Goal: Task Accomplishment & Management: Manage account settings

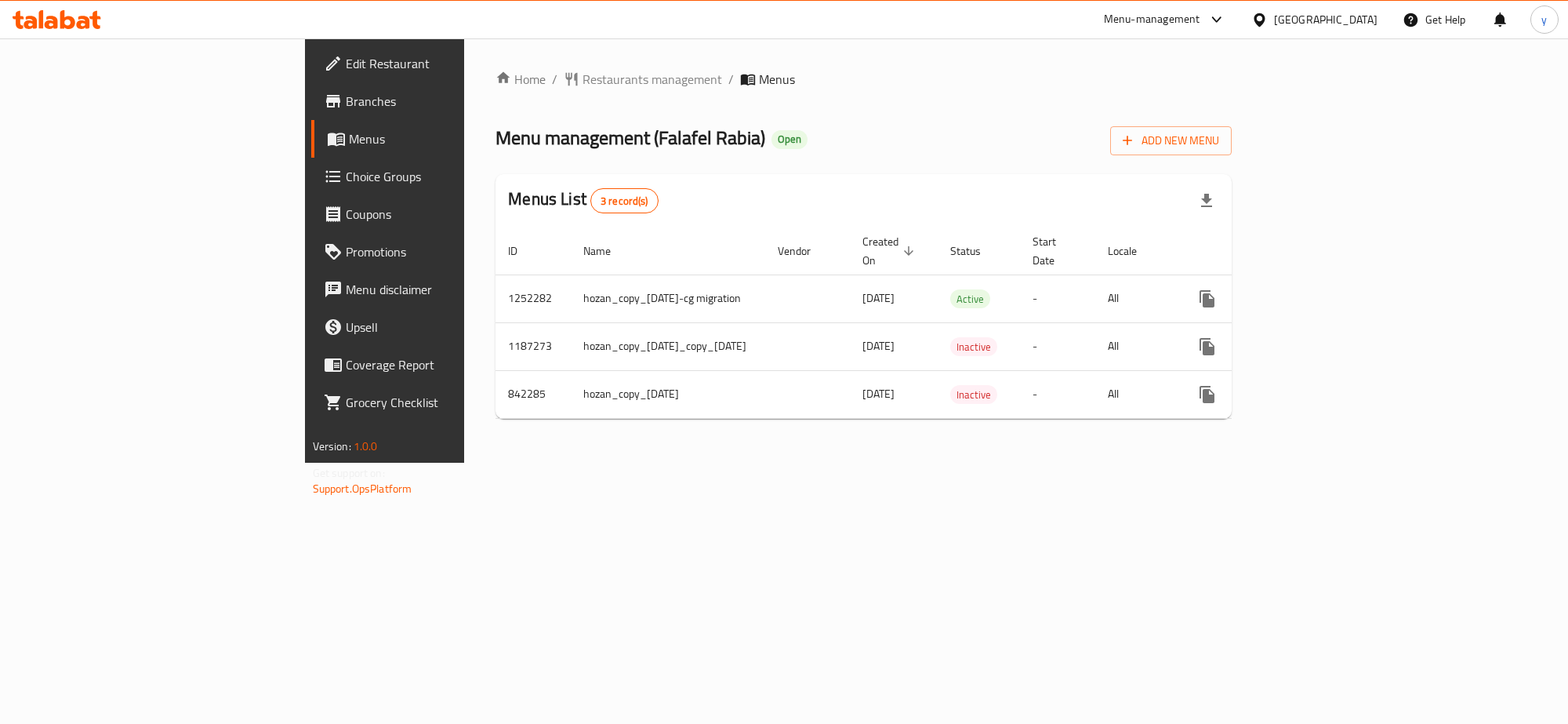
click at [312, 126] on link "Menus" at bounding box center [439, 139] width 255 height 38
click at [349, 131] on span "Menus" at bounding box center [452, 139] width 206 height 19
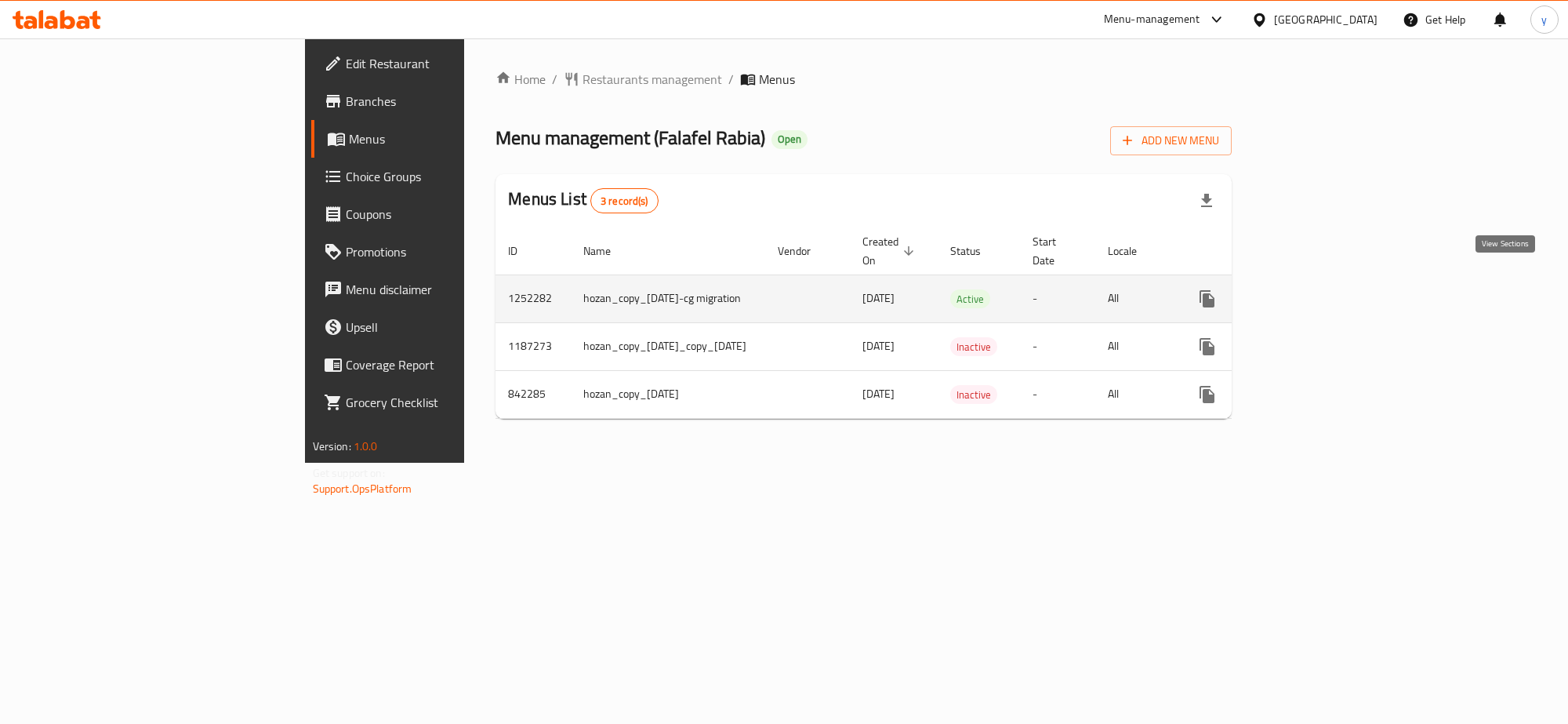
click at [1330, 289] on icon "enhanced table" at bounding box center [1320, 299] width 19 height 19
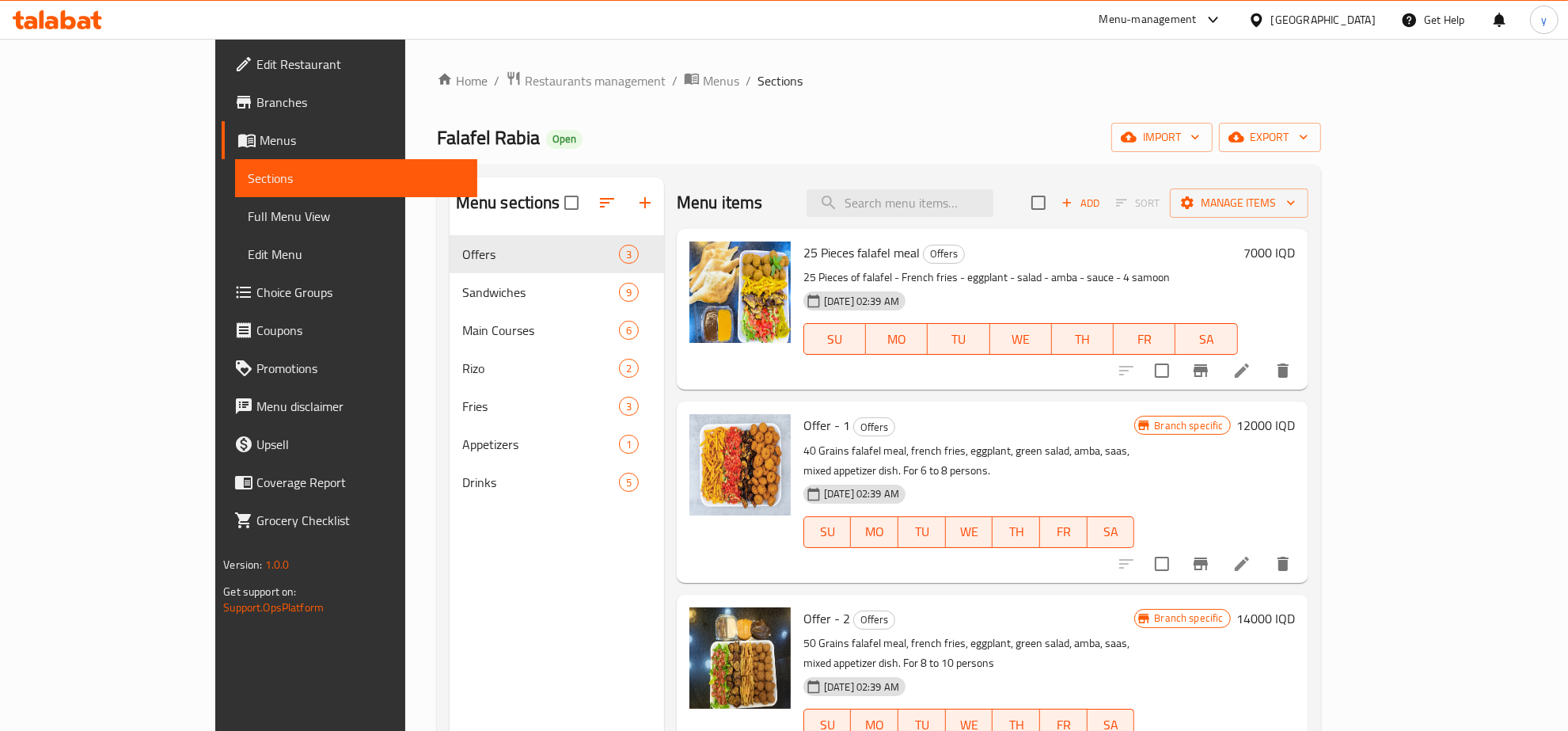
click at [259, 141] on span "Menus" at bounding box center [362, 141] width 205 height 19
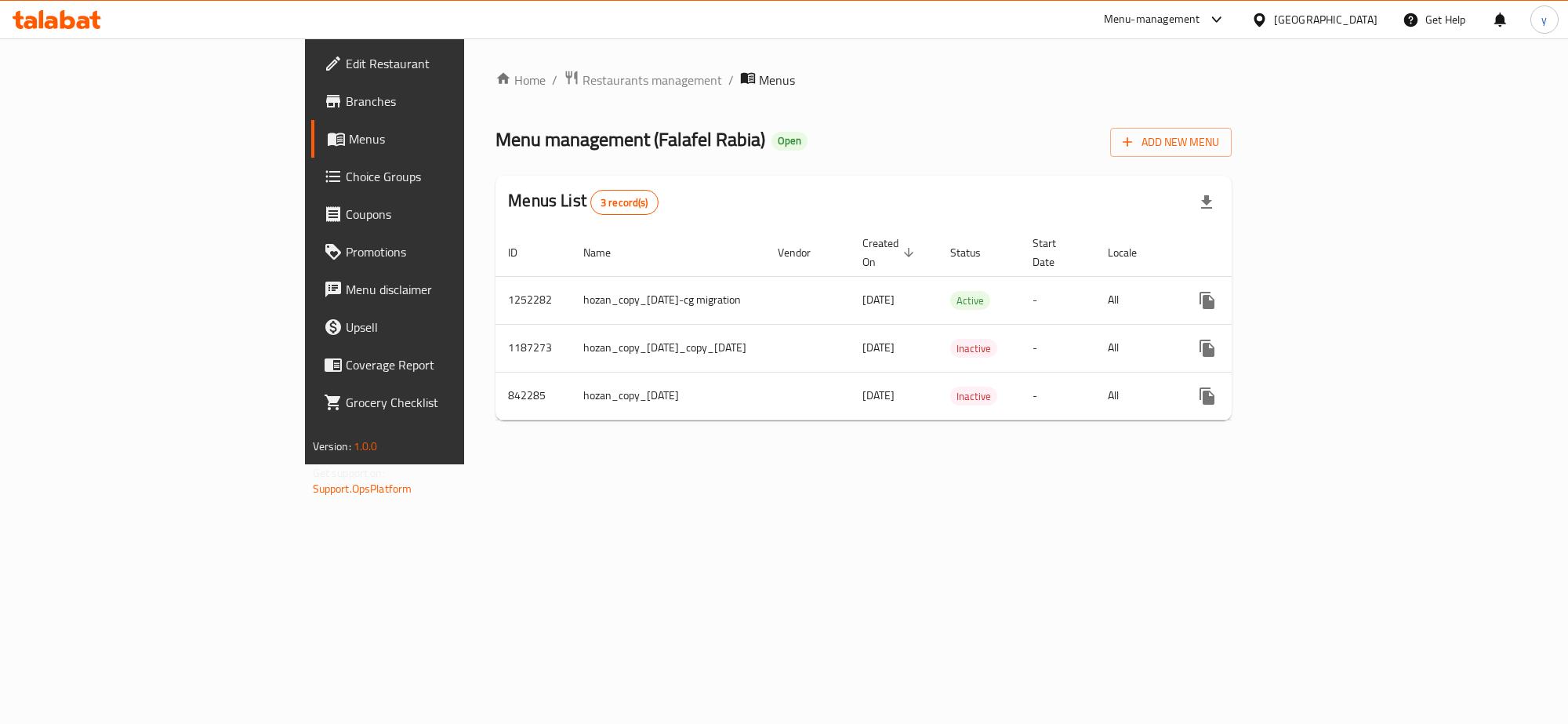
click at [346, 104] on span "Branches" at bounding box center [450, 101] width 208 height 19
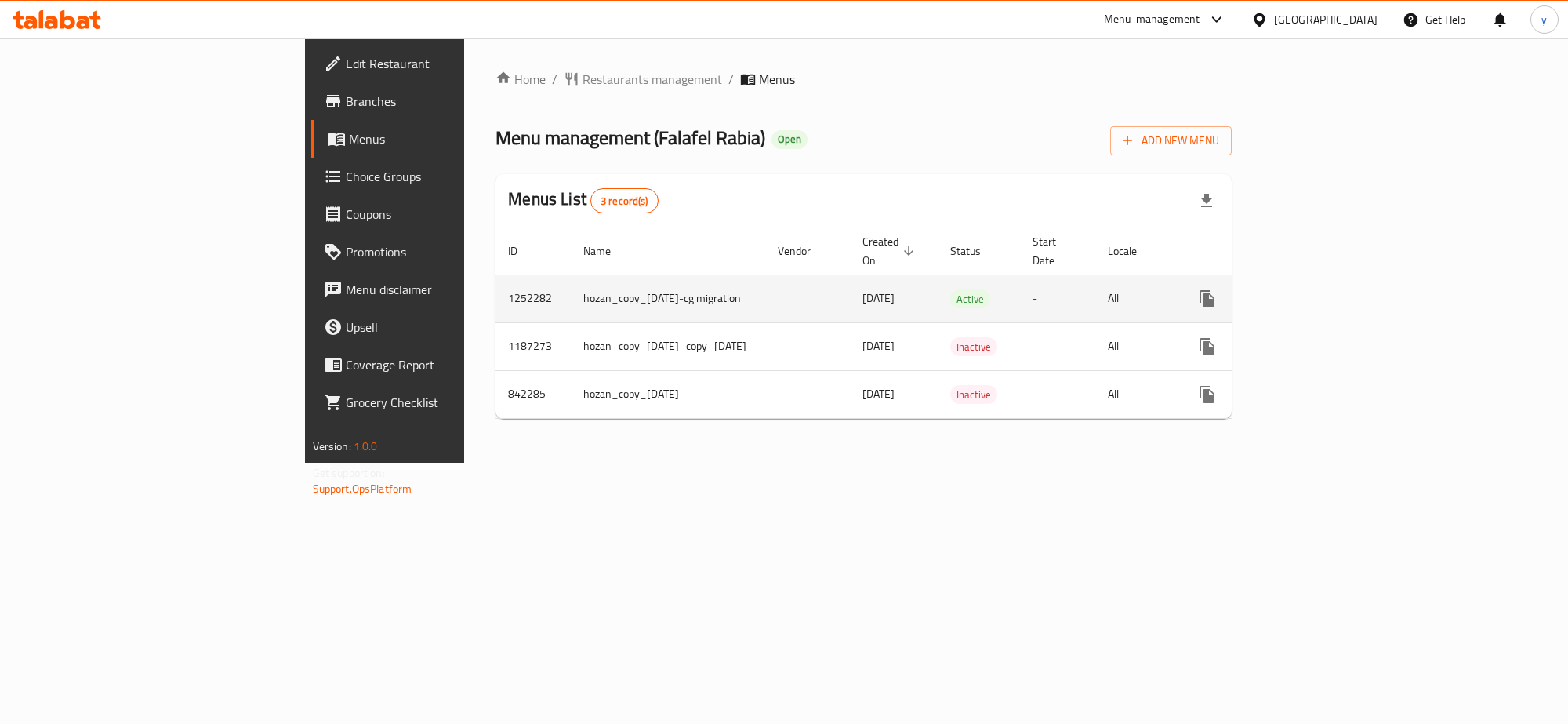
click at [1339, 300] on div "enhanced table" at bounding box center [1264, 299] width 150 height 38
click at [1330, 289] on icon "enhanced table" at bounding box center [1320, 299] width 19 height 19
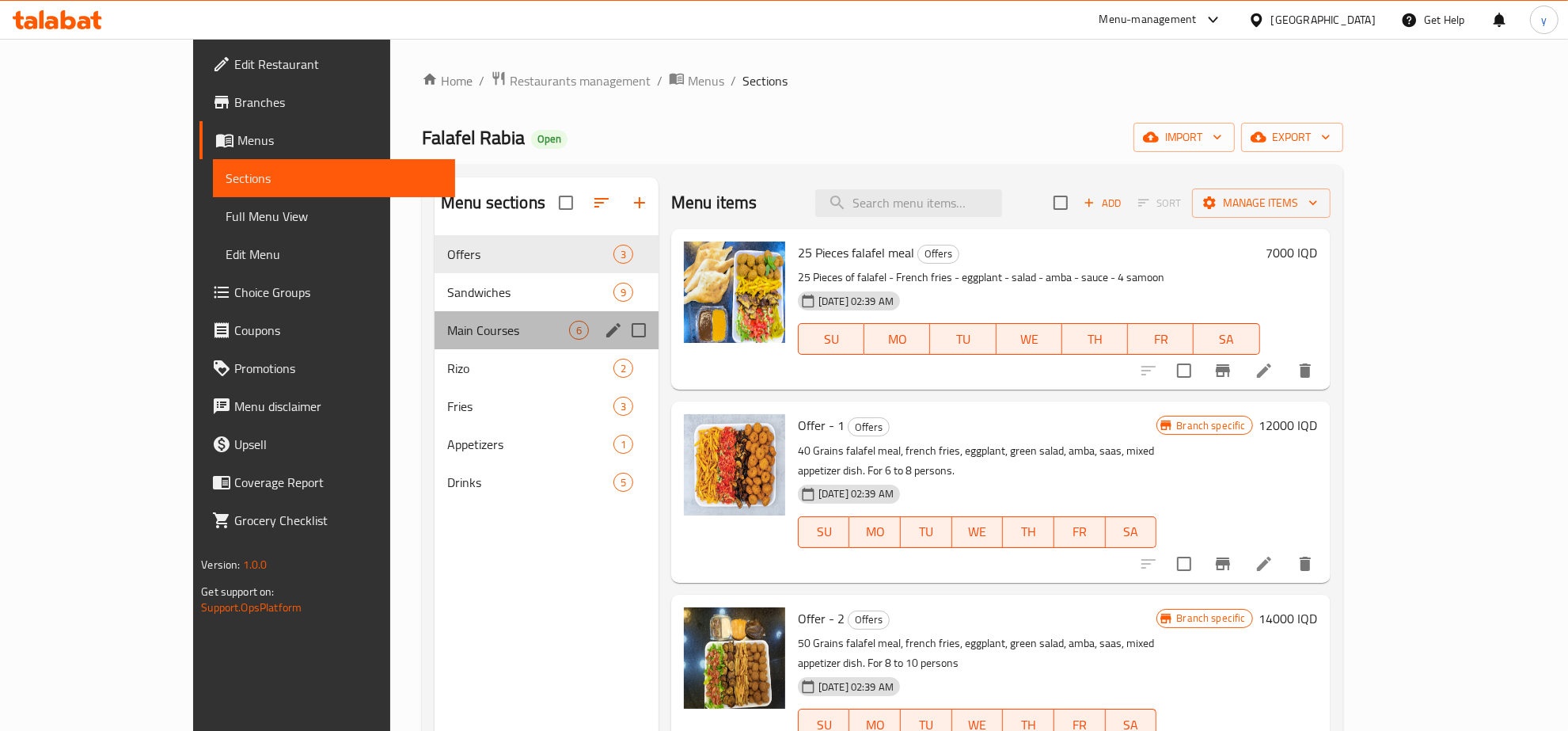
click at [434, 311] on div "Main Courses 6" at bounding box center [546, 330] width 224 height 38
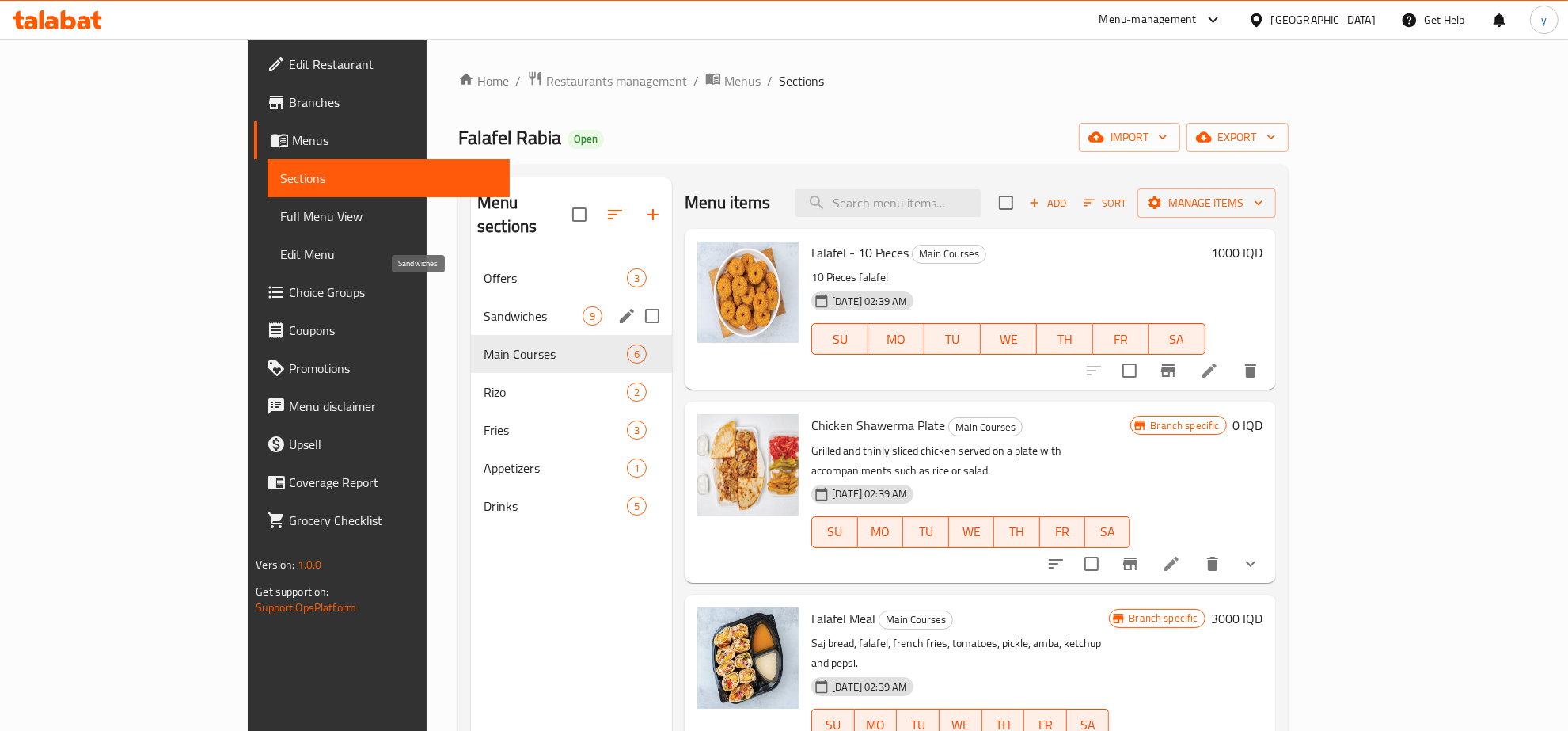
click at [483, 307] on span "Sandwiches" at bounding box center [532, 316] width 99 height 19
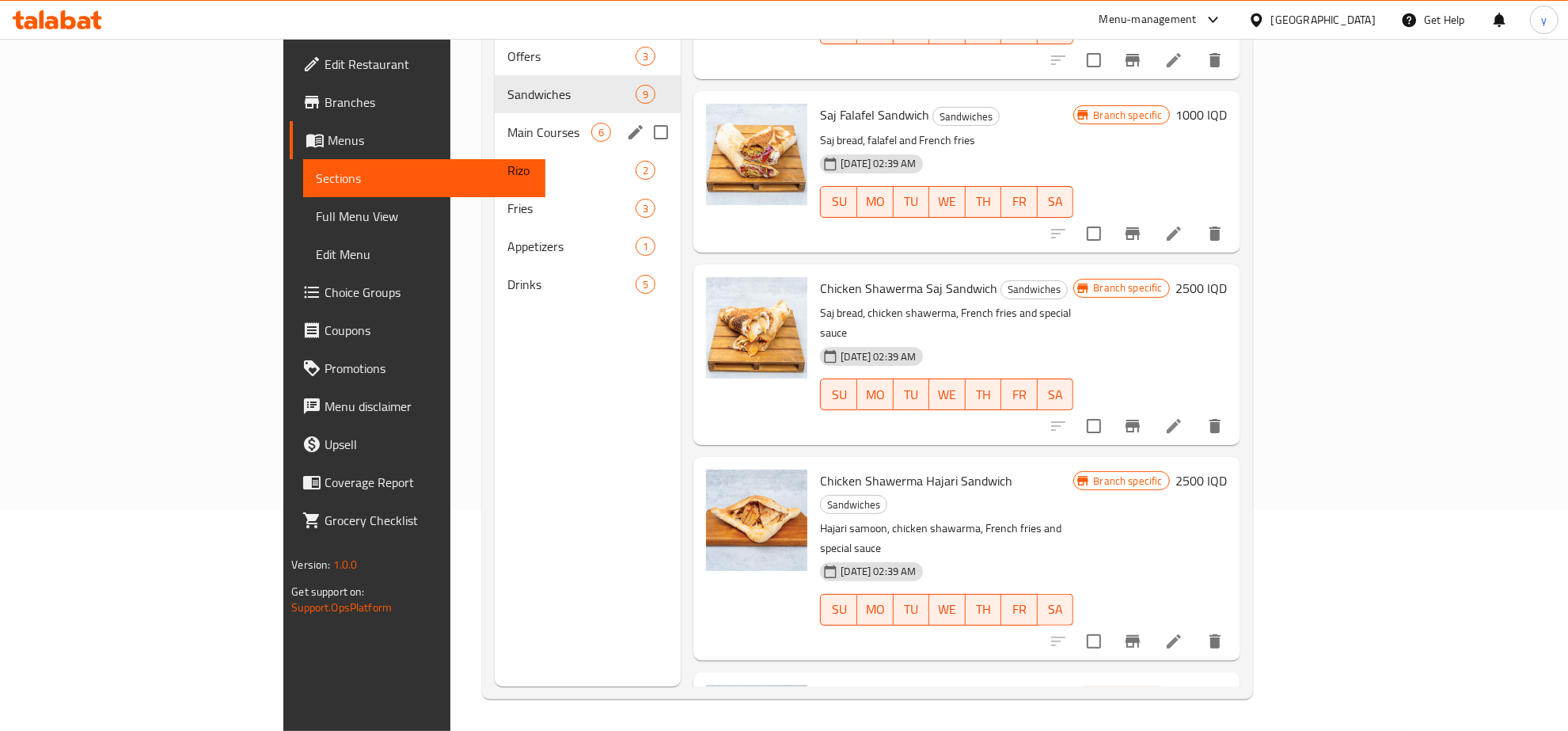
scroll to position [57, 0]
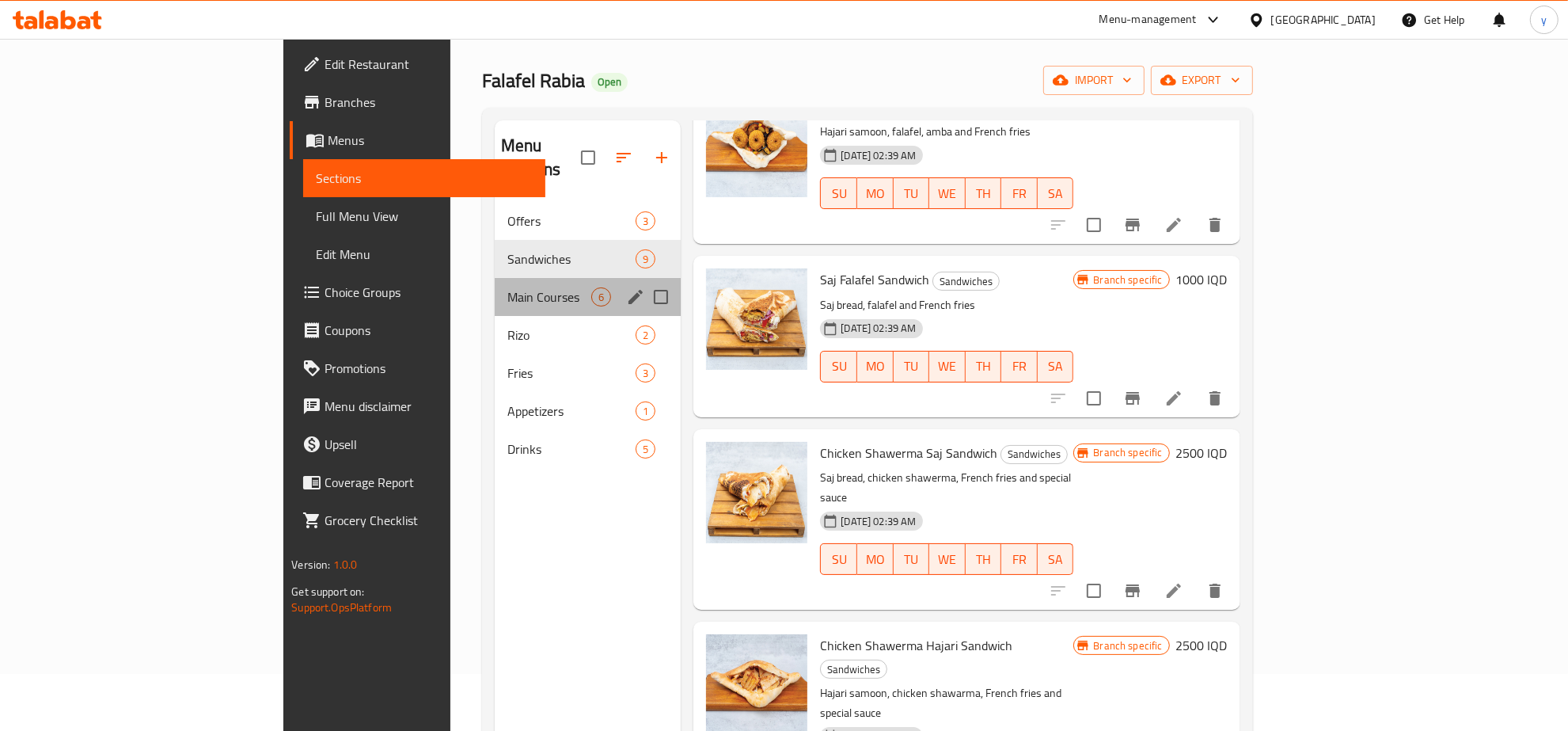
click at [495, 278] on div "Main Courses 6" at bounding box center [588, 297] width 186 height 38
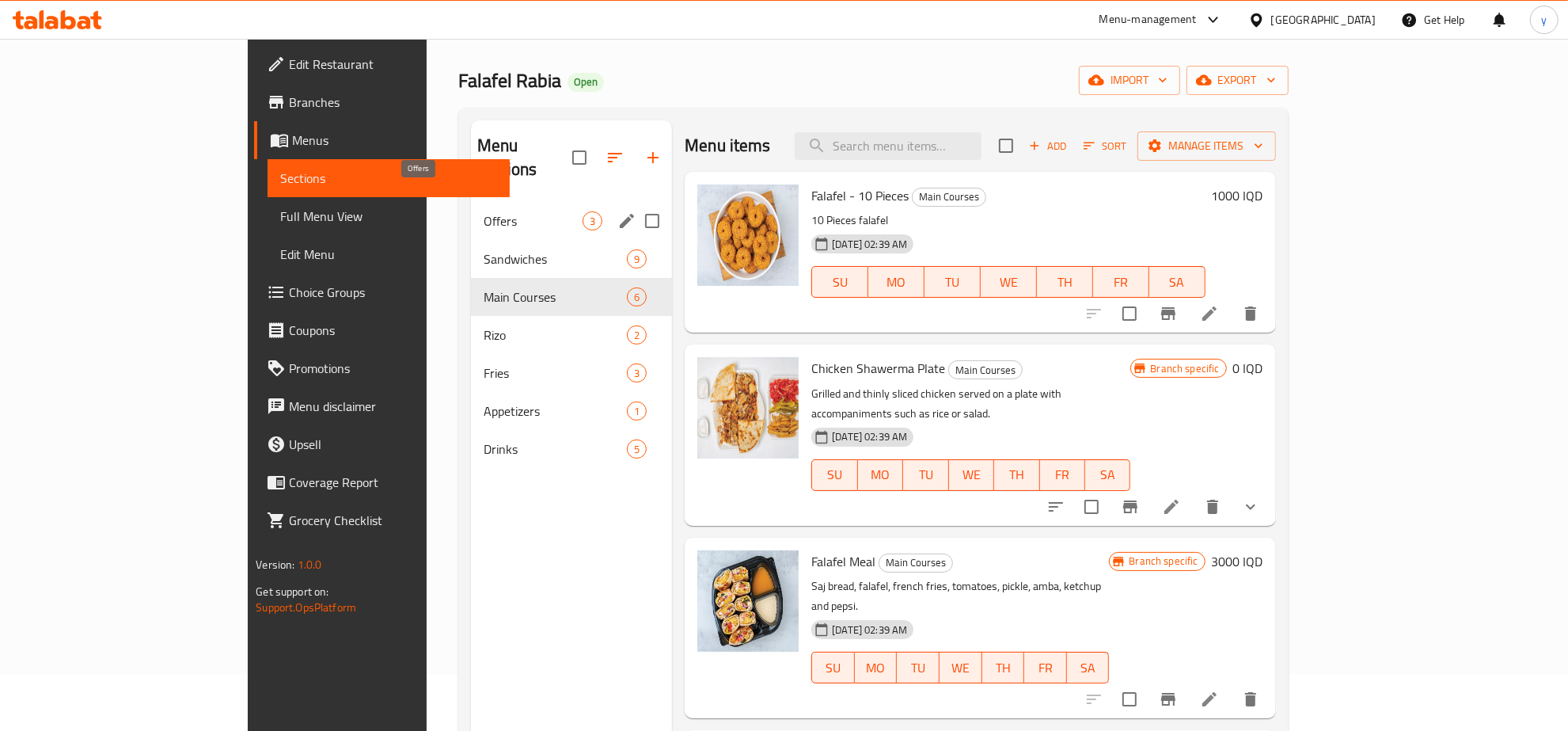
click at [483, 211] on span "Offers" at bounding box center [532, 221] width 99 height 19
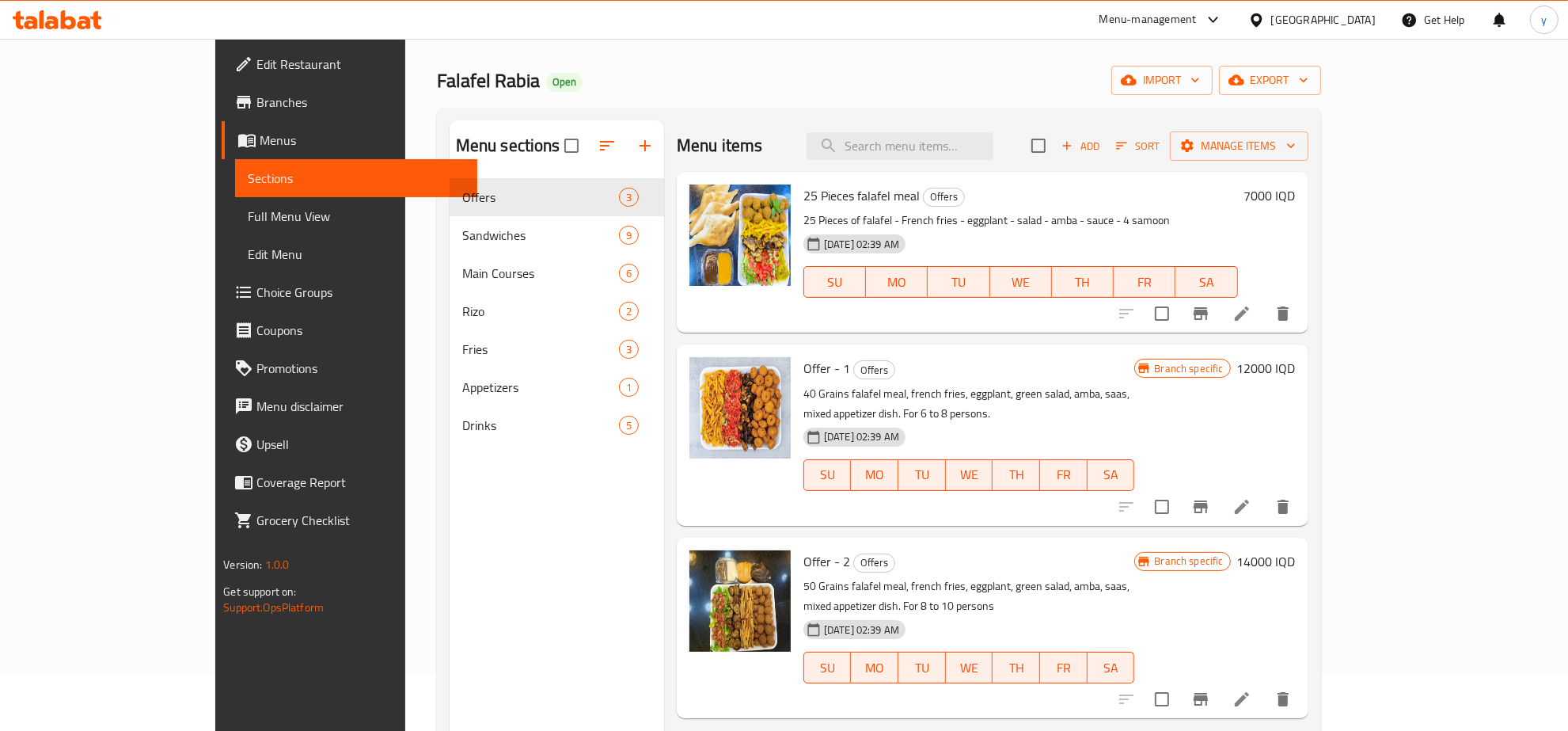
click at [918, 227] on p "25 Pieces of falafel - French fries - eggplant - salad - amba - sauce - 4 samoon" at bounding box center [1020, 220] width 434 height 20
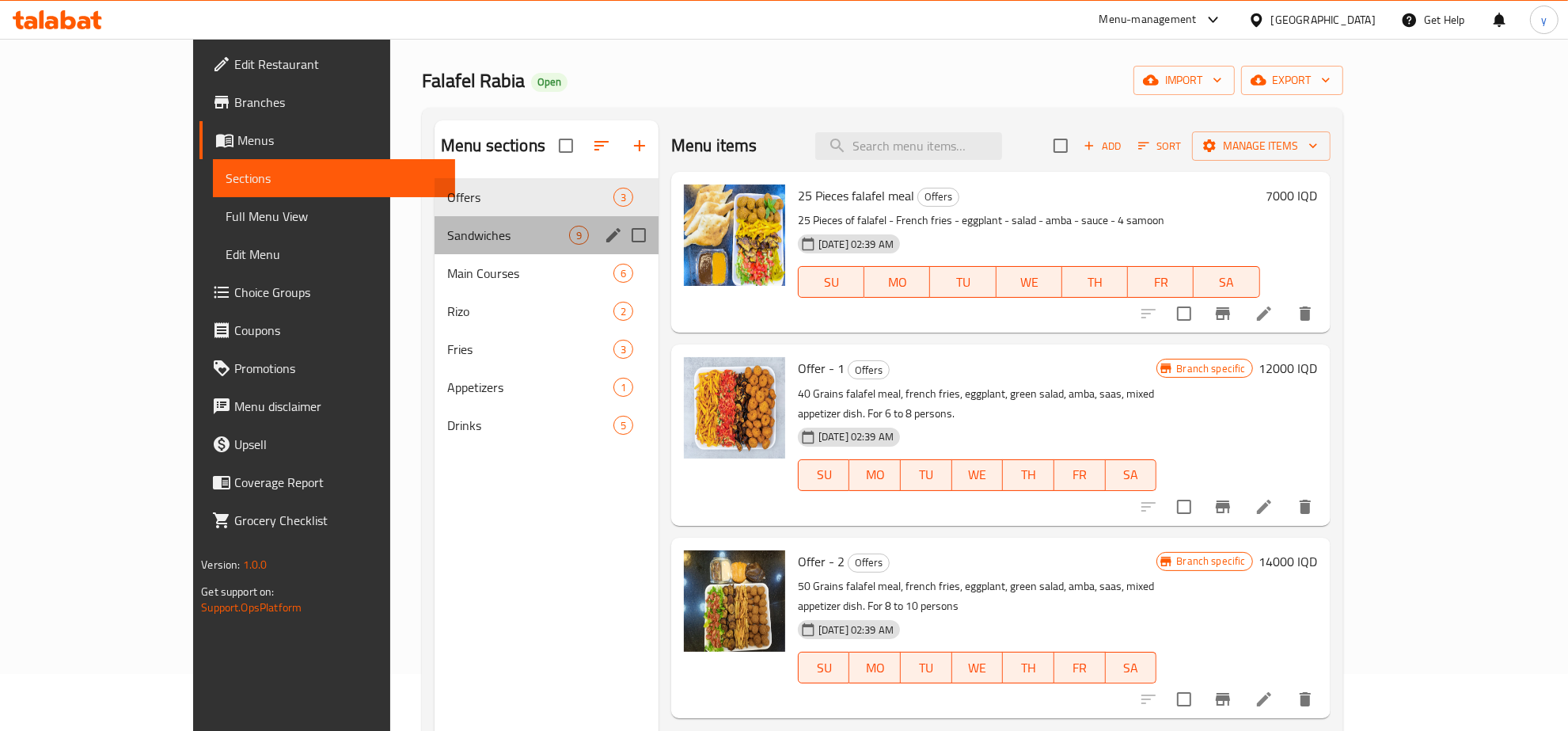
click at [472, 222] on div "Sandwiches 9" at bounding box center [546, 235] width 224 height 38
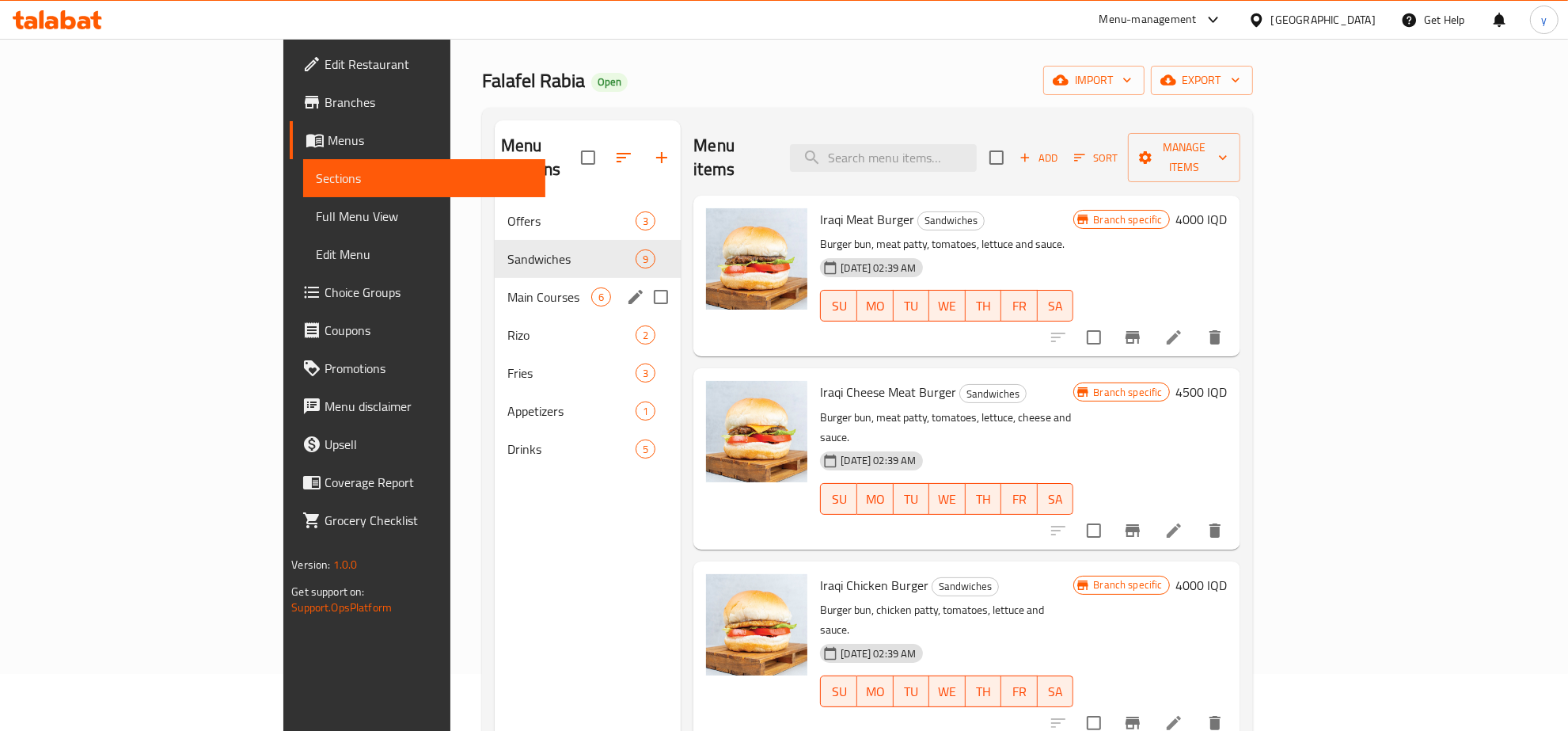
click at [495, 278] on div "Main Courses 6" at bounding box center [588, 297] width 186 height 38
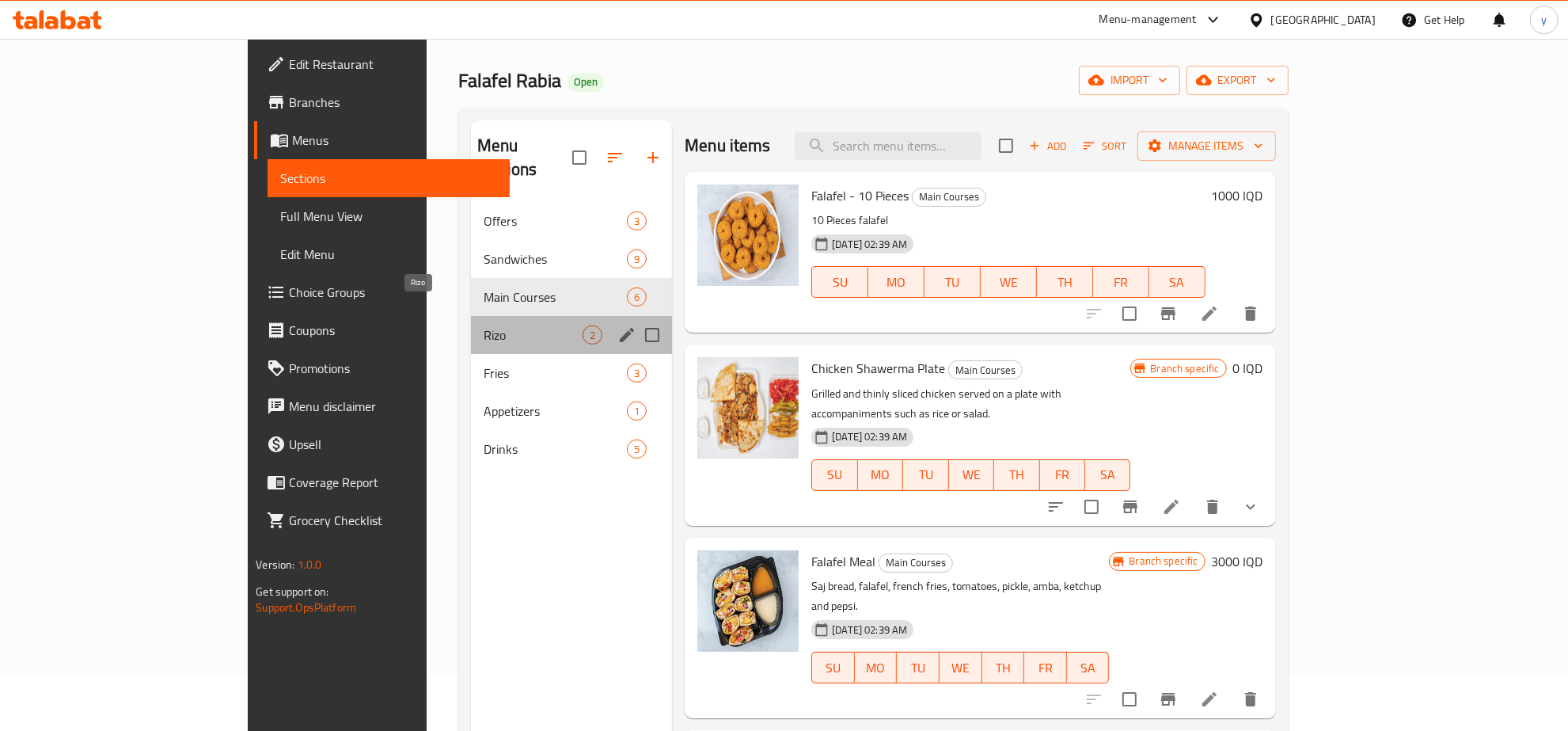
click at [483, 326] on span "Rizo" at bounding box center [532, 335] width 99 height 19
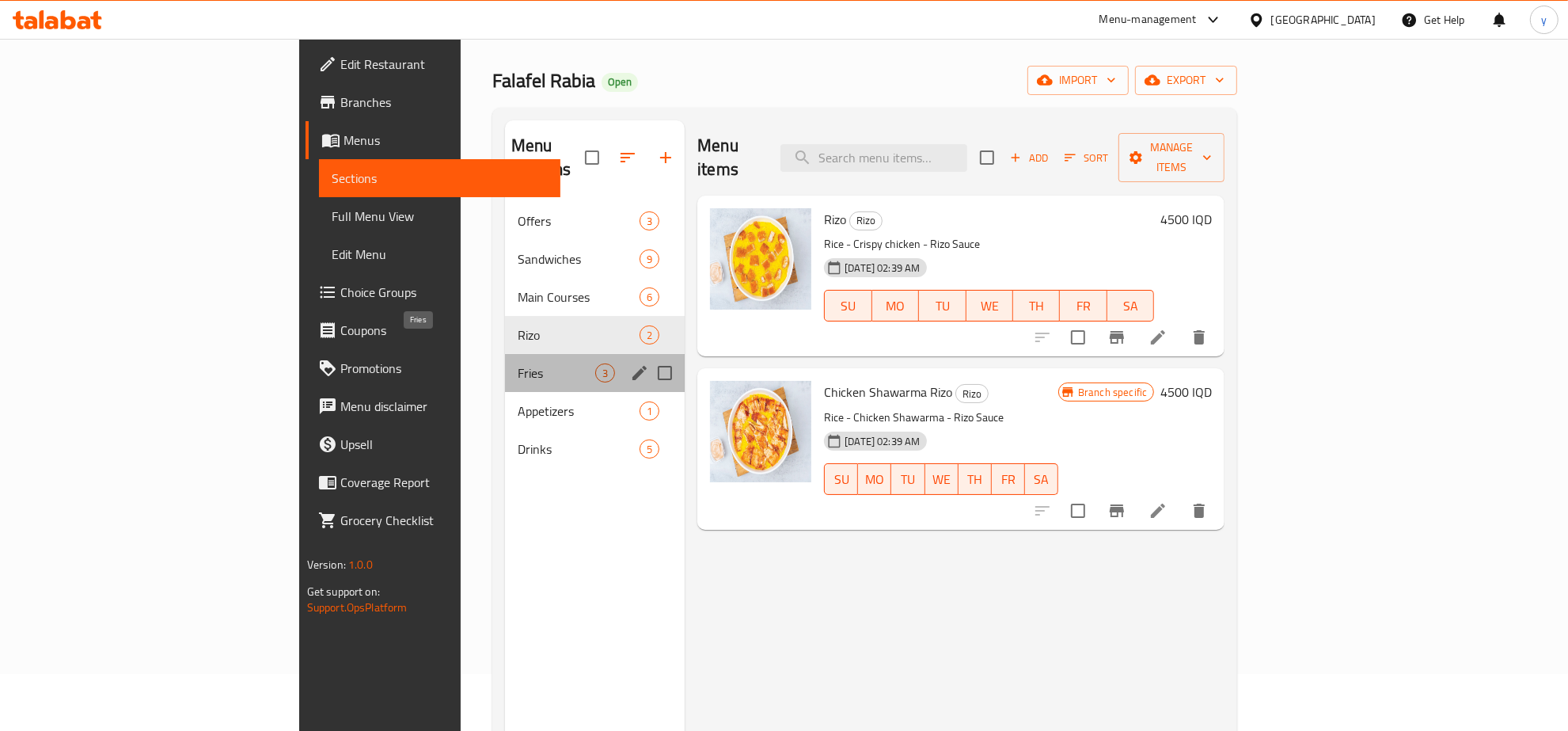
click at [518, 364] on span "Fries" at bounding box center [557, 373] width 78 height 19
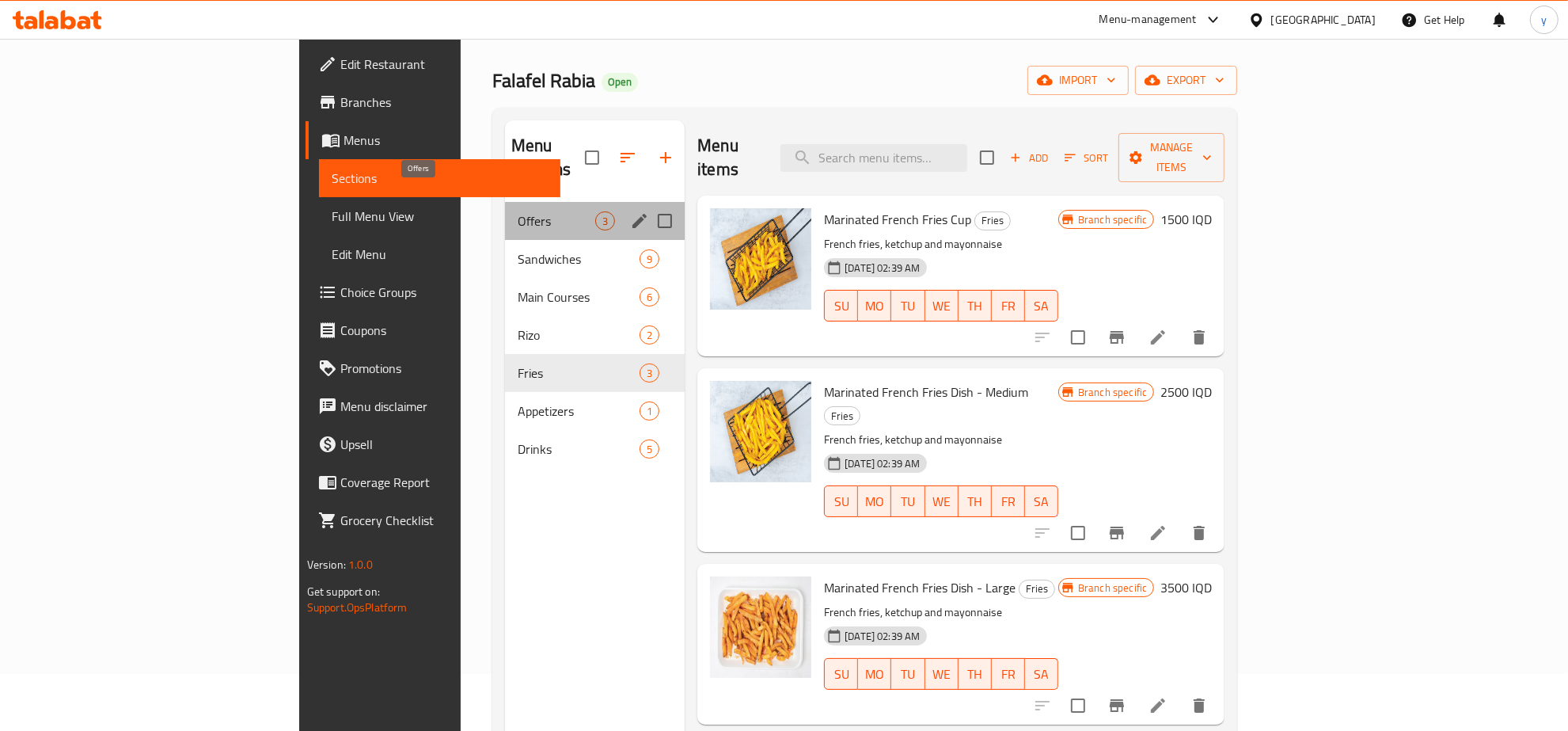
click at [518, 211] on span "Offers" at bounding box center [557, 221] width 78 height 19
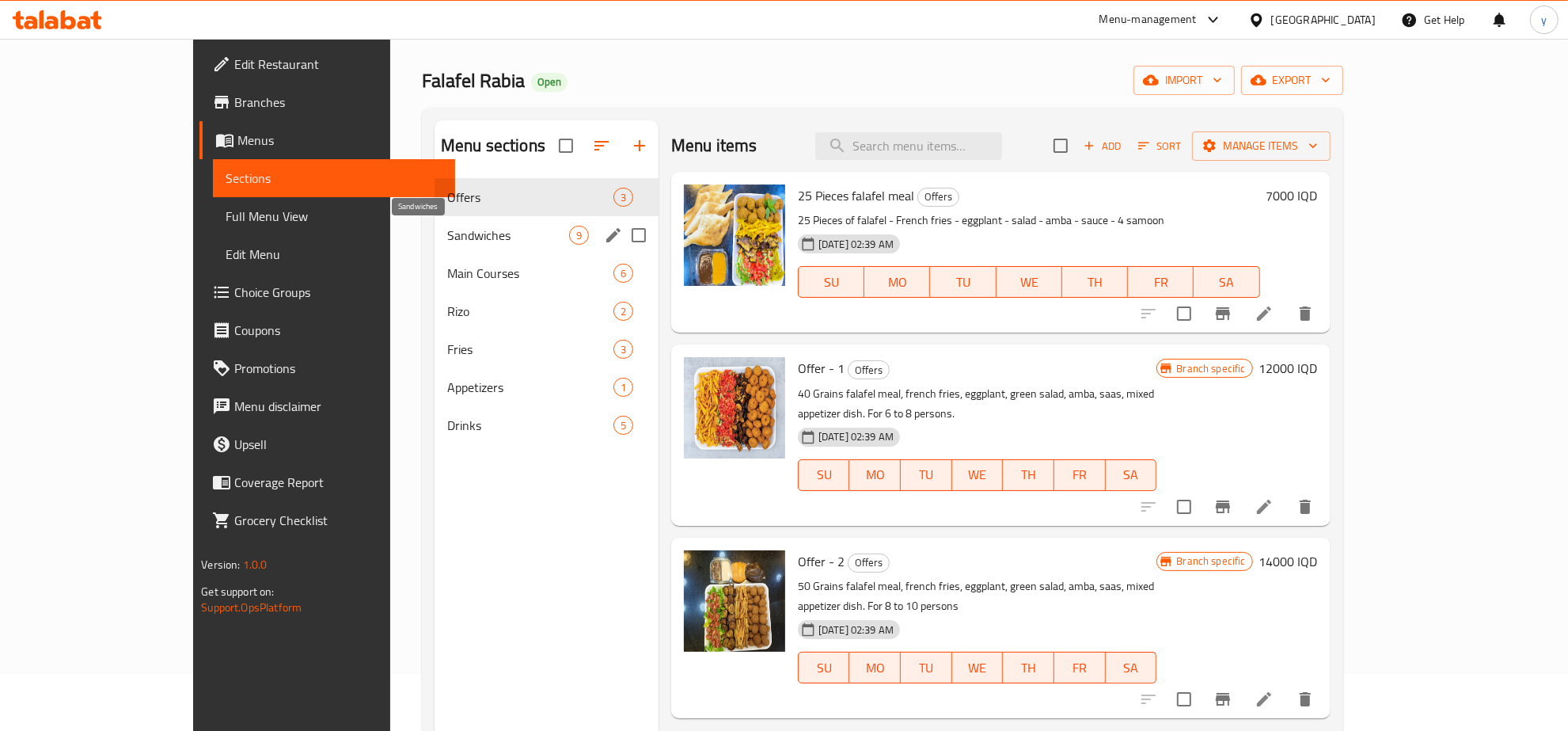
click at [447, 239] on span "Sandwiches" at bounding box center [507, 235] width 121 height 19
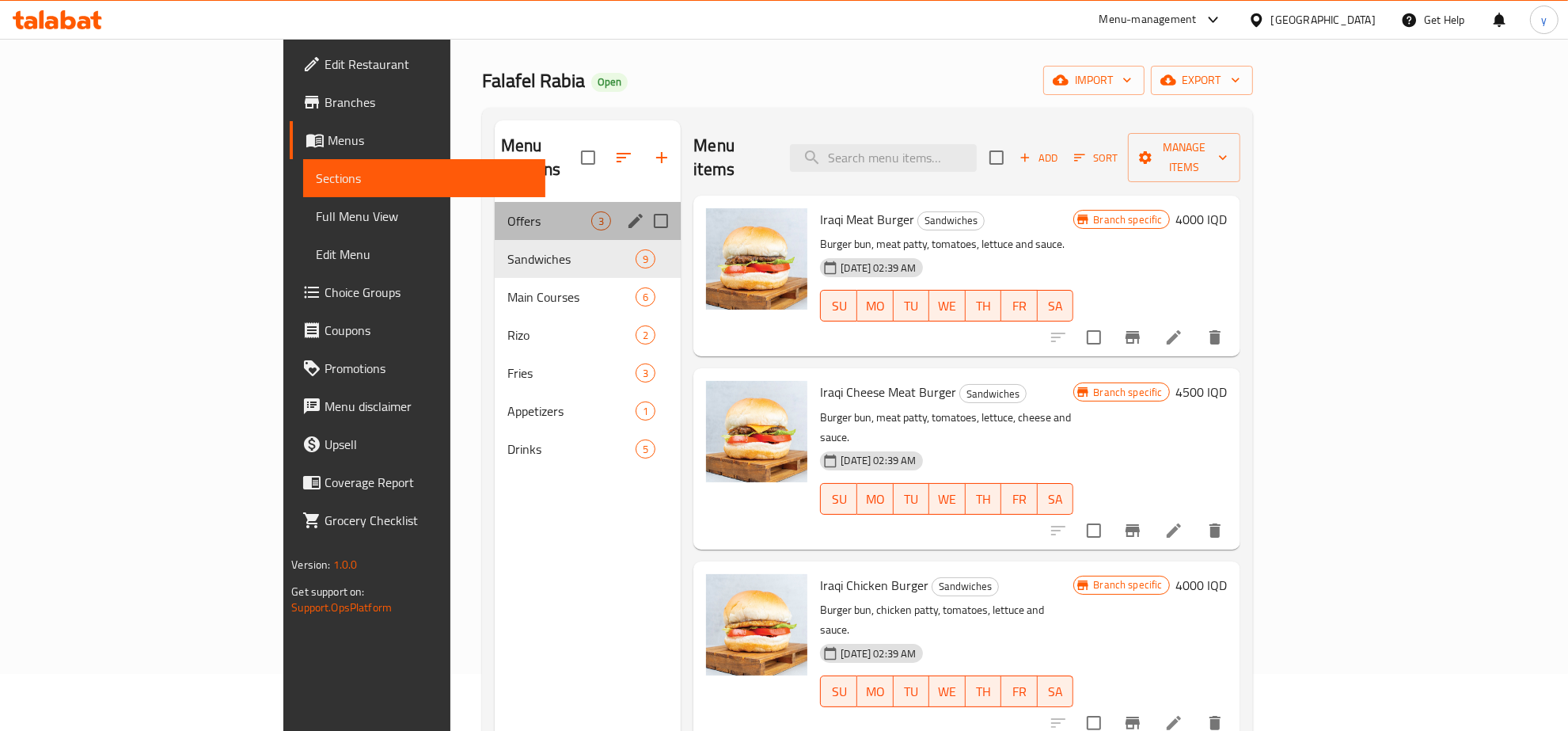
click at [495, 215] on div "Offers 3" at bounding box center [588, 221] width 186 height 38
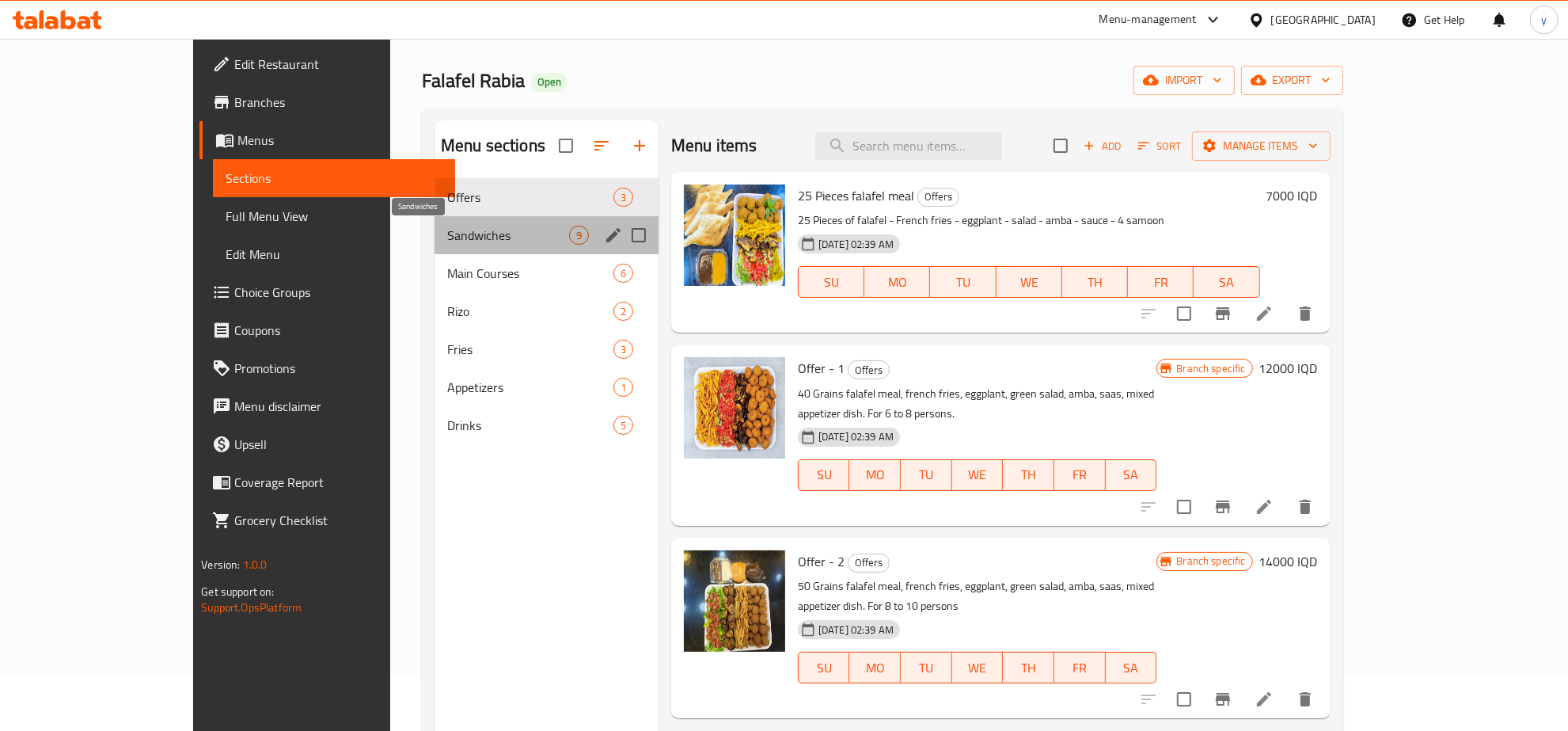
click at [447, 231] on span "Sandwiches" at bounding box center [507, 235] width 121 height 19
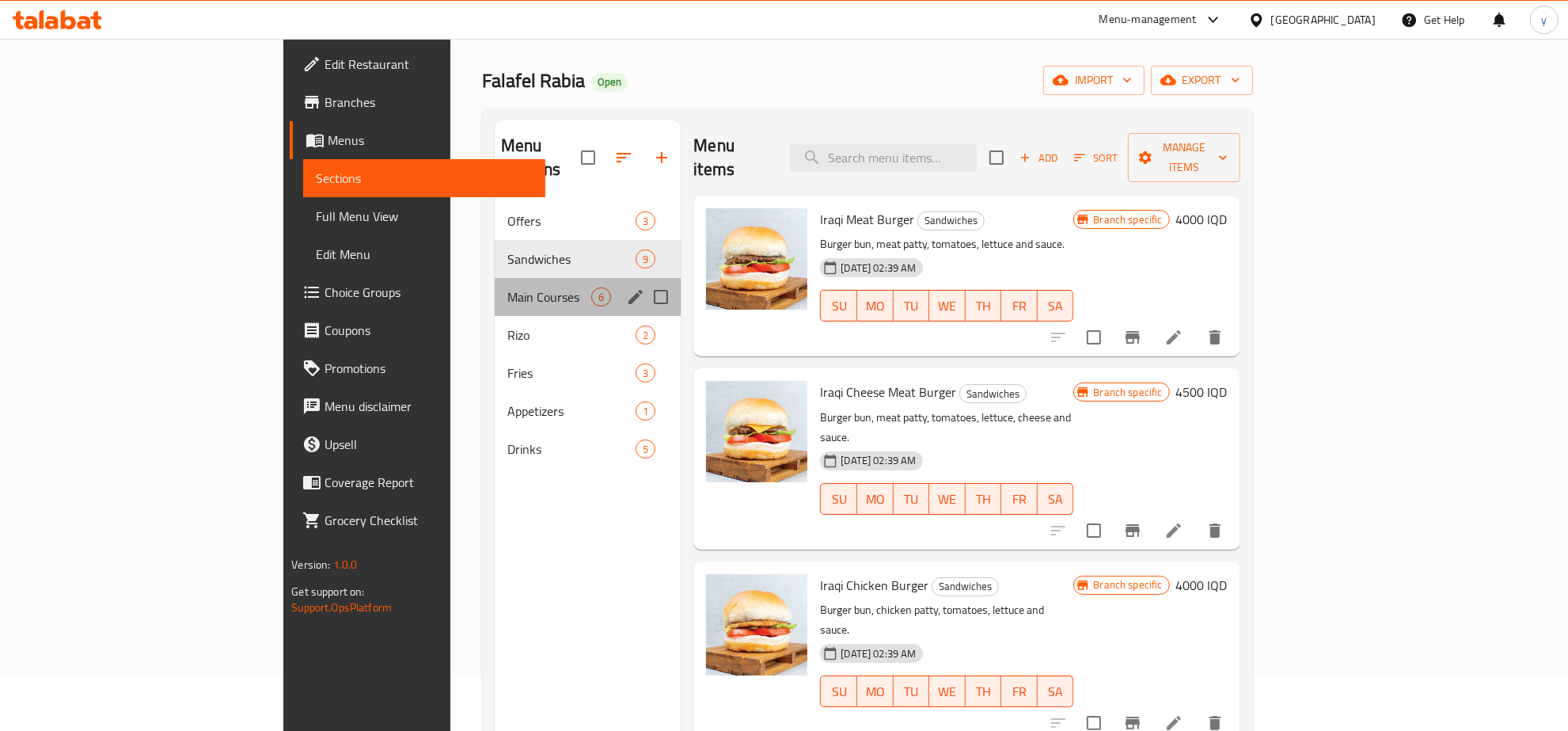
click at [495, 278] on div "Main Courses 6" at bounding box center [588, 297] width 186 height 38
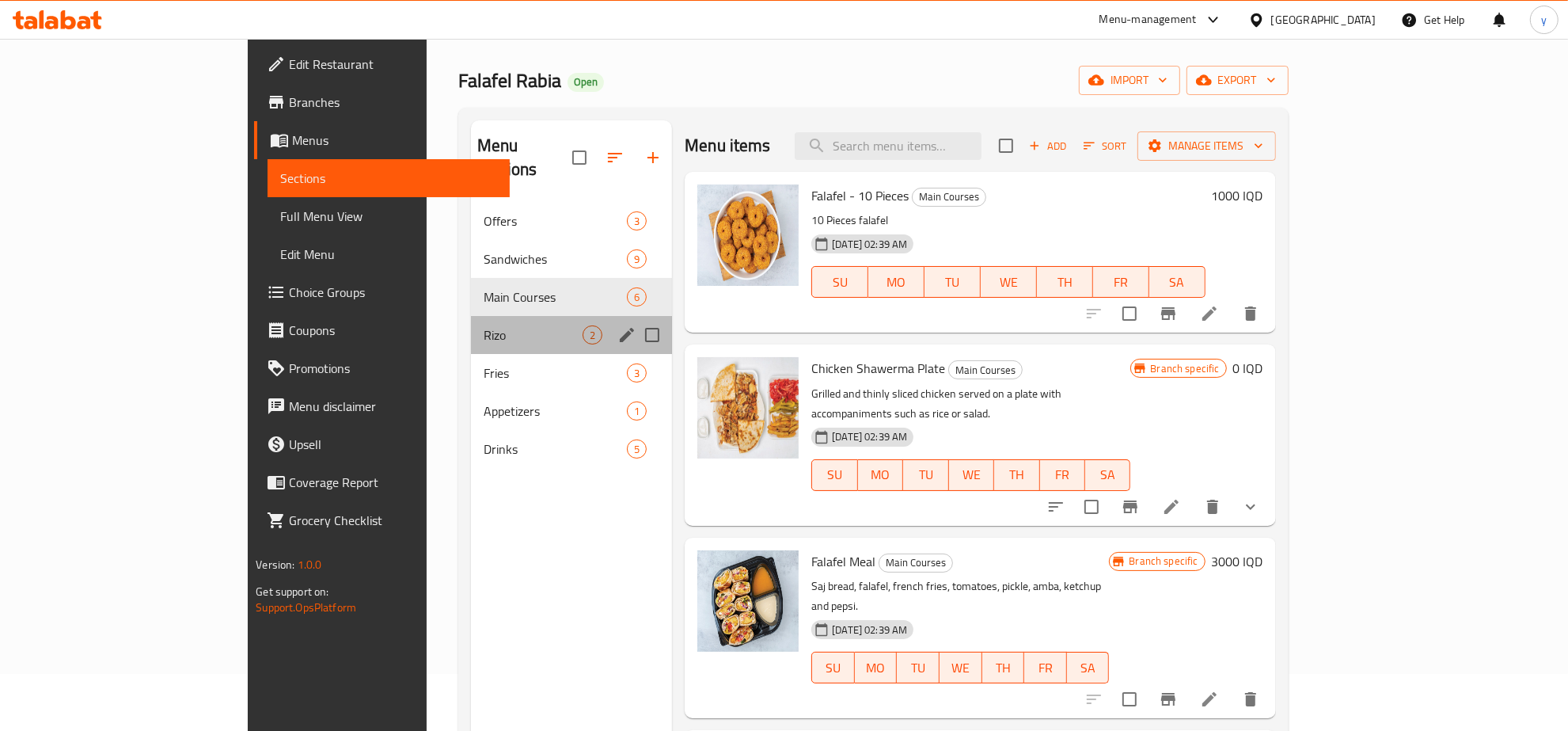
click at [471, 316] on div "Rizo 2" at bounding box center [571, 335] width 201 height 38
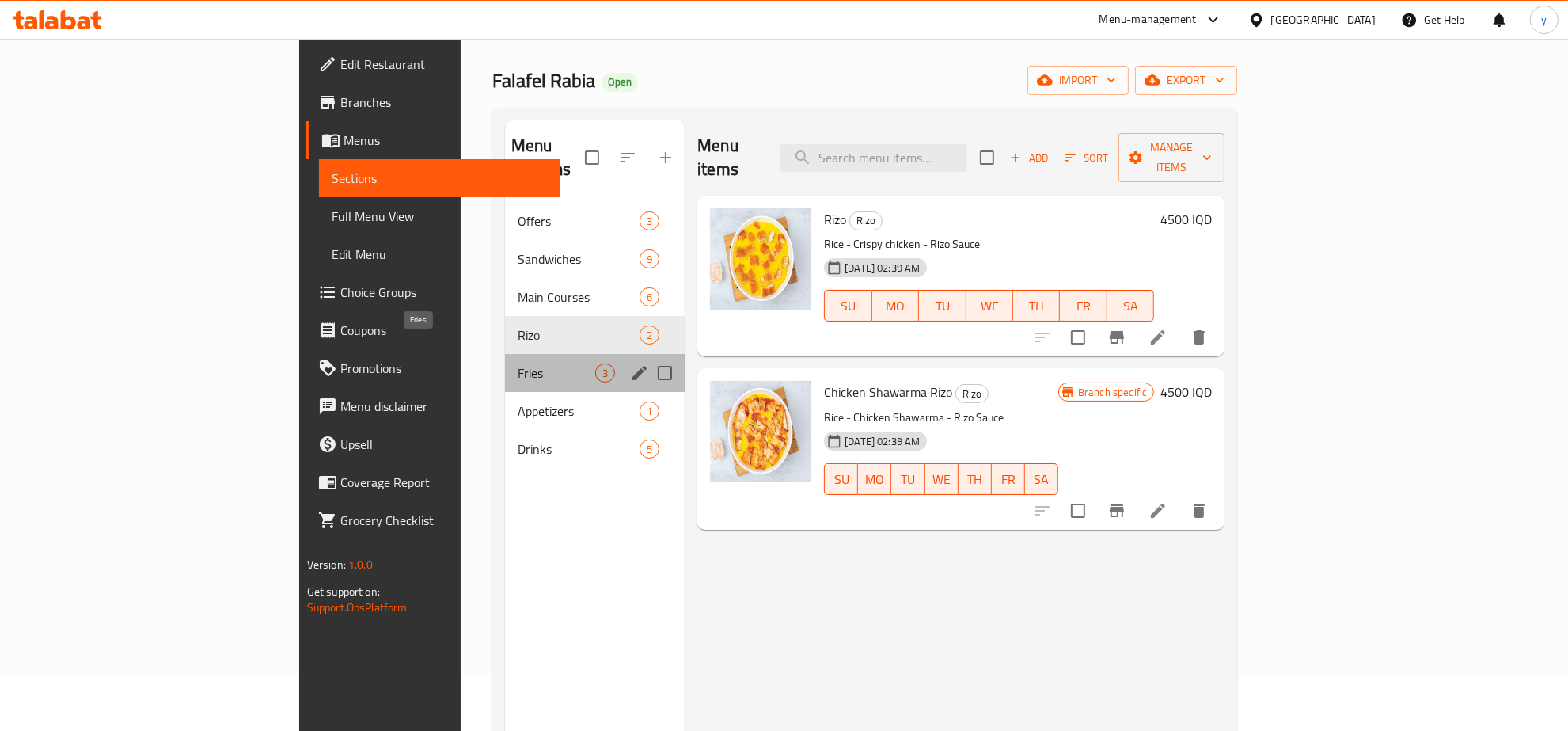
click at [518, 364] on span "Fries" at bounding box center [557, 373] width 78 height 19
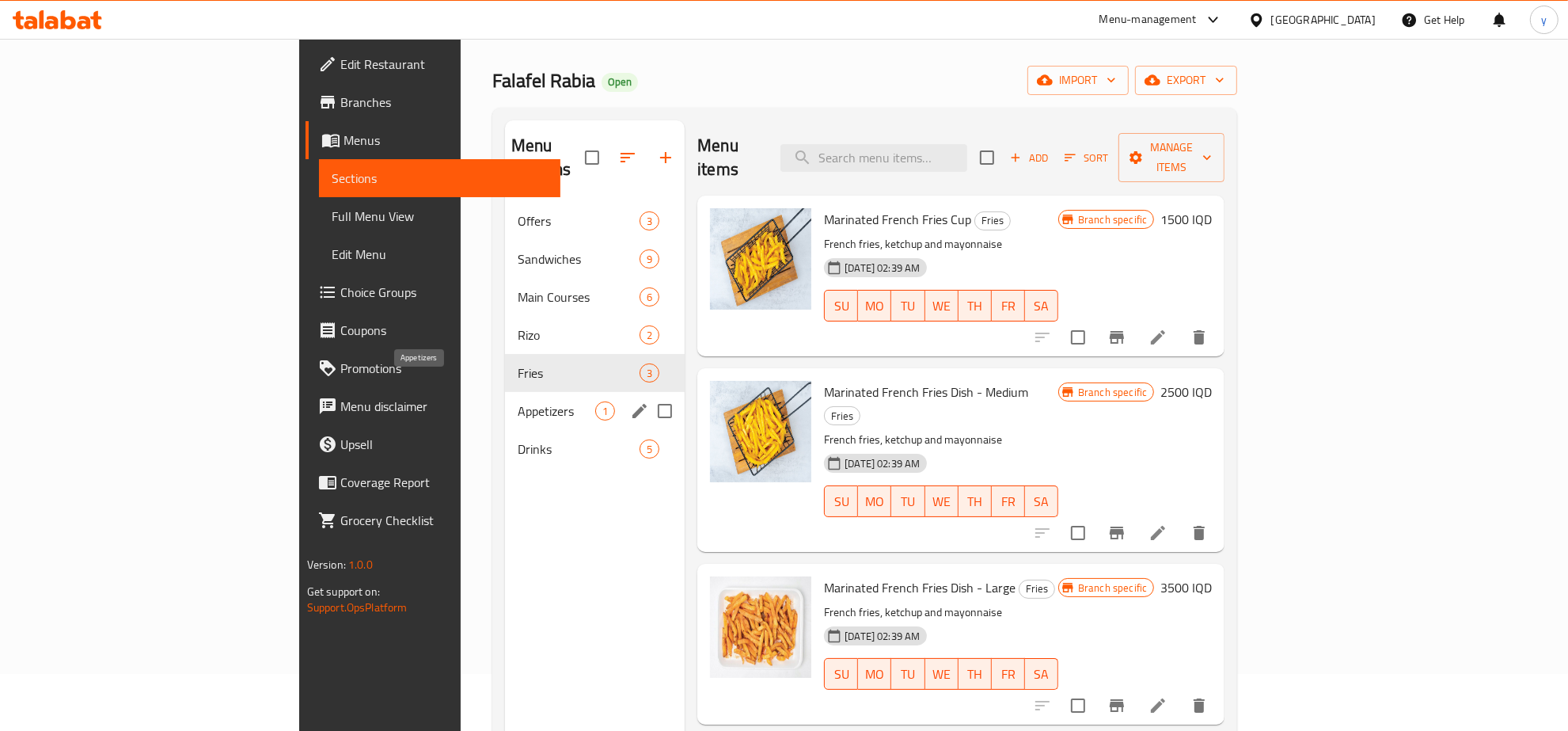
click at [518, 402] on span "Appetizers" at bounding box center [557, 411] width 78 height 19
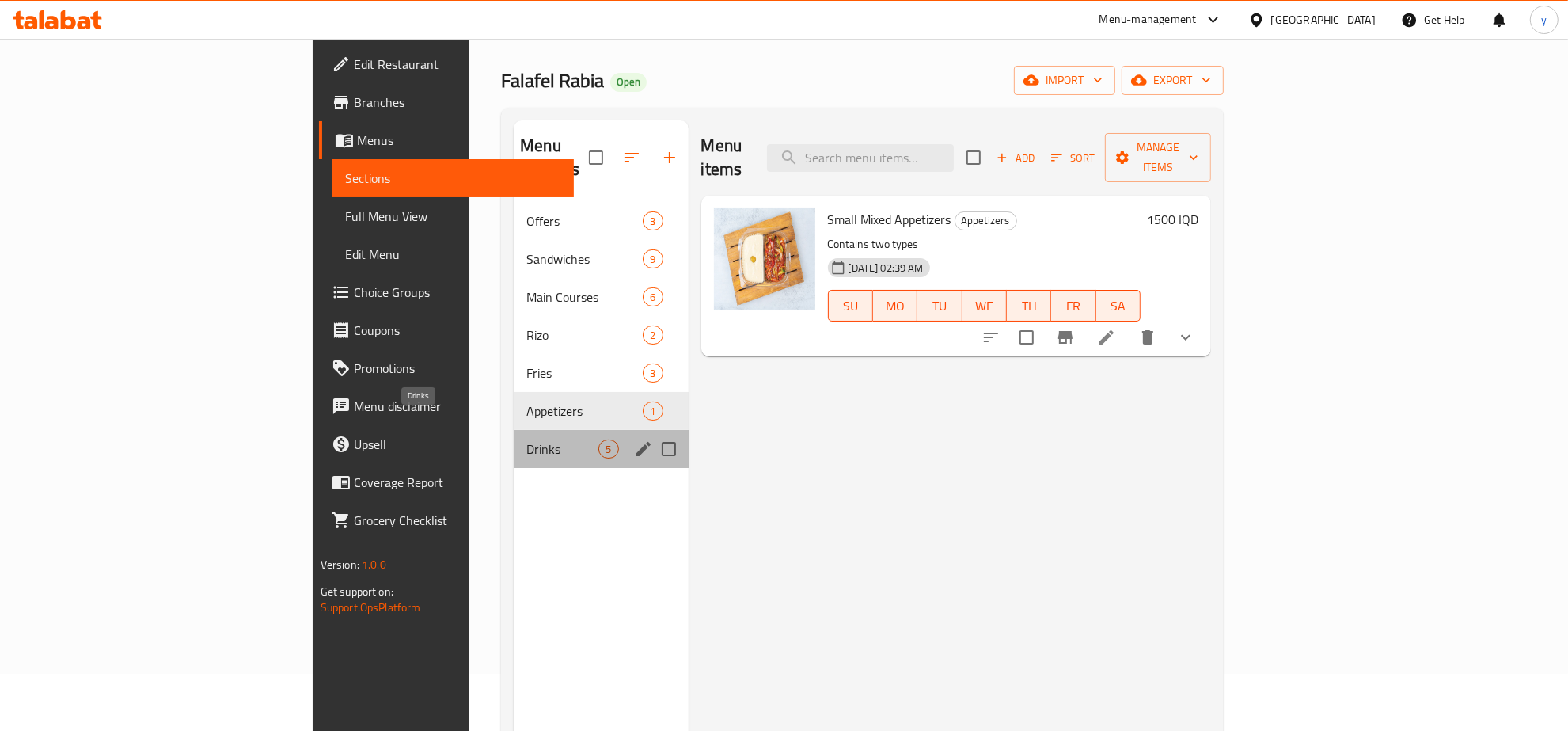
click at [526, 440] on span "Drinks" at bounding box center [563, 449] width 72 height 19
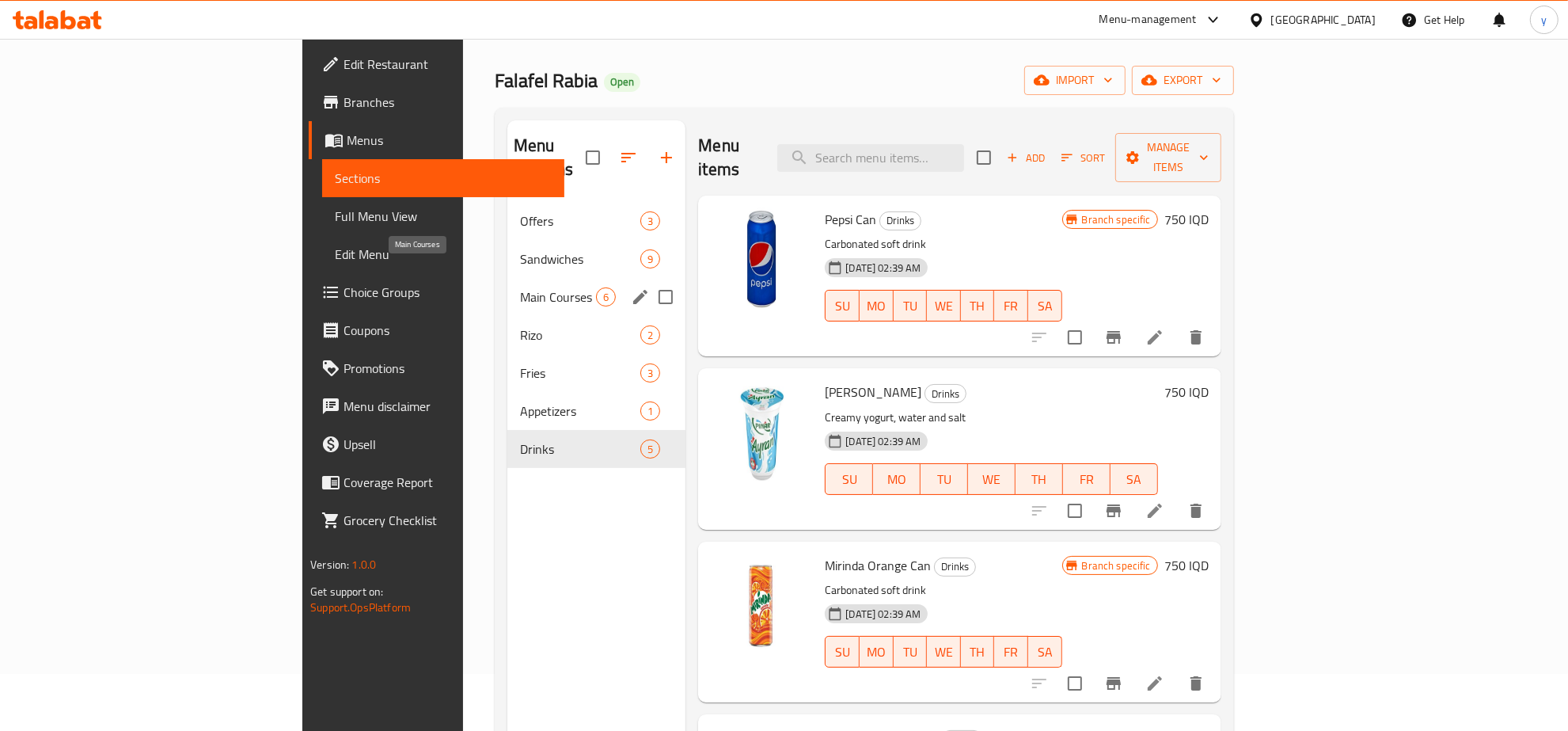
click at [520, 287] on span "Main Courses" at bounding box center [558, 297] width 76 height 19
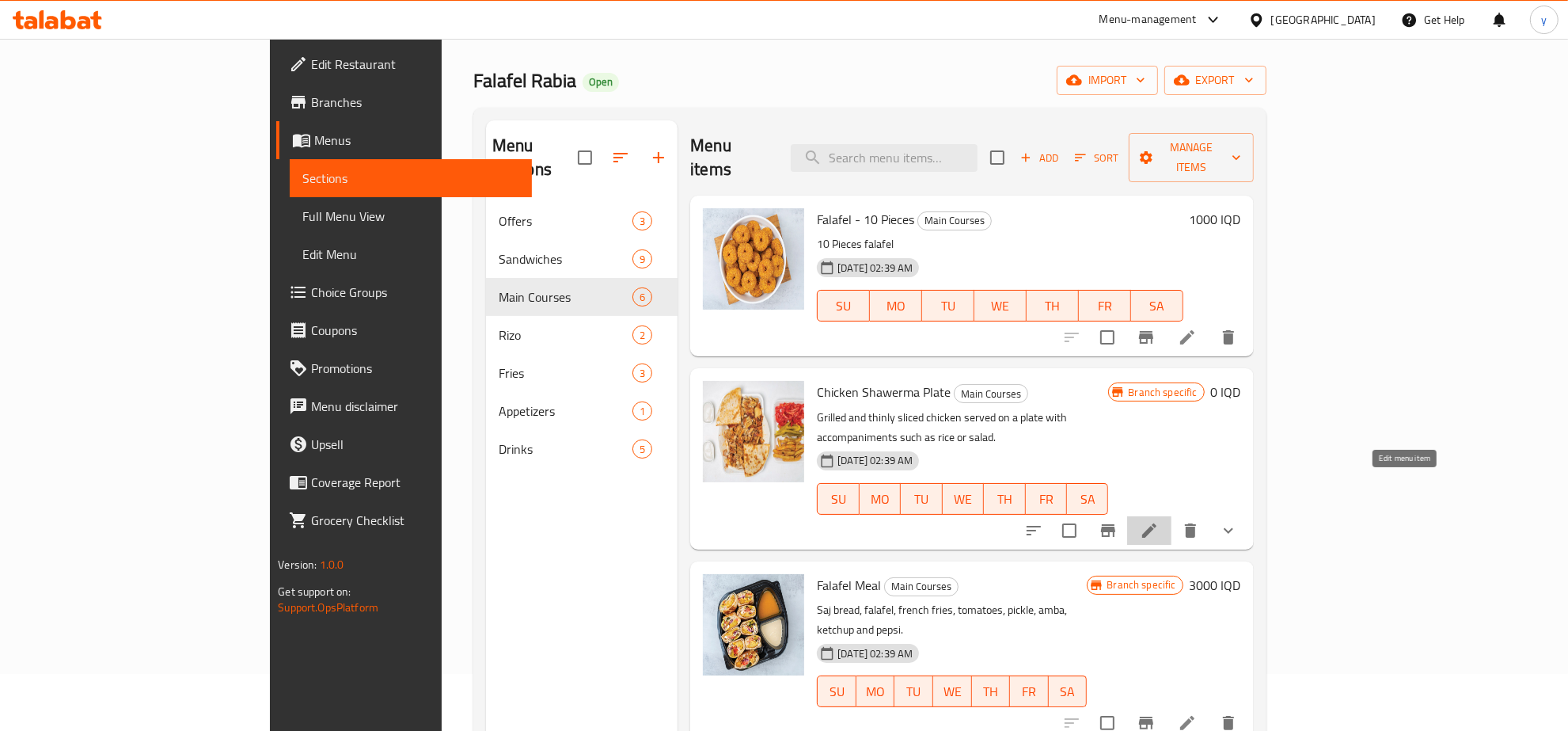
click at [1159, 521] on icon at bounding box center [1149, 530] width 19 height 19
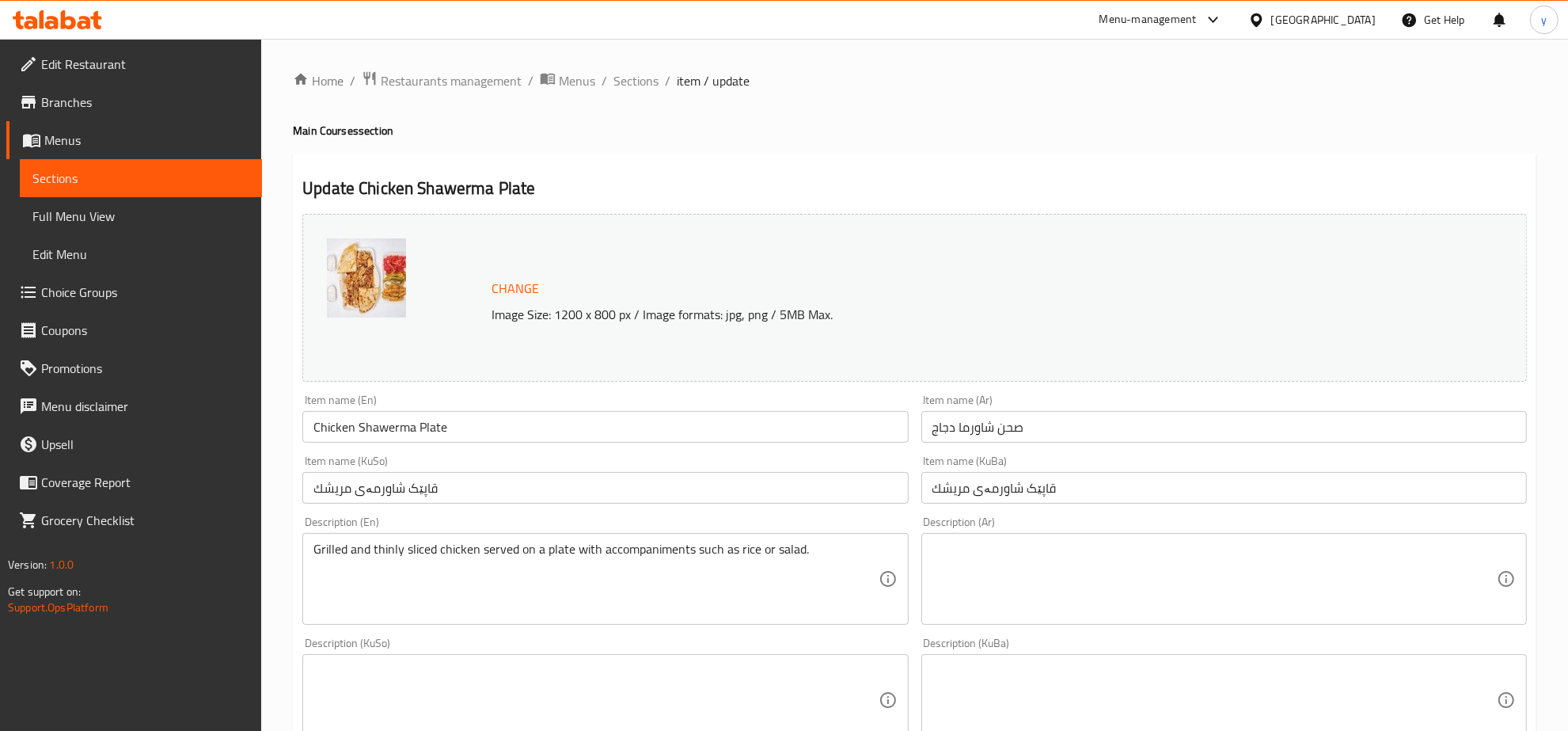
click at [714, 219] on div "Change Image Size: 1200 x 800 px / Image formats: jpg, png / 5MB Max." at bounding box center [914, 297] width 1224 height 168
click at [642, 82] on span "Sections" at bounding box center [636, 81] width 45 height 19
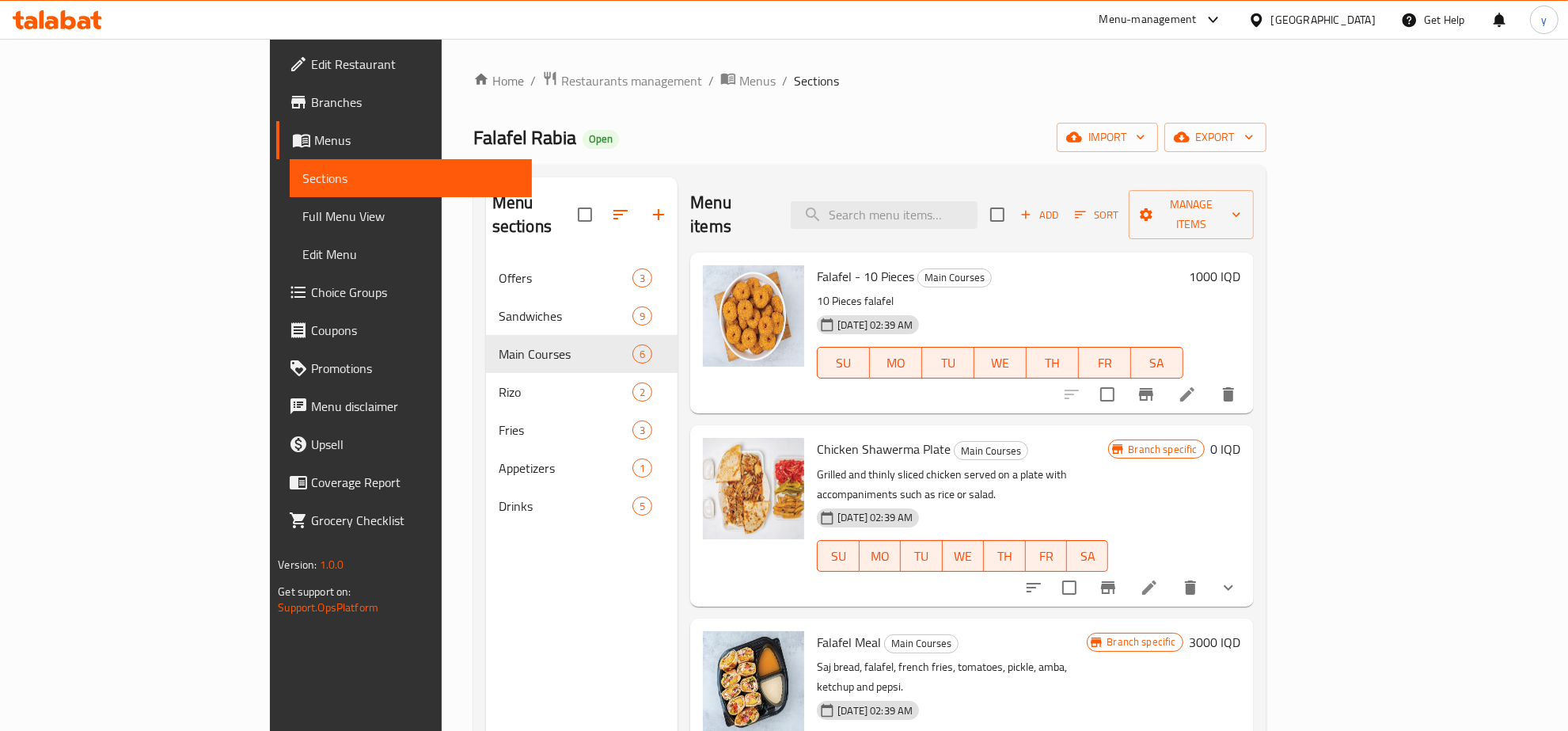
click at [1210, 380] on li at bounding box center [1186, 394] width 44 height 28
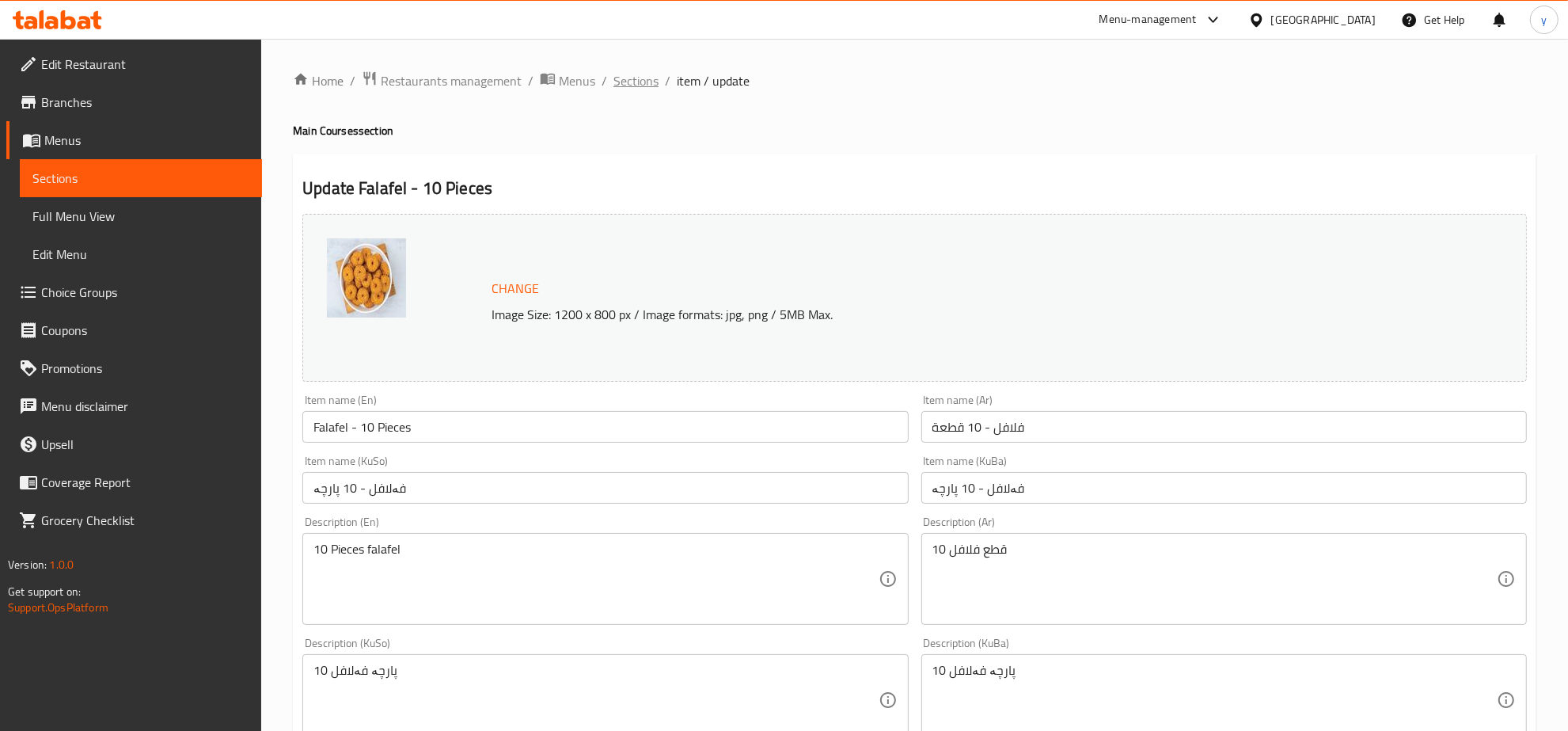
click at [613, 81] on span "Sections" at bounding box center [636, 81] width 45 height 19
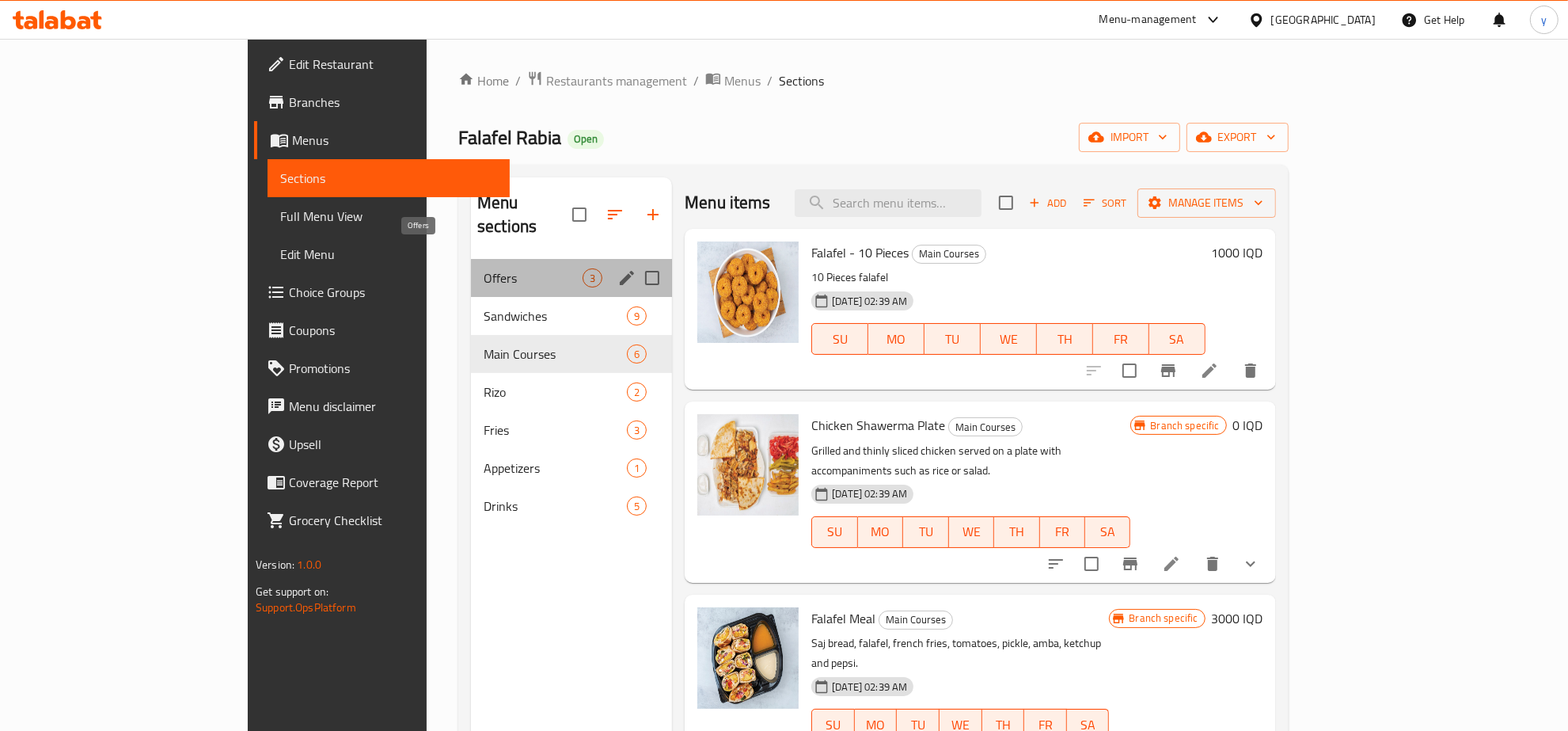
click at [495, 268] on span "Offers" at bounding box center [532, 278] width 99 height 19
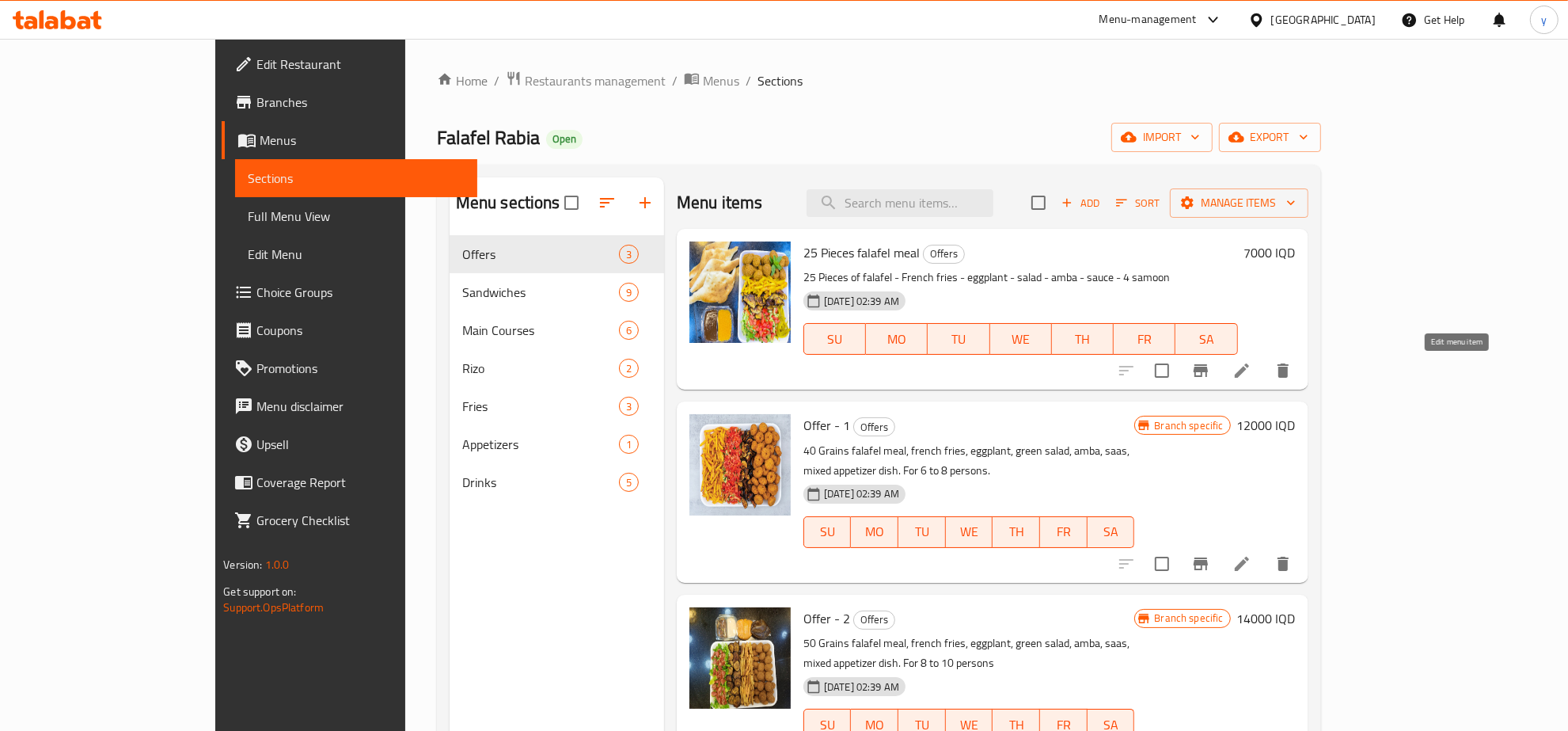
click at [1251, 378] on icon at bounding box center [1241, 371] width 19 height 19
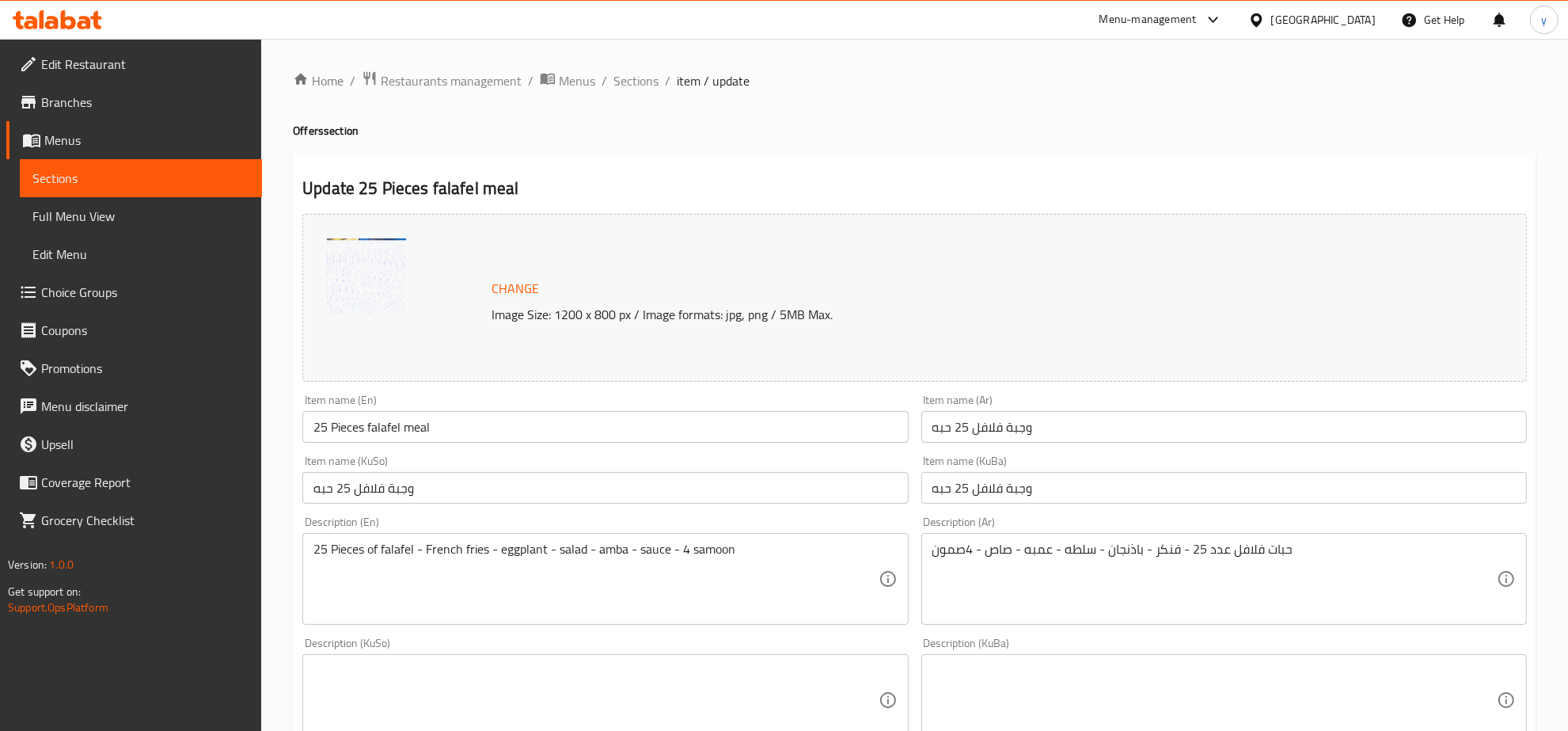
click at [683, 79] on span "item / update" at bounding box center [712, 81] width 73 height 19
click at [637, 88] on span "Sections" at bounding box center [636, 81] width 45 height 19
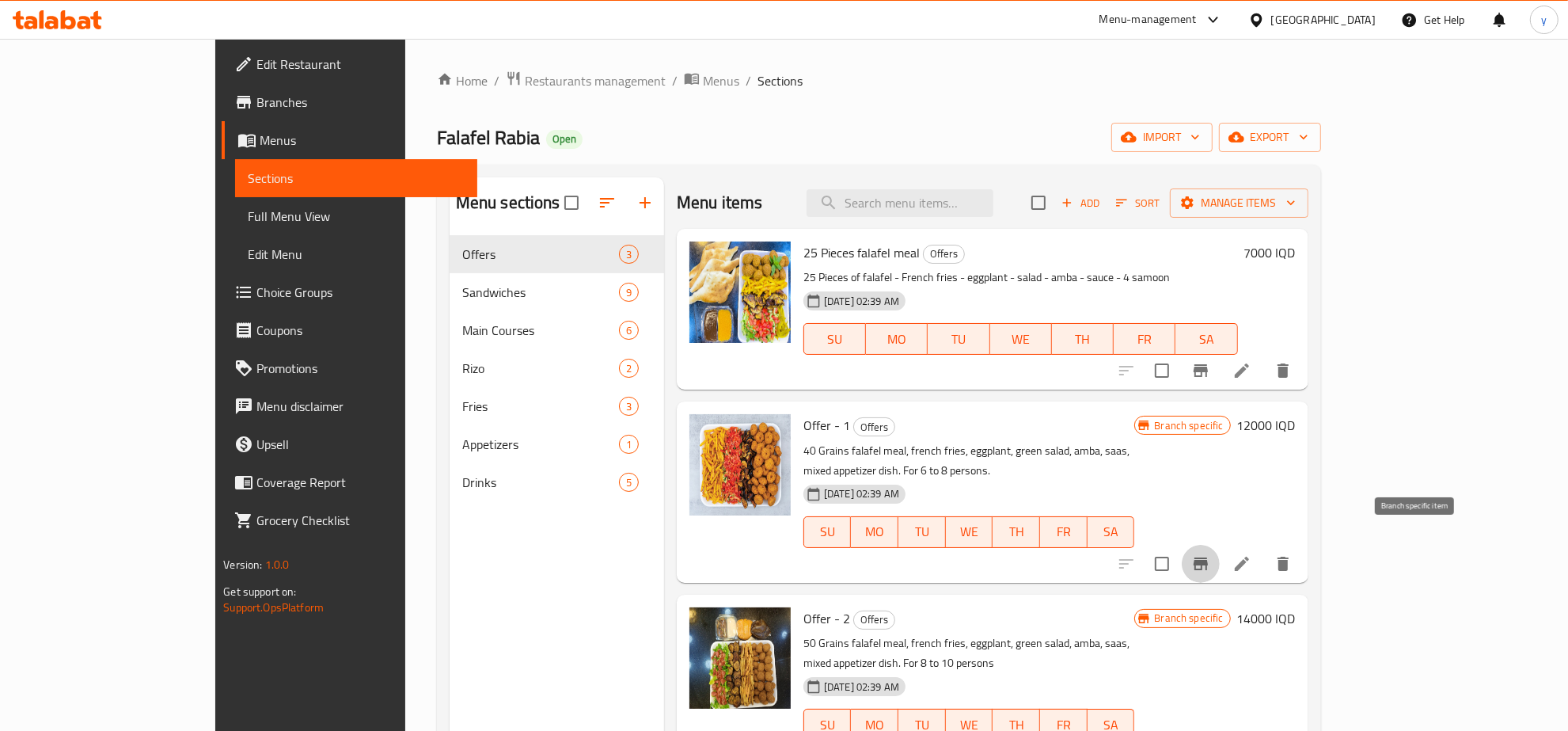
click at [1220, 552] on button "Branch-specific-item" at bounding box center [1201, 564] width 38 height 38
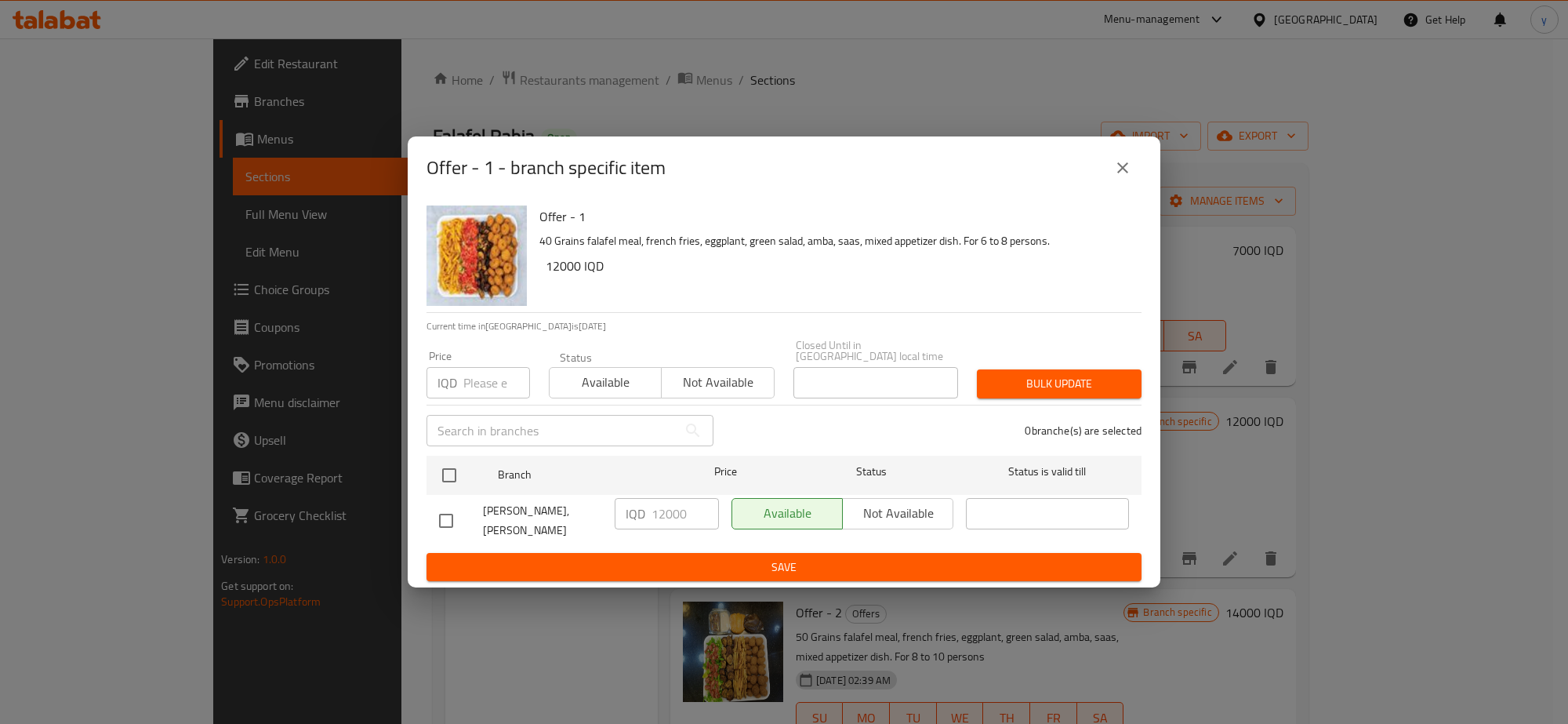
click at [1135, 178] on button "close" at bounding box center [1122, 168] width 38 height 38
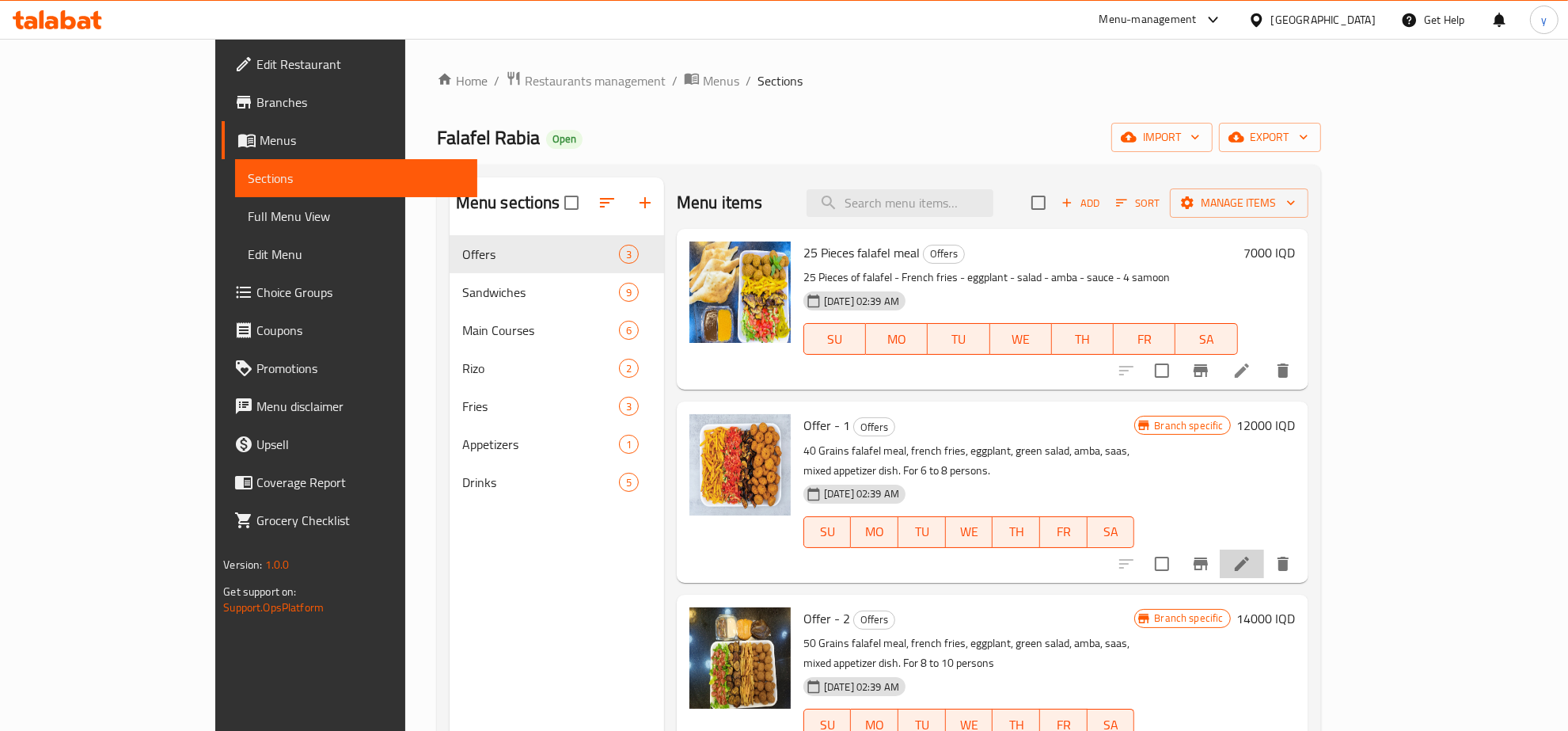
click at [1251, 554] on icon at bounding box center [1241, 564] width 19 height 19
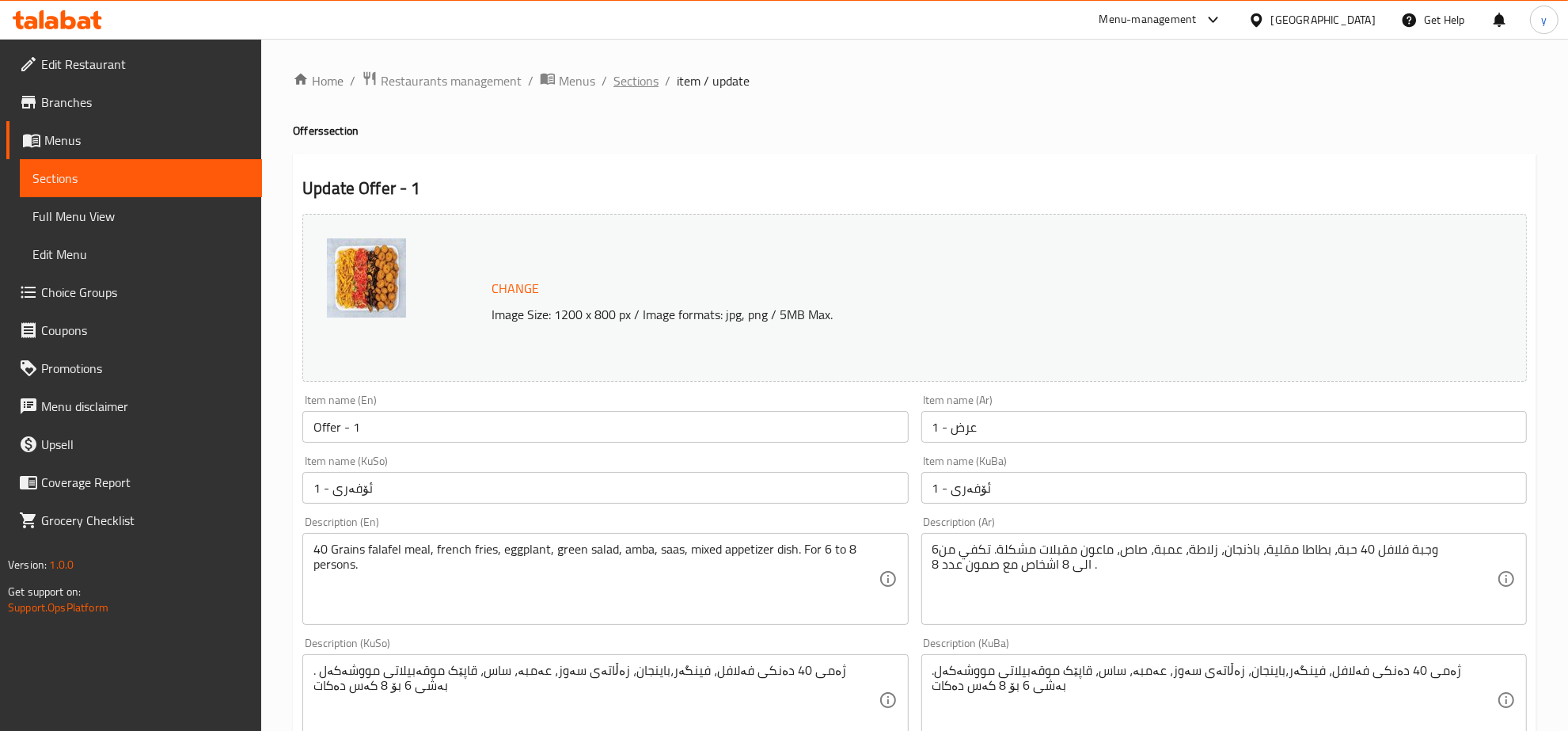
click at [635, 72] on span "Sections" at bounding box center [636, 81] width 45 height 19
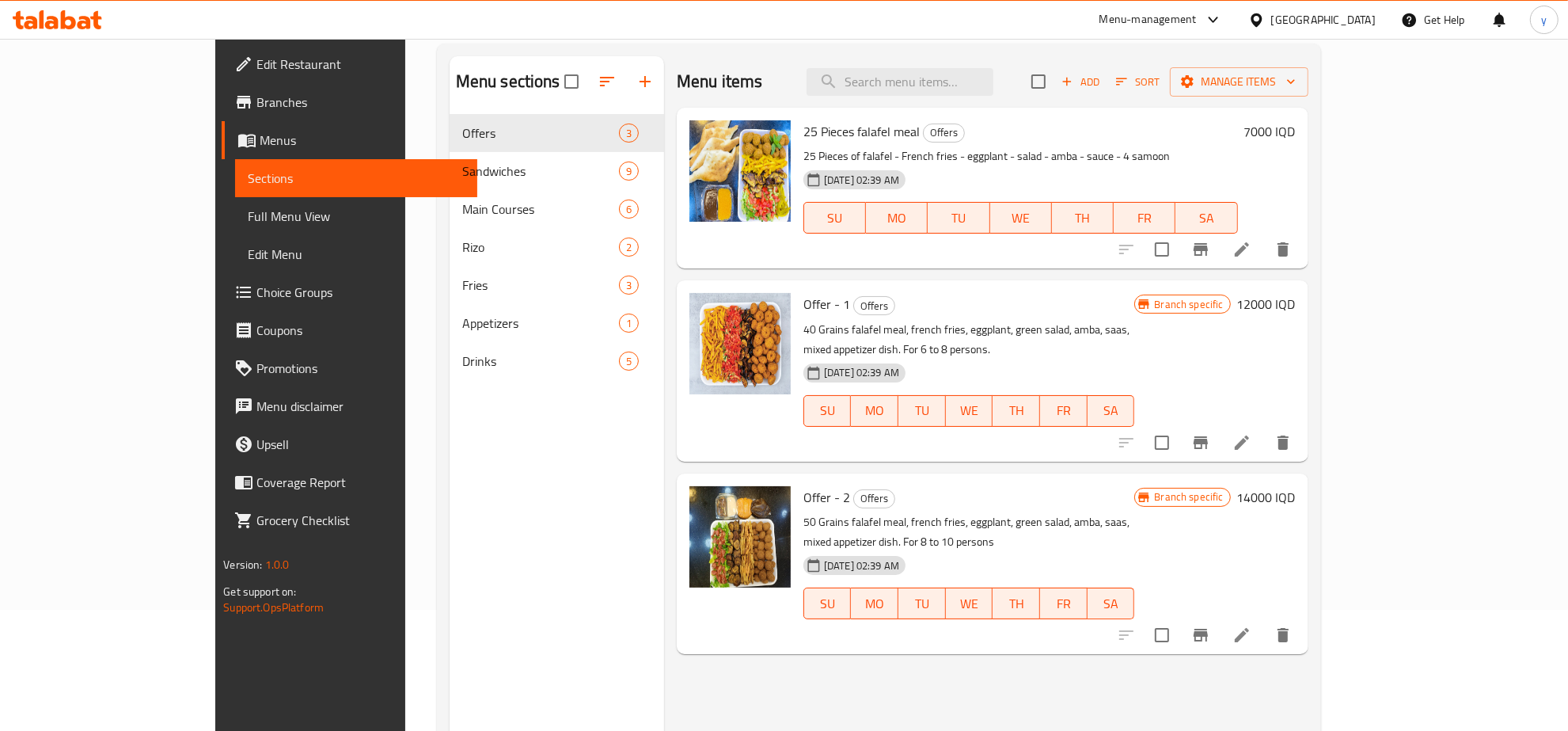
scroll to position [222, 0]
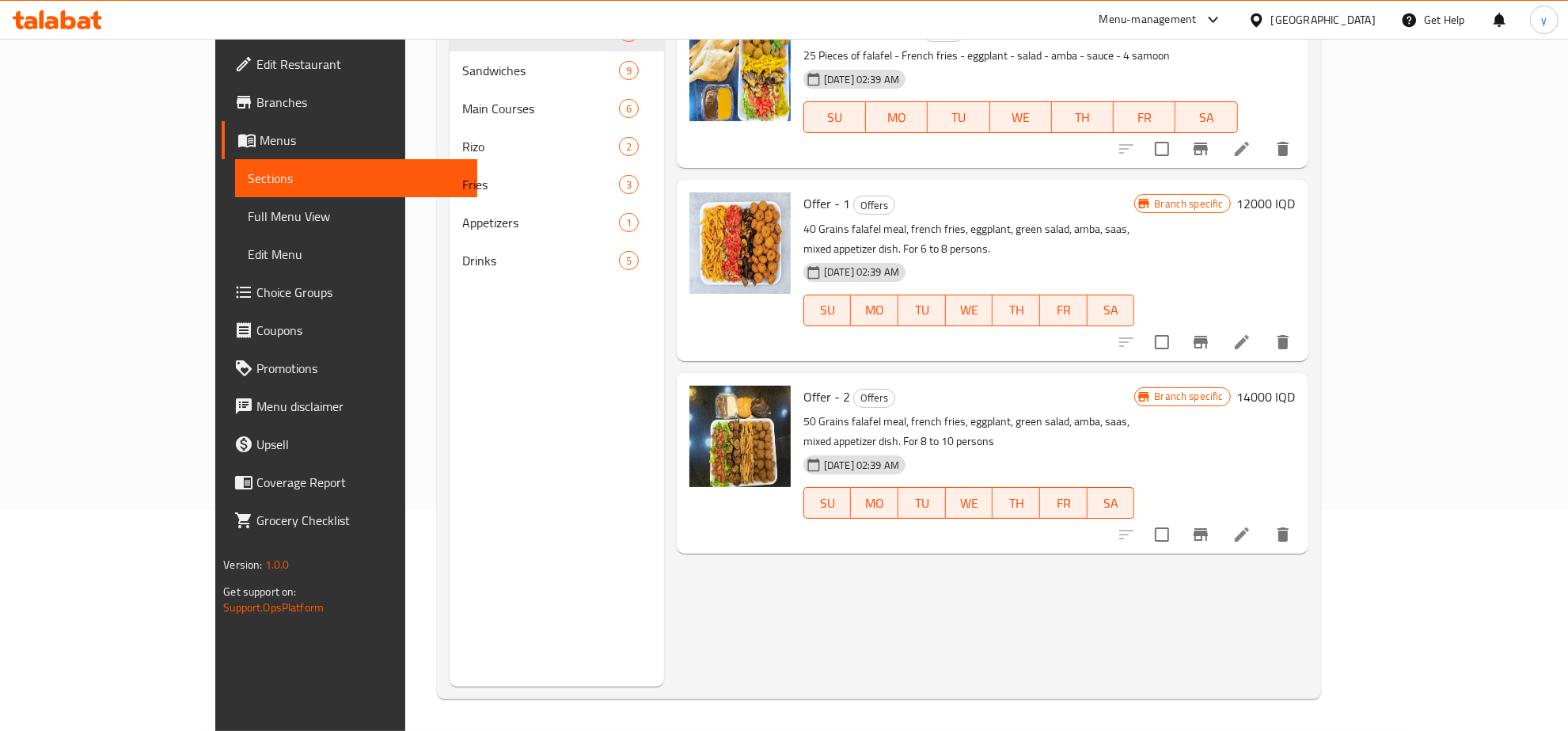
click at [1251, 525] on icon at bounding box center [1241, 534] width 19 height 19
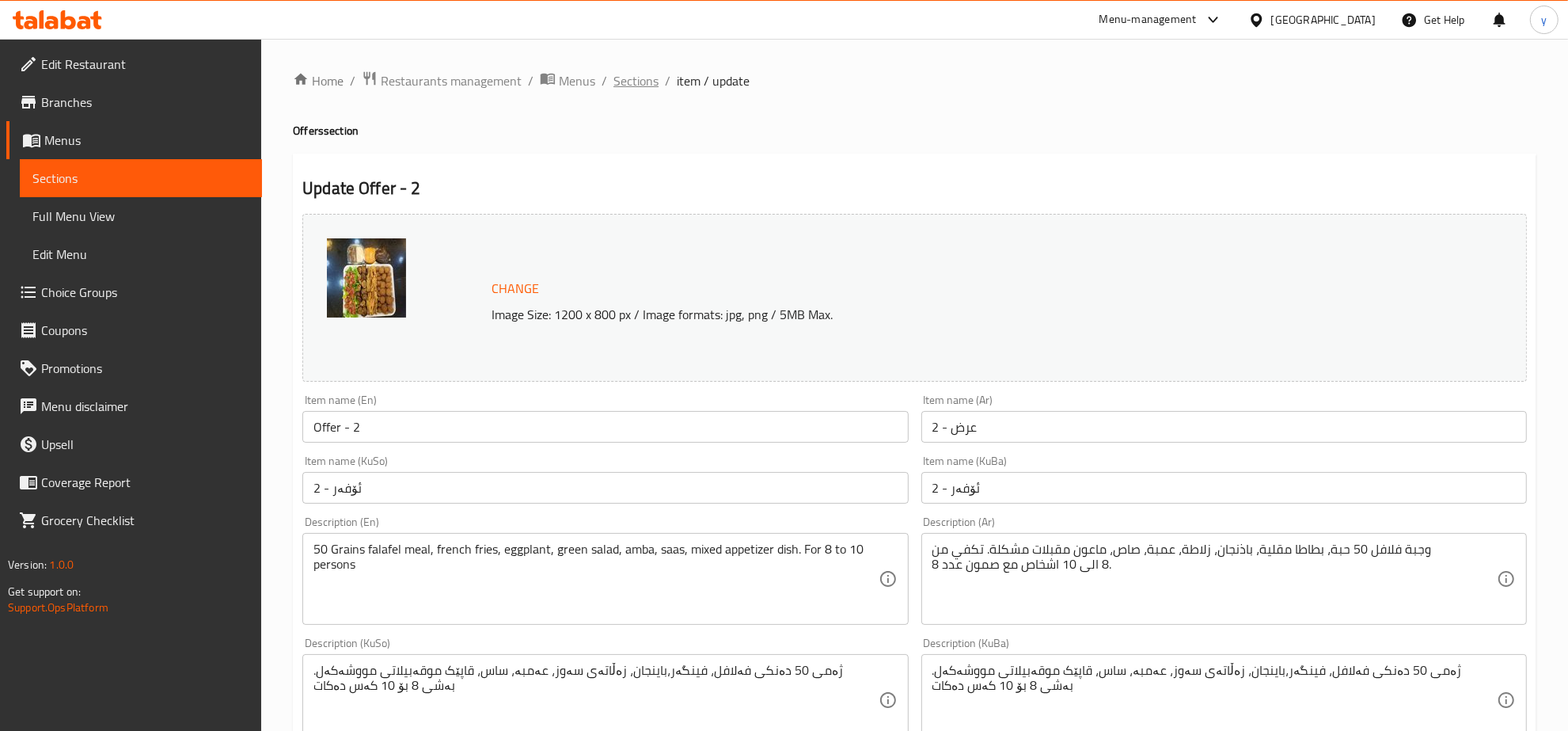
click at [622, 90] on span "Sections" at bounding box center [636, 81] width 45 height 19
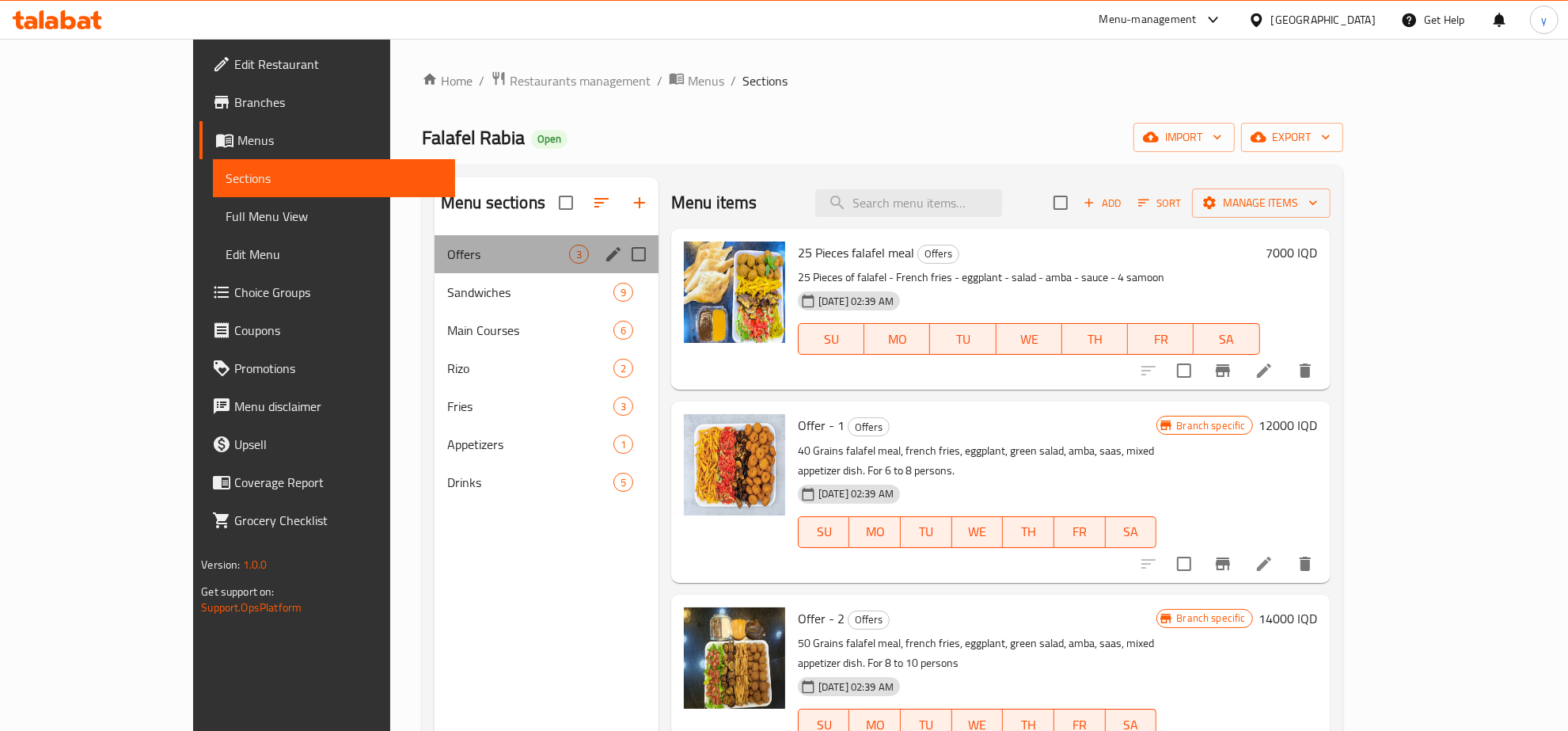
click at [452, 272] on div "Offers 3" at bounding box center [546, 254] width 224 height 38
click at [455, 287] on span "Sandwiches" at bounding box center [507, 292] width 121 height 19
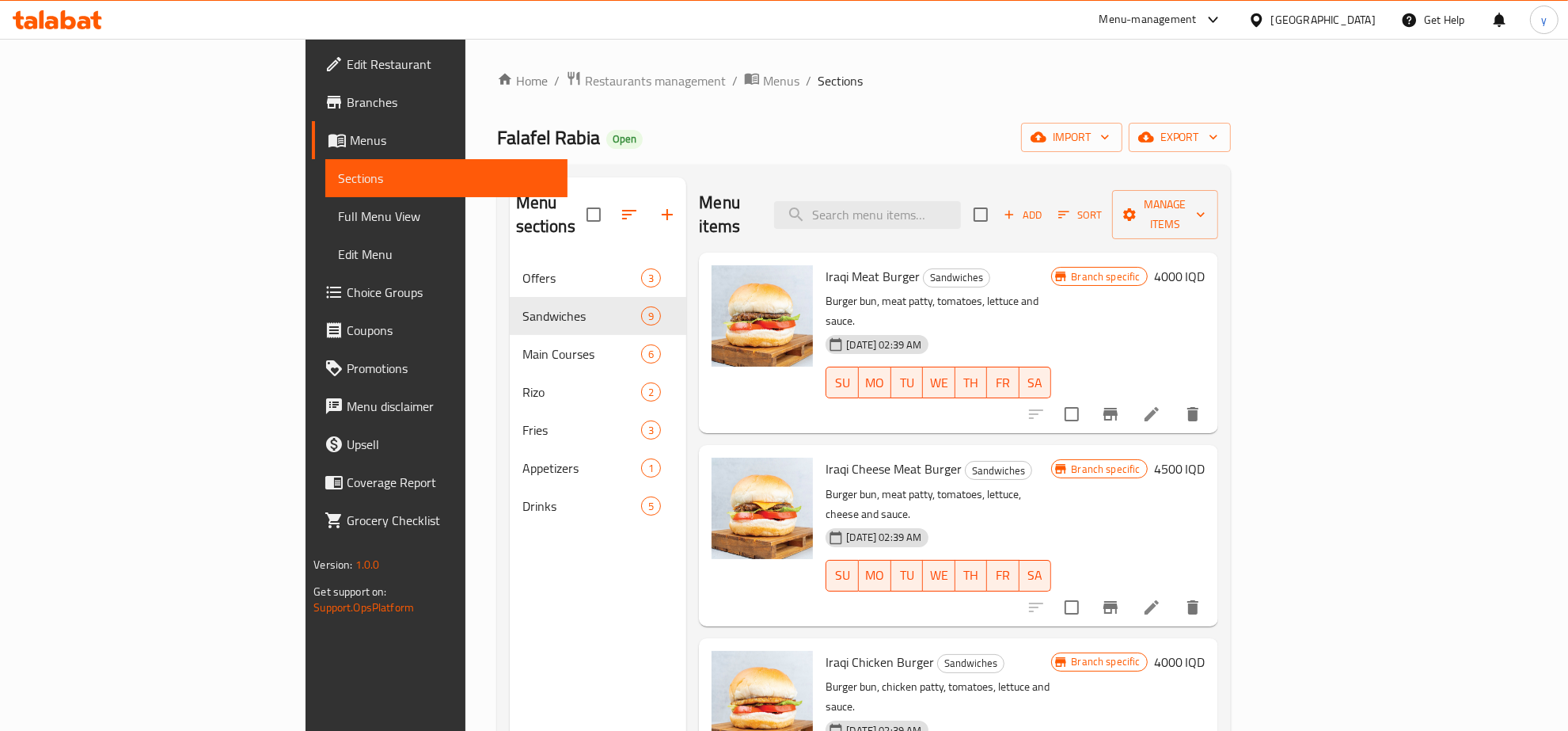
click at [1161, 404] on icon at bounding box center [1152, 414] width 19 height 19
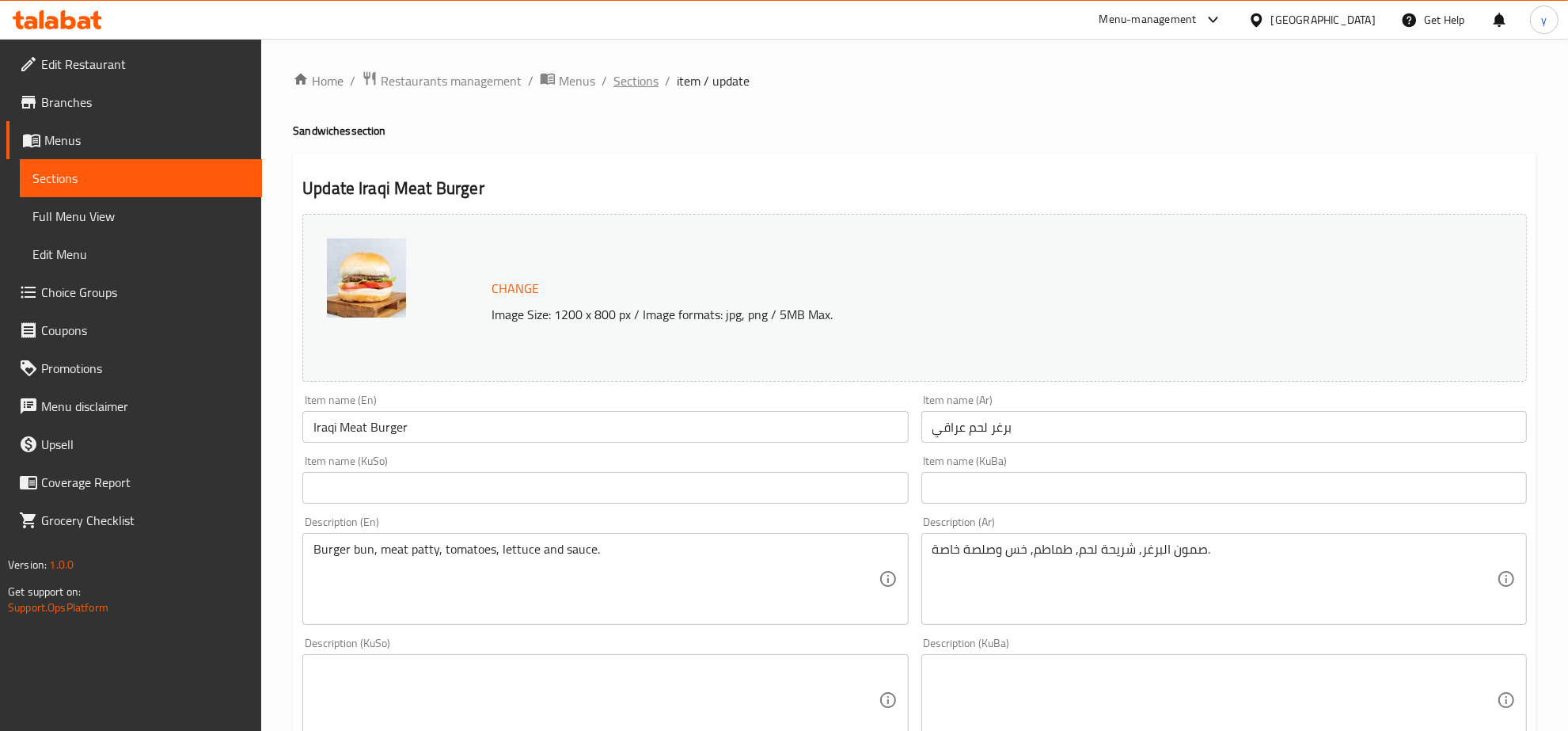
click at [626, 72] on span "Sections" at bounding box center [636, 81] width 45 height 19
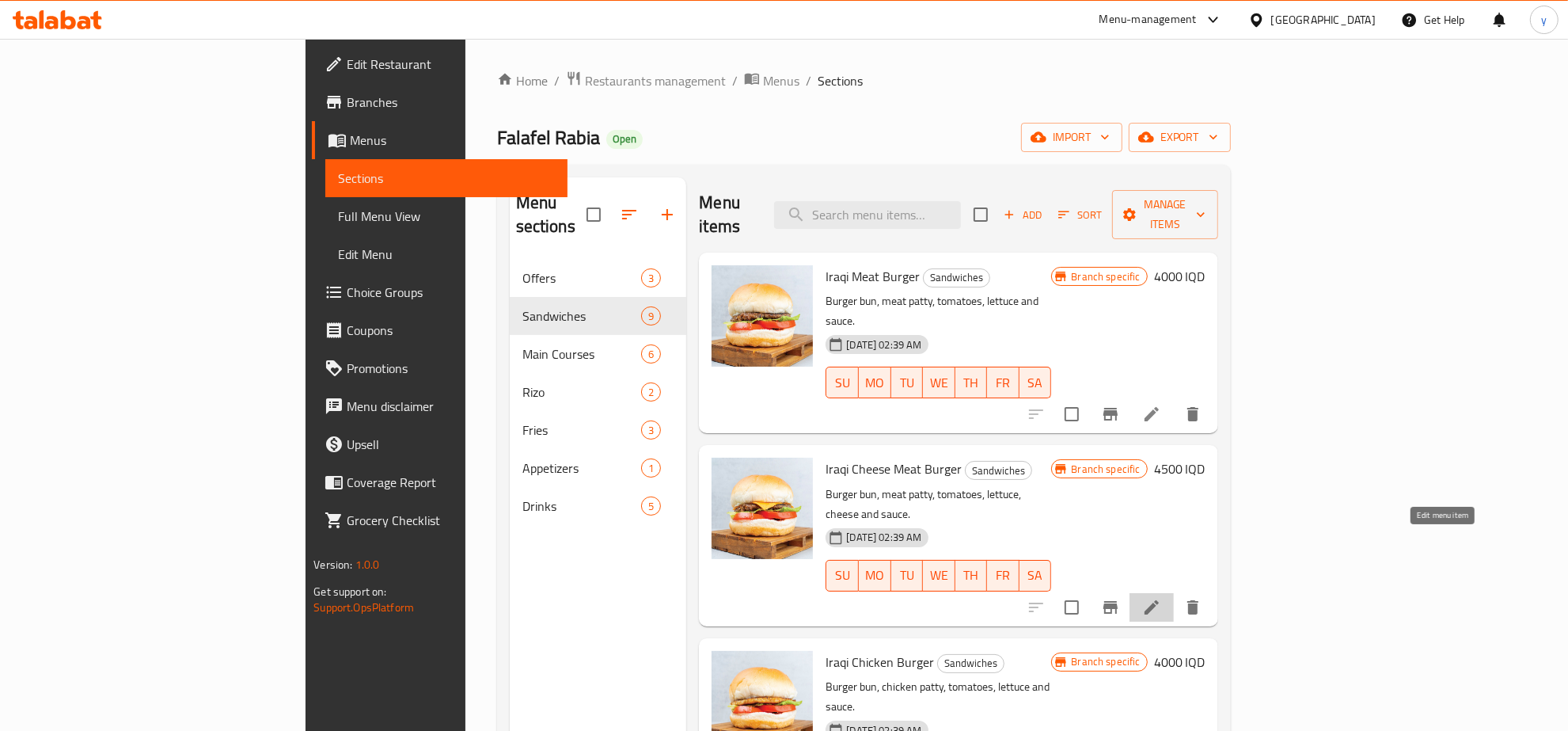
click at [1161, 598] on icon at bounding box center [1152, 608] width 19 height 19
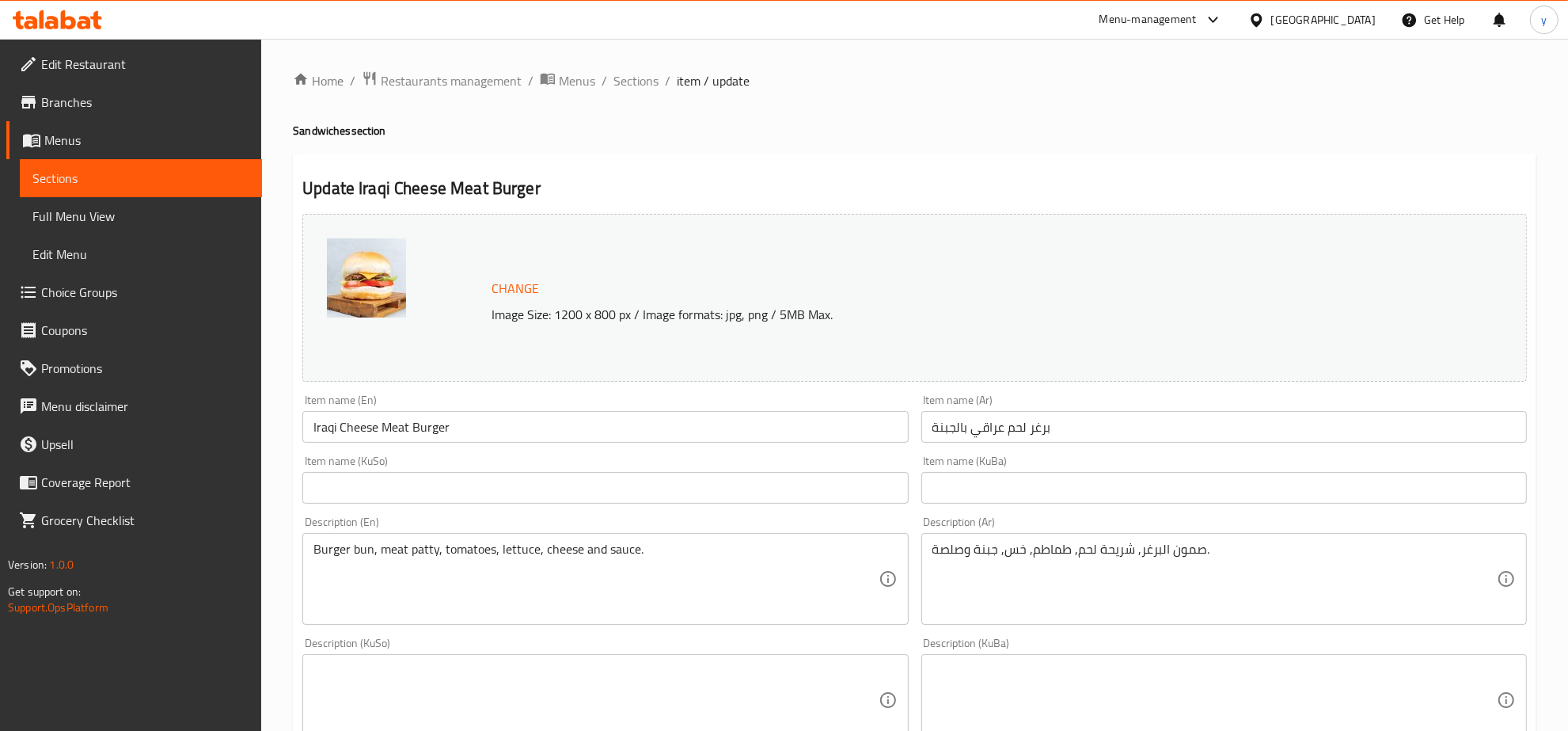
click at [639, 100] on div "Home / Restaurants management / Menus / Sections / item / update Sandwiches sec…" at bounding box center [914, 681] width 1243 height 1221
click at [642, 85] on span "Sections" at bounding box center [636, 81] width 45 height 19
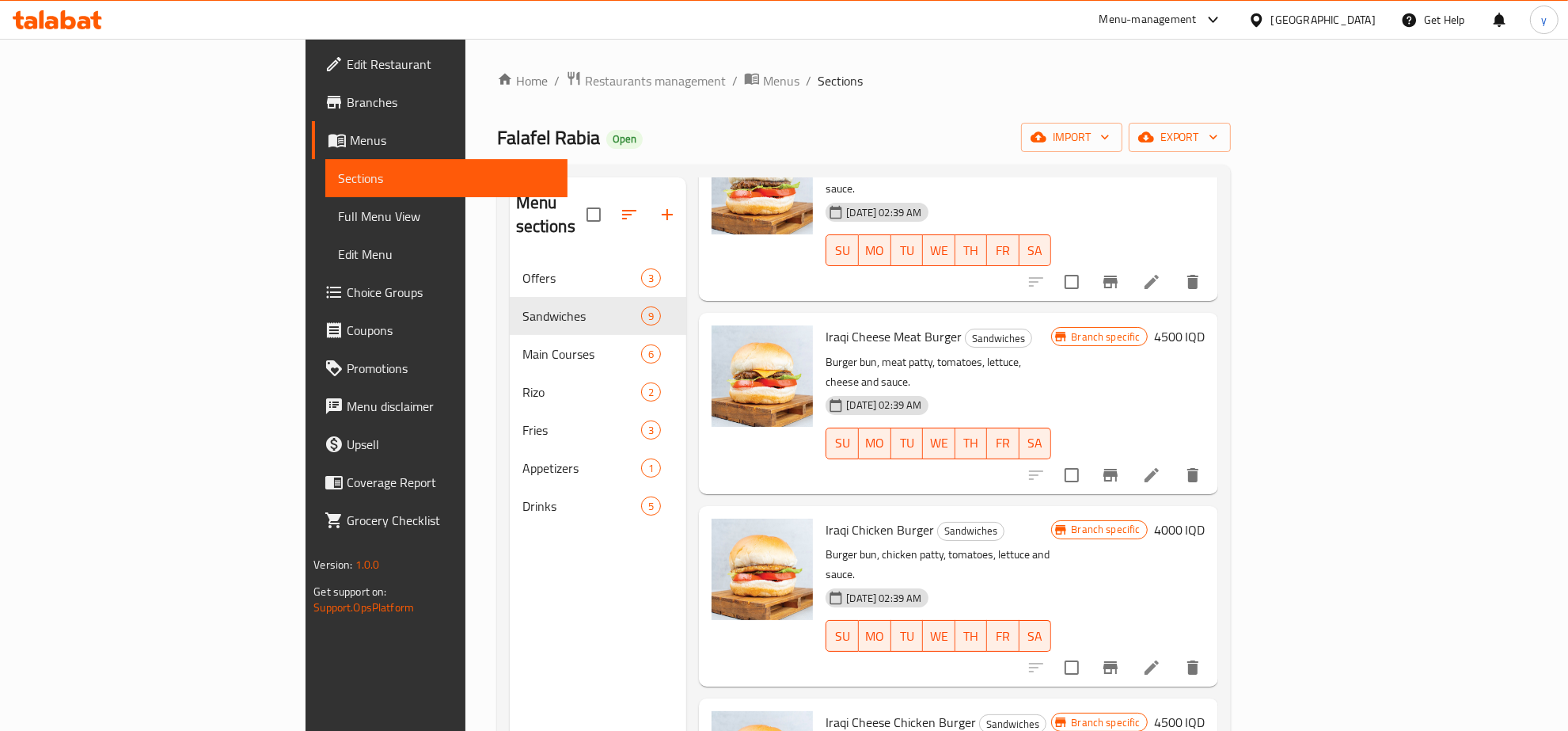
scroll to position [329, 0]
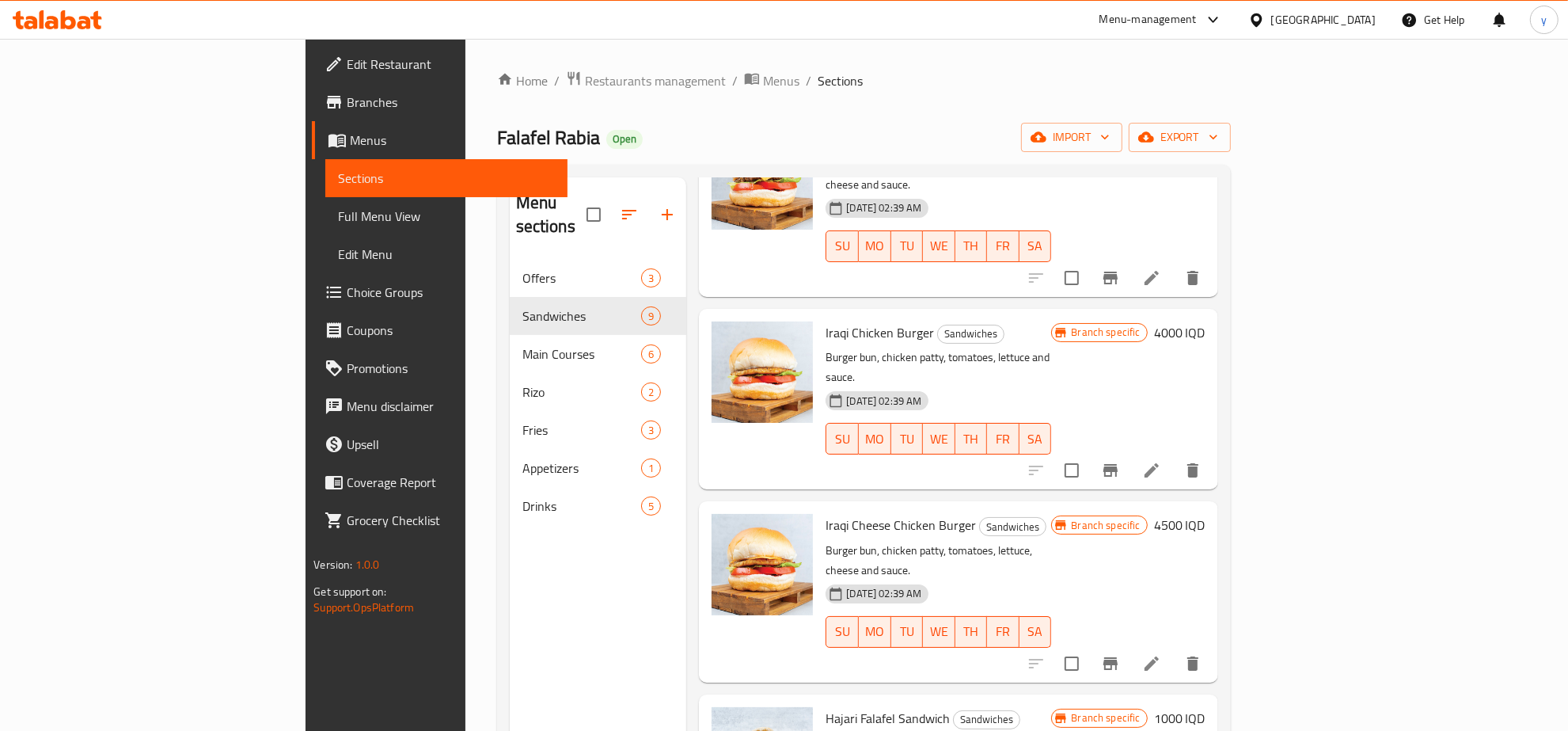
click at [1161, 461] on icon at bounding box center [1152, 471] width 19 height 19
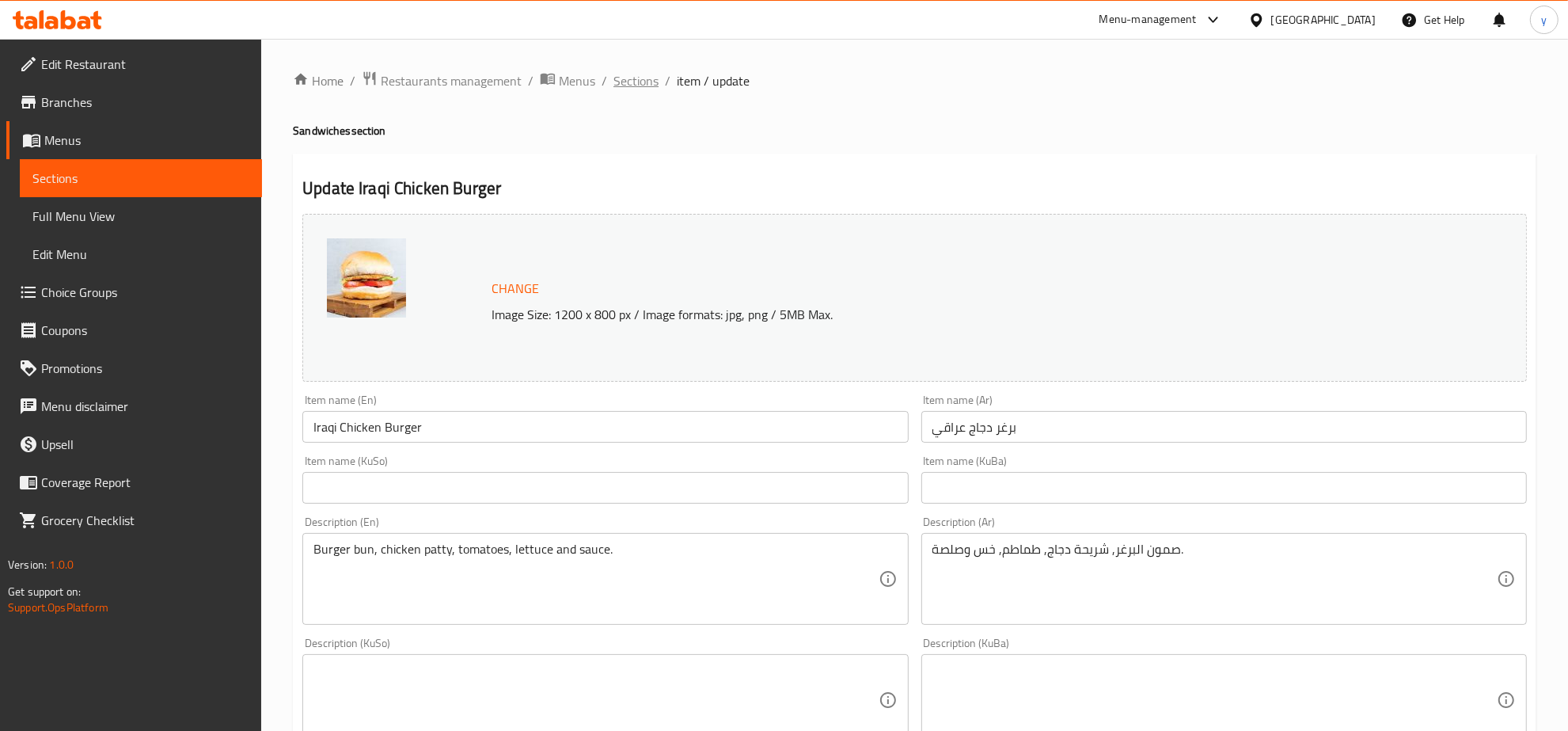
click at [618, 73] on span "Sections" at bounding box center [636, 81] width 45 height 19
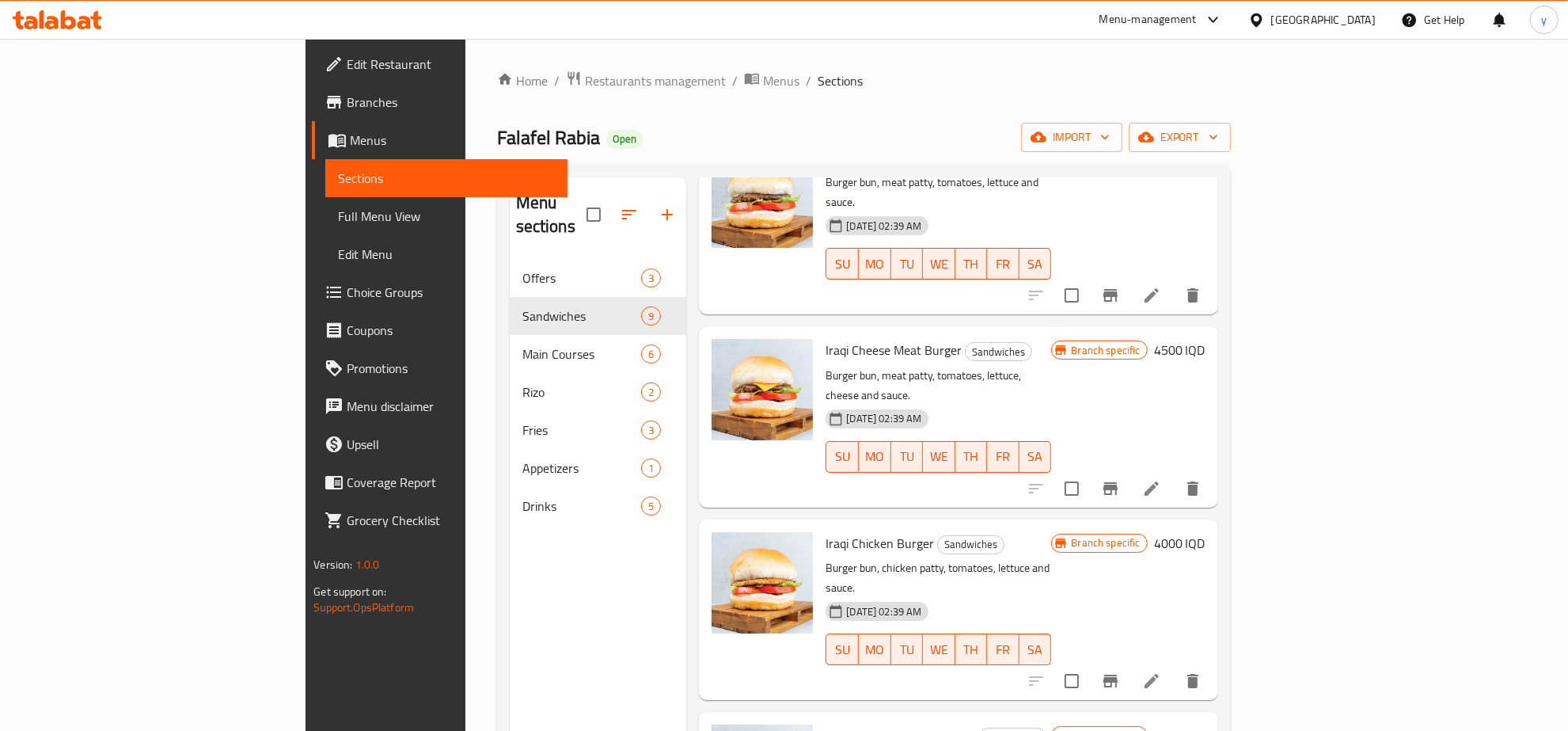
scroll to position [165, 0]
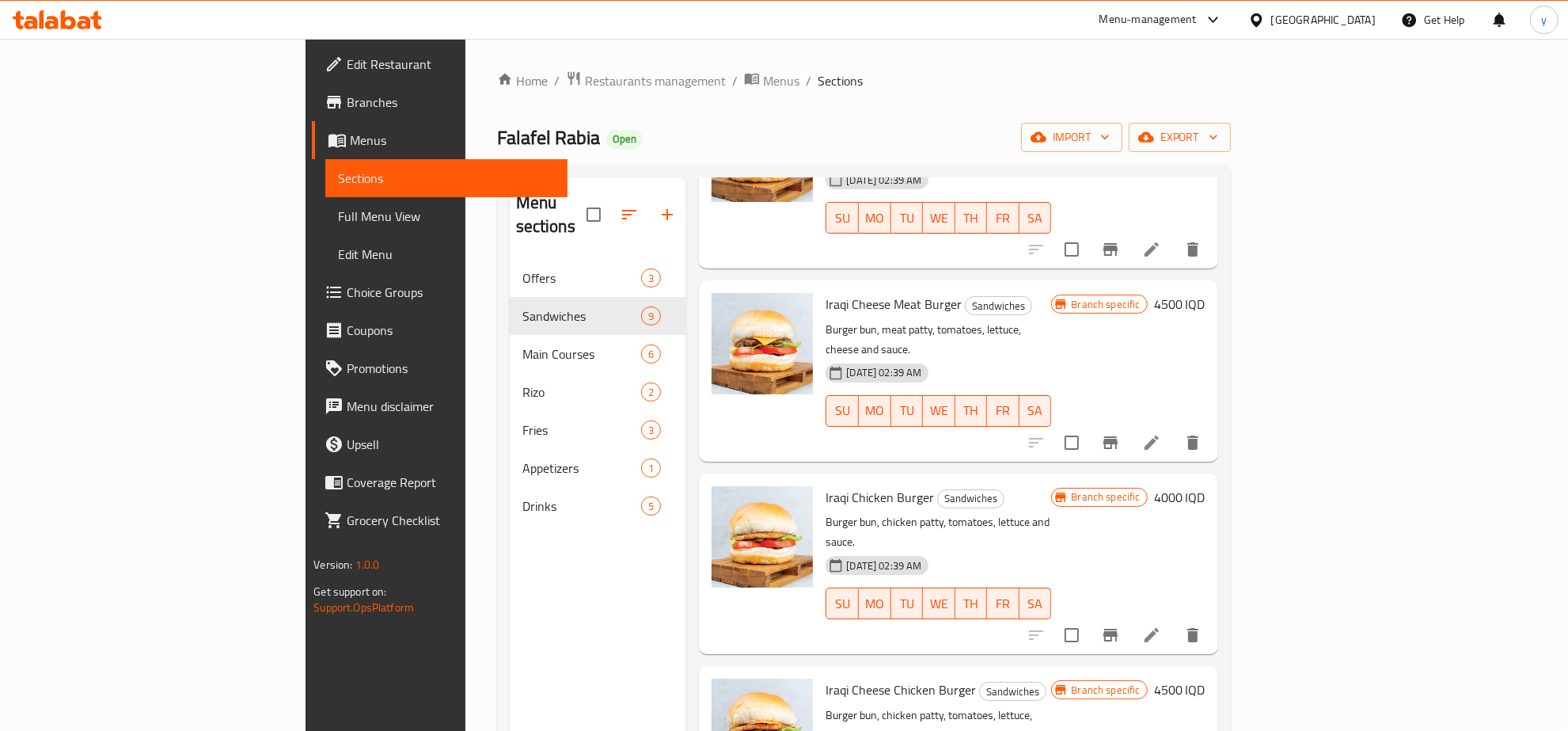
click at [1173, 621] on li at bounding box center [1151, 634] width 44 height 28
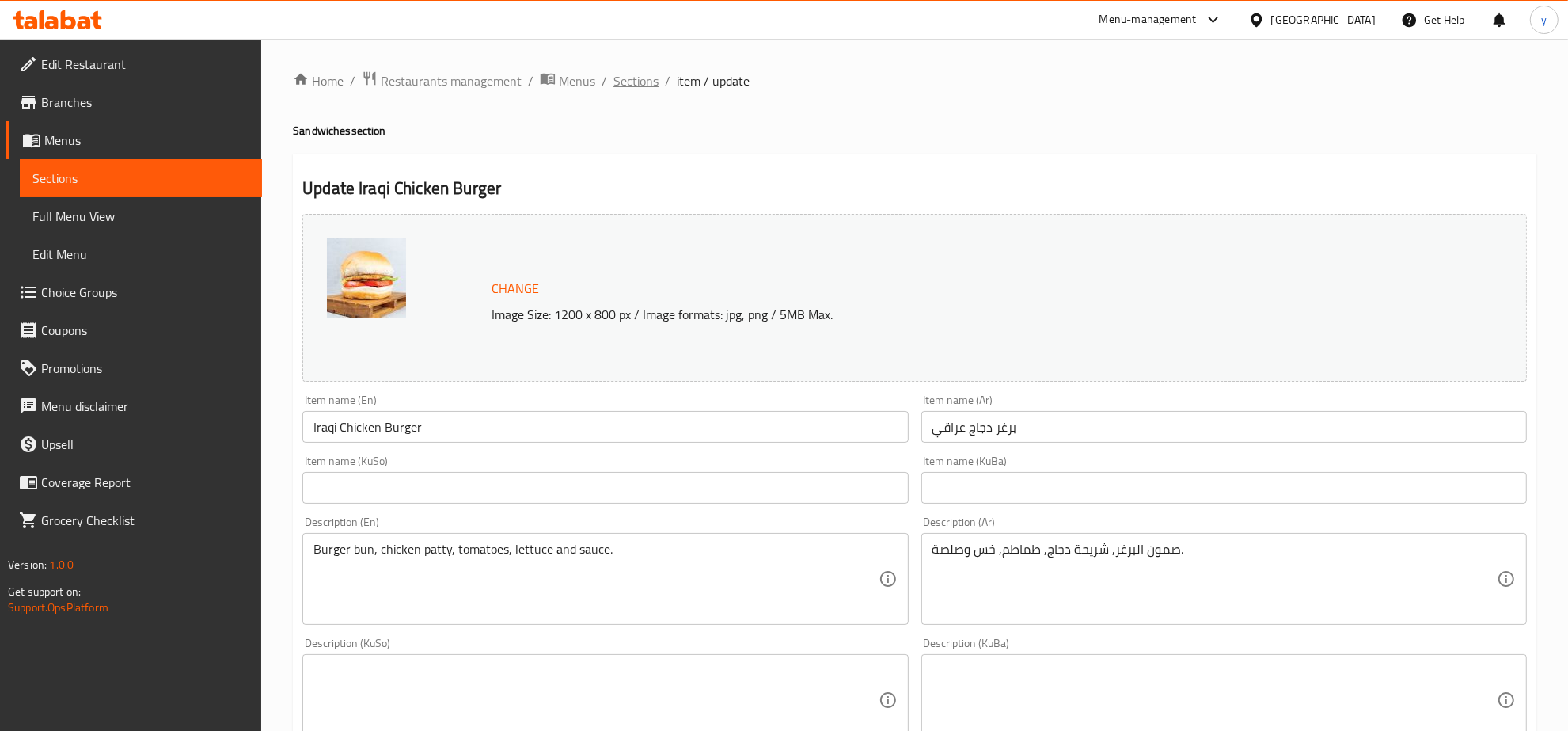
click at [637, 72] on span "Sections" at bounding box center [636, 81] width 45 height 19
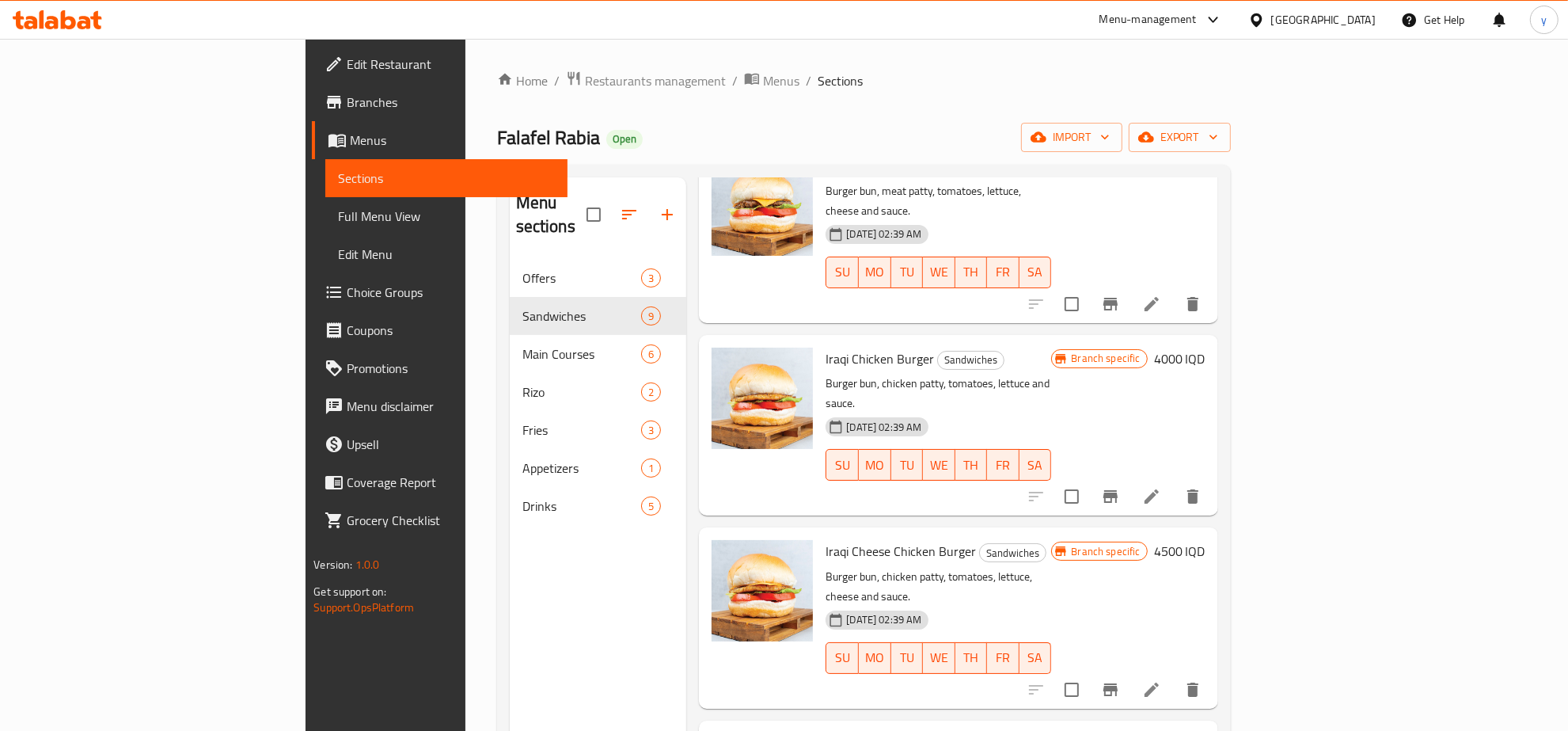
scroll to position [329, 0]
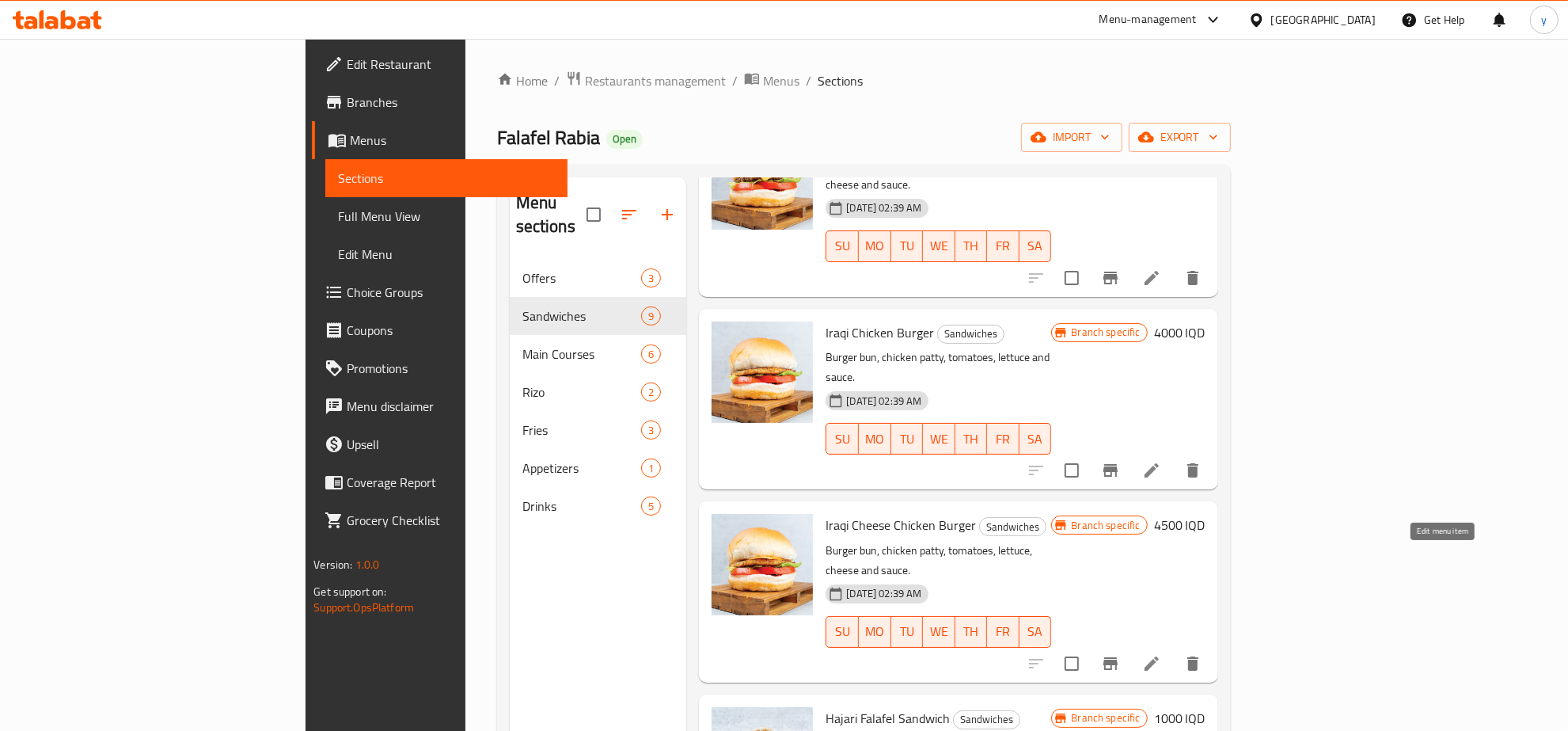
click at [1161, 654] on icon at bounding box center [1152, 664] width 19 height 19
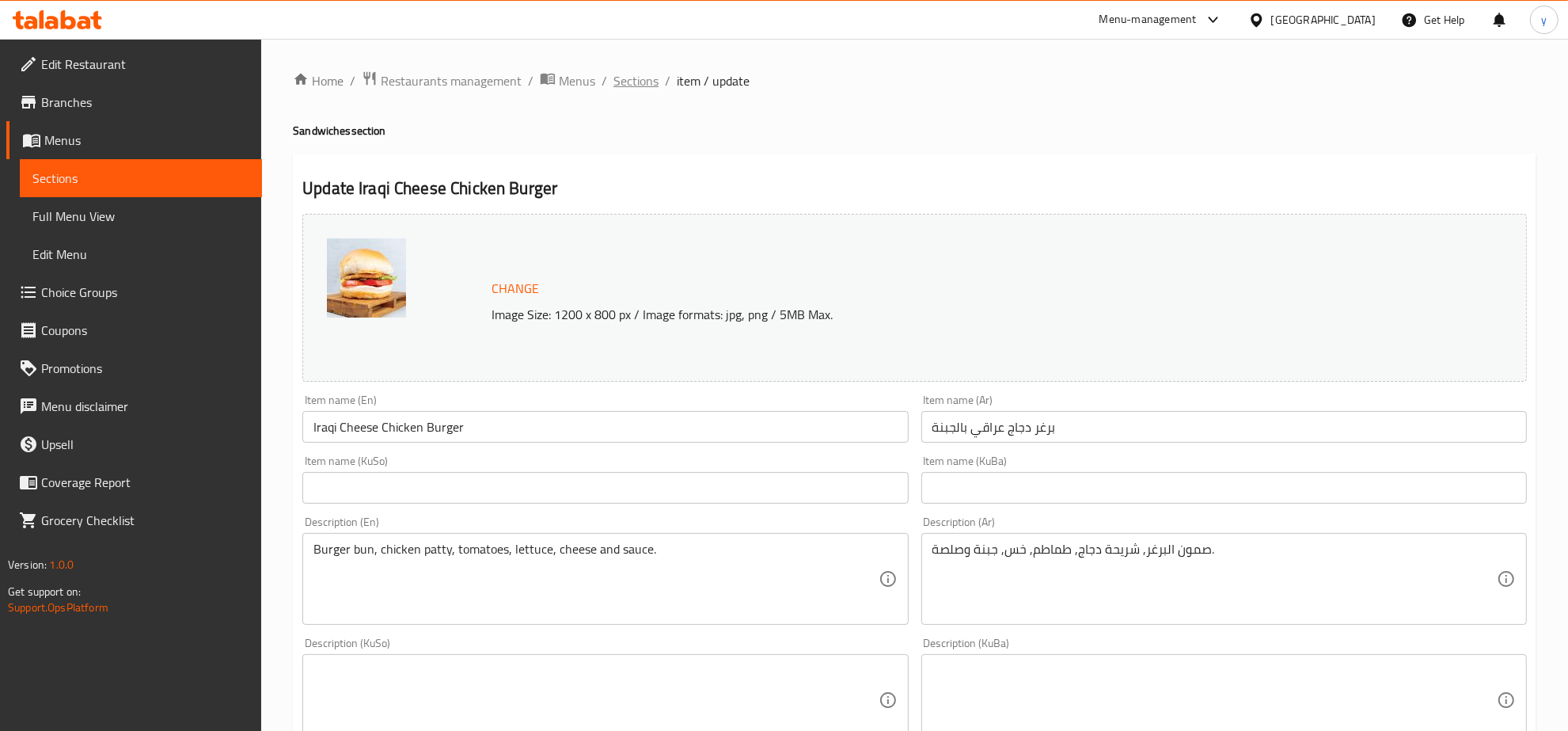
click at [635, 91] on span "Sections" at bounding box center [636, 81] width 45 height 19
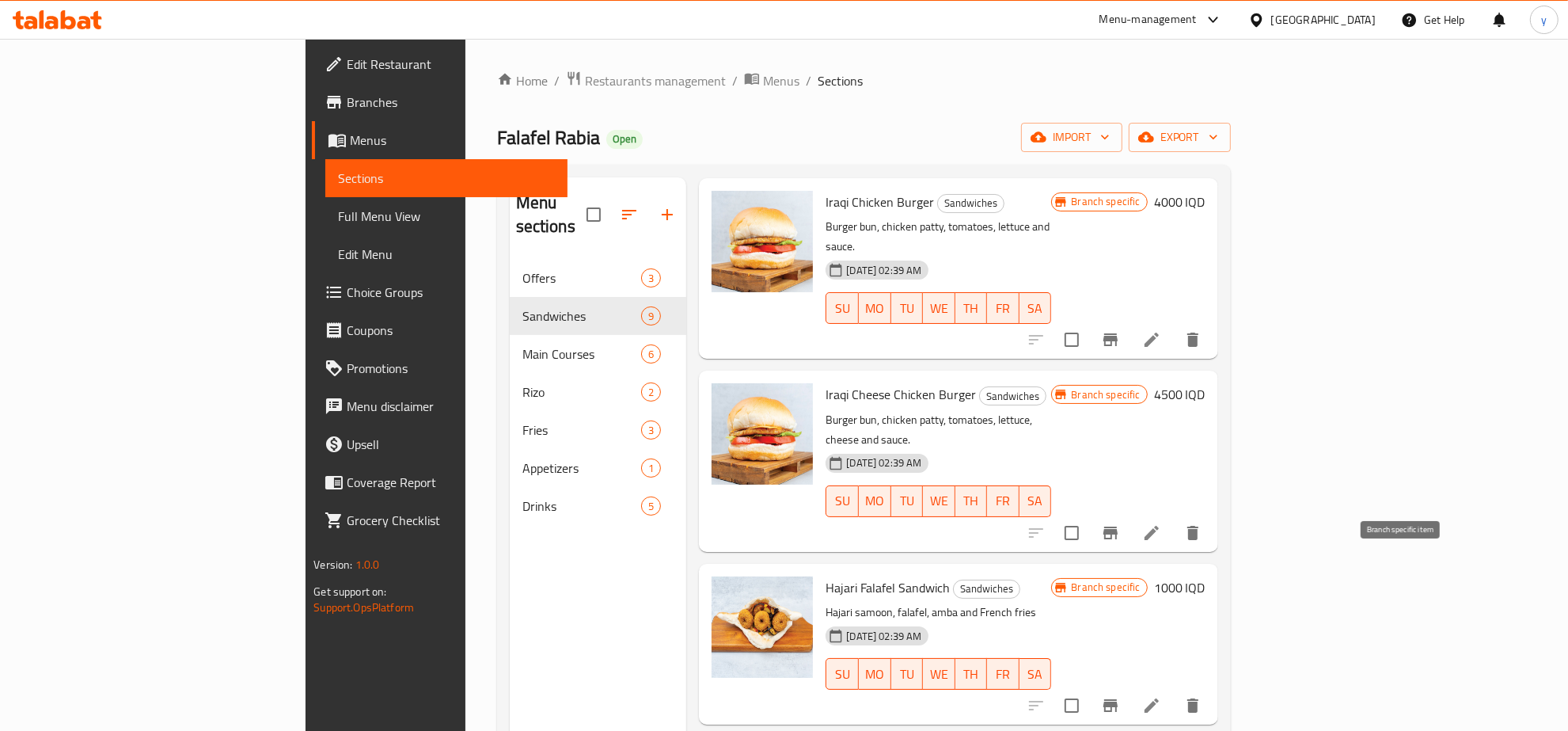
scroll to position [495, 0]
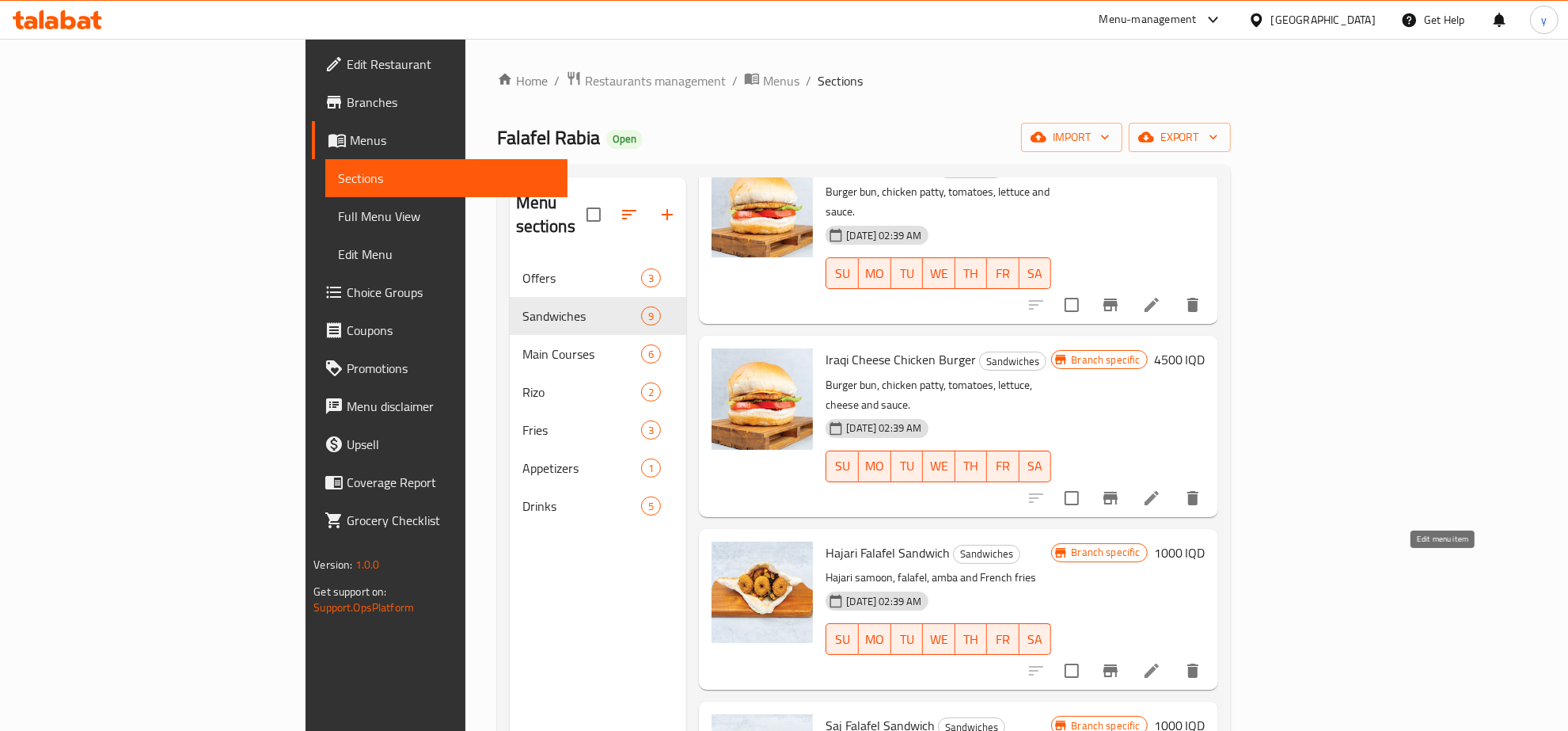
click at [1161, 661] on icon at bounding box center [1152, 671] width 19 height 19
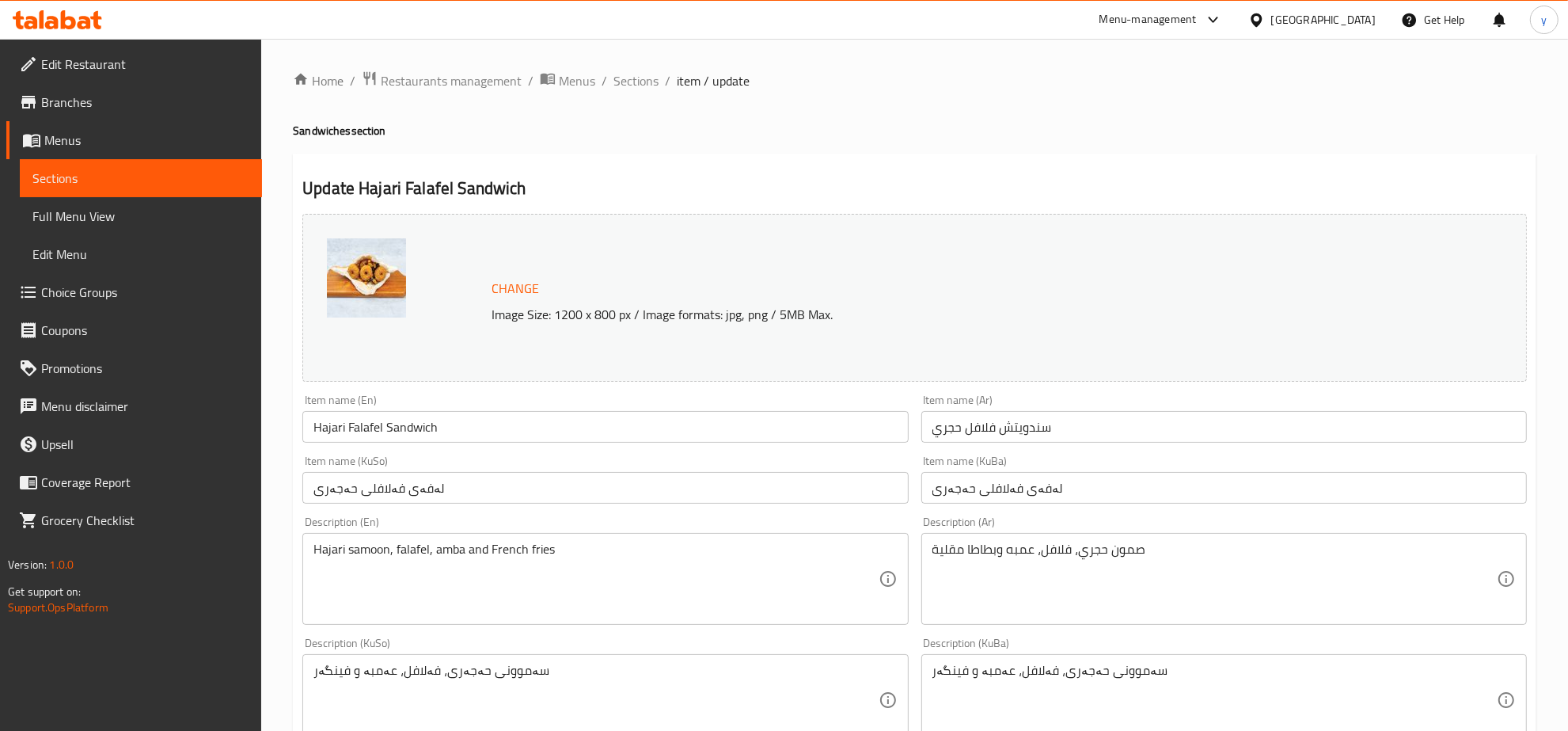
click at [676, 89] on span "item / update" at bounding box center [712, 81] width 73 height 19
click at [629, 82] on span "Sections" at bounding box center [636, 81] width 45 height 19
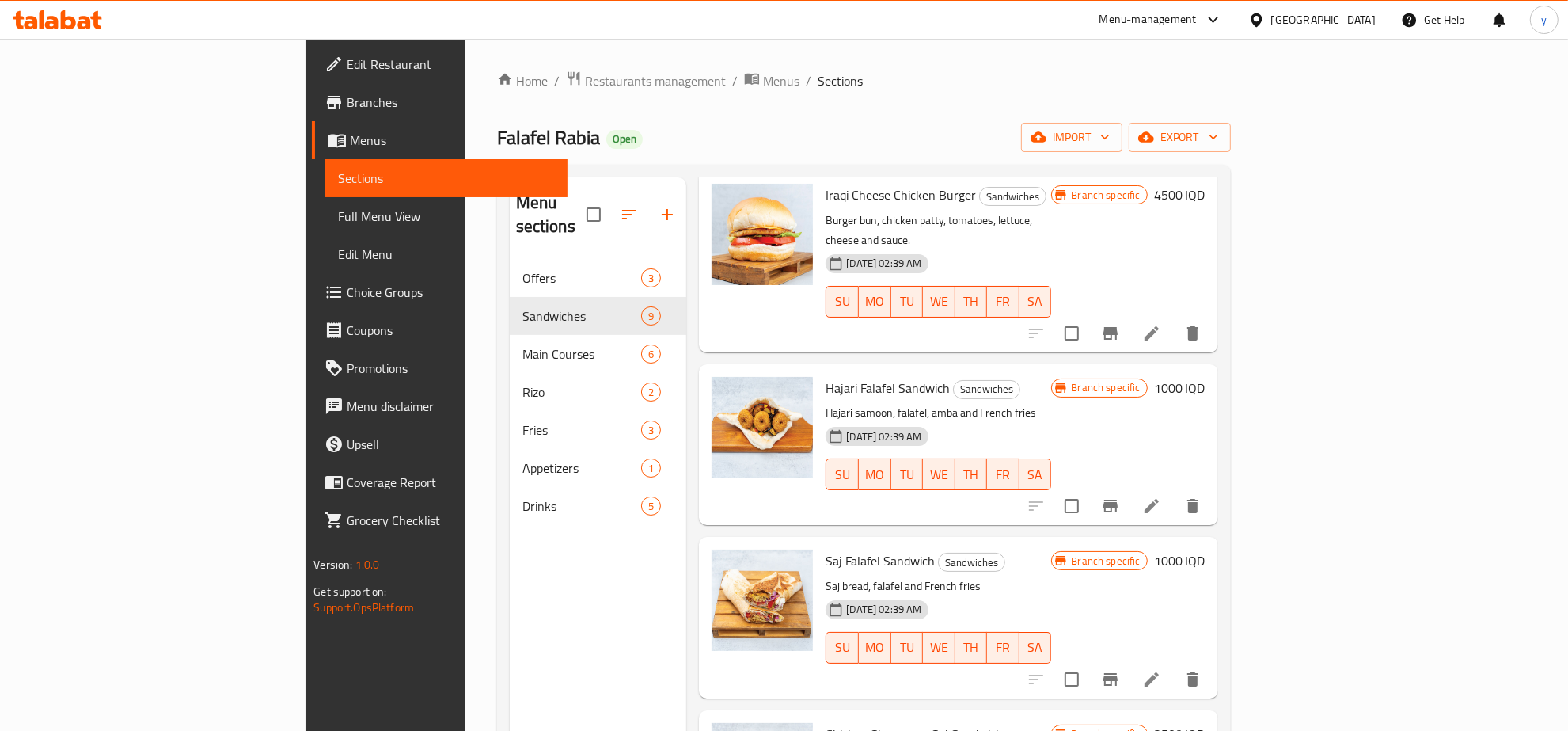
scroll to position [824, 0]
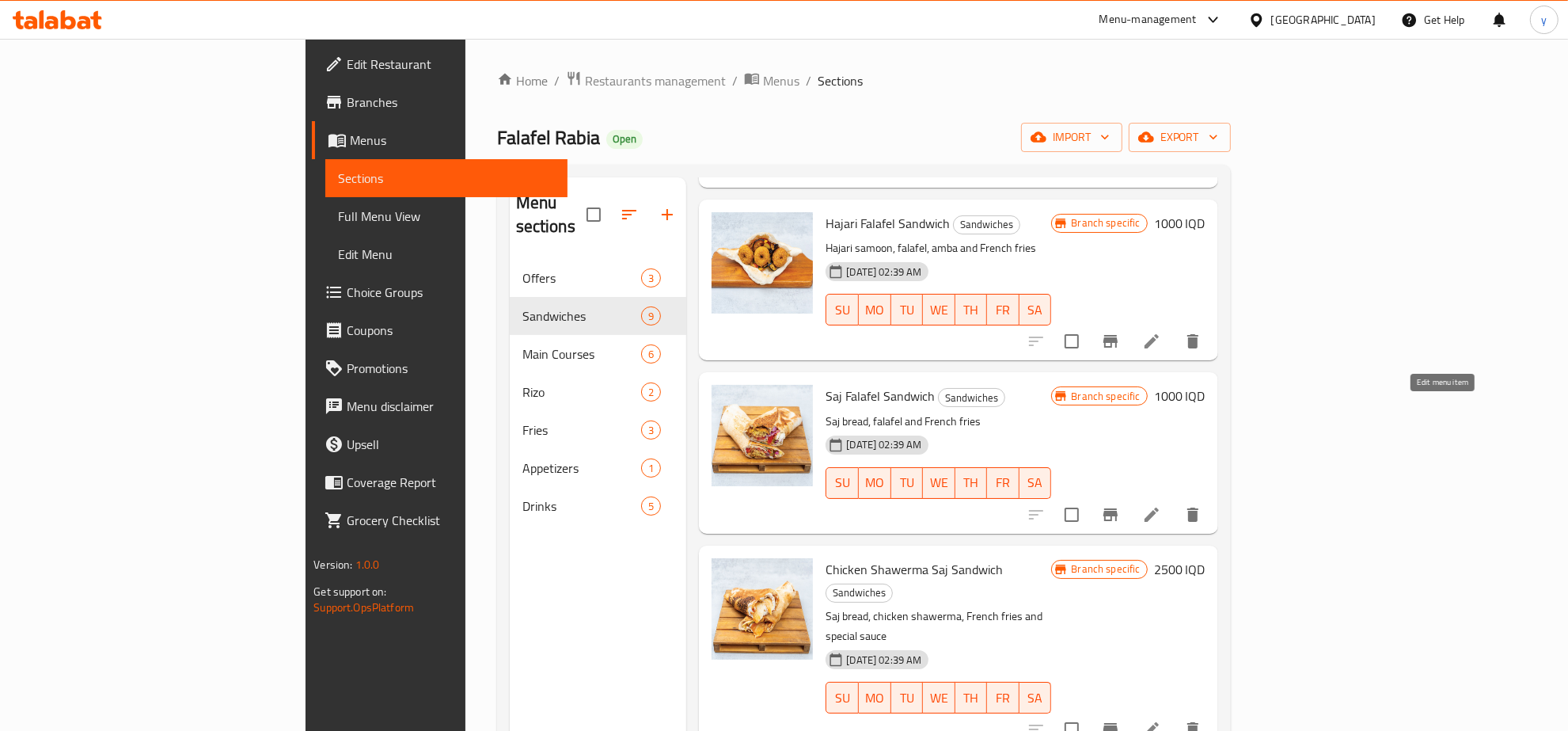
click at [1161, 505] on icon at bounding box center [1152, 515] width 19 height 19
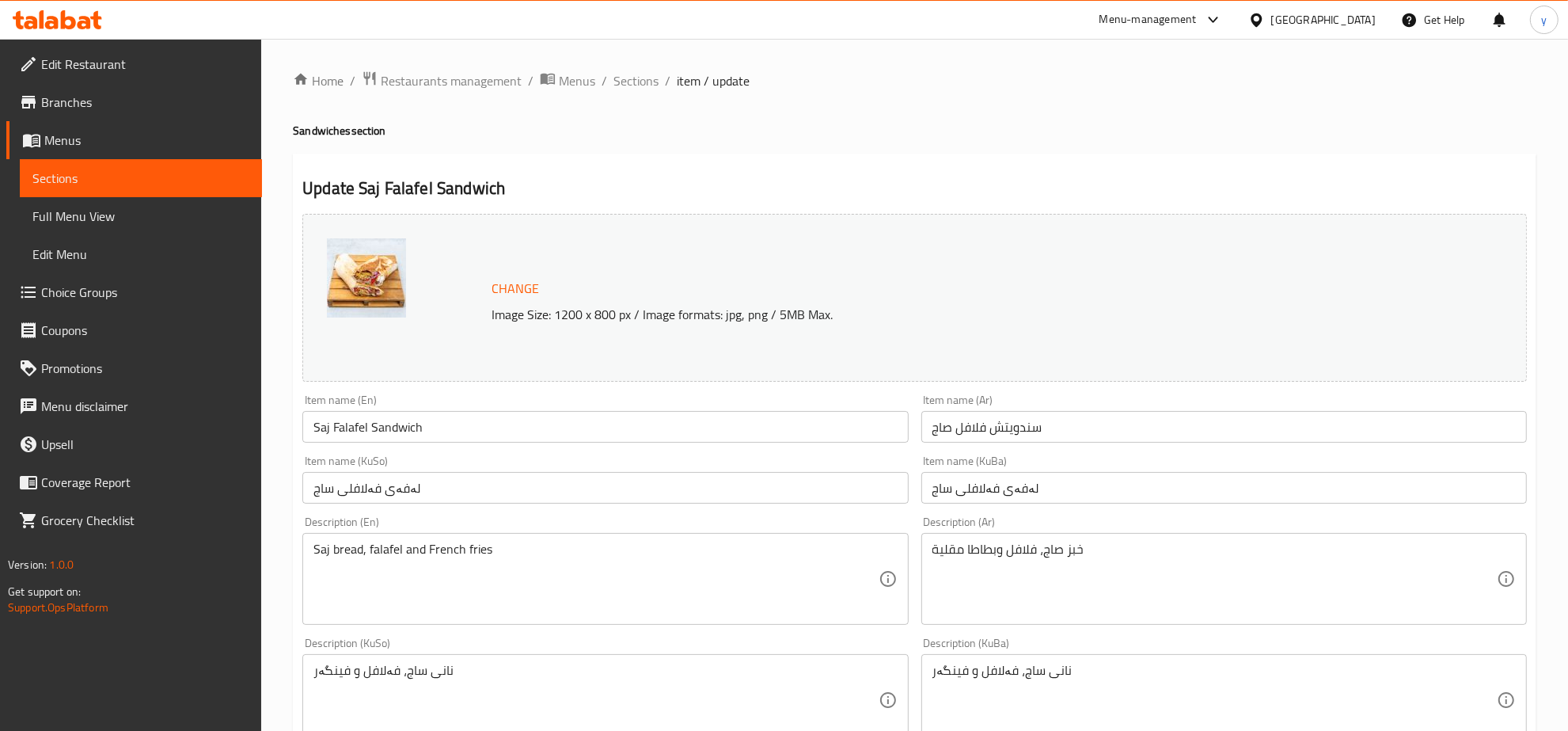
click at [649, 56] on div "Home / Restaurants management / Menus / Sections / item / update Sandwiches sec…" at bounding box center [914, 681] width 1307 height 1285
click at [642, 73] on span "Sections" at bounding box center [636, 81] width 45 height 19
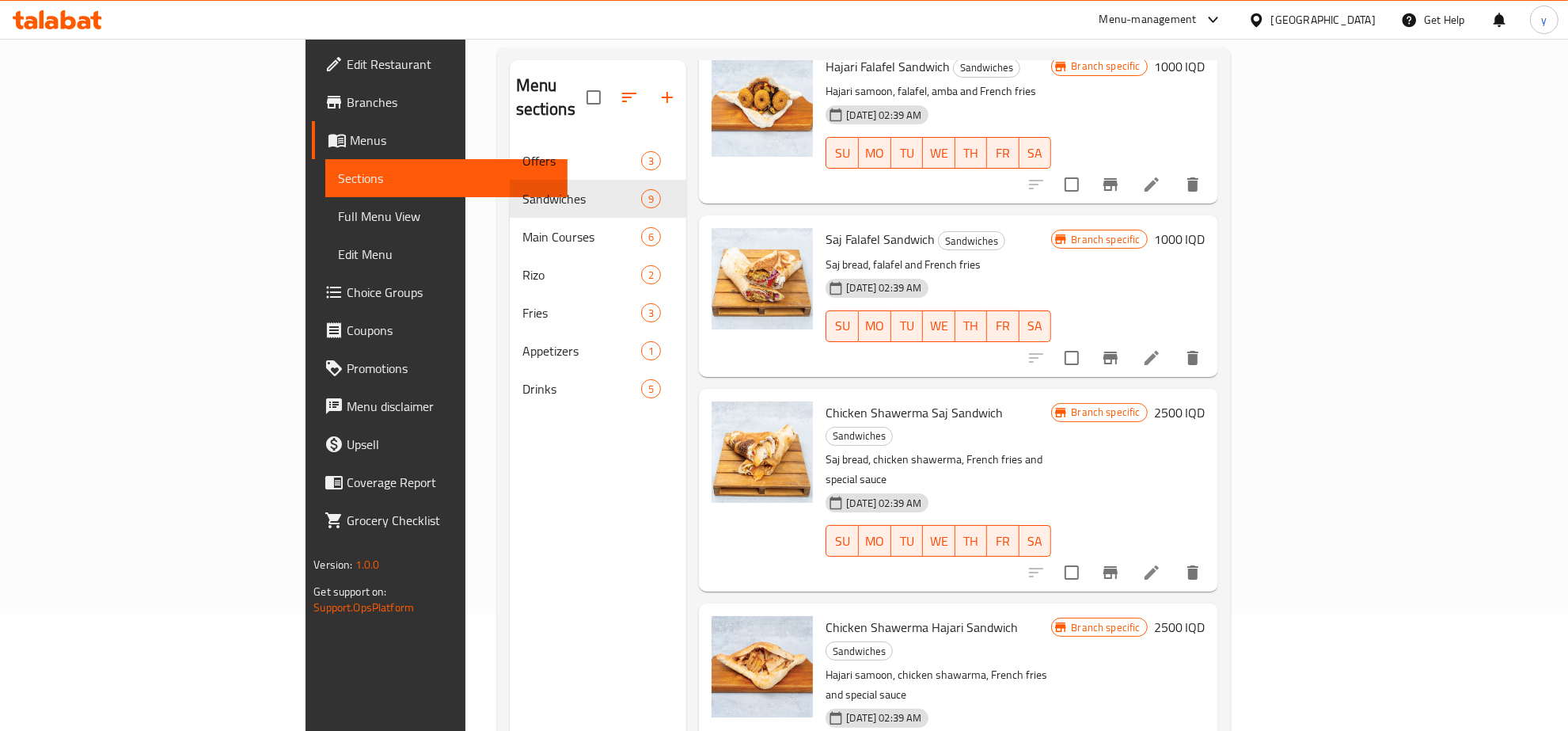
scroll to position [165, 0]
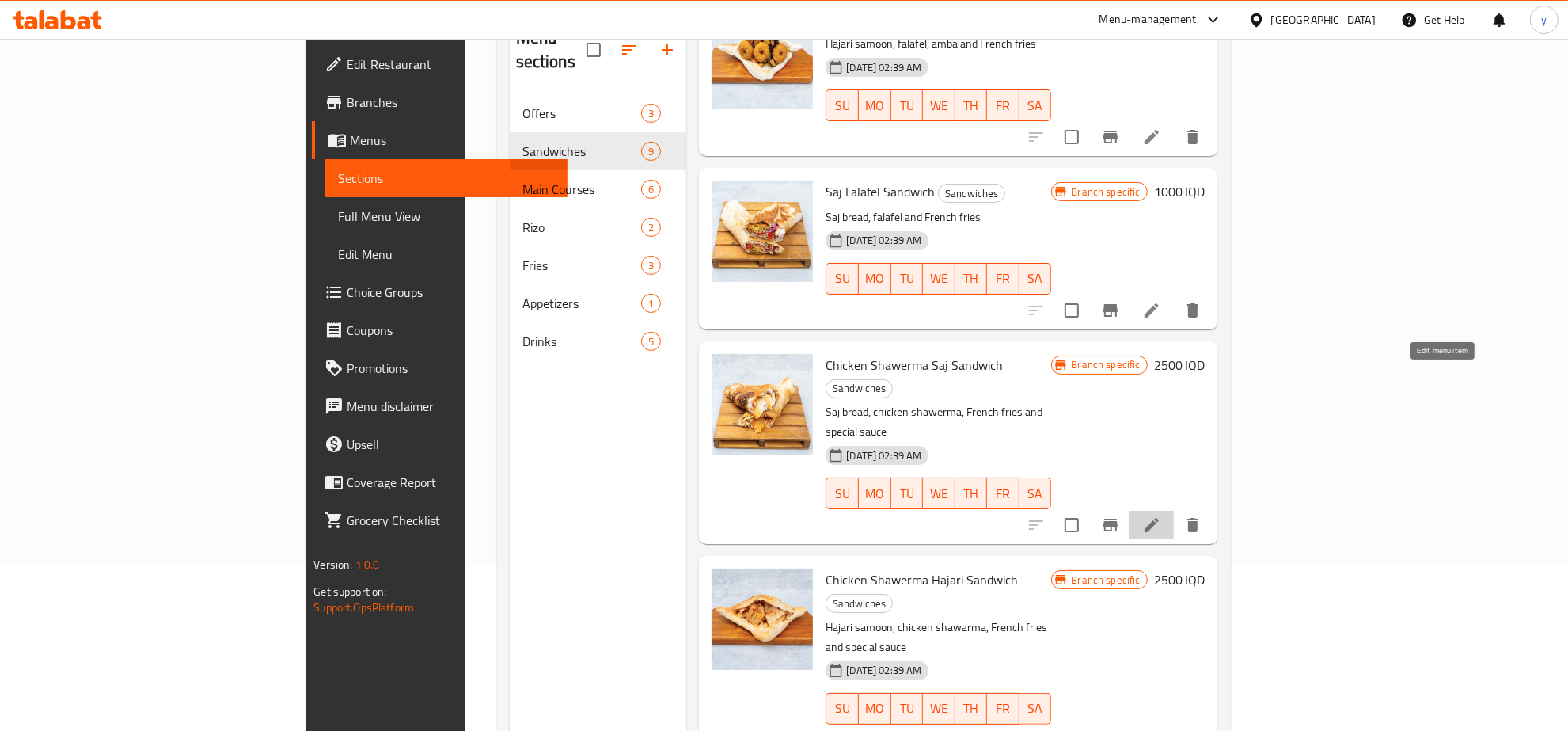
click at [1161, 515] on icon at bounding box center [1152, 525] width 19 height 19
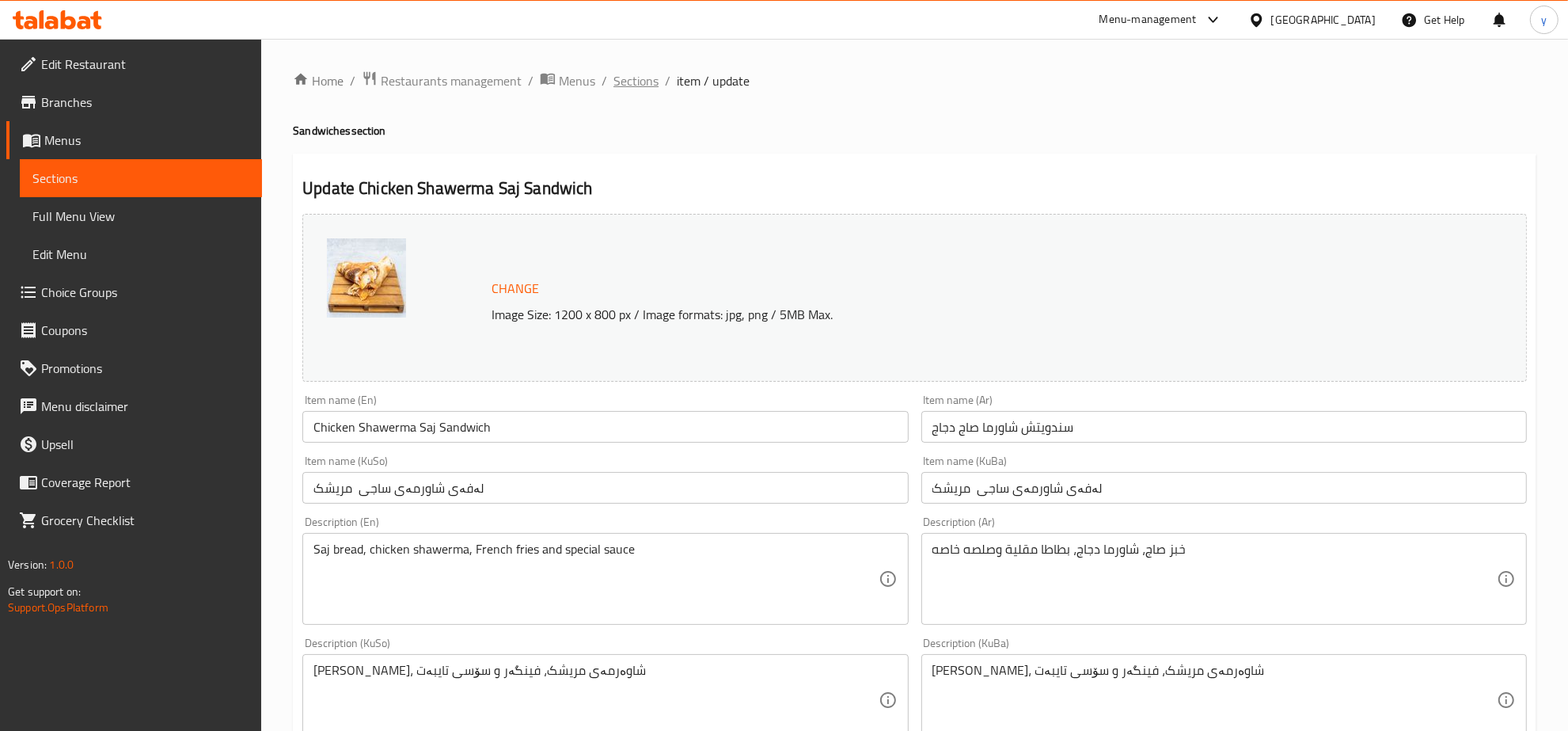
click at [633, 78] on span "Sections" at bounding box center [636, 81] width 45 height 19
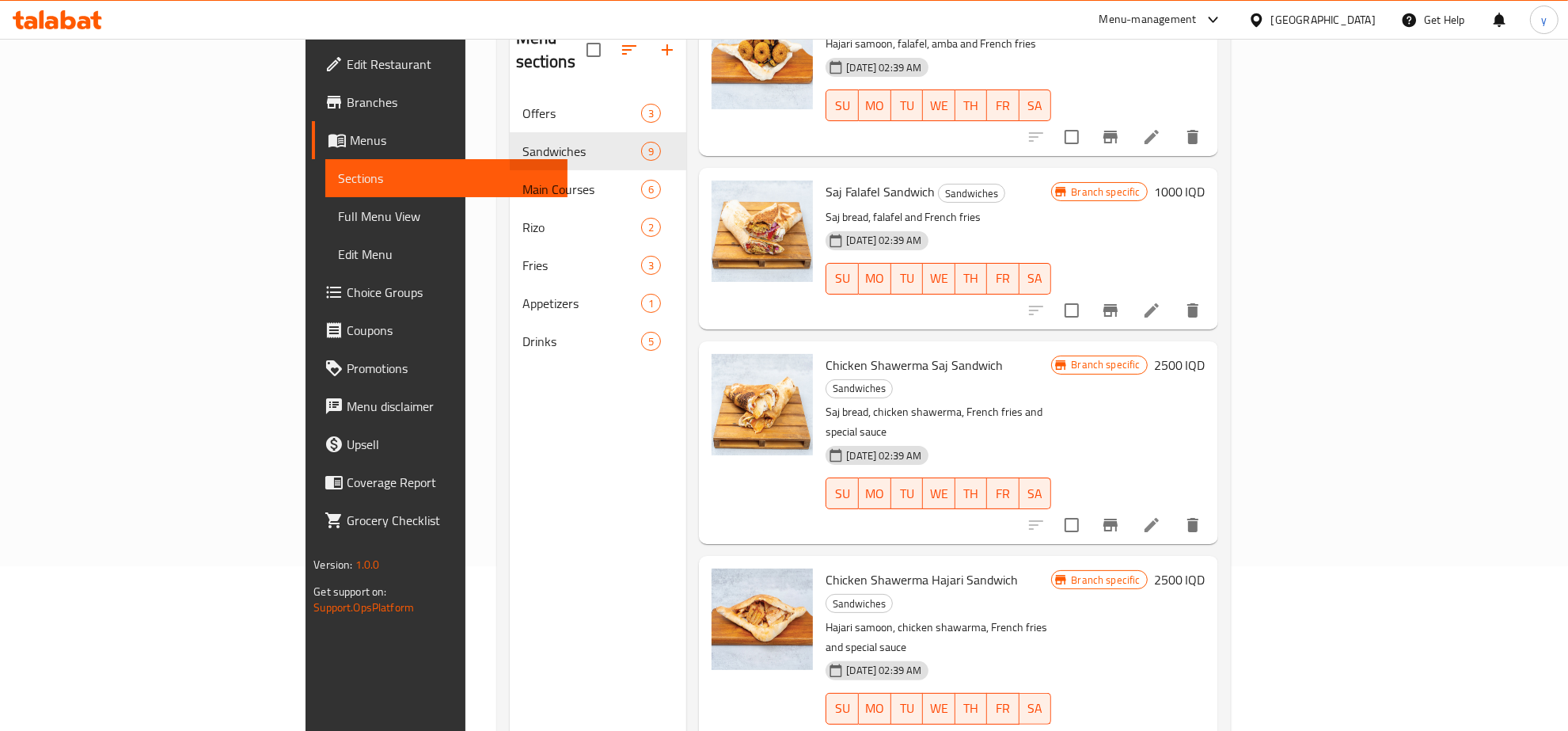
scroll to position [222, 0]
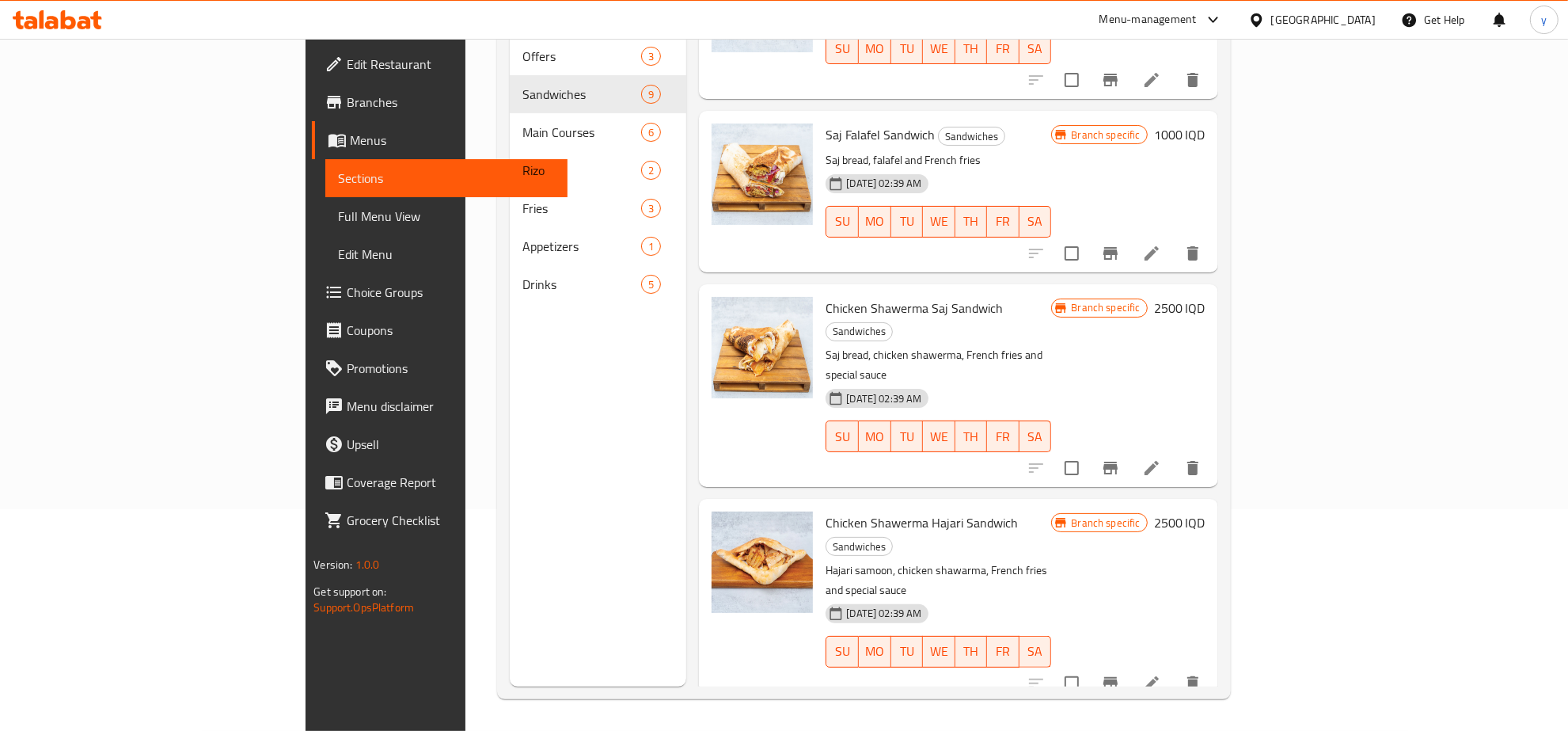
click at [1173, 669] on li at bounding box center [1151, 683] width 44 height 28
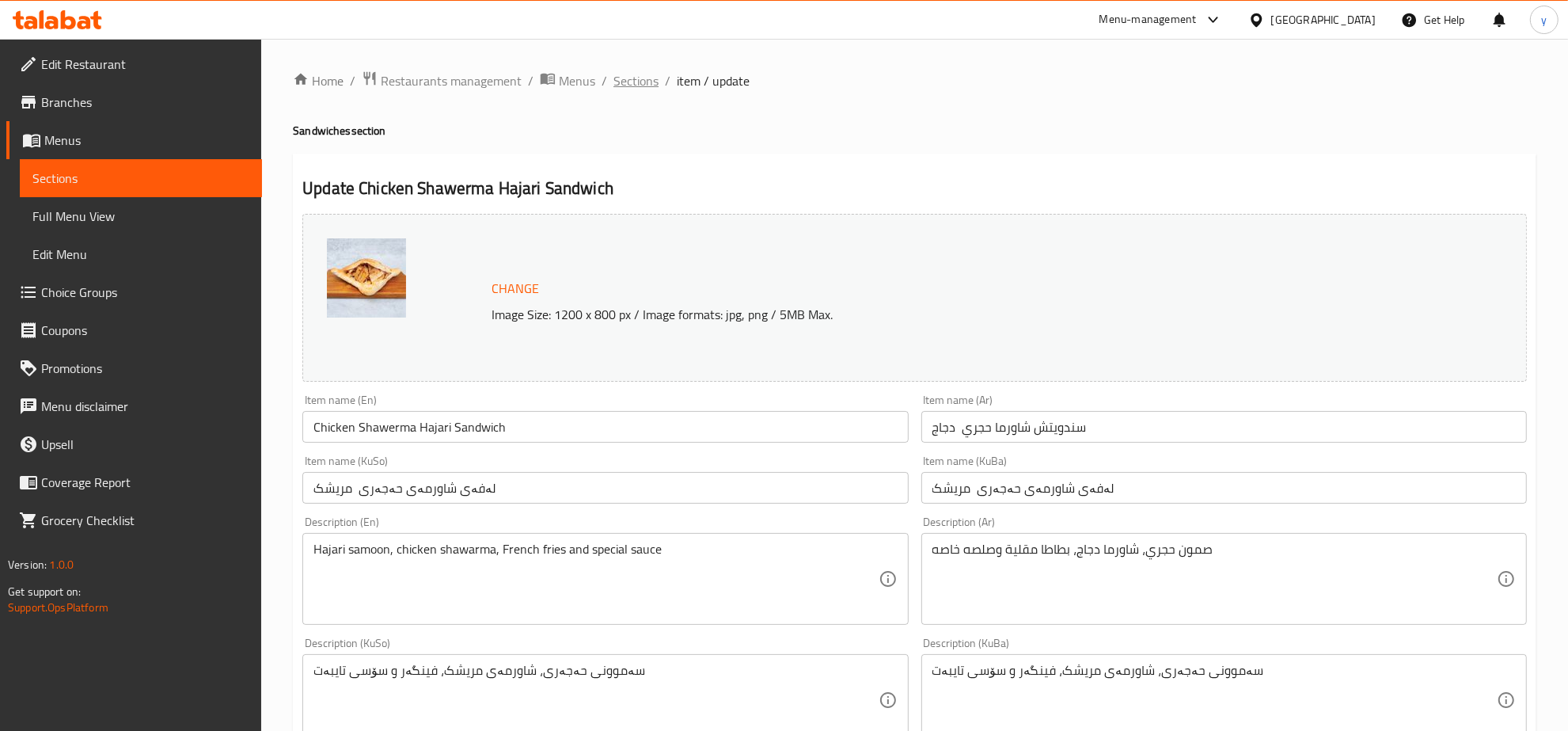
click at [638, 80] on span "Sections" at bounding box center [636, 81] width 45 height 19
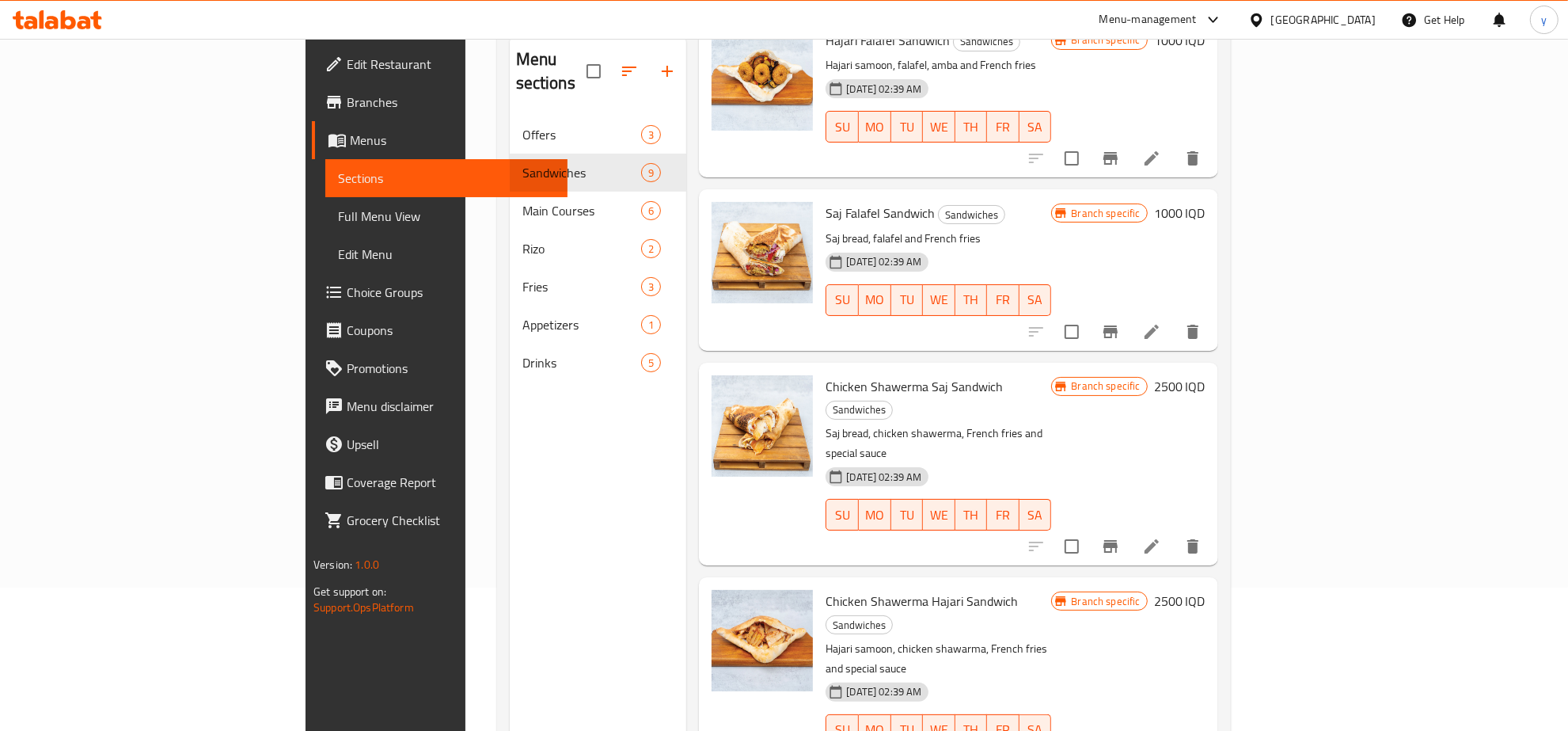
scroll to position [222, 0]
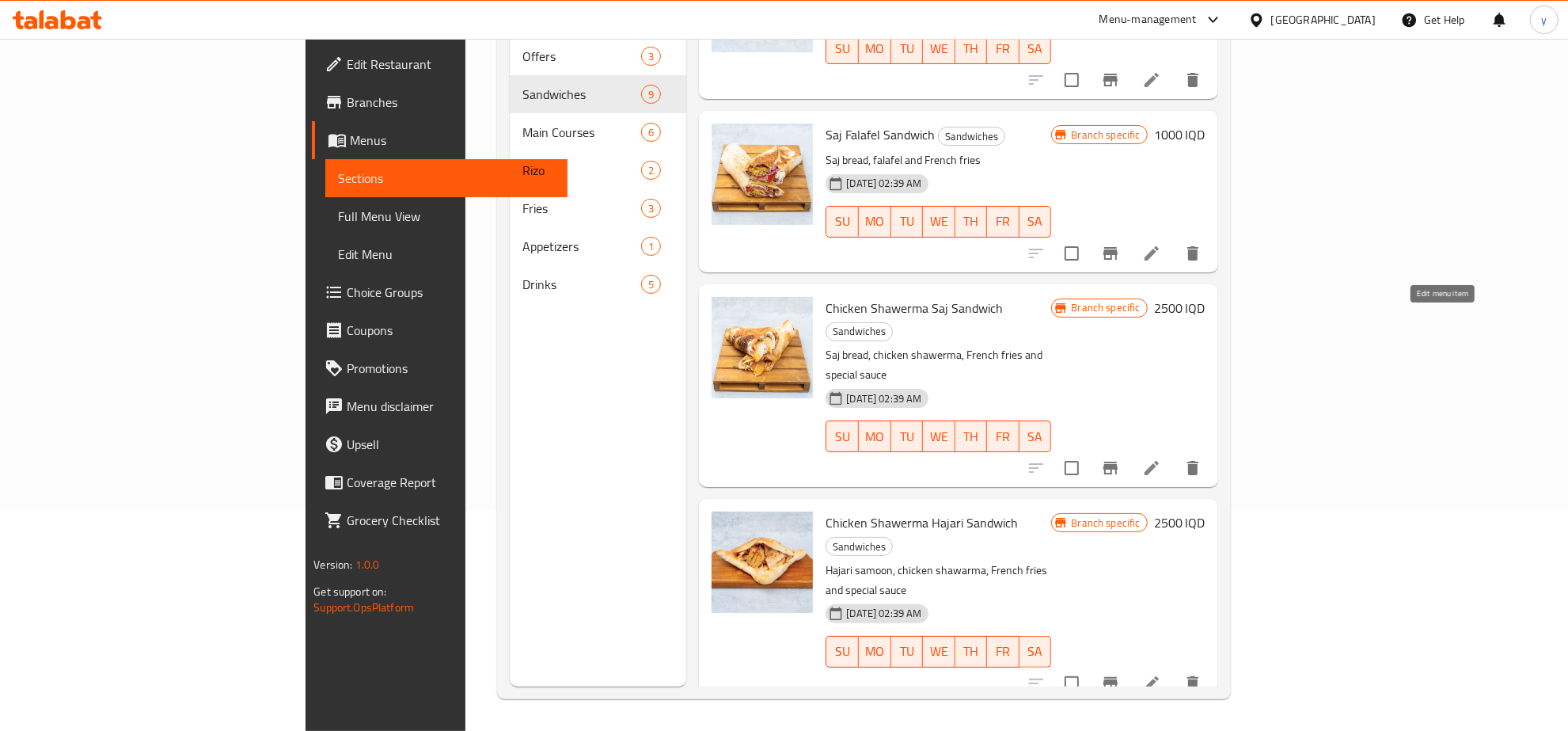
click at [1161, 459] on icon at bounding box center [1152, 468] width 19 height 19
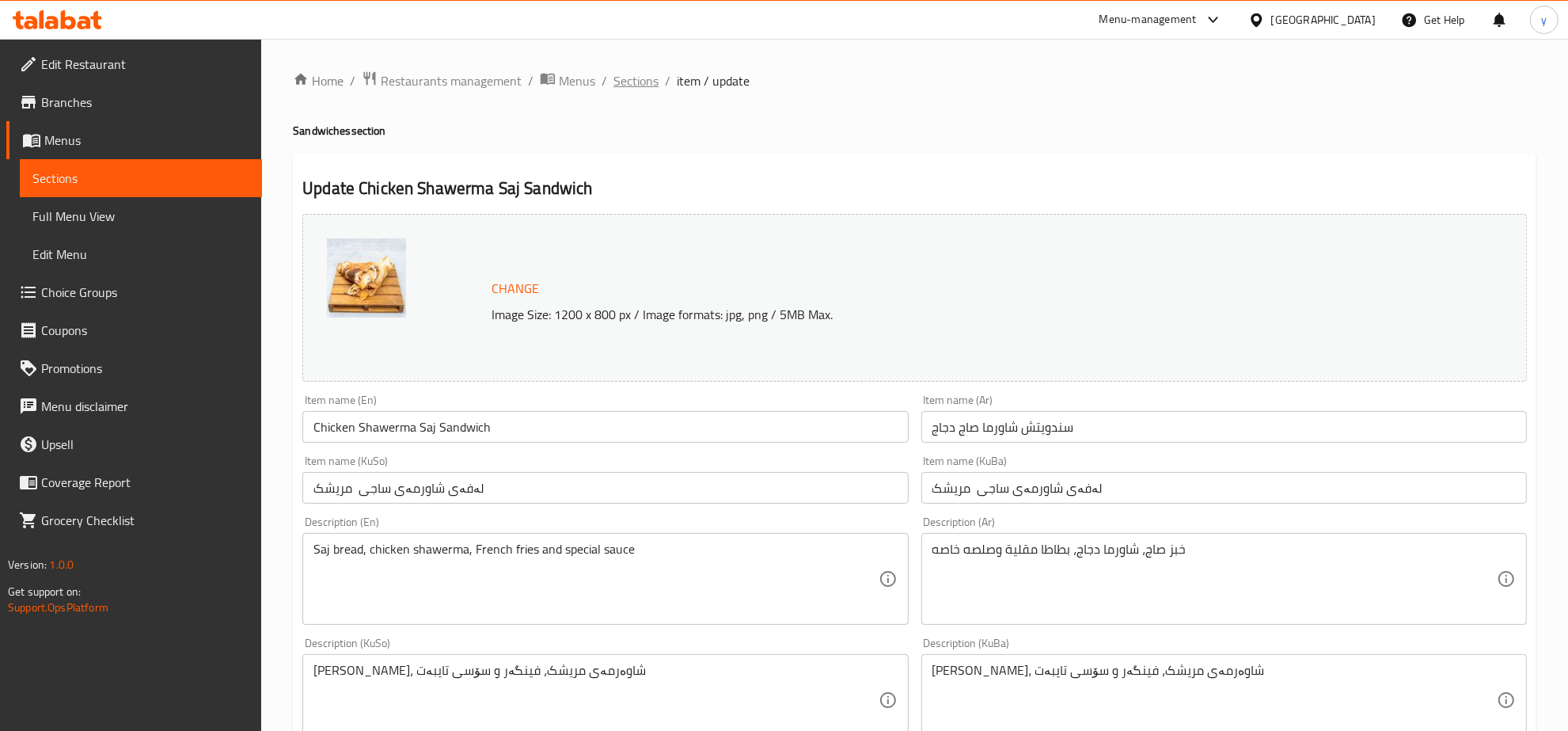
click at [646, 82] on span "Sections" at bounding box center [636, 81] width 45 height 19
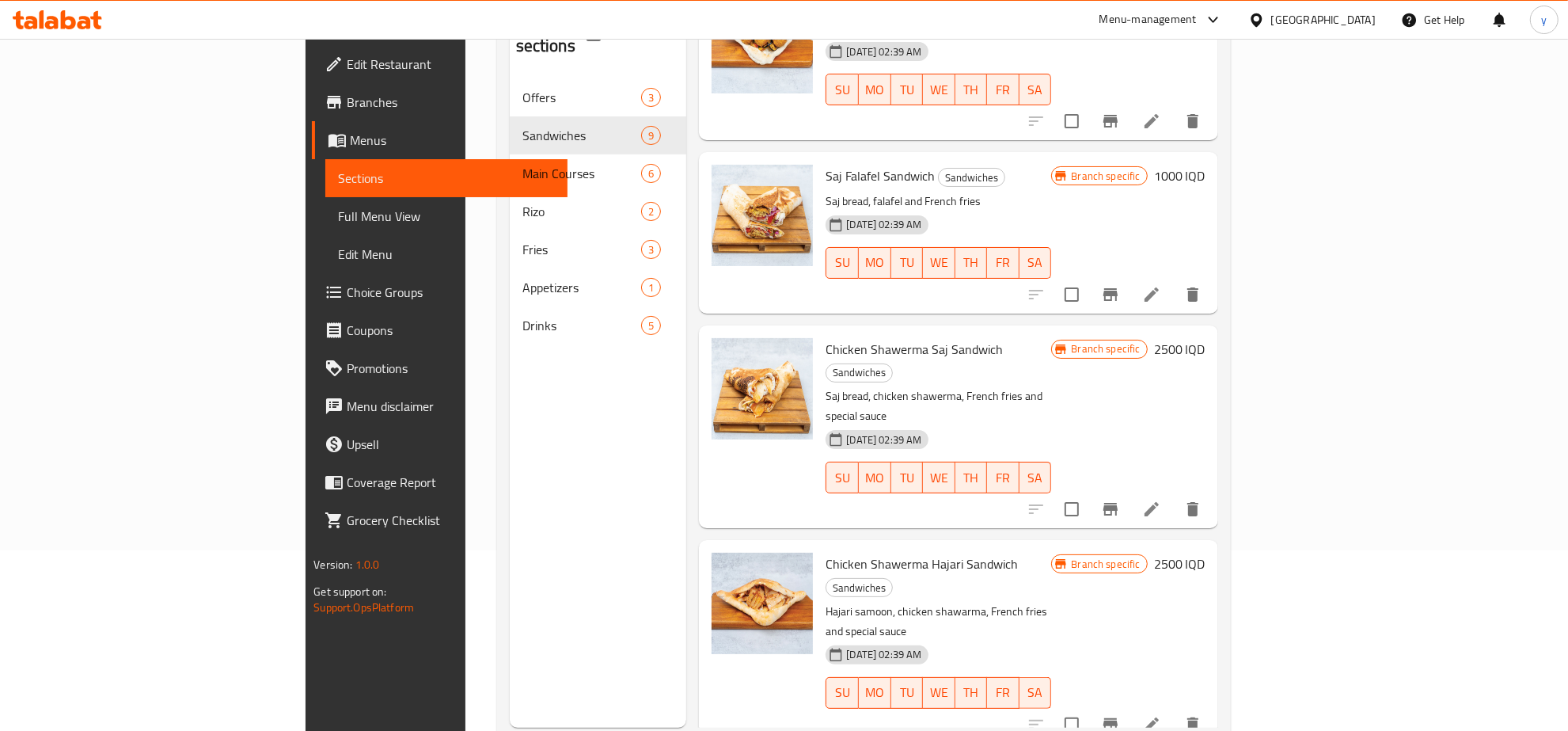
scroll to position [222, 0]
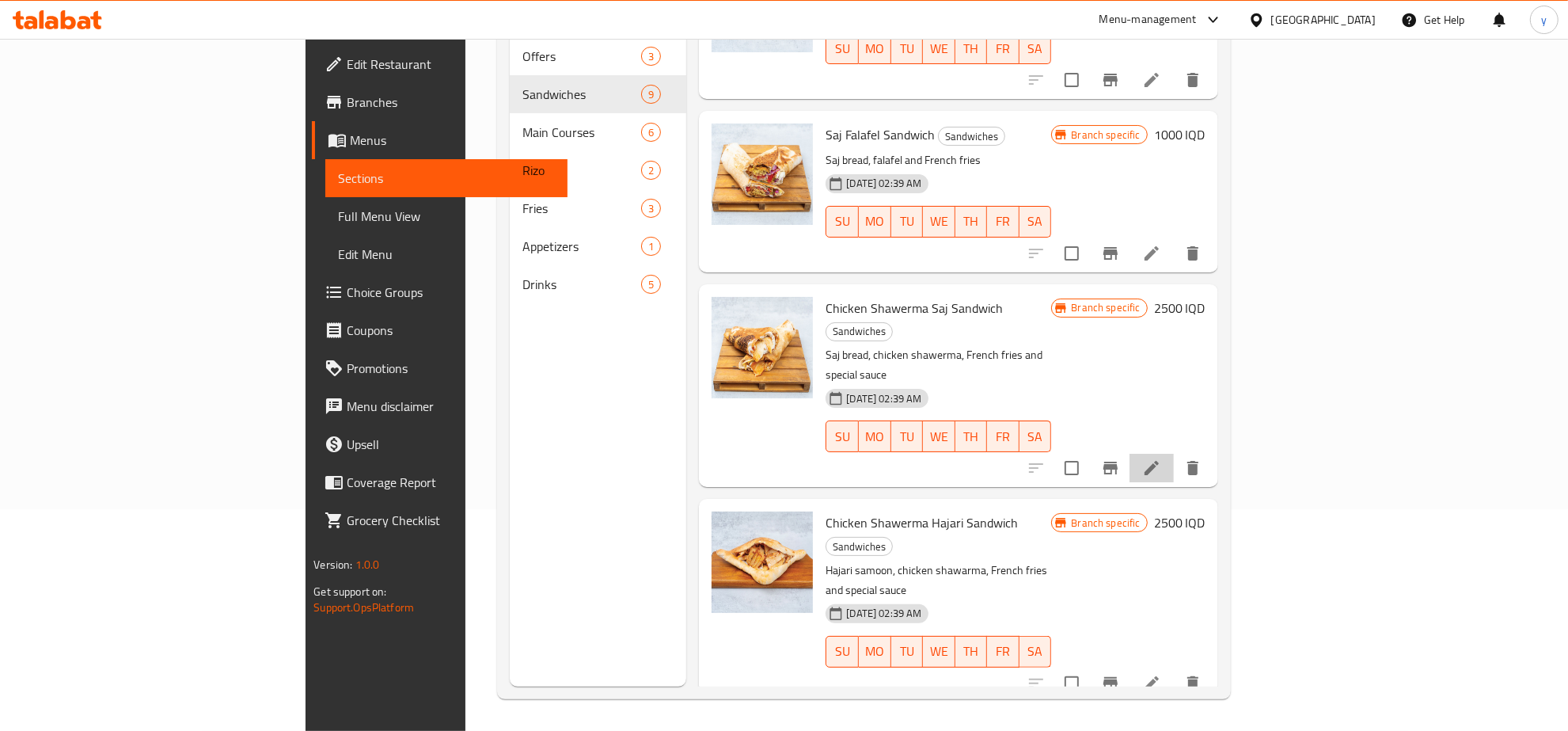
click at [1173, 453] on li at bounding box center [1151, 467] width 44 height 28
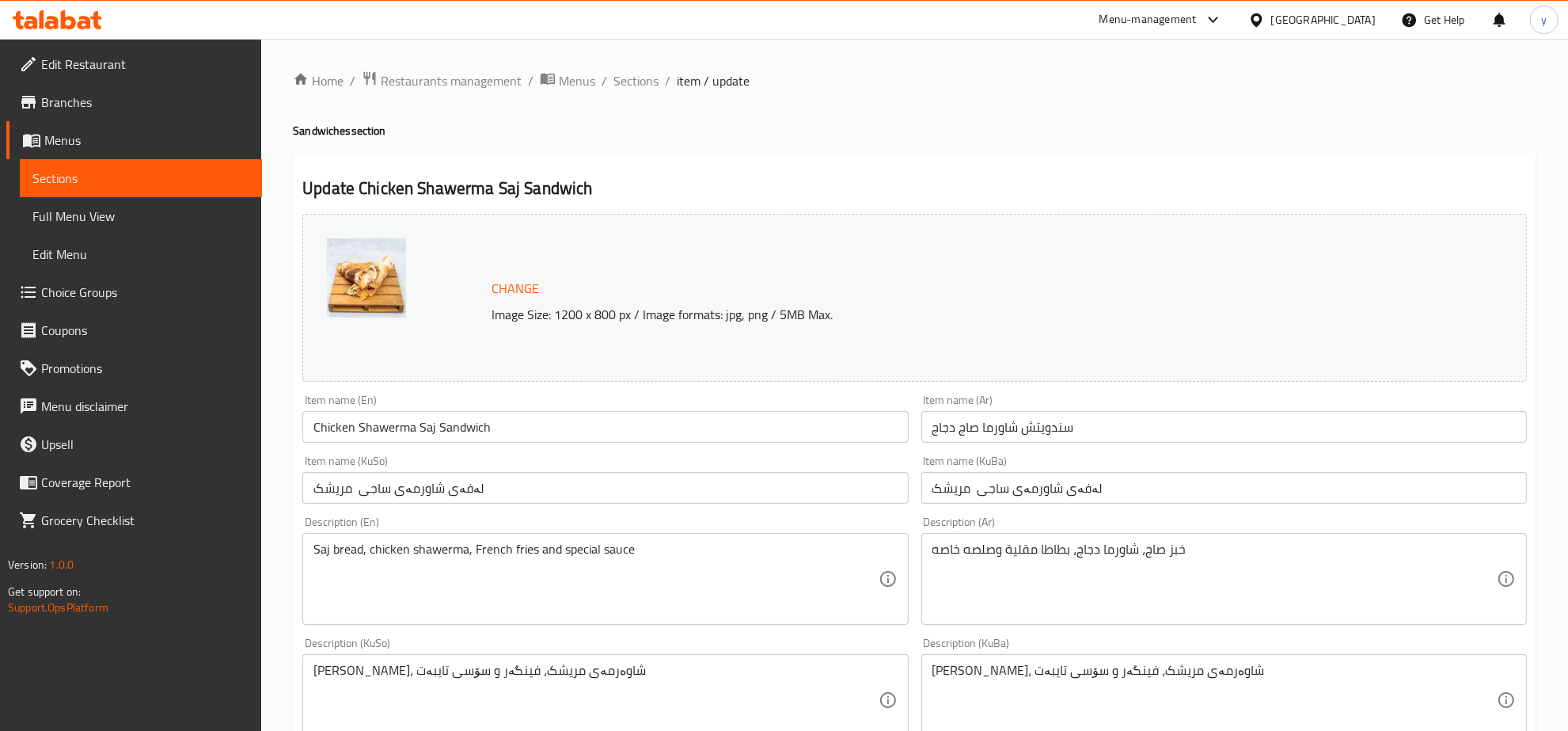
click at [805, 199] on h2 "Update Chicken Shawerma Saj Sandwich" at bounding box center [914, 189] width 1224 height 24
click at [631, 88] on span "Sections" at bounding box center [636, 81] width 45 height 19
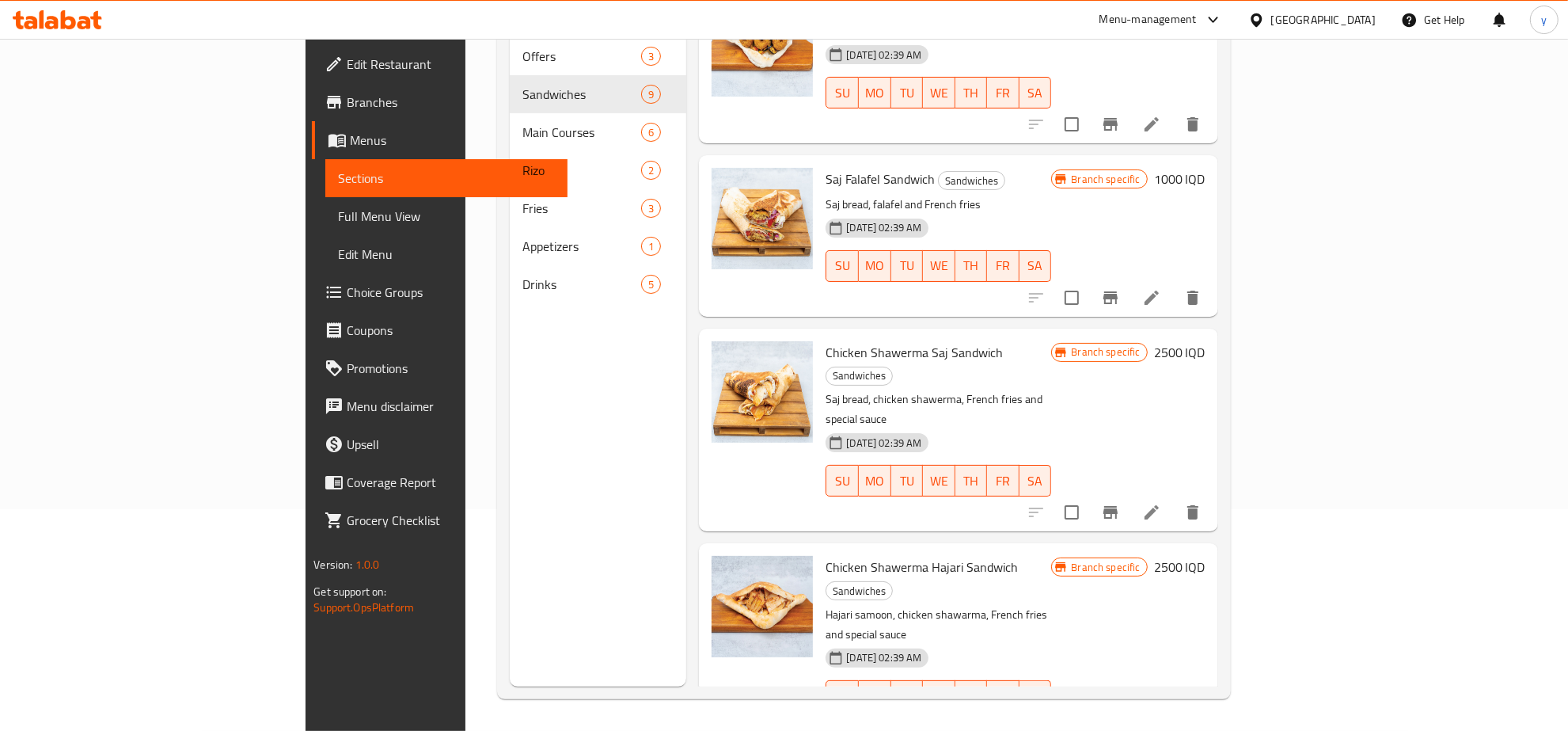
scroll to position [864, 0]
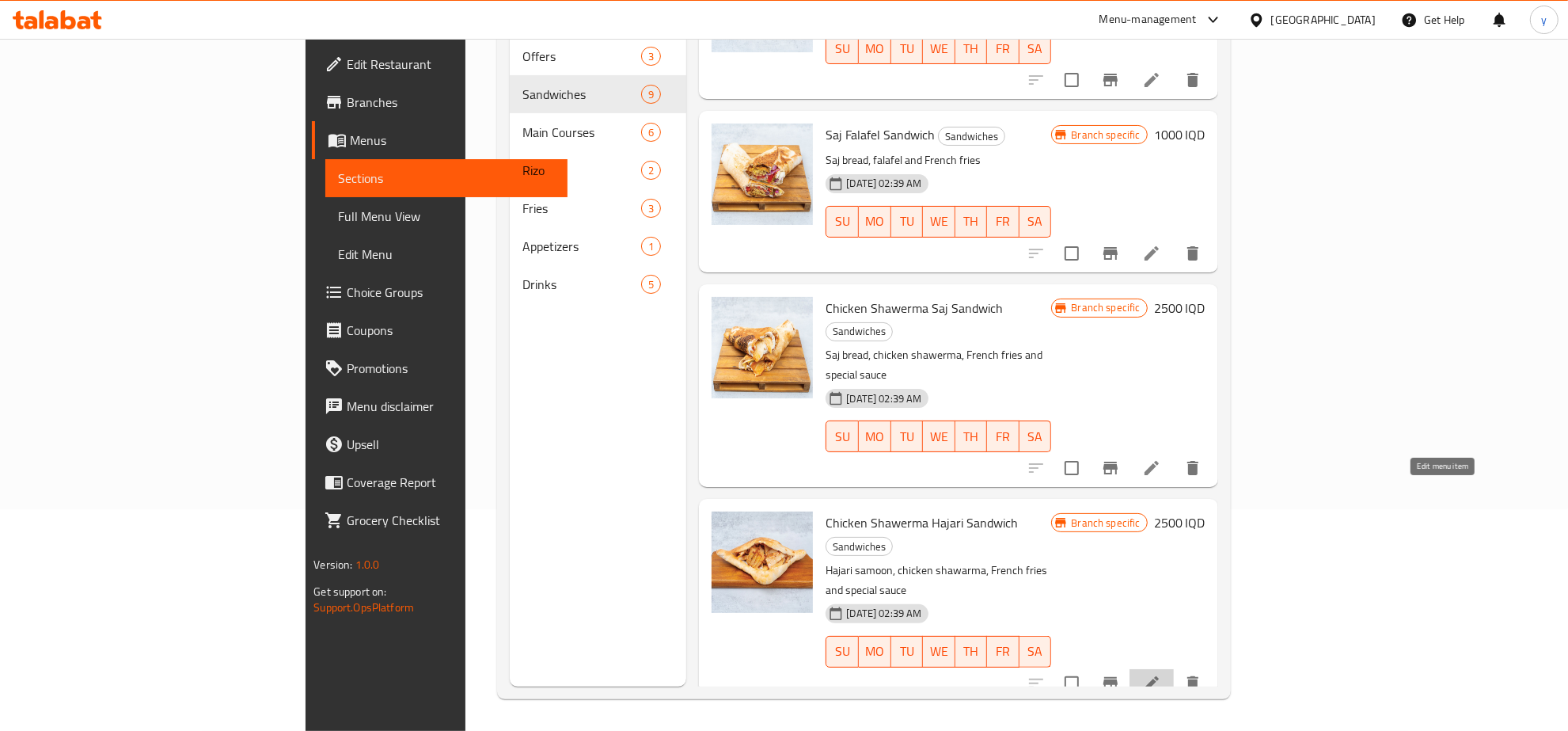
click at [1161, 674] on icon at bounding box center [1152, 684] width 19 height 19
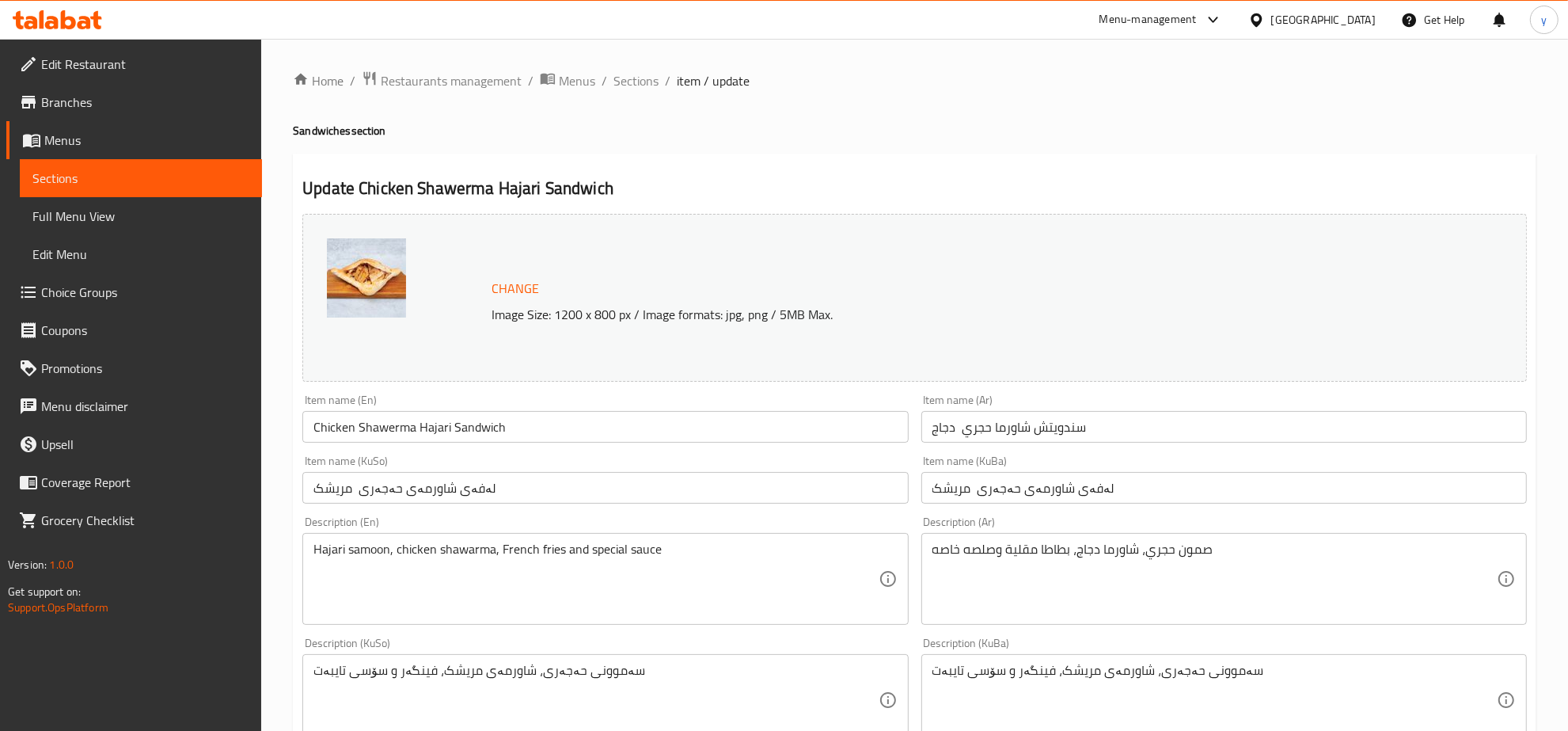
click at [754, 191] on h2 "Update Chicken Shawerma Hajari Sandwich" at bounding box center [914, 189] width 1224 height 24
click at [633, 80] on span "Sections" at bounding box center [636, 81] width 45 height 19
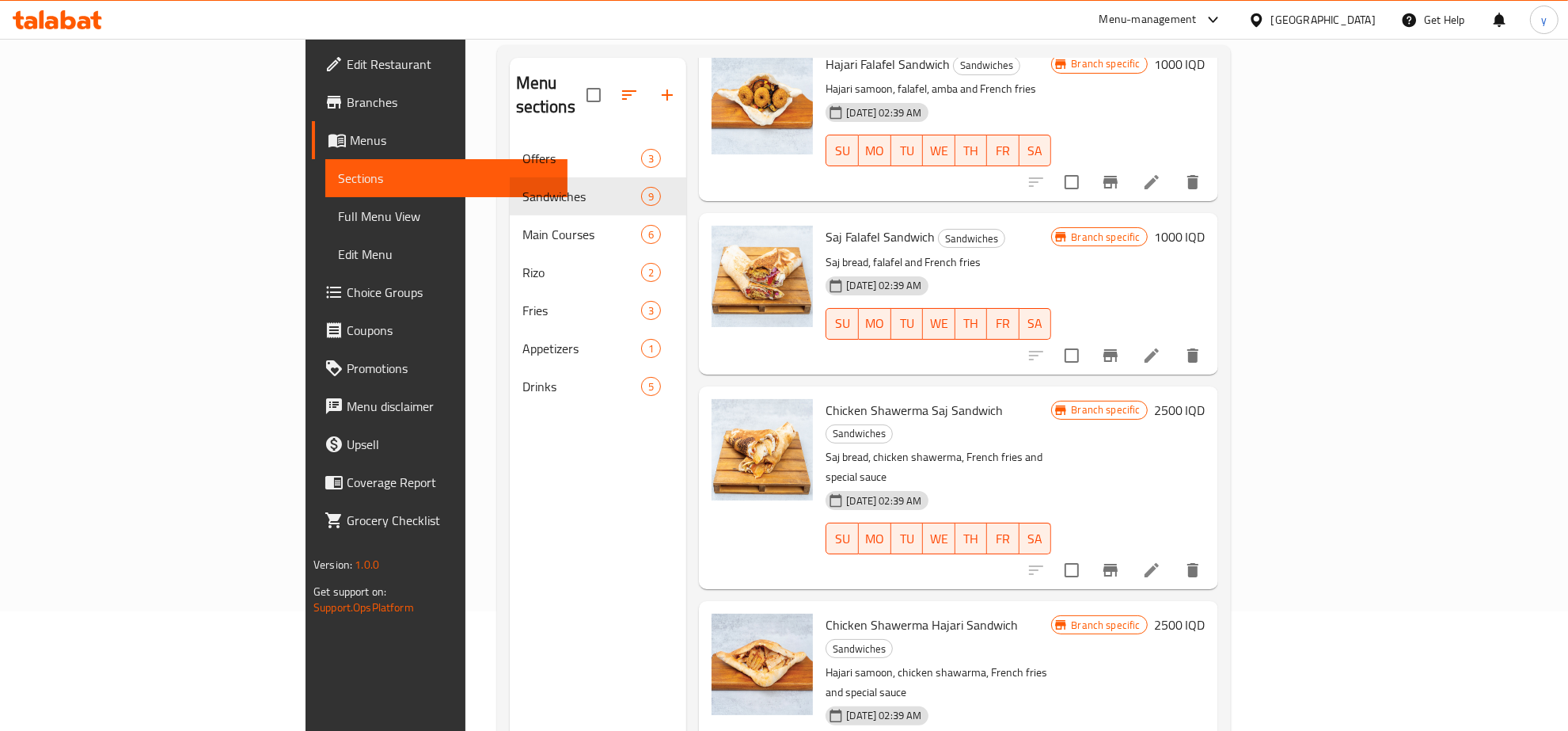
scroll to position [222, 0]
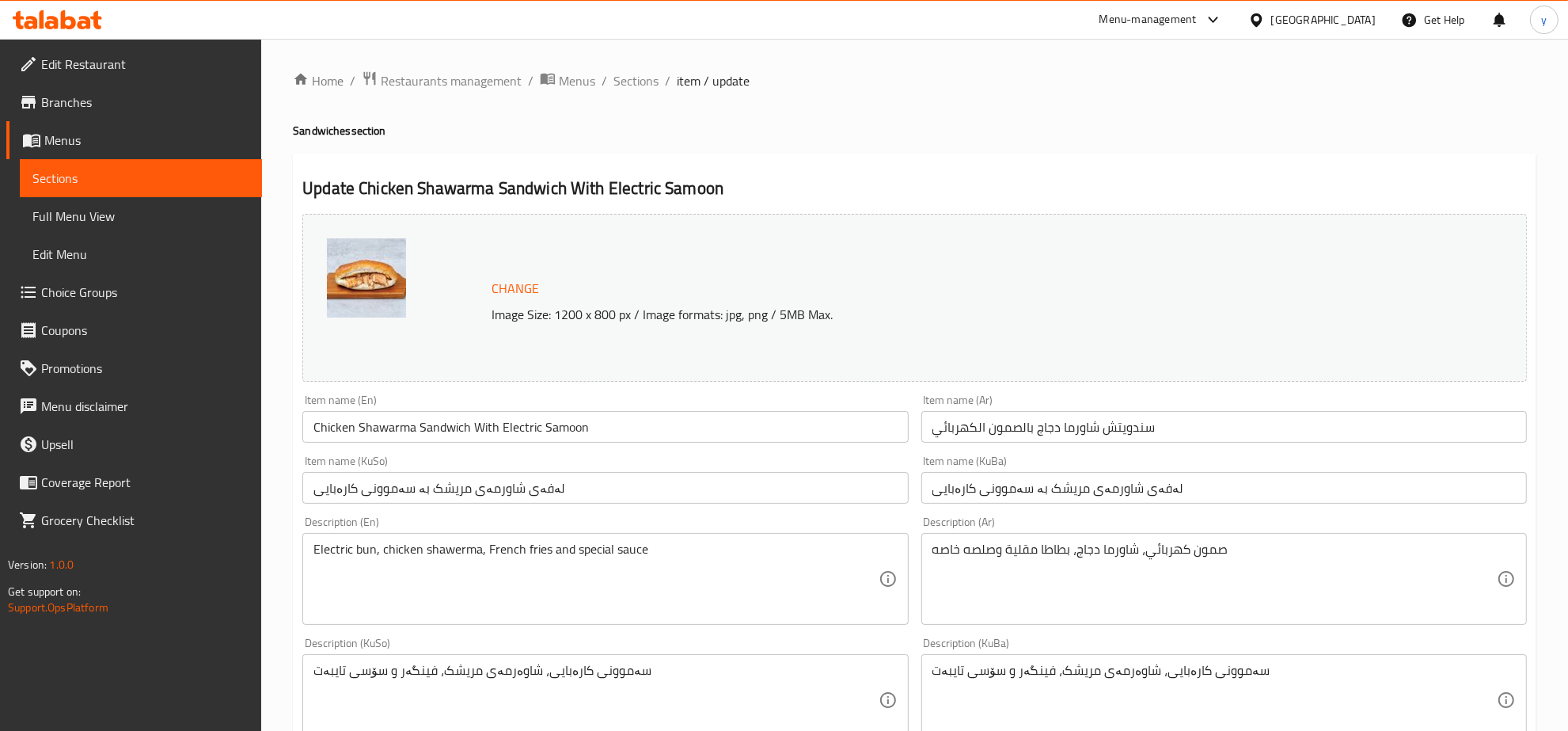
click at [622, 77] on span "Sections" at bounding box center [636, 81] width 45 height 19
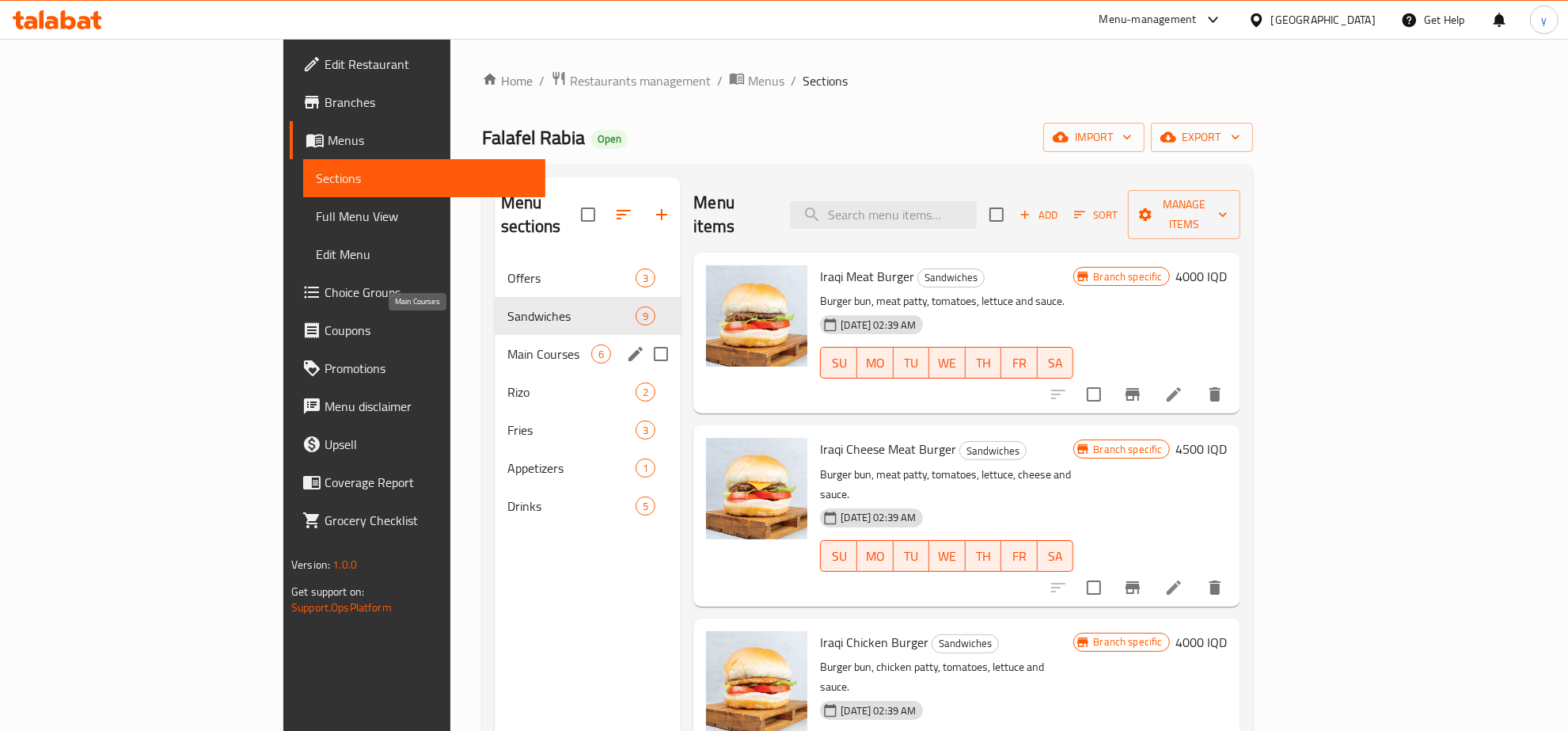
click at [507, 345] on span "Main Courses" at bounding box center [549, 354] width 84 height 19
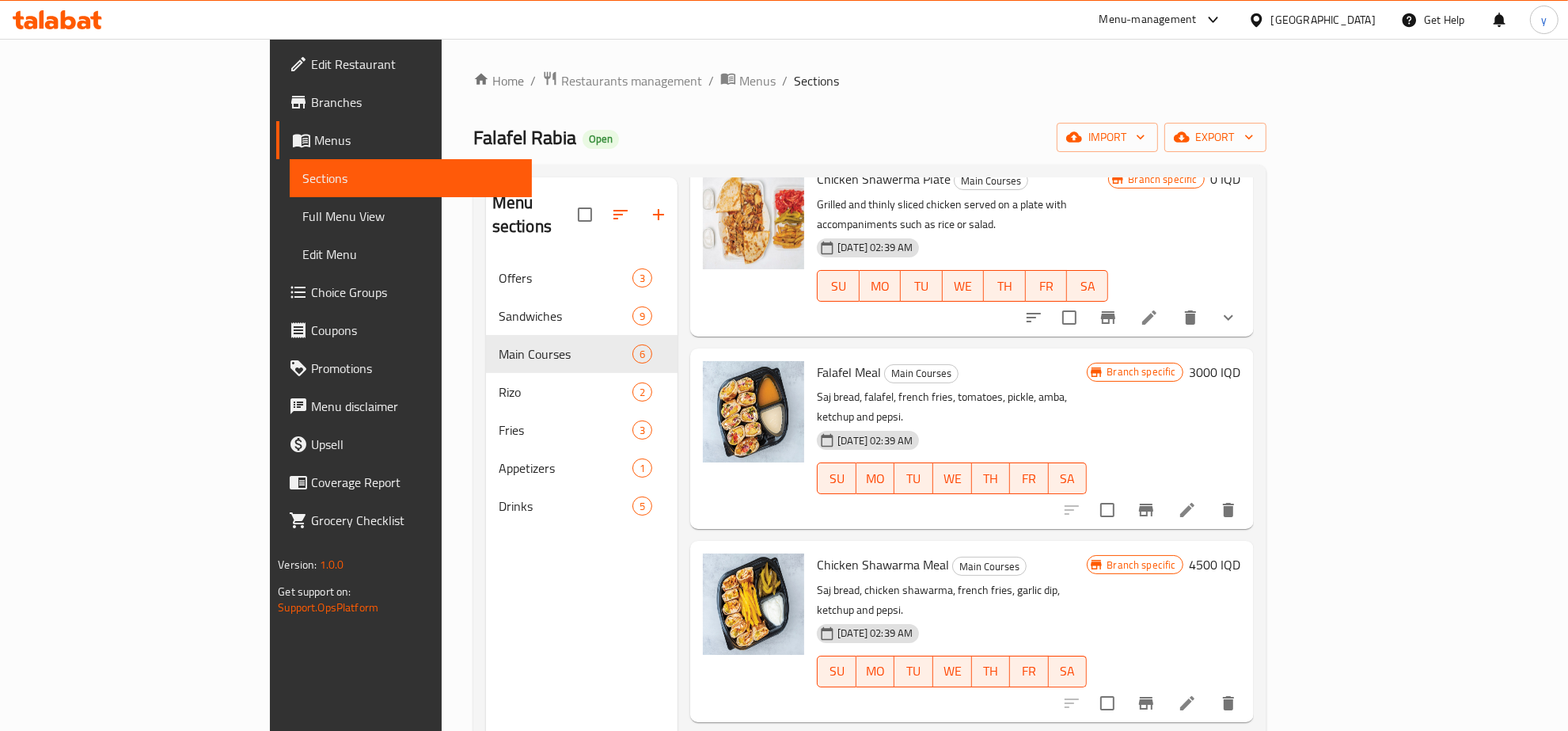
scroll to position [329, 0]
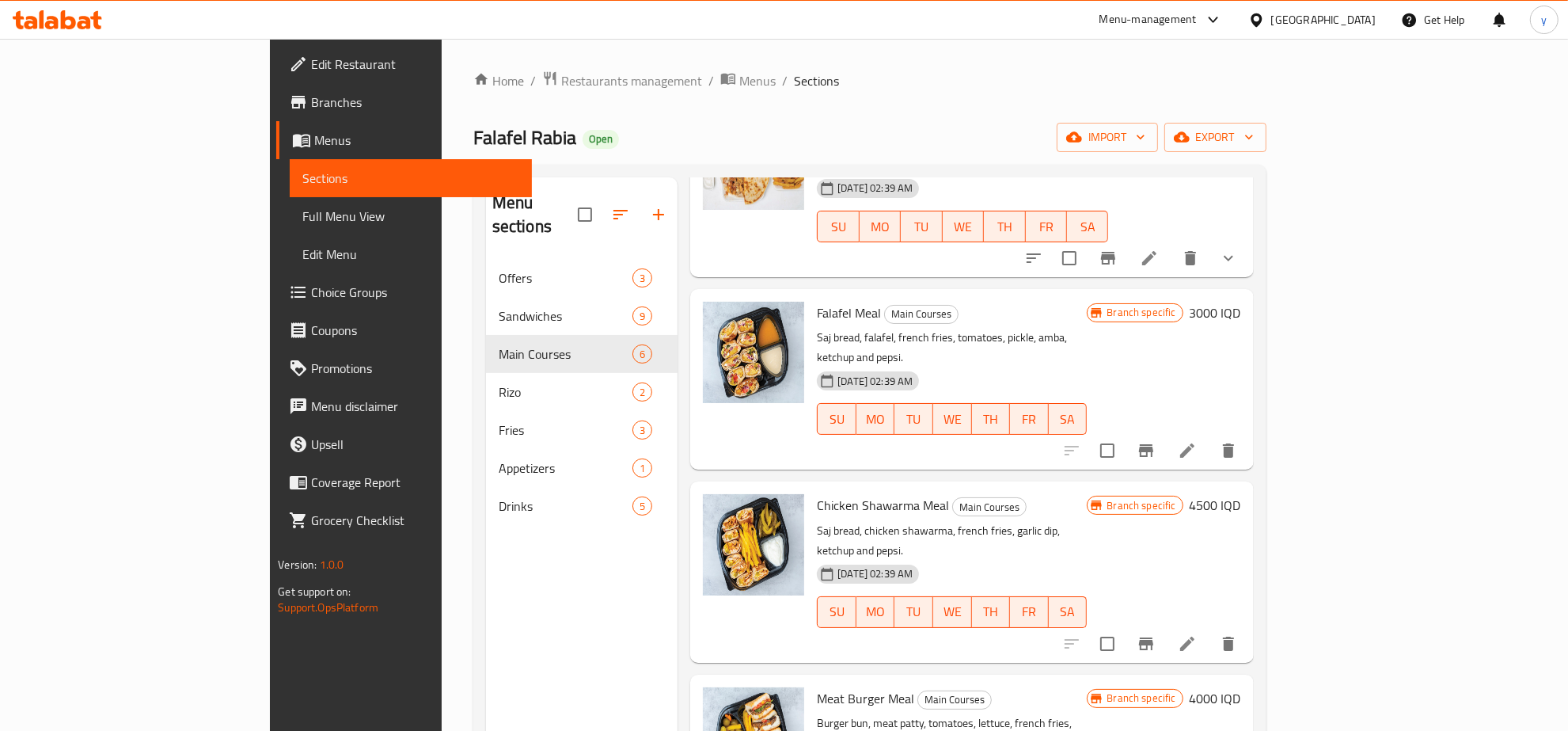
click at [1248, 239] on div at bounding box center [1131, 258] width 233 height 38
click at [1159, 248] on icon at bounding box center [1149, 258] width 19 height 19
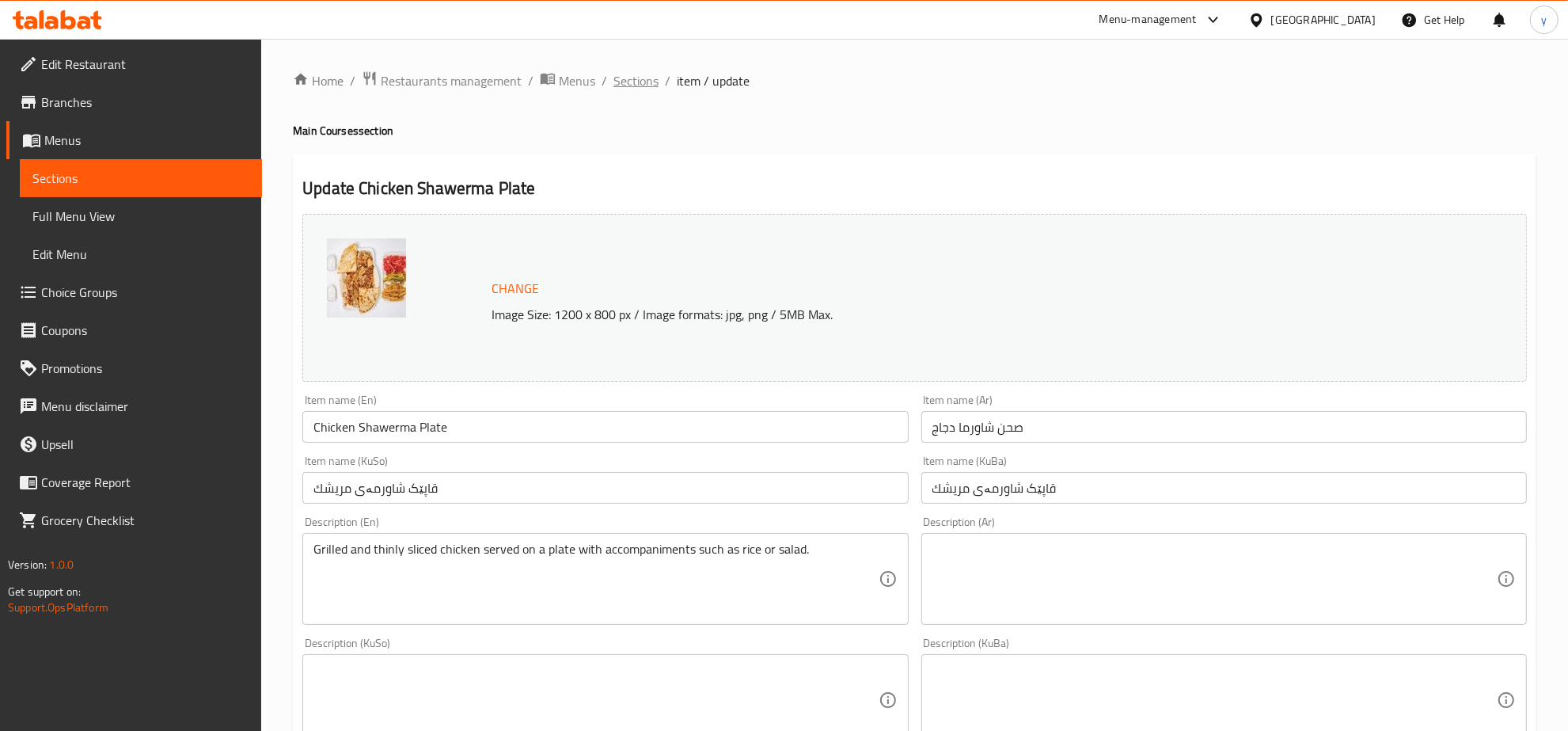
click at [629, 73] on span "Sections" at bounding box center [636, 81] width 45 height 19
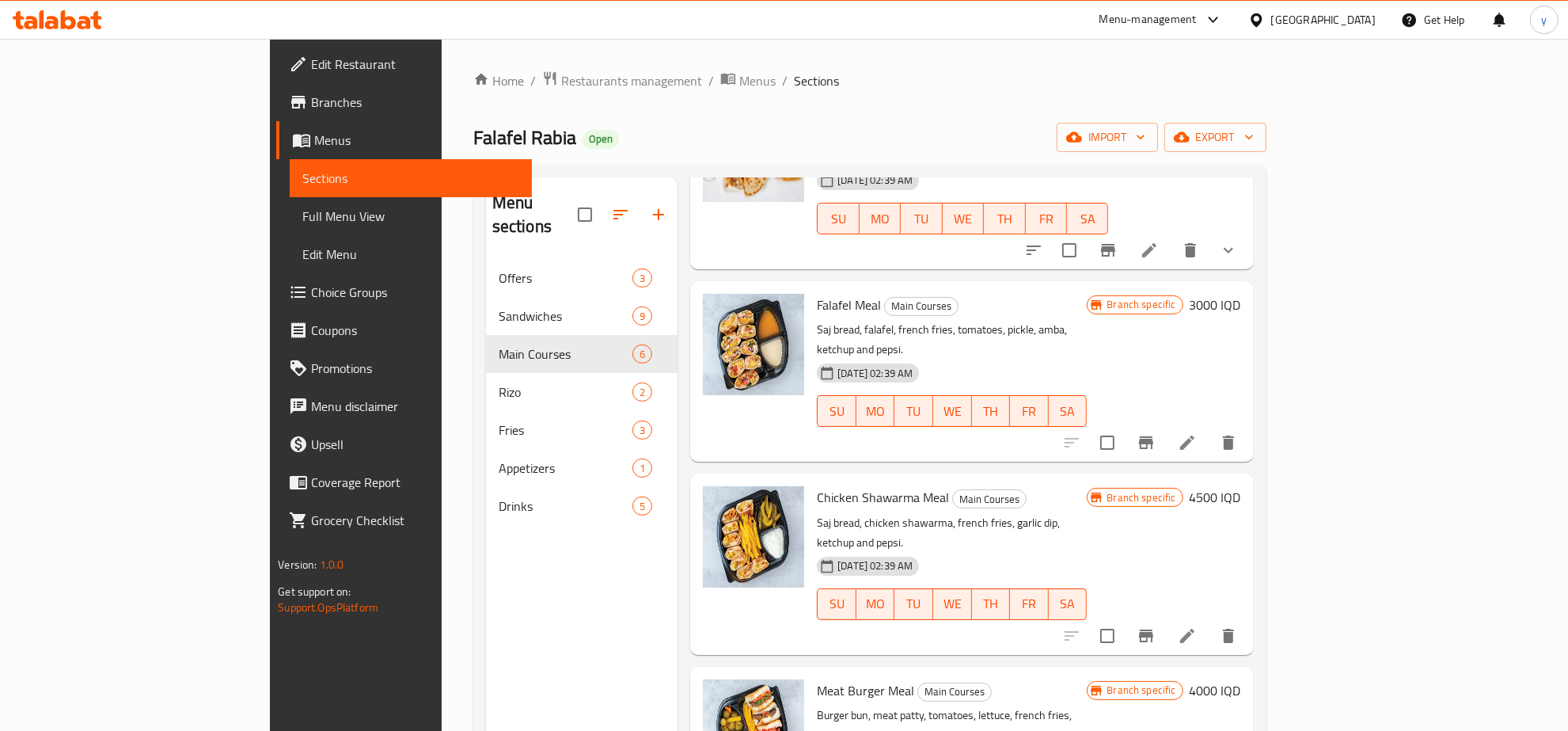
scroll to position [346, 0]
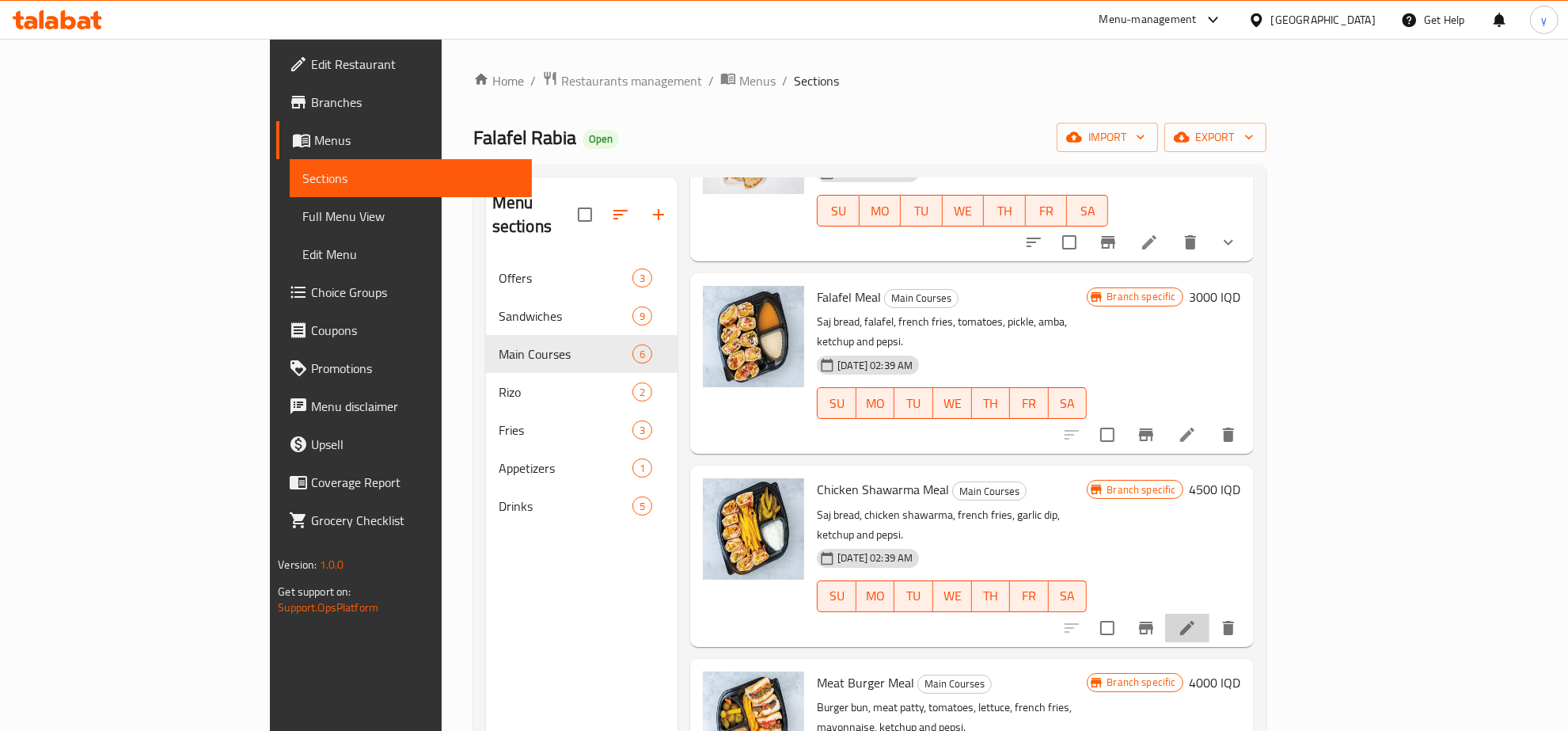
click at [1210, 614] on li at bounding box center [1186, 628] width 44 height 28
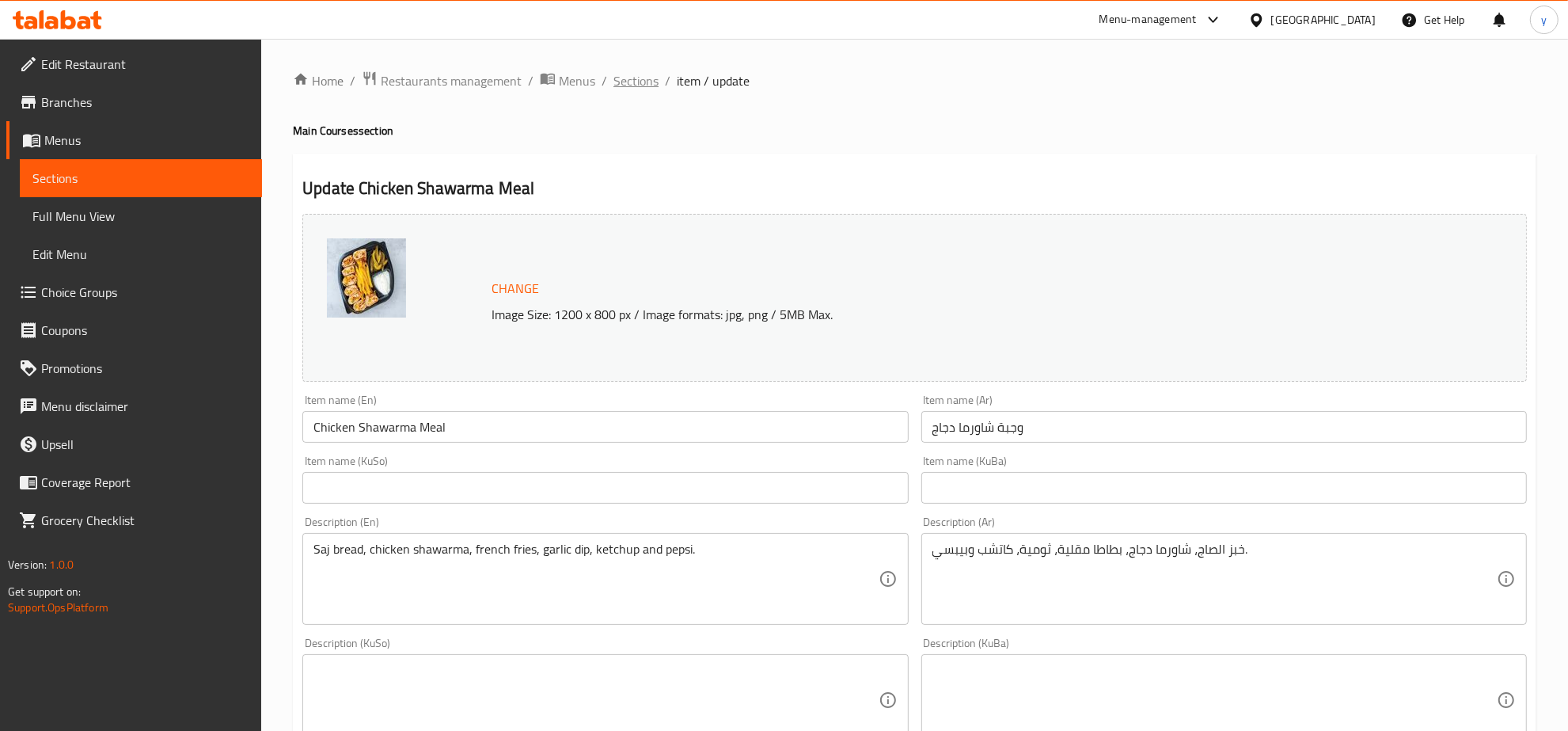
click at [643, 82] on span "Sections" at bounding box center [636, 81] width 45 height 19
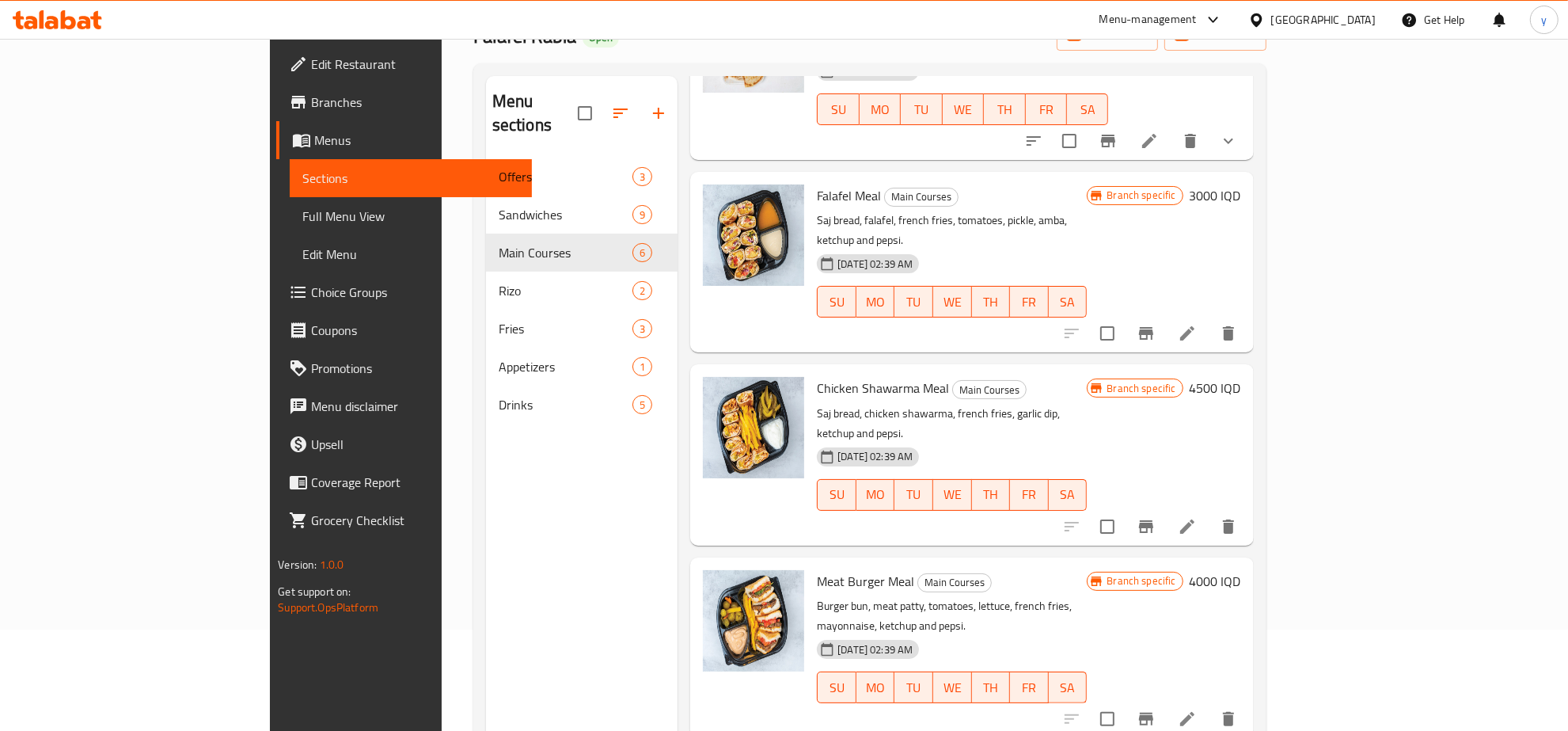
scroll to position [165, 0]
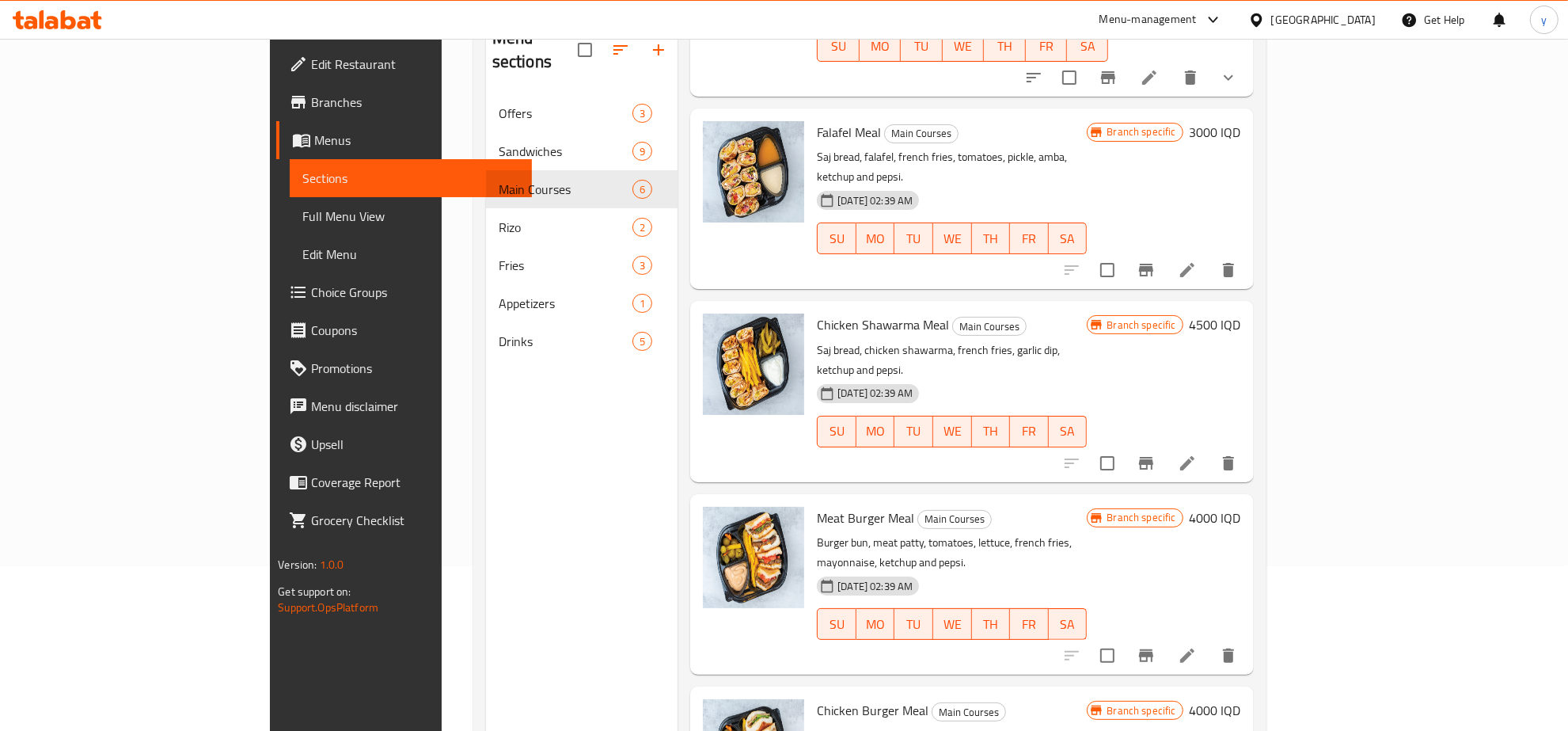
click at [1194, 648] on icon at bounding box center [1187, 655] width 15 height 15
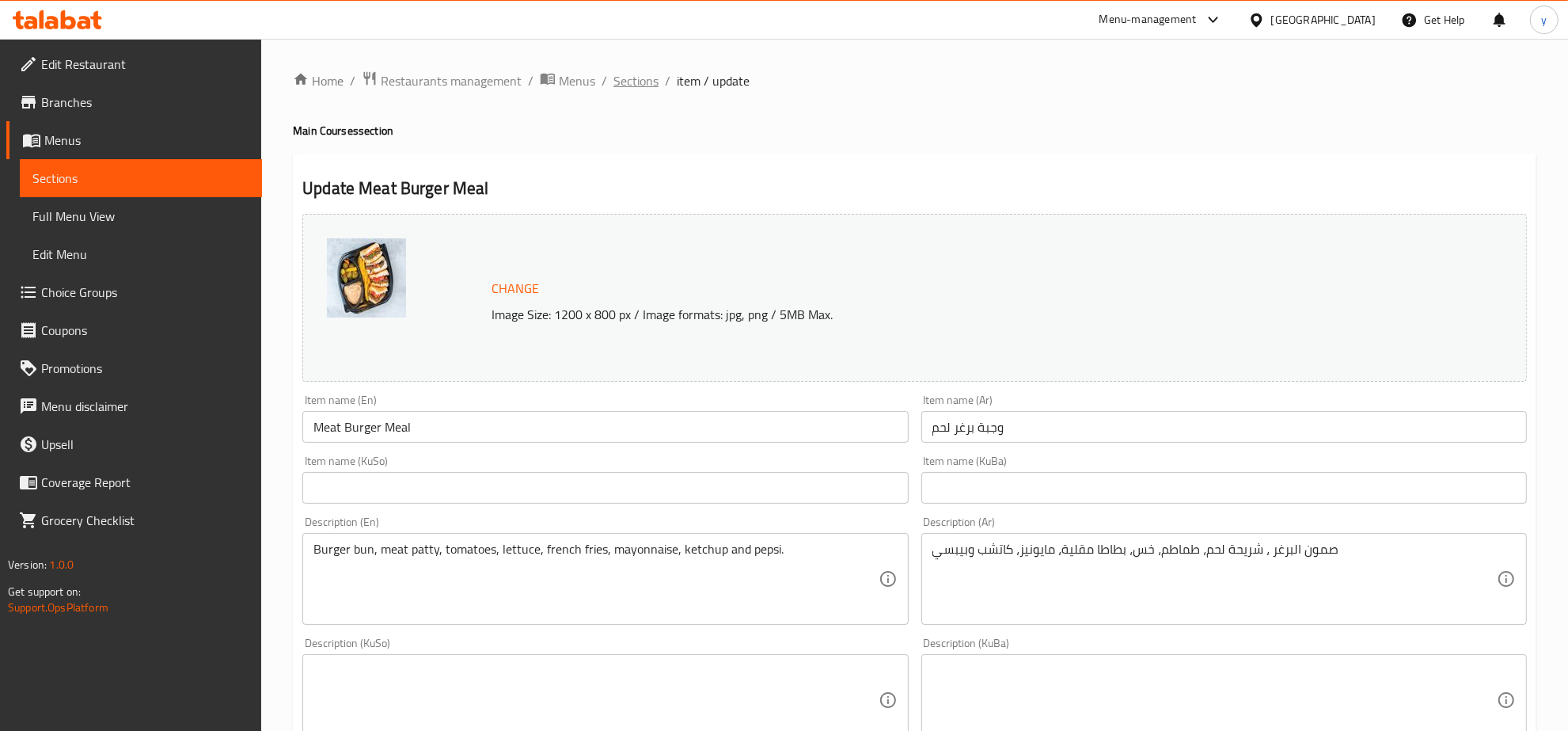
click at [641, 79] on span "Sections" at bounding box center [636, 81] width 45 height 19
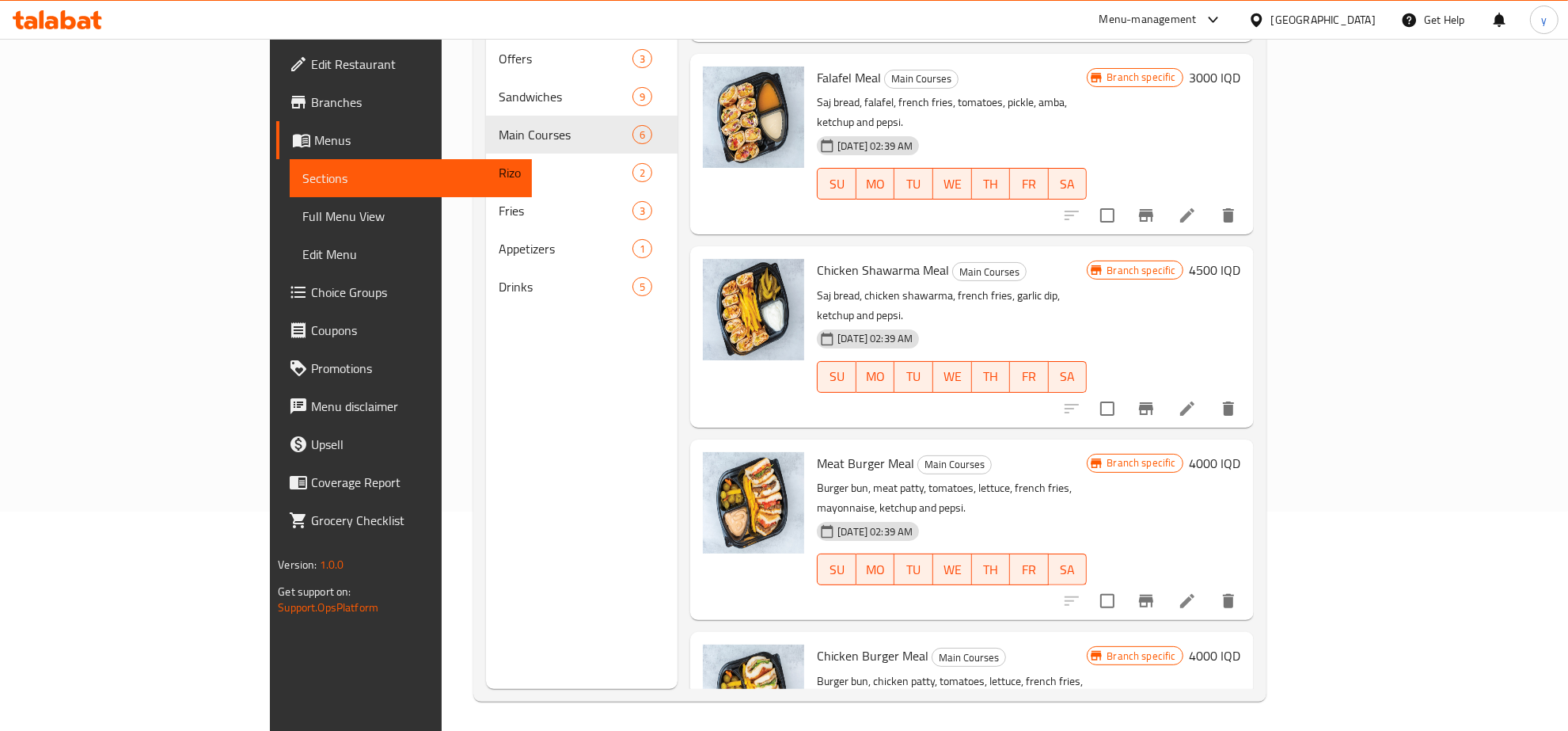
scroll to position [222, 0]
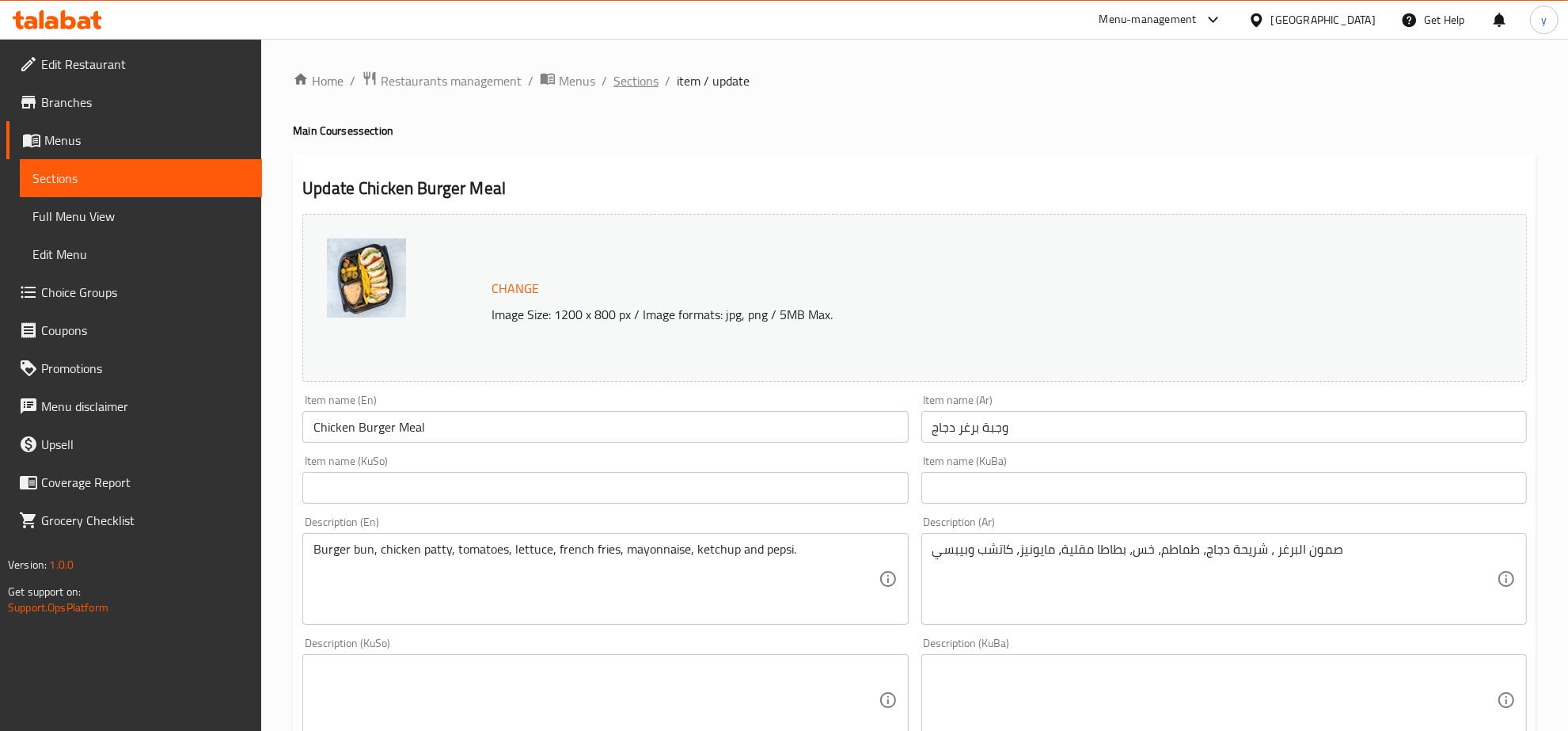
click at [638, 84] on span "Sections" at bounding box center [636, 81] width 45 height 19
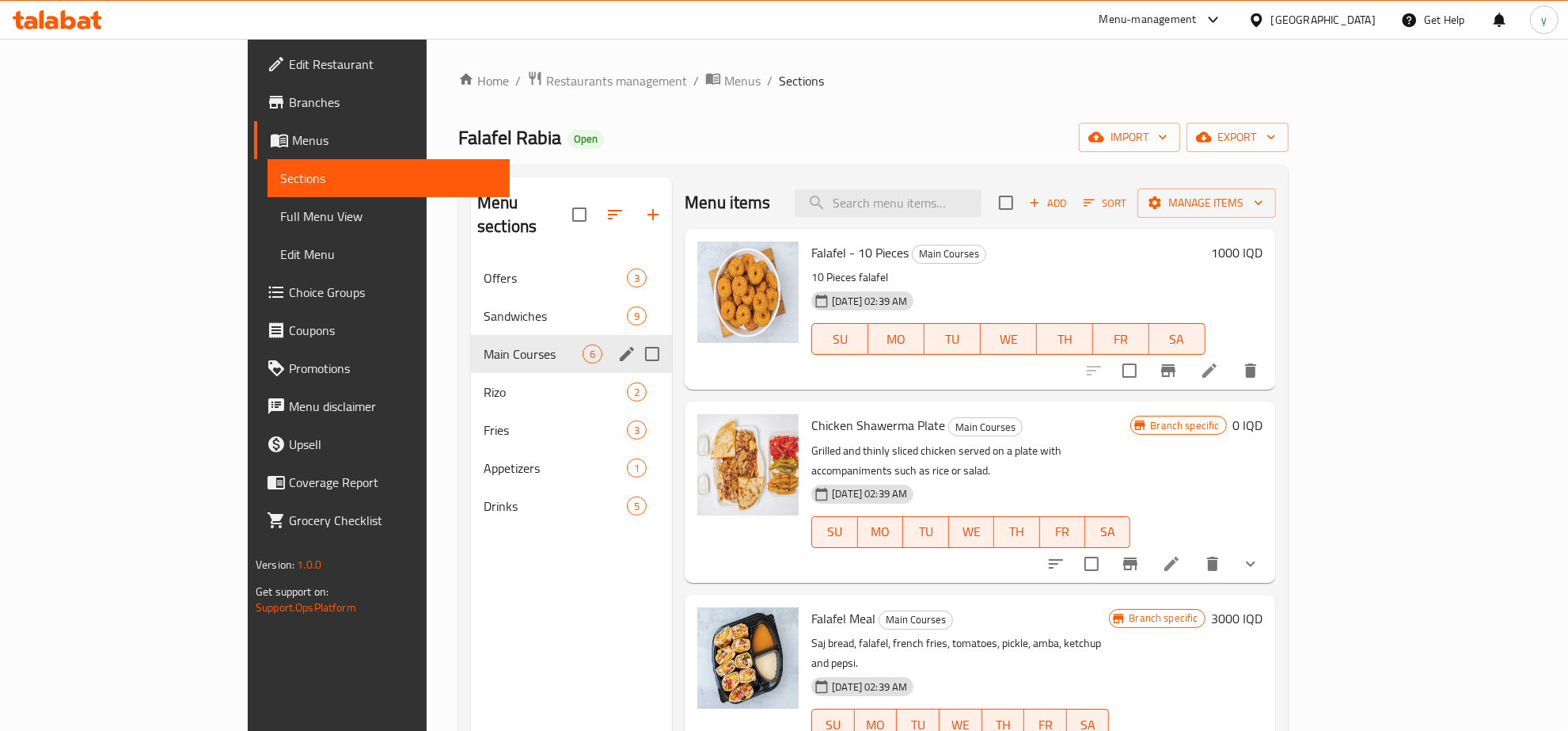
click at [471, 348] on div "Main Courses 6" at bounding box center [571, 354] width 201 height 38
click at [483, 383] on span "Rizo" at bounding box center [532, 392] width 99 height 19
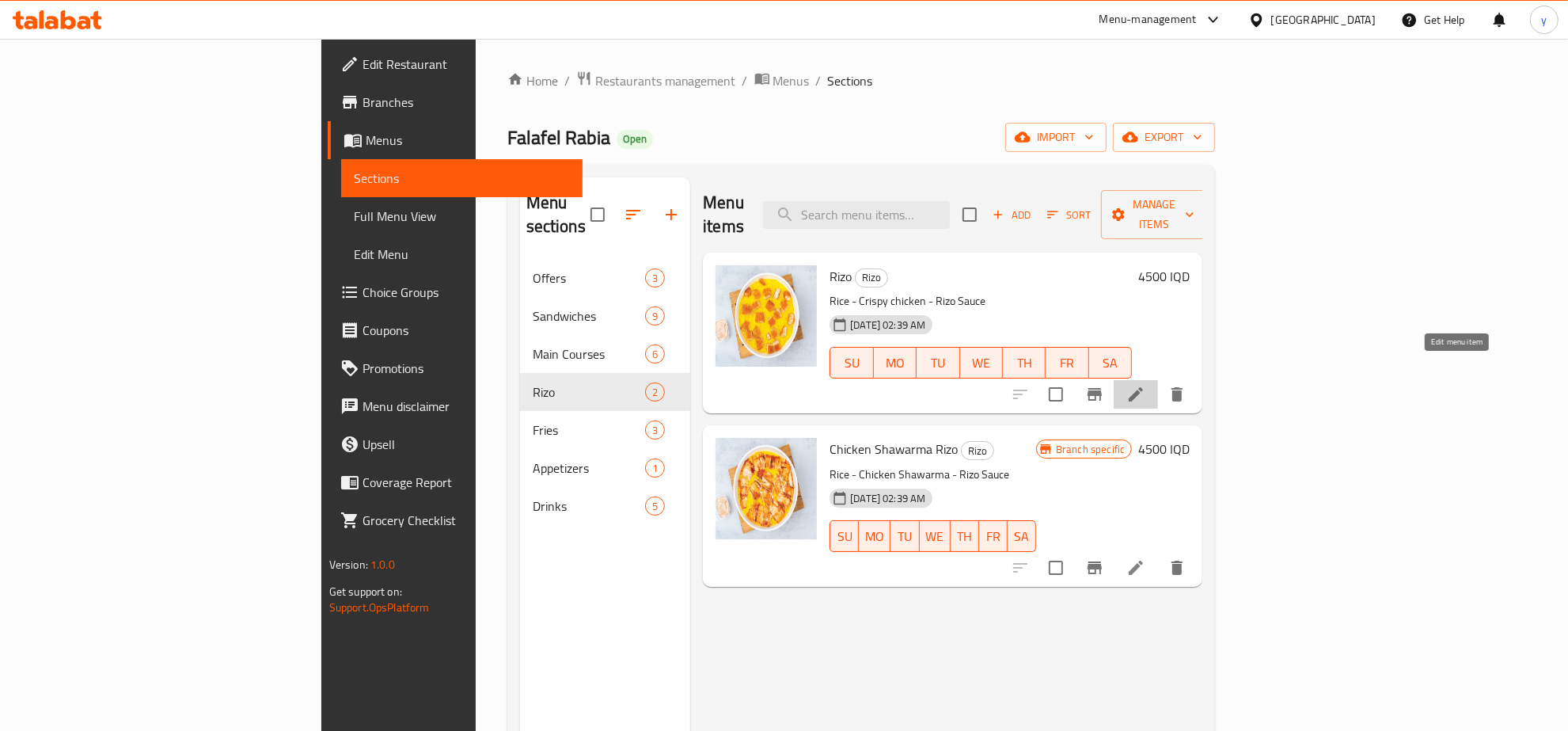
click at [1145, 384] on icon at bounding box center [1136, 394] width 19 height 19
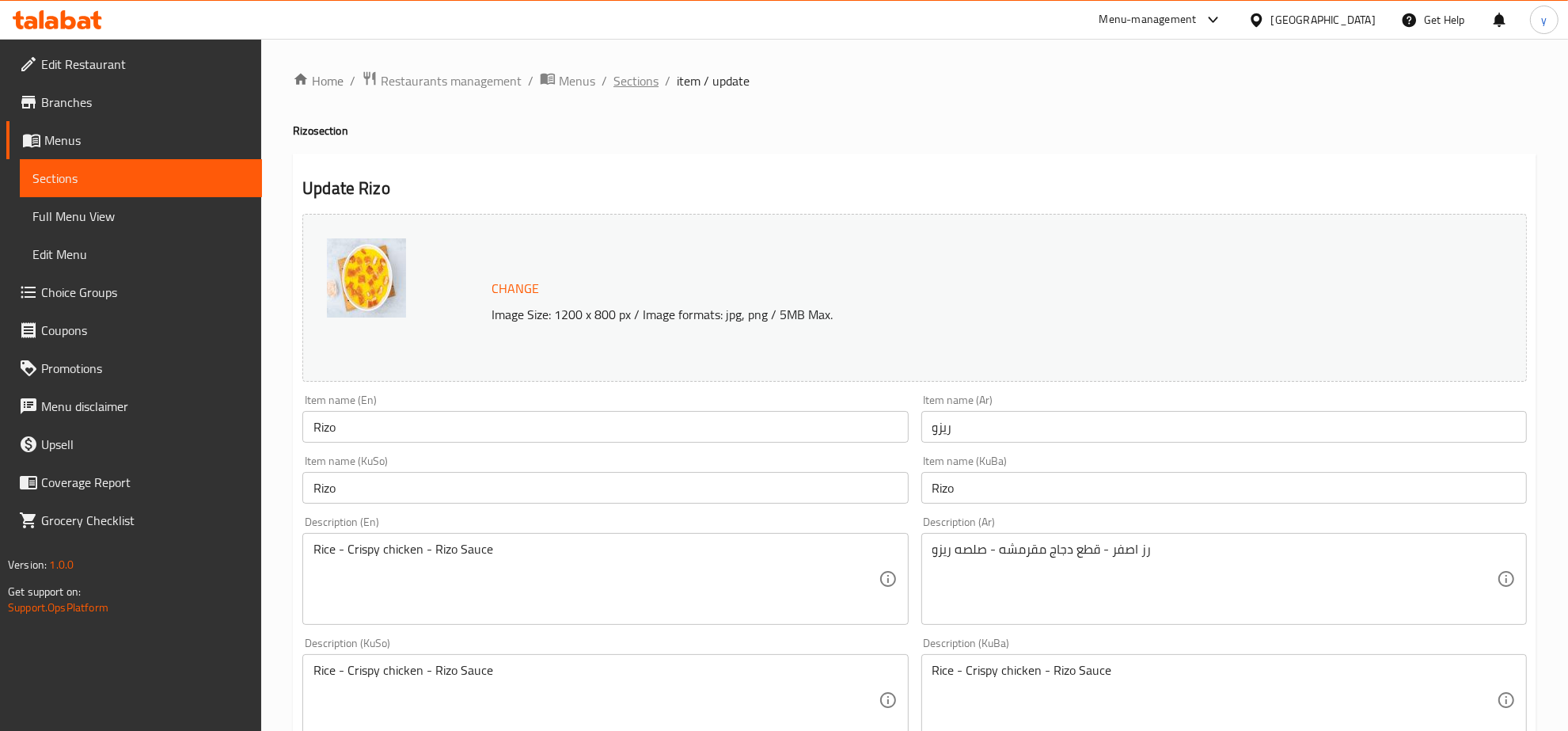
click at [641, 89] on span "Sections" at bounding box center [636, 81] width 45 height 19
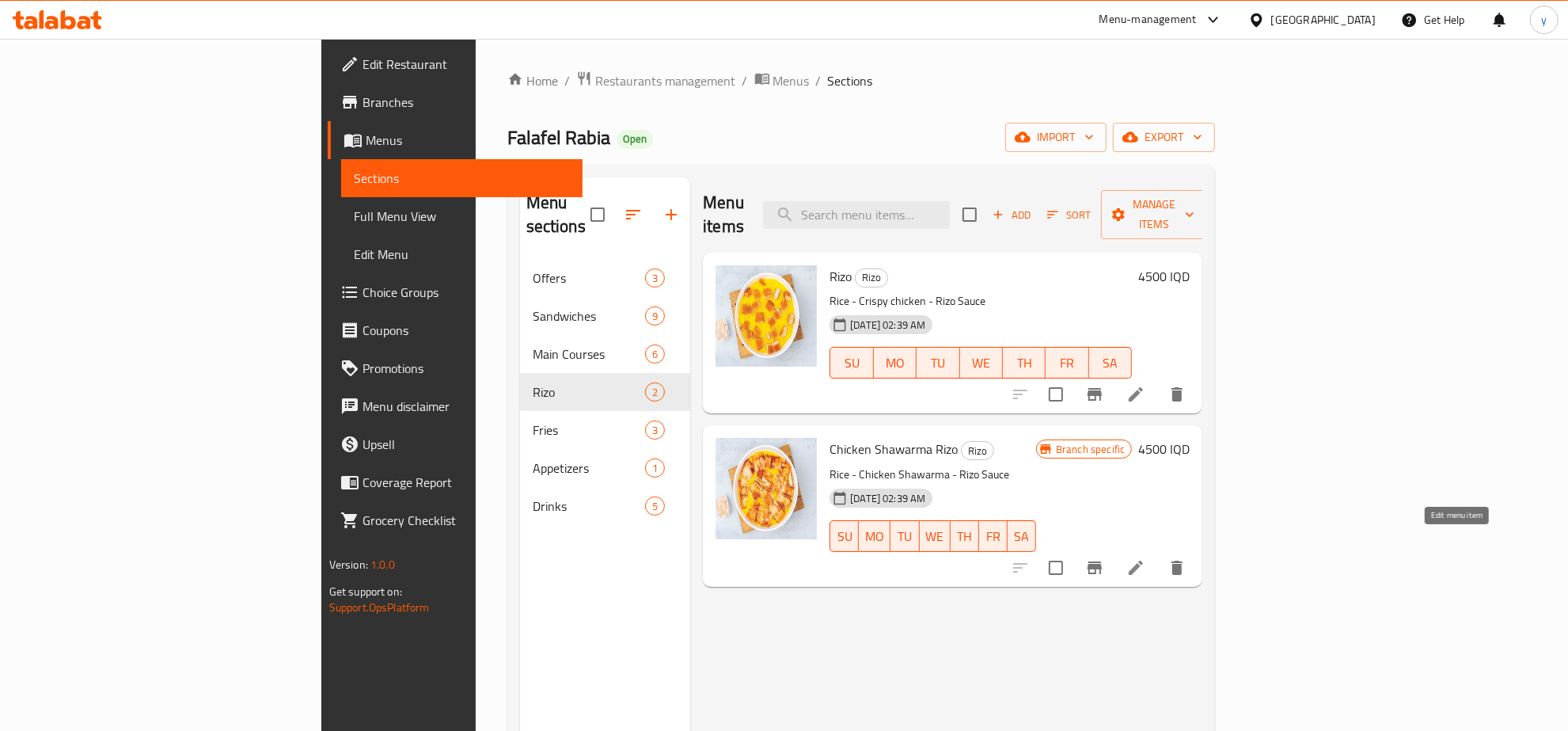
click at [1145, 559] on icon at bounding box center [1136, 568] width 19 height 19
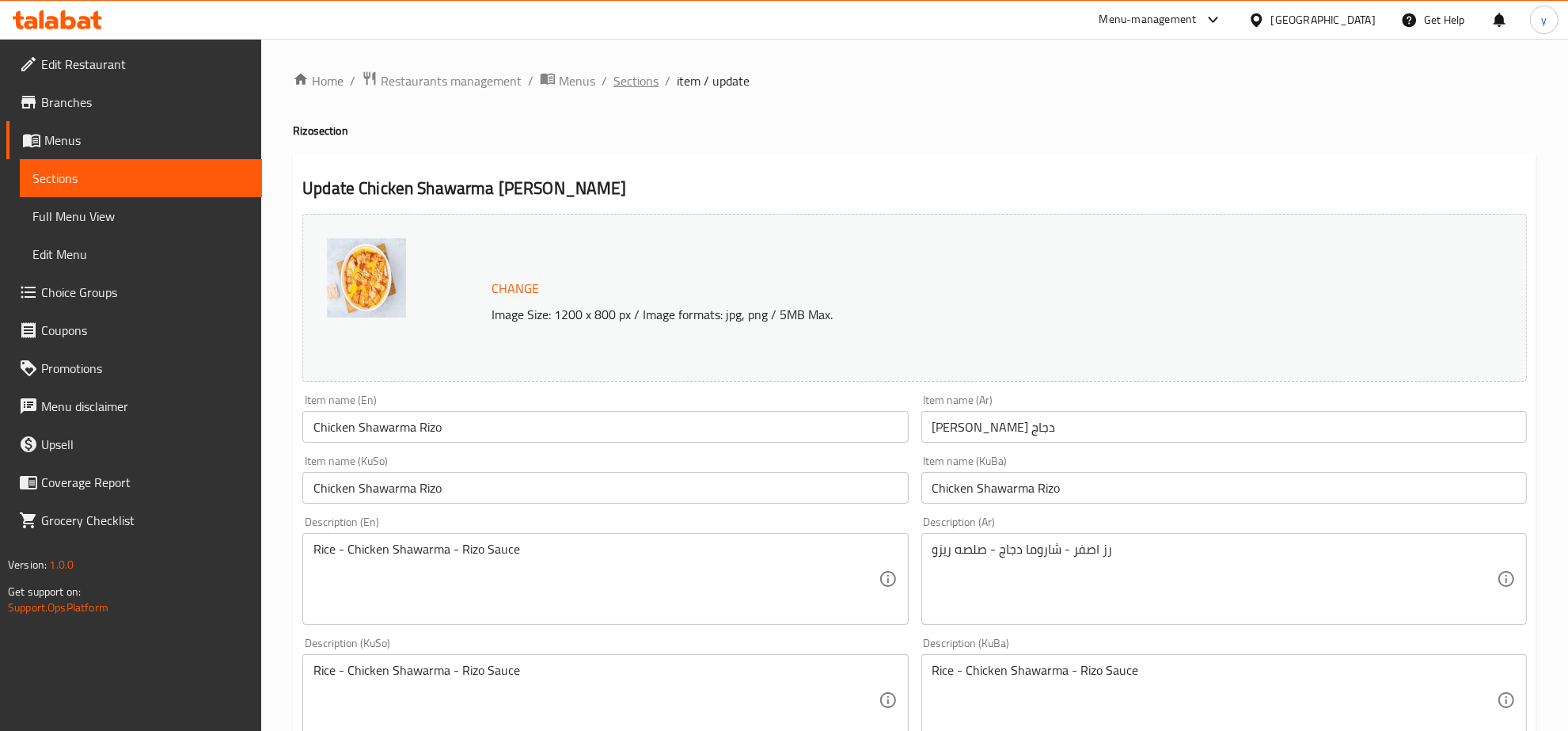
click at [623, 78] on span "Sections" at bounding box center [636, 81] width 45 height 19
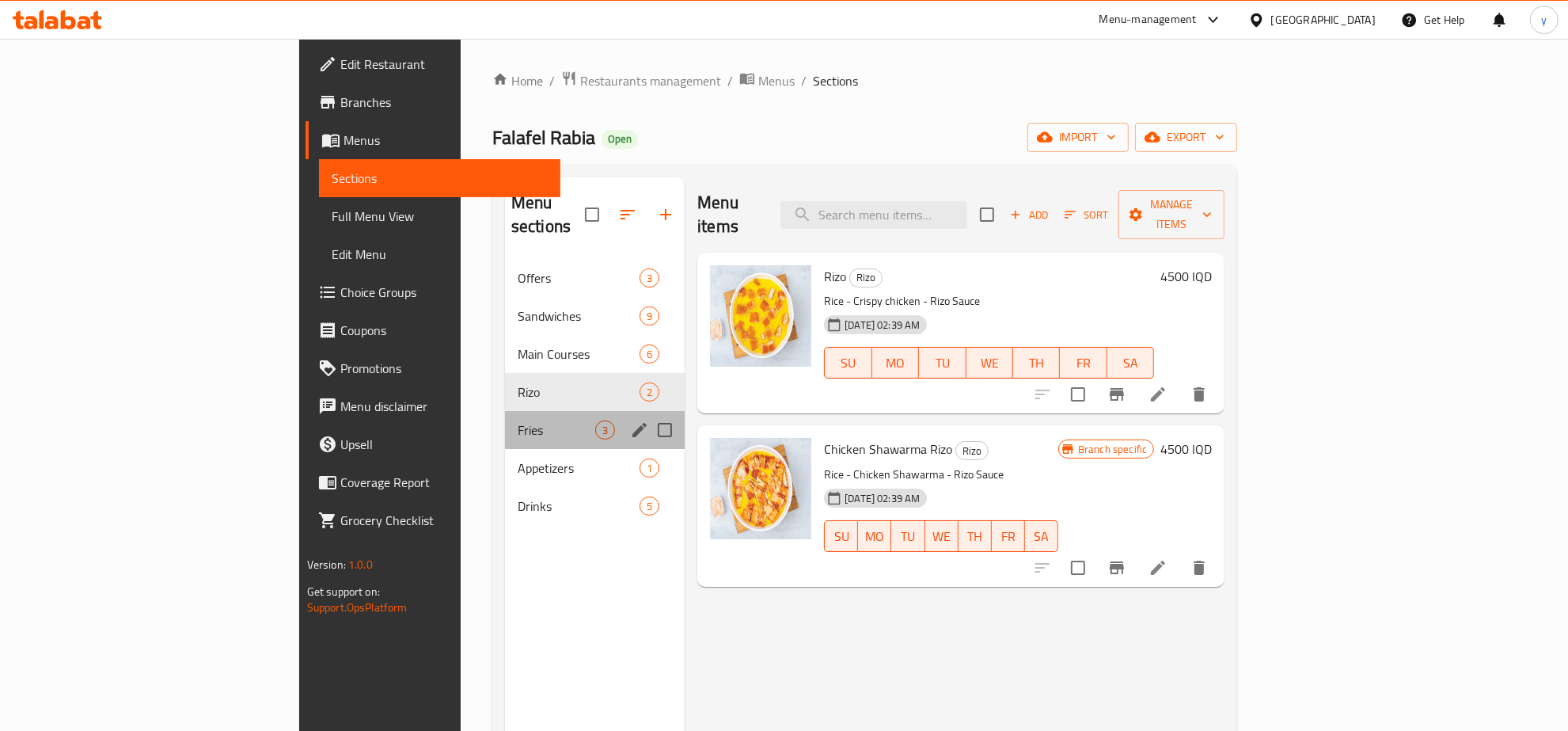
click at [505, 411] on div "Fries 3" at bounding box center [594, 430] width 180 height 38
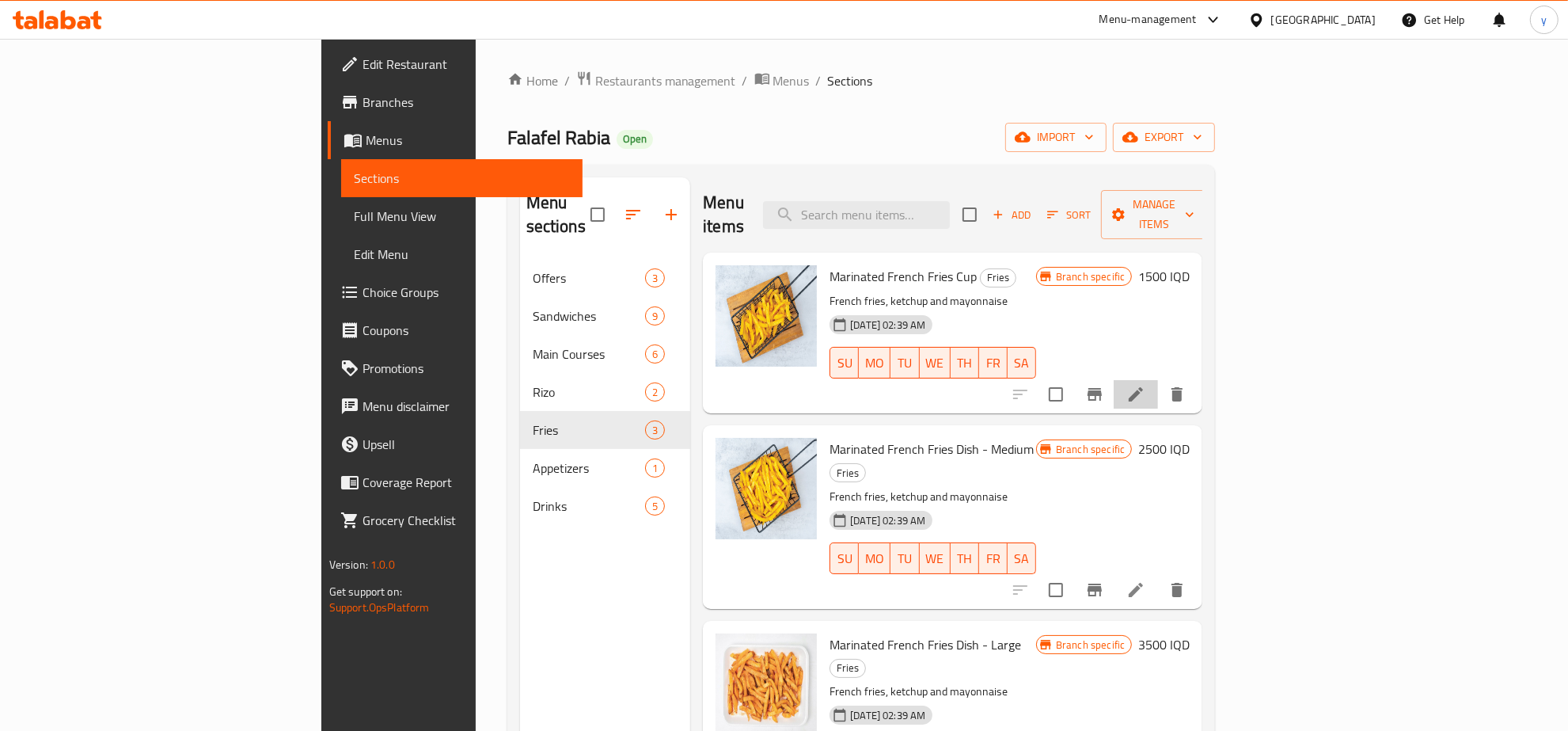
click at [1158, 382] on li at bounding box center [1136, 394] width 44 height 28
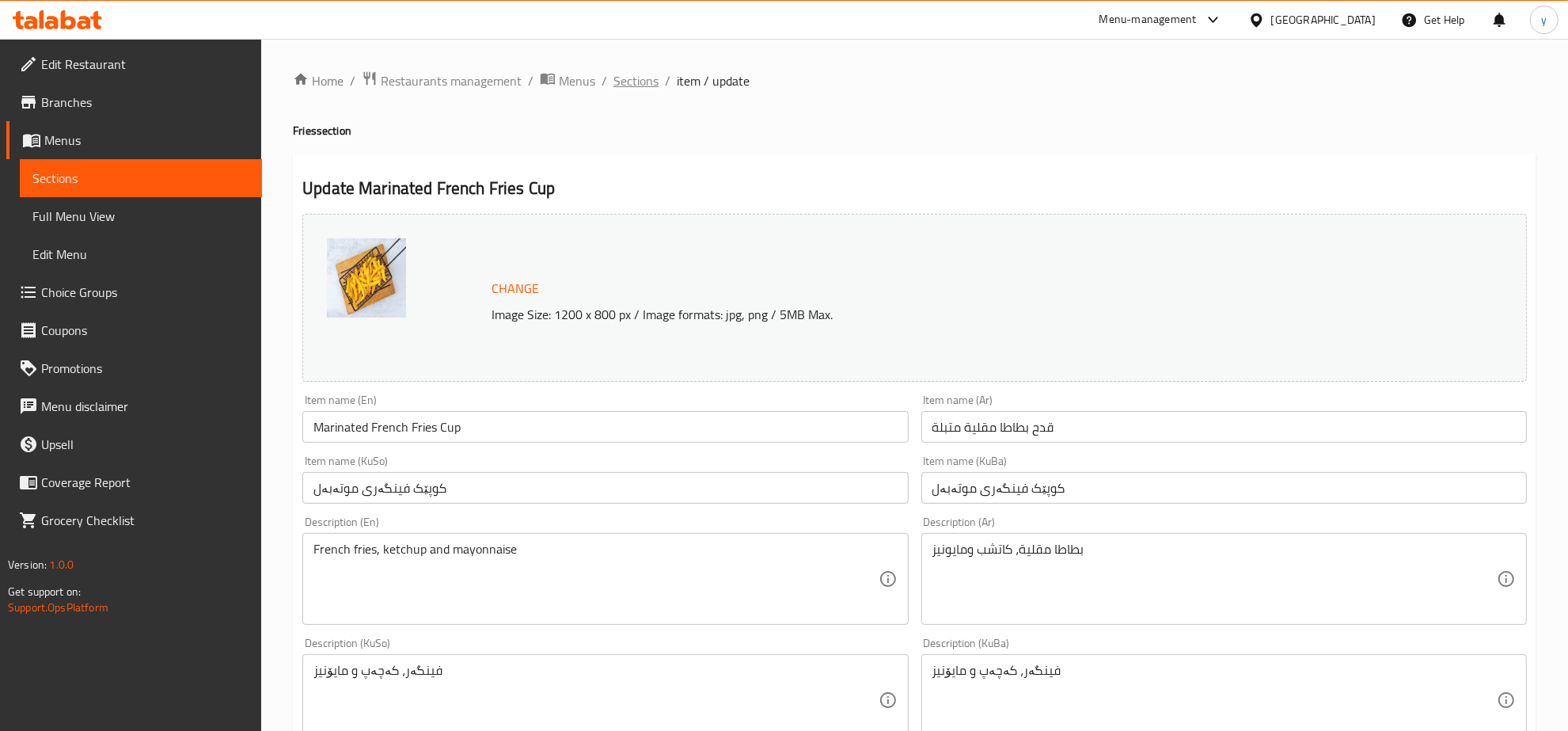
click at [623, 72] on span "Sections" at bounding box center [636, 81] width 45 height 19
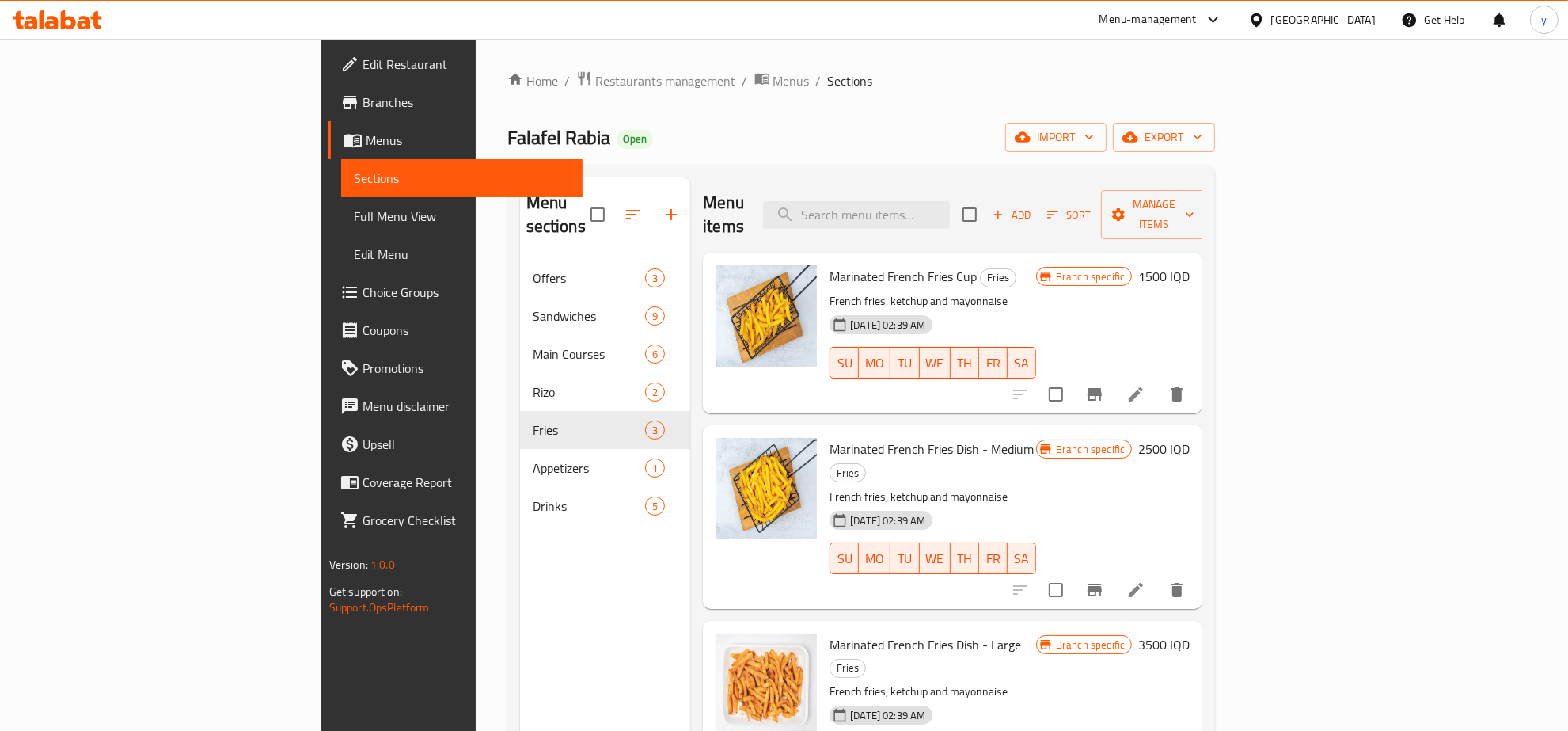
click at [1145, 580] on icon at bounding box center [1136, 590] width 19 height 19
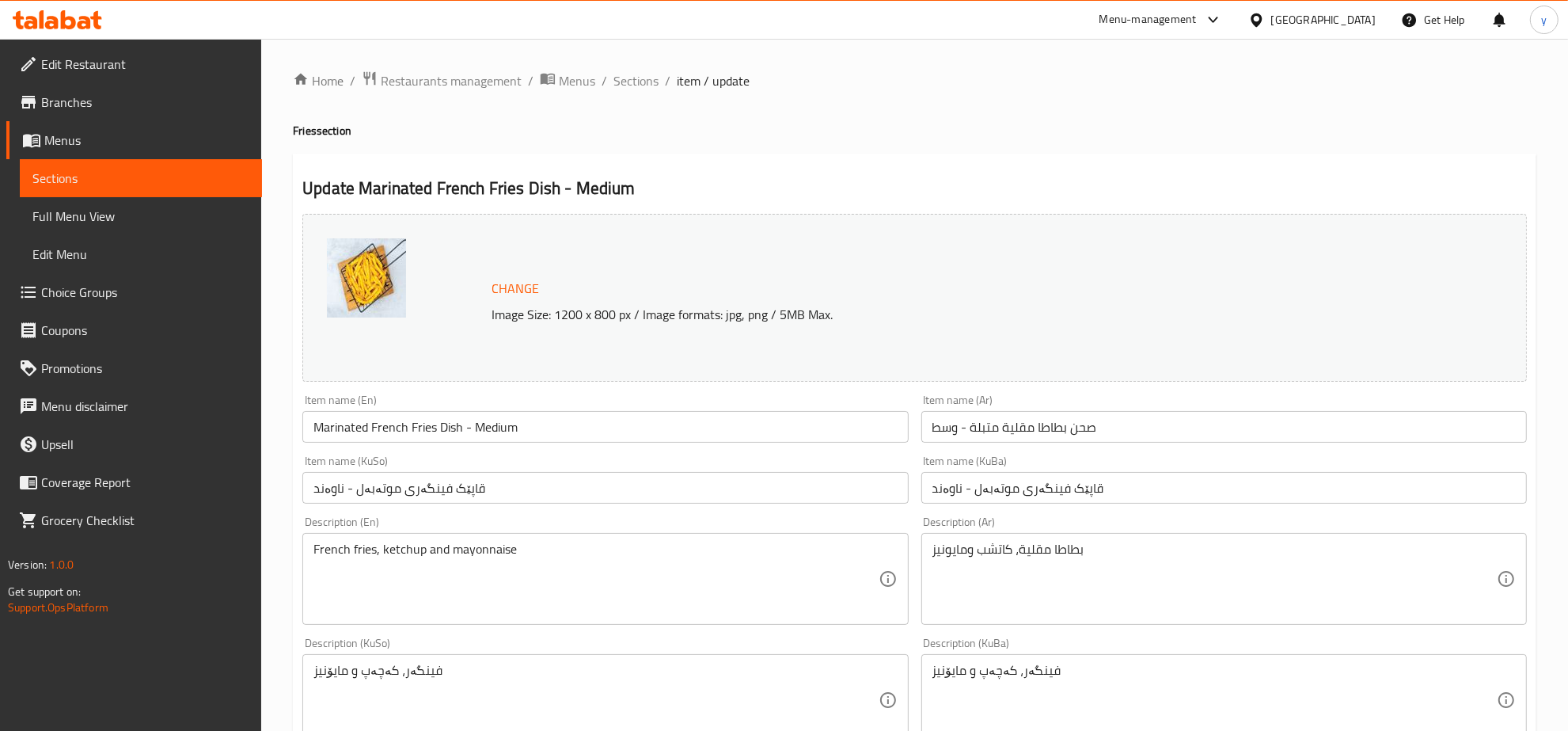
click at [636, 67] on div "Home / Restaurants management / Menus / Sections / item / update Fries section …" at bounding box center [914, 681] width 1307 height 1285
click at [636, 72] on span "Sections" at bounding box center [636, 81] width 45 height 19
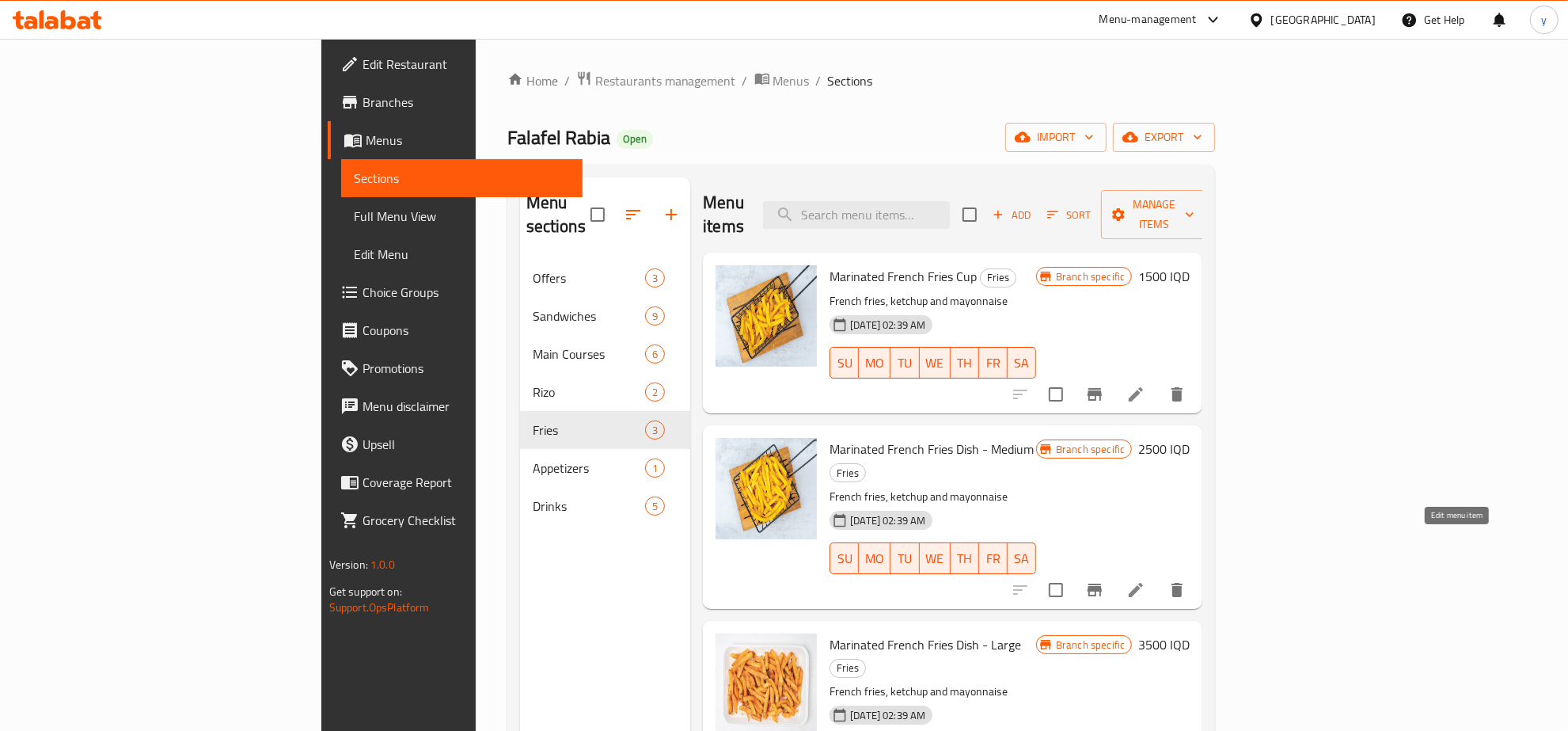
click at [1145, 580] on icon at bounding box center [1136, 590] width 19 height 19
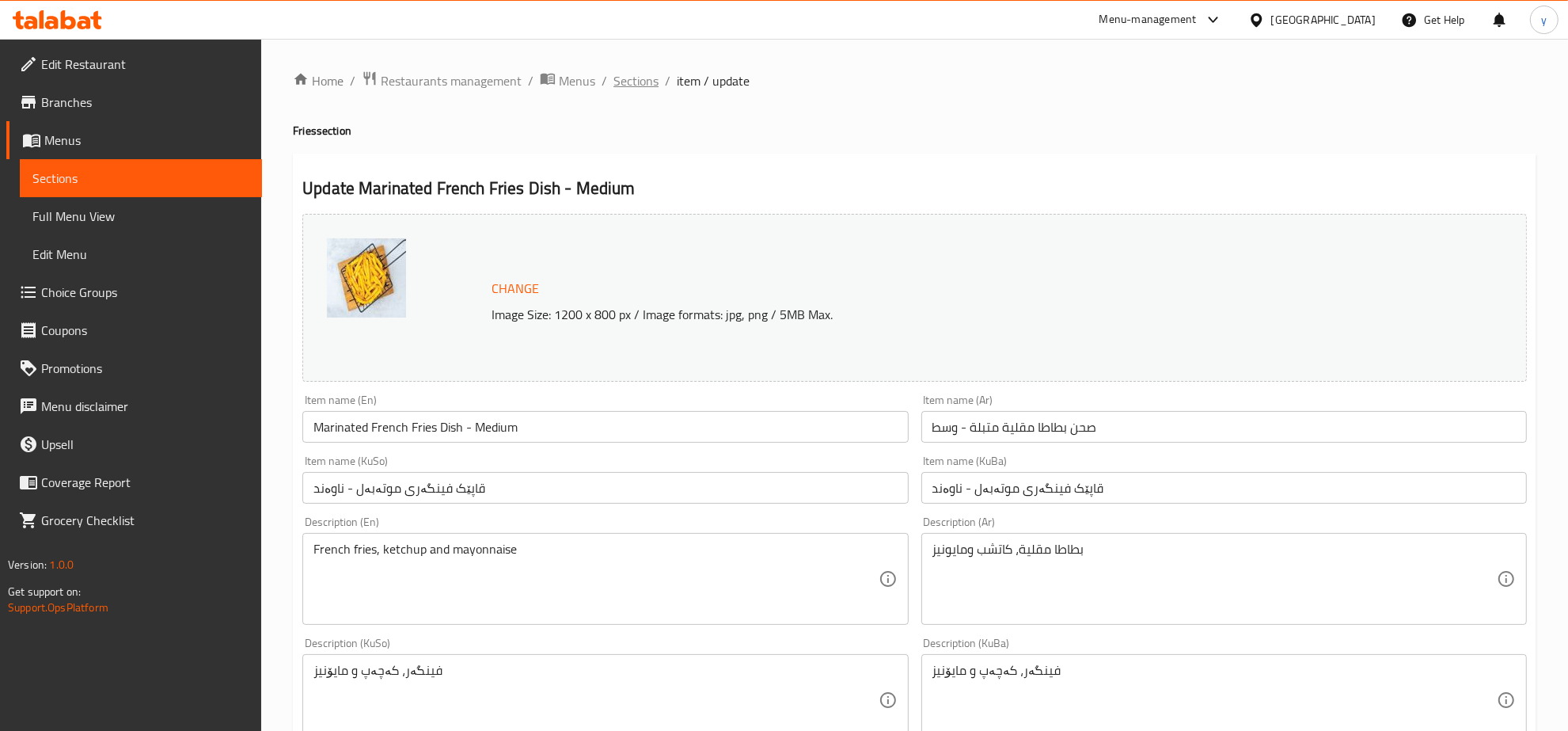
click at [650, 82] on span "Sections" at bounding box center [636, 81] width 45 height 19
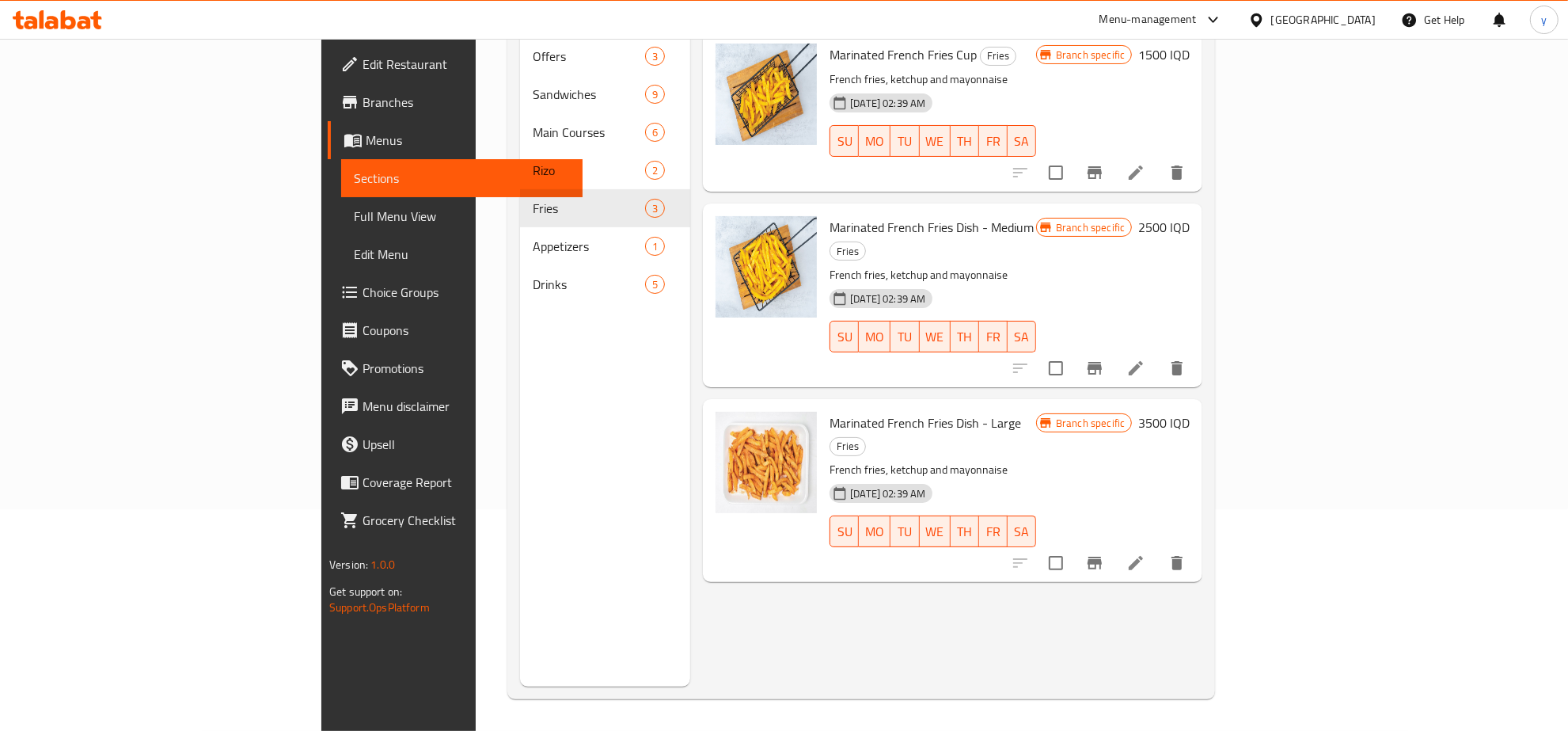
scroll to position [222, 0]
click at [1145, 553] on icon at bounding box center [1136, 563] width 19 height 19
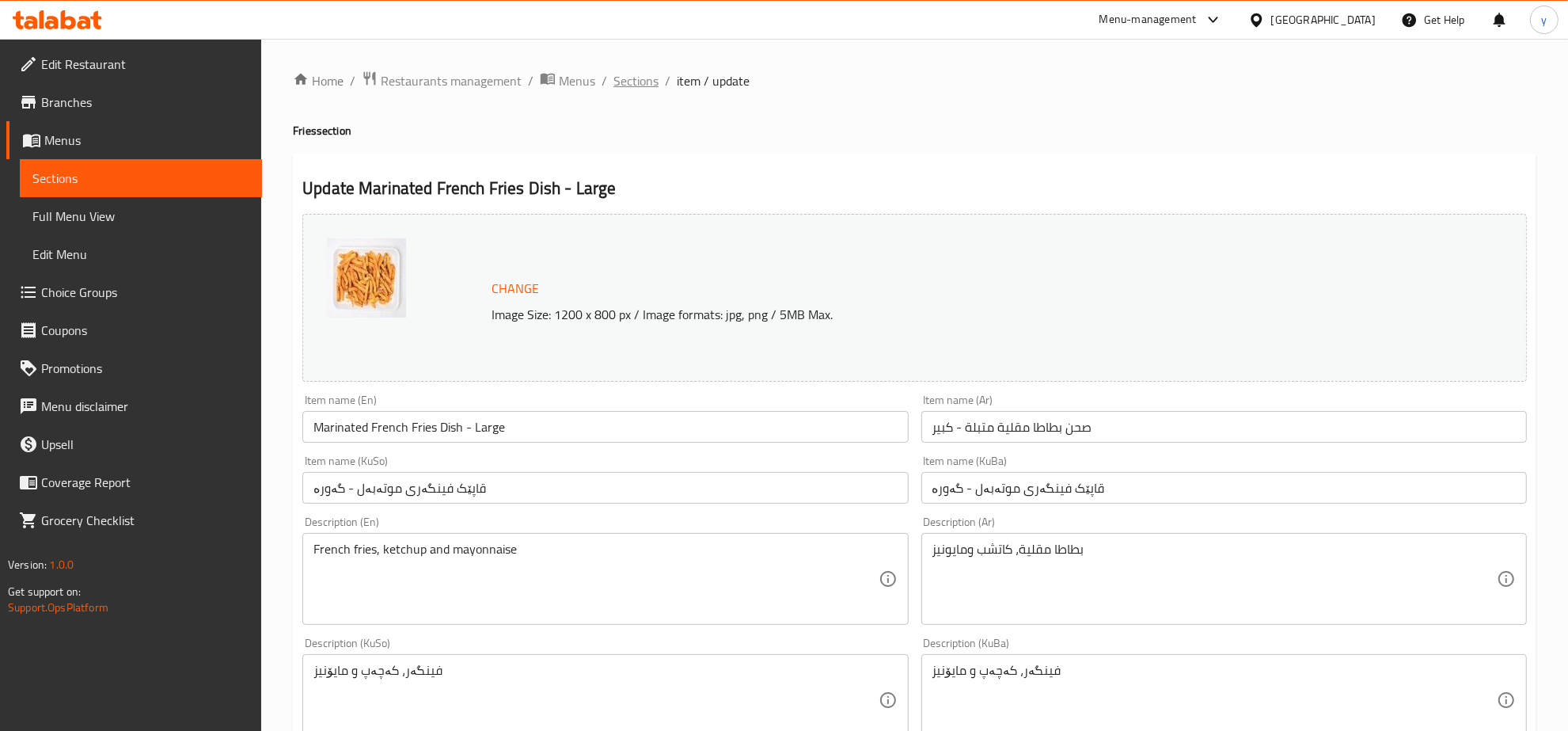
click at [619, 72] on span "Sections" at bounding box center [636, 81] width 45 height 19
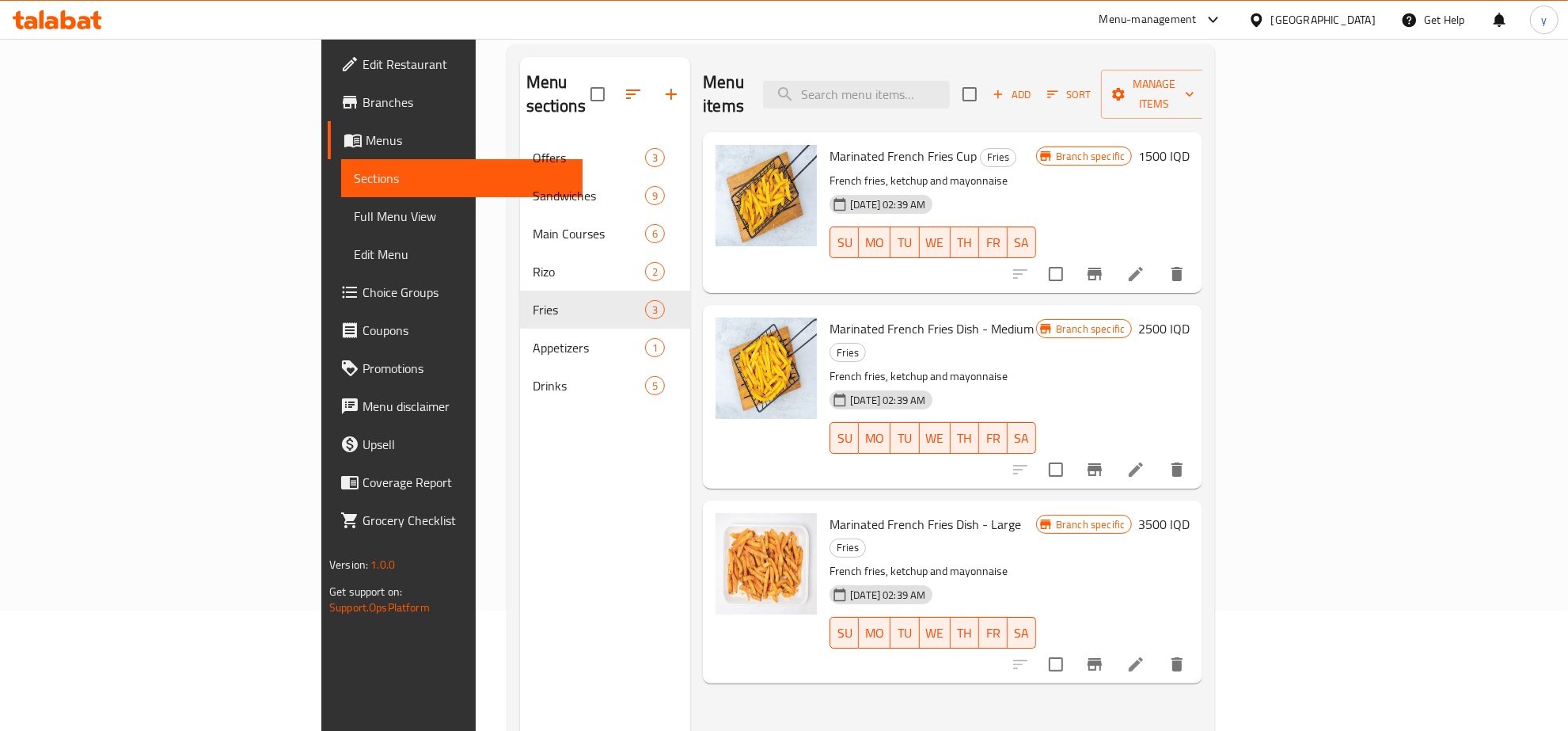
scroll to position [222, 0]
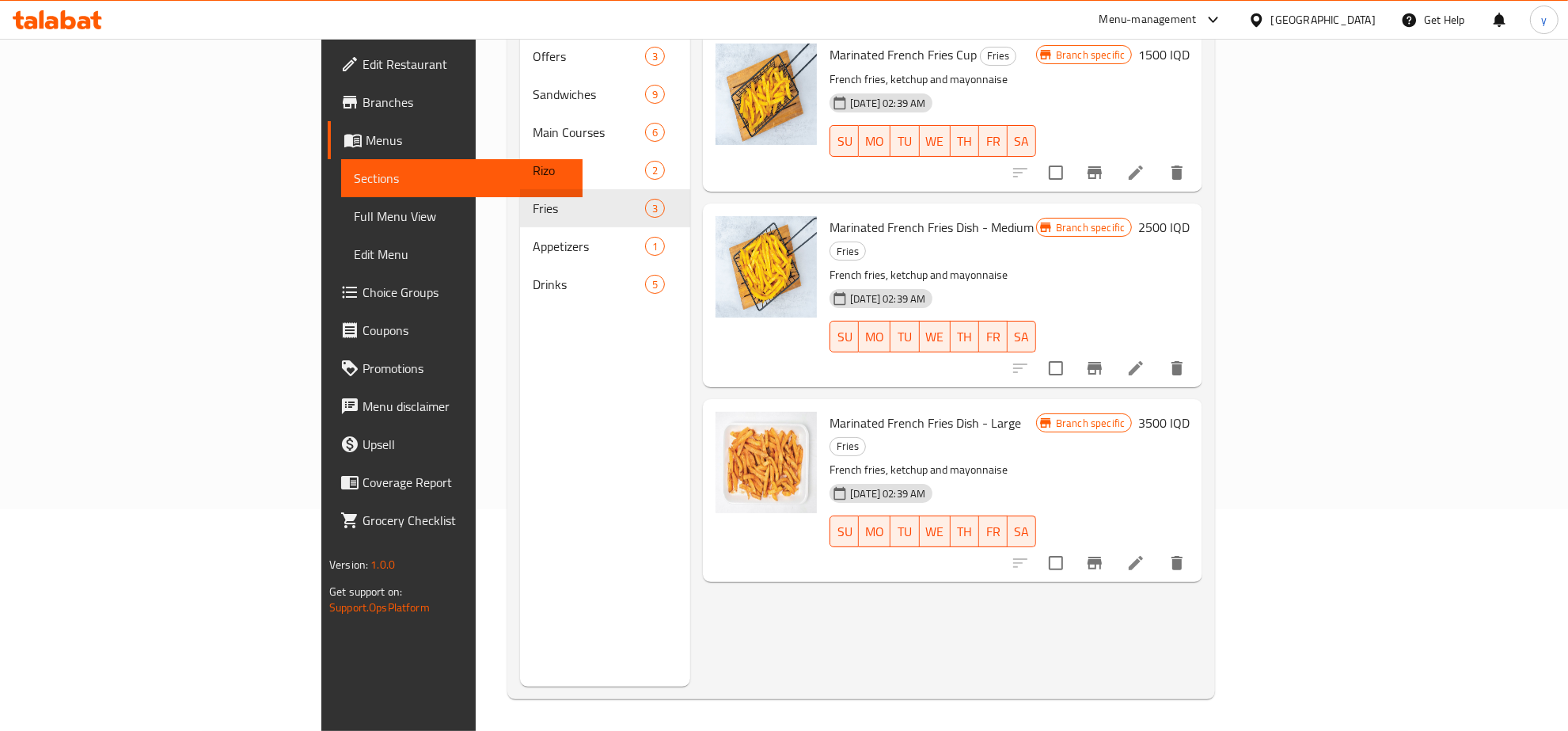
click at [1196, 544] on div at bounding box center [1098, 563] width 195 height 38
click at [1145, 553] on icon at bounding box center [1136, 563] width 19 height 19
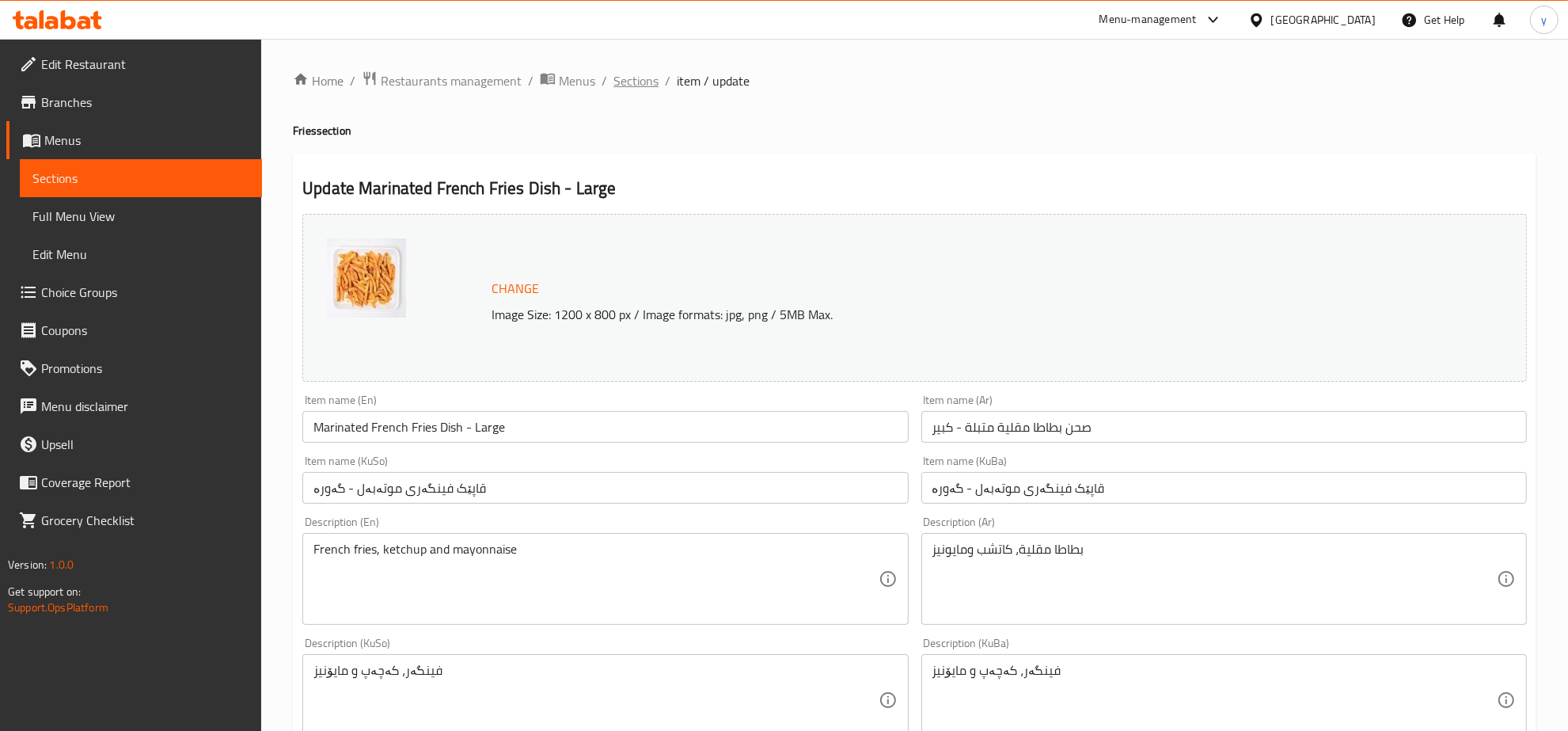
click at [635, 84] on span "Sections" at bounding box center [636, 81] width 45 height 19
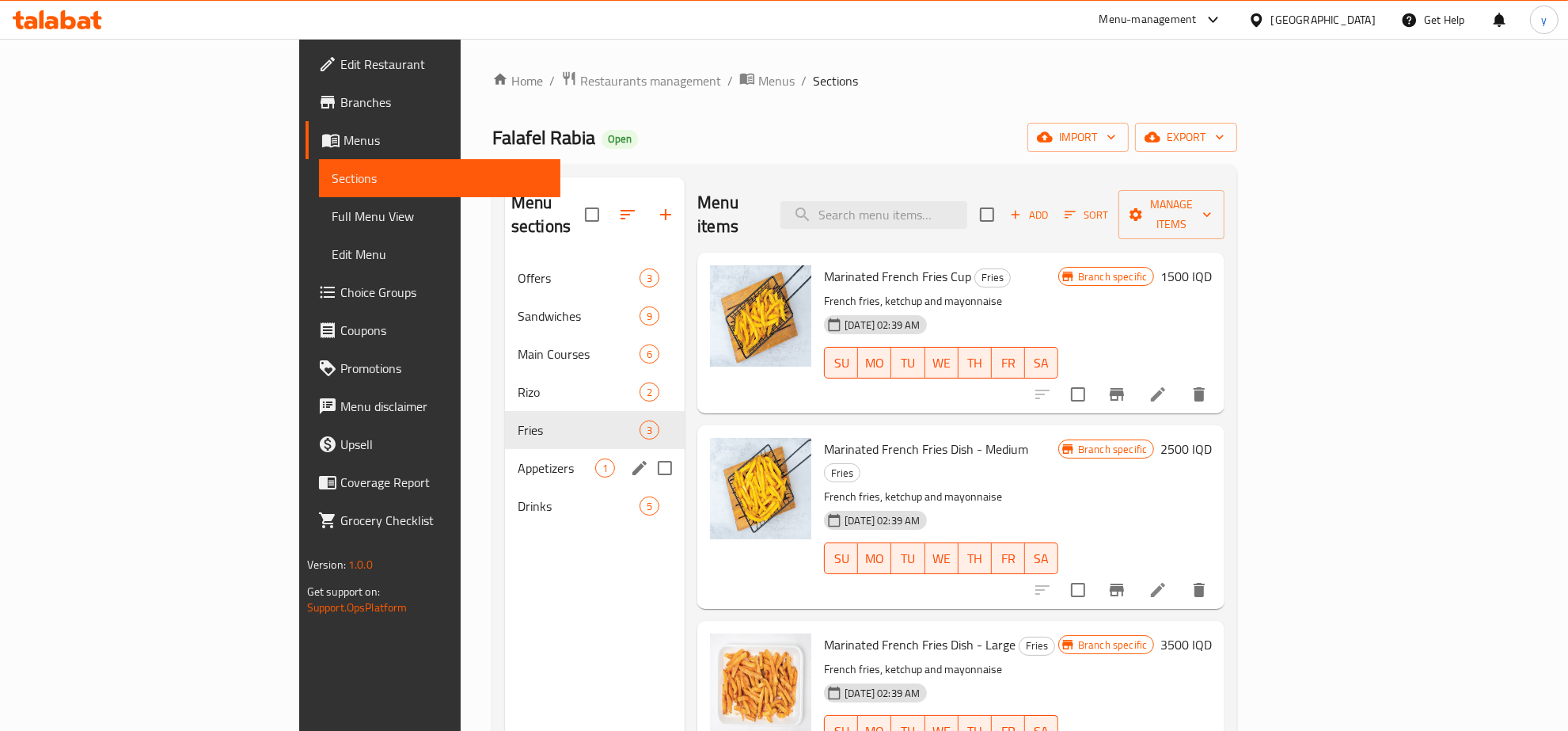
click at [518, 459] on span "Appetizers" at bounding box center [557, 468] width 78 height 19
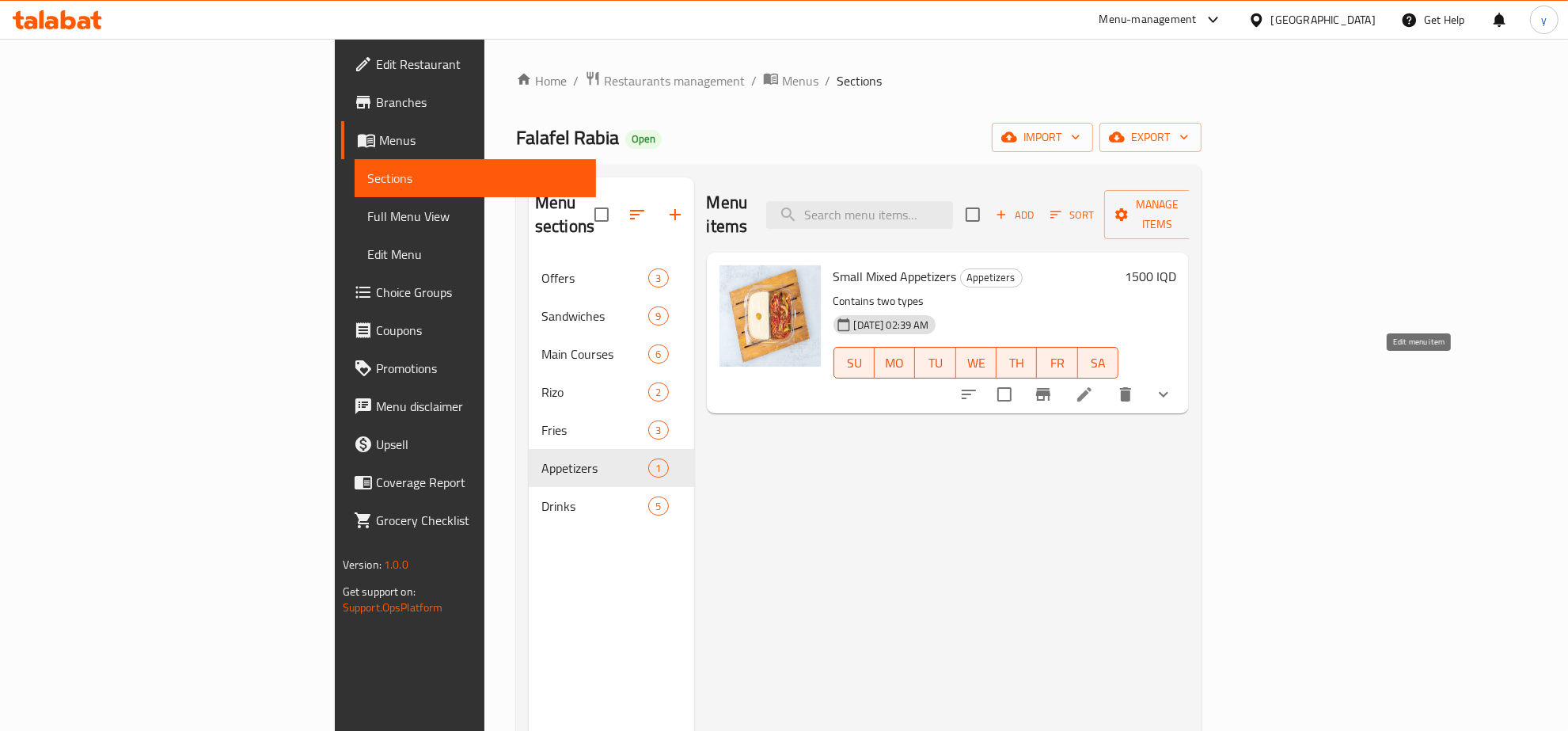
click at [1094, 384] on icon at bounding box center [1084, 394] width 19 height 19
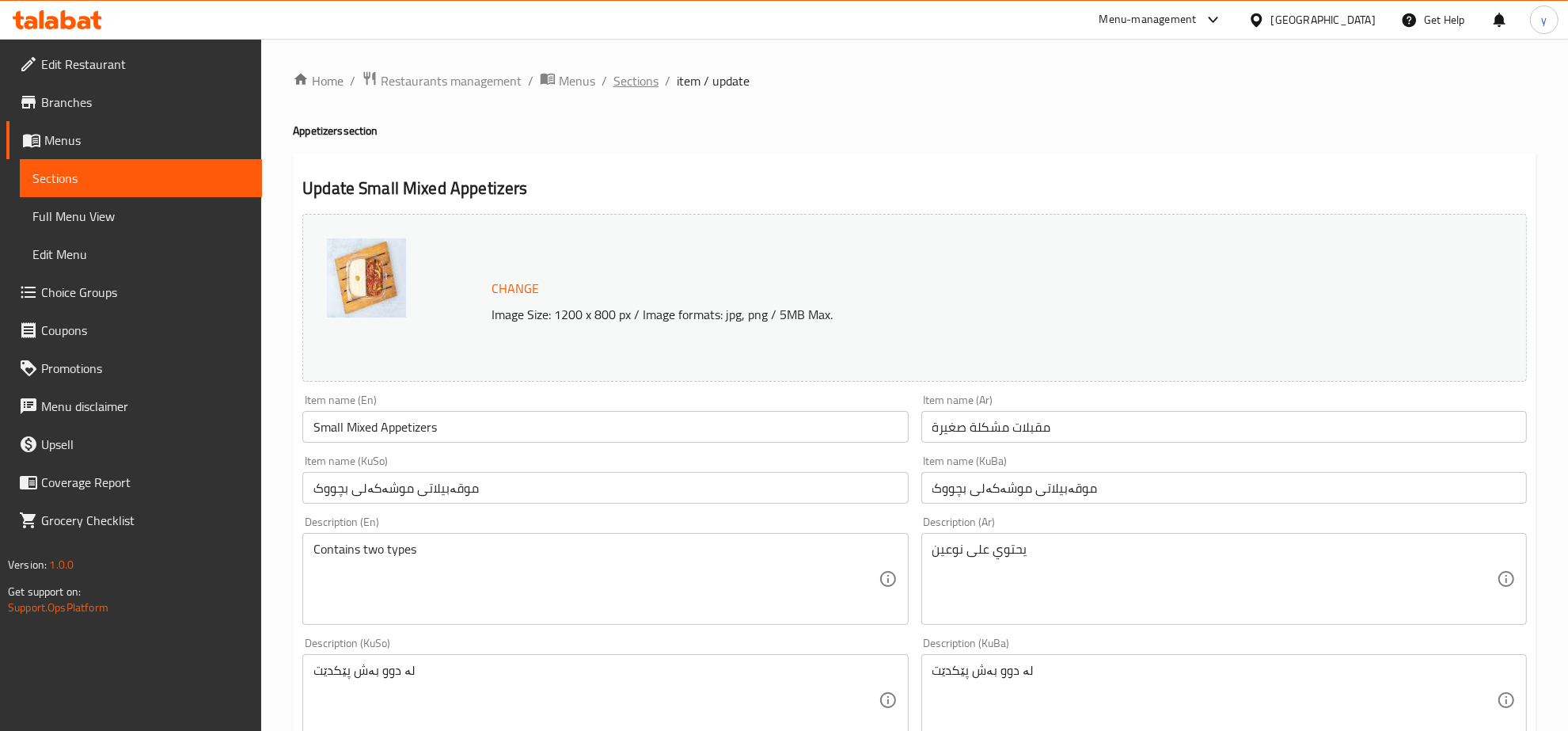
click at [637, 84] on span "Sections" at bounding box center [636, 81] width 45 height 19
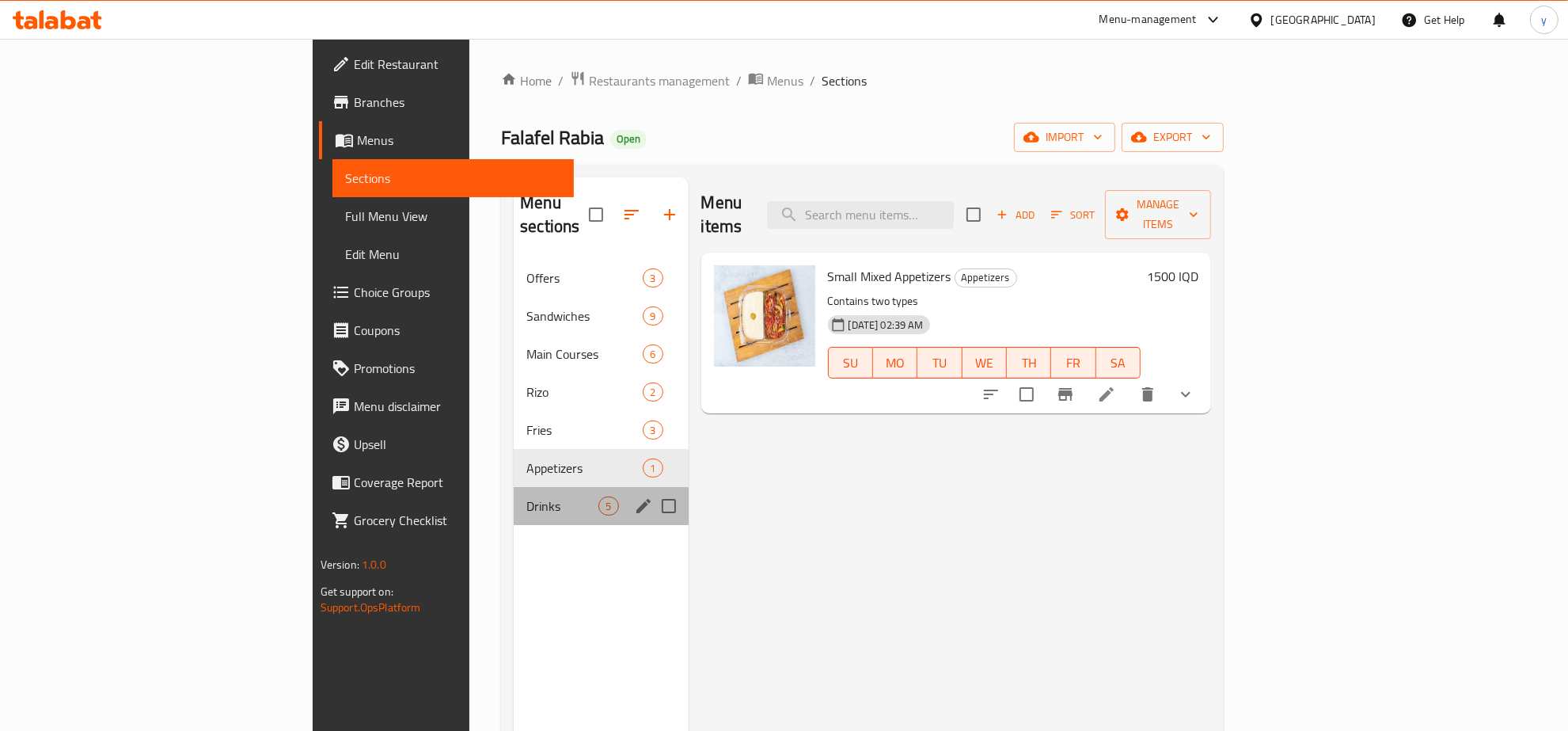
click at [513, 487] on div "Drinks 5" at bounding box center [600, 506] width 174 height 38
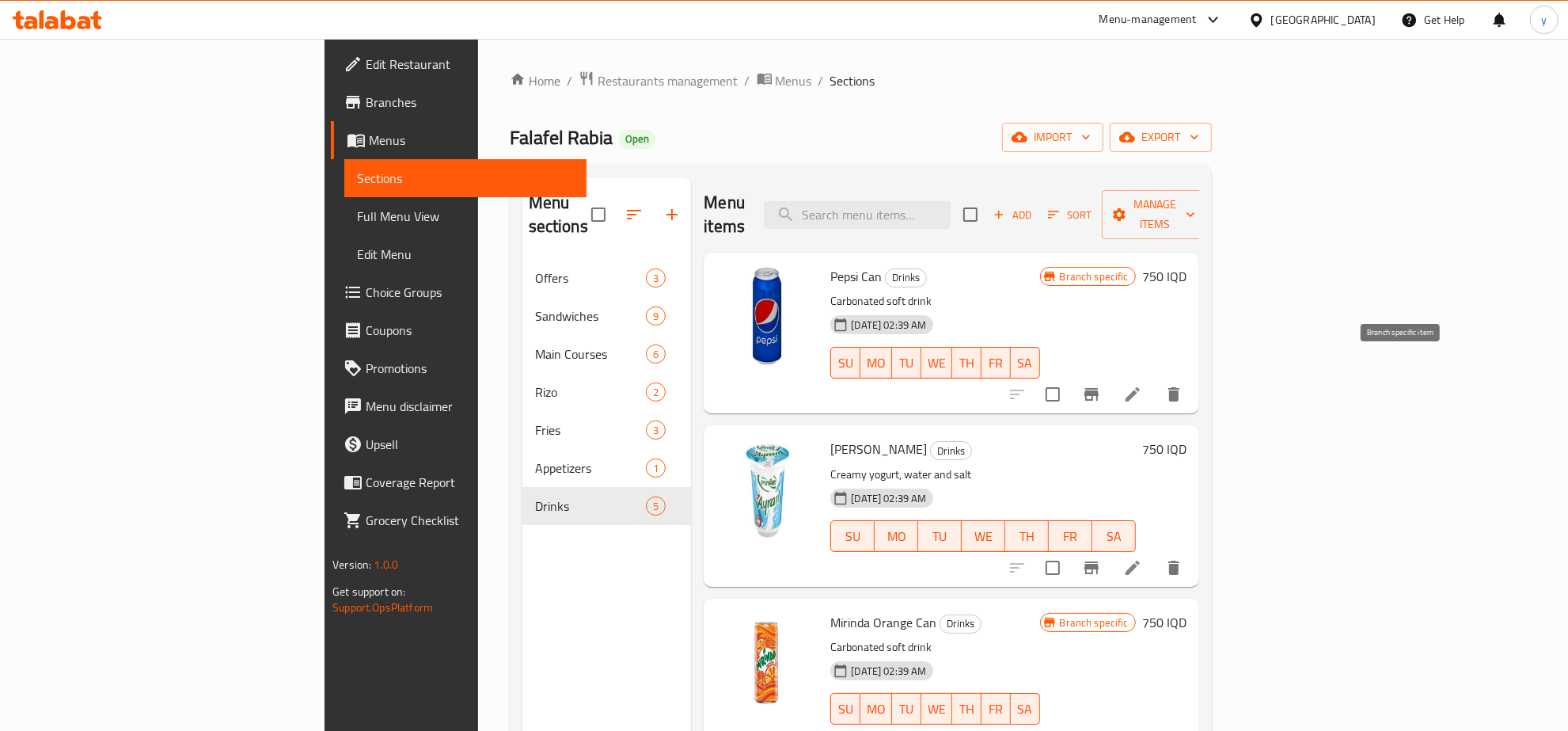
click at [1154, 380] on li at bounding box center [1132, 394] width 44 height 28
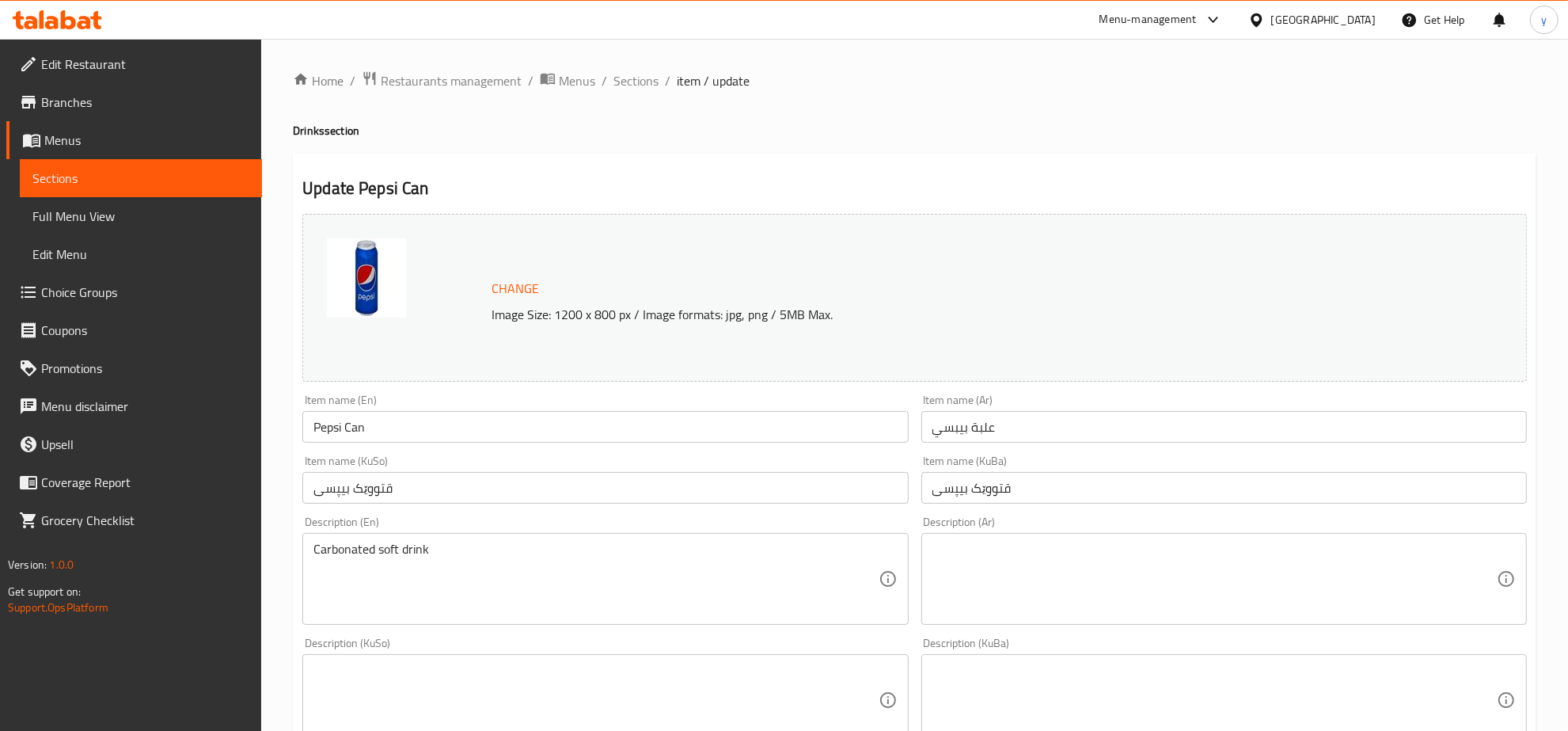
click at [618, 99] on div "Home / Restaurants management / Menus / Sections / item / update Drinks section…" at bounding box center [914, 681] width 1243 height 1221
click at [627, 88] on span "Sections" at bounding box center [636, 81] width 45 height 19
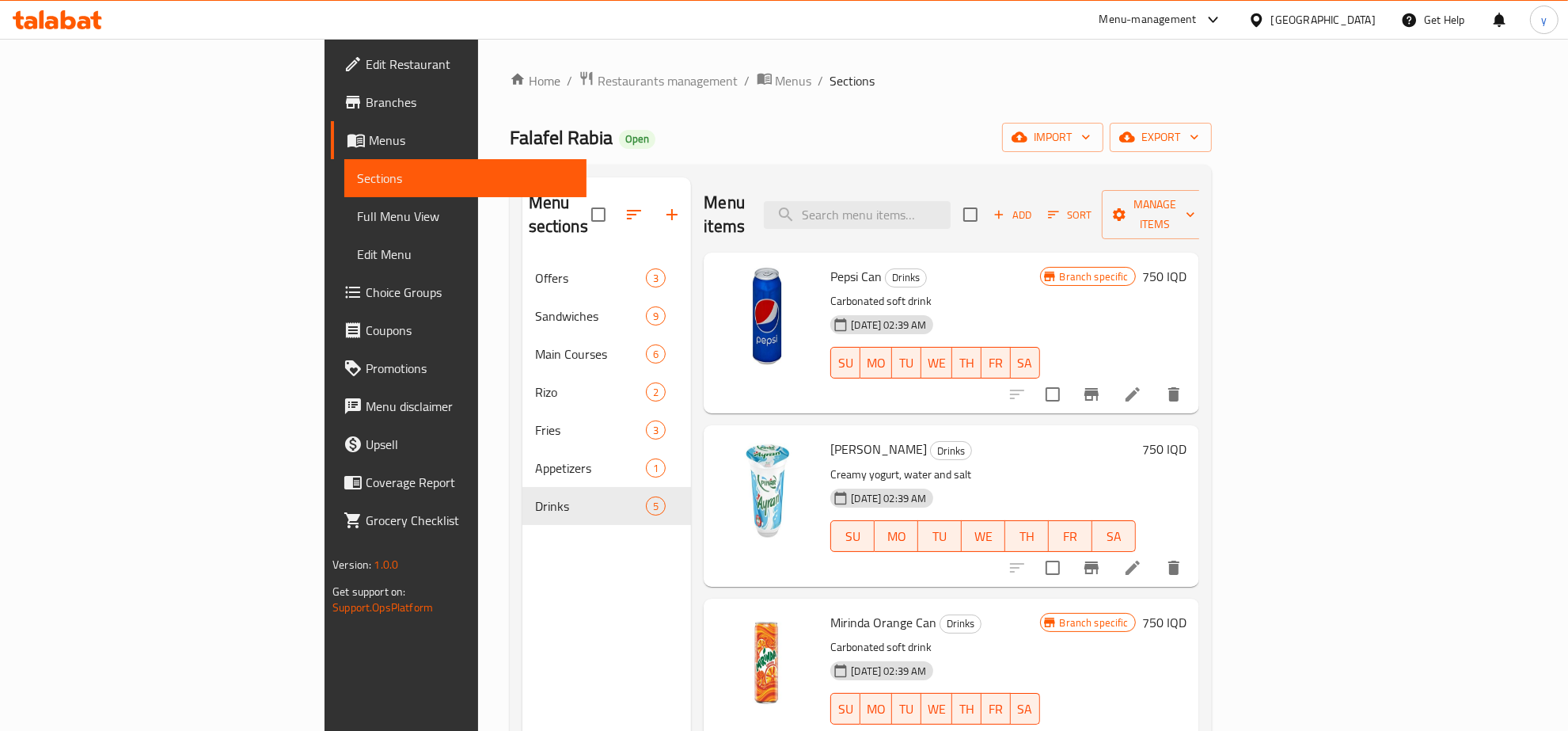
click at [1154, 553] on li at bounding box center [1132, 567] width 44 height 28
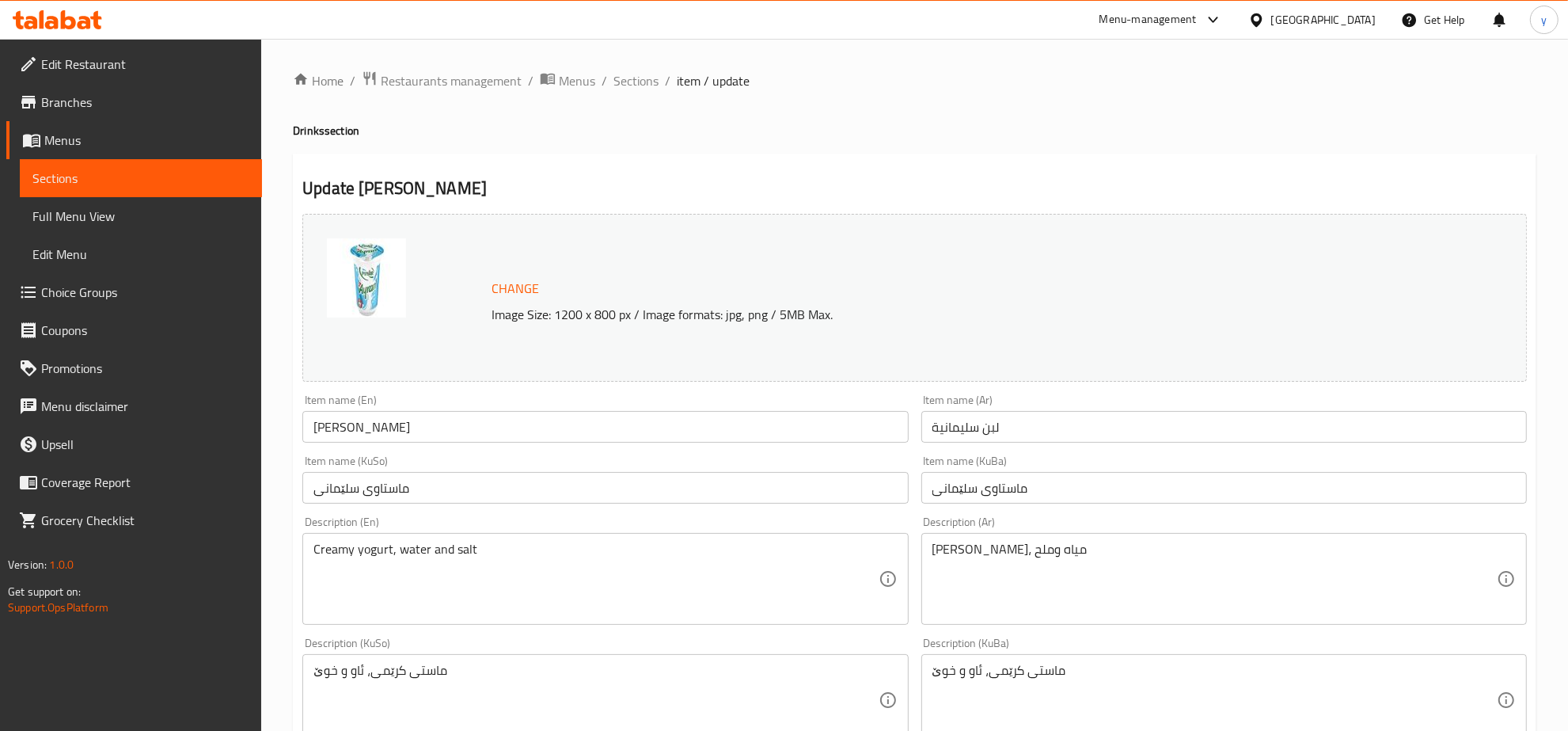
click at [631, 67] on div "Home / Restaurants management / Menus / Sections / item / update Drinks section…" at bounding box center [914, 681] width 1307 height 1285
click at [634, 93] on div "Home / Restaurants management / Menus / Sections / item / update Drinks section…" at bounding box center [914, 681] width 1243 height 1221
click at [644, 67] on div "Home / Restaurants management / Menus / Sections / item / update Drinks section…" at bounding box center [914, 681] width 1307 height 1285
click at [649, 83] on span "Sections" at bounding box center [636, 81] width 45 height 19
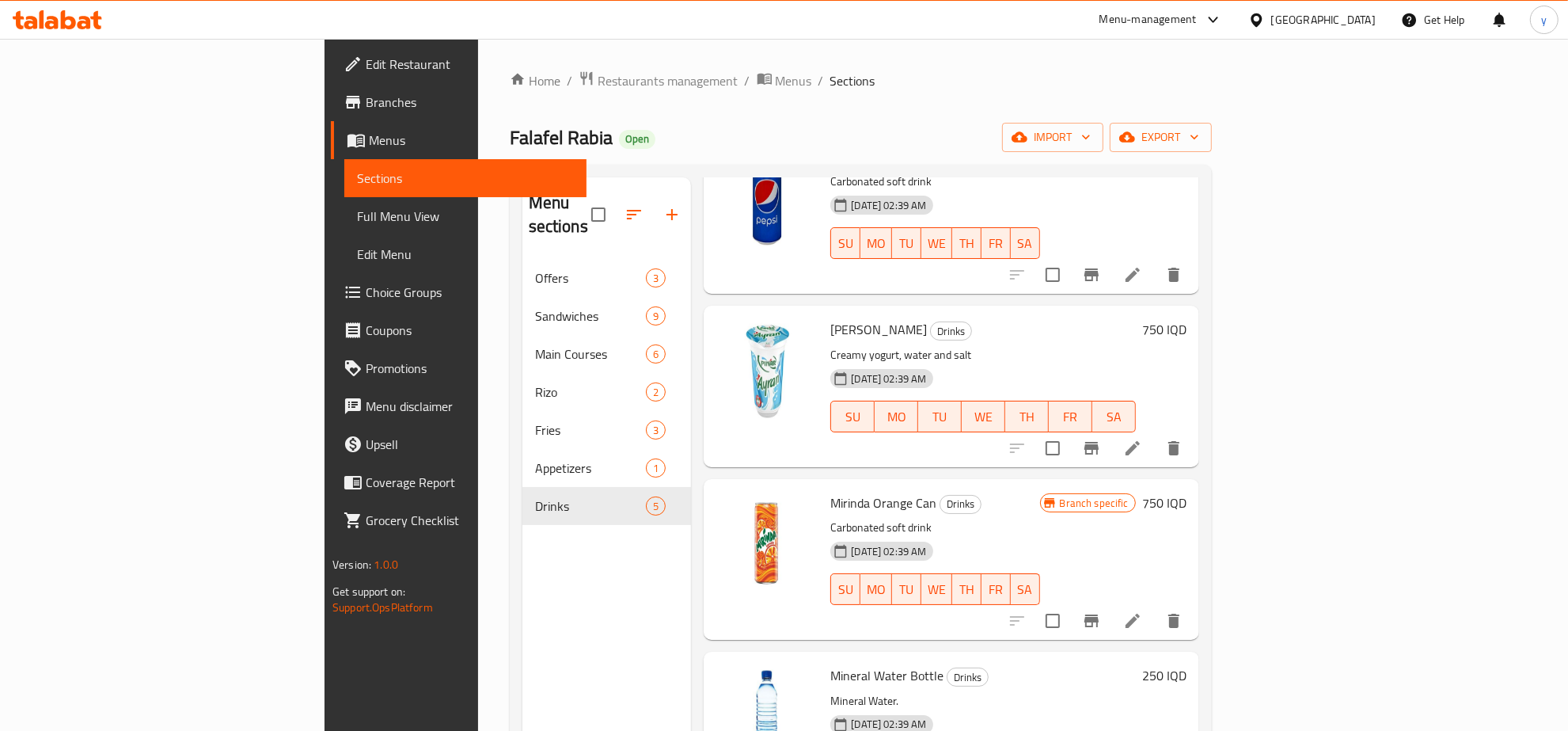
scroll to position [165, 0]
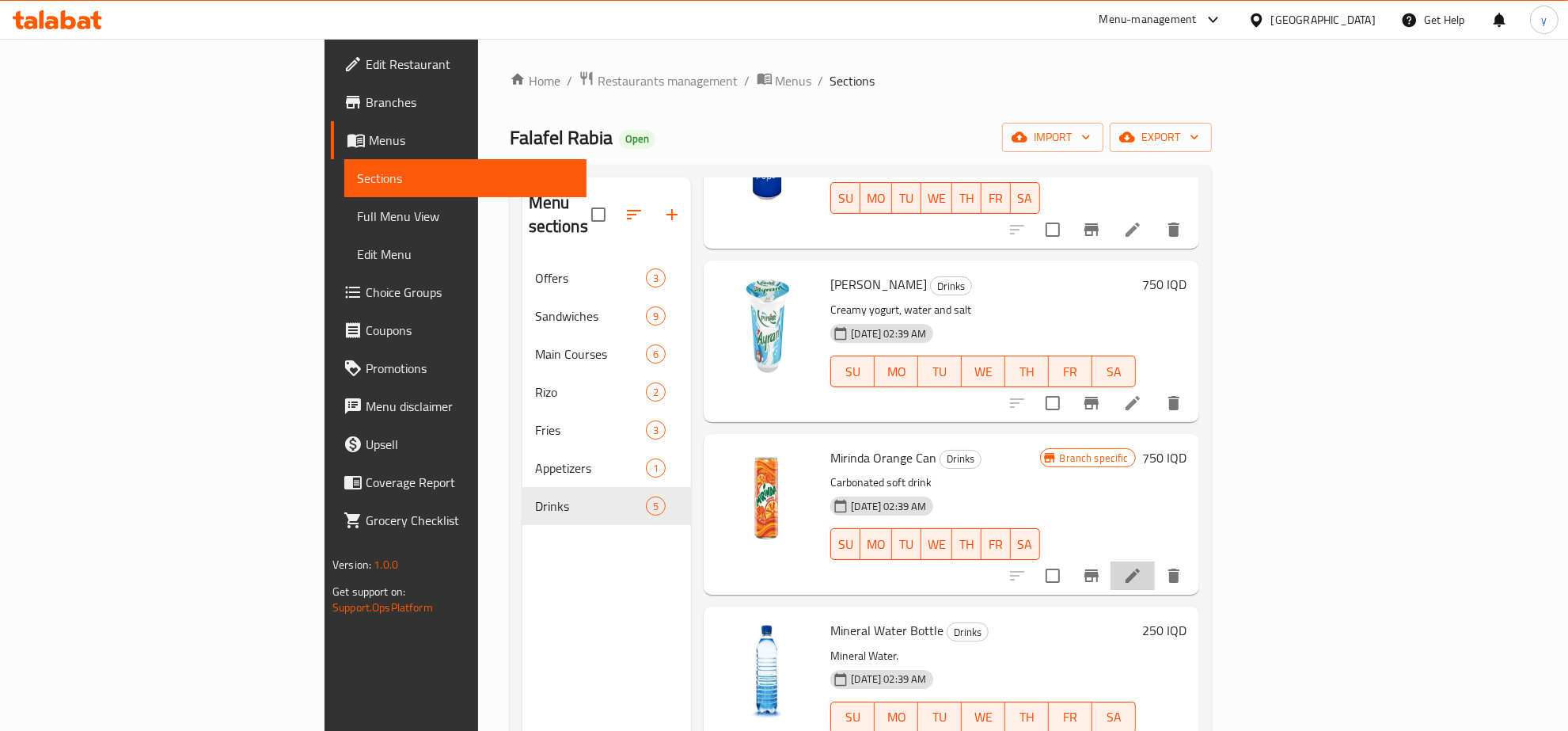
click at [1154, 564] on li at bounding box center [1132, 575] width 44 height 28
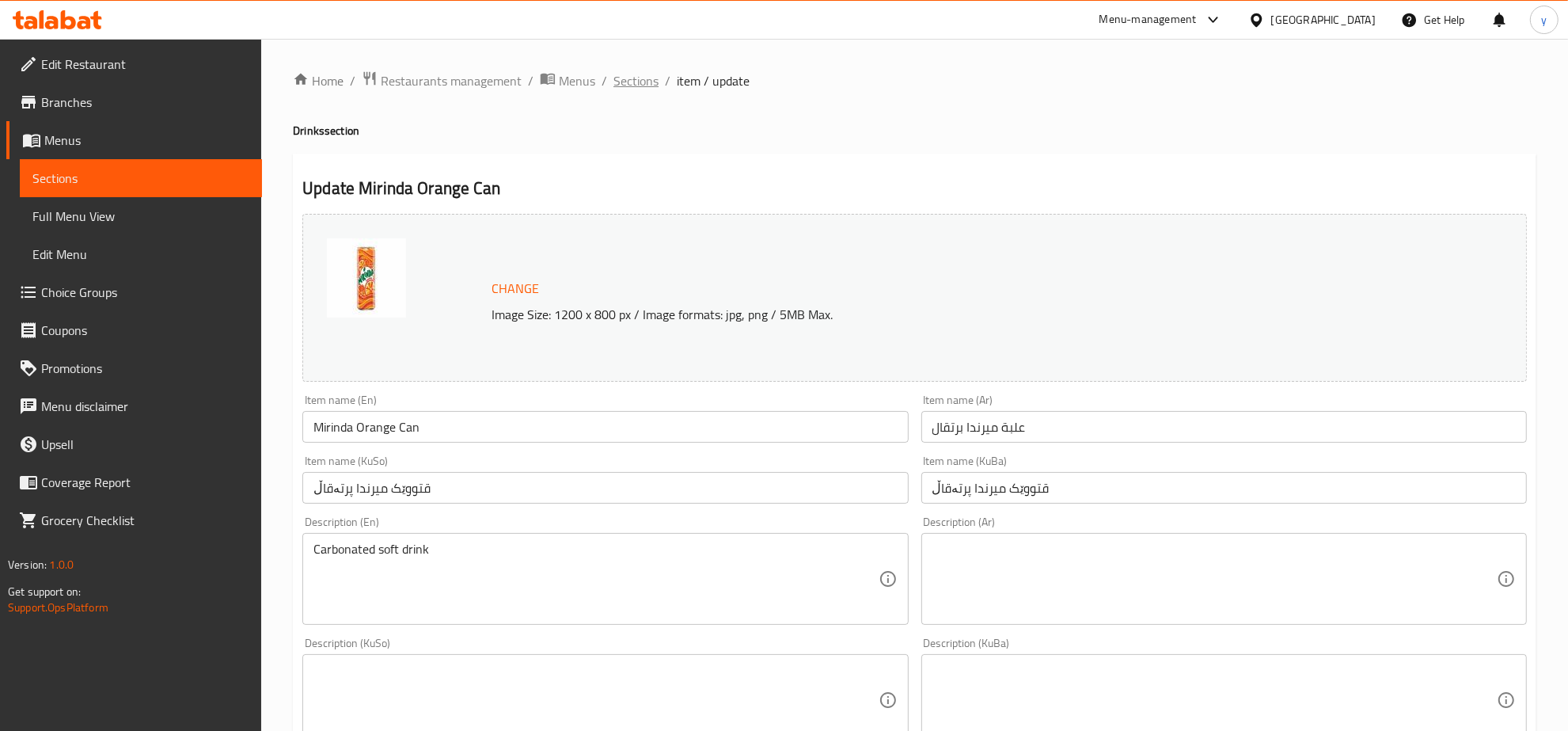
click at [647, 73] on span "Sections" at bounding box center [636, 81] width 45 height 19
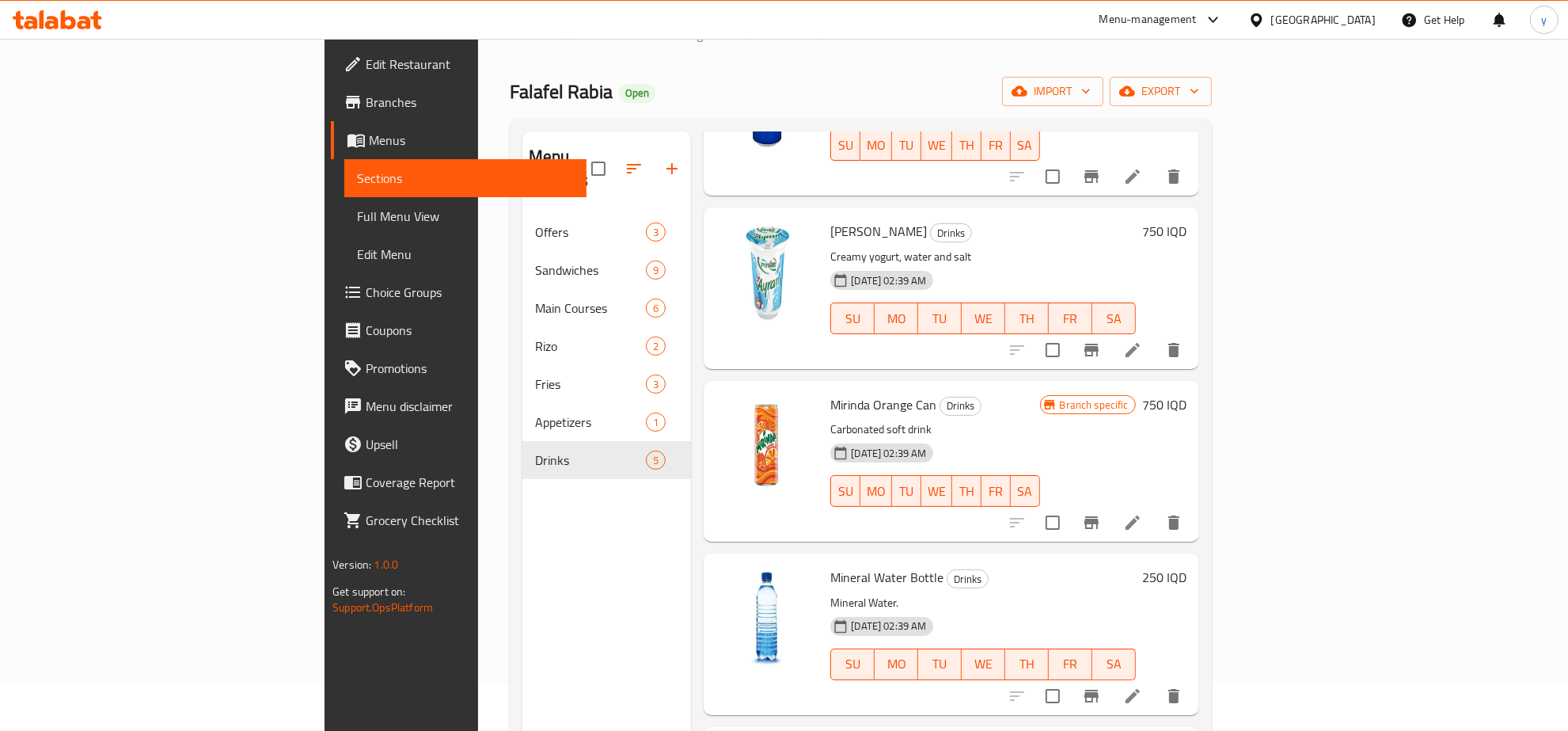
scroll to position [222, 0]
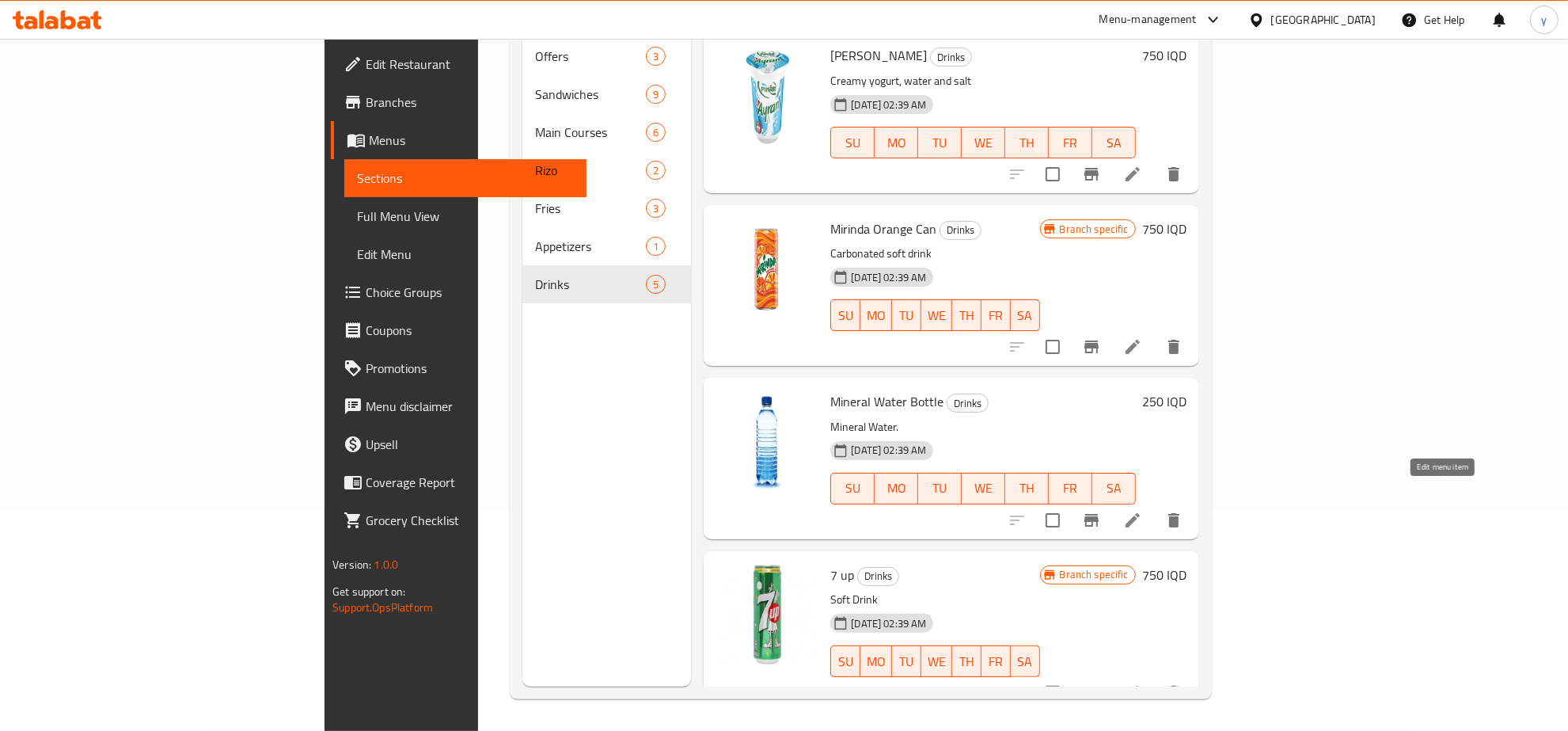
click at [1140, 513] on icon at bounding box center [1132, 520] width 15 height 15
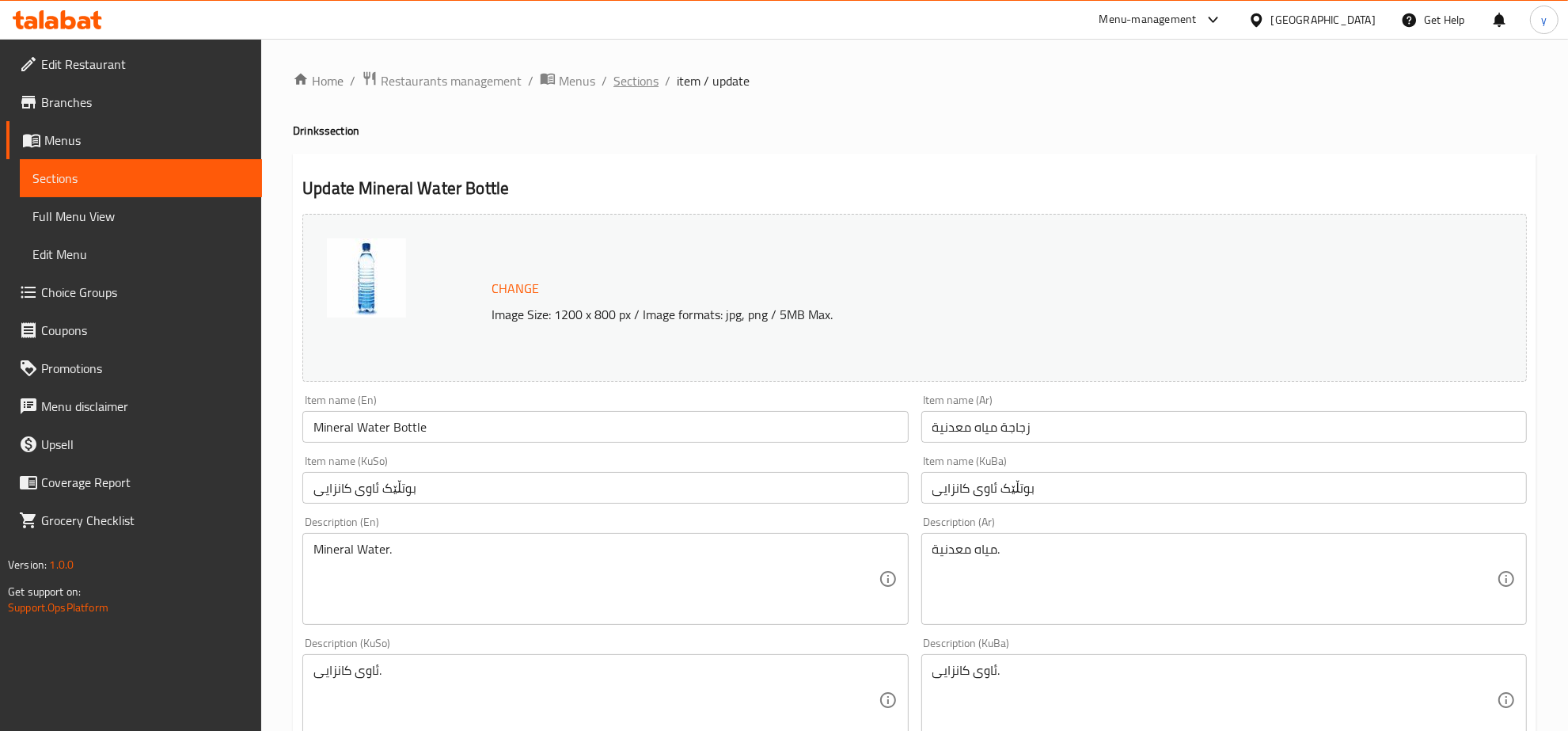
click at [625, 88] on span "Sections" at bounding box center [636, 81] width 45 height 19
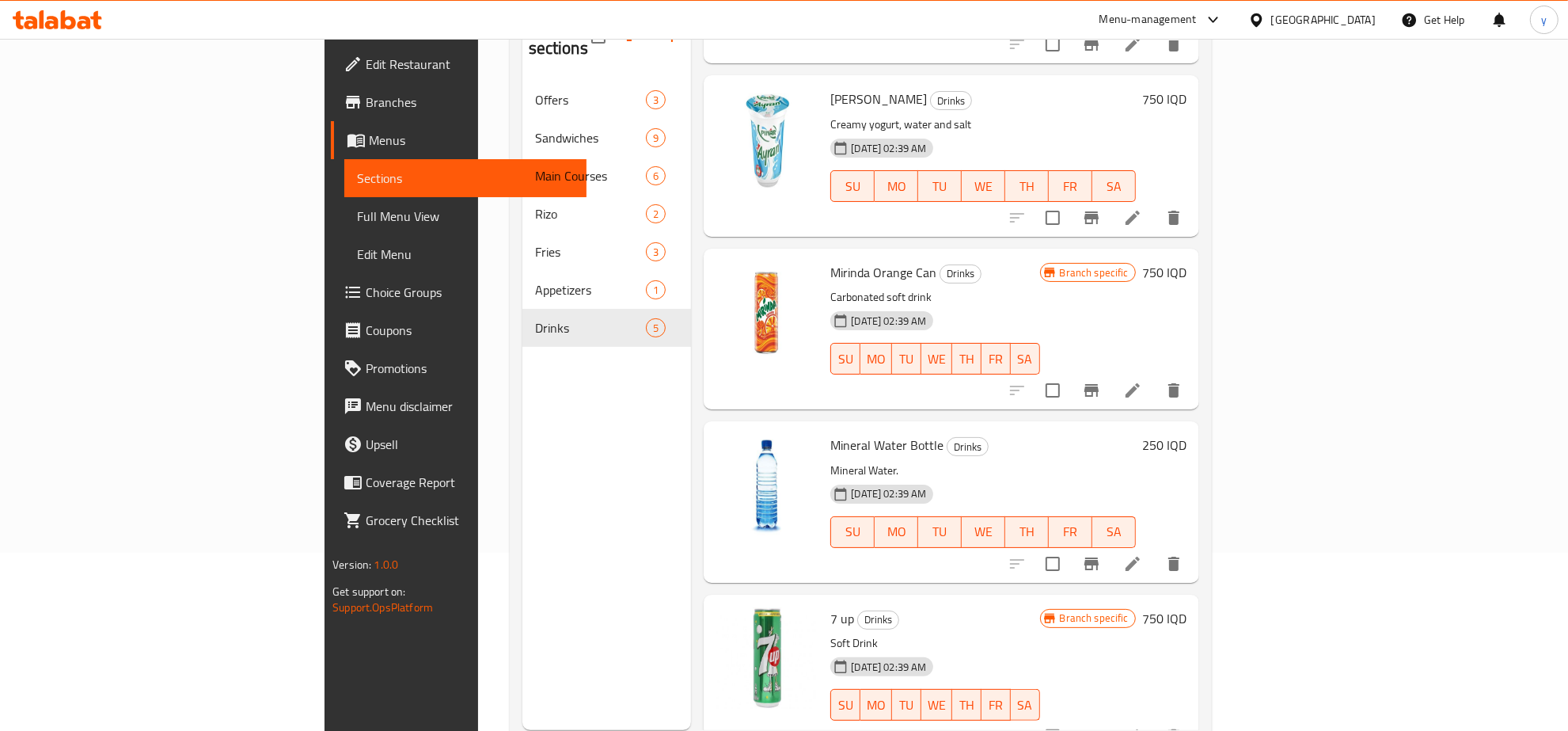
scroll to position [222, 0]
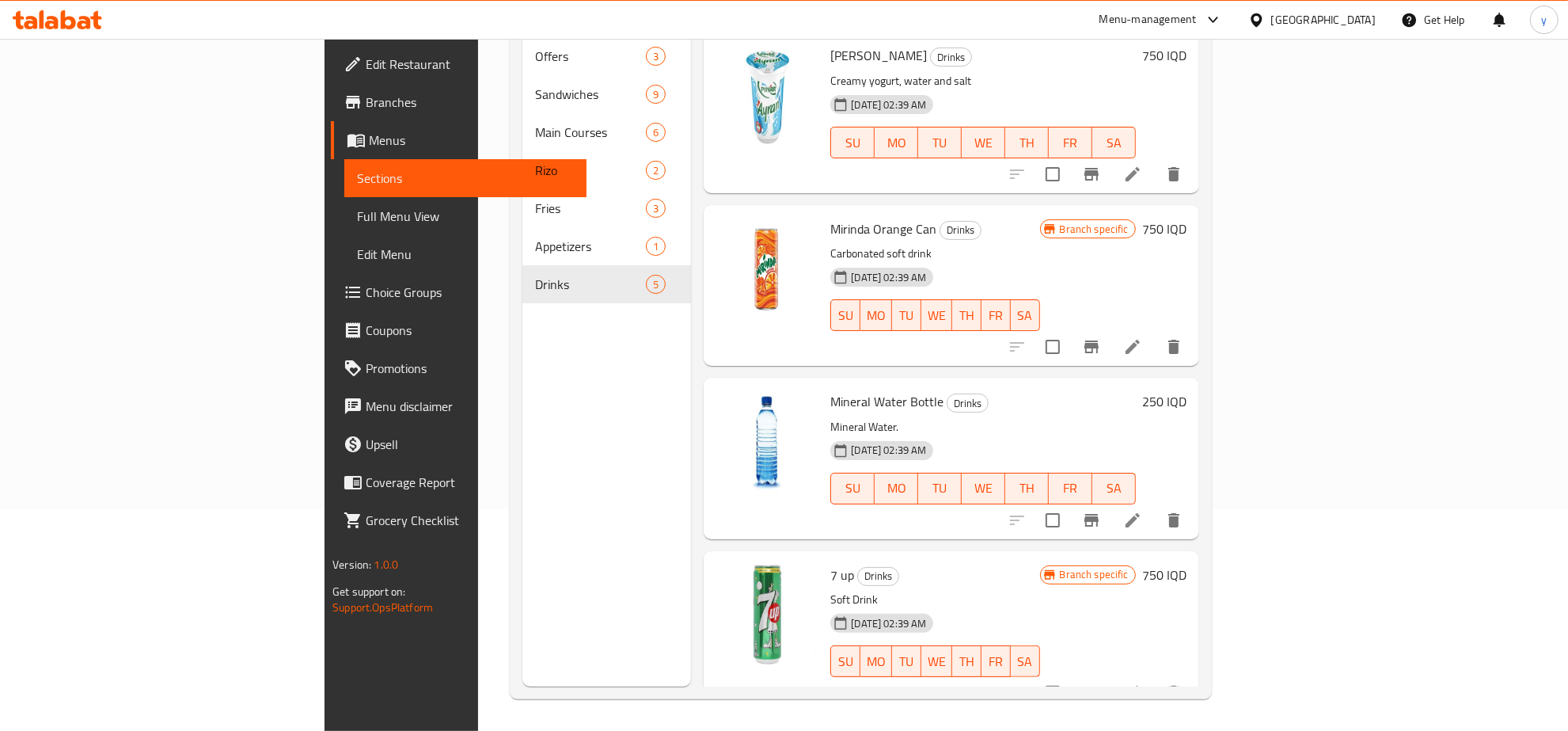
click at [1142, 684] on icon at bounding box center [1133, 693] width 19 height 19
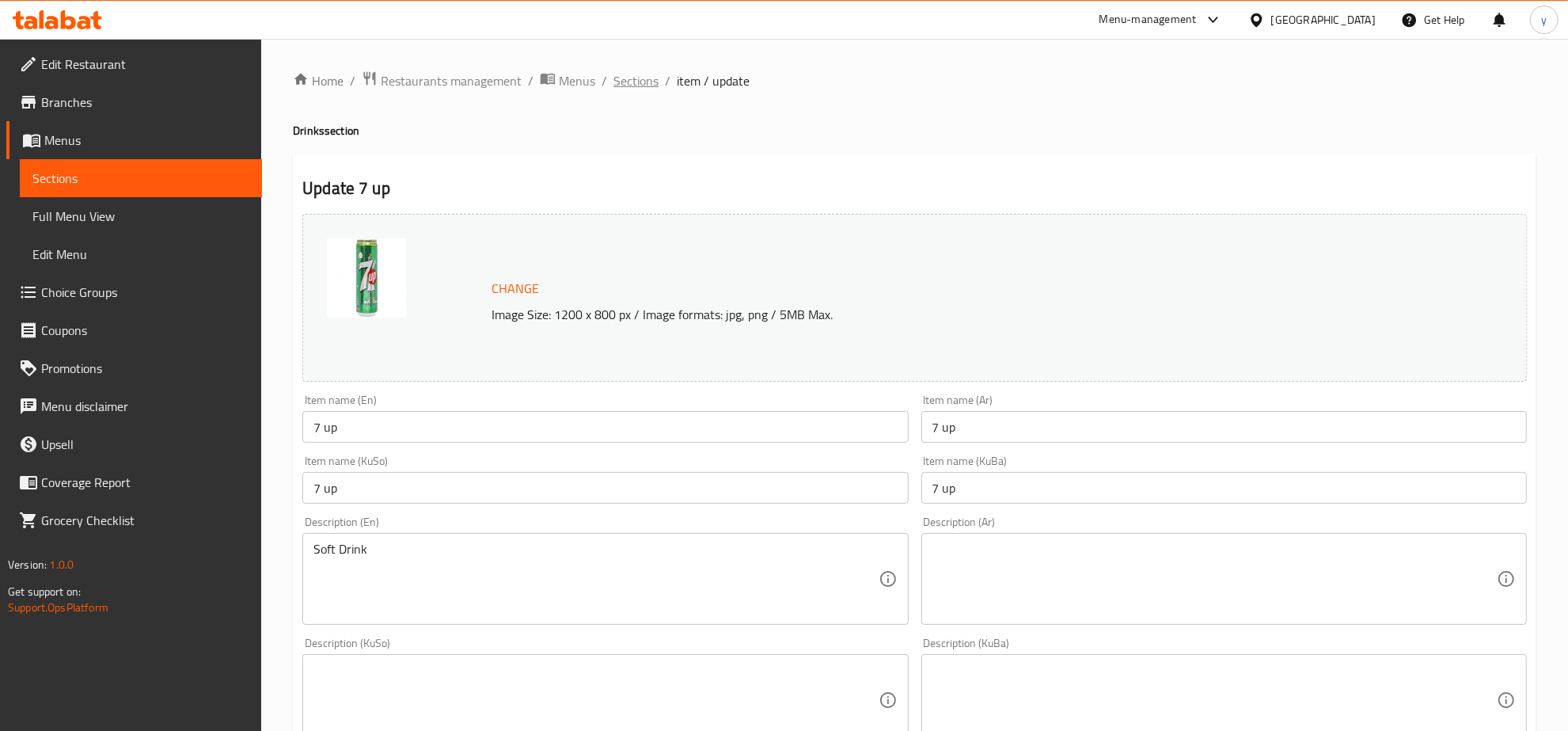
click at [634, 87] on span "Sections" at bounding box center [636, 81] width 45 height 19
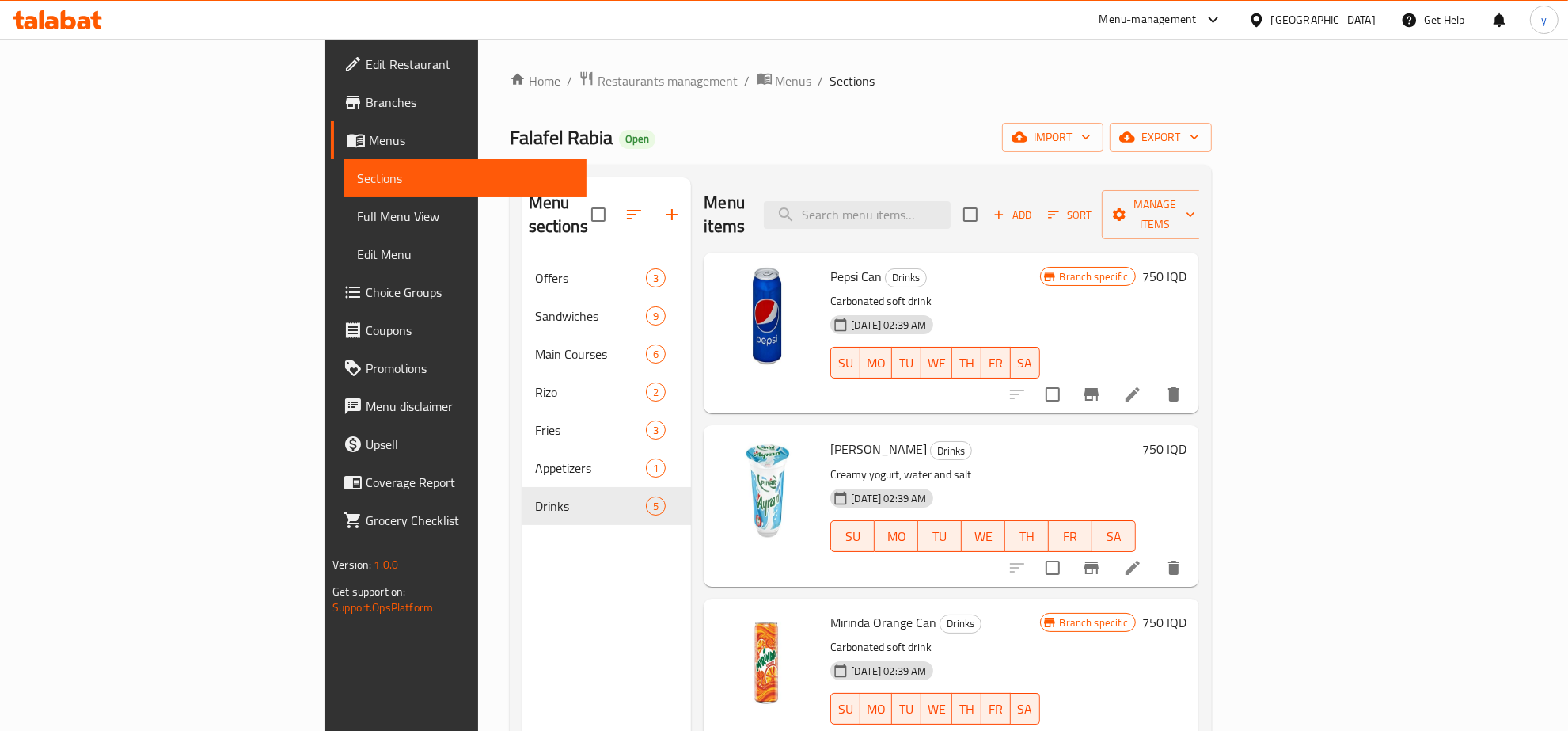
click at [325, 729] on div "Edit Restaurant Branches Menus Sections Full Menu View Edit Menu Choice Groups …" at bounding box center [456, 404] width 262 height 731
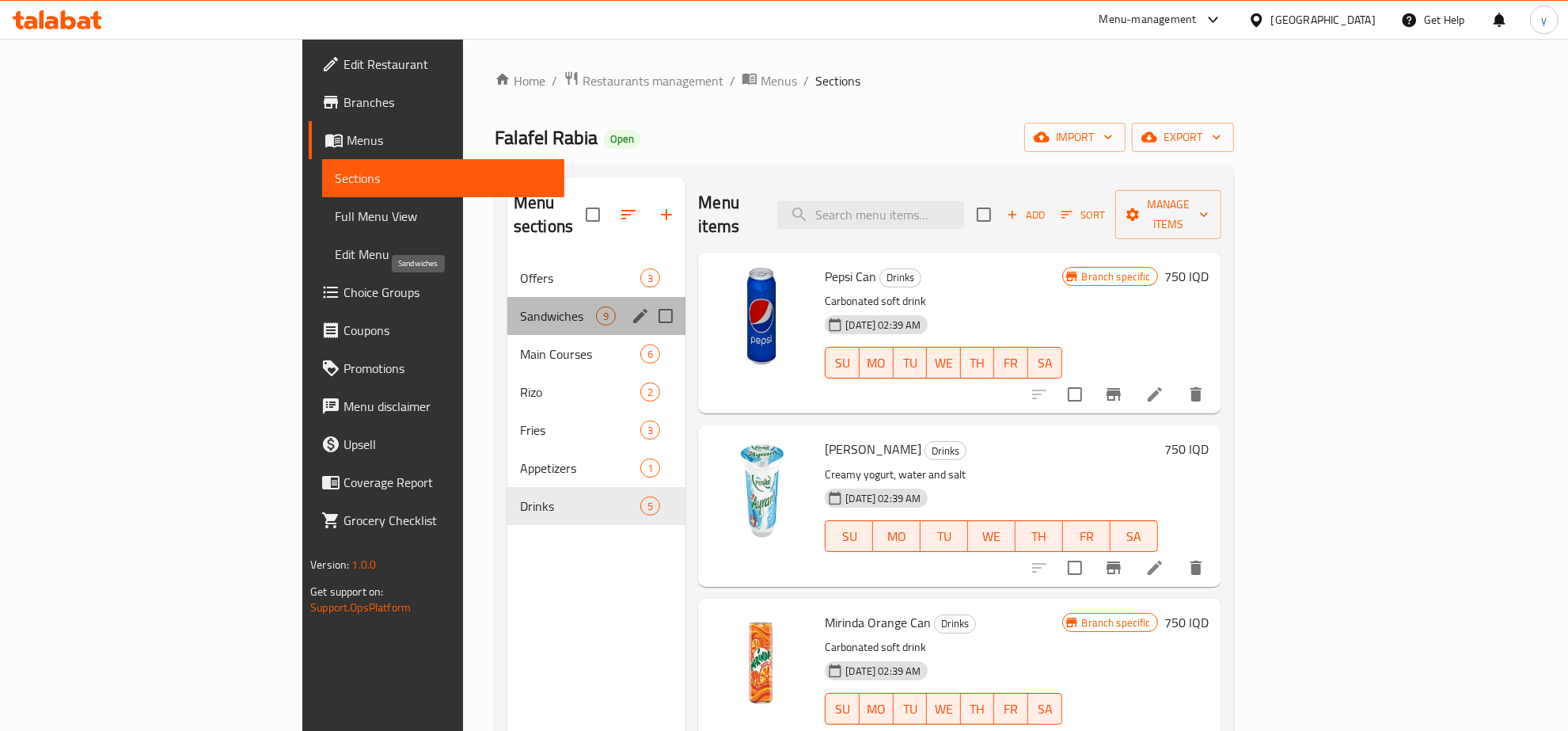
click at [520, 307] on span "Sandwiches" at bounding box center [558, 316] width 76 height 19
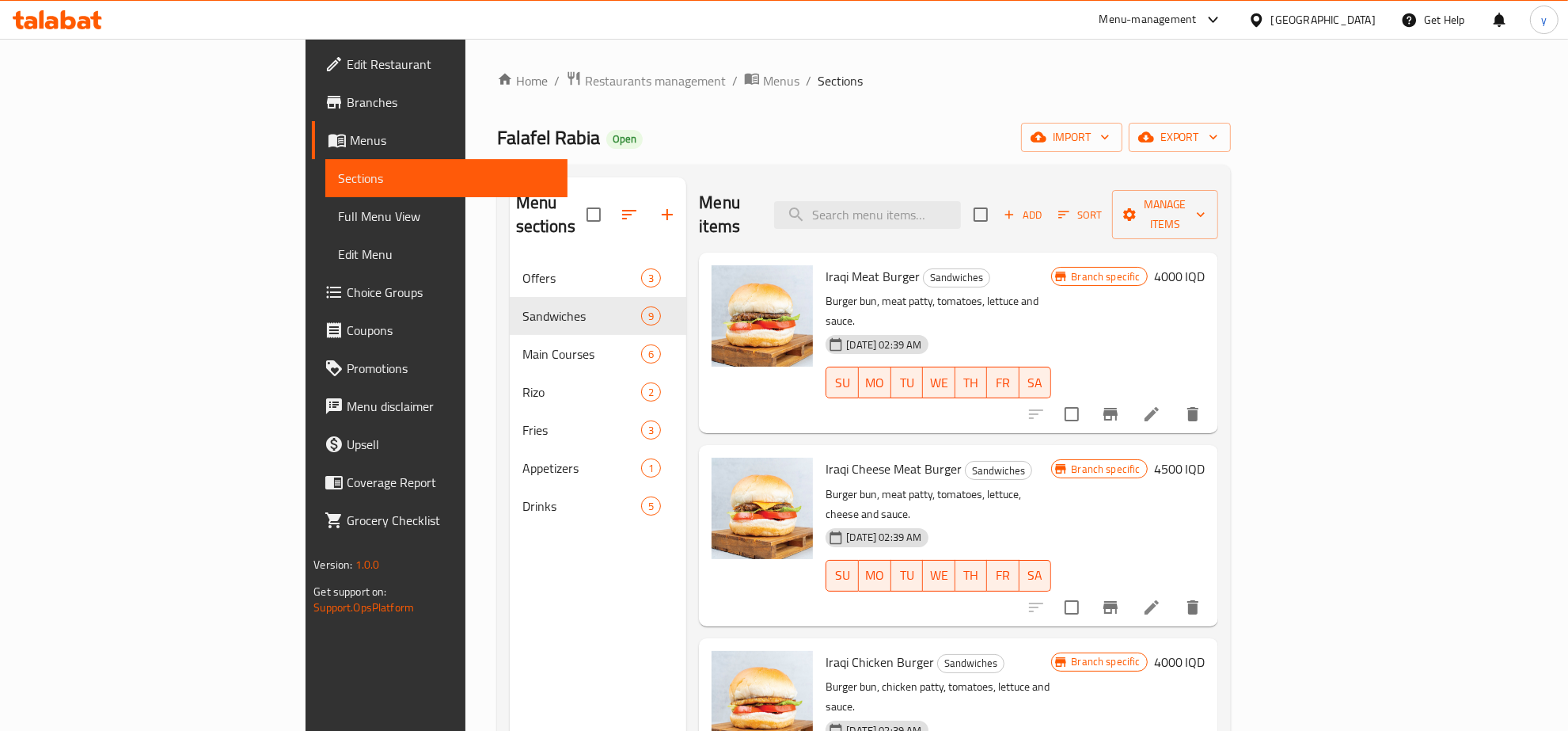
click at [1173, 593] on li at bounding box center [1151, 607] width 44 height 28
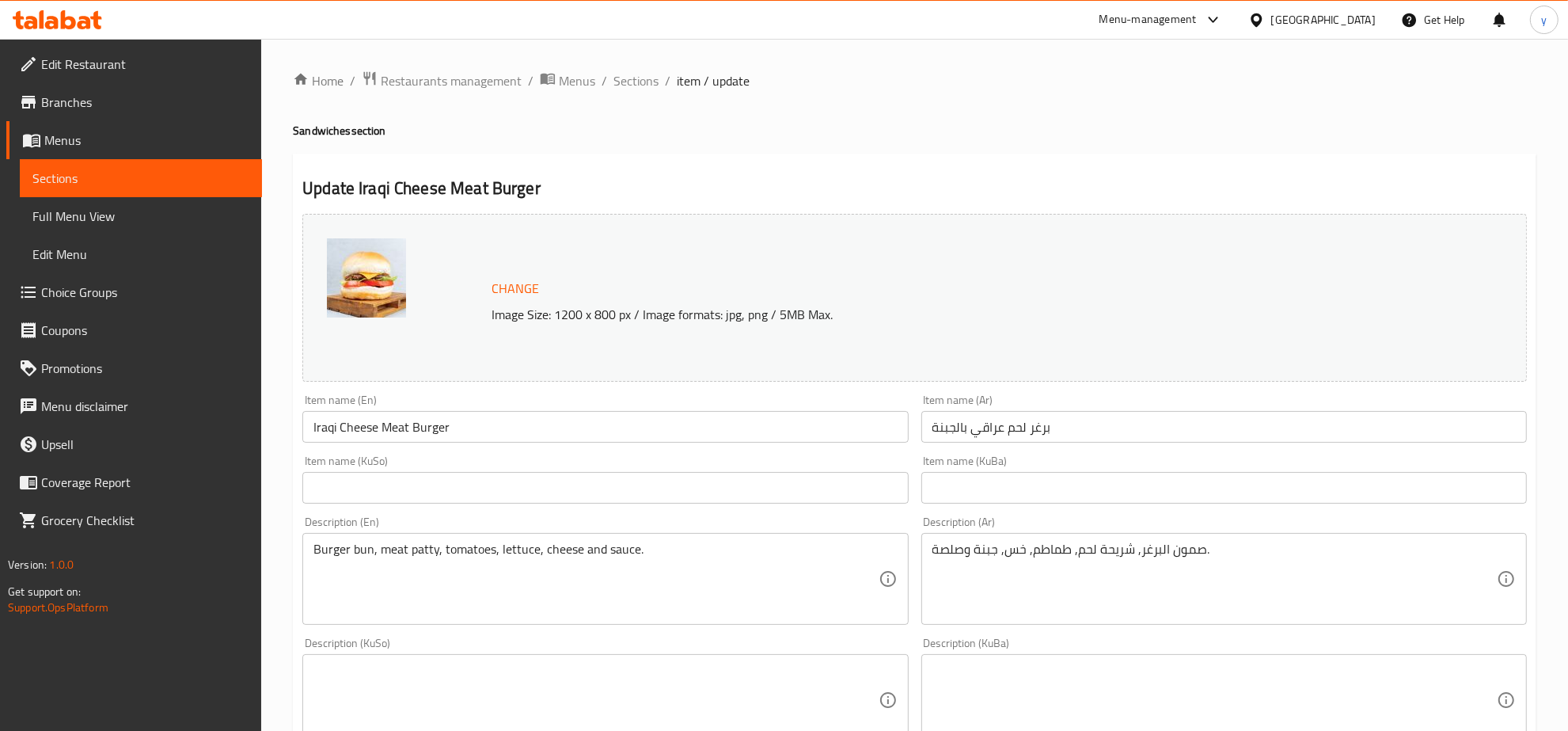
click at [95, 28] on icon at bounding box center [96, 20] width 11 height 18
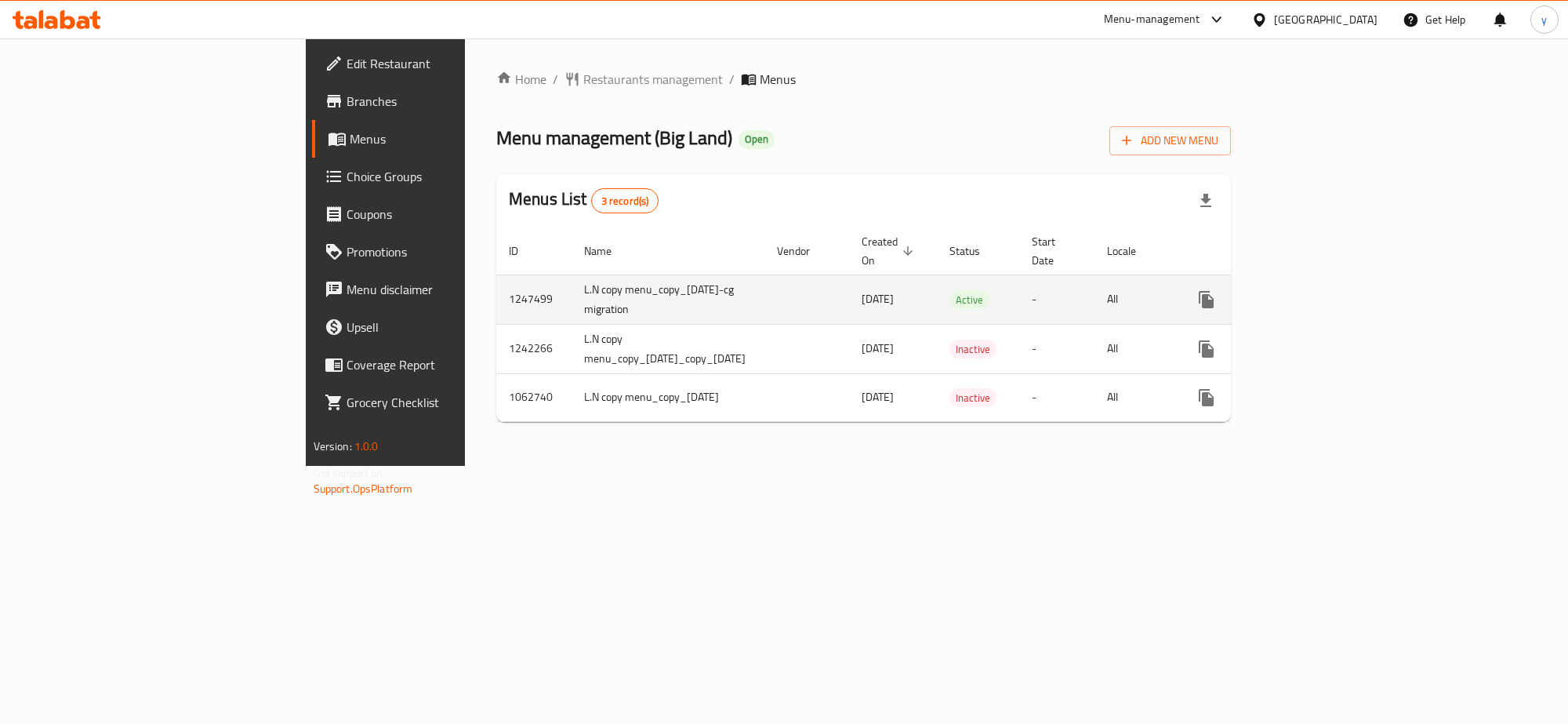
click at [1326, 293] on icon "enhanced table" at bounding box center [1320, 300] width 15 height 15
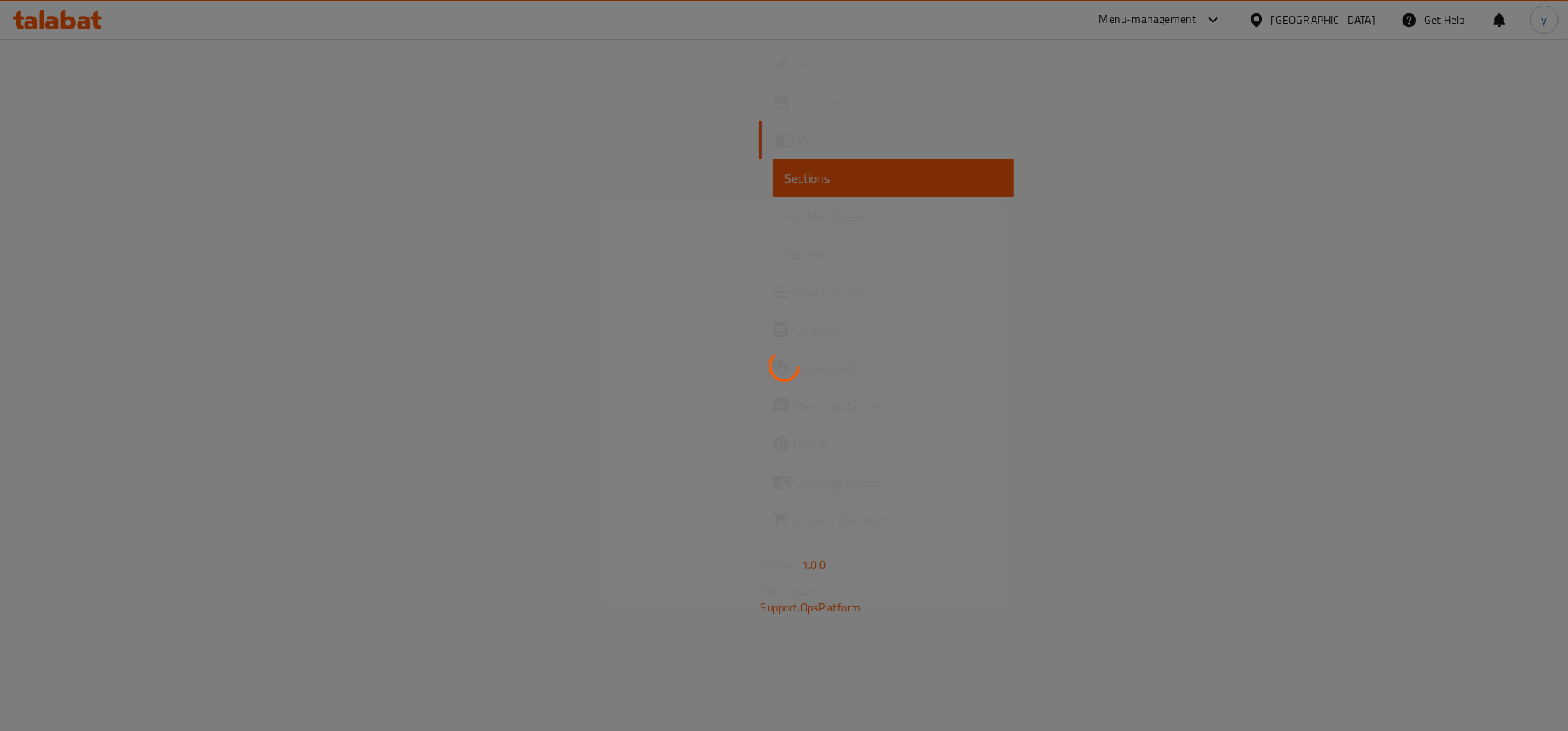
click at [785, 216] on span "Full Menu View" at bounding box center [893, 216] width 217 height 19
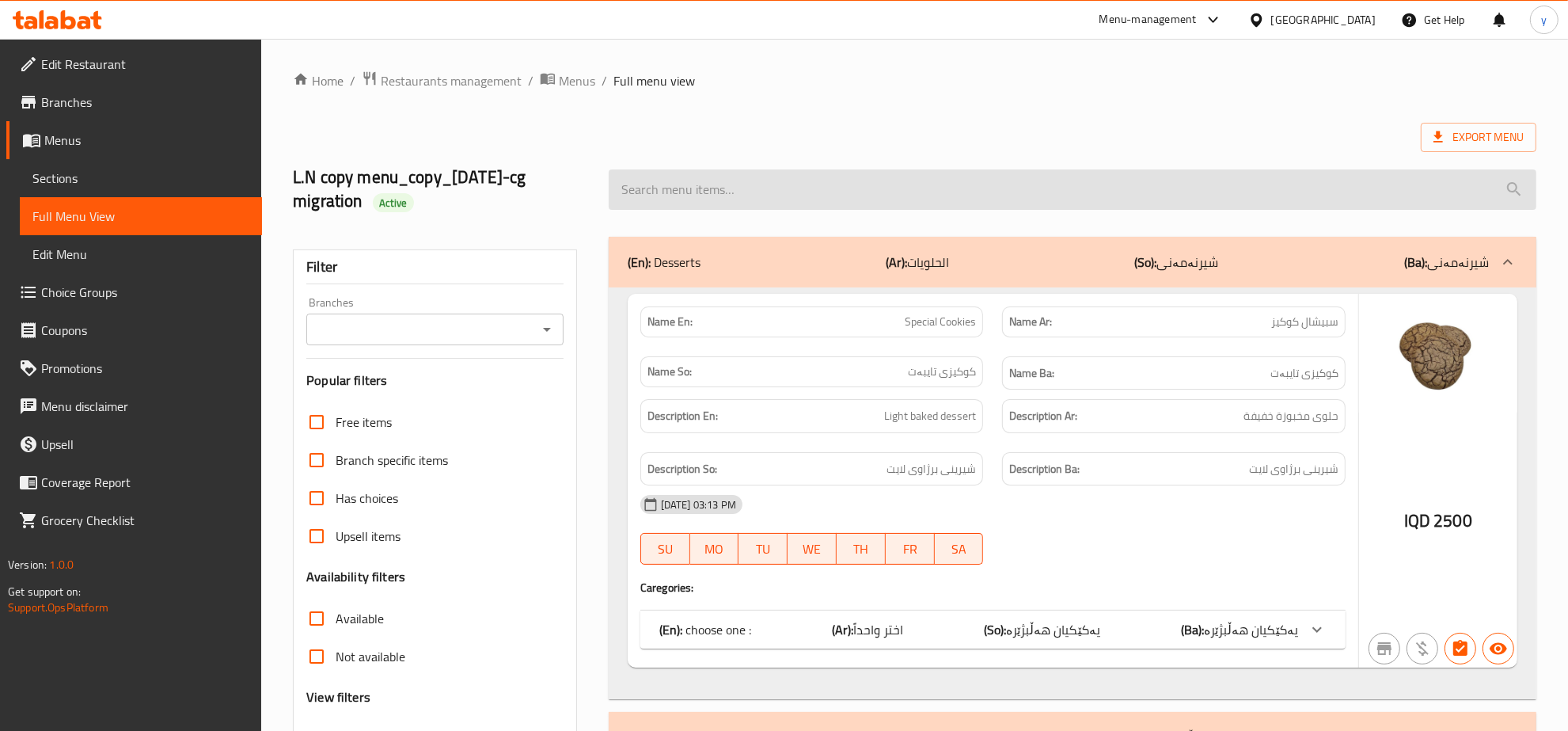
click at [699, 204] on input "search" at bounding box center [1072, 190] width 928 height 41
paste input "639878"
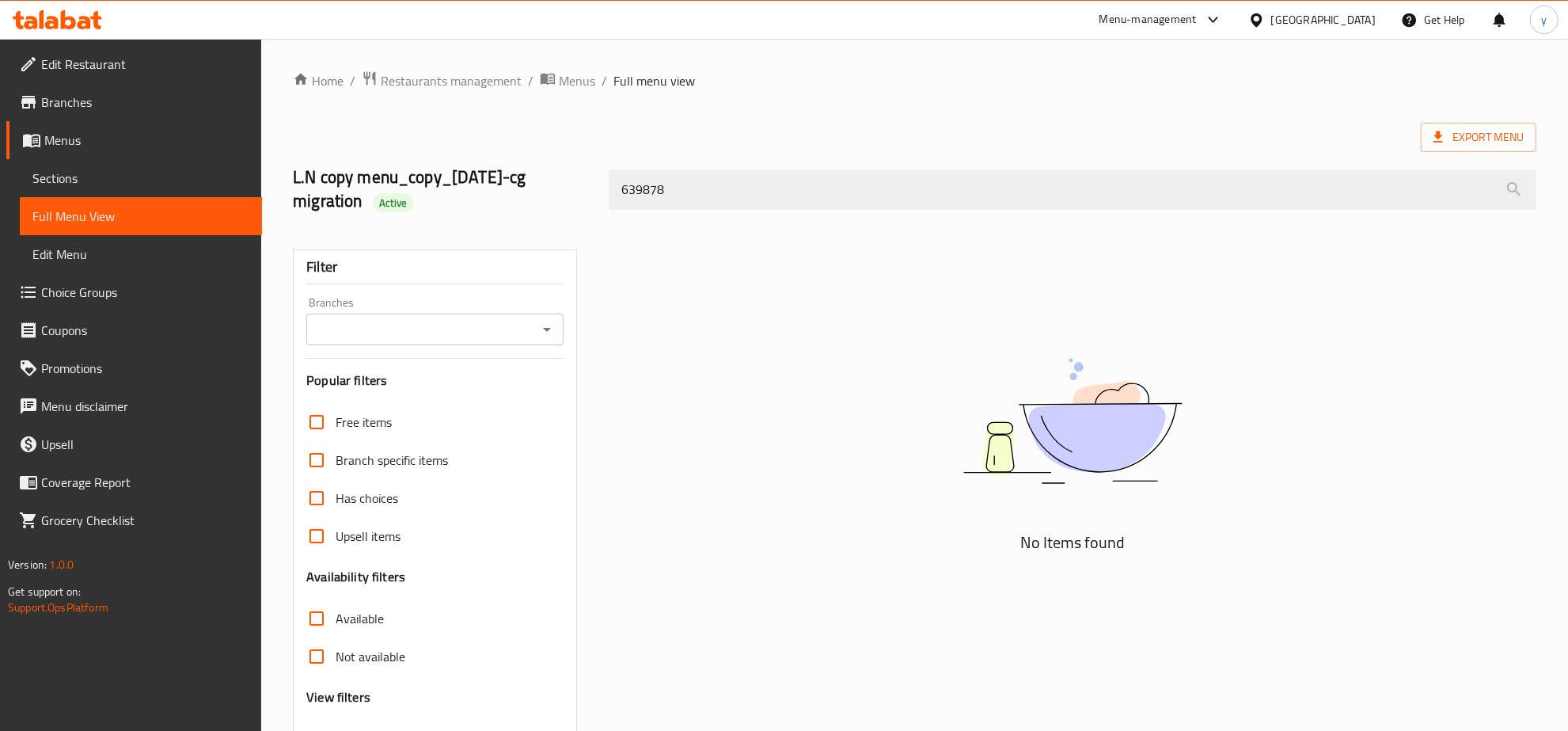
click at [546, 335] on icon "Open" at bounding box center [547, 329] width 19 height 19
type input "639878"
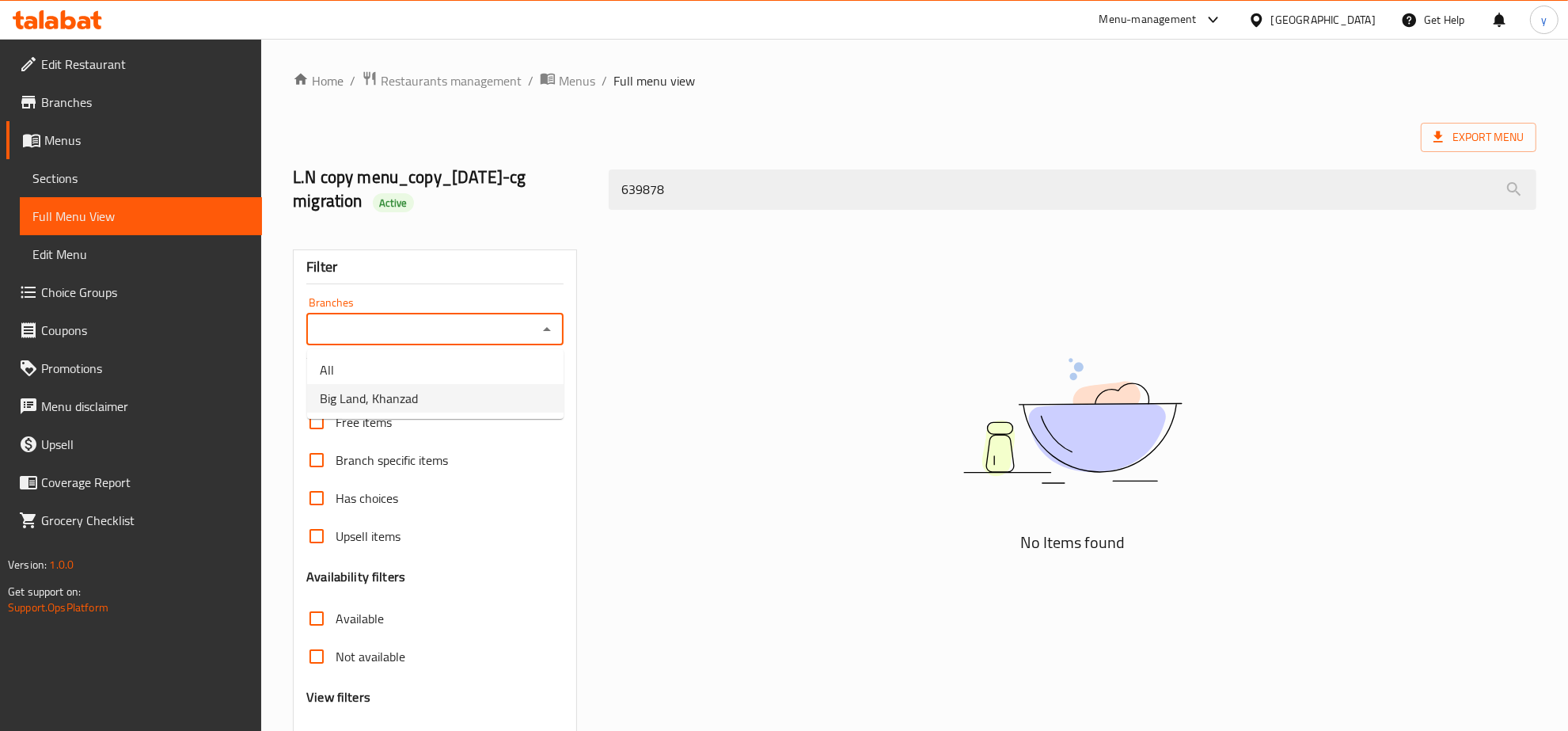
click at [495, 398] on li "Big Land, Khanzad" at bounding box center [435, 398] width 257 height 28
type input "Big Land, Khanzad"
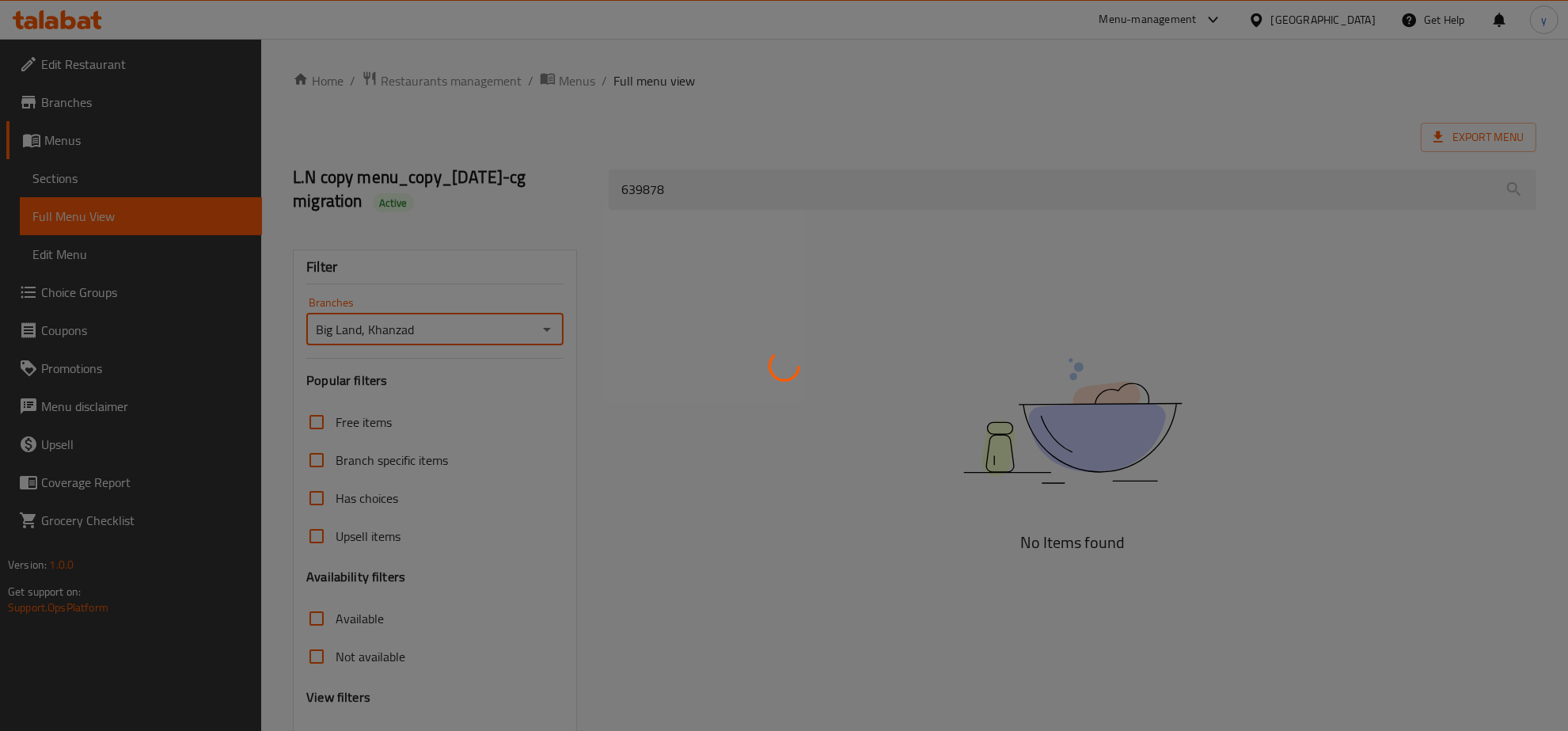
scroll to position [135, 0]
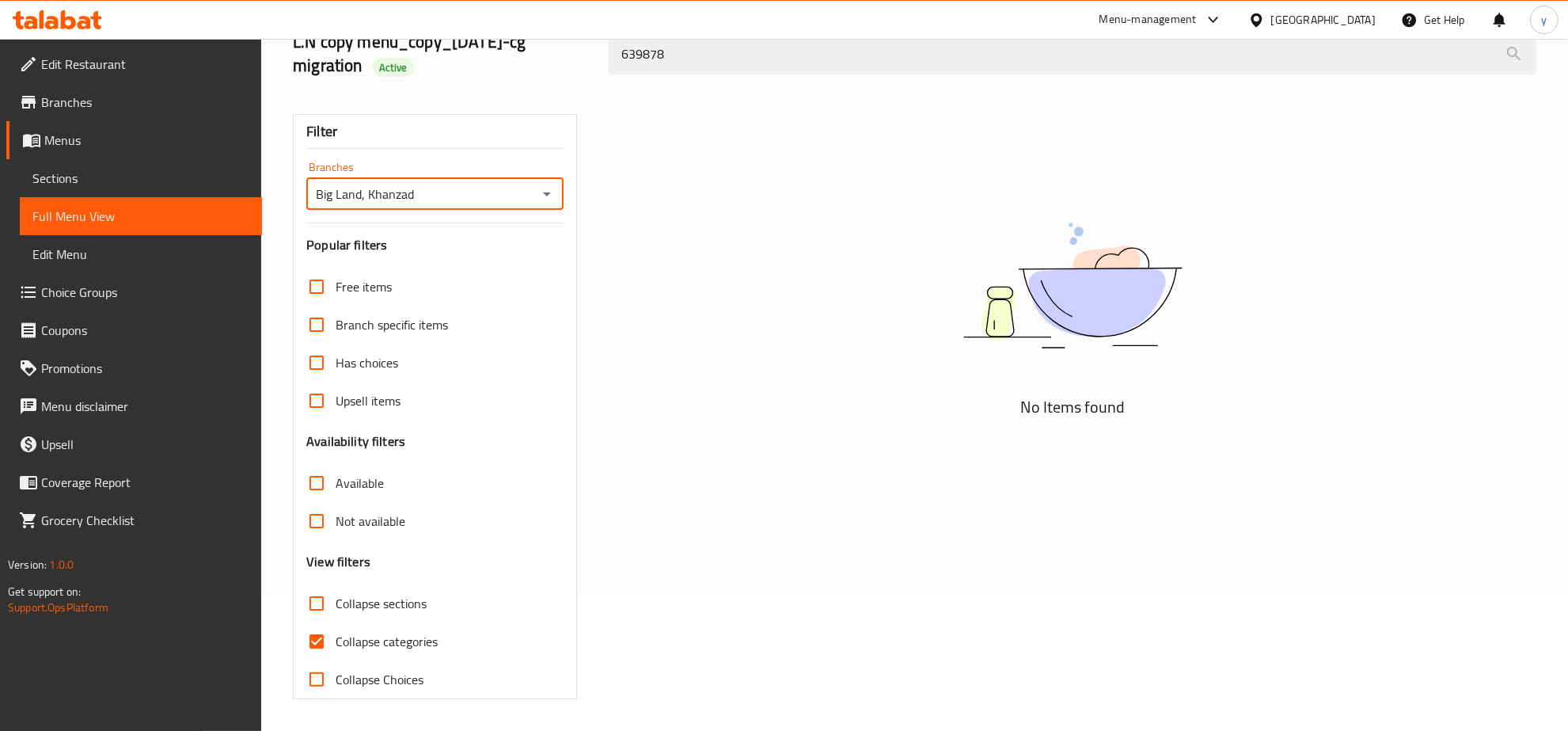
click at [330, 638] on input "Collapse categories" at bounding box center [316, 641] width 38 height 38
checkbox input "false"
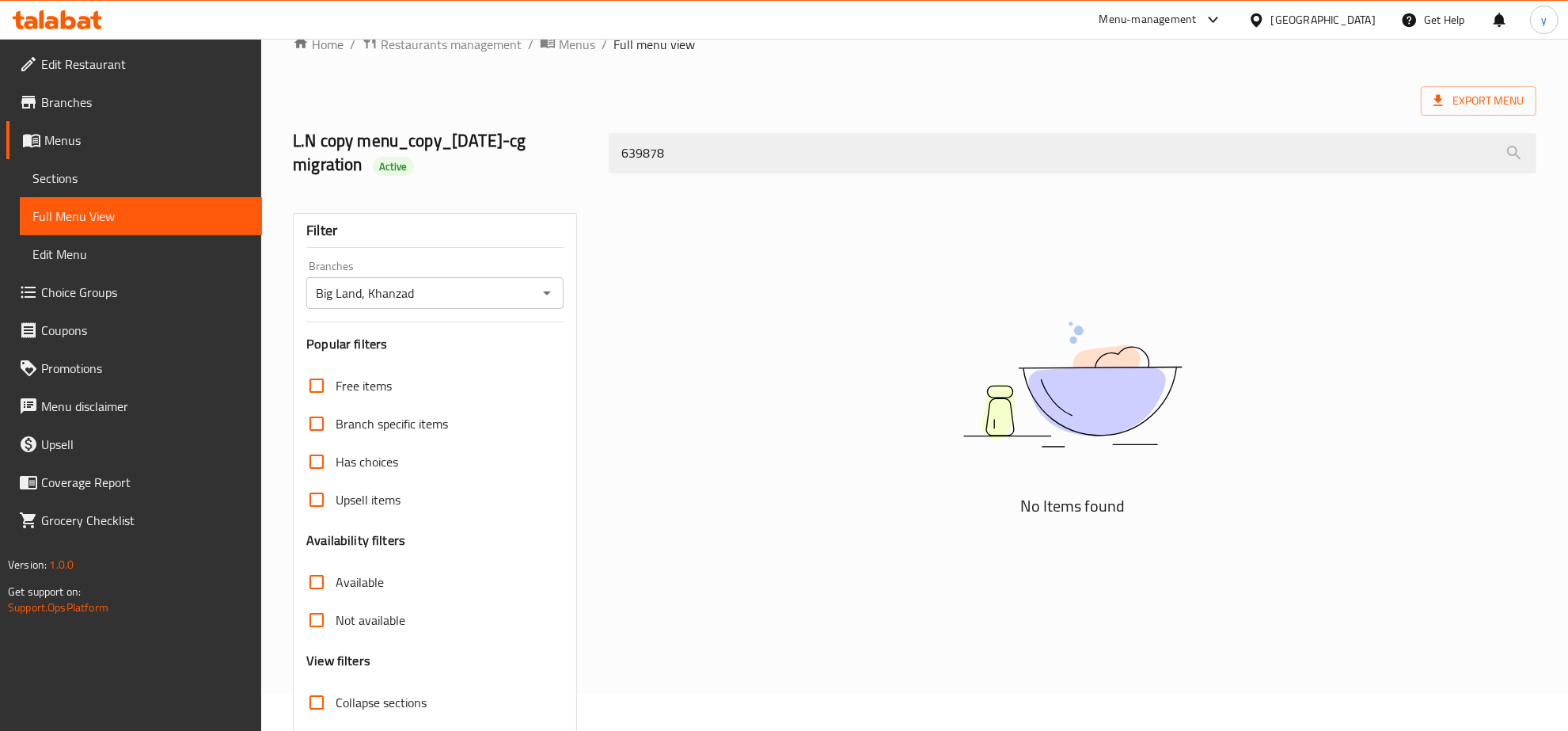
scroll to position [0, 0]
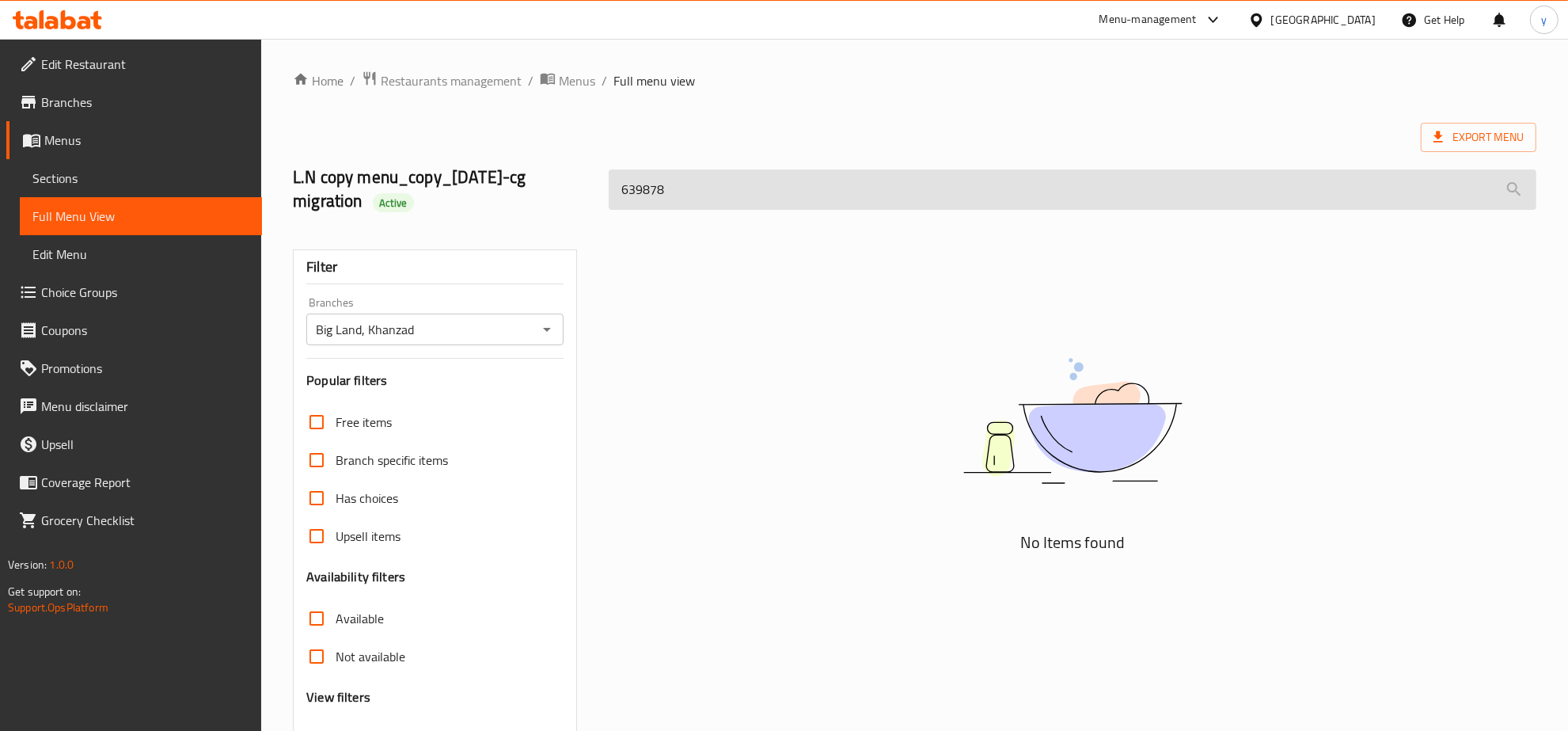
click at [763, 197] on input "639878" at bounding box center [1072, 190] width 928 height 41
click at [733, 197] on input "639878" at bounding box center [1072, 190] width 928 height 41
paste input "Kids Meal"
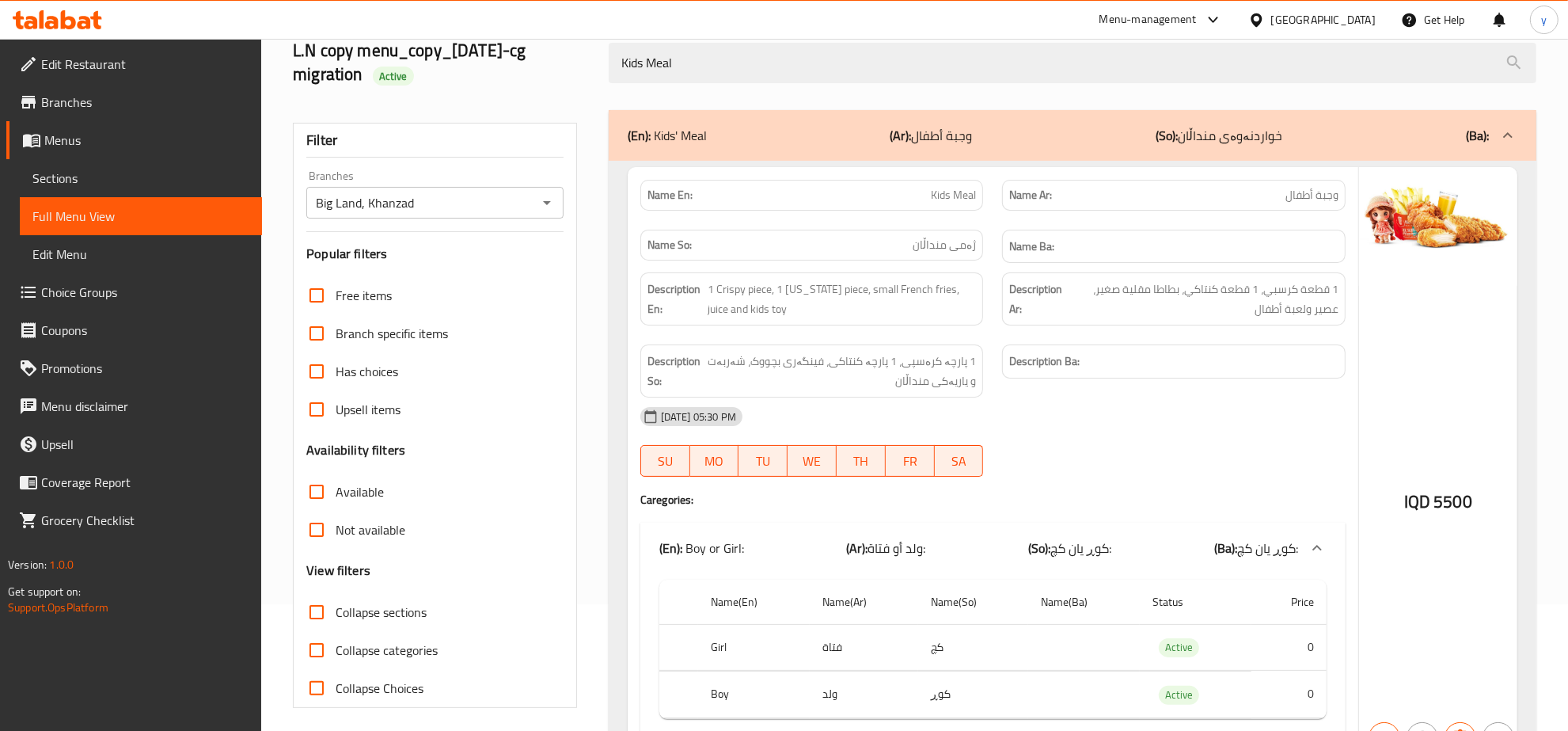
scroll to position [219, 0]
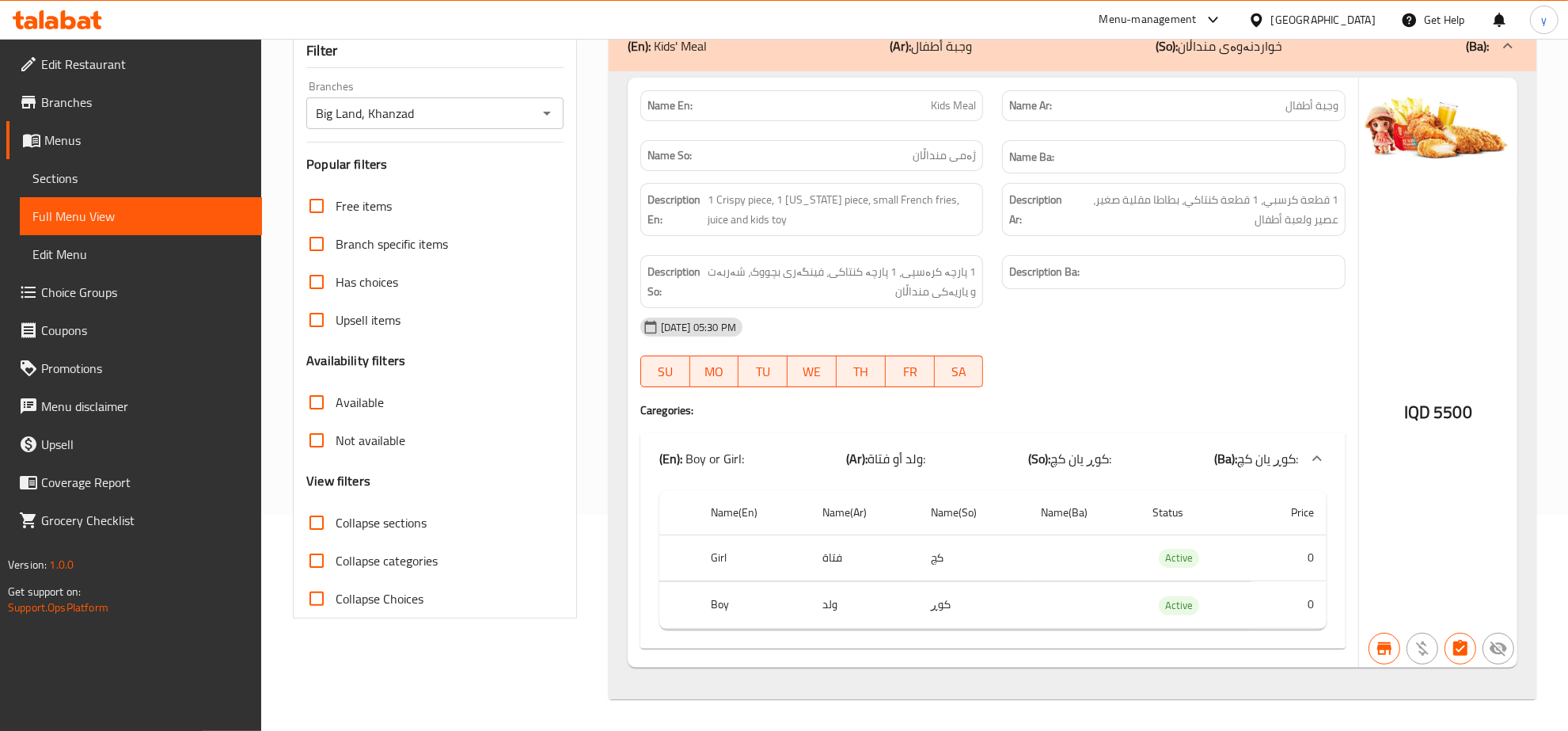
type input "Kids Meal"
click at [82, 33] on div at bounding box center [57, 20] width 115 height 32
click at [96, 21] on icon at bounding box center [96, 20] width 11 height 18
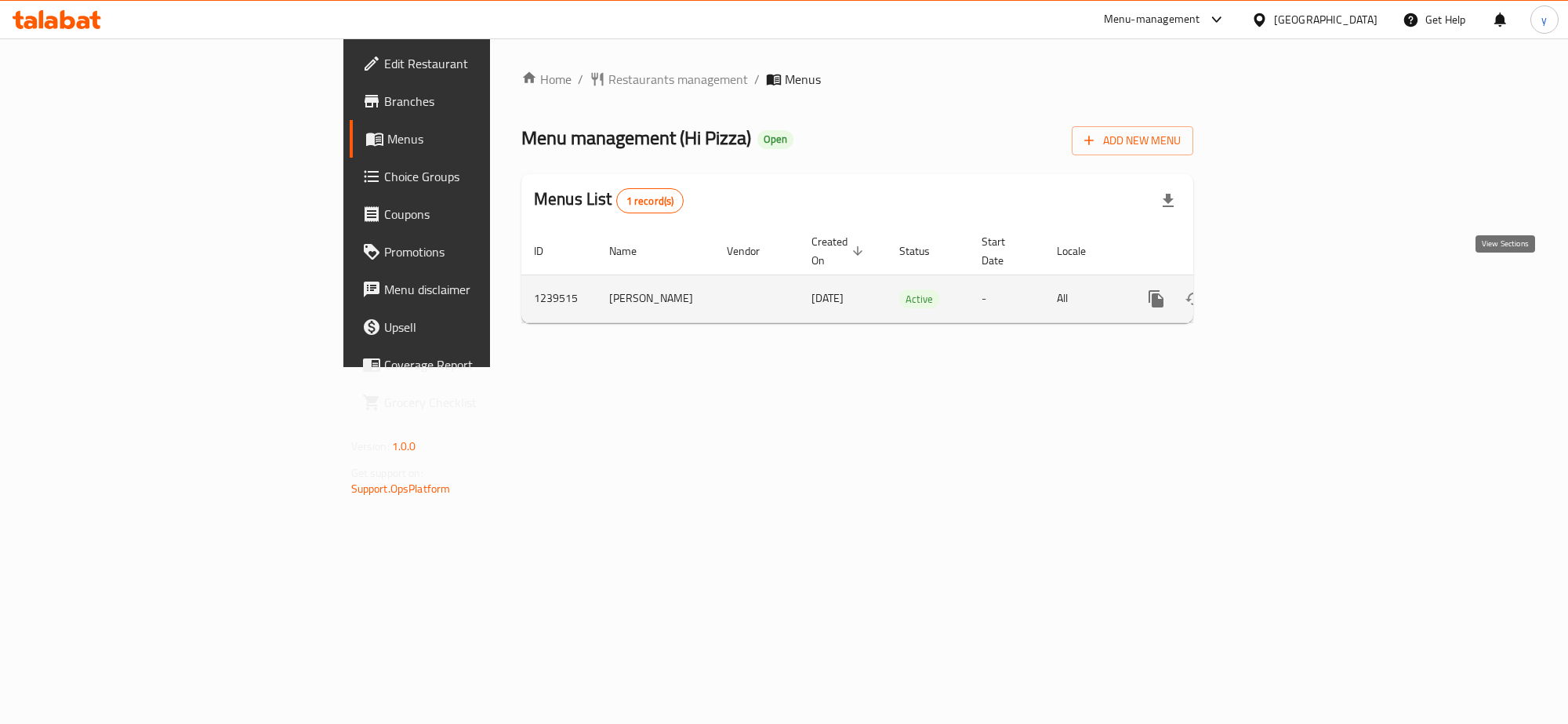
click at [1288, 281] on link "enhanced table" at bounding box center [1269, 299] width 38 height 38
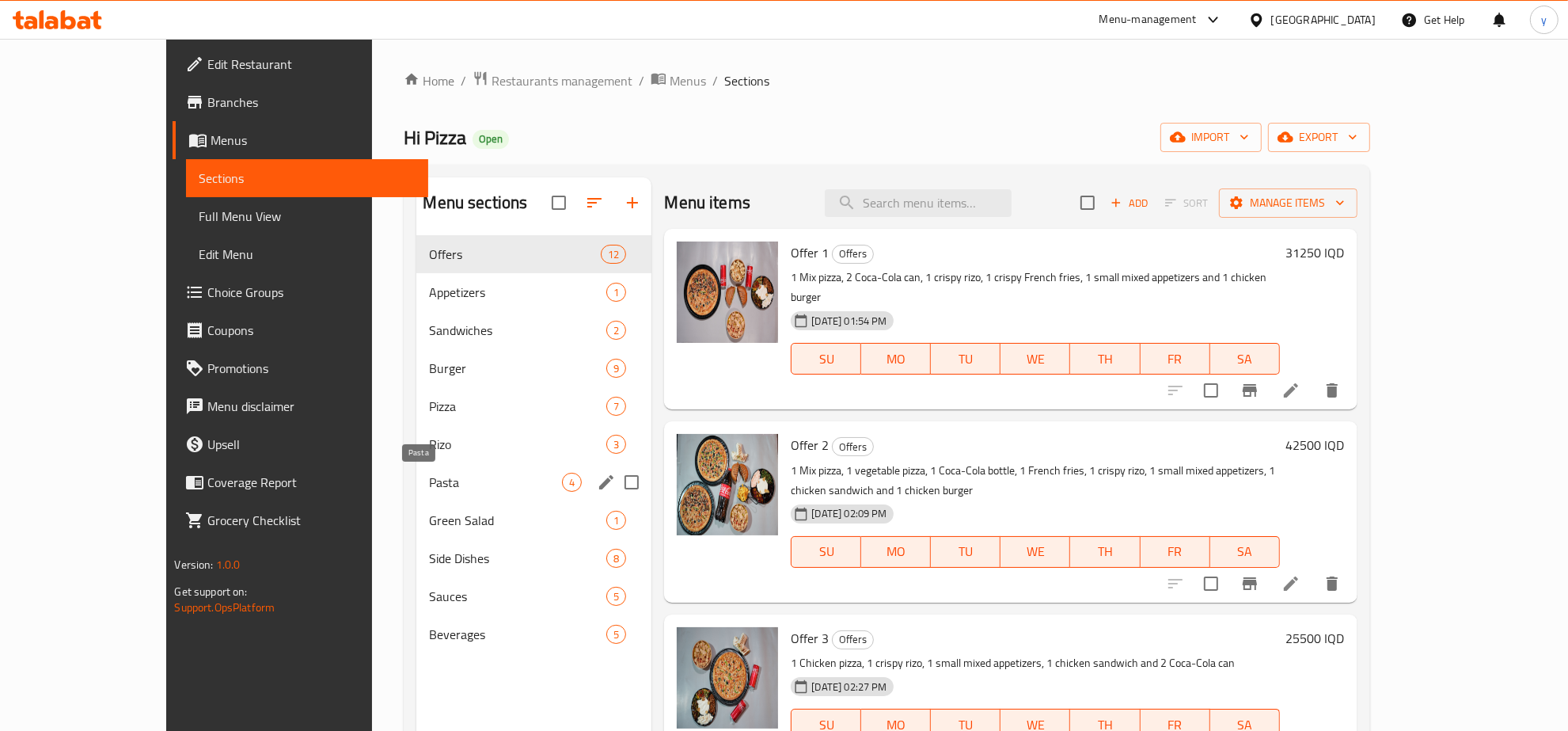
click at [449, 484] on span "Pasta" at bounding box center [495, 482] width 133 height 19
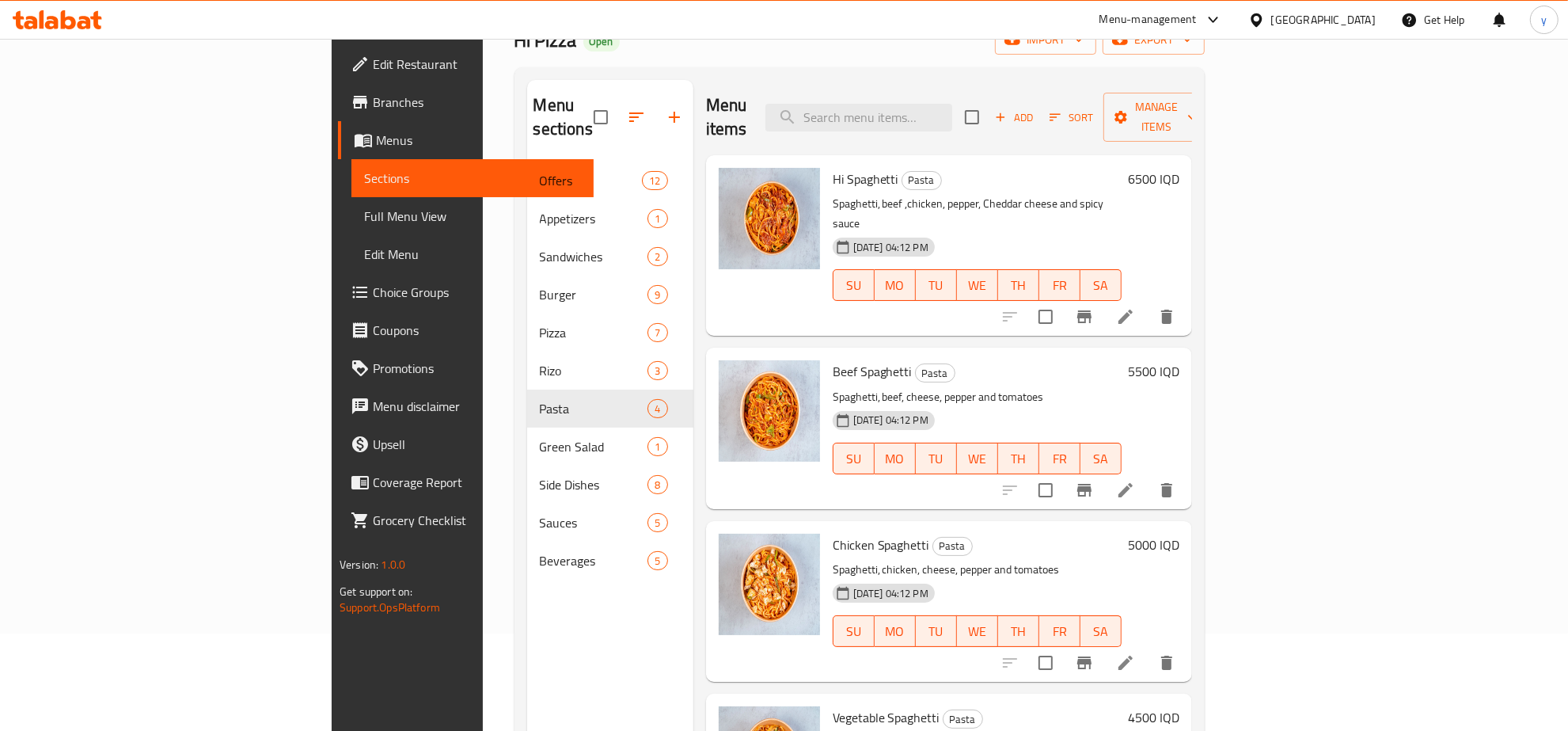
scroll to position [57, 0]
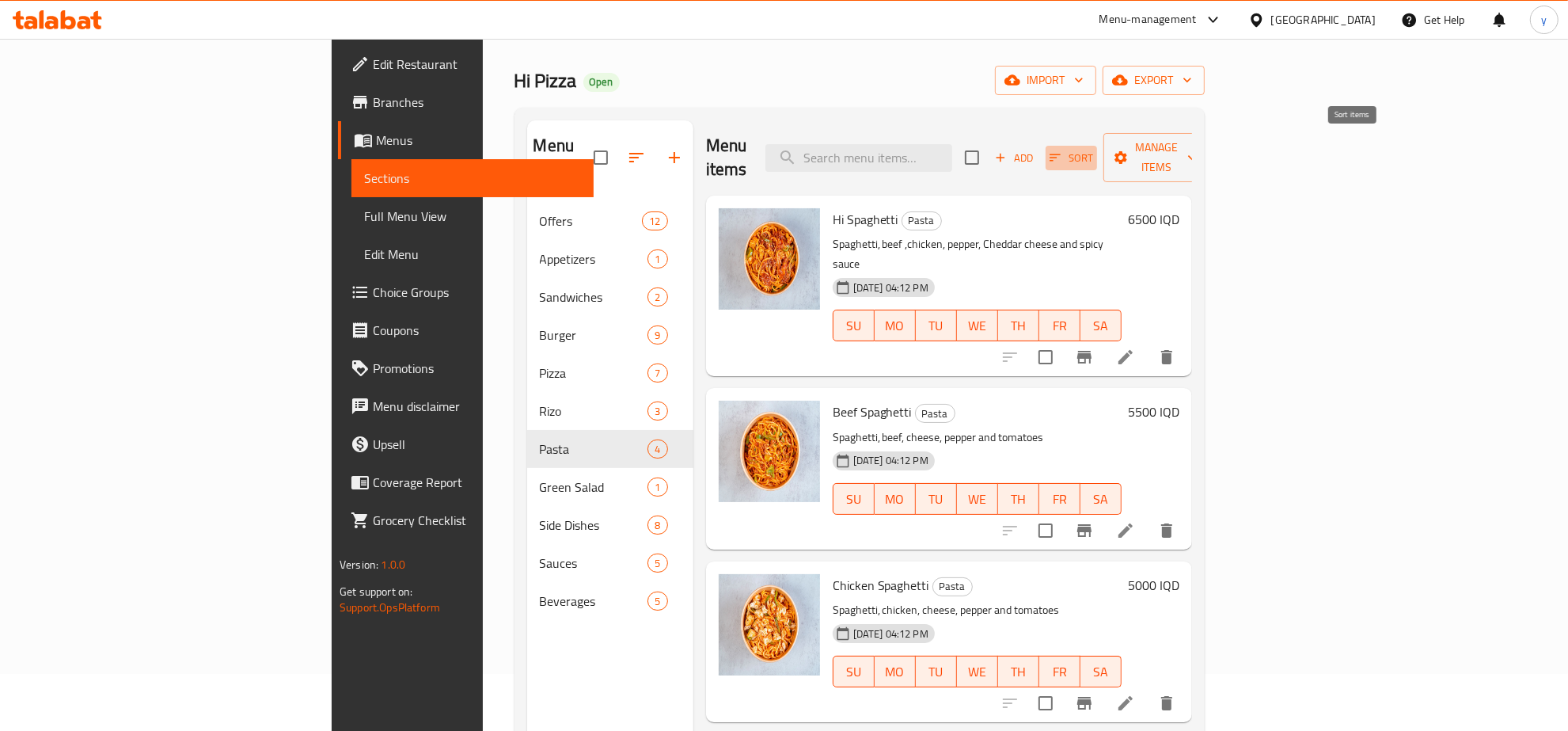
click at [1062, 151] on icon "button" at bounding box center [1055, 158] width 15 height 15
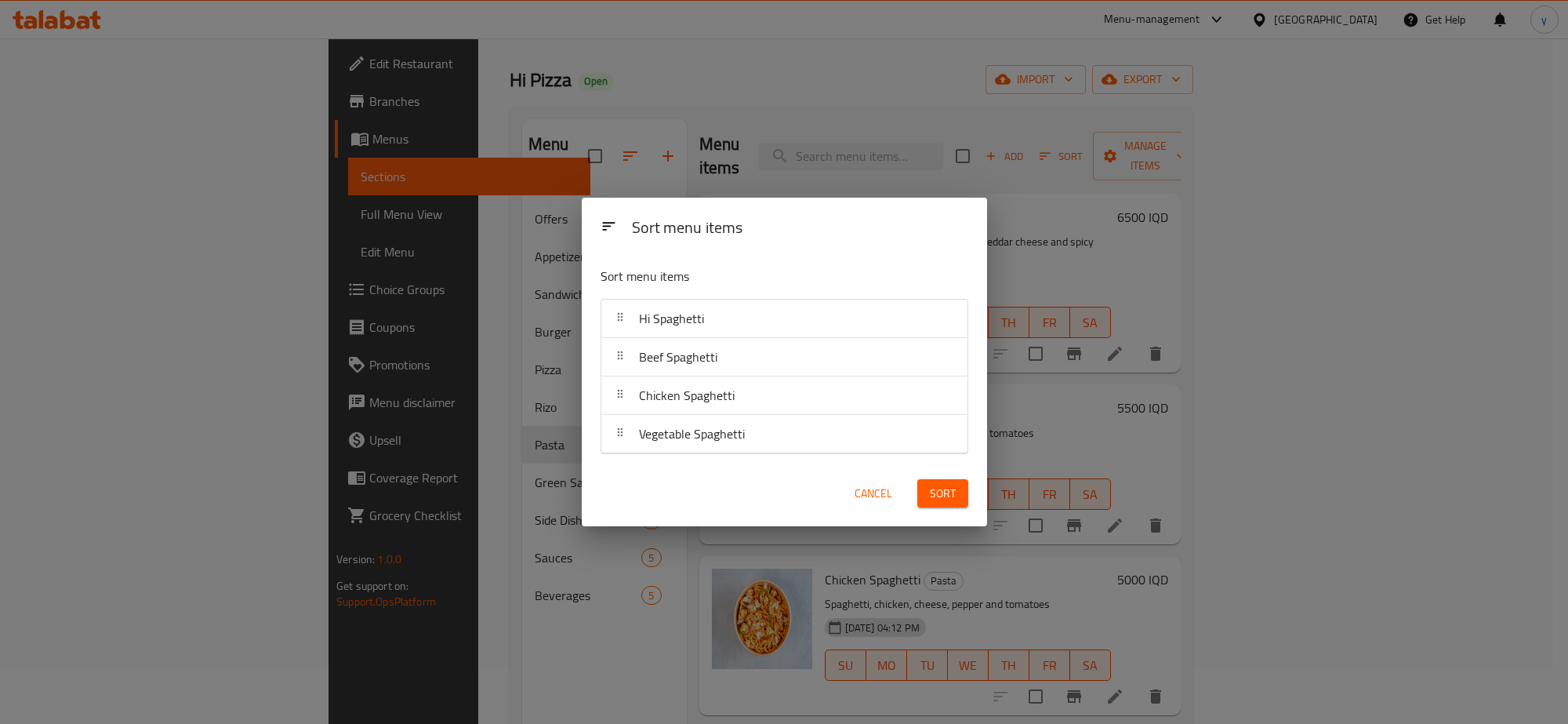
click at [1268, 149] on div "Sort menu items Sort menu items Hi Spaghetti Beef Spaghetti Chicken Spaghetti V…" at bounding box center [784, 362] width 1568 height 724
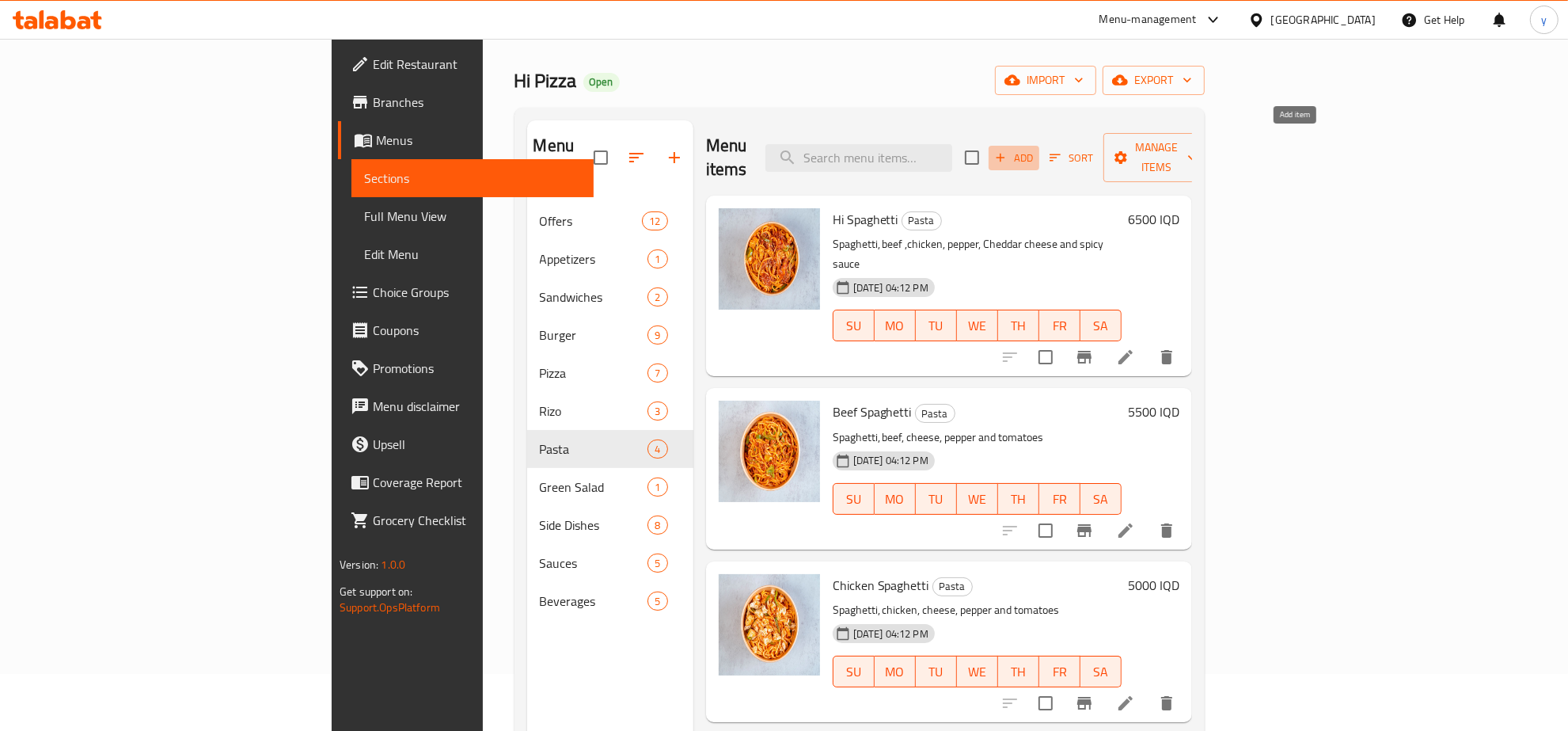
click at [1036, 151] on span "Add" at bounding box center [1014, 158] width 43 height 18
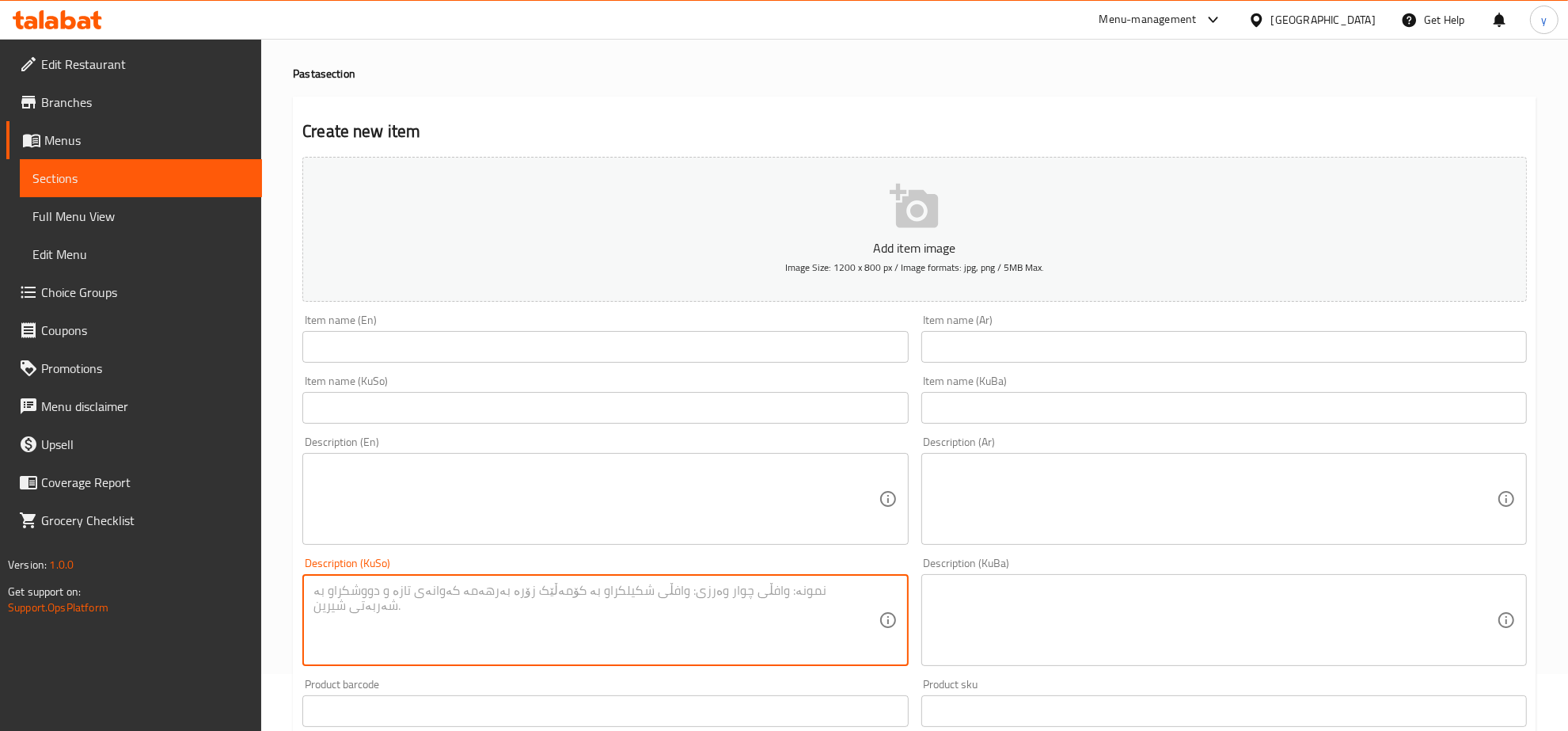
click at [775, 618] on textarea at bounding box center [595, 620] width 564 height 75
paste textarea "679964"
click at [750, 608] on textarea "679964" at bounding box center [595, 620] width 564 height 75
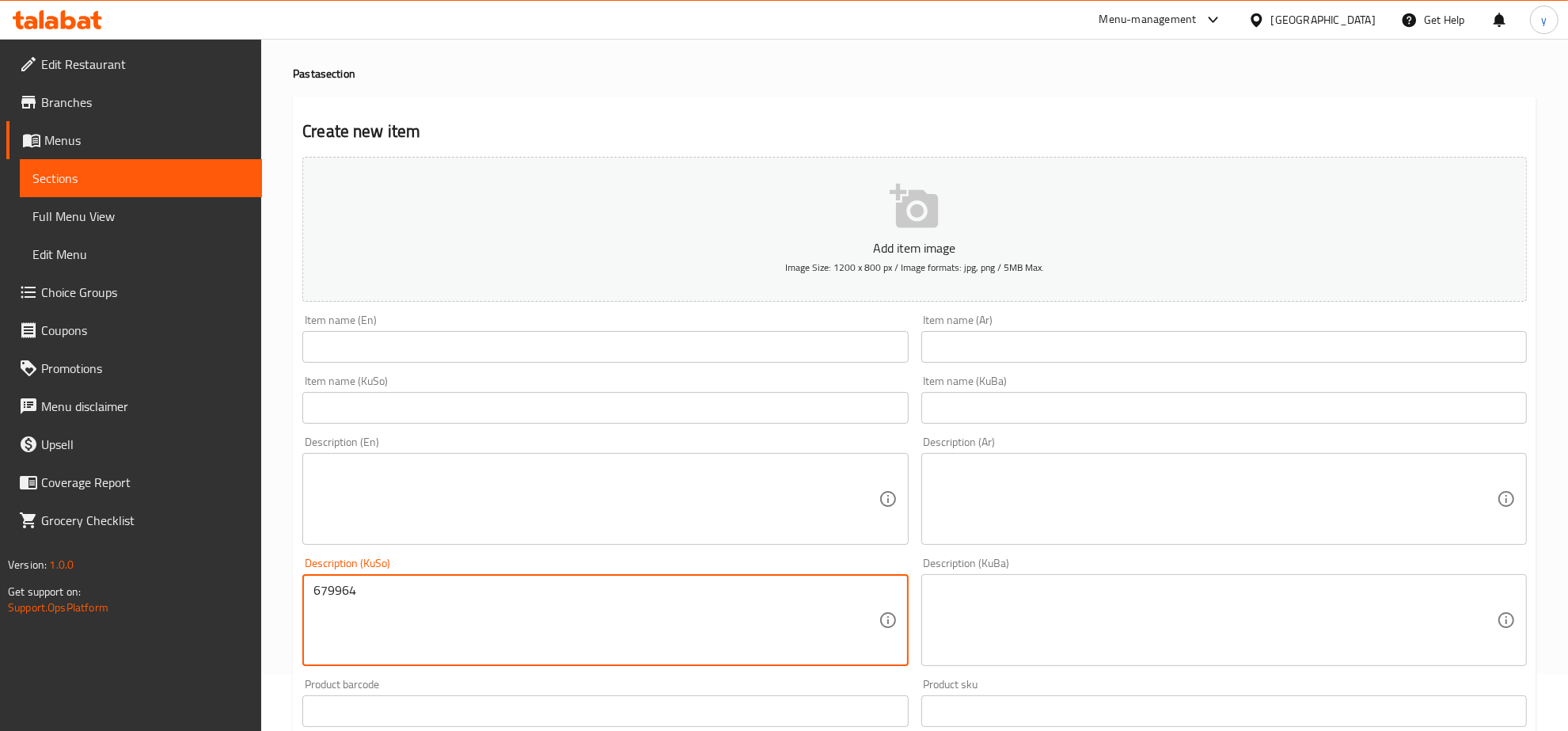
paste textarea "کرێمە + کوارک + نەعناعی تەڕ + خوێ + ماجی+ بیبەری رەش + پاستا"
type textarea "کرێمە + کوارک + نەعناعی تەڕ + خوێ + ماجی+ بیبەری رەش + پاستا"
click at [1023, 355] on input "text" at bounding box center [1223, 347] width 606 height 32
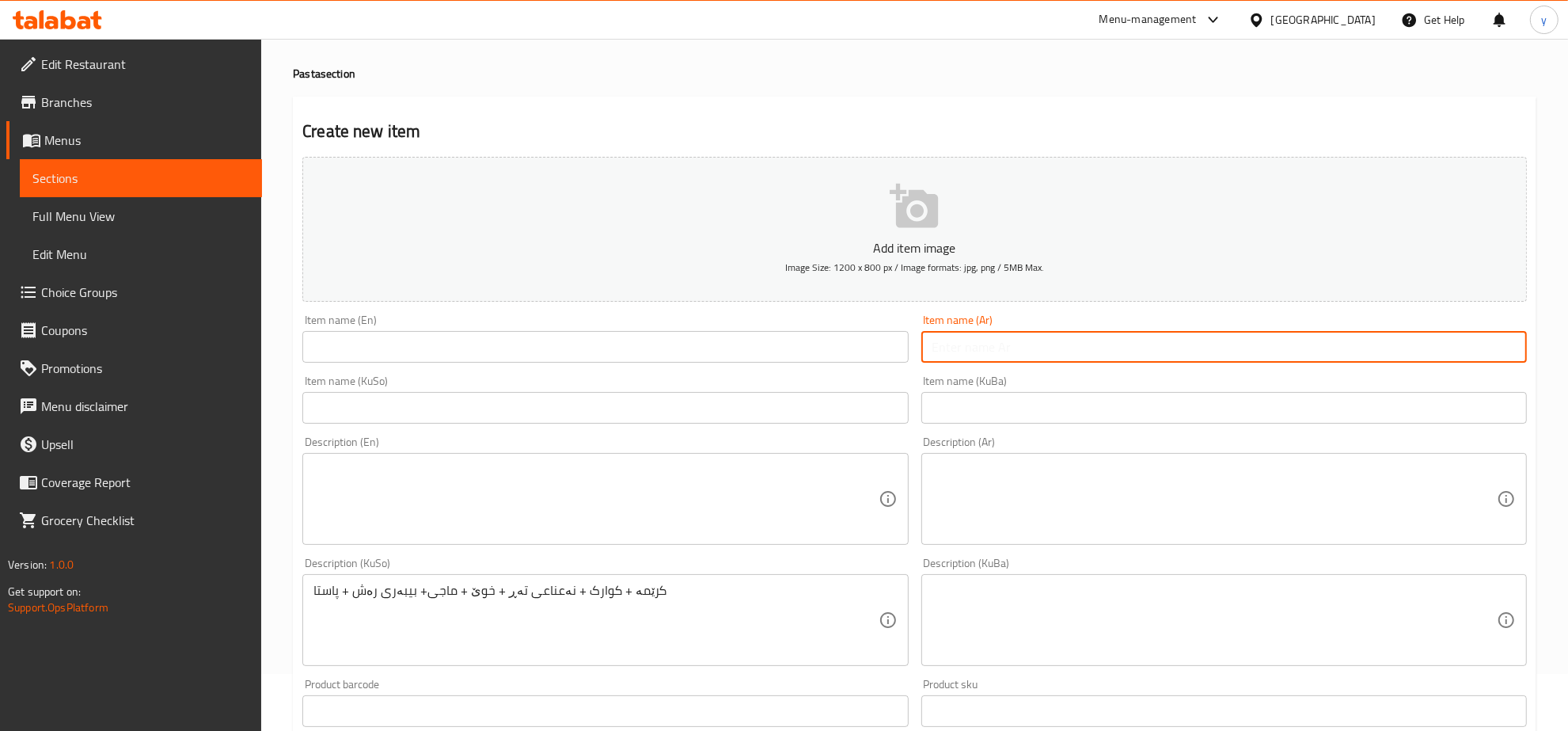
paste input "پاستای ئەلفرێدۆی سادە"
type input "پاستای ئەلفرێدۆی سادە"
drag, startPoint x: 777, startPoint y: 569, endPoint x: 775, endPoint y: 594, distance: 25.1
click at [775, 591] on div "Description (KuSo) کرێمە + کوارک + نەعناعی تەڕ + خوێ + ماجی+ بیبەری رەش + پاستا…" at bounding box center [605, 612] width 606 height 109
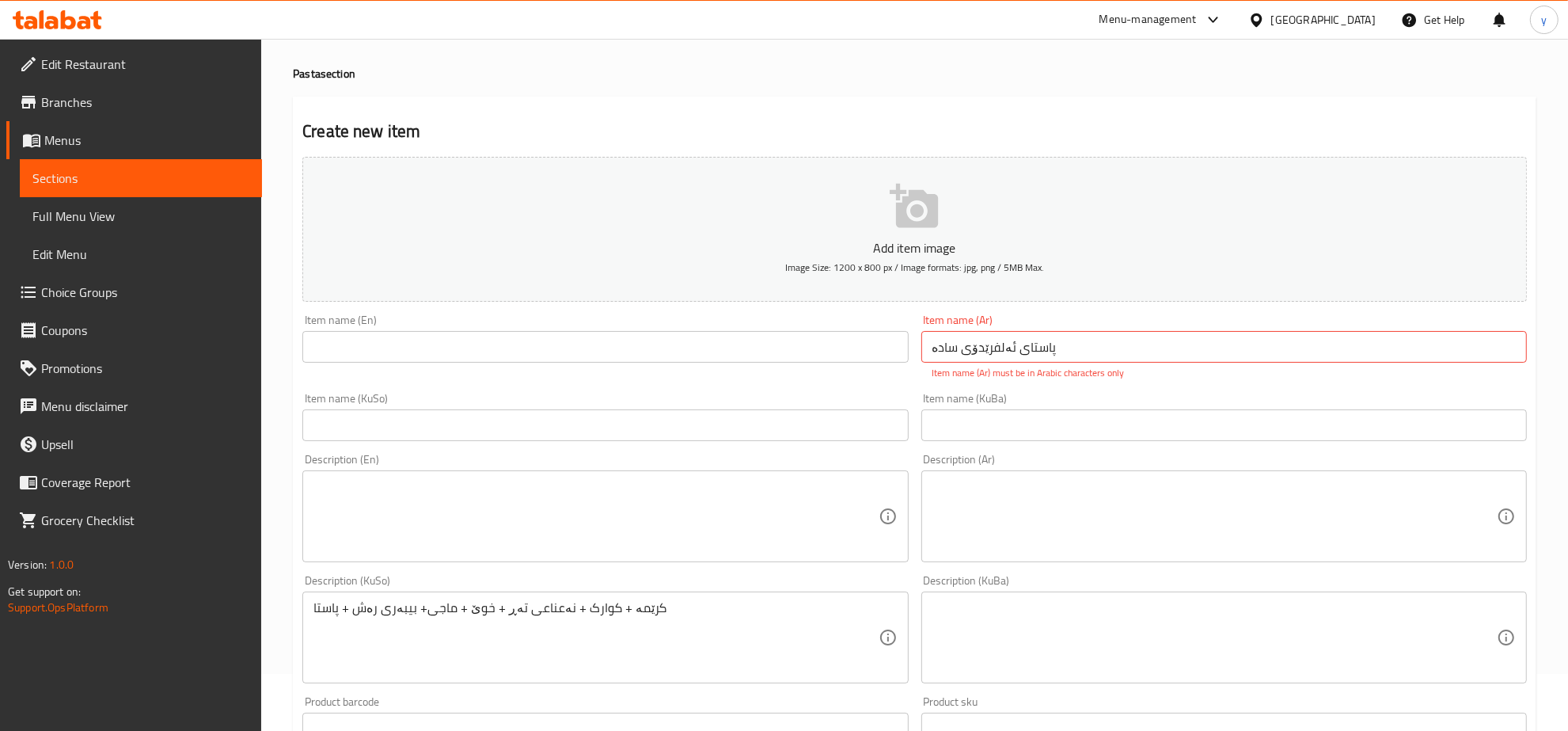
click at [775, 594] on div "کرێمە + کوارک + نەعناعی تەڕ + خوێ + ماجی+ بیبەری رەش + پاستا Description (KuSo)" at bounding box center [605, 637] width 606 height 92
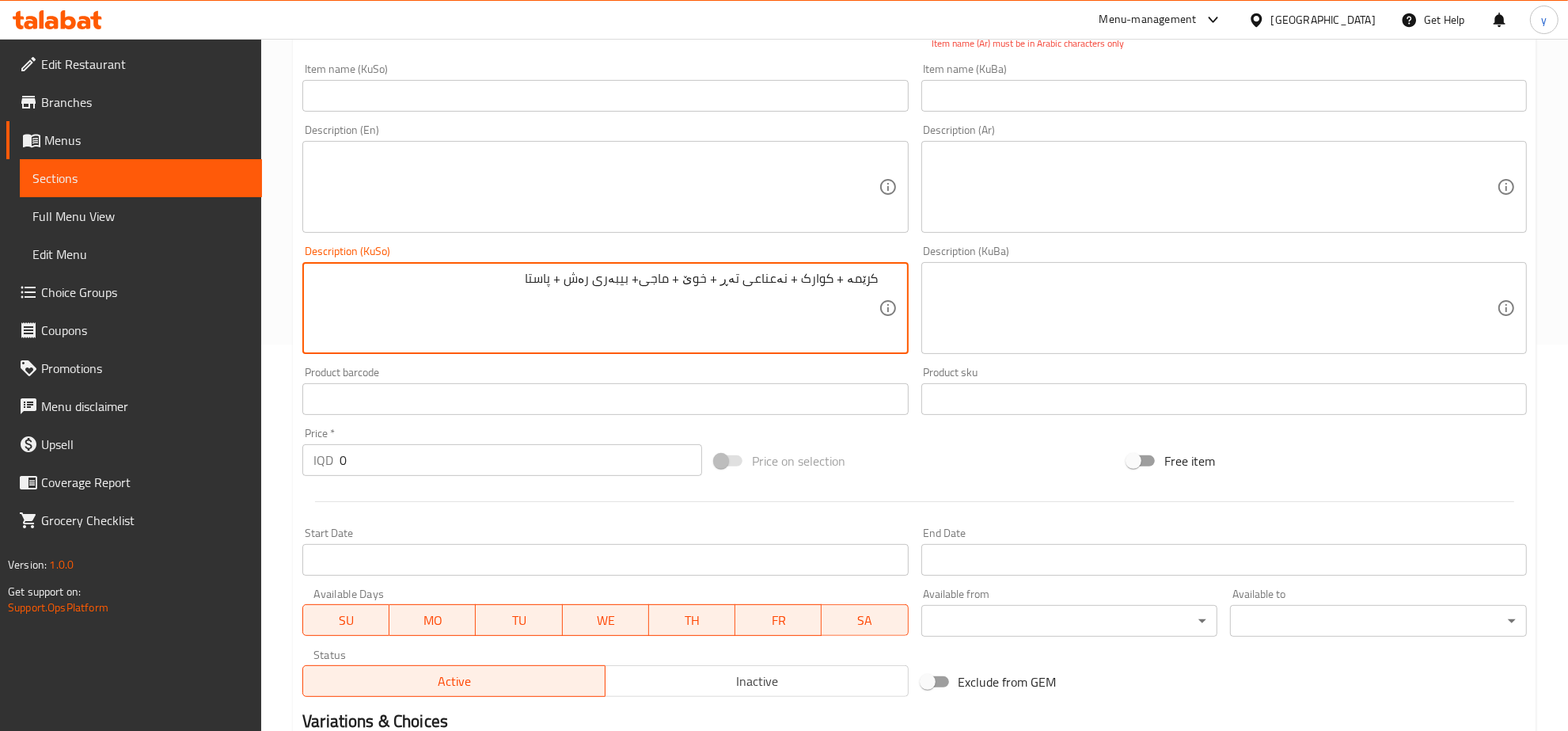
scroll to position [388, 0]
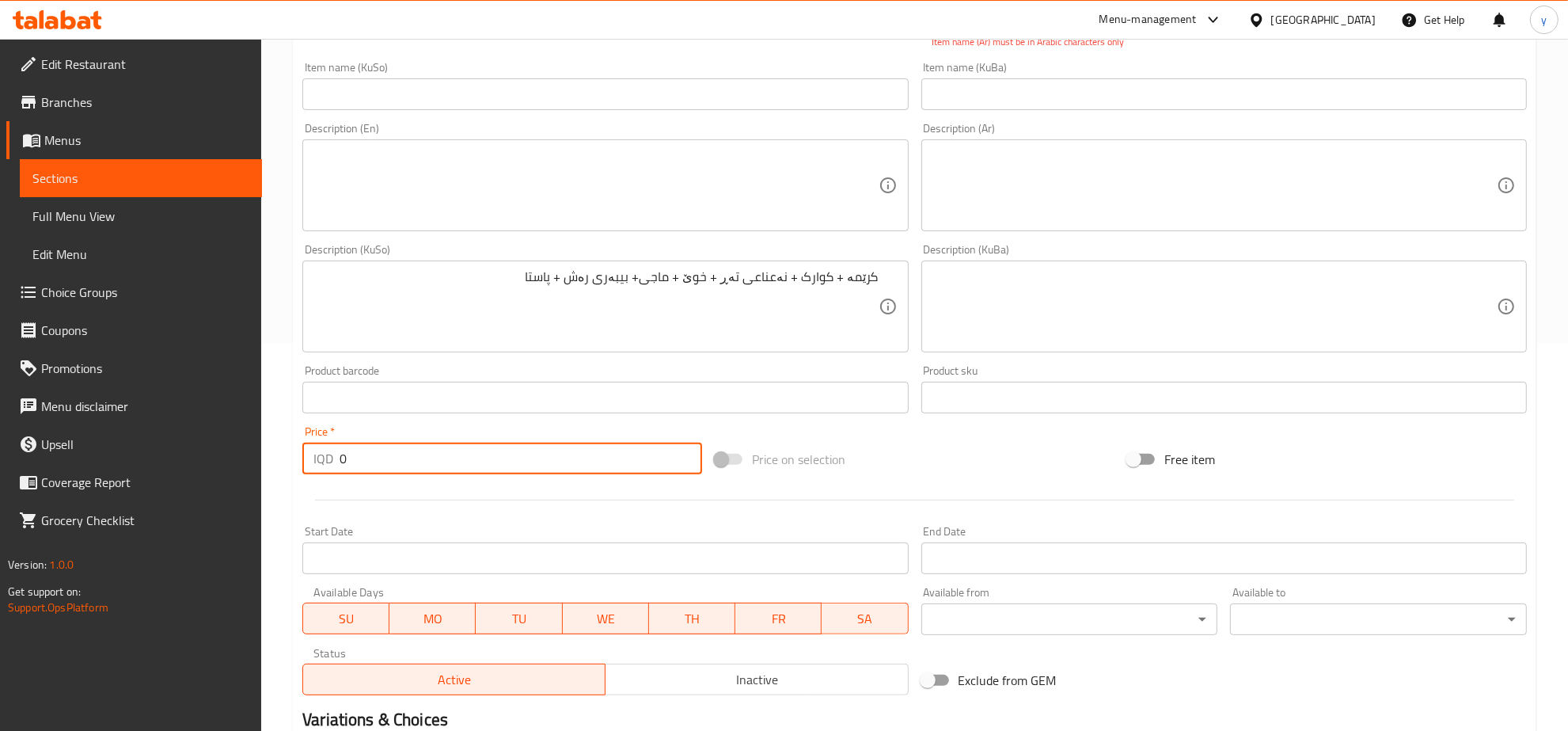
drag, startPoint x: 365, startPoint y: 464, endPoint x: 320, endPoint y: 473, distance: 45.9
click at [320, 473] on div "IQD 0 Price *" at bounding box center [502, 459] width 400 height 32
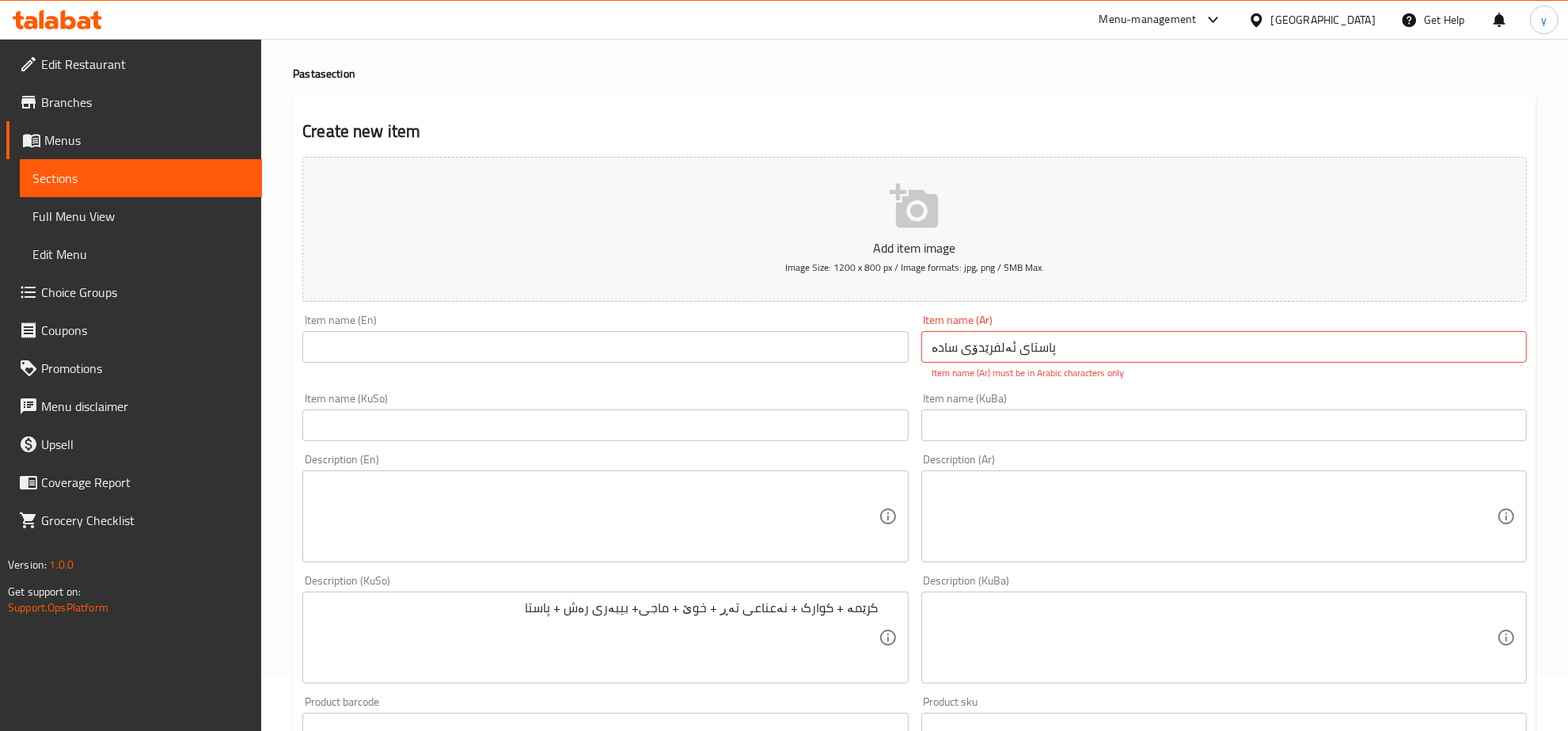
type input "4000"
click at [1003, 343] on input "پاستای ئەلفرێدۆی سادە" at bounding box center [1223, 347] width 606 height 32
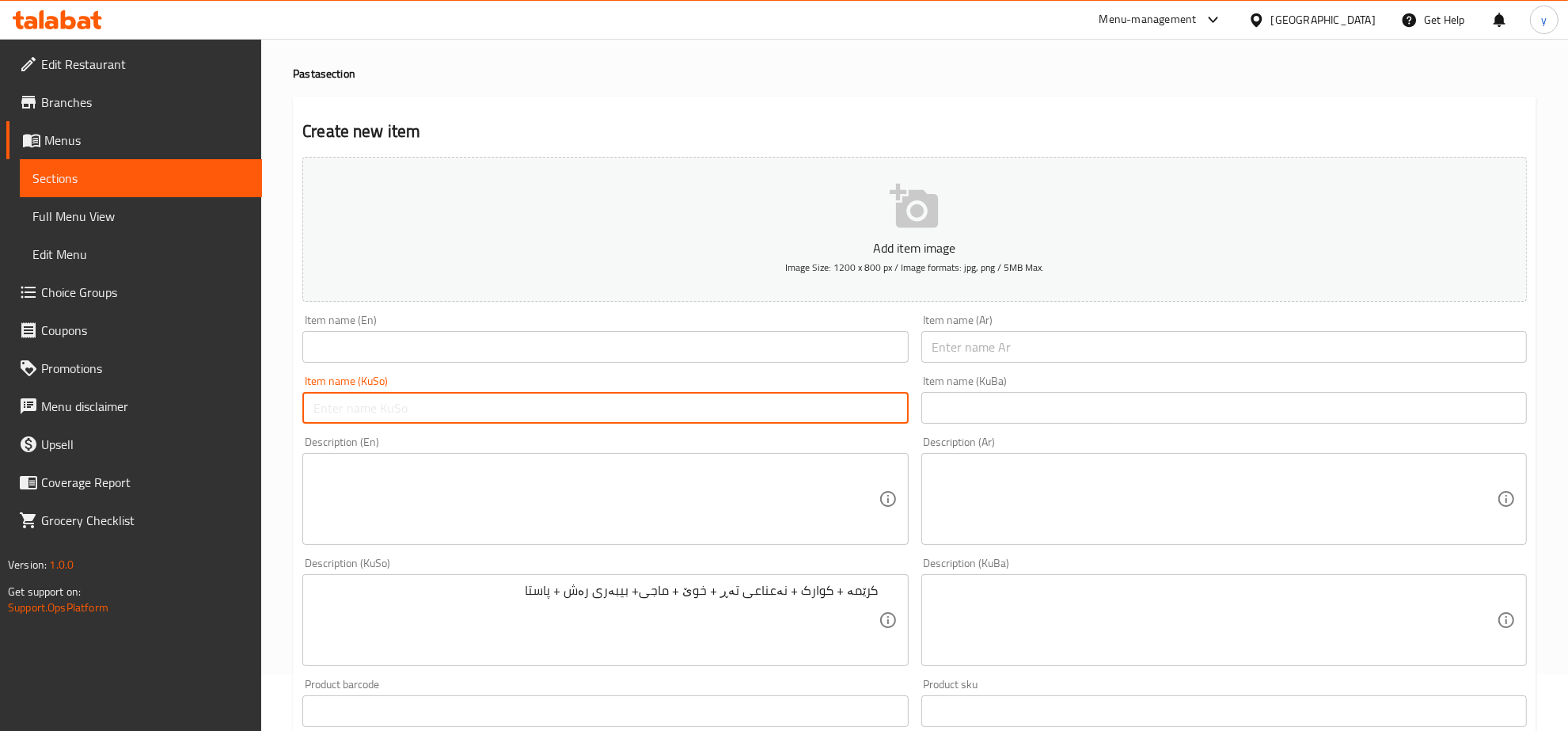
click at [818, 422] on input "text" at bounding box center [605, 408] width 606 height 32
paste input "پاستای ئەلفرێدۆی سادە"
type input "پاستای ئەلفرێدۆی سادە"
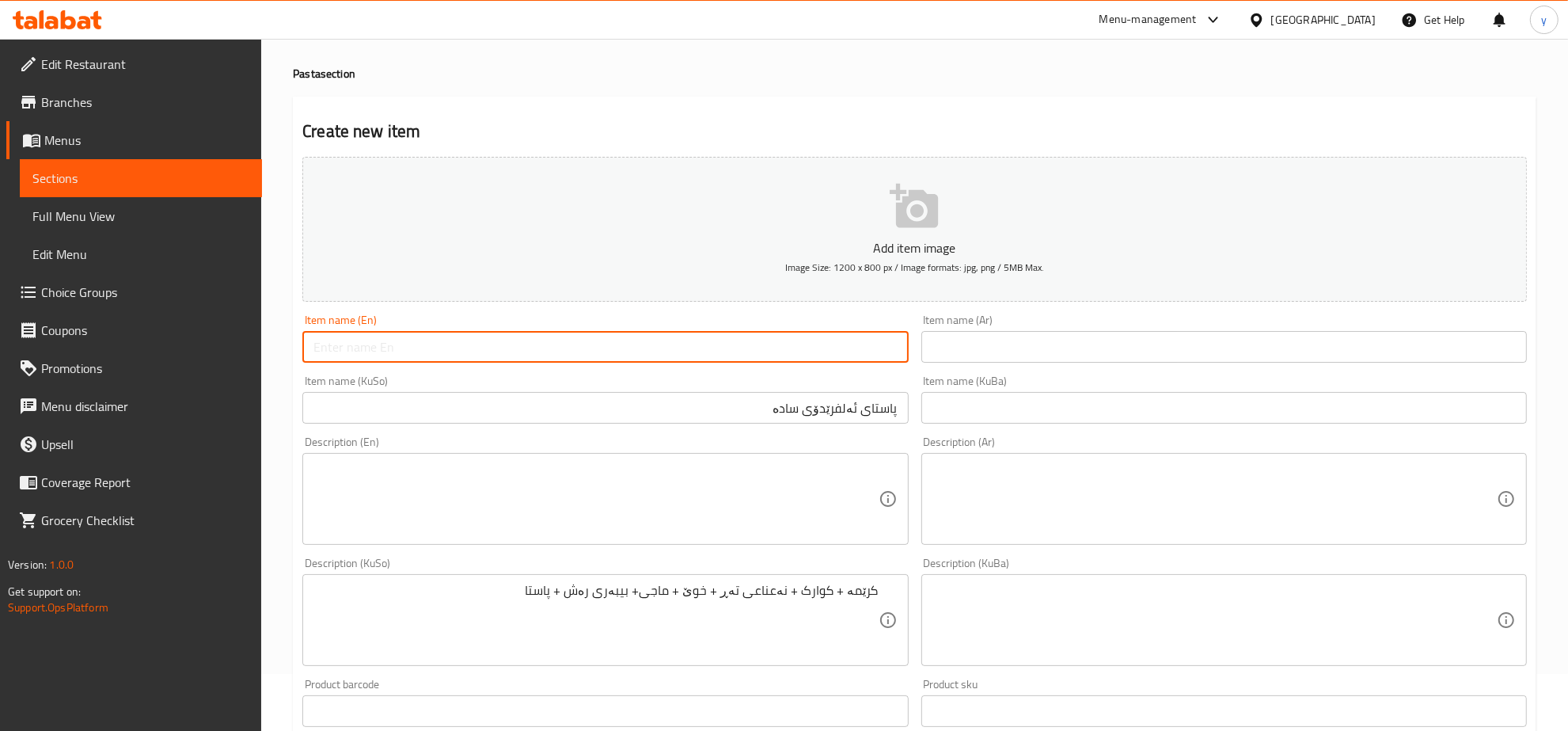
click at [872, 355] on input "text" at bounding box center [605, 347] width 606 height 32
type input "Plain Alfredo Pasta"
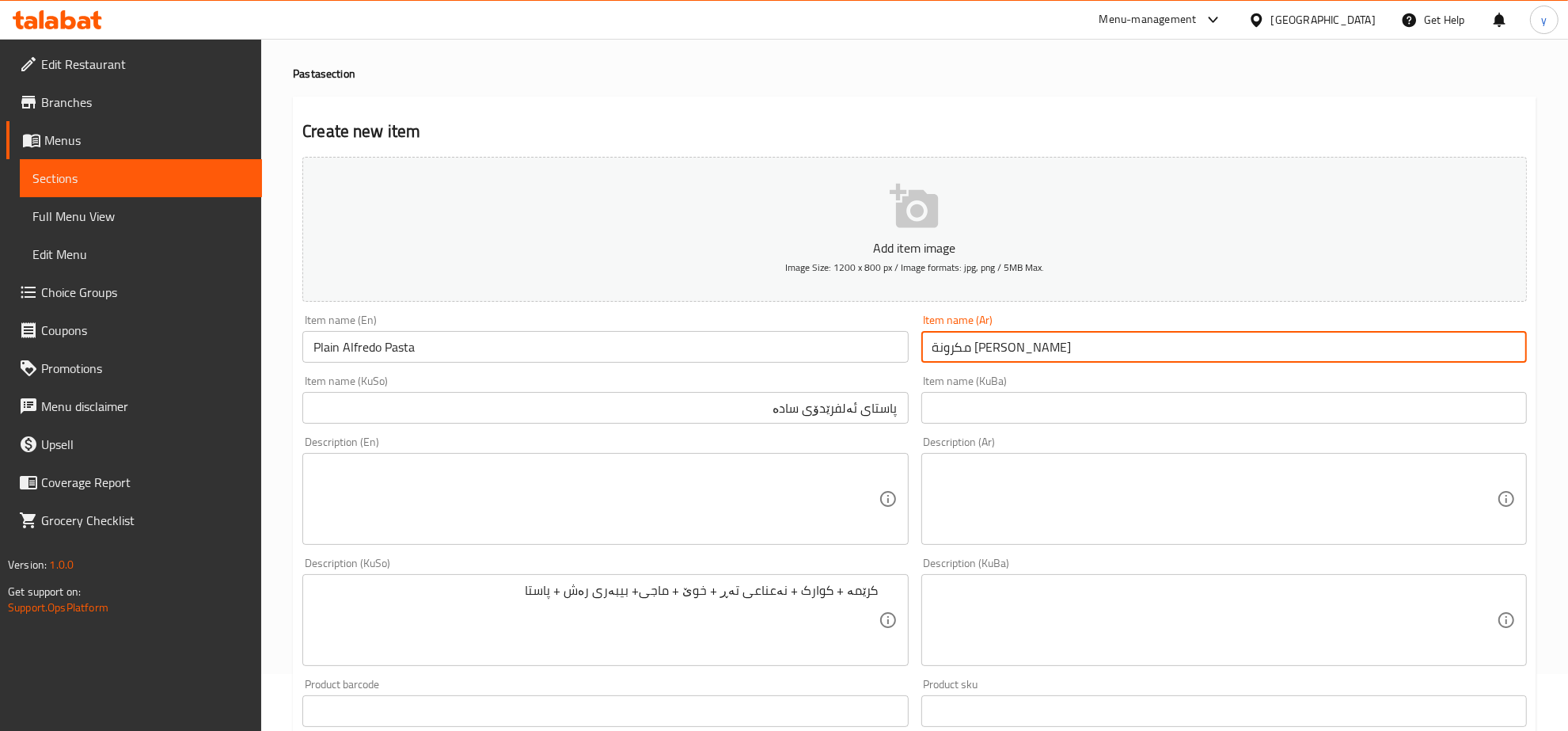
type input "مكرونة [PERSON_NAME]"
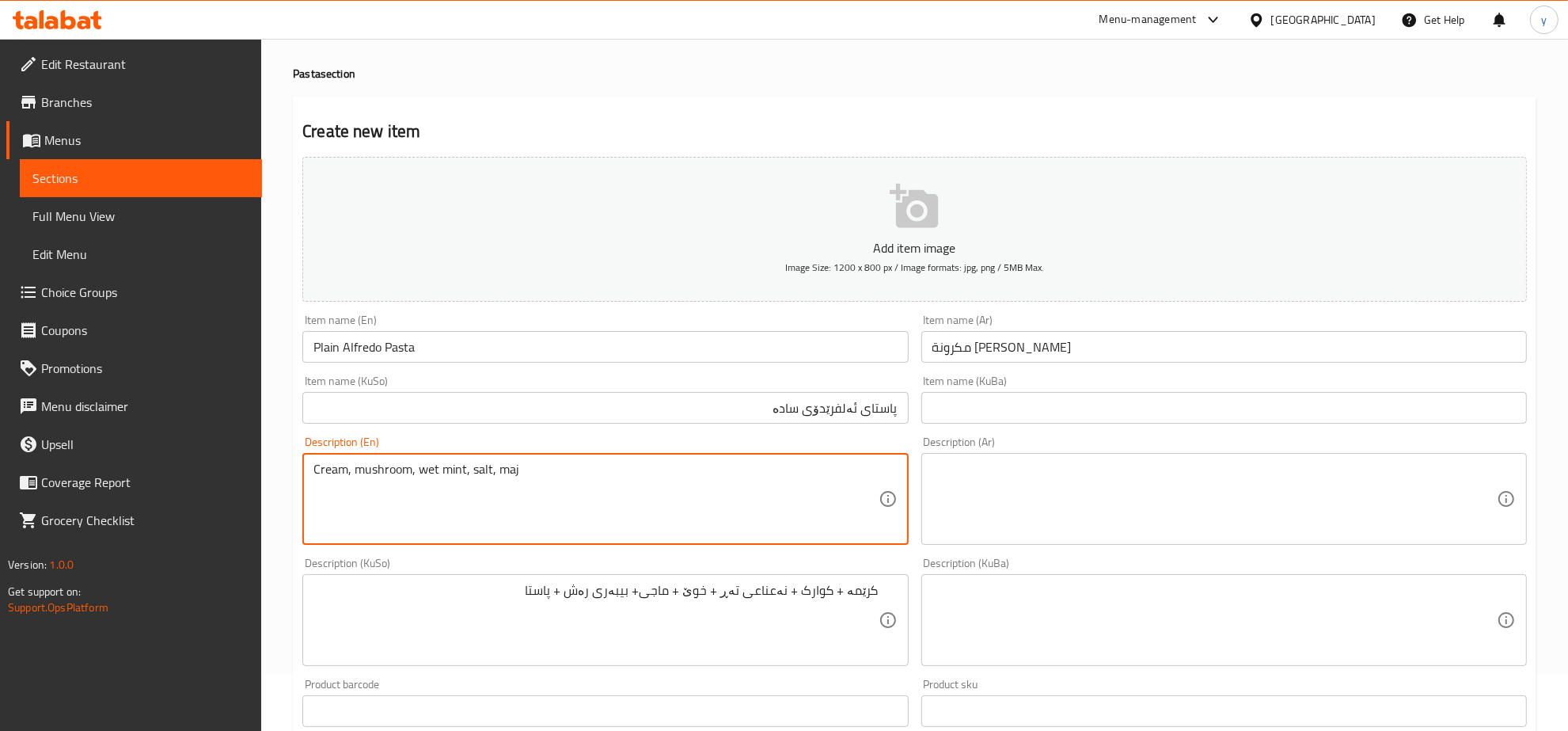
click at [515, 472] on textarea "Cream, mushroom, wet mint, salt, maj" at bounding box center [595, 499] width 564 height 75
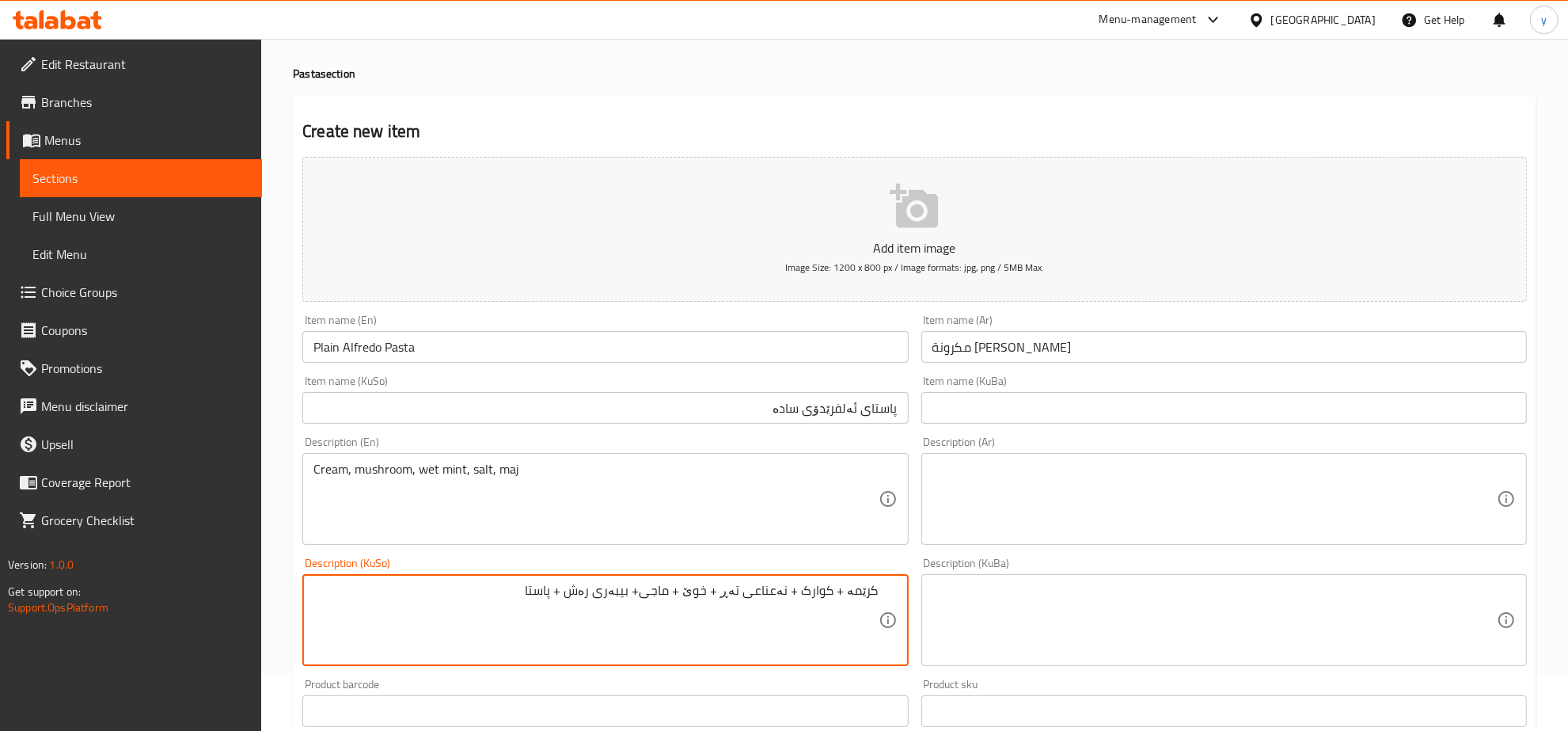
click at [659, 596] on textarea "کرێمە + کوارک + نەعناعی تەڕ + خوێ + ماجی+ بیبەری رەش + پاستا" at bounding box center [595, 620] width 564 height 75
click at [663, 594] on textarea "کرێمە + کوارک + نەعناعی تەڕ + خوێ + ماجی+ بیبەری رەش + پاستا" at bounding box center [595, 620] width 564 height 75
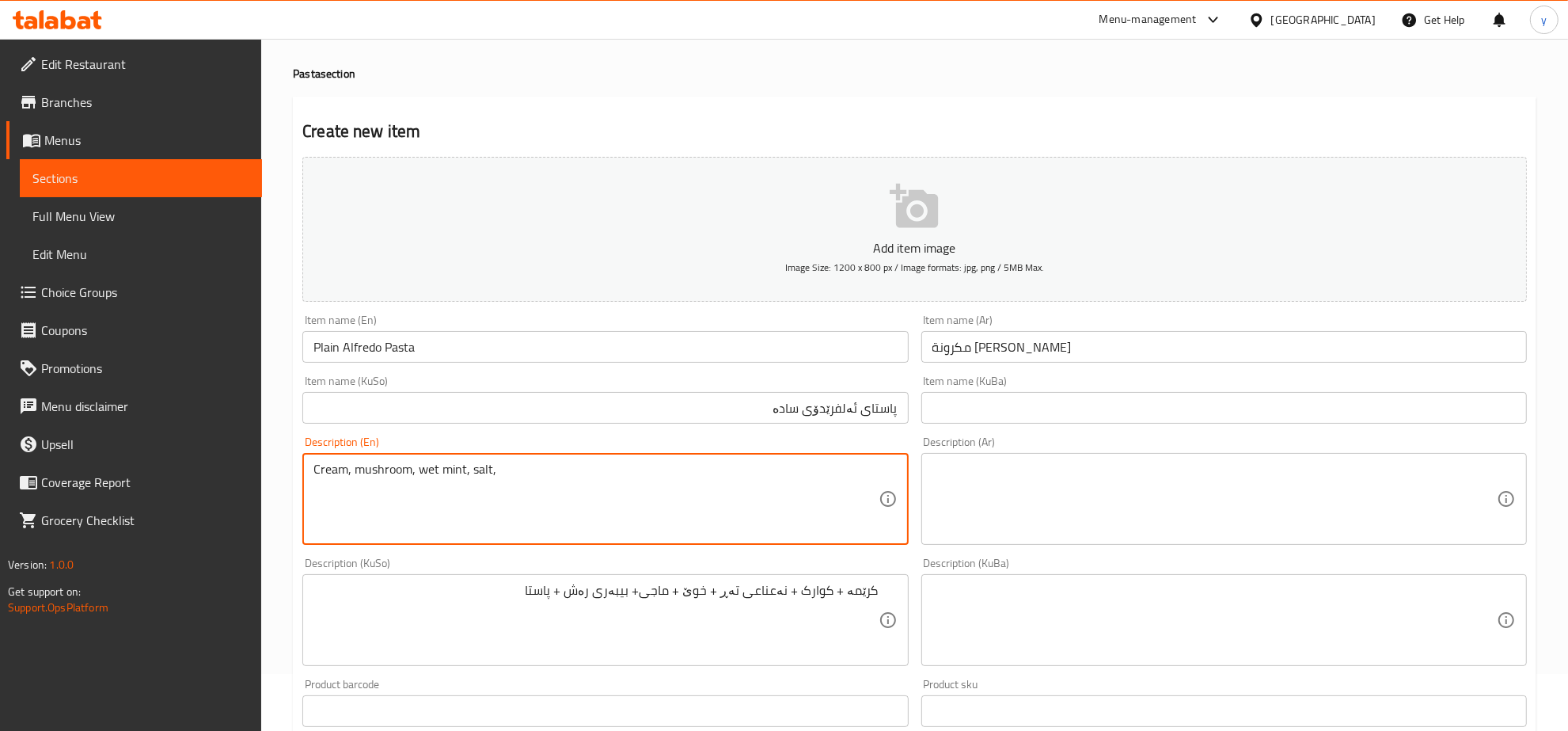
paste textarea "Maggi"
click at [534, 472] on textarea "Cream, mushroom, wet mint, salt, maggi" at bounding box center [595, 499] width 564 height 75
click at [540, 472] on textarea "Cream, mushroom, wet mint, salt, maggi," at bounding box center [595, 499] width 564 height 75
type textarea "Cream, mushroom, wet mint, salt, maggi, black pepper and pasta"
click at [467, 467] on textarea "Cream, mushroom, wet mint, salt, maggi, black pepper and pasta" at bounding box center [595, 499] width 564 height 75
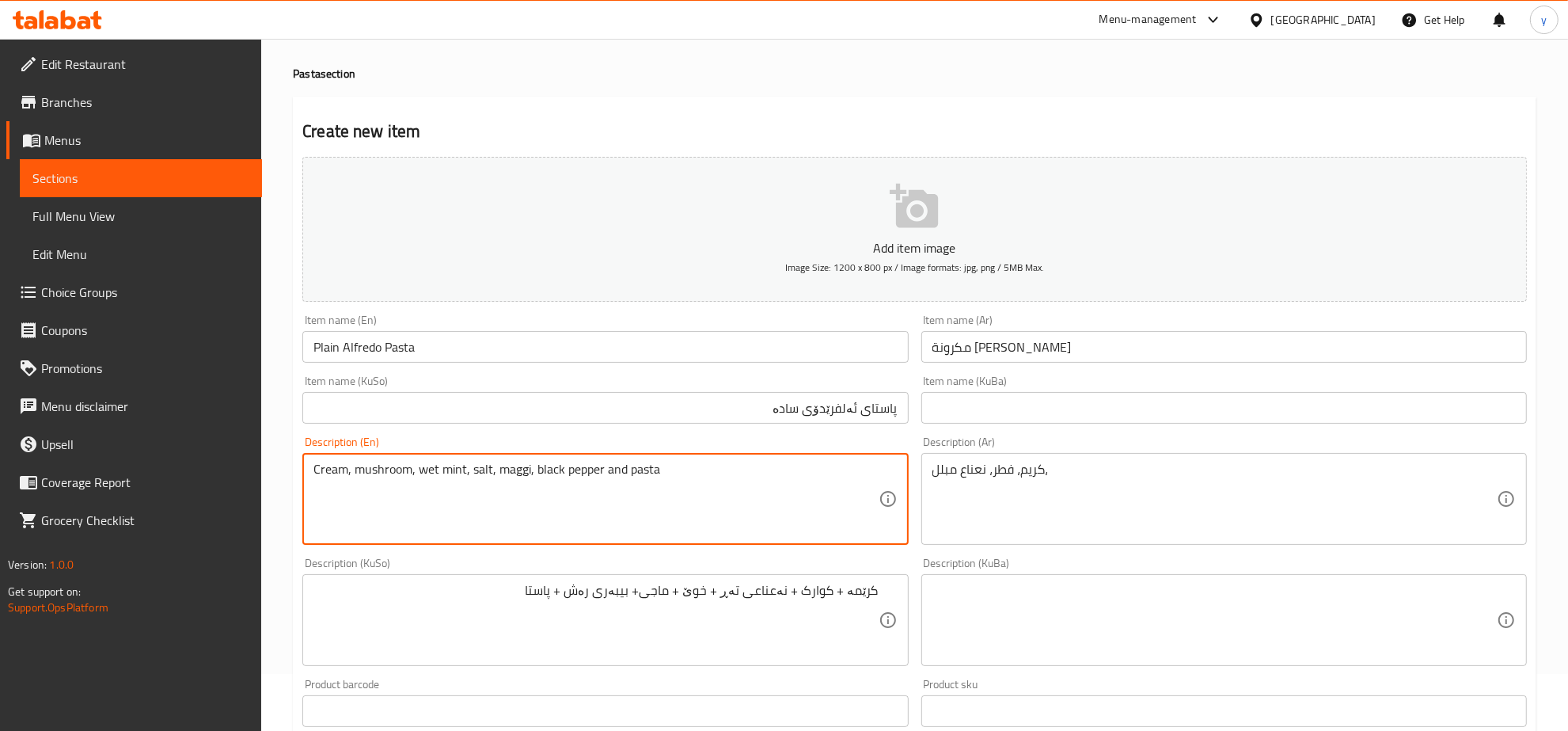
drag, startPoint x: 464, startPoint y: 467, endPoint x: 418, endPoint y: 478, distance: 47.3
click at [418, 478] on textarea "Cream, mushroom, wet mint, salt, maggi, black pepper and pasta" at bounding box center [595, 499] width 564 height 75
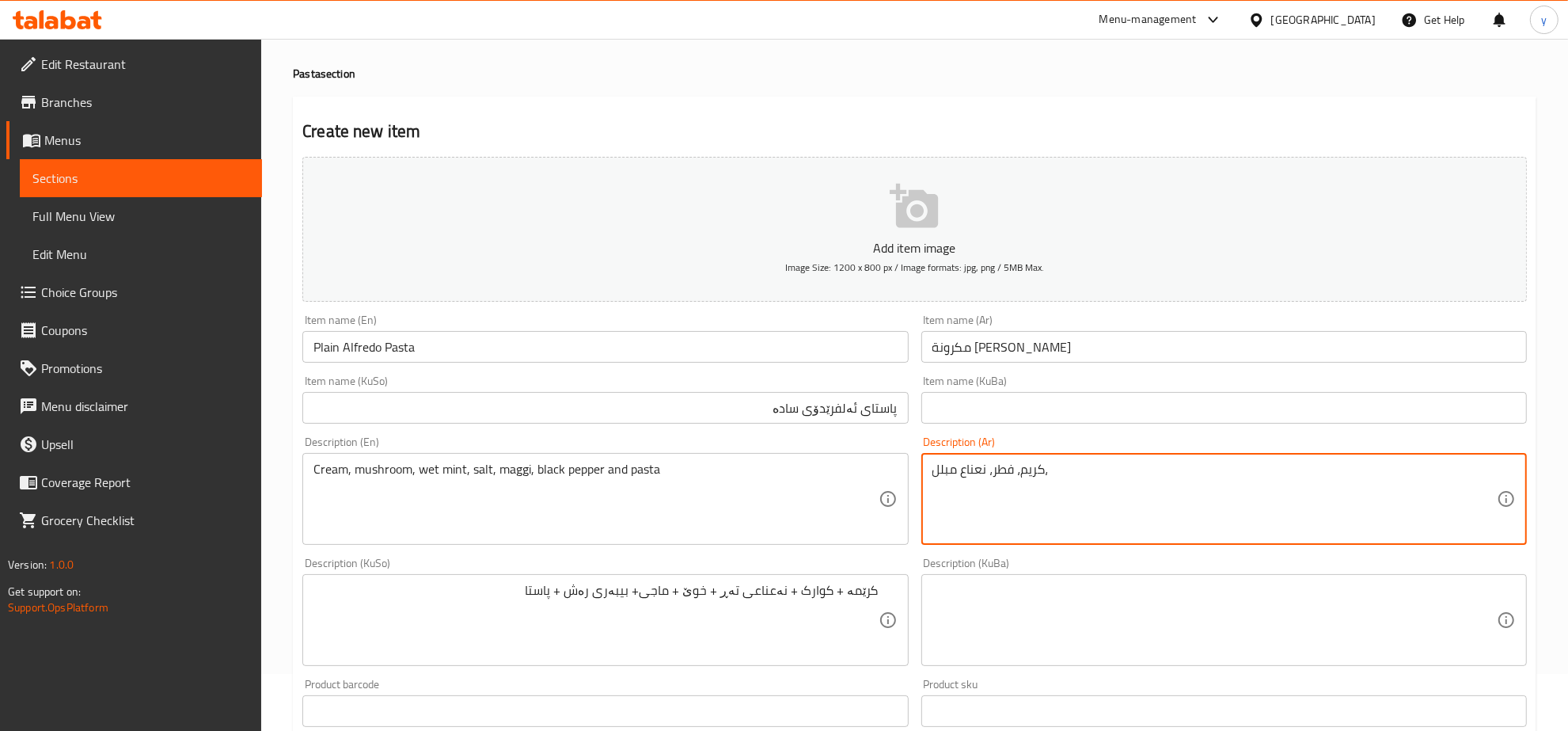
click at [942, 468] on textarea "كريم، فطر، نعناع مبلل،" at bounding box center [1214, 499] width 564 height 75
type textarea "كريم، فطر، نعناع رطب، ملح، ماجي، فلفل أسود و مكرونة"
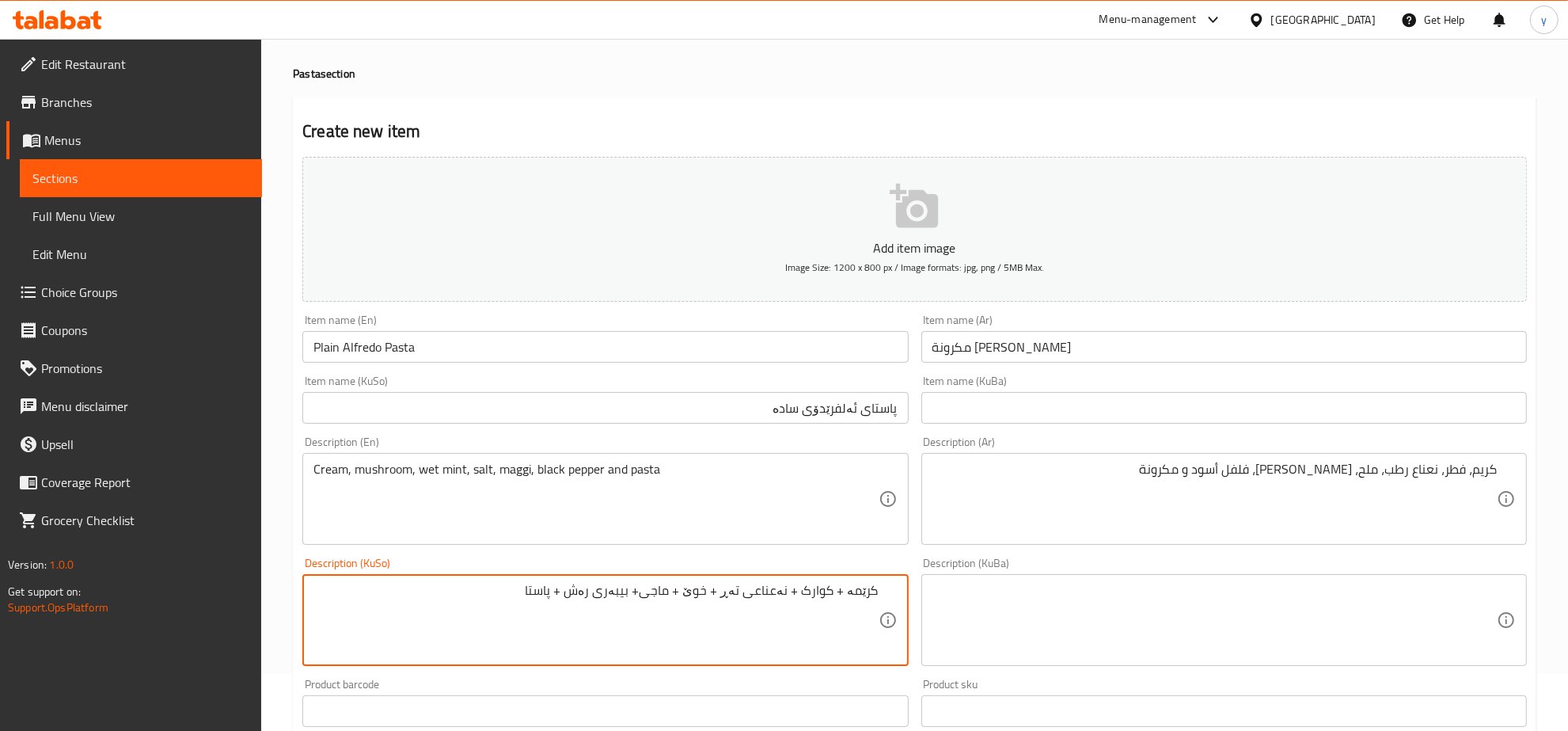
drag, startPoint x: 576, startPoint y: 591, endPoint x: 591, endPoint y: 592, distance: 15.0
click at [591, 592] on textarea "کرێمە + کوارک + نەعناعی تەڕ + خوێ + ماجی+ بیبەری رەش + پاستا" at bounding box center [595, 620] width 564 height 75
drag, startPoint x: 586, startPoint y: 590, endPoint x: 579, endPoint y: 622, distance: 32.8
click at [579, 622] on textarea "کرێمە + کوارک + نەعناعی تەڕ + خوێ + ماجی+ بیبەری رەش، پاستا" at bounding box center [595, 620] width 564 height 75
drag, startPoint x: 645, startPoint y: 597, endPoint x: 659, endPoint y: 599, distance: 14.1
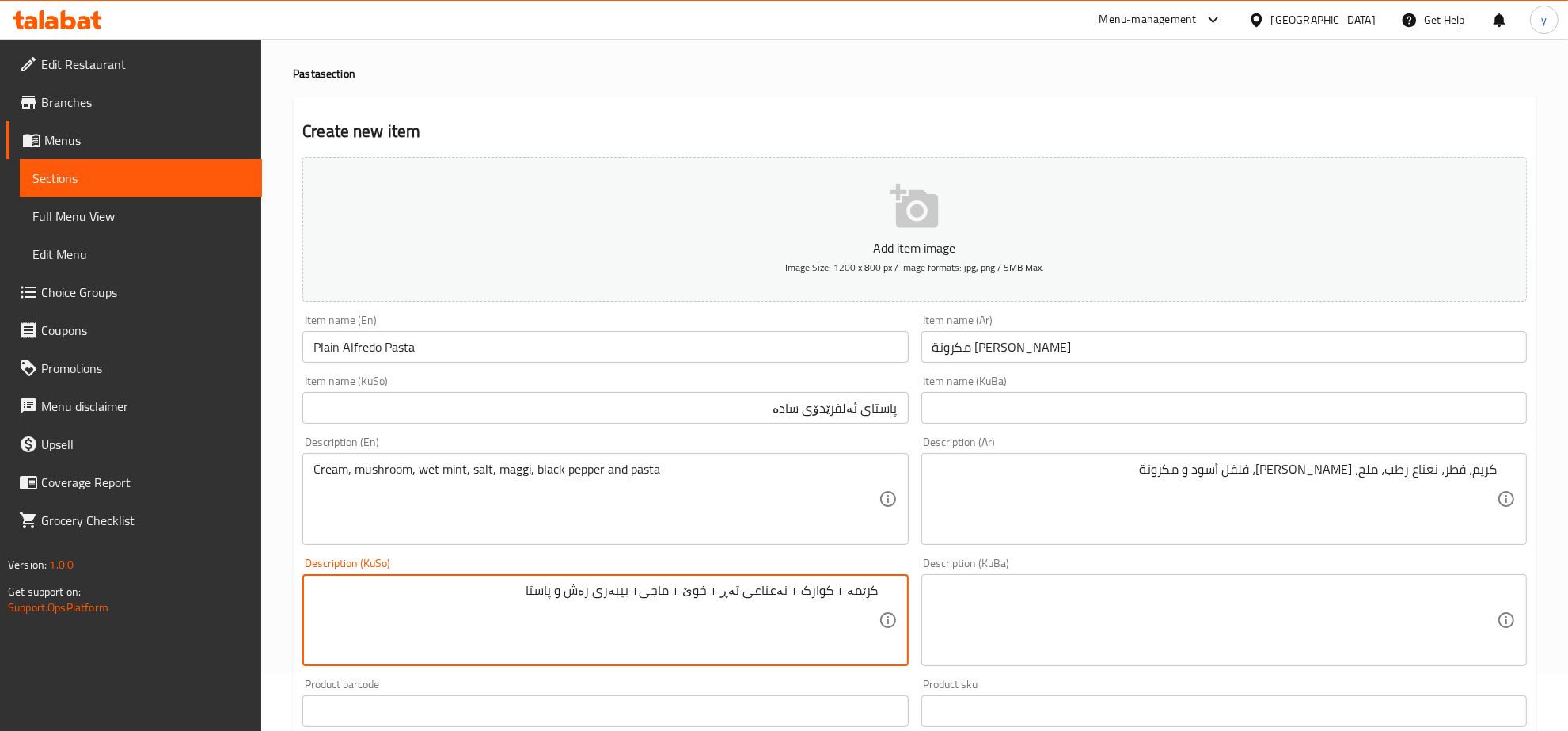
click at [659, 599] on textarea "کرێمە + کوارک + نەعناعی تەڕ + خوێ + ماجی+ بیبەری رەش و پاستا" at bounding box center [595, 620] width 564 height 75
drag, startPoint x: 686, startPoint y: 595, endPoint x: 700, endPoint y: 603, distance: 16.1
click at [700, 603] on textarea "کرێمە + کوارک + نەعناعی تەڕ + خوێ + ماجی، بیبەری رەش و پاستا" at bounding box center [595, 620] width 564 height 75
drag, startPoint x: 725, startPoint y: 595, endPoint x: 731, endPoint y: 602, distance: 9.2
click at [731, 602] on textarea "کرێمە + کوارک + نەعناعی تەڕ + خوێ، ماجی، بیبەری رەش و پاستا" at bounding box center [595, 620] width 564 height 75
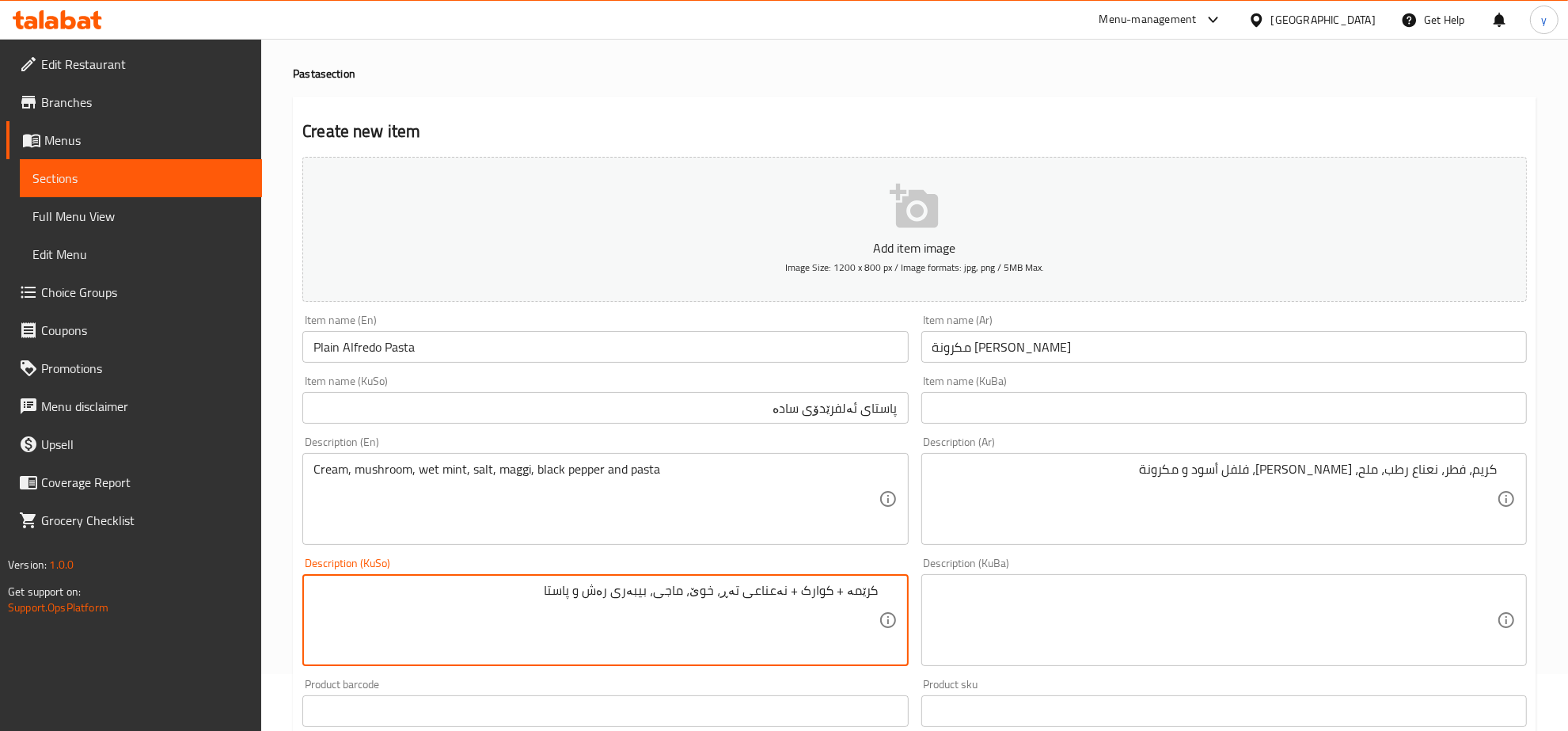
drag, startPoint x: 795, startPoint y: 591, endPoint x: 806, endPoint y: 591, distance: 11.0
click at [806, 591] on textarea "کرێمە + کوارک + نەعناعی تەڕ، خوێ، ماجی، بیبەری رەش و پاستا" at bounding box center [595, 620] width 564 height 75
click at [848, 596] on textarea "کرێمە + کوارک، نەعناعی تەڕ، خوێ، ماجی، بیبەری رەش و پاستا" at bounding box center [595, 620] width 564 height 75
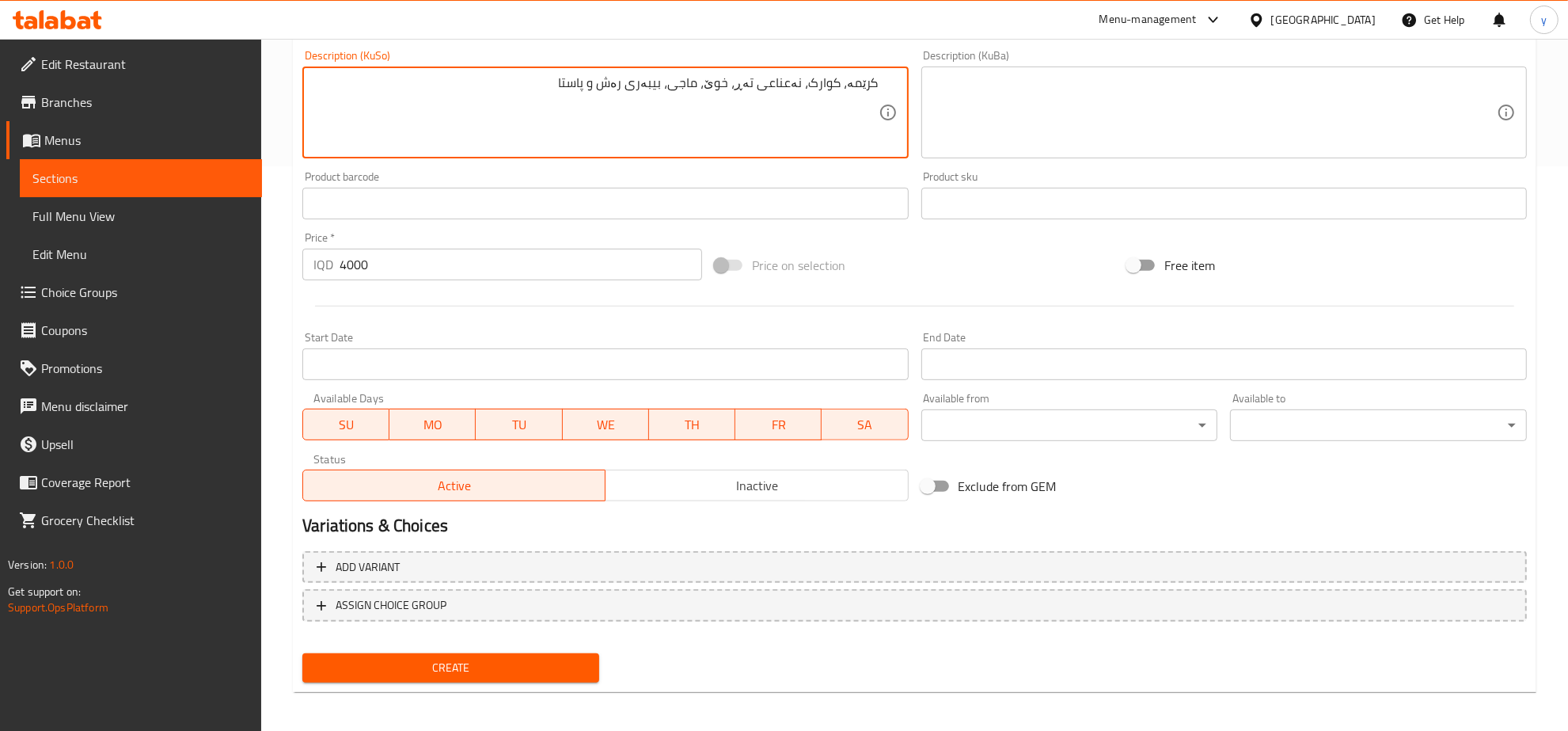
scroll to position [567, 0]
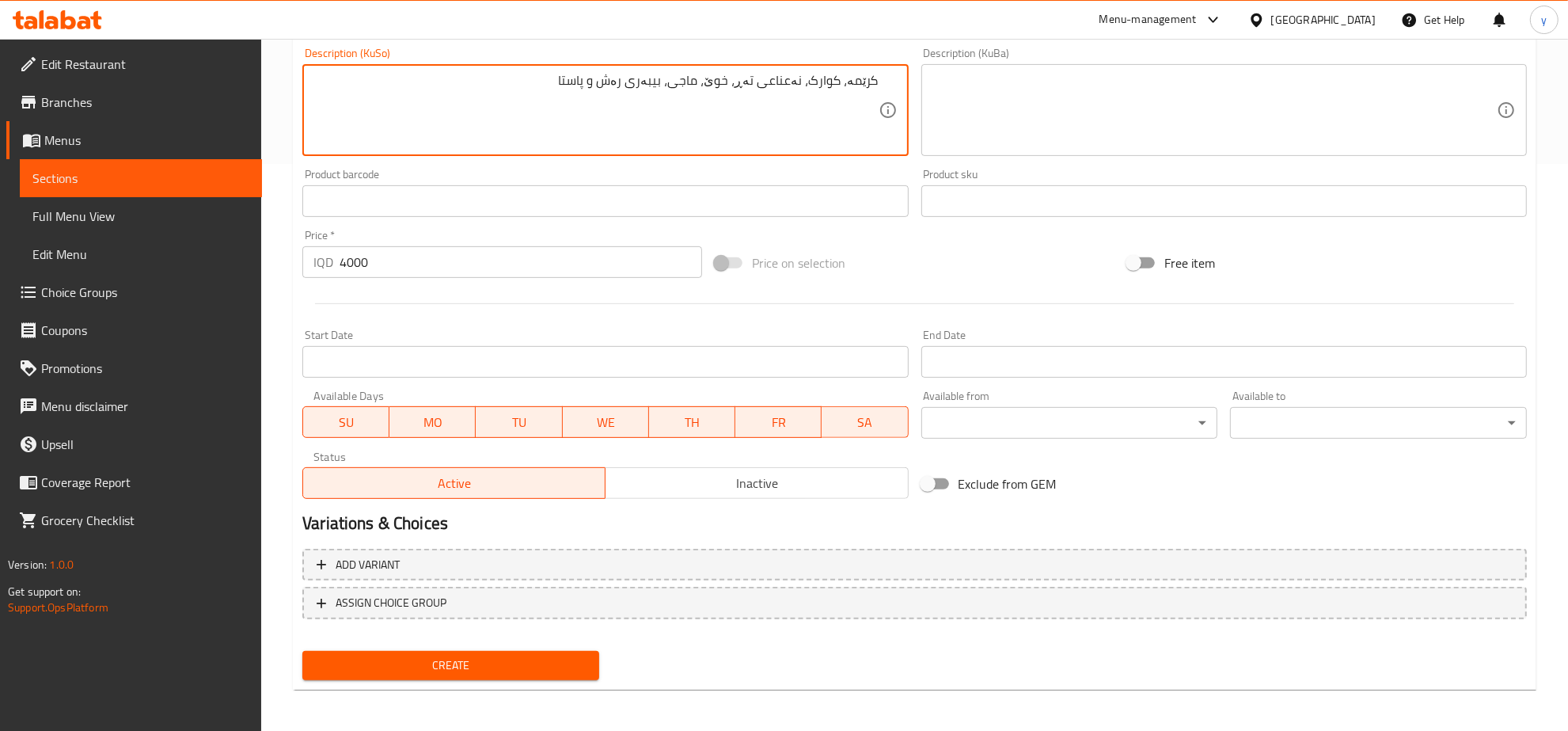
type textarea "کرێمە، کوارک، نەعناعی تەڕ، خوێ، ماجی، بیبەری رەش و پاستا"
click at [570, 667] on span "Create" at bounding box center [451, 665] width 271 height 20
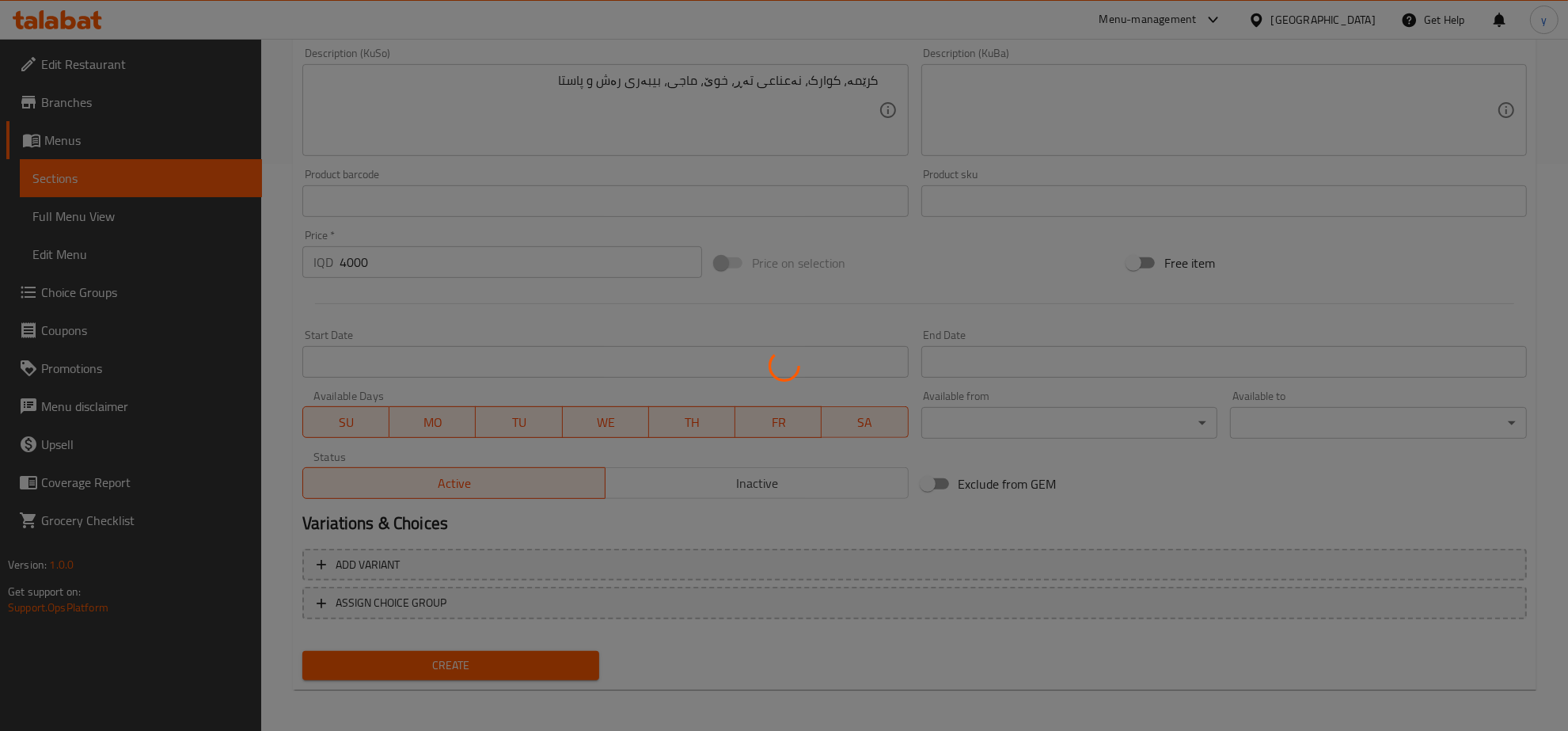
scroll to position [238, 0]
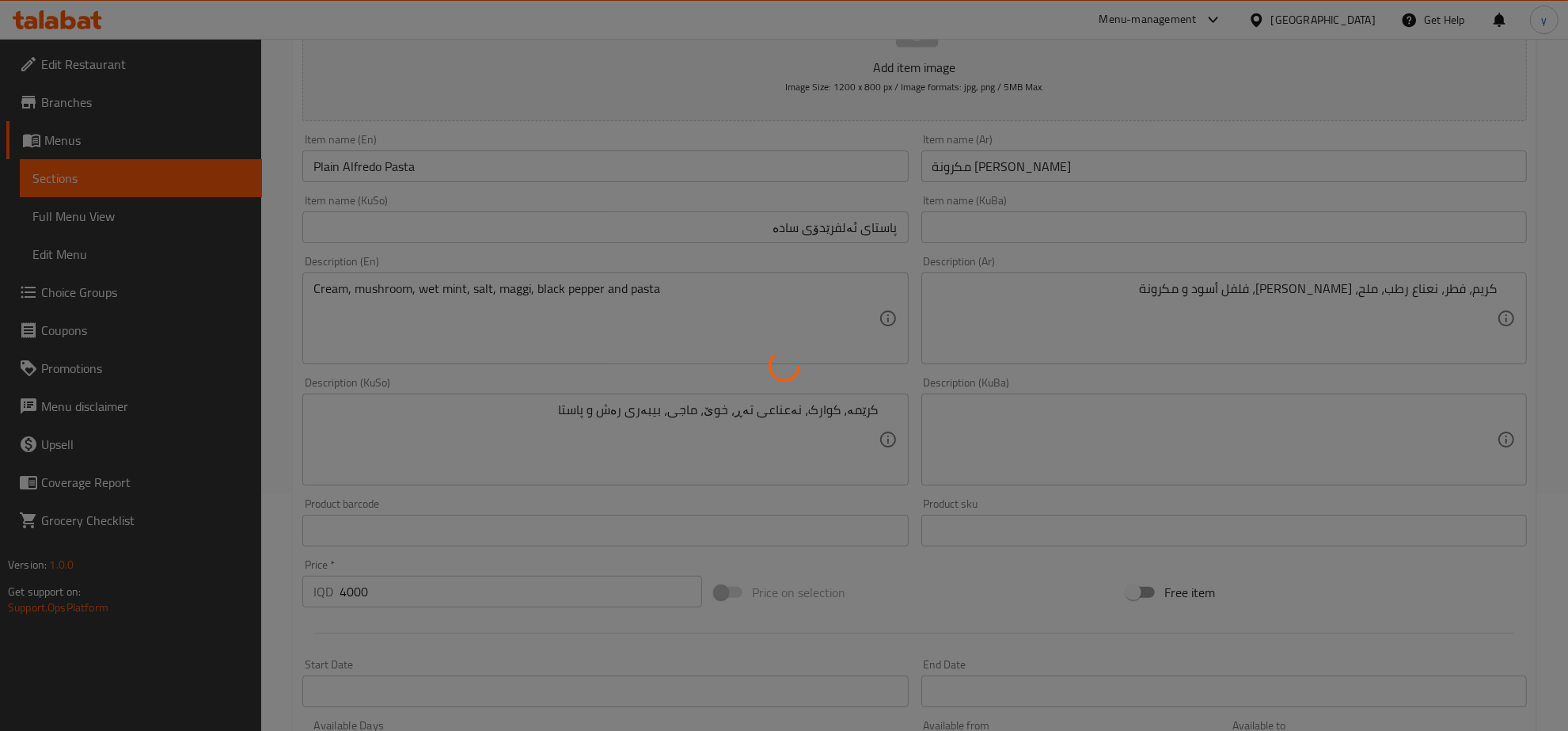
type input "0"
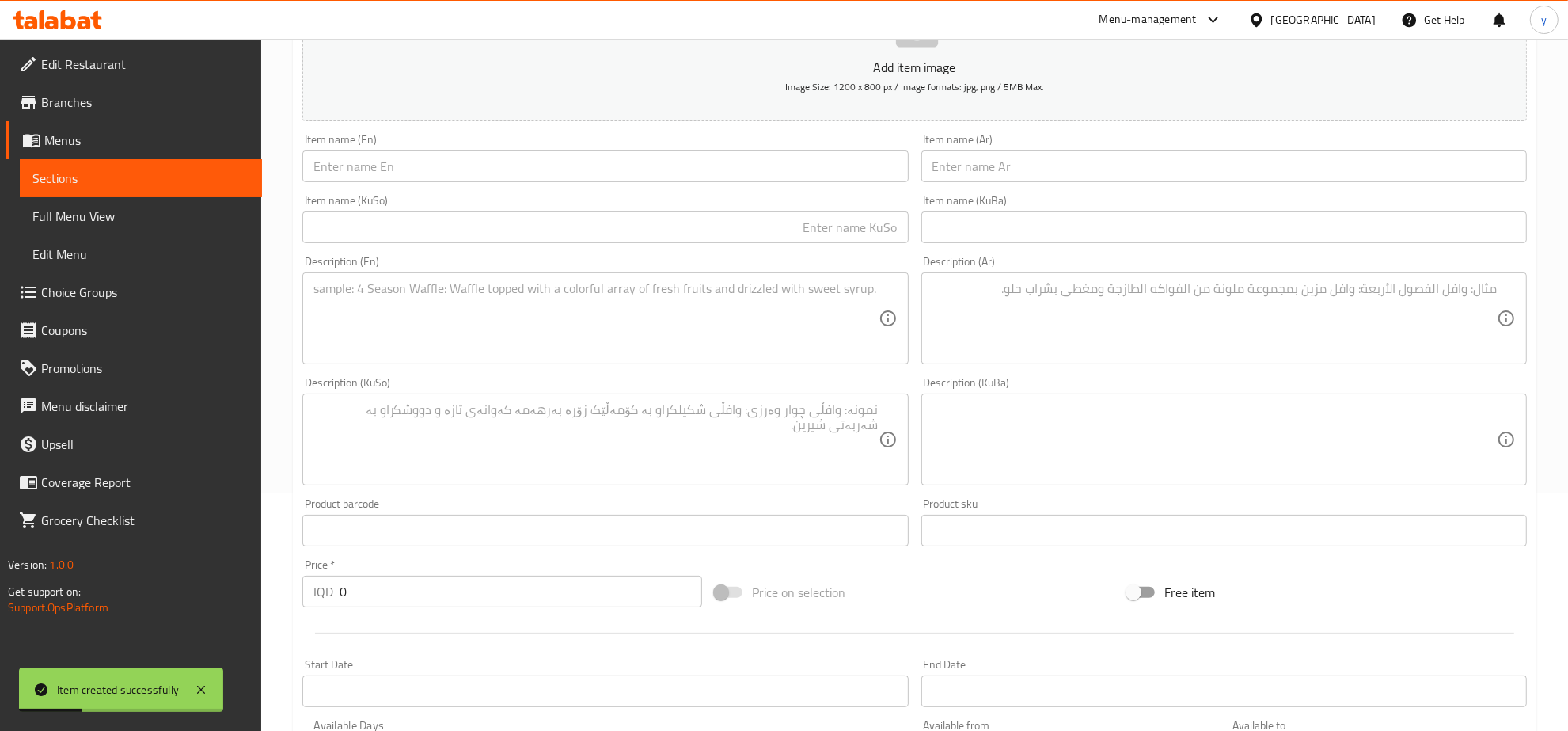
click at [714, 313] on textarea at bounding box center [595, 318] width 564 height 75
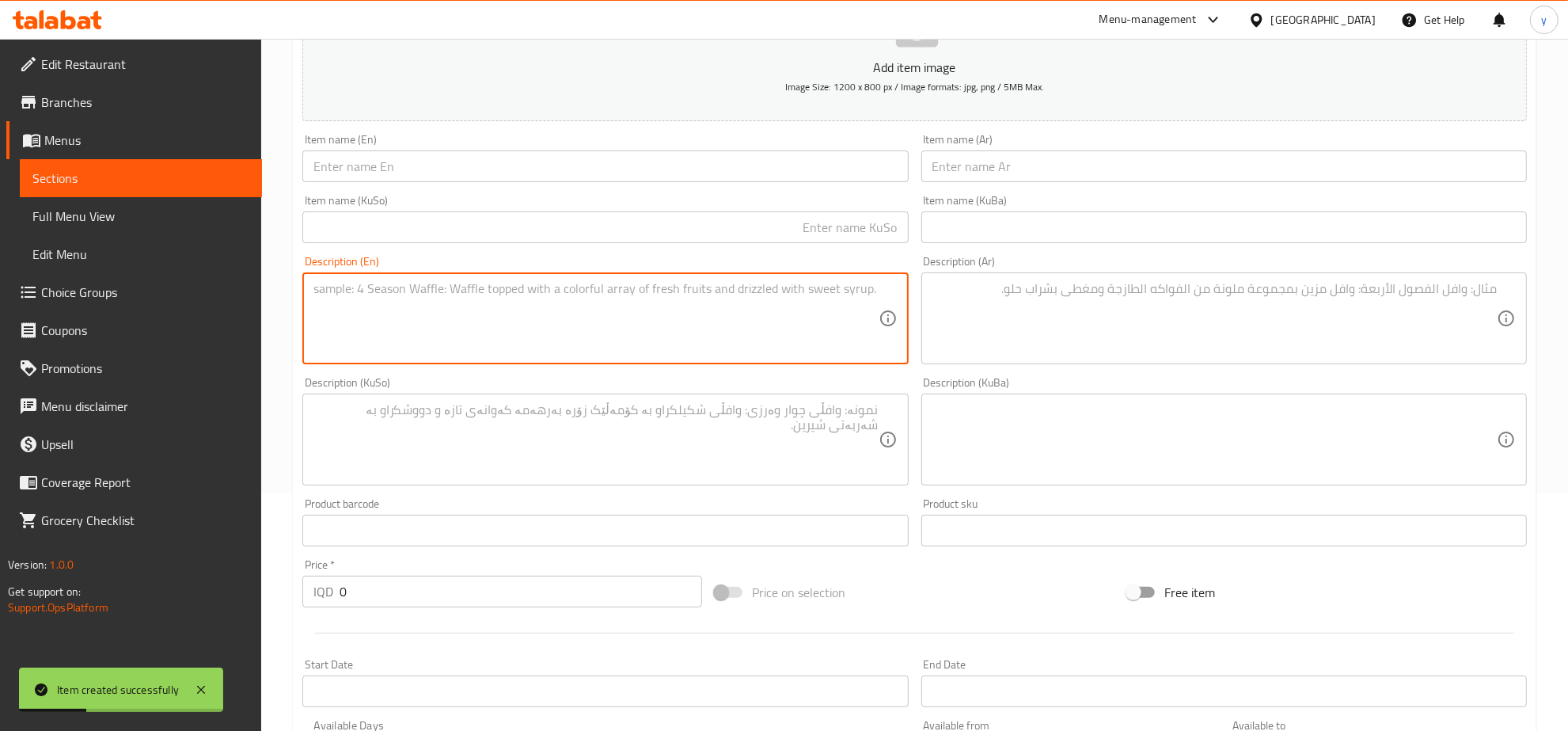
click at [775, 435] on textarea at bounding box center [595, 440] width 564 height 75
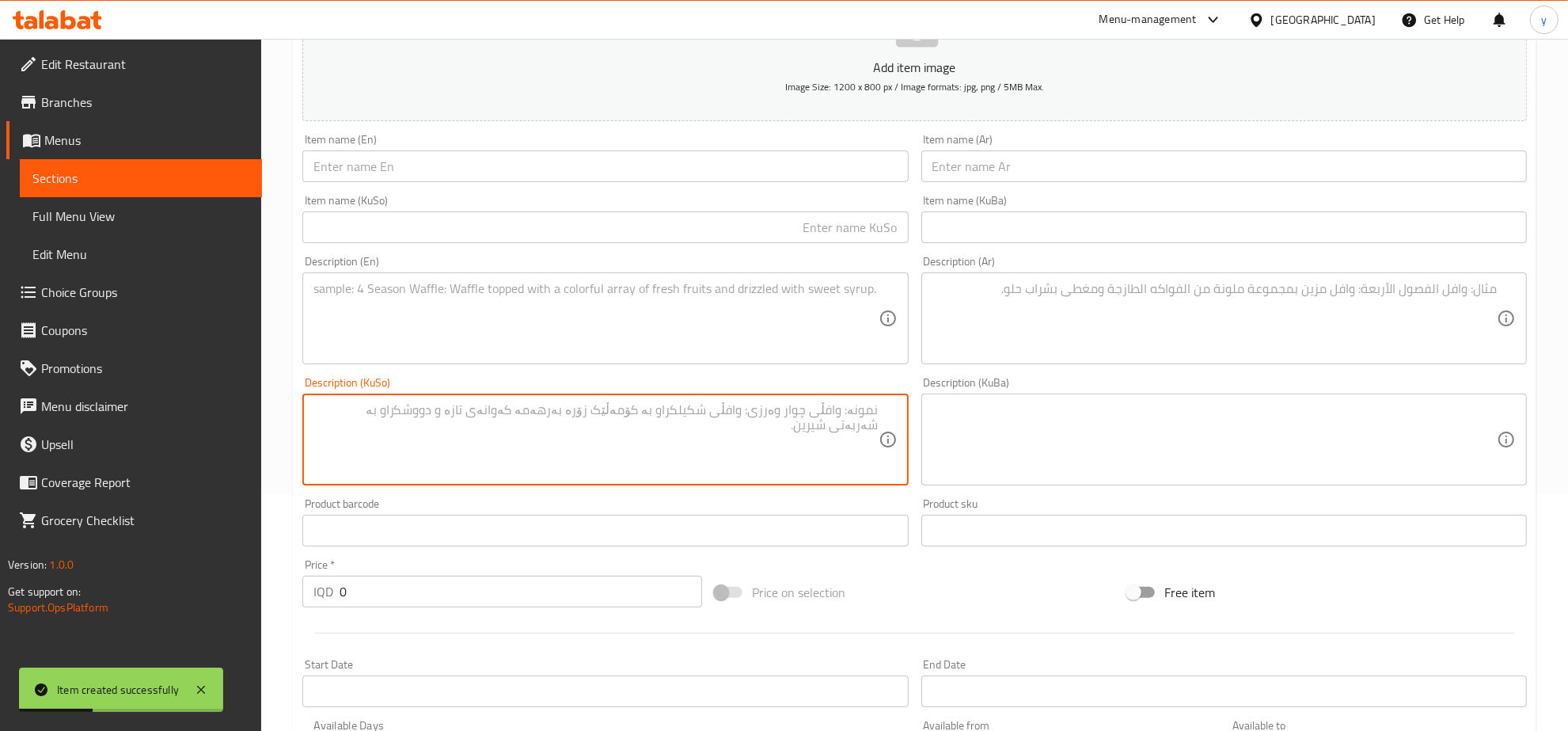
paste textarea "کرێمە + کوارک + نەعناعی تەڕ + خوێ + ماجی+ بیبەری رەش + پاستا + بیبەری شیرین و ر…"
type textarea "کرێمە + کوارک + نەعناعی تەڕ + خوێ + ماجی+ بیبەری رەش + پاستا + بیبەری شیرین و ر…"
click at [669, 188] on div "Item name (En) Item name (En)" at bounding box center [605, 158] width 618 height 61
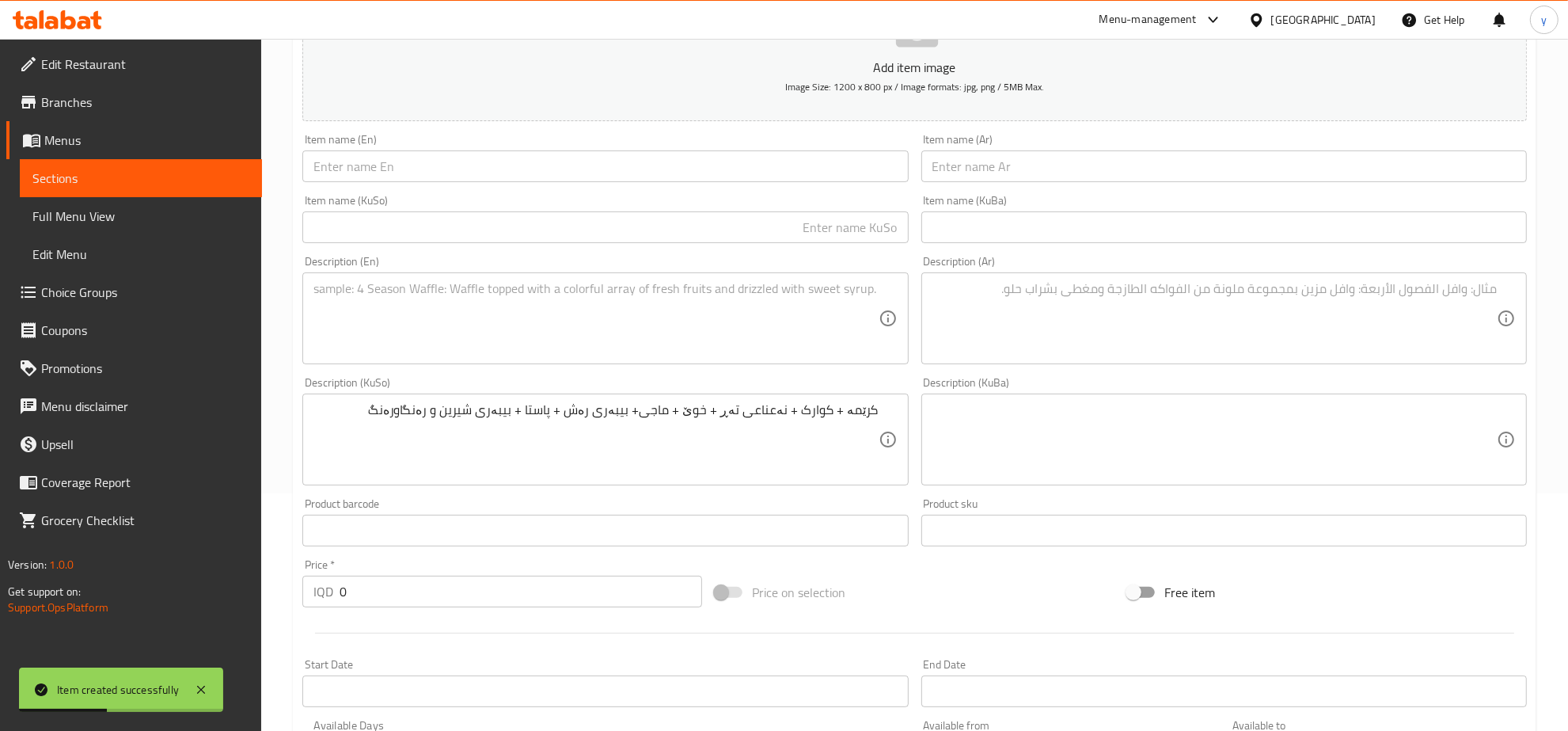
click at [663, 175] on input "text" at bounding box center [605, 166] width 606 height 32
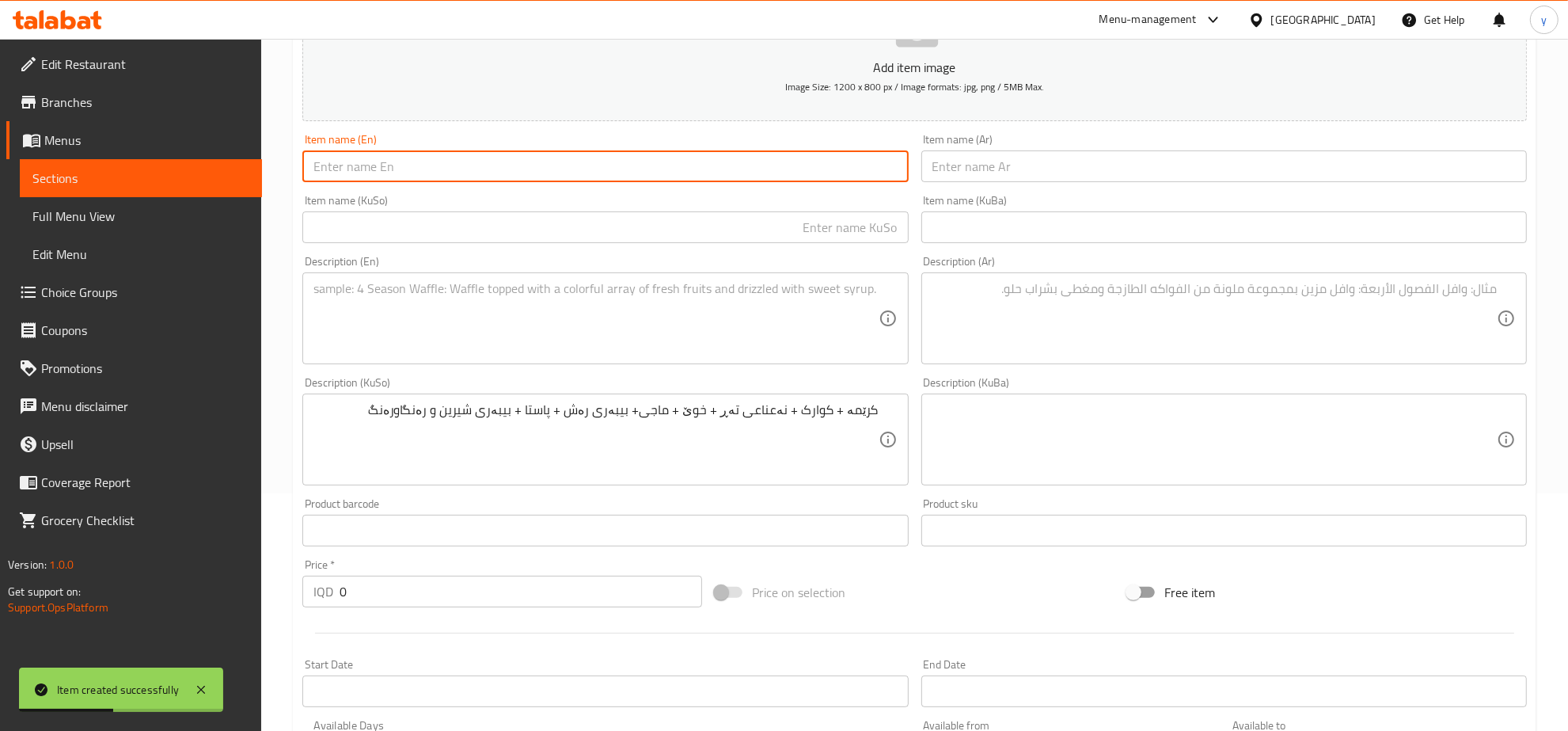
drag, startPoint x: 663, startPoint y: 230, endPoint x: 677, endPoint y: 241, distance: 17.8
click at [663, 230] on input "text" at bounding box center [605, 227] width 606 height 32
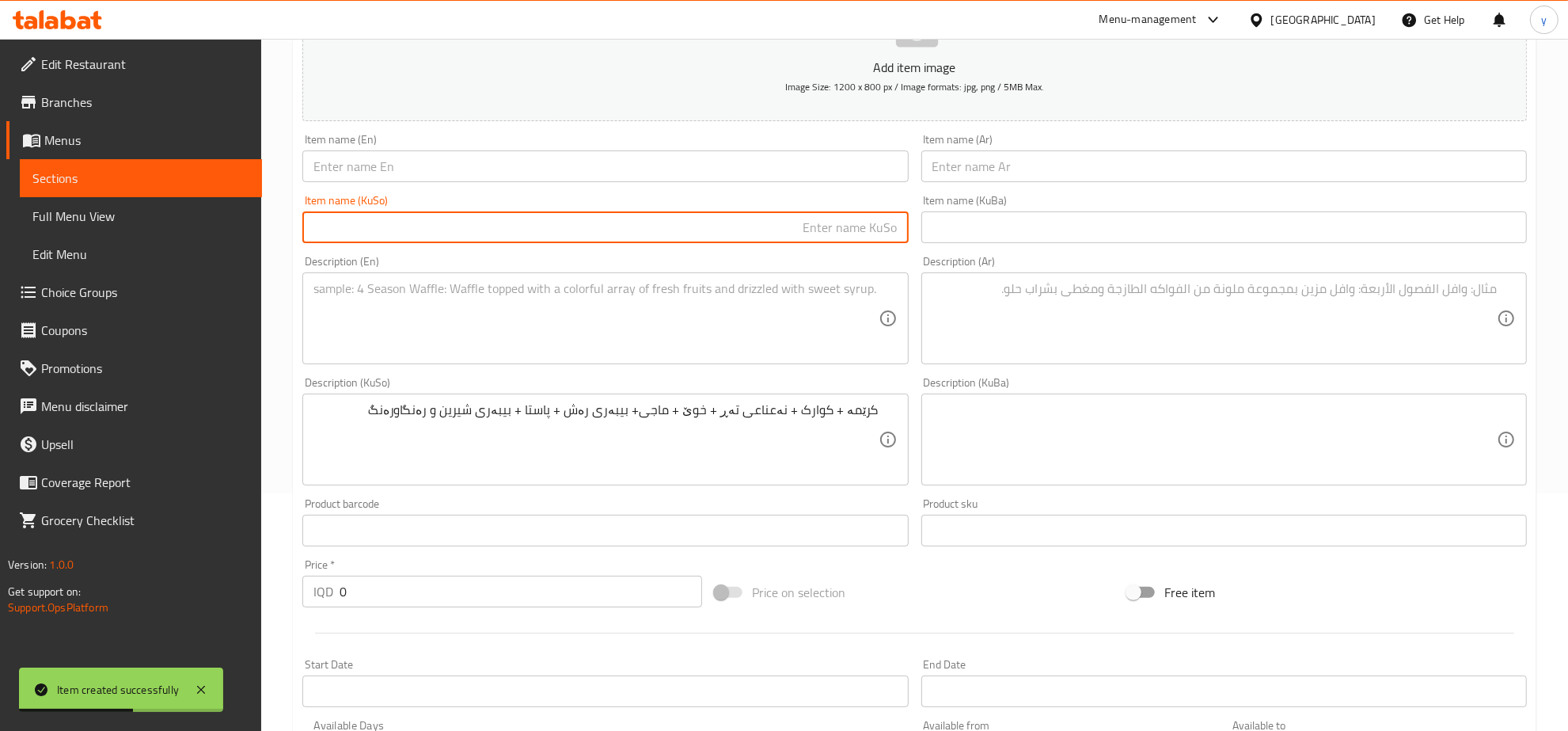
paste input "پاستای سەوزەوات"
type input "پاستای سەوزەوات"
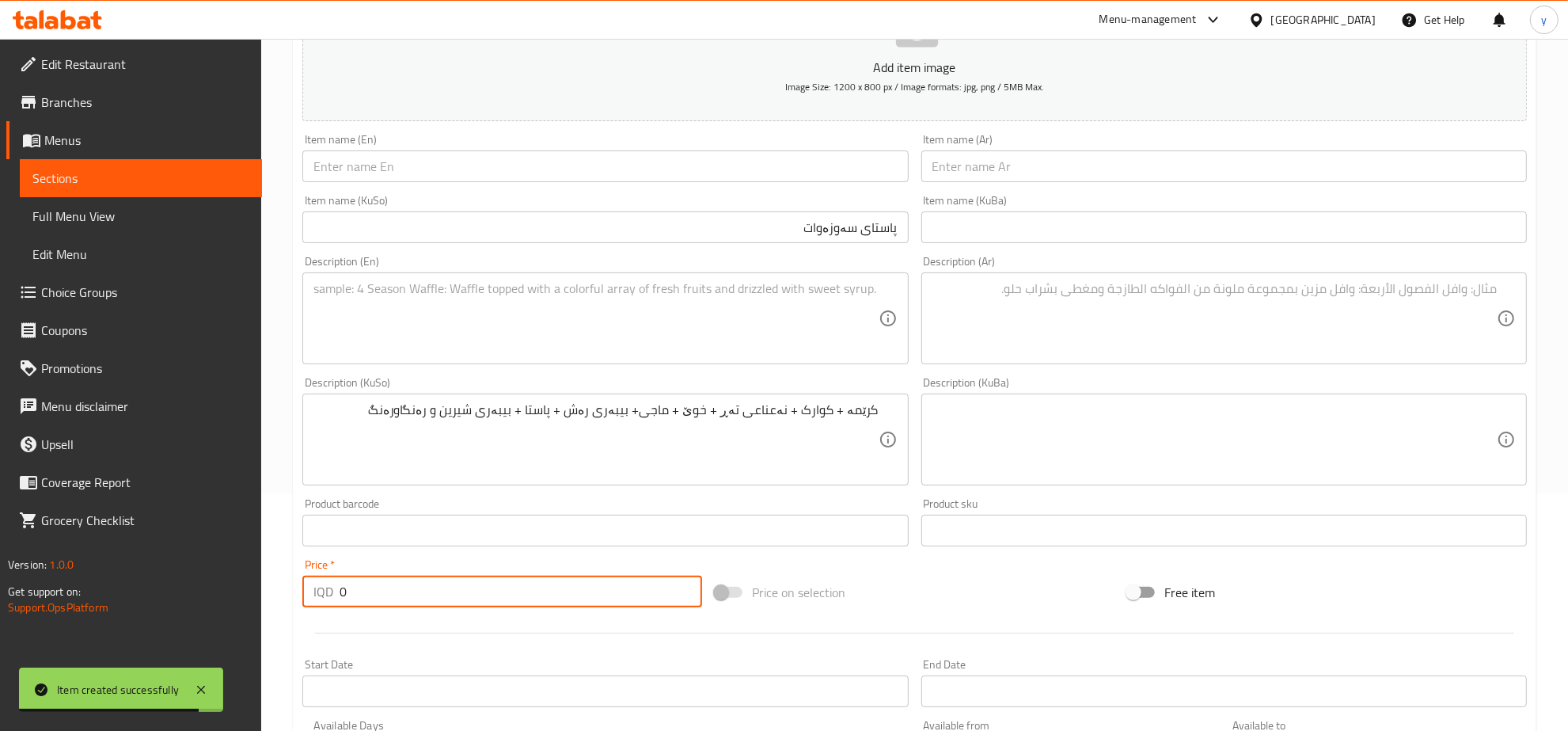
drag, startPoint x: 376, startPoint y: 589, endPoint x: 323, endPoint y: 608, distance: 56.3
click at [323, 608] on div "Price   * IQD 0 Price *" at bounding box center [502, 583] width 413 height 61
type input "5"
type input "4500"
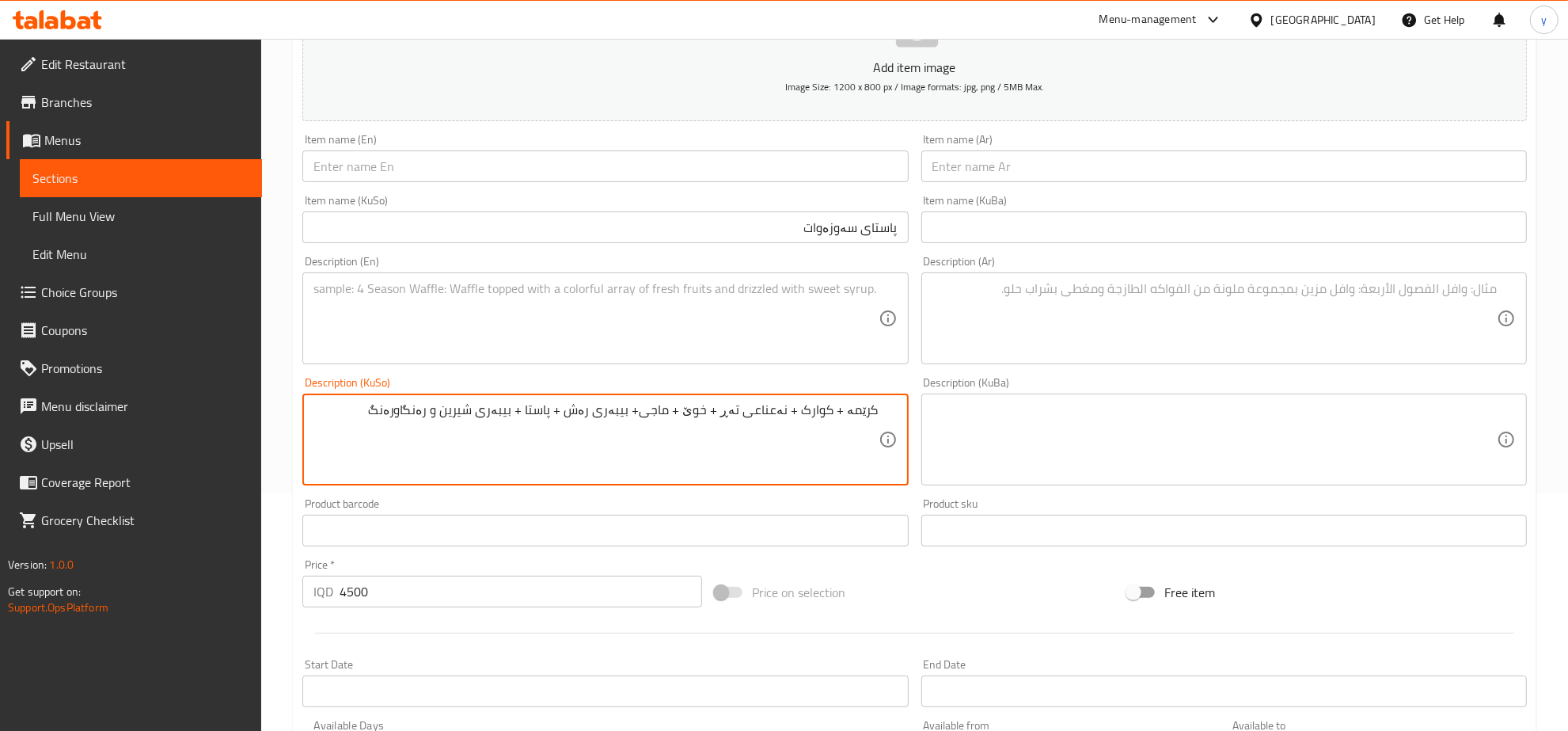
drag, startPoint x: 840, startPoint y: 412, endPoint x: 849, endPoint y: 423, distance: 14.2
drag, startPoint x: 798, startPoint y: 414, endPoint x: 807, endPoint y: 442, distance: 29.4
click at [807, 442] on textarea "کرێمی کوارک + نەعناعی تەڕ + خوێ + ماجی+ بیبەری رەش + پاستا + بیبەری شیرین و رەن…" at bounding box center [595, 440] width 564 height 75
drag, startPoint x: 731, startPoint y: 409, endPoint x: 743, endPoint y: 432, distance: 25.9
click at [743, 432] on textarea "کرێمی کوارک، نەعناعی تەڕ + خوێ + ماجی+ بیبەری رەش + پاستا + بیبەری شیرین و رەنگ…" at bounding box center [595, 440] width 564 height 75
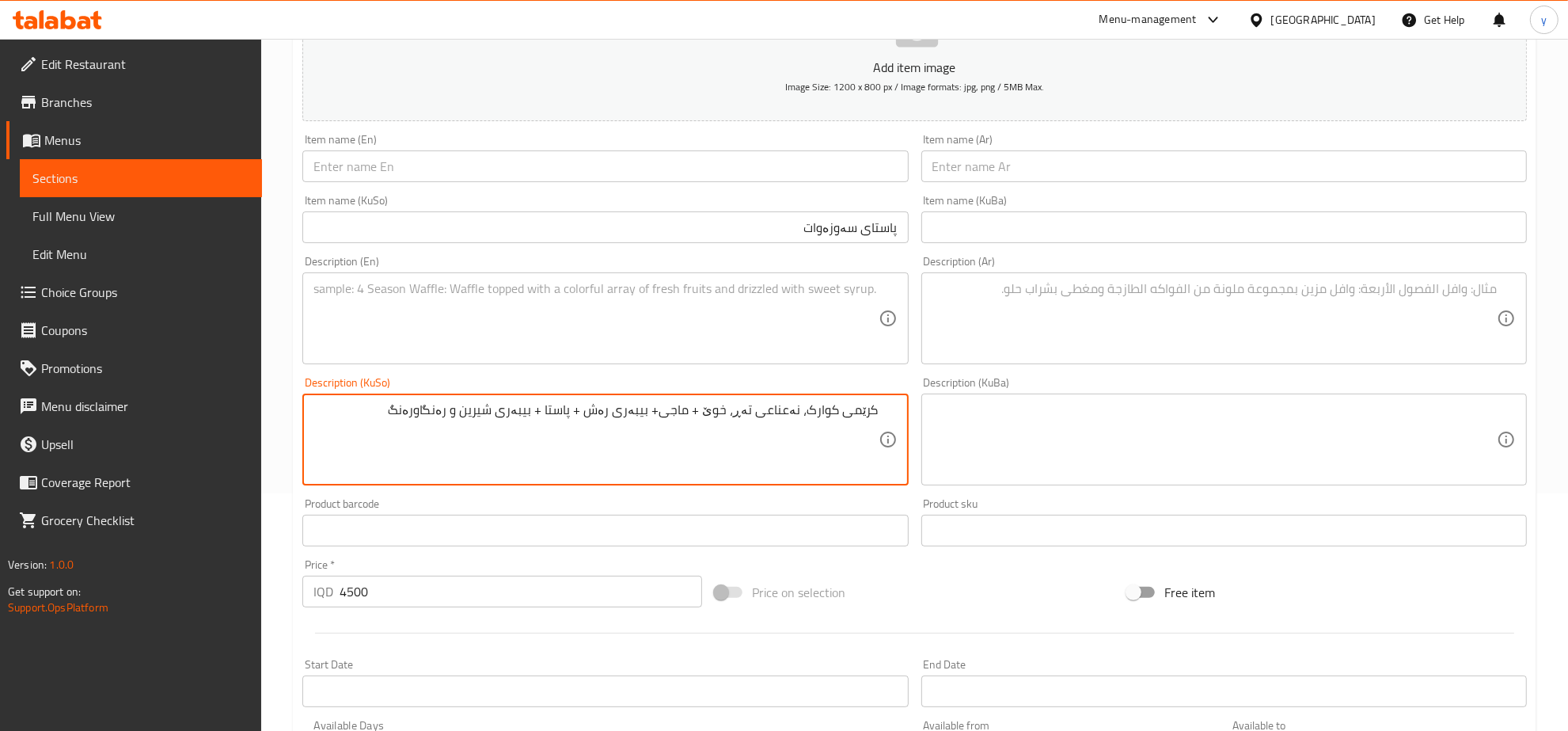
drag, startPoint x: 705, startPoint y: 409, endPoint x: 716, endPoint y: 428, distance: 22.0
click at [716, 428] on textarea "کرێمی کوارک، نەعناعی تەڕ، خوێ + ماجی+ بیبەری رەش + پاستا + بیبەری شیرین و رەنگا…" at bounding box center [595, 440] width 564 height 75
drag, startPoint x: 677, startPoint y: 412, endPoint x: 670, endPoint y: 418, distance: 9.2
click at [670, 418] on textarea "کرێمی کوارک، نەعناعی تەڕ، خوێ، ماجی+ بیبەری رەش + پاستا + بیبەری شیرین و رەنگاو…" at bounding box center [595, 440] width 564 height 75
drag, startPoint x: 614, startPoint y: 412, endPoint x: 603, endPoint y: 425, distance: 17.0
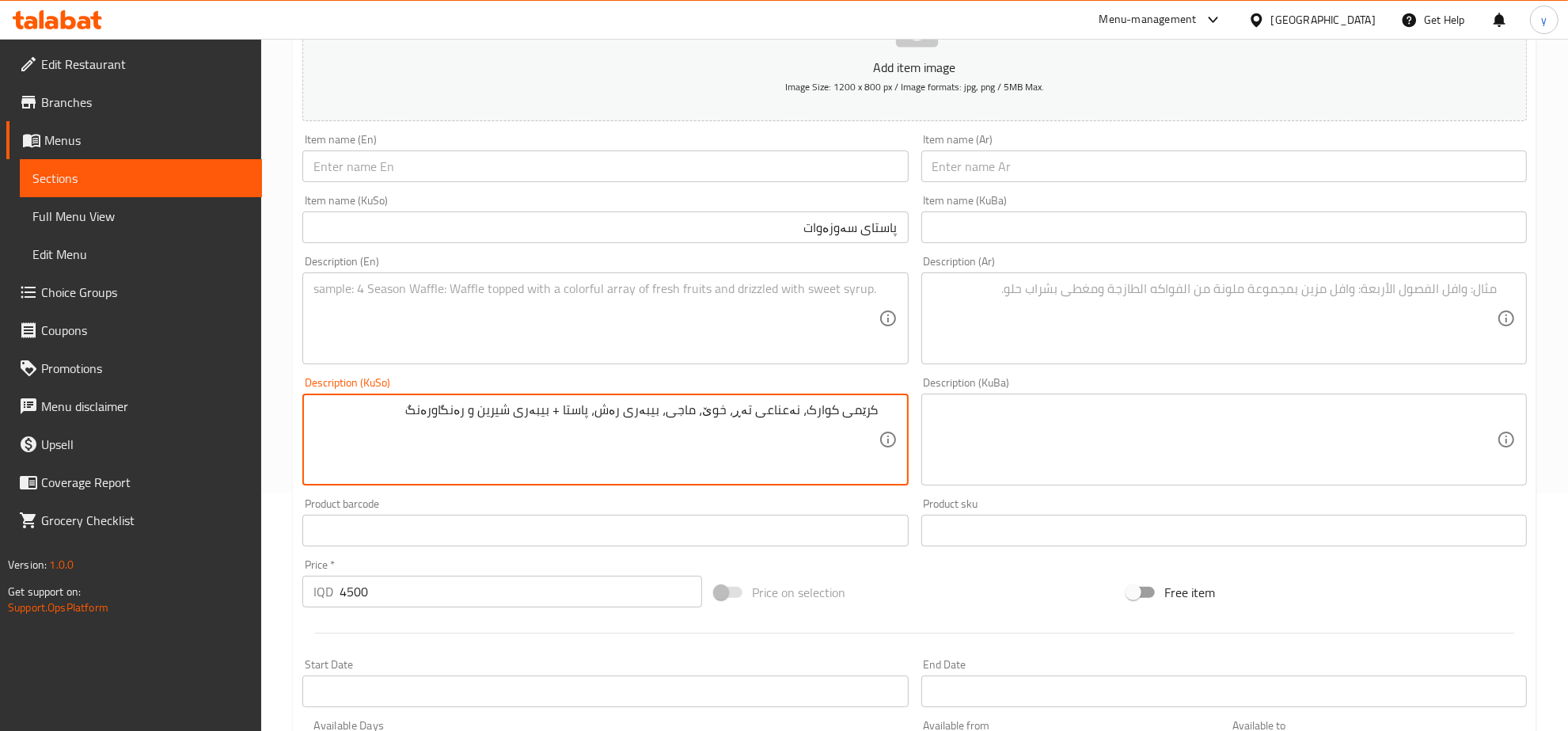
drag, startPoint x: 580, startPoint y: 412, endPoint x: 567, endPoint y: 424, distance: 17.7
click at [555, 434] on textarea "کرێمی کوارک، نەعناعی تەڕ، خوێ، ماجی، بیبەری رەش، پاستا + بیبەری شیرین و رەنگاور…" at bounding box center [595, 440] width 564 height 75
click at [579, 406] on textarea "کرێمی کوارک، نەعناعی تەڕ، خوێ، ماجی، بیبەری رەش، پاستا + بیبەری شیرین و رەنگاور…" at bounding box center [595, 440] width 564 height 75
drag, startPoint x: 580, startPoint y: 408, endPoint x: 574, endPoint y: 423, distance: 16.2
click at [574, 423] on textarea "کرێمی کوارک، نەعناعی تەڕ، خوێ، ماجی، بیبەری رەش، پاستا + بیبەری شیرین و رەنگاور…" at bounding box center [595, 440] width 564 height 75
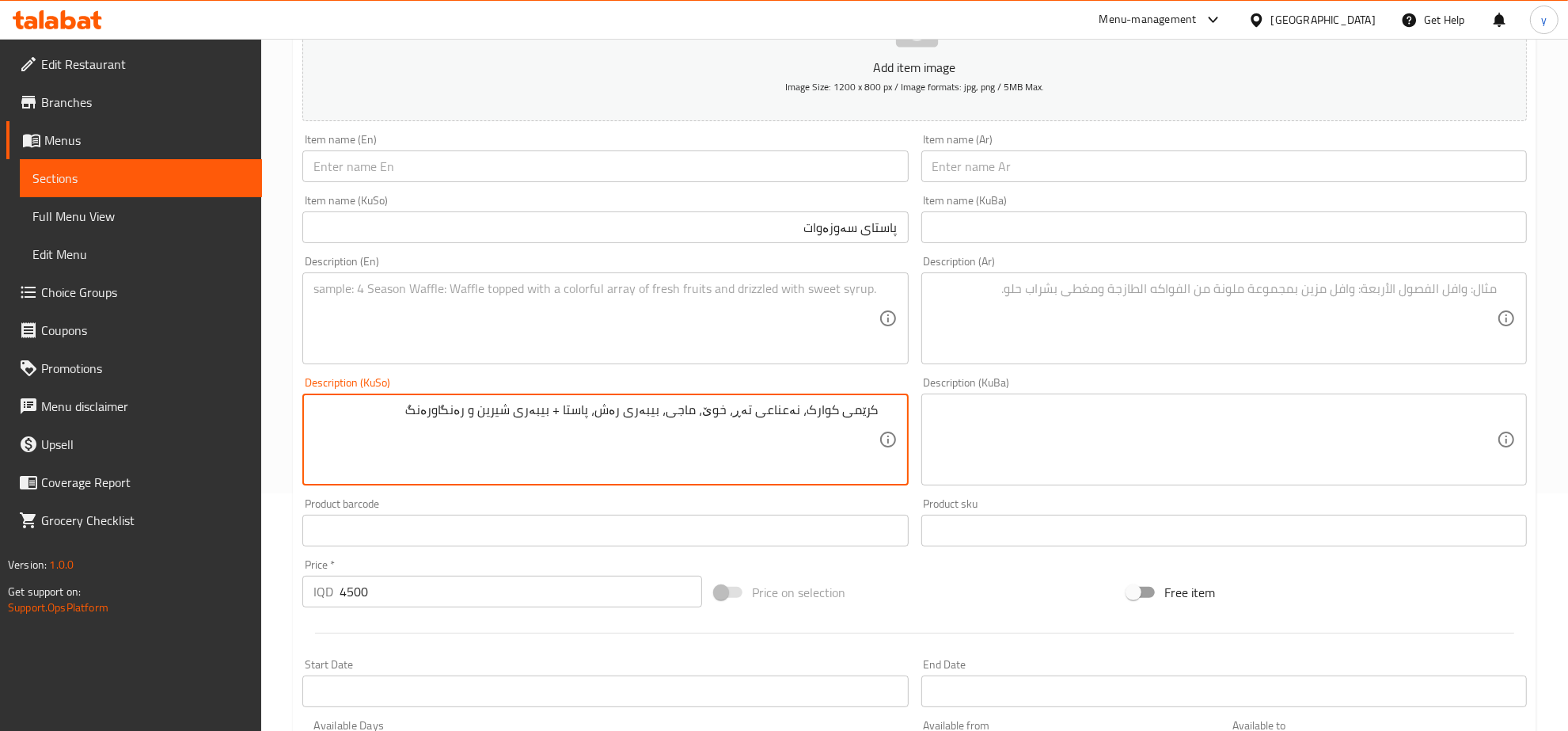
click at [582, 409] on textarea "کرێمی کوارک، نەعناعی تەڕ، خوێ، ماجی، بیبەری رەش، پاستا + بیبەری شیرین و رەنگاور…" at bounding box center [595, 440] width 564 height 75
drag, startPoint x: 583, startPoint y: 408, endPoint x: 575, endPoint y: 414, distance: 10.0
click at [575, 414] on textarea "کرێمی کوارک، نەعناعی تەڕ، خوێ، ماجی، بیبەری رەش، پاستا + بیبەری شیرین و رەنگاور…" at bounding box center [595, 440] width 564 height 75
drag, startPoint x: 410, startPoint y: 421, endPoint x: 928, endPoint y: 440, distance: 518.3
click at [928, 440] on div "Add item image Image Size: 1200 x 800 px / Image formats: jpg, png / 5MB Max. I…" at bounding box center [915, 402] width 1237 height 865
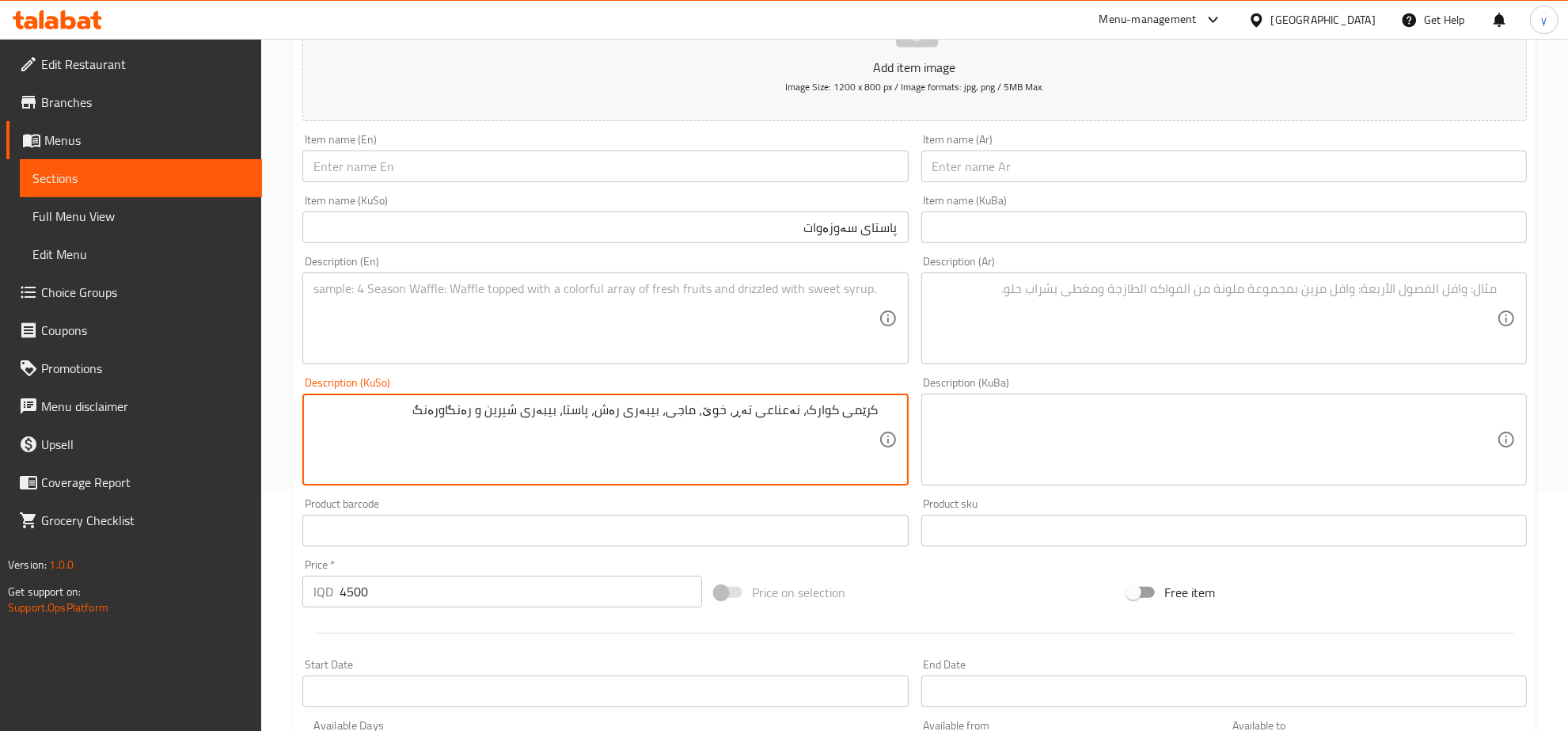
type textarea "کرێمی کوارک، نەعناعی تەڕ، خوێ، ماجی، بیبەری رەش، پاستا، بیبەری شیرین و رەنگاورە…"
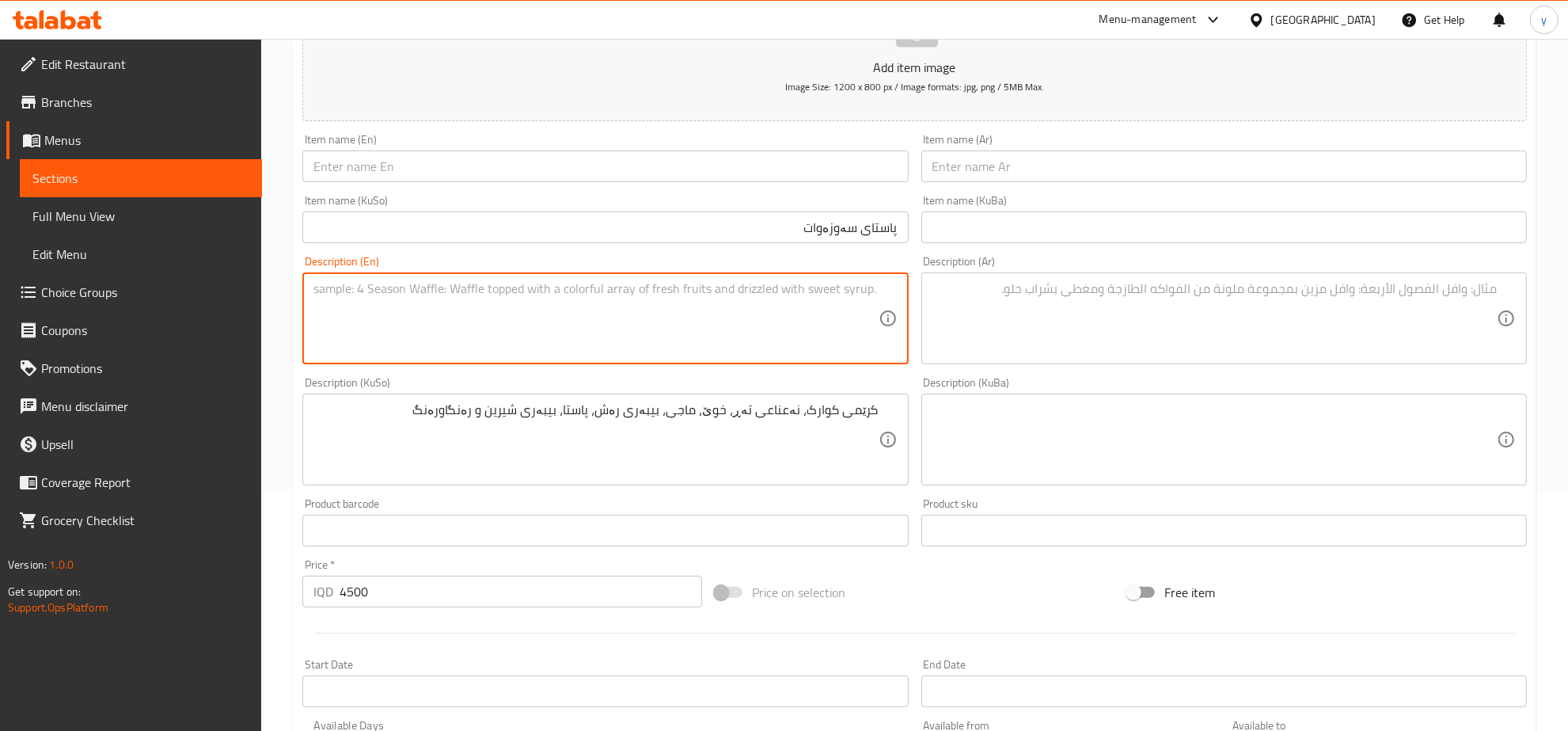
click at [806, 327] on textarea at bounding box center [595, 318] width 564 height 75
click at [971, 330] on textarea at bounding box center [1214, 318] width 564 height 75
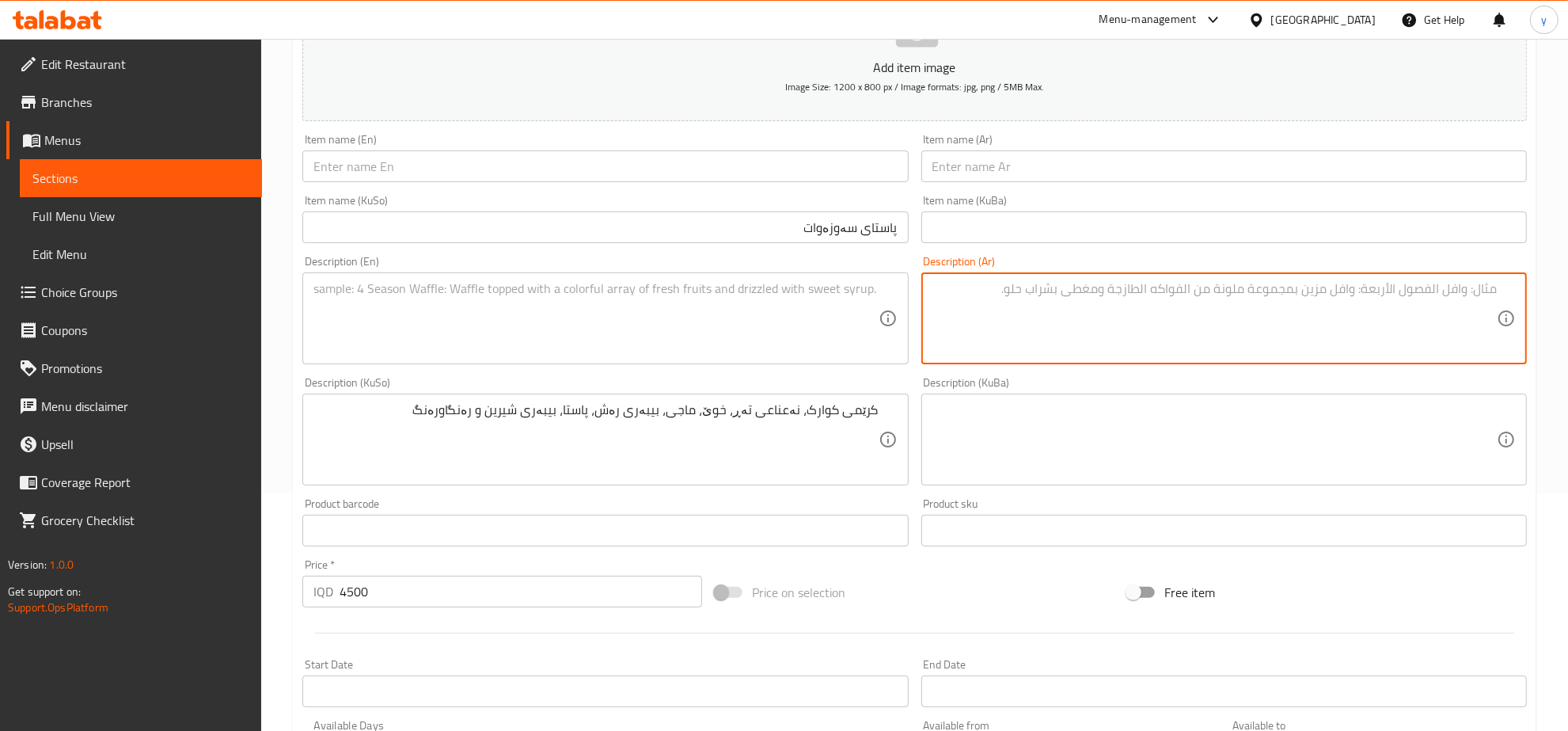
paste textarea "كريم، فطر، نعناع رطب، ملح، ماجي، فلفل أسود و مكرونة"
type textarea "كريم، فطر، نعناع رطب، ملح، ماجي، فلفل أسود و مكرونة"
click at [712, 378] on div "Description (KuSo) کرێمی کوارک، نەعناعی تەڕ، خوێ، ماجی، بیبەری رەش، پاستا، بیبە…" at bounding box center [605, 431] width 606 height 109
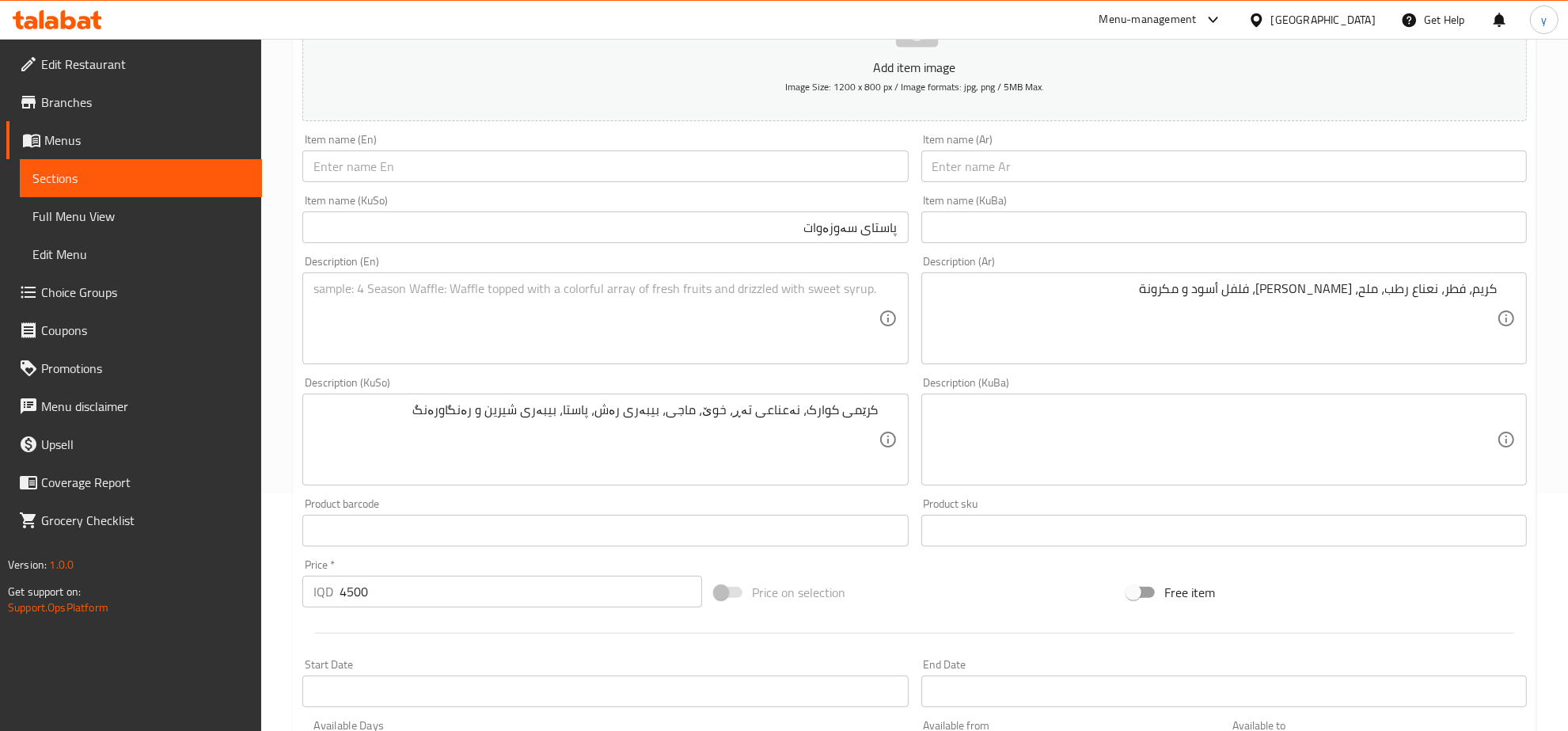
click at [679, 347] on textarea at bounding box center [595, 318] width 564 height 75
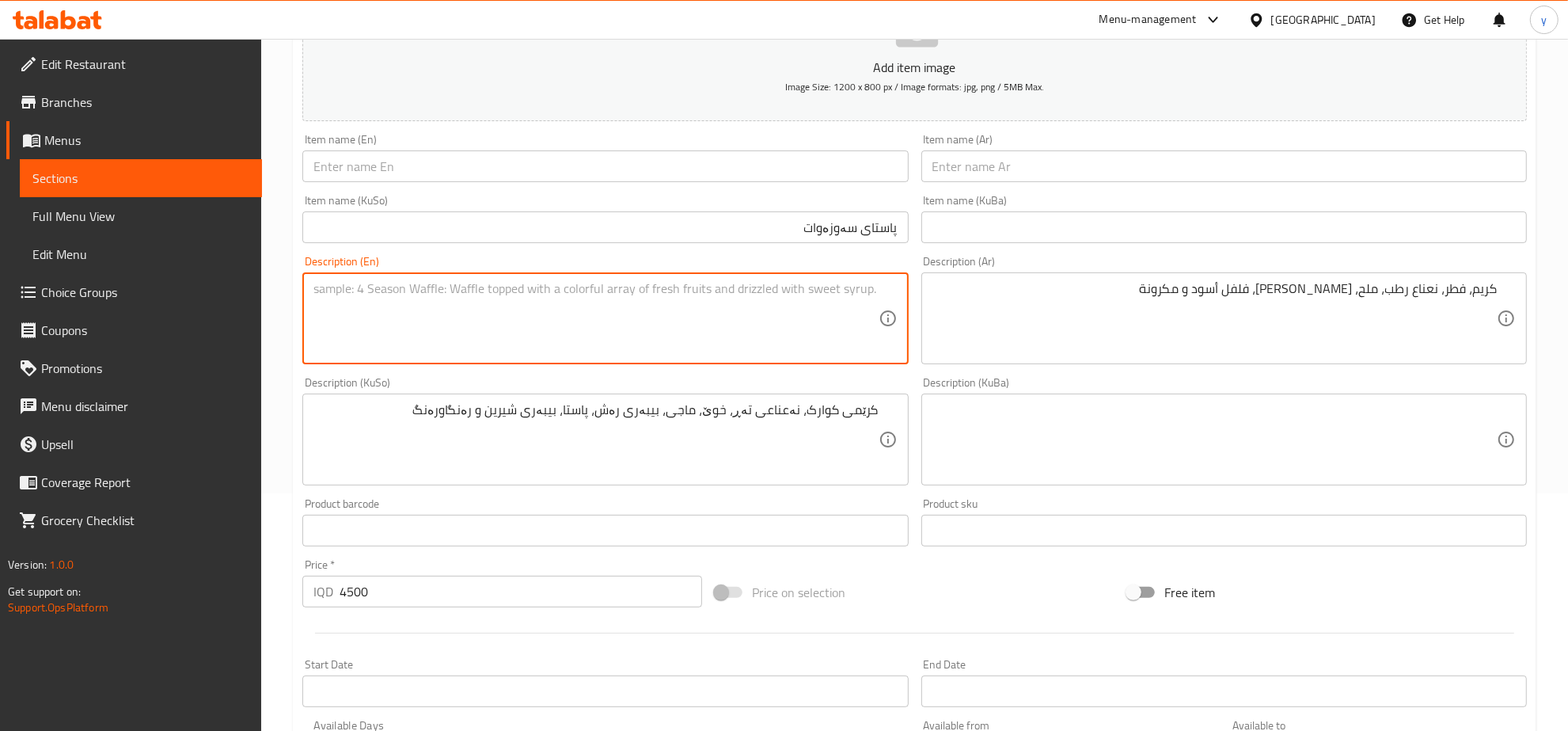
paste textarea "Cream, mushroom, wet mint, salt, maggi, black pepper and pasta"
type textarea "Cream, mushroom, wet mint, salt, maggi, black pepper and pasta"
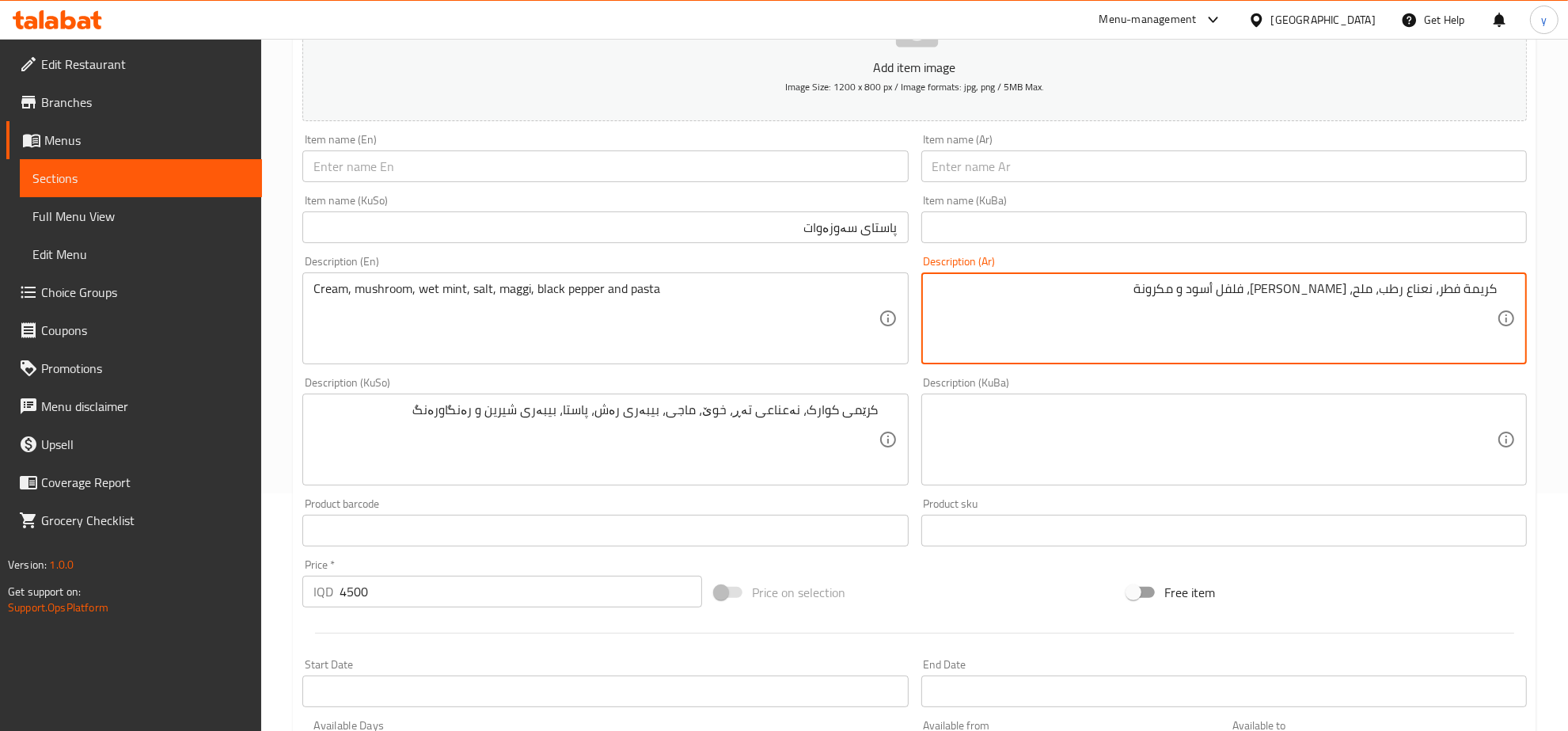
drag, startPoint x: 1248, startPoint y: 295, endPoint x: 1257, endPoint y: 296, distance: 9.1
click at [1257, 296] on textarea "كريمة فطر، نعناع رطب، ملح، ماجي، فلفل أسود و مكرونة" at bounding box center [1214, 318] width 564 height 75
click at [1192, 299] on textarea "كريمة فطر، نعناع رطب، ملح، ماجي، فلفل أسود، مكرونة" at bounding box center [1214, 318] width 564 height 75
type textarea "كريمة فطر، نعناع رطب، ملح، ماجي، فلفل أسود، مكرونة، فلفل حلو وملون"
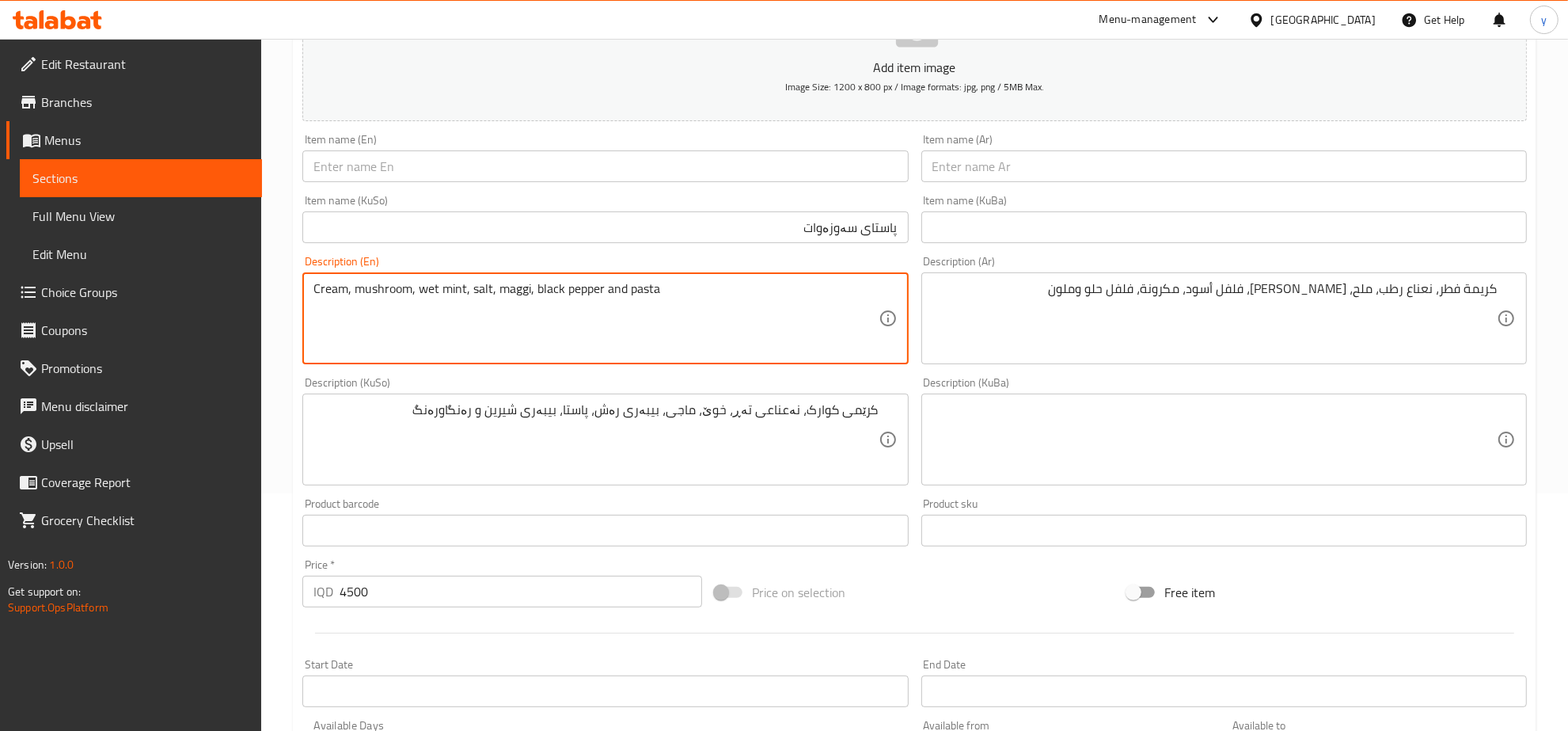
drag, startPoint x: 409, startPoint y: 291, endPoint x: 301, endPoint y: 303, distance: 108.7
click at [301, 303] on div "Description (En) Cream, mushroom, wet mint, salt, maggi, black pepper and pasta…" at bounding box center [605, 309] width 618 height 122
click at [661, 286] on textarea "Mushroom cream, wet mint, salt, maggi, black pepper and pasta" at bounding box center [595, 318] width 564 height 75
click at [600, 285] on textarea "Mushroom cream, wet mint, salt, maggi, black pepper and pasta" at bounding box center [595, 318] width 564 height 75
click at [619, 283] on textarea "Mushroom cream, wet mint, salt, maggi, black pepper and pasta" at bounding box center [595, 318] width 564 height 75
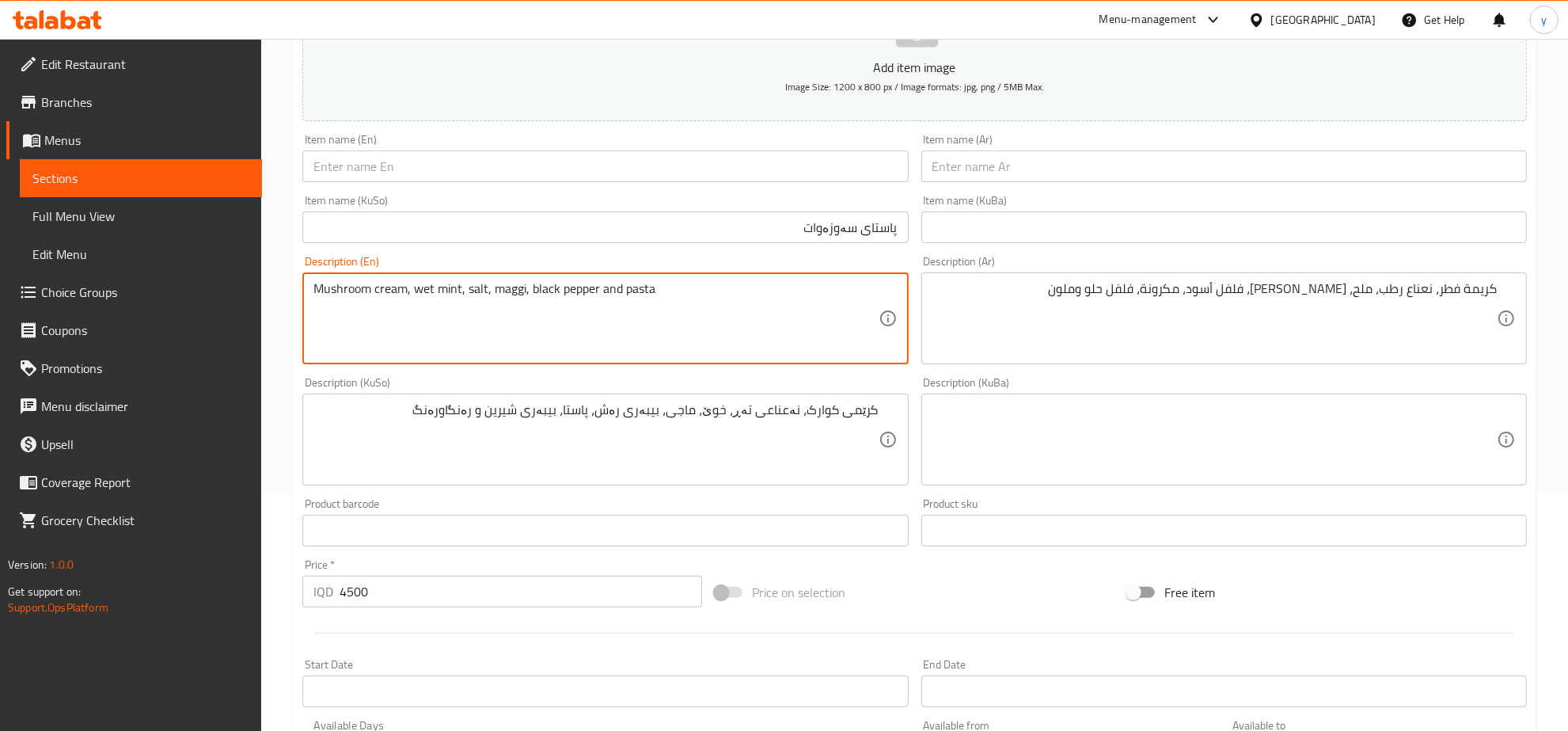
click at [619, 283] on textarea "Mushroom cream, wet mint, salt, maggi, black pepper and pasta" at bounding box center [595, 318] width 564 height 75
click at [599, 287] on textarea "Mushroom cream, wet mint, salt, maggi, black pepper and pasta" at bounding box center [595, 318] width 564 height 75
click at [607, 287] on textarea "Mushroom cream, wet mint, salt, maggi, black pepper and pasta" at bounding box center [595, 318] width 564 height 75
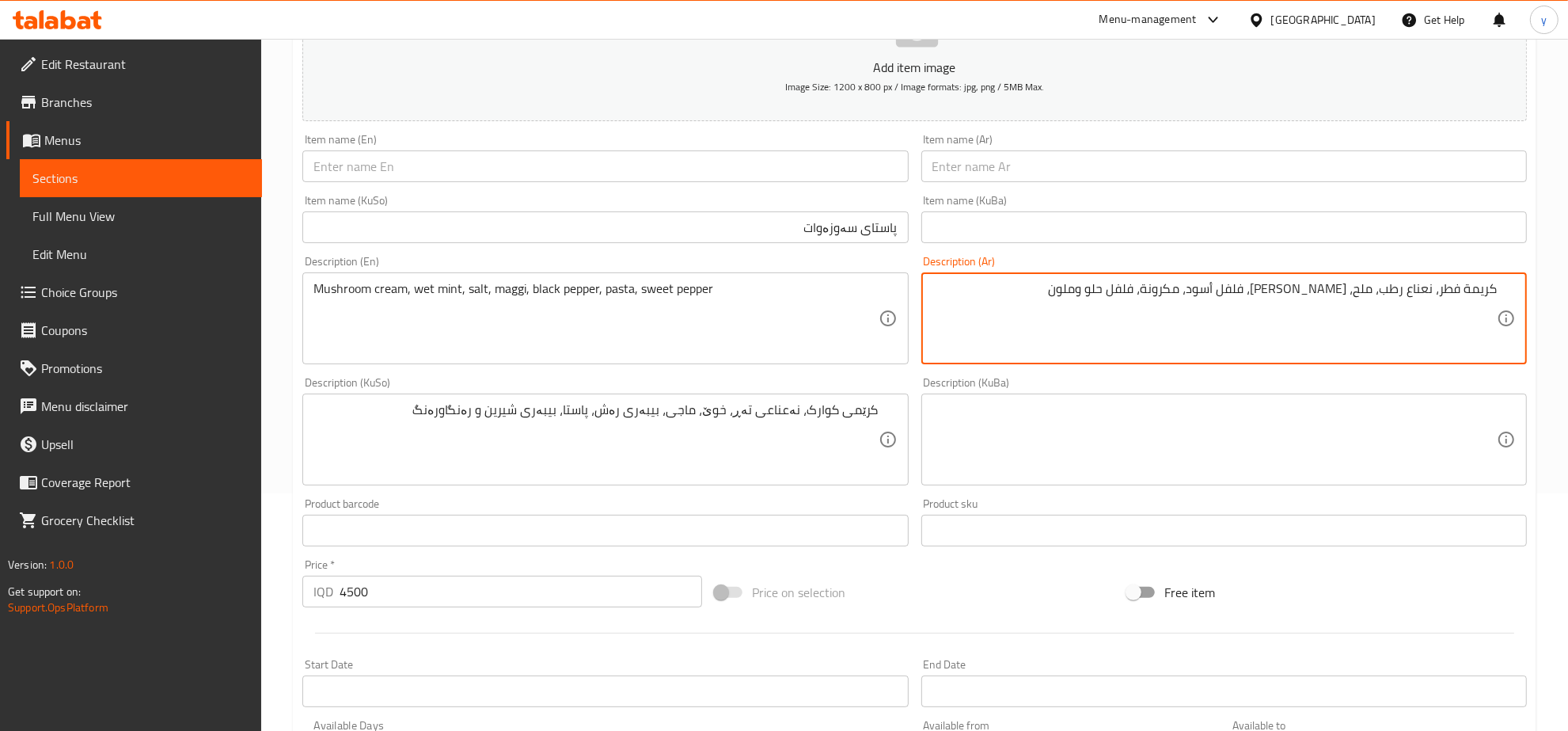
drag, startPoint x: 1204, startPoint y: 289, endPoint x: 1155, endPoint y: 295, distance: 49.4
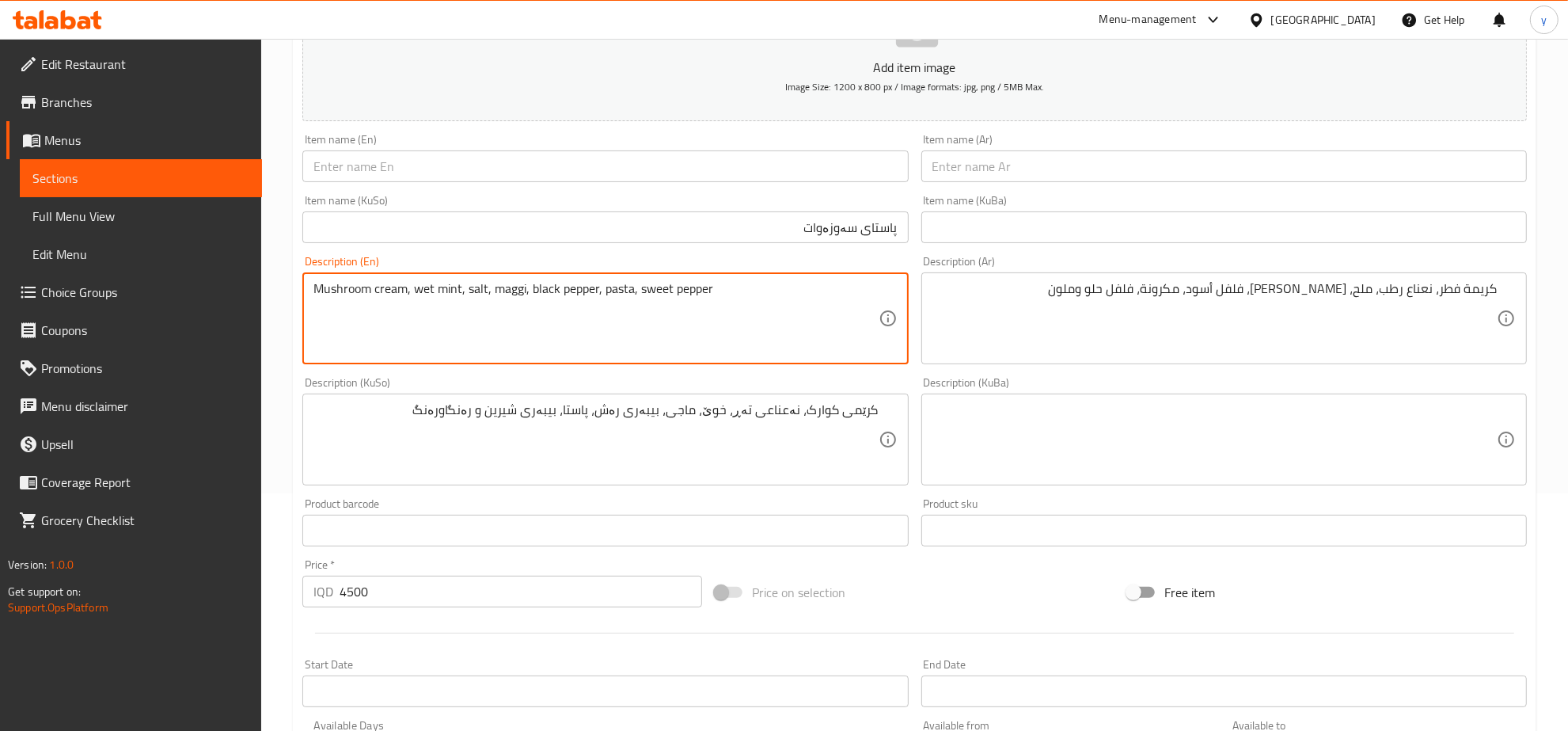
click at [710, 302] on textarea "Mushroom cream, wet mint, salt, maggi, black pepper, pasta, sweet pepper" at bounding box center [595, 318] width 564 height 75
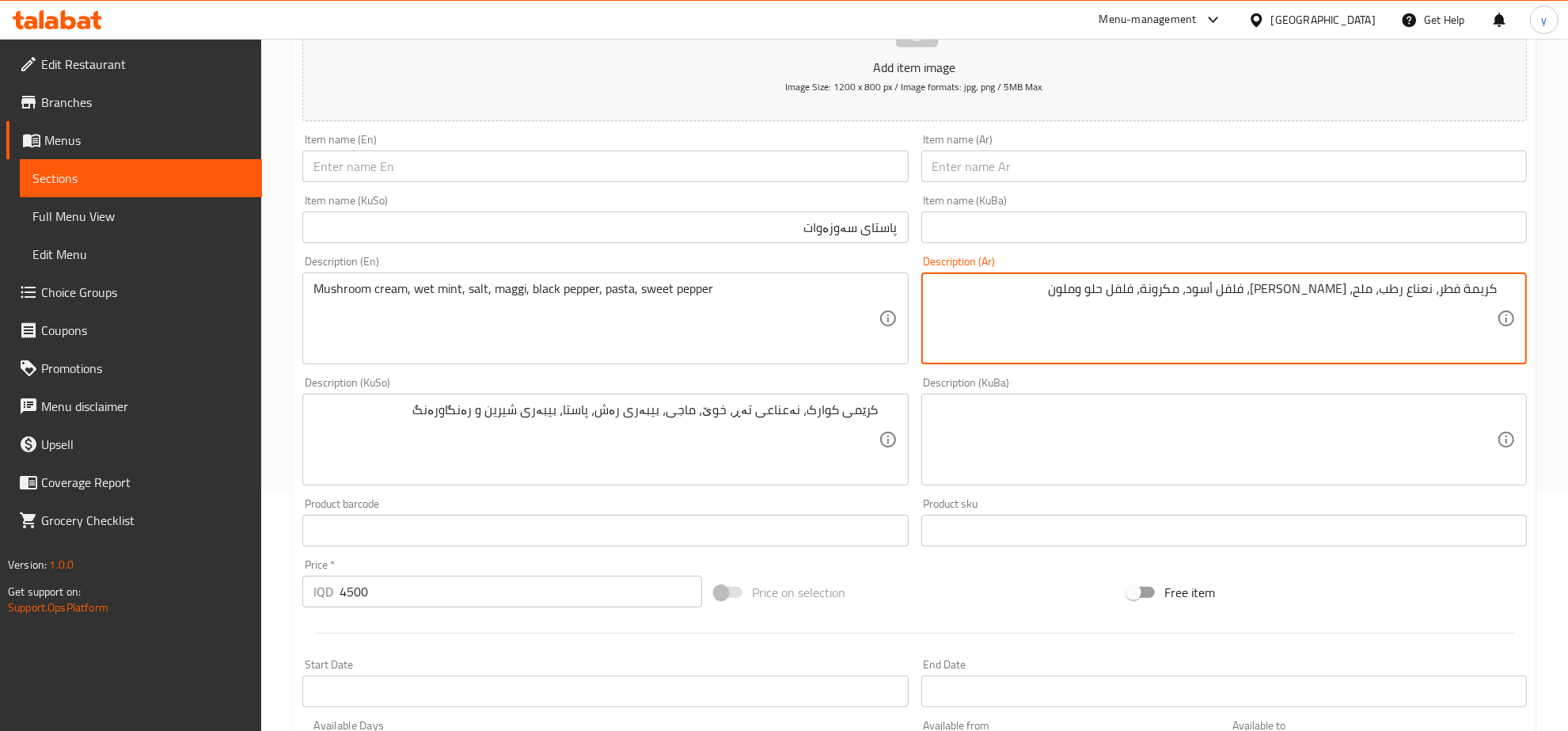
drag, startPoint x: 1158, startPoint y: 295, endPoint x: 1201, endPoint y: 298, distance: 43.1
click at [1201, 298] on textarea "كريمة فطر، نعناع رطب، ملح، ماجي، فلفل أسود، مكرونة، فلفل حلو وملون" at bounding box center [1214, 318] width 564 height 75
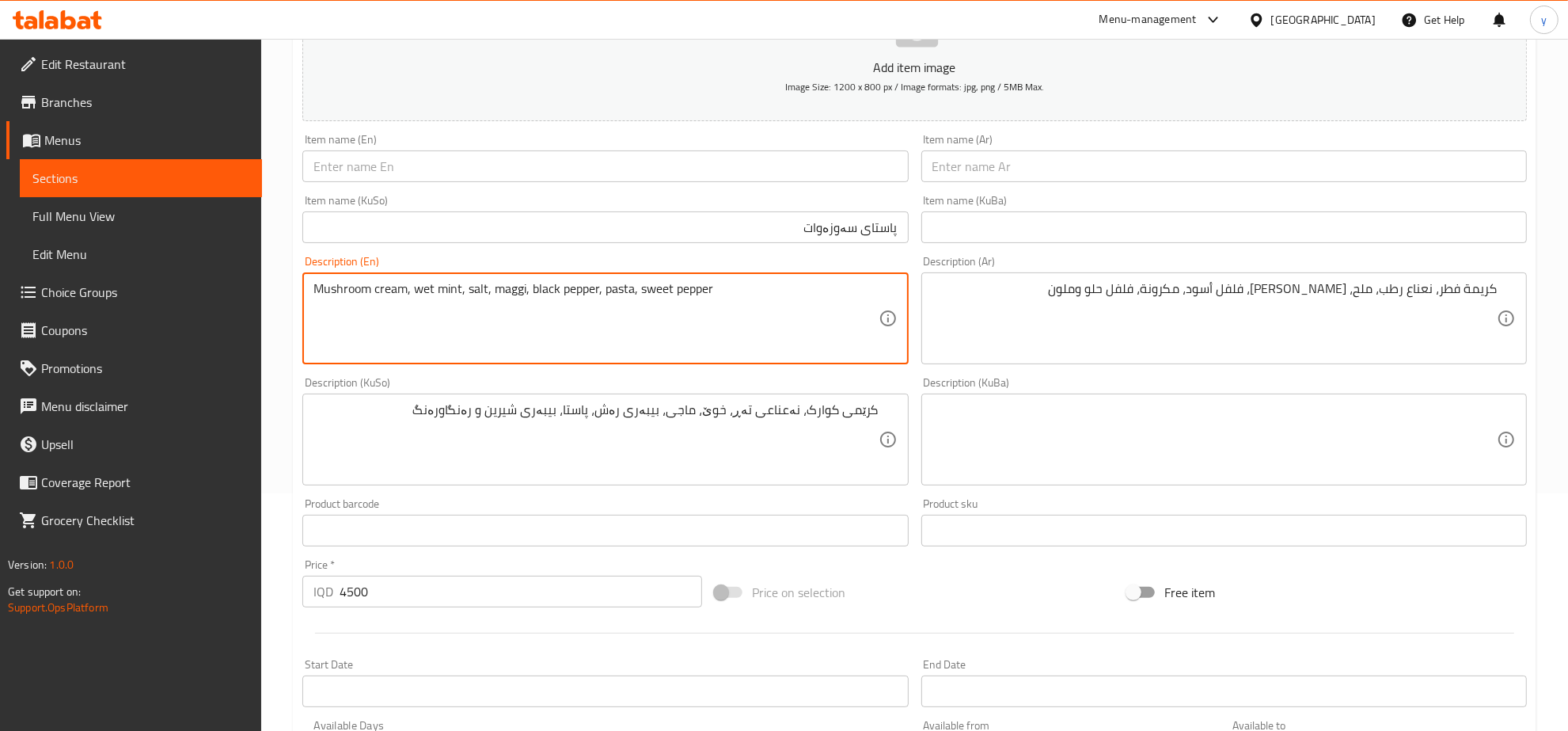
drag, startPoint x: 638, startPoint y: 285, endPoint x: 752, endPoint y: 293, distance: 114.3
paste textarea "Bell P"
click at [639, 287] on textarea "Mushroom cream, wet mint, salt, maggi, black pepper, pasta, Bell Pepper" at bounding box center [595, 318] width 564 height 75
click at [665, 285] on textarea "Mushroom cream, wet mint, salt, maggi, black pepper, pasta, bell Pepper" at bounding box center [595, 318] width 564 height 75
click at [705, 287] on textarea "Mushroom cream, wet mint, salt, maggi, black pepper, pasta, bell pepper" at bounding box center [595, 318] width 564 height 75
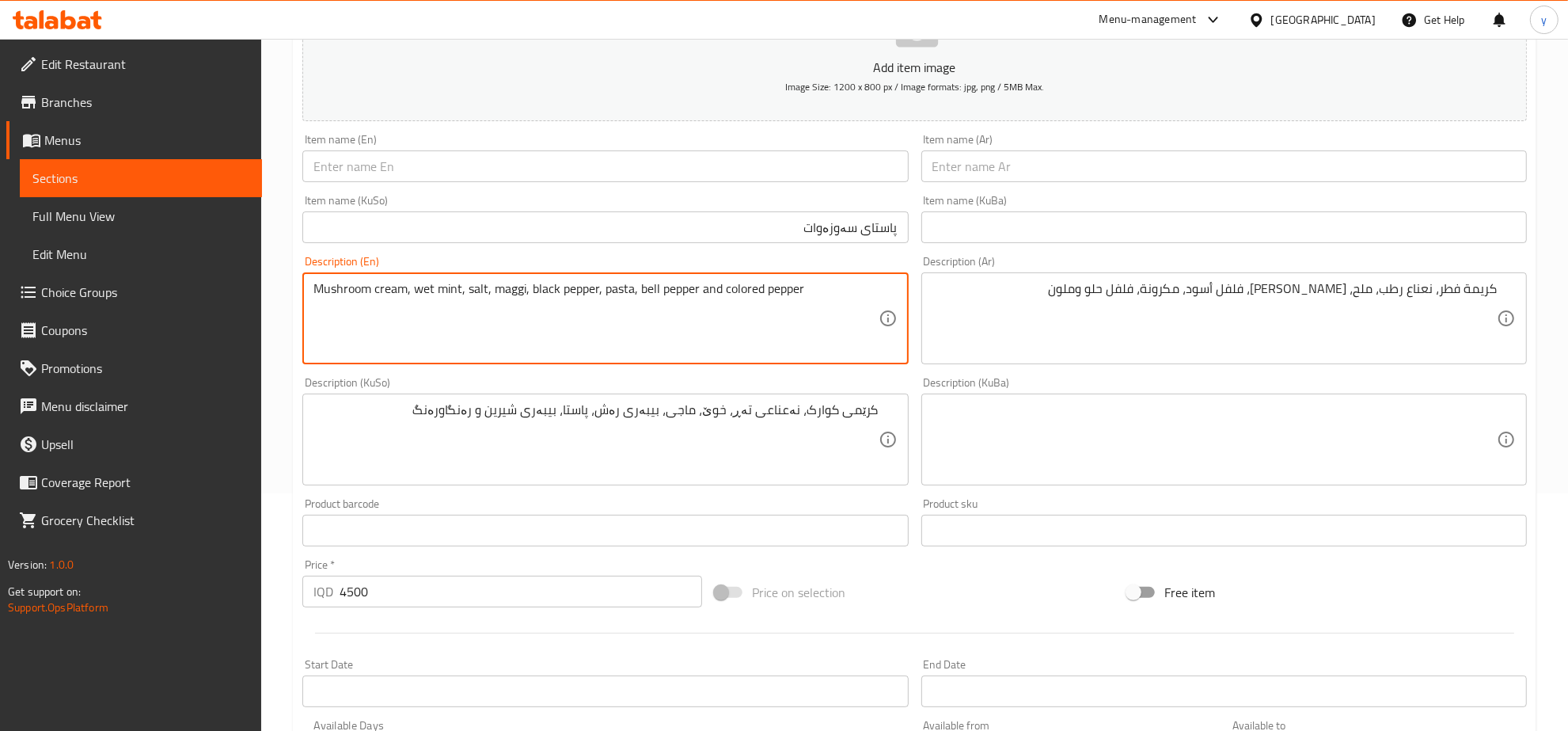
type textarea "Mushroom cream, wet mint, salt, maggi, black pepper, pasta, bell pepper and col…"
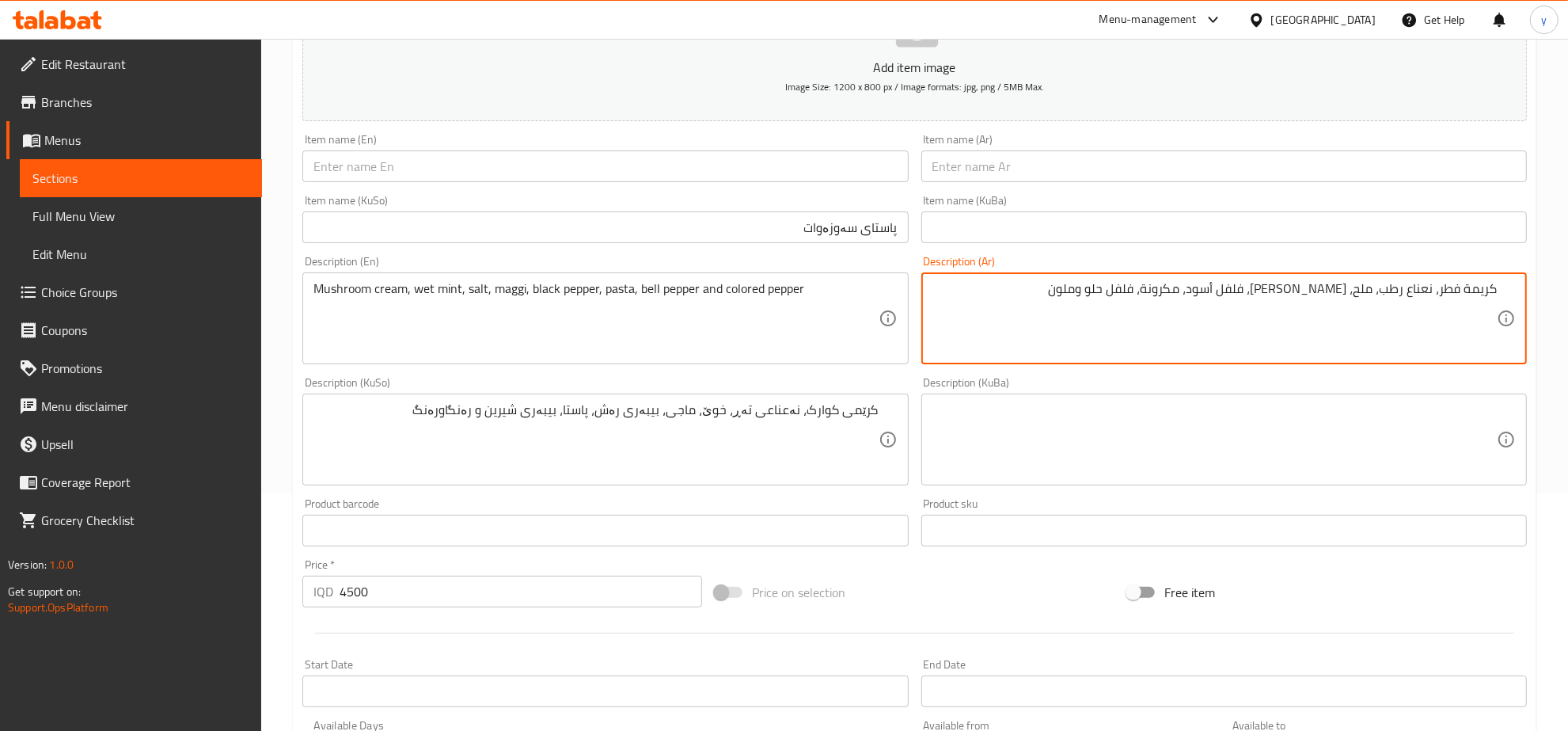
click at [1187, 297] on textarea "كريمة فطر، نعناع رطب، ملح، ماجي، فلفل أسود، مكرونة، فلفل حلو وملون" at bounding box center [1214, 318] width 564 height 75
click at [1145, 287] on textarea "كريمة فطر، نعناع رطب، ملح، ماجي، فلفل أسود، مكرونة، فلفل حلو وملون" at bounding box center [1214, 318] width 564 height 75
paste textarea "لفل"
type textarea "كريمة فطر، نعناع رطب، ملح، ماجي، فلفل أسود، مكرونة، فلفل حلو وفلفل ملون"
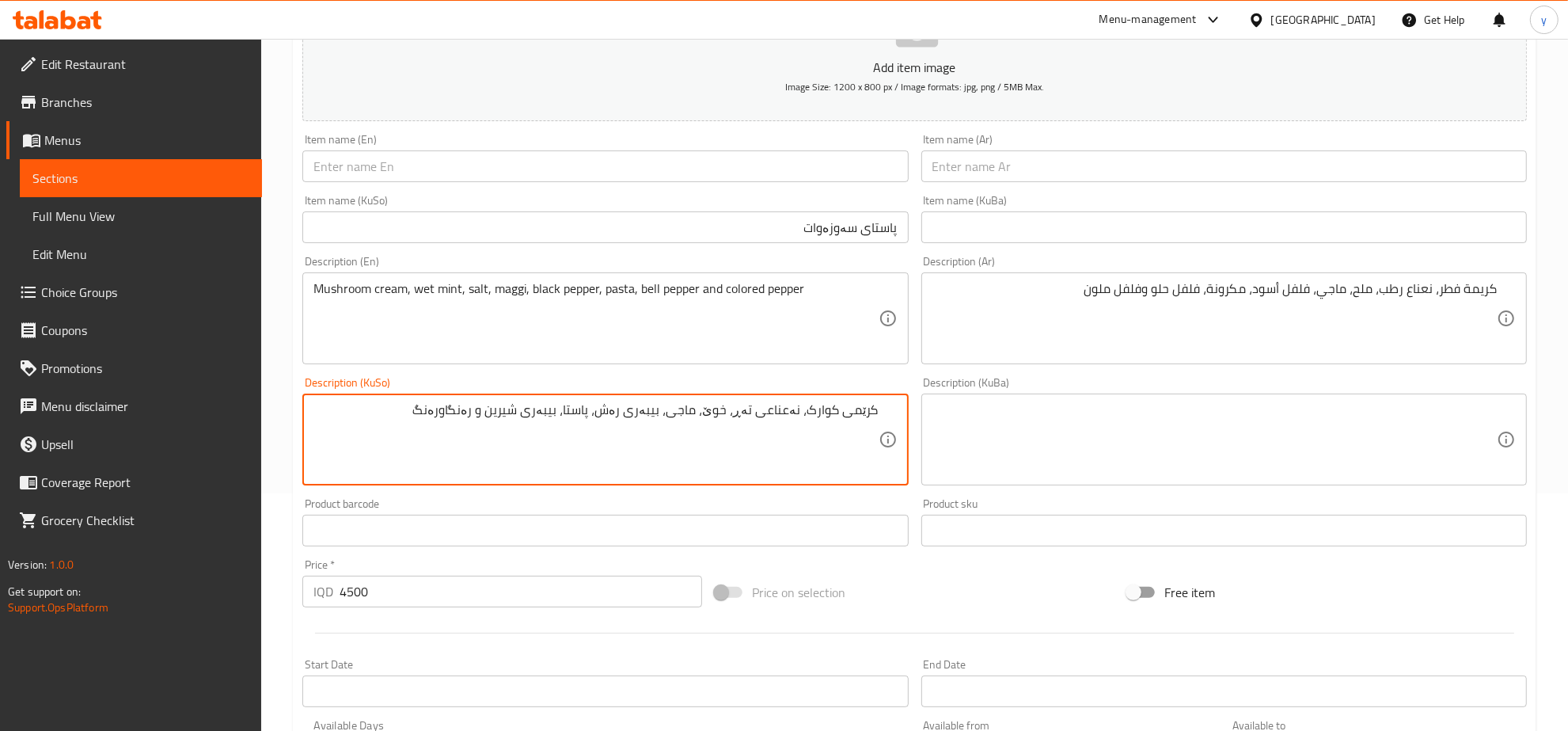
click at [566, 413] on textarea "کرێمی کوارک، نەعناعی تەڕ، خوێ، ماجی، بیبەری رەش، پاستا، بیبەری شیرین و رەنگاورە…" at bounding box center [595, 440] width 564 height 75
click at [497, 413] on textarea "کرێمی کوارک، نەعناعی تەڕ، خوێ، ماجی، بیبەری رەش، پاستا، بیبەری شیرین و رەنگاورە…" at bounding box center [595, 440] width 564 height 75
paste textarea "یبەری"
click at [509, 436] on textarea "کرێمی کوارک، نەعناعی تەڕ، خوێ، ماجی، بیبەری رەش، پاستا، بیبەری شیرین و بیبەری ر…" at bounding box center [595, 440] width 564 height 75
type textarea "کرێمی کوارک، نەعناعی تەڕ، خوێ، ماجی، بیبەری رەش، پاستا، بیبەری شیرین و بیبەری ر…"
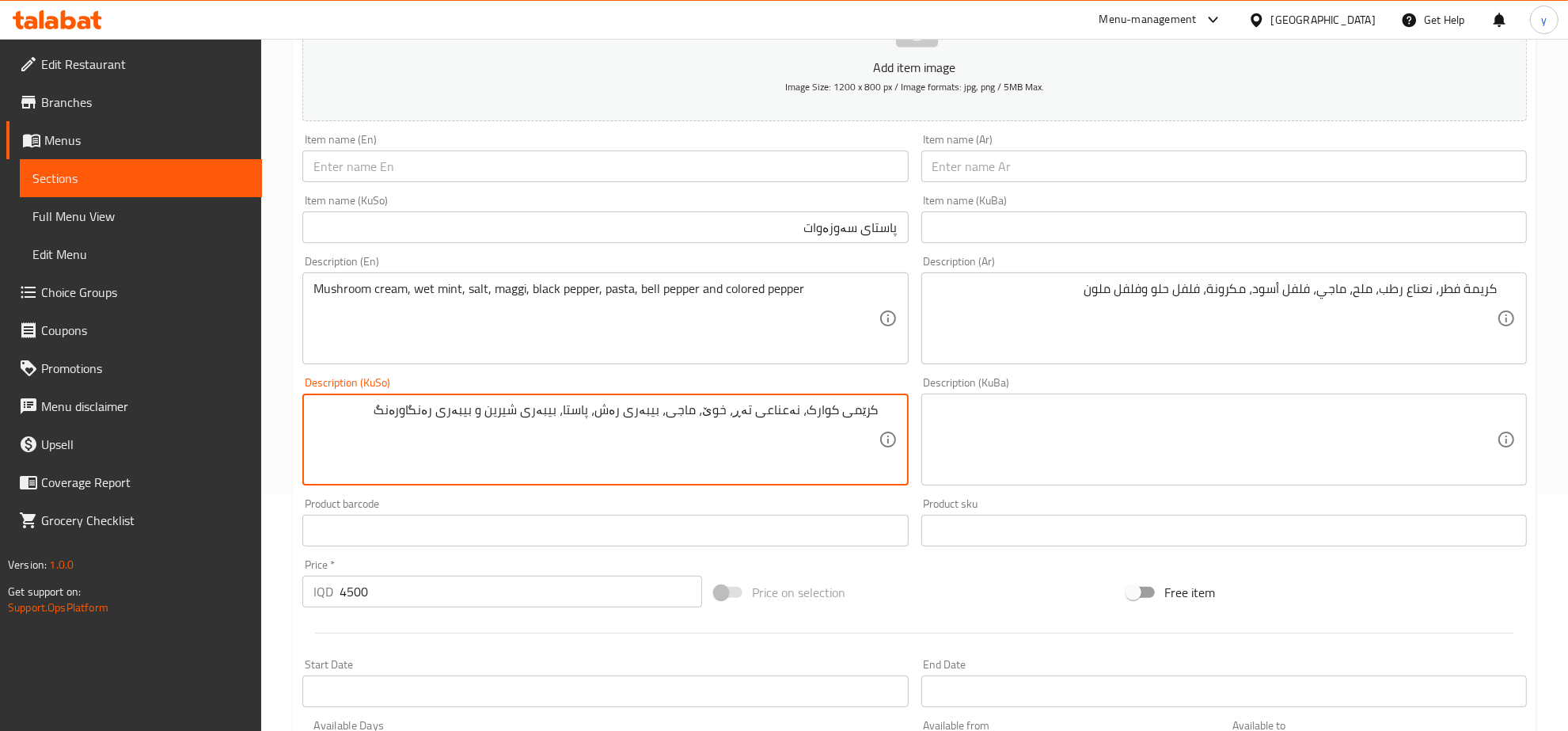
click at [816, 180] on input "text" at bounding box center [605, 166] width 606 height 32
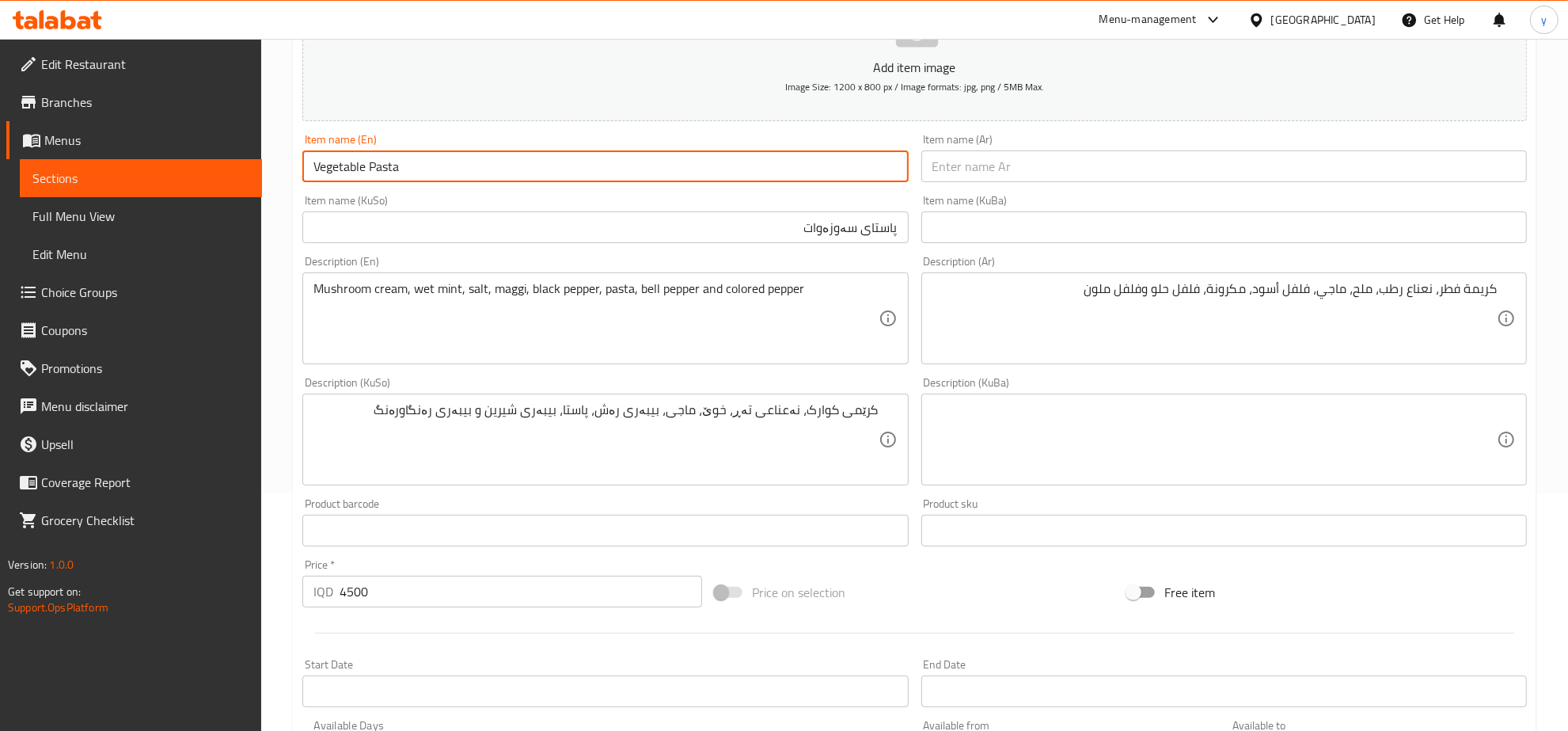
type input "Vegetable Pasta"
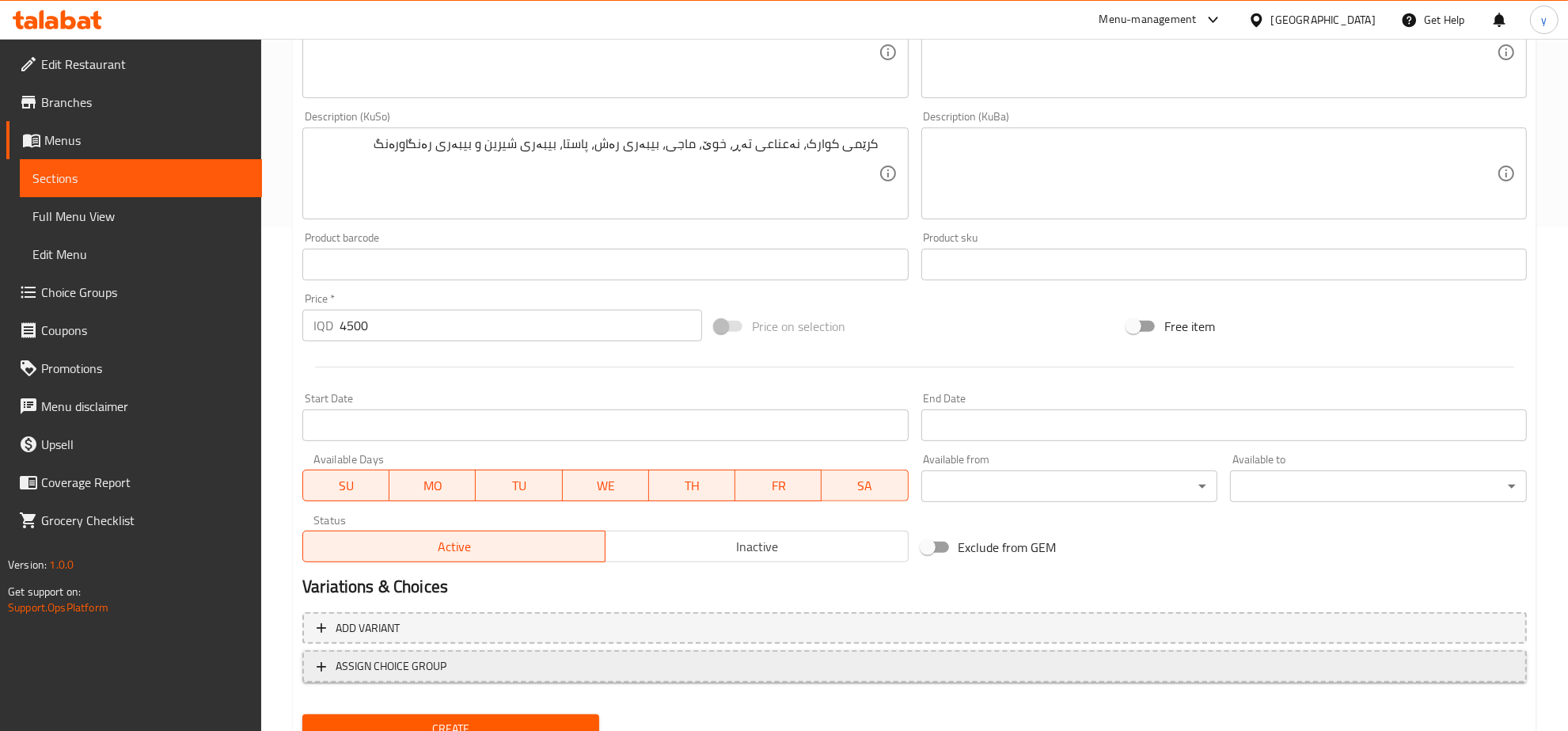
scroll to position [567, 0]
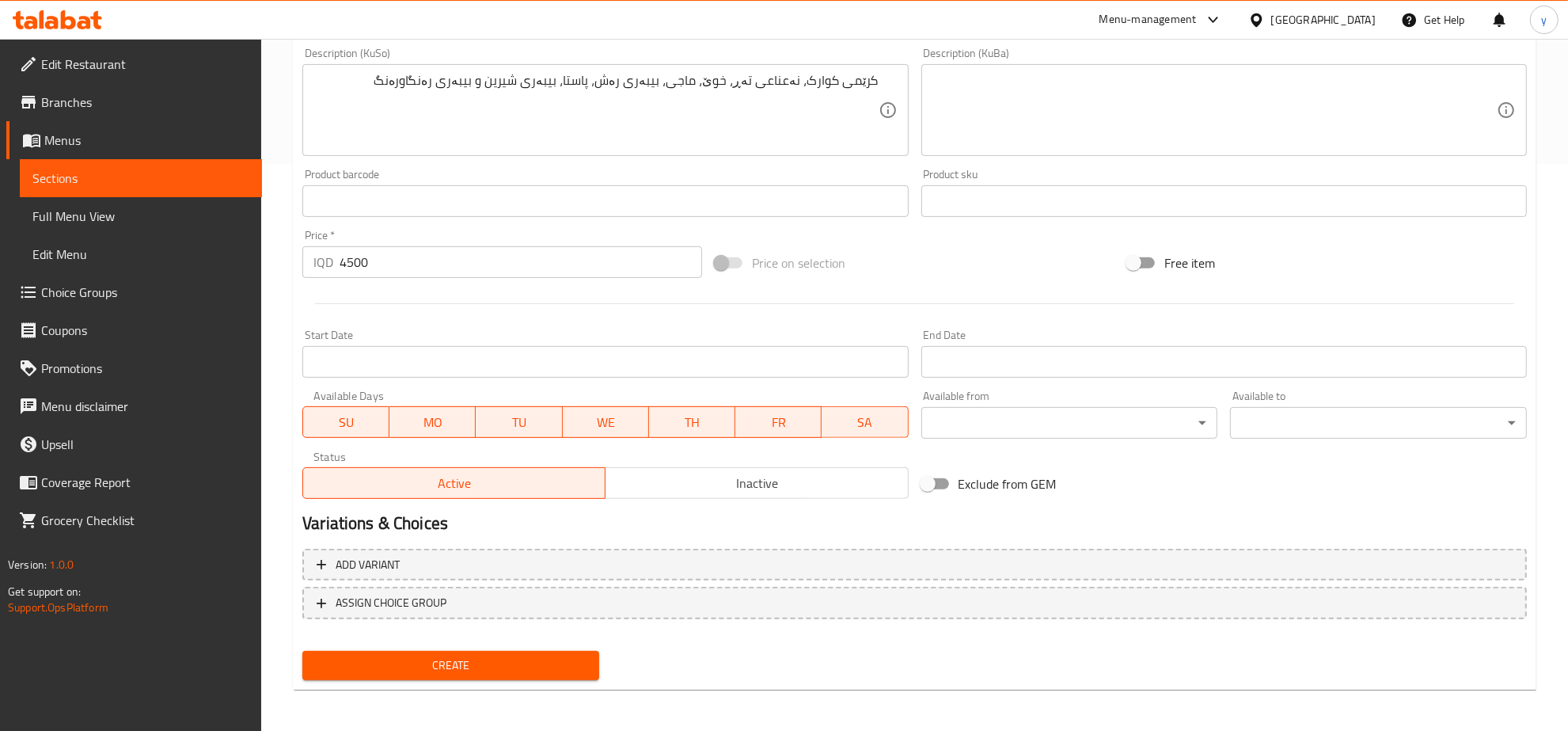
type input "مكرونة خضراوات"
click at [470, 659] on span "Create" at bounding box center [451, 665] width 271 height 20
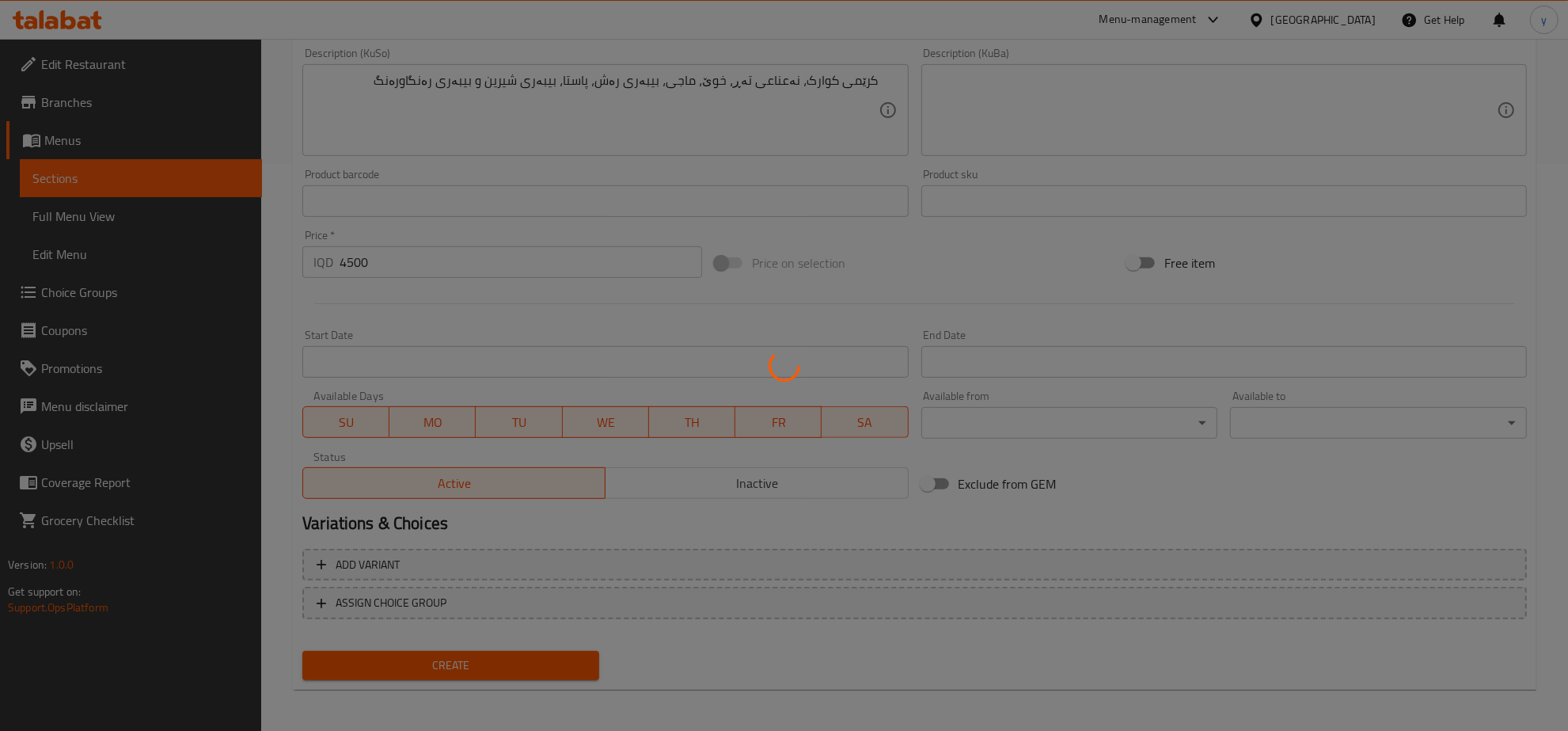
type input "0"
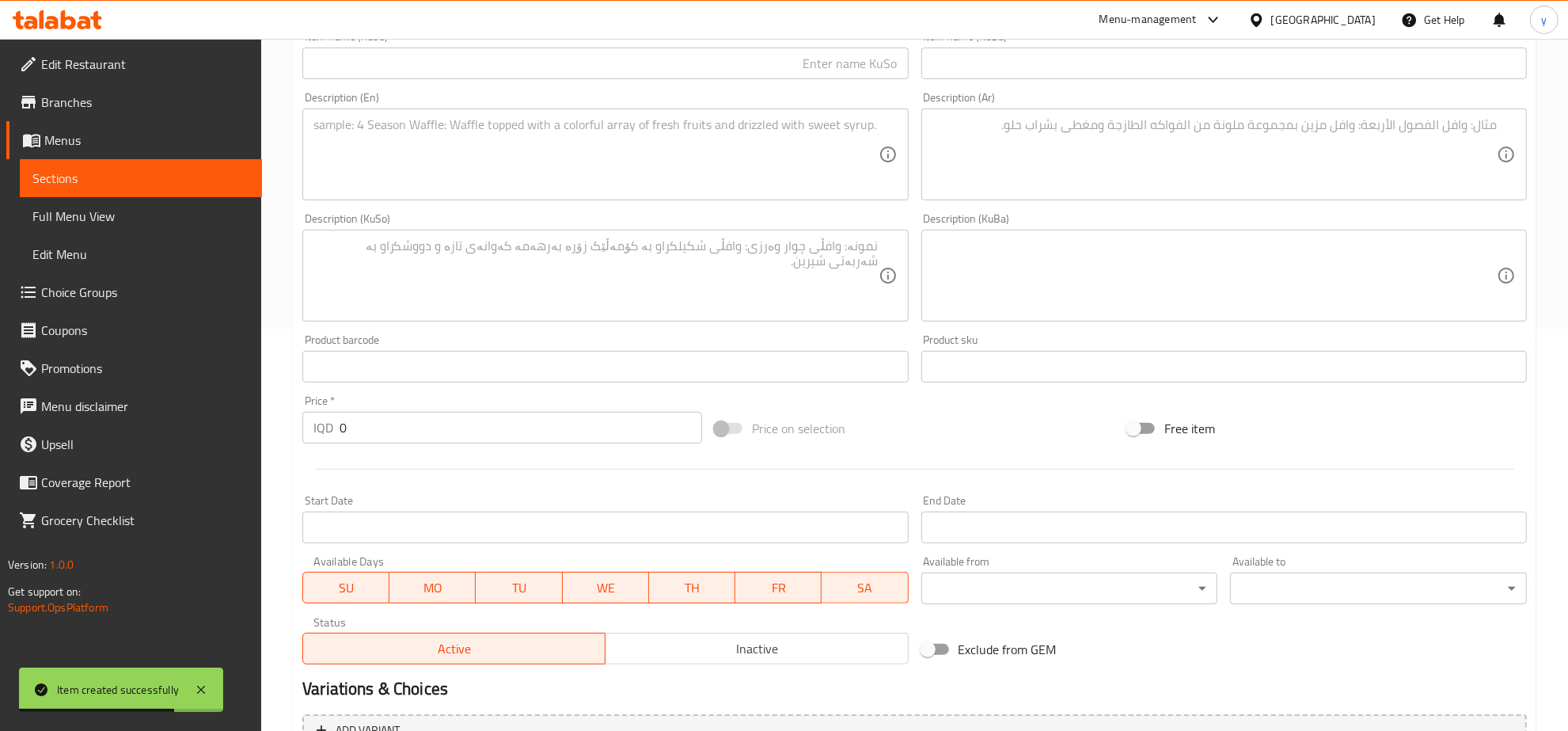
scroll to position [238, 0]
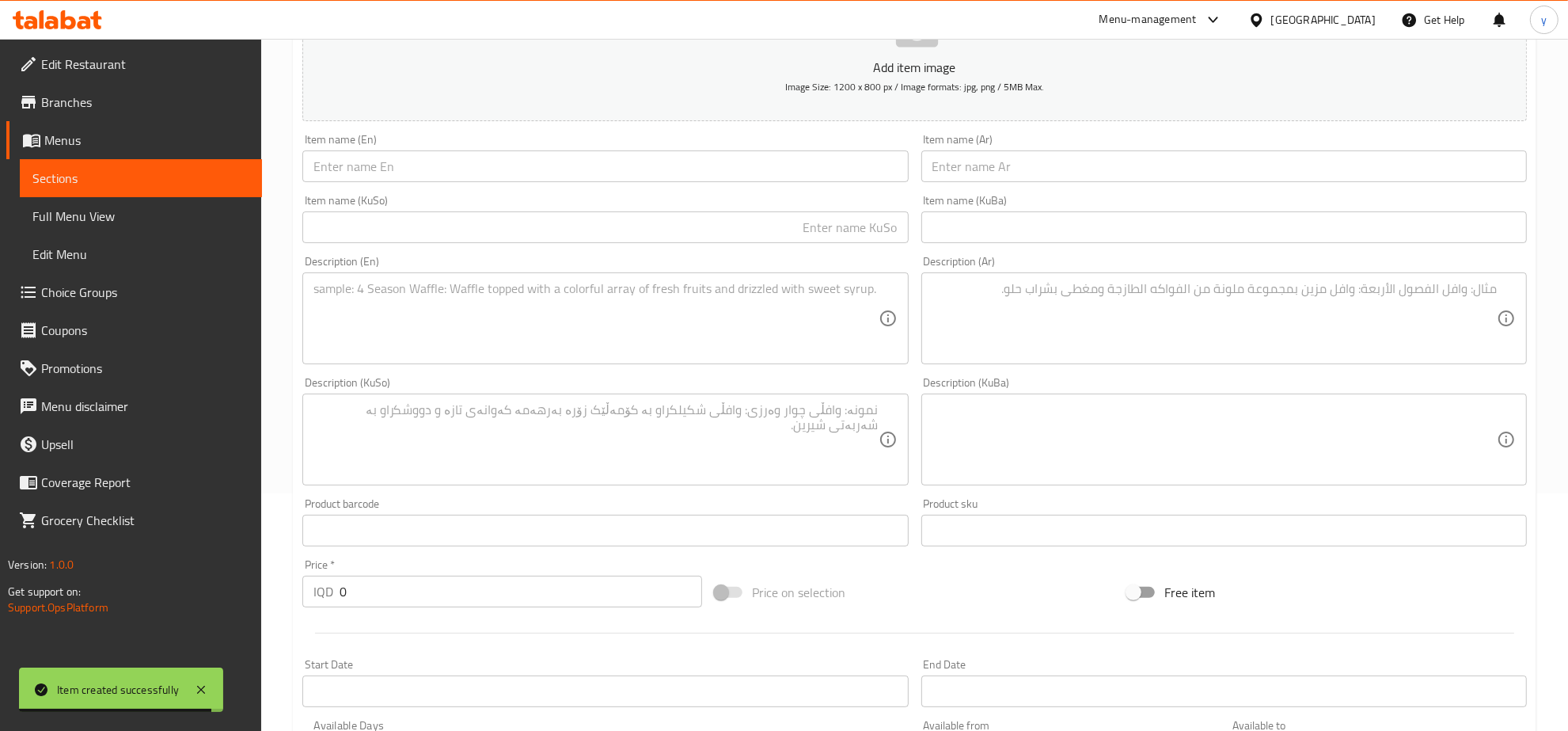
click at [761, 390] on div "Description (KuSo) Description (KuSo)" at bounding box center [605, 431] width 606 height 109
click at [762, 412] on textarea at bounding box center [595, 440] width 564 height 75
paste textarea "رێمە + کوارک + نەعناعی تەڕ + خوێ + ماجی+ بیبەری رەش + پاستا + مریشک + زەردەچەوە"
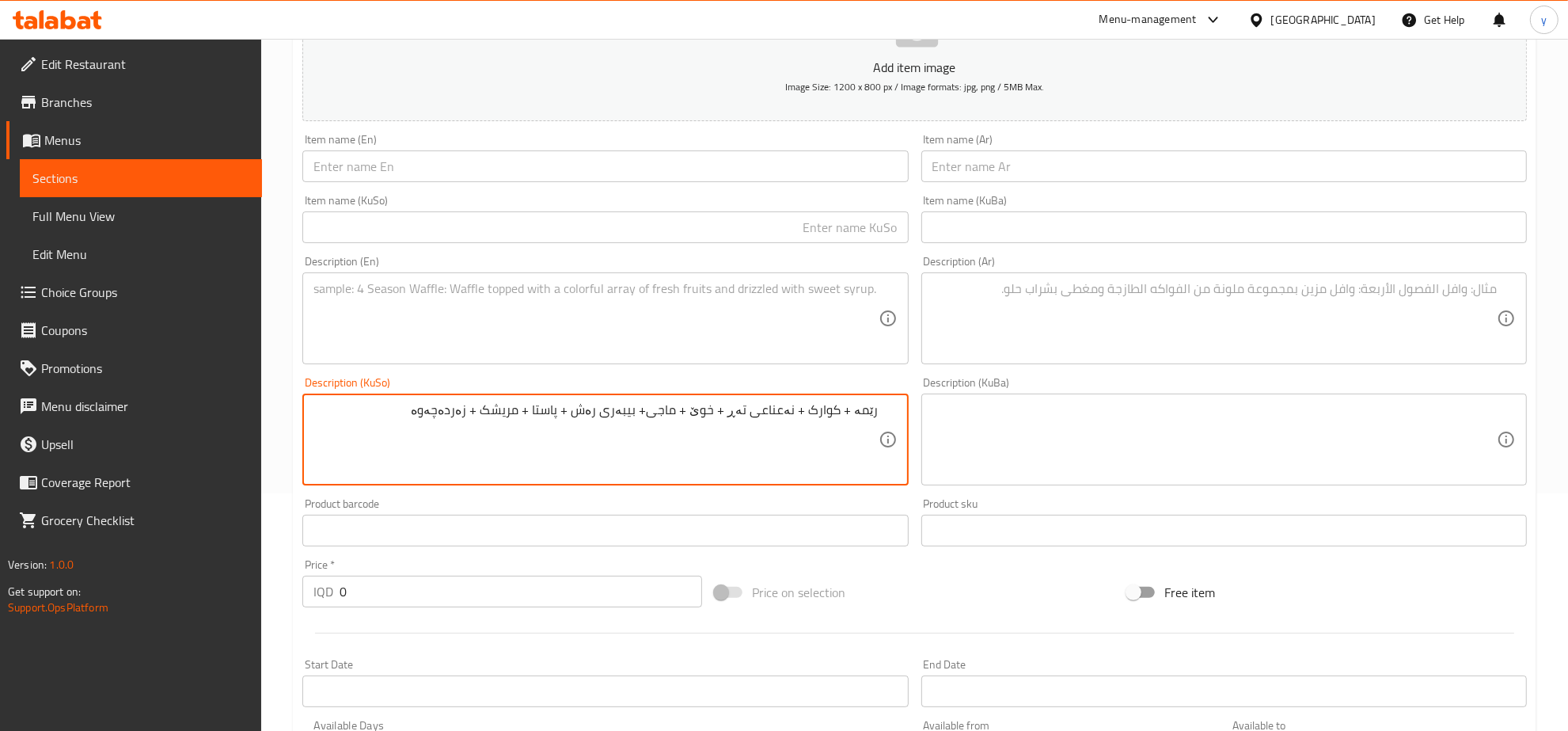
click at [879, 412] on div "رێمە + کوارک + نەعناعی تەڕ + خوێ + ماجی+ بیبەری رەش + پاستا + مریشک + زەردەچەوە…" at bounding box center [605, 440] width 606 height 92
click at [876, 414] on textarea "رێمە + کوارک + نەعناعی تەڕ + خوێ + ماجی+ بیبەری رەش + پاستا + مریشک + زەردەچەوە" at bounding box center [595, 440] width 564 height 75
click at [855, 413] on textarea "کرێمە + کوارک + نەعناعی تەڕ + خوێ + ماجی+ بیبەری رەش + پاستا + مریشک + زەردەچەوە" at bounding box center [595, 440] width 564 height 75
click at [851, 413] on textarea "کرێمە + کوارک + نەعناعی تەڕ + خوێ + ماجی+ بیبەری رەش + پاستا + مریشک + زەردەچەوە" at bounding box center [595, 440] width 564 height 75
click at [849, 415] on textarea "کرێمە + کوارک + نەعناعی تەڕ + خوێ + ماجی+ بیبەری رەش + پاستا + مریشک + زەردەچەوە" at bounding box center [595, 440] width 564 height 75
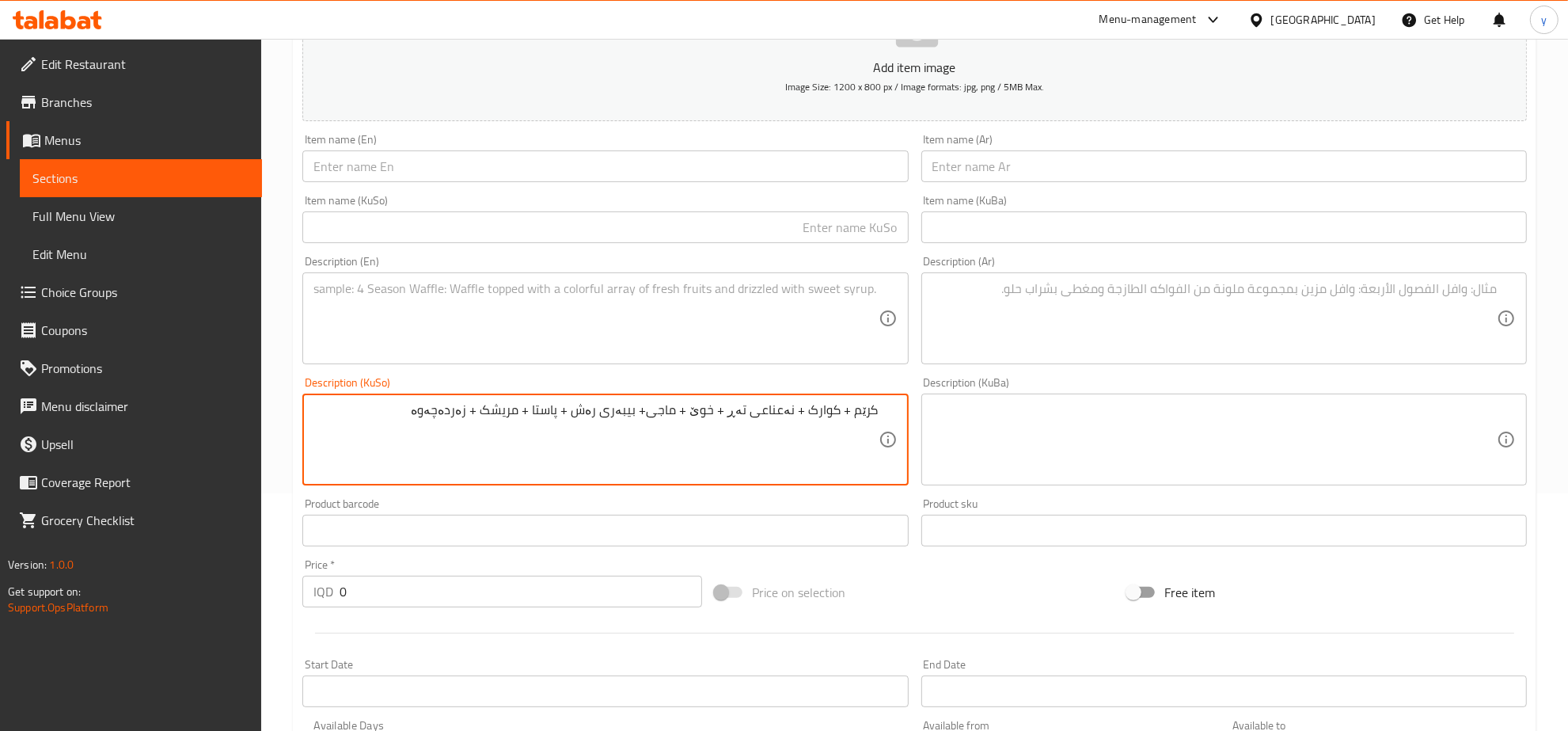
type textarea "کرێم + کوارک + نەعناعی تەڕ + خوێ + ماجی+ بیبەری رەش + پاستا + مریشک + زەردەچەوە"
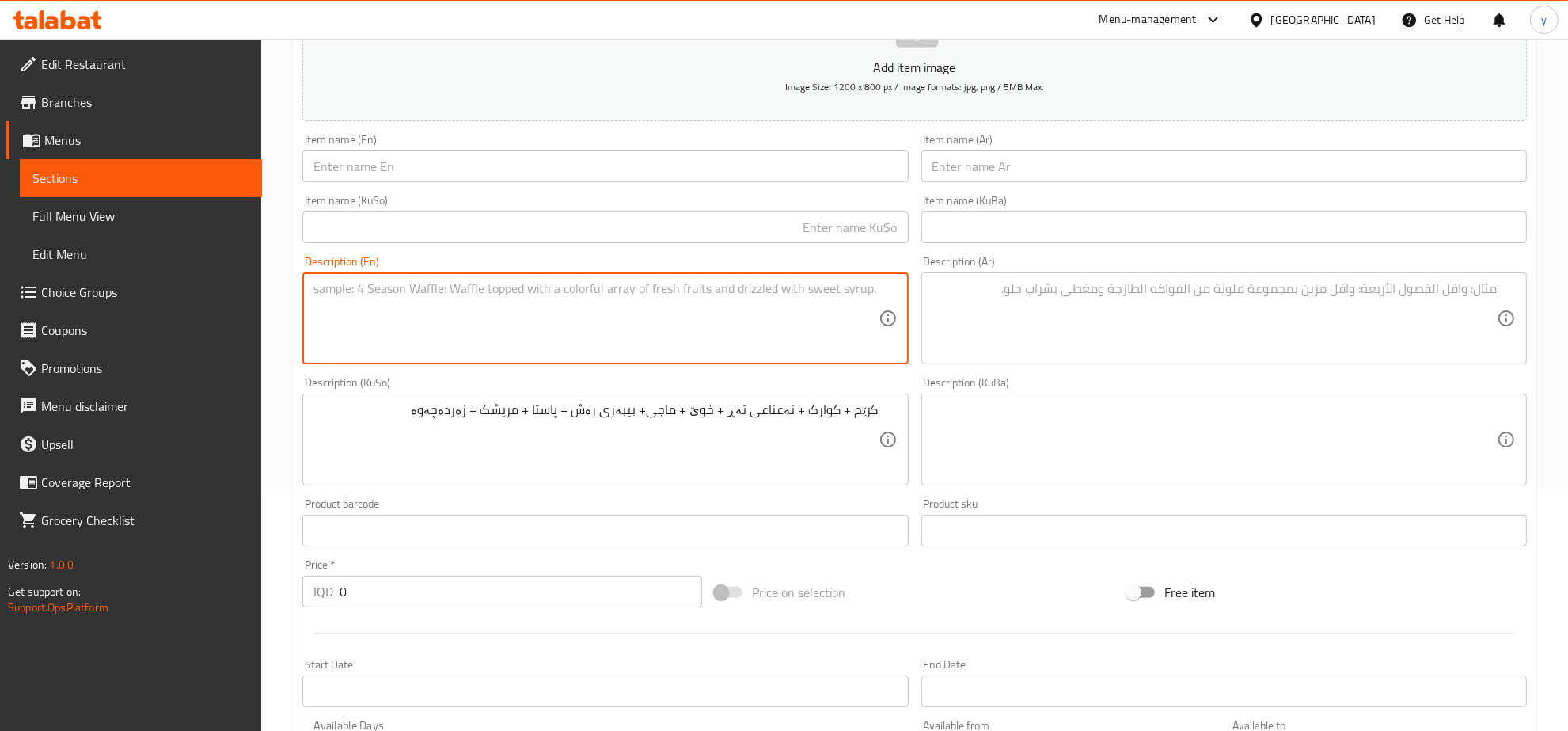
click at [836, 351] on textarea at bounding box center [595, 318] width 564 height 75
paste textarea "Cream, mushroom, wet mint, salt, maggi, black pepper and pasta"
type textarea "Cream, mushroom, wet mint, salt, maggi, black pepper and pasta"
click at [1097, 306] on textarea at bounding box center [1214, 318] width 564 height 75
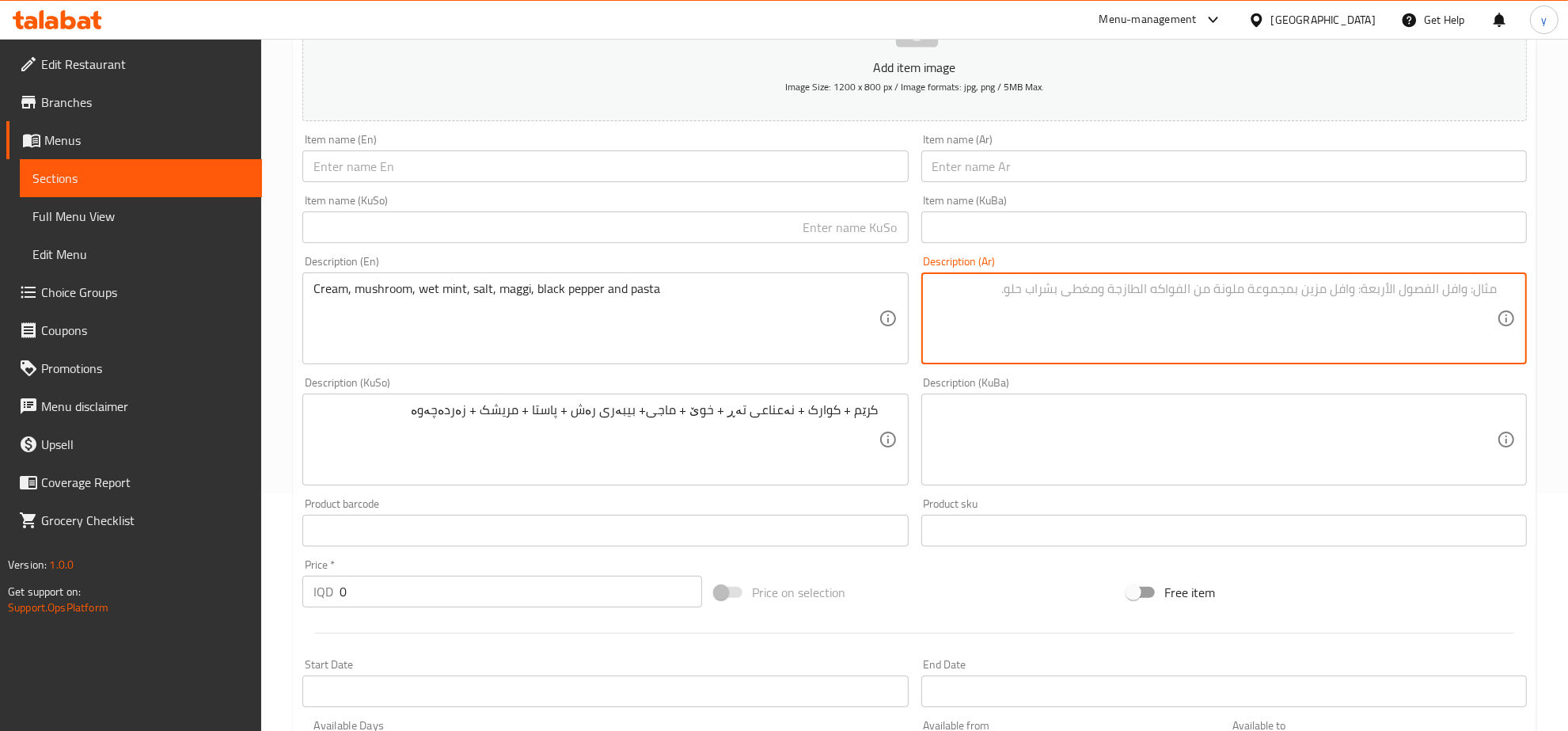
paste textarea "كريم، فطر، نعناع رطب، ملح، ماجي، فلفل أسود و مكرونة"
drag, startPoint x: 1254, startPoint y: 290, endPoint x: 1263, endPoint y: 301, distance: 14.2
click at [1263, 301] on textarea "كريم، فطر، نعناع رطب، ملح، ماجي، فلفل أسود و مكرونة" at bounding box center [1214, 318] width 564 height 75
click at [1201, 293] on textarea "كريم، فطر، نعناع رطب، ملح، ماجي، فلفل أسود، مكرونة" at bounding box center [1214, 318] width 564 height 75
click at [1256, 306] on textarea "كريم، فطر، نعناع رطب، ملح، ماجي، فلفل أسود، مكرونة و" at bounding box center [1214, 318] width 564 height 75
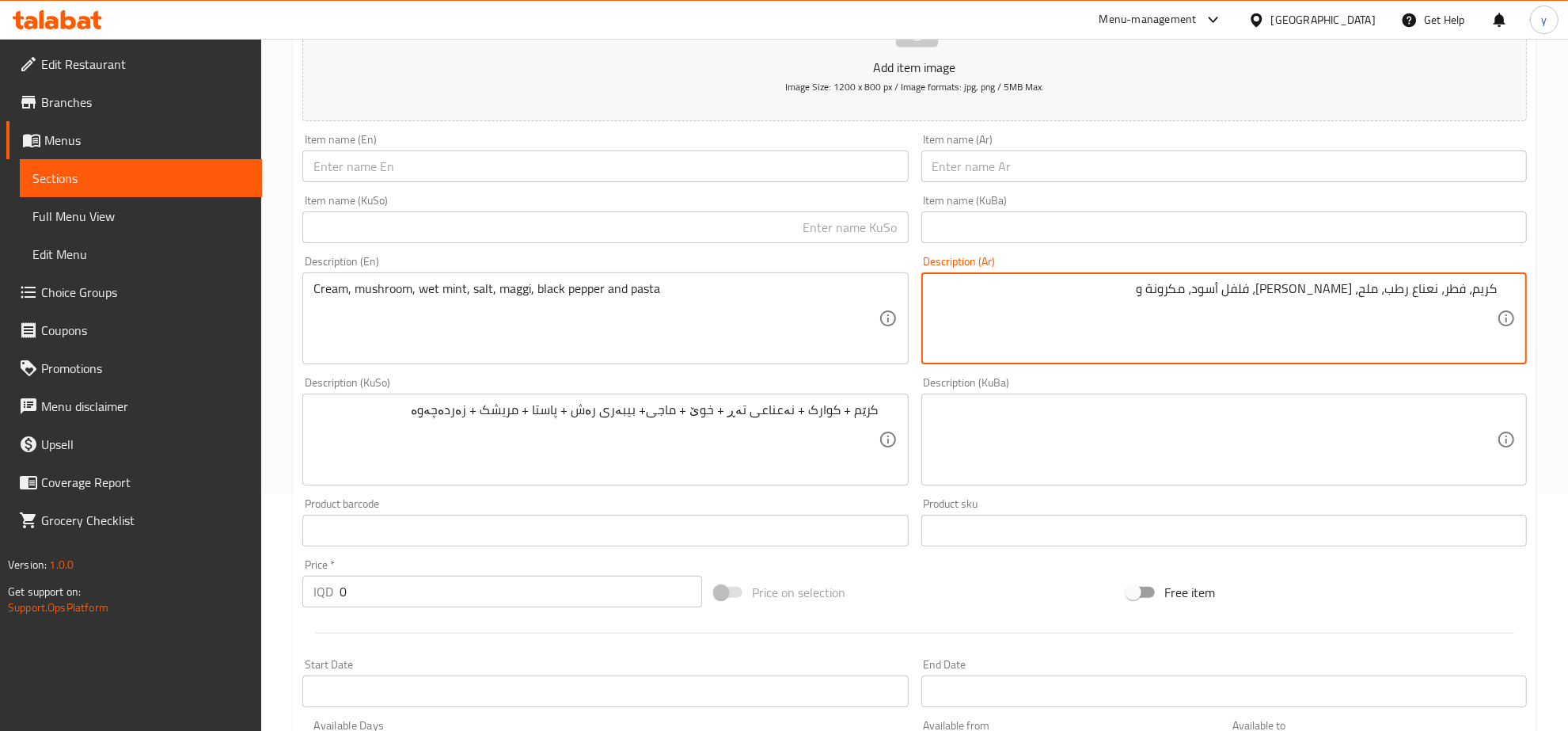
click at [1201, 294] on textarea "كريم، فطر، نعناع رطب، ملح، ماجي، فلفل أسود، مكرونة و" at bounding box center [1214, 318] width 564 height 75
click at [1216, 291] on textarea "كريم، فطر، نعناع رطب، ملح، ماجي، فلفل أسود، مكرونة و" at bounding box center [1214, 318] width 564 height 75
click at [1205, 290] on textarea "كريم، فطر، نعناع رطب، ملح، ماجي، فلفل أسود، مكرونة, و" at bounding box center [1214, 318] width 564 height 75
click at [1213, 297] on textarea "كريم، فطر، نعناع رطب، ملح، ماجي، فلفل أسود، مكرونة, و" at bounding box center [1214, 318] width 564 height 75
click at [1189, 295] on textarea "كريم، فطر، نعناع رطب، ملح، ماجي، فلفل أسود، مكرونة، و" at bounding box center [1214, 318] width 564 height 75
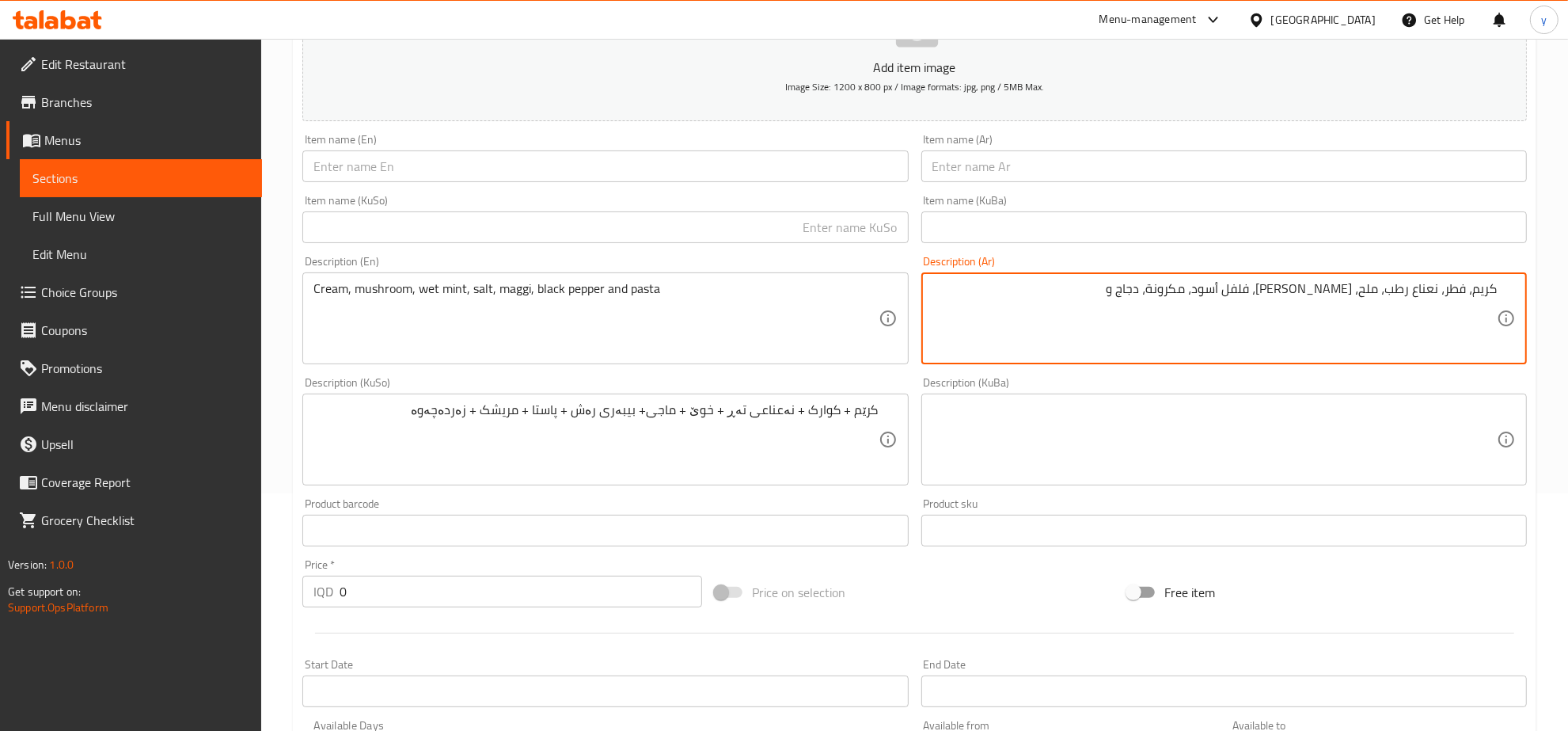
click at [1172, 286] on textarea "كريم، فطر، نعناع رطب، ملح، ماجي، فلفل أسود، مكرونة، دجاج و" at bounding box center [1214, 318] width 564 height 75
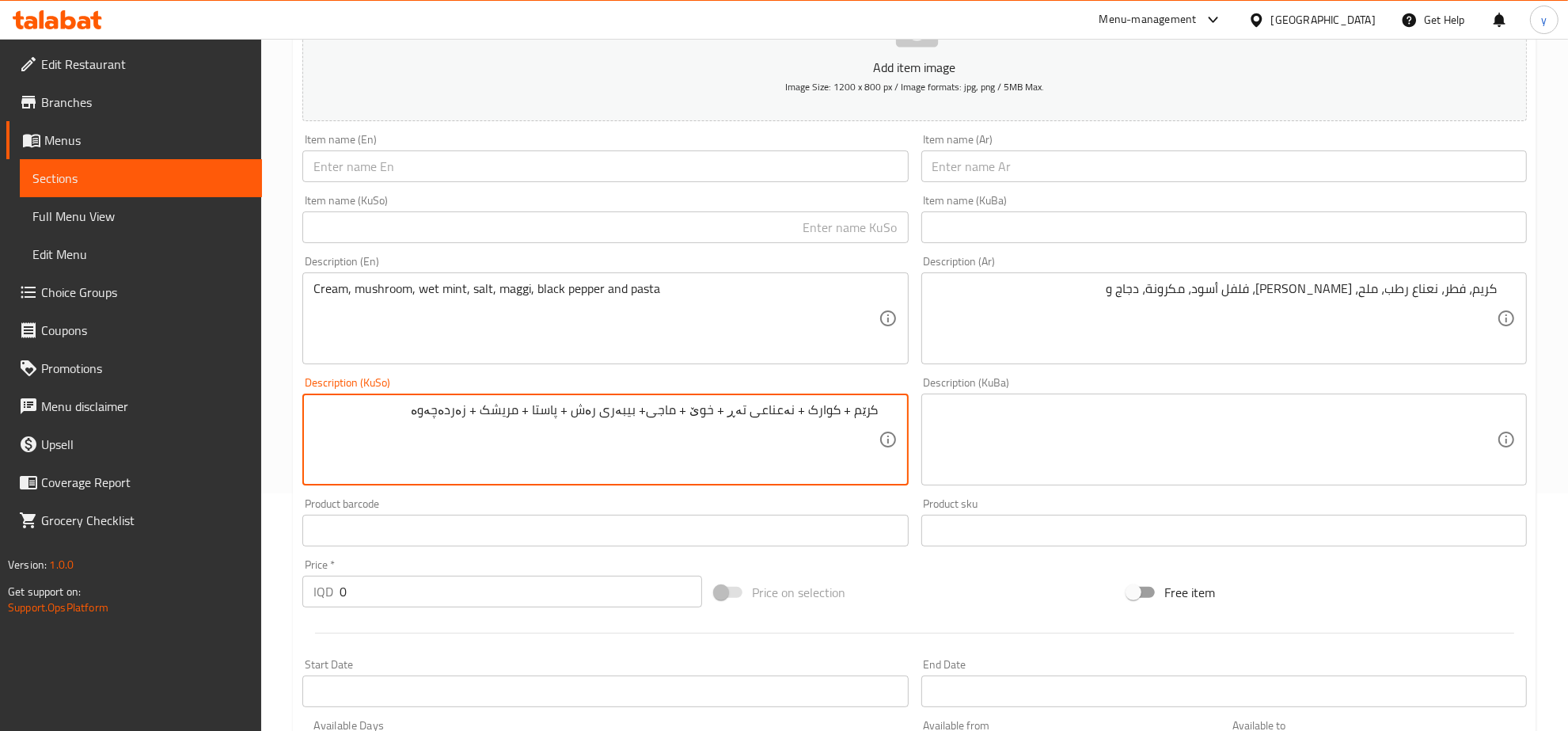
click at [459, 409] on textarea "کرێم + کوارک + نەعناعی تەڕ + خوێ + ماجی+ بیبەری رەش + پاستا + مریشک + زەردەچەوە" at bounding box center [595, 440] width 564 height 75
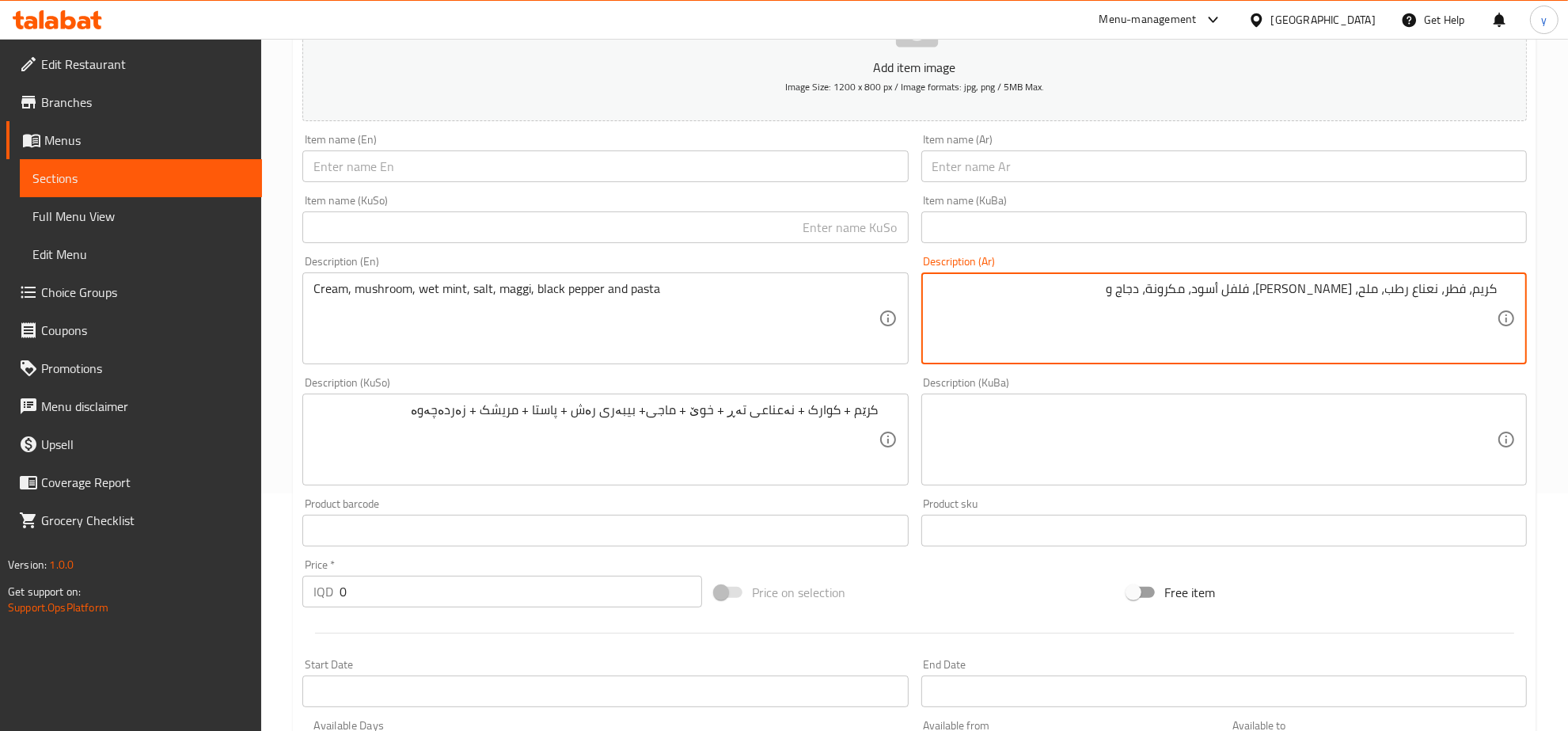
paste textarea "كركم"
type textarea "كريم، فطر، نعناع رطب، ملح، ماجي، فلفل أسود، مكرونة، دجاج و كركم"
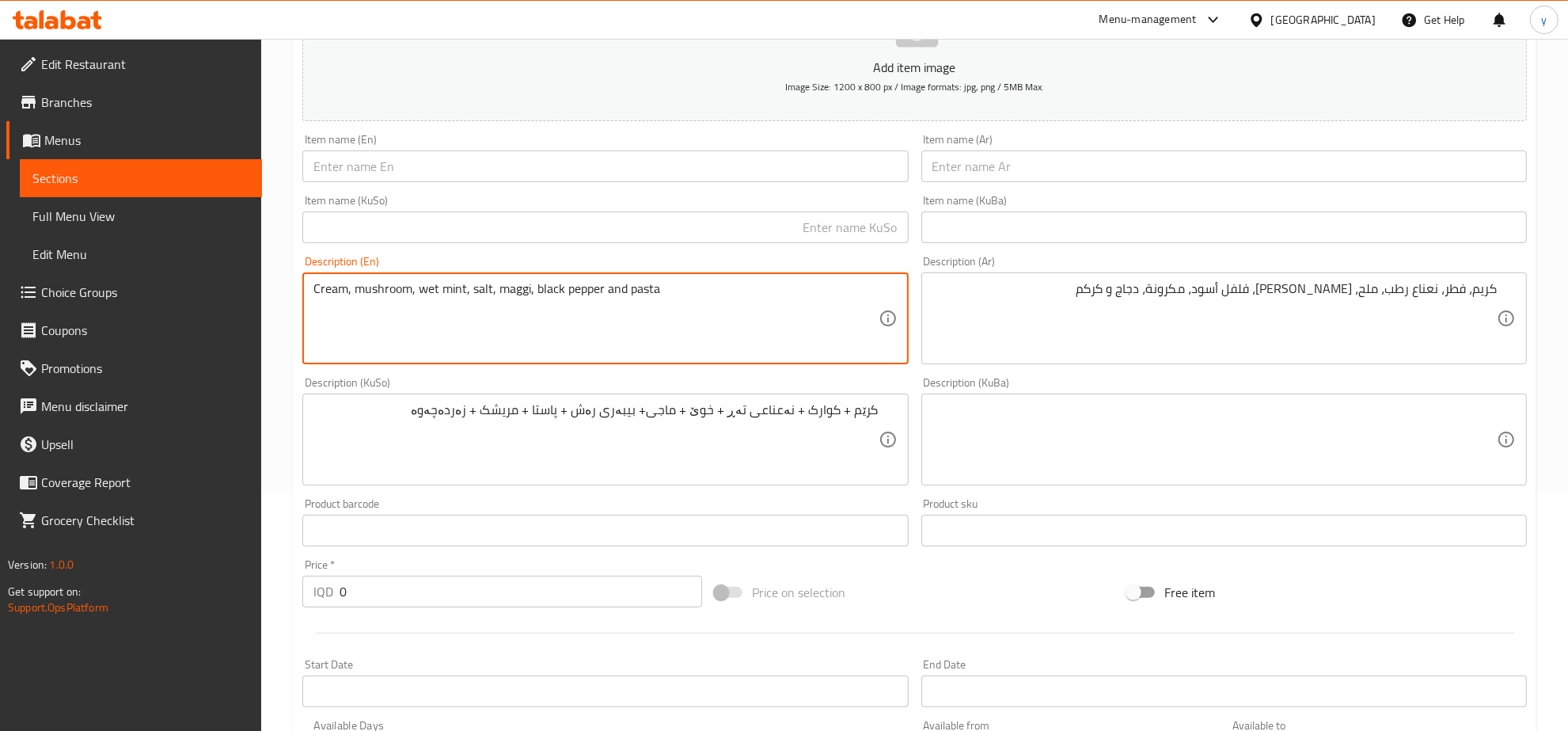
click at [621, 286] on textarea "Cream, mushroom, wet mint, salt, maggi, black pepper and pasta" at bounding box center [595, 318] width 564 height 75
click at [619, 287] on textarea "Cream, mushroom, wet mint, salt, maggi, black pepper and pasta" at bounding box center [595, 318] width 564 height 75
click at [618, 287] on textarea "Cream, mushroom, wet mint, salt, maggi, black pepper and pasta" at bounding box center [595, 318] width 564 height 75
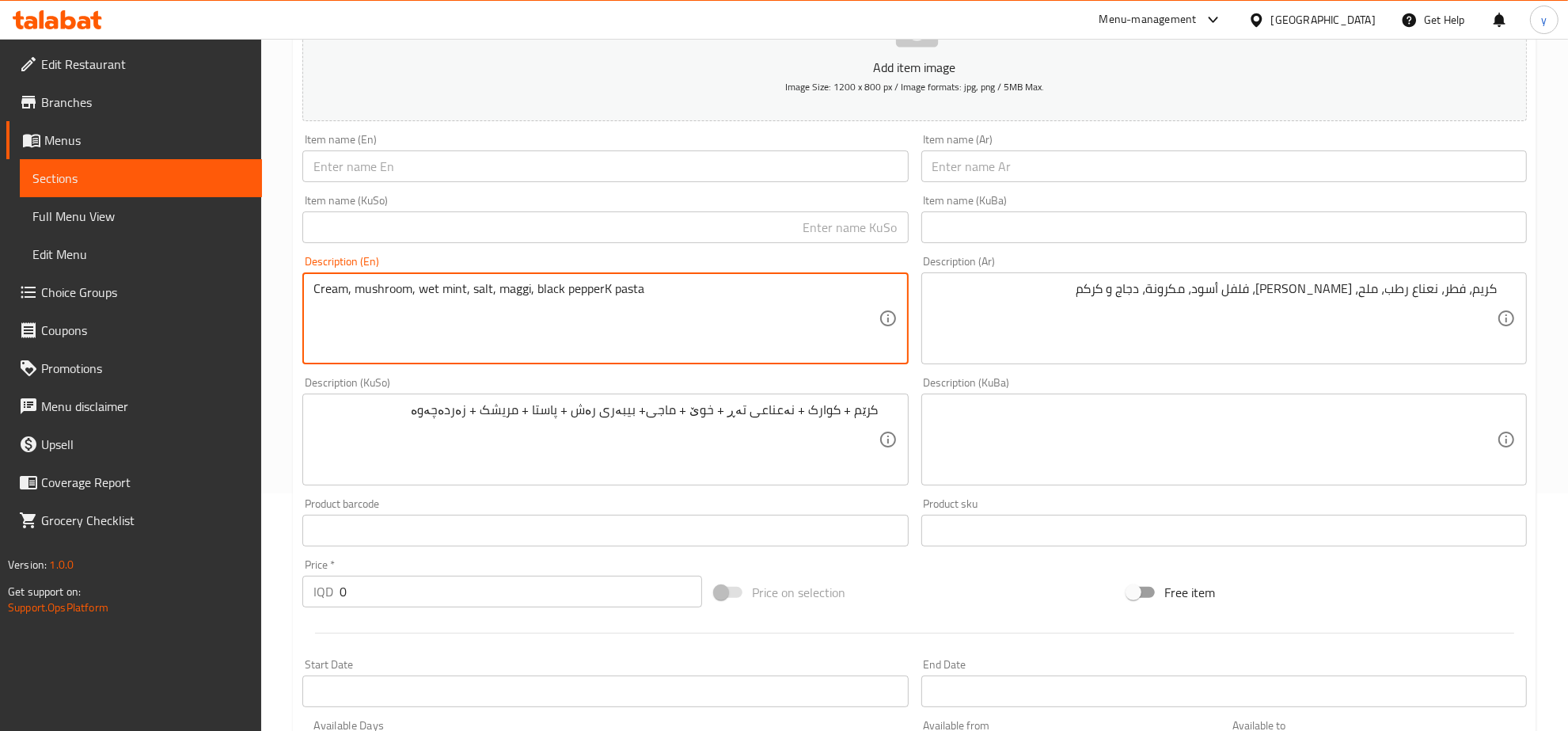
click at [611, 293] on textarea "Cream, mushroom, wet mint, salt, maggi, black pepperK pasta" at bounding box center [595, 318] width 564 height 75
click at [656, 282] on textarea "Cream, mushroom, wet mint, salt, maggi, black pepper, pasta" at bounding box center [595, 318] width 564 height 75
paste textarea "Turmeric"
type textarea "Cream, mushroom, wet mint, salt, maggi, black pepper, pasta, chicken and turmer…"
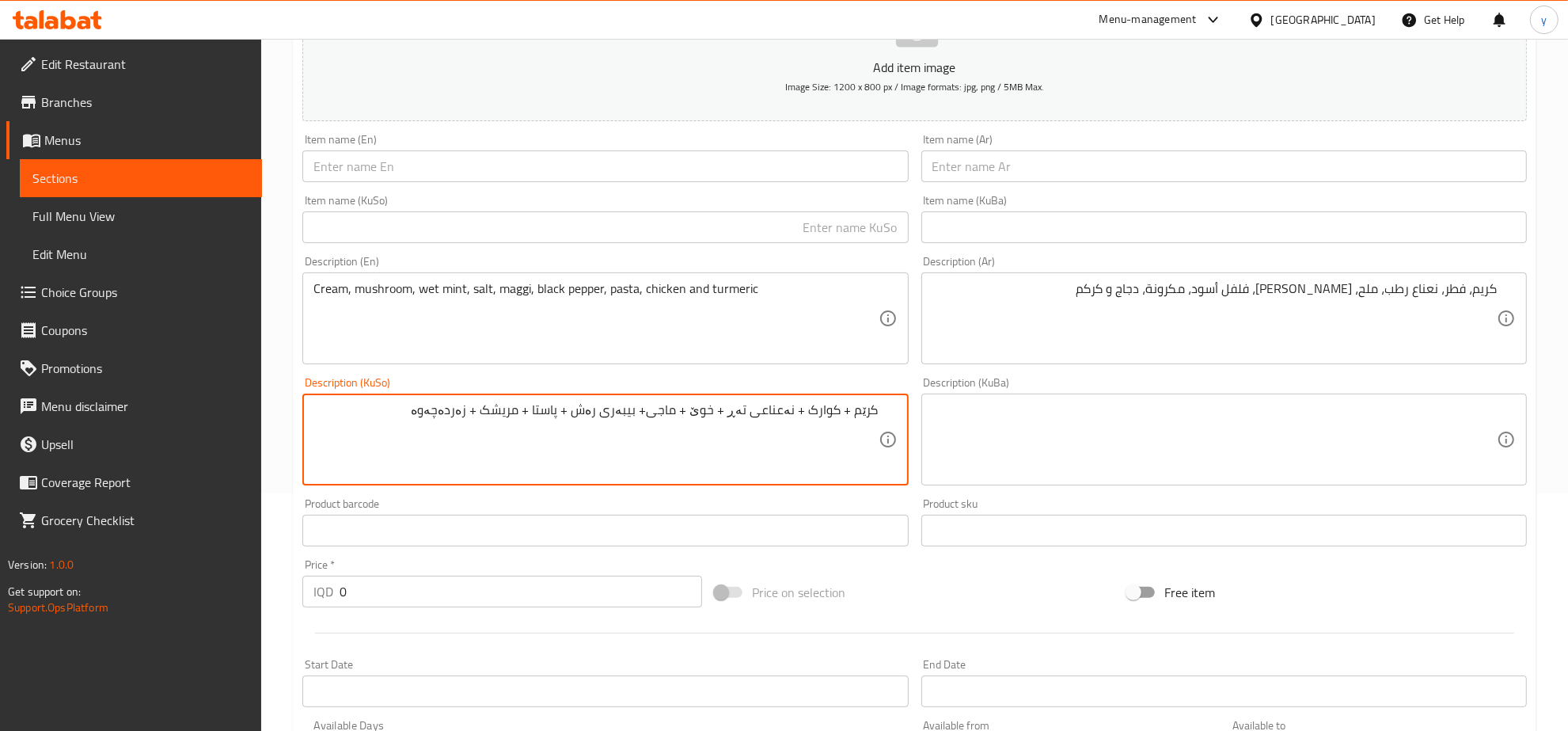
drag, startPoint x: 798, startPoint y: 413, endPoint x: 812, endPoint y: 410, distance: 14.3
drag, startPoint x: 843, startPoint y: 415, endPoint x: 855, endPoint y: 415, distance: 12.0
click at [855, 415] on textarea "کرێم + کوارک، نەعناعی تەڕ + خوێ + ماجی+ بیبەری رەش + پاستا + مریشک + زەردەچەوە" at bounding box center [595, 440] width 564 height 75
drag, startPoint x: 741, startPoint y: 410, endPoint x: 753, endPoint y: 425, distance: 19.2
click at [753, 425] on textarea "کرێم، کوارک، نەعناعی تەڕ + خوێ + ماجی+ بیبەری رەش + پاستا + مریشک + زەردەچەوە" at bounding box center [595, 440] width 564 height 75
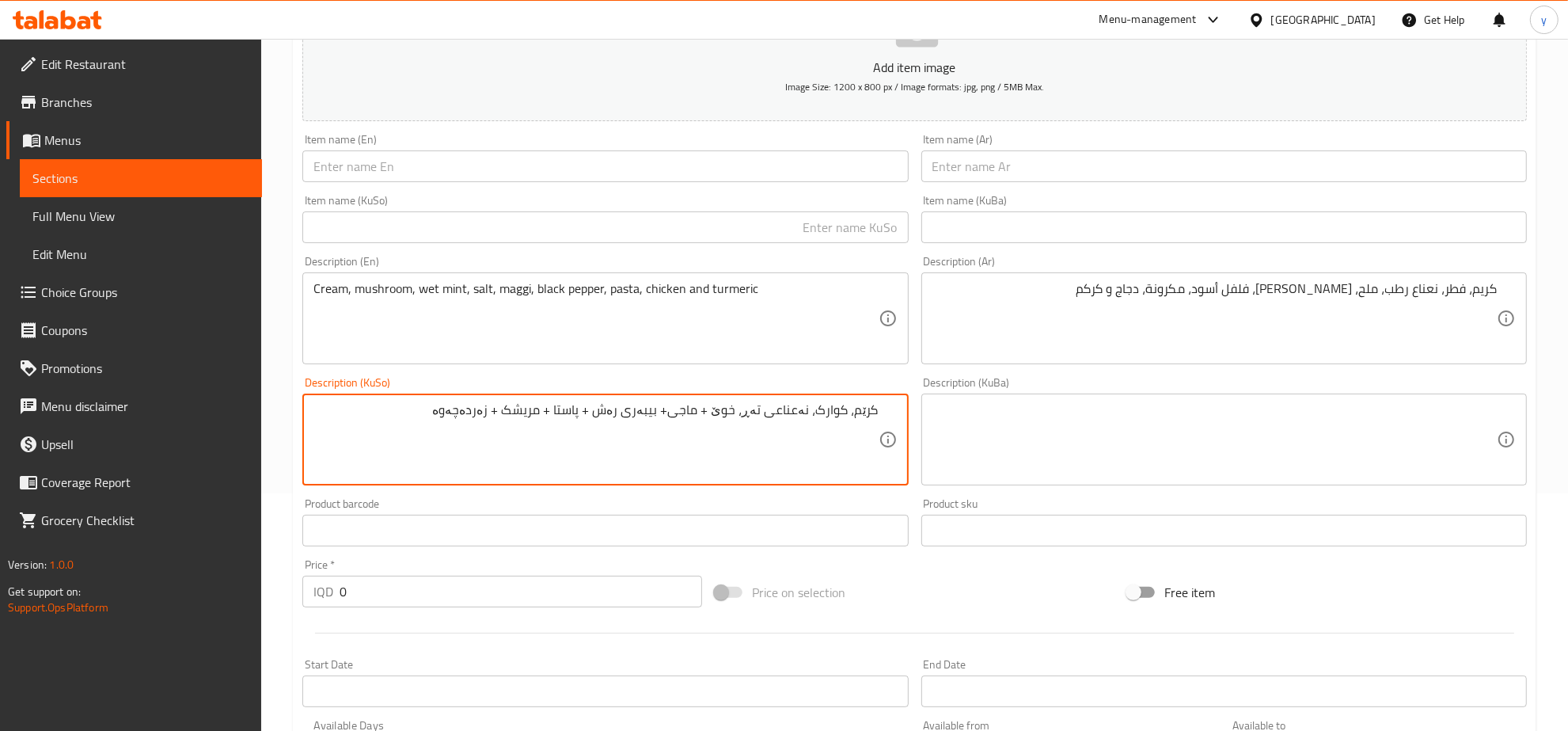
drag, startPoint x: 725, startPoint y: 409, endPoint x: 713, endPoint y: 421, distance: 17.0
click at [713, 421] on textarea "کرێم، کوارک، نەعناعی تەڕ، خوێ + ماجی+ بیبەری رەش + پاستا + مریشک + زەردەچەوە" at bounding box center [595, 440] width 564 height 75
drag, startPoint x: 688, startPoint y: 414, endPoint x: 681, endPoint y: 417, distance: 7.6
click at [681, 417] on textarea "کرێم، کوارک، نەعناعی تەڕ، خوێ، ماجی+ بیبەری رەش + پاستا + مریشک + زەردەچەوە" at bounding box center [595, 440] width 564 height 75
drag, startPoint x: 623, startPoint y: 414, endPoint x: 615, endPoint y: 420, distance: 10.0
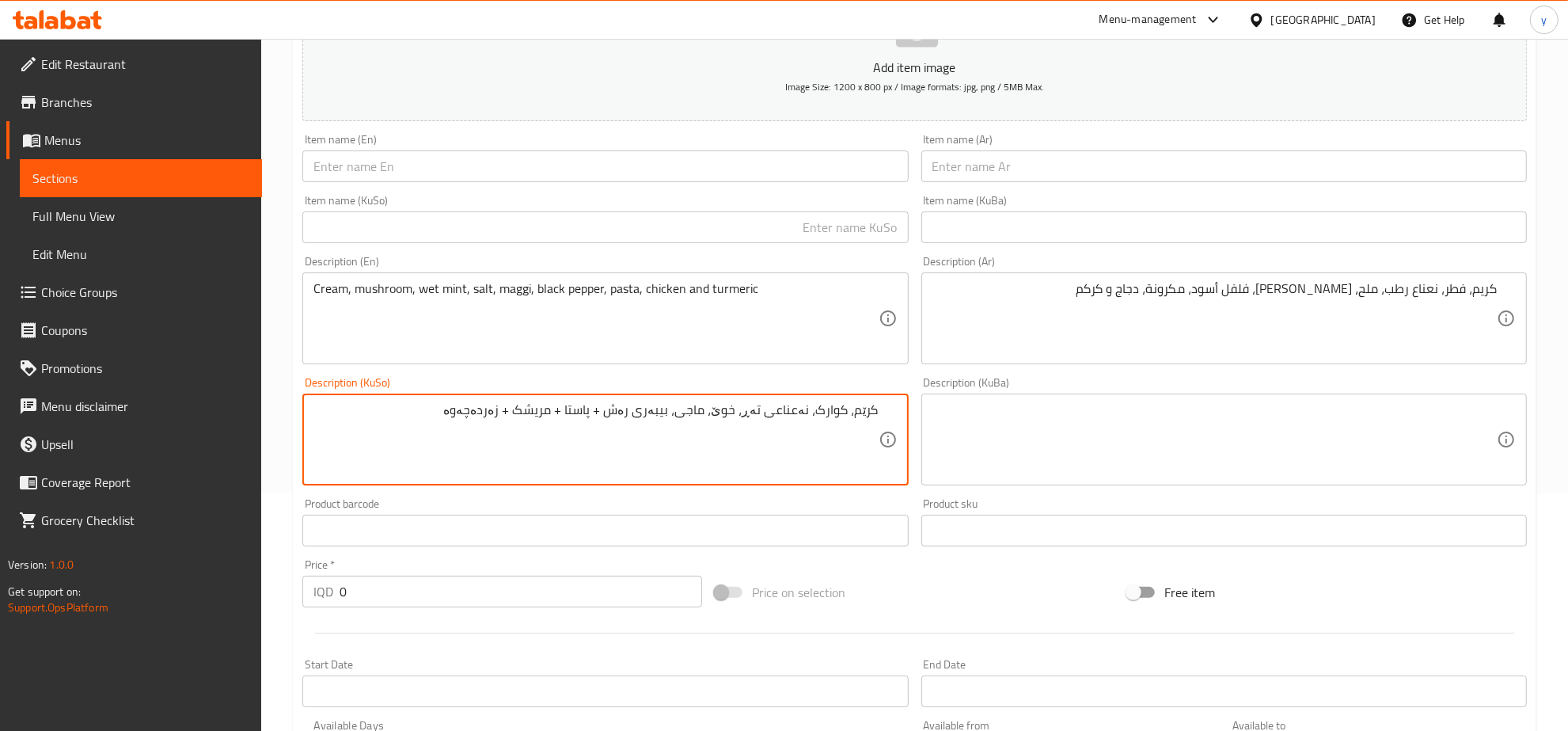
click at [615, 420] on textarea "کرێم، کوارک، نەعناعی تەڕ، خوێ، ماجی، بیبەری رەش + پاستا + مریشک + زەردەچەوە" at bounding box center [595, 440] width 564 height 75
drag, startPoint x: 590, startPoint y: 409, endPoint x: 583, endPoint y: 414, distance: 8.6
click at [583, 414] on textarea "کرێم، کوارک، نەعناعی تەڕ، خوێ، ماجی، بیبەری رەش، پاستا + مریشک + زەردەچەوە" at bounding box center [595, 440] width 564 height 75
click at [590, 412] on textarea "کرێم، کوارک، نەعناعی تەڕ، خوێ، ماجی، بیبەری رەش، پاستا + مریشک + زەردەچەوە" at bounding box center [595, 440] width 564 height 75
click at [595, 408] on textarea "کرێم، کوارک، نەعناعی تەڕ، خوێ، ماجی، بیبەری رەش، پاستا + مریشک + زەردەچەوە" at bounding box center [595, 440] width 564 height 75
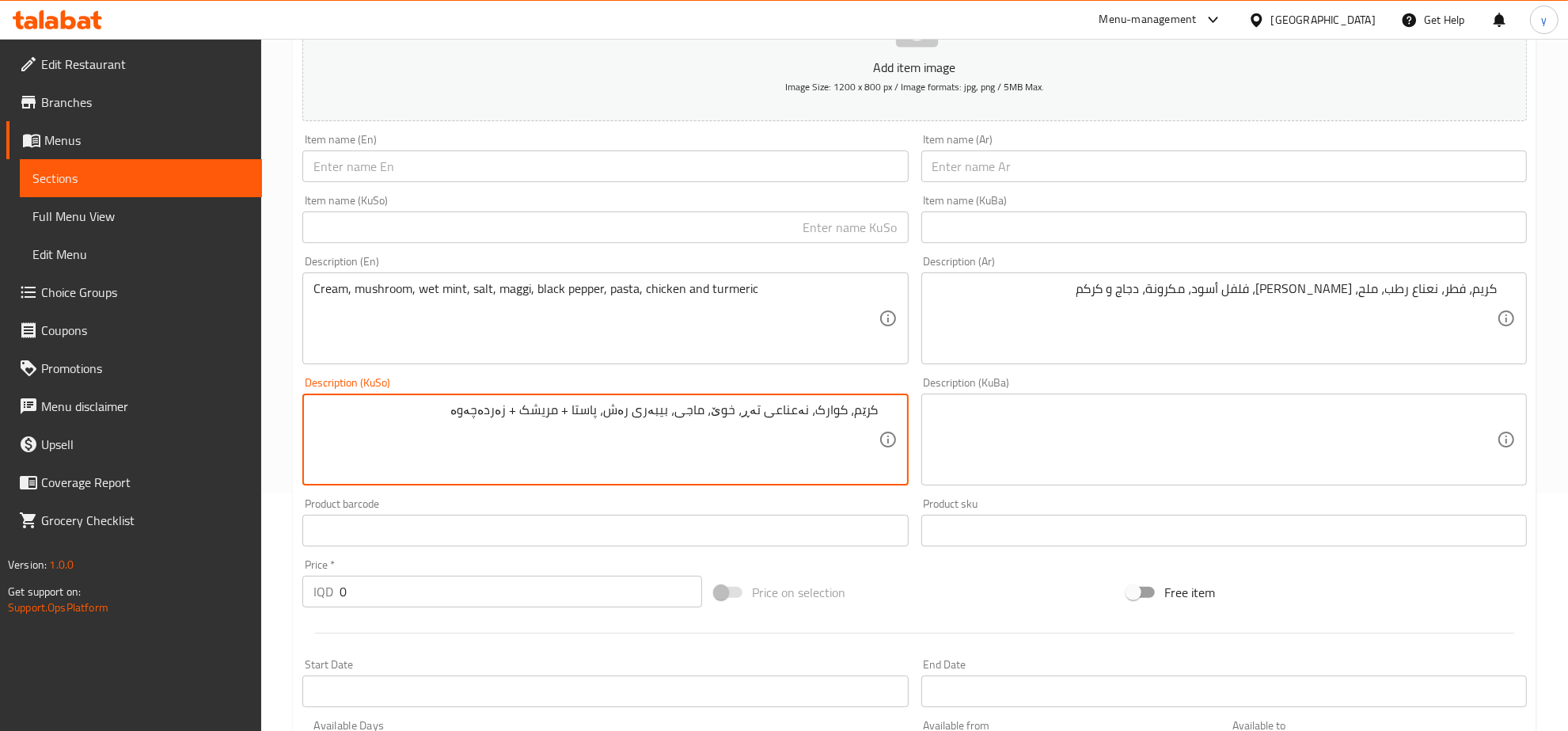
click at [586, 414] on textarea "کرێم، کوارک، نەعناعی تەڕ، خوێ، ماجی، بیبەری رەش، پاستا + مریشک + زەردەچەوە" at bounding box center [595, 440] width 564 height 75
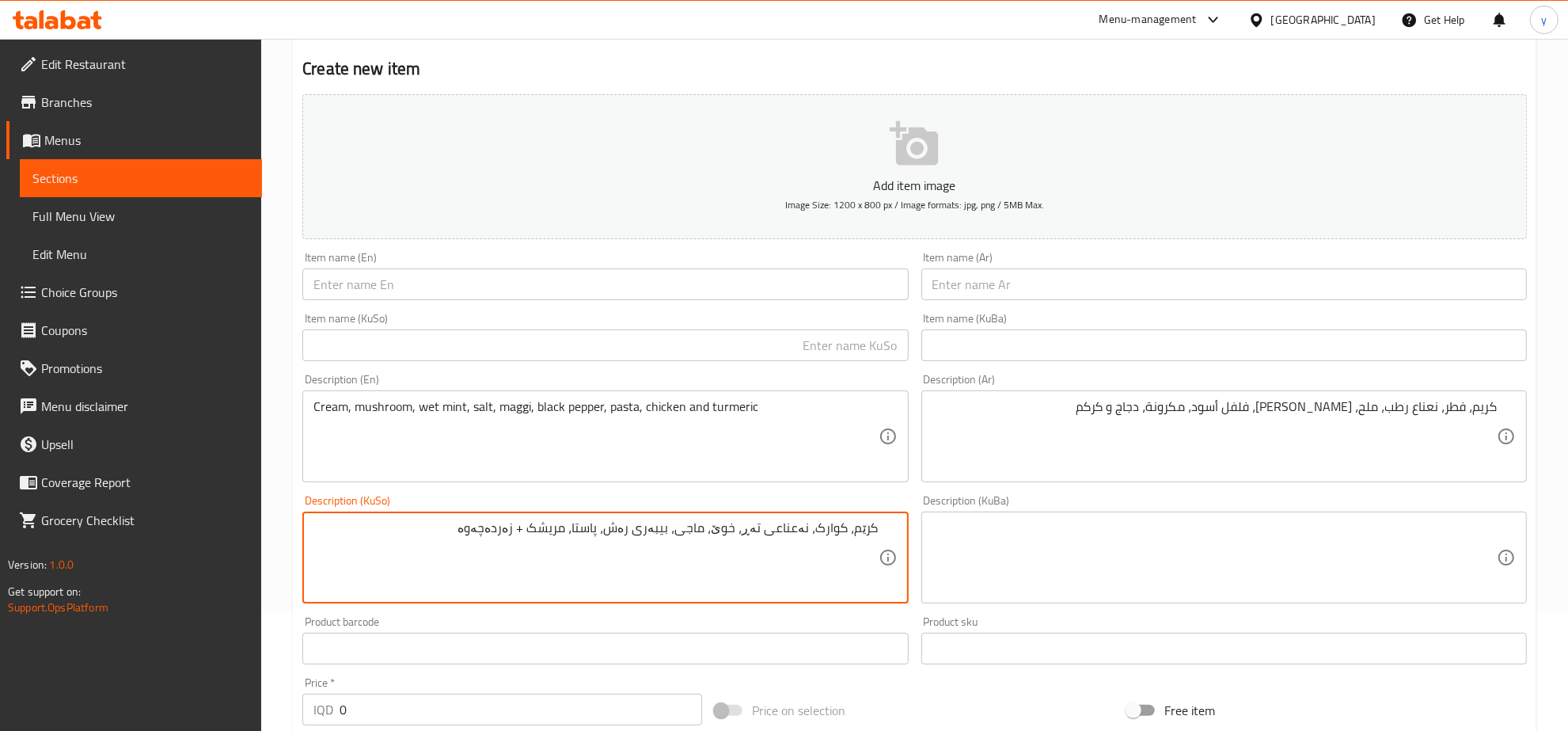
scroll to position [72, 0]
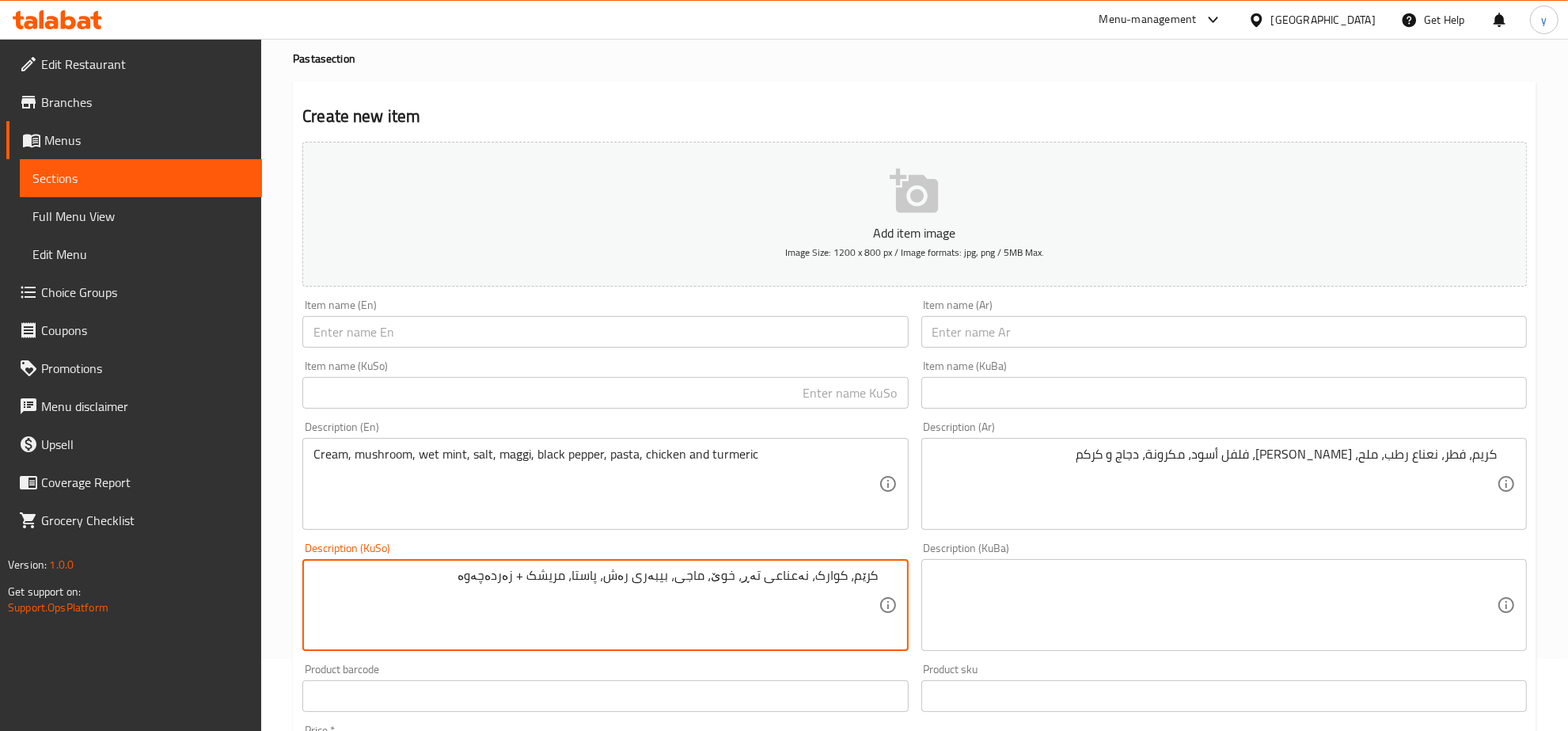
drag, startPoint x: 543, startPoint y: 578, endPoint x: 537, endPoint y: 587, distance: 10.8
click at [537, 587] on textarea "کرێم، کوارک، نەعناعی تەڕ، خوێ، ماجی، بیبەری رەش، پاستا، مریشک + زەردەچەوە" at bounding box center [595, 605] width 564 height 75
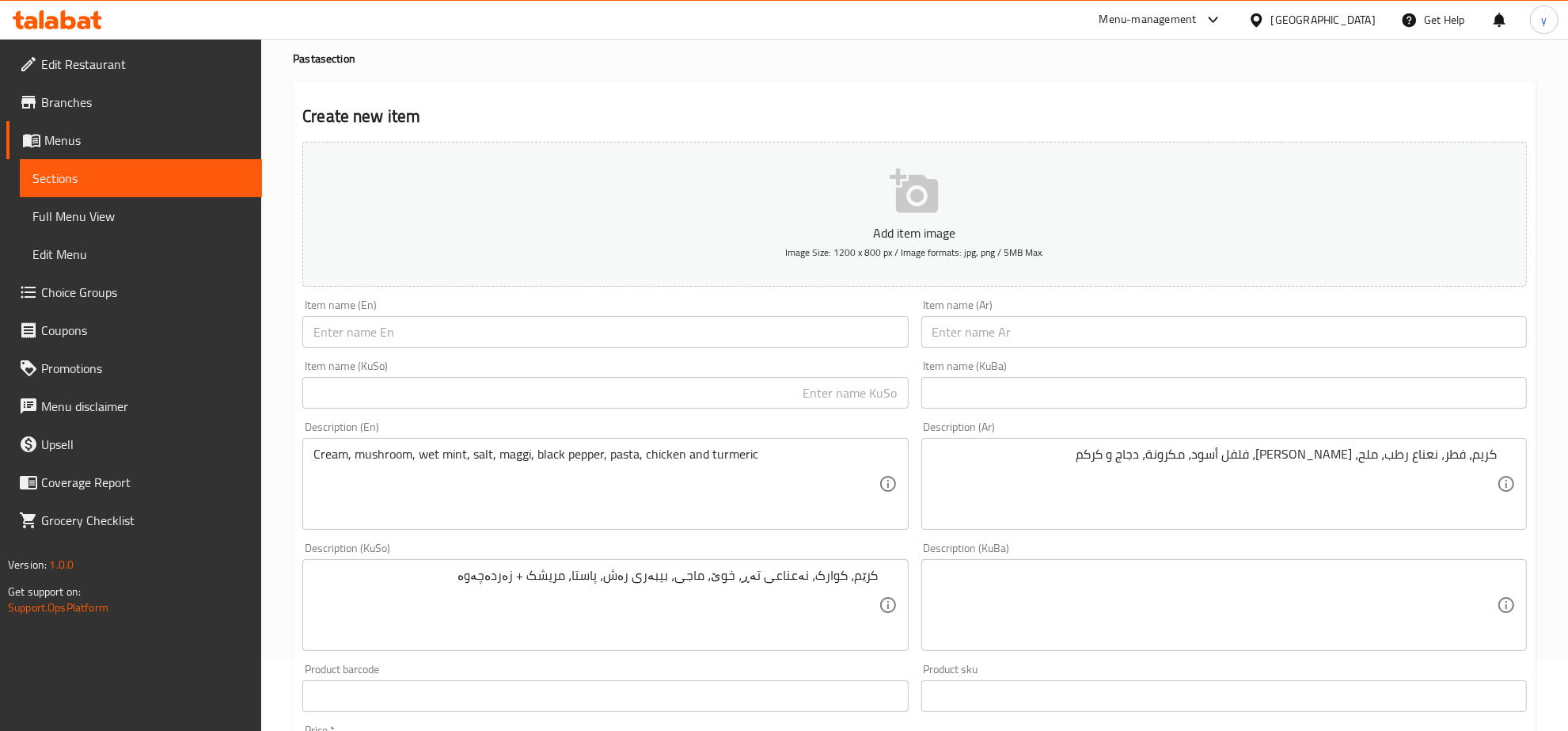
click at [539, 584] on textarea "کرێم، کوارک، نەعناعی تەڕ، خوێ، ماجی، بیبەری رەش، پاستا، مریشک + زەردەچەوە" at bounding box center [595, 605] width 564 height 75
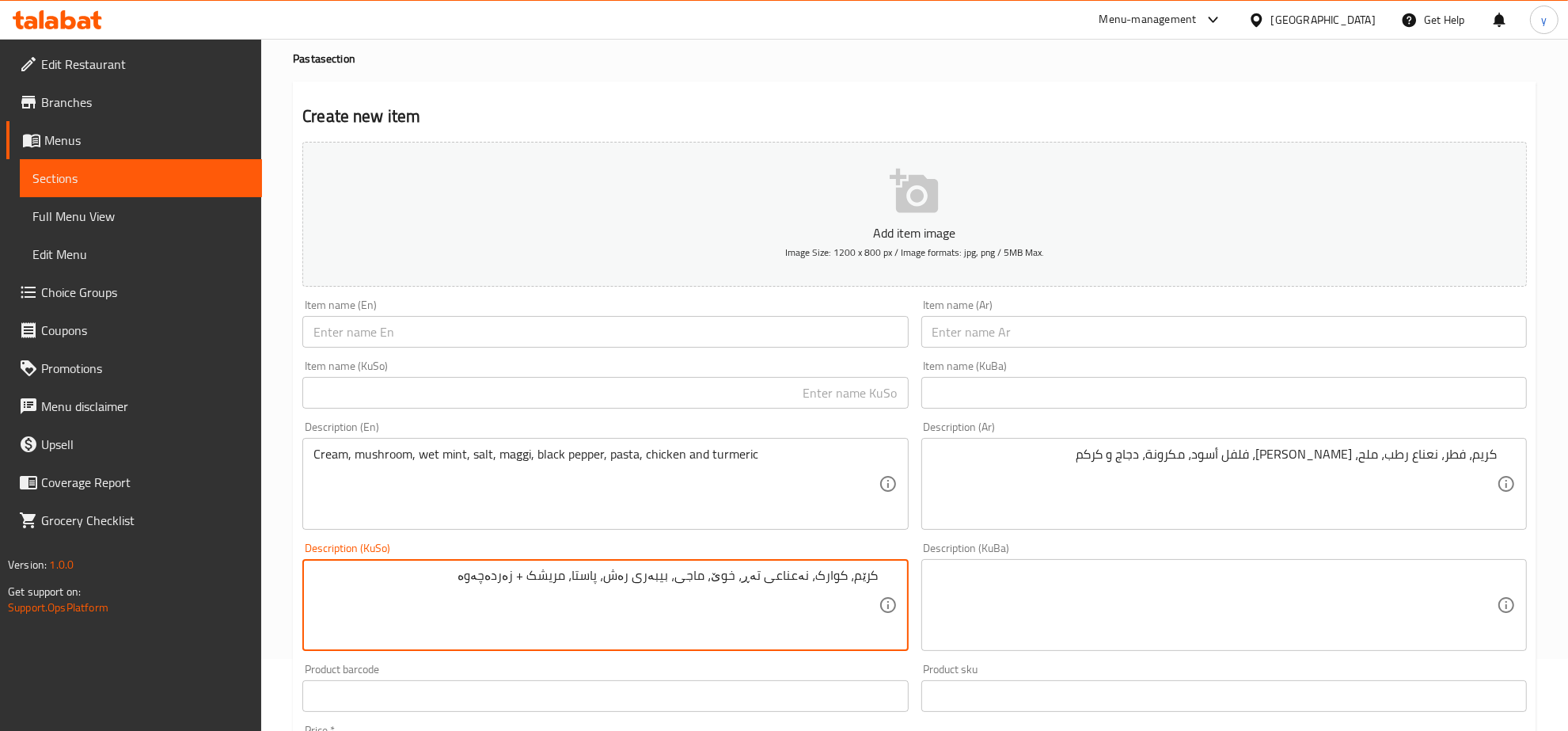
click at [544, 577] on textarea "کرێم، کوارک، نەعناعی تەڕ، خوێ، ماجی، بیبەری رەش، پاستا، مریشک + زەردەچەوە" at bounding box center [595, 605] width 564 height 75
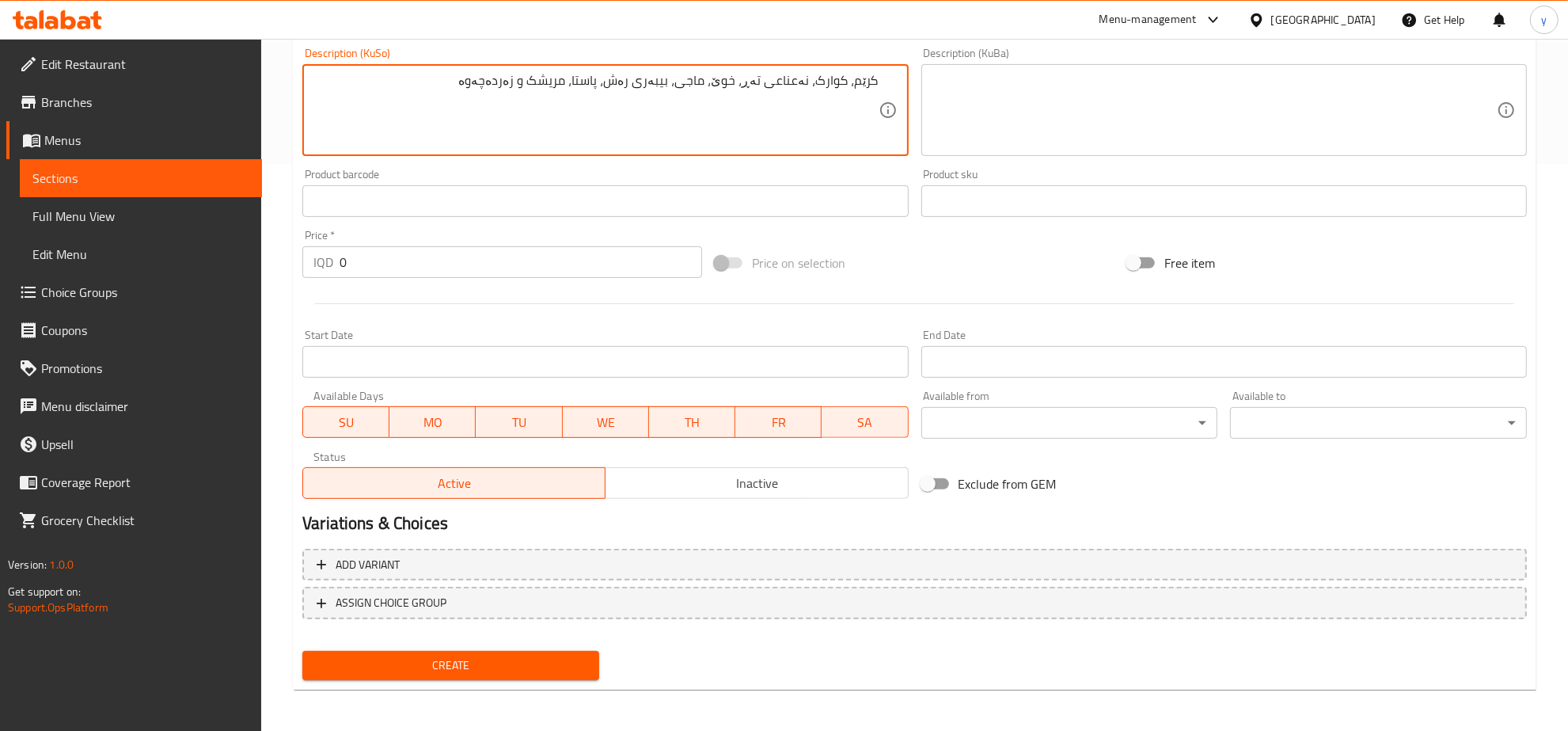
type textarea "کرێم، کوارک، نەعناعی تەڕ، خوێ، ماجی، بیبەری رەش، پاستا، مریشک و زەردەچەوە"
click at [528, 675] on button "Create" at bounding box center [451, 665] width 296 height 29
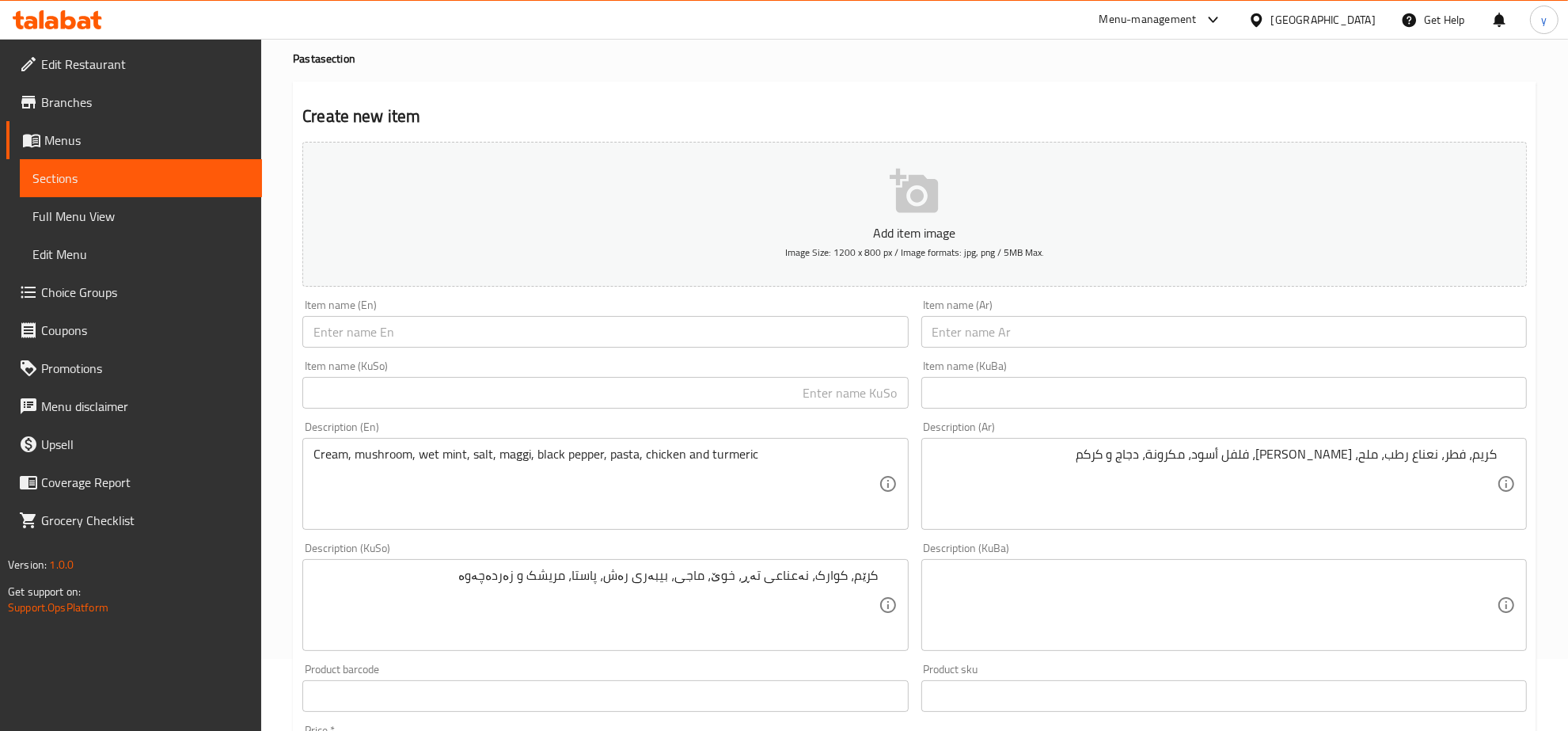
click at [491, 328] on input "text" at bounding box center [605, 332] width 606 height 32
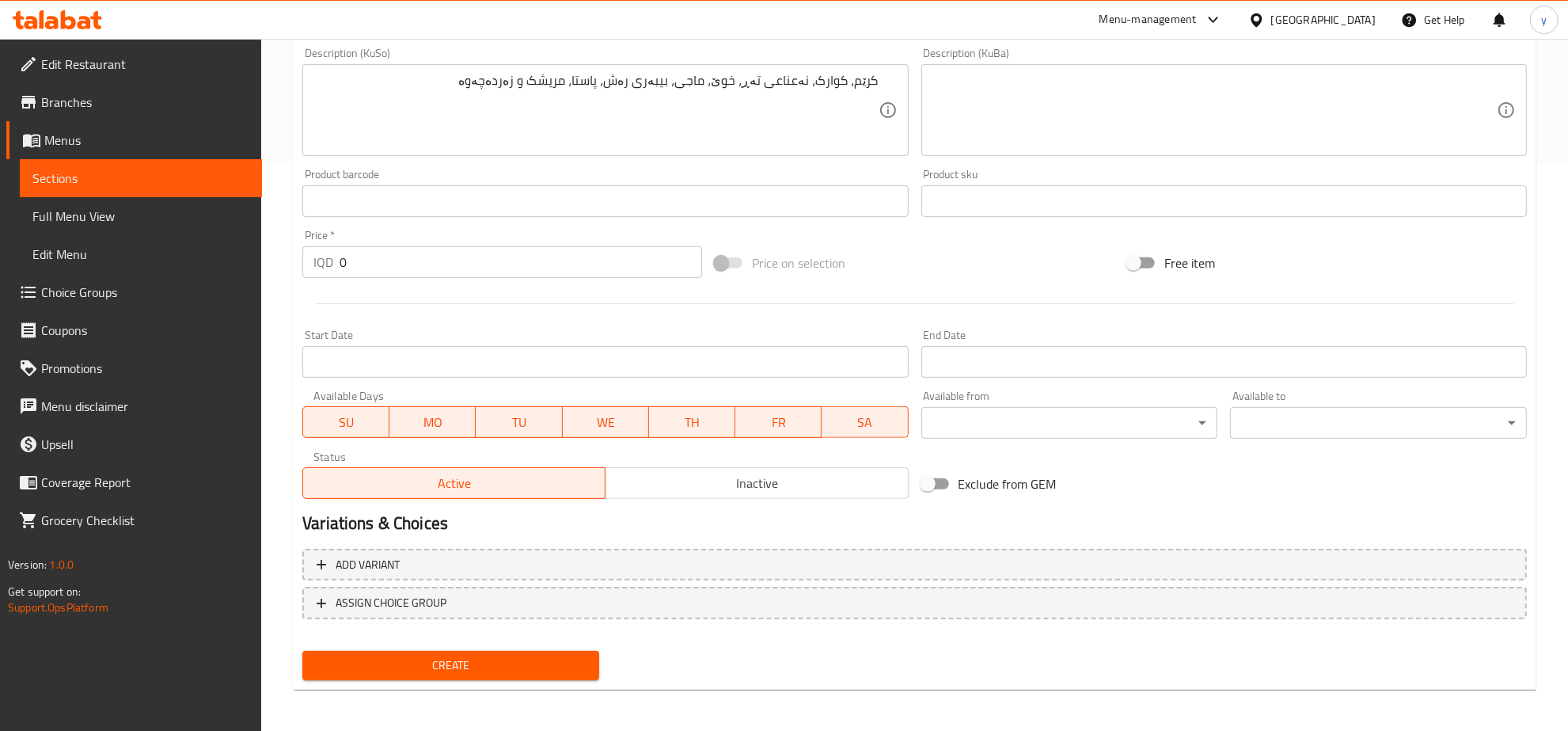
scroll to position [238, 0]
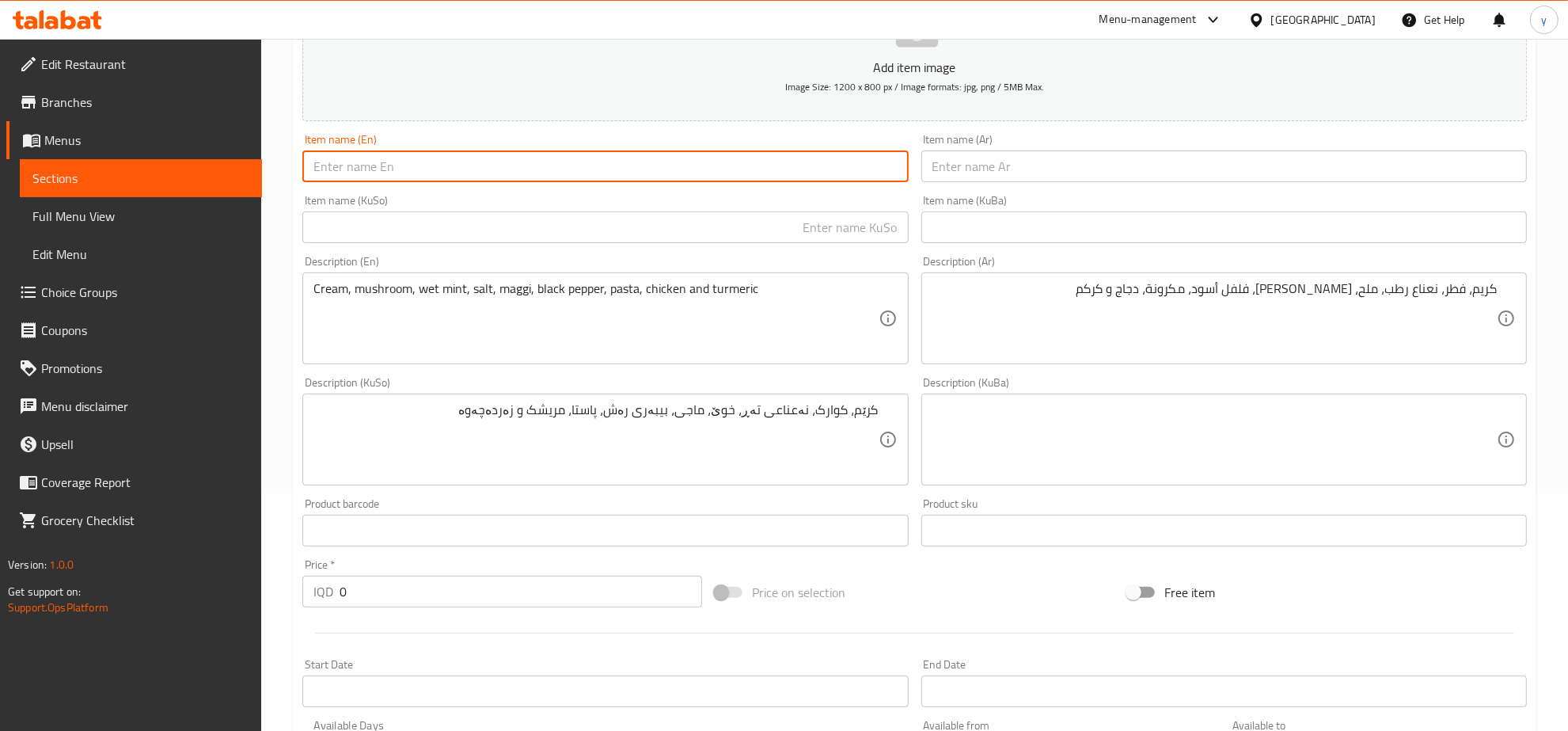
click at [637, 238] on input "text" at bounding box center [605, 227] width 606 height 32
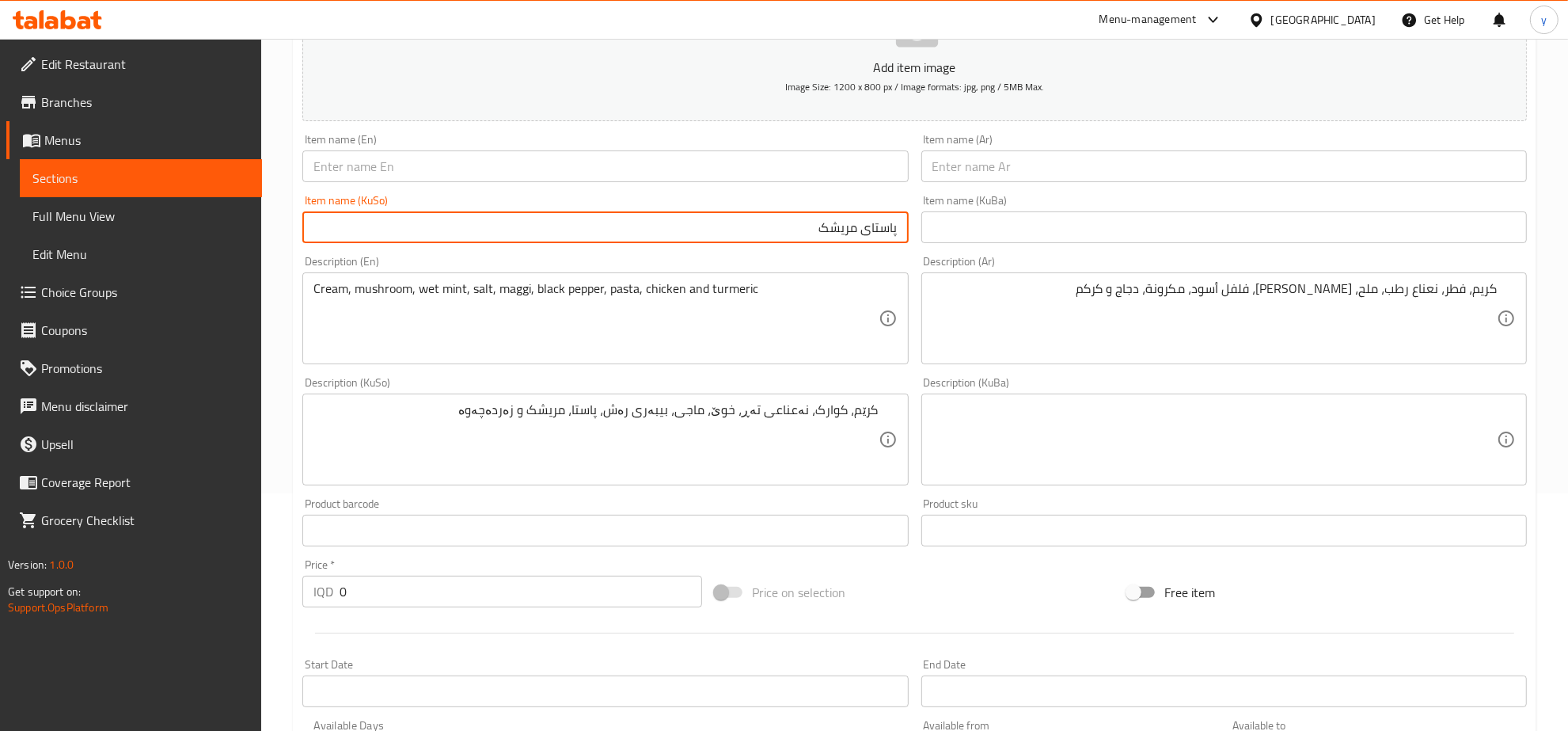
type input "پاستای مریشک"
click at [1009, 151] on input "text" at bounding box center [1223, 166] width 606 height 32
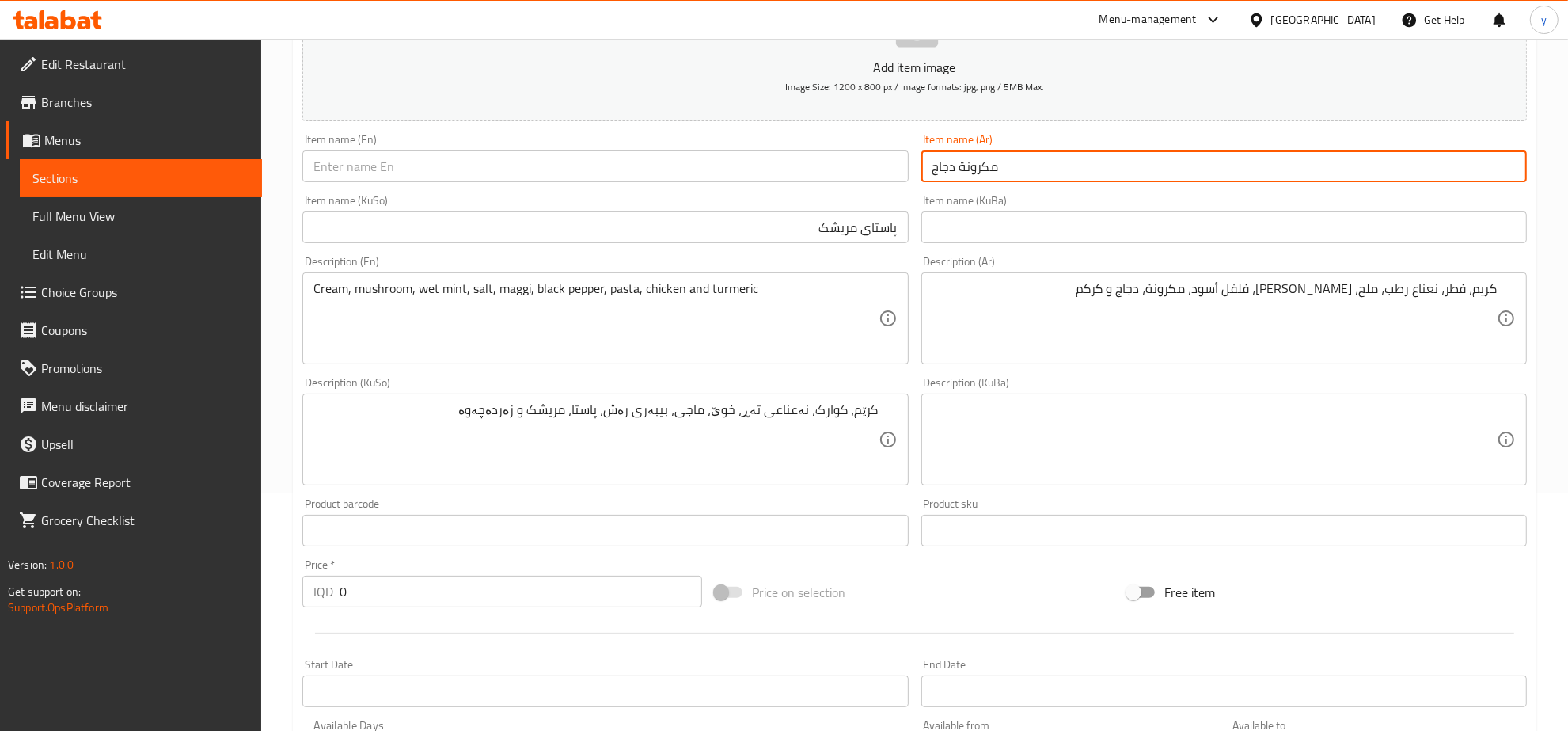
type input "مكرونة دجاج"
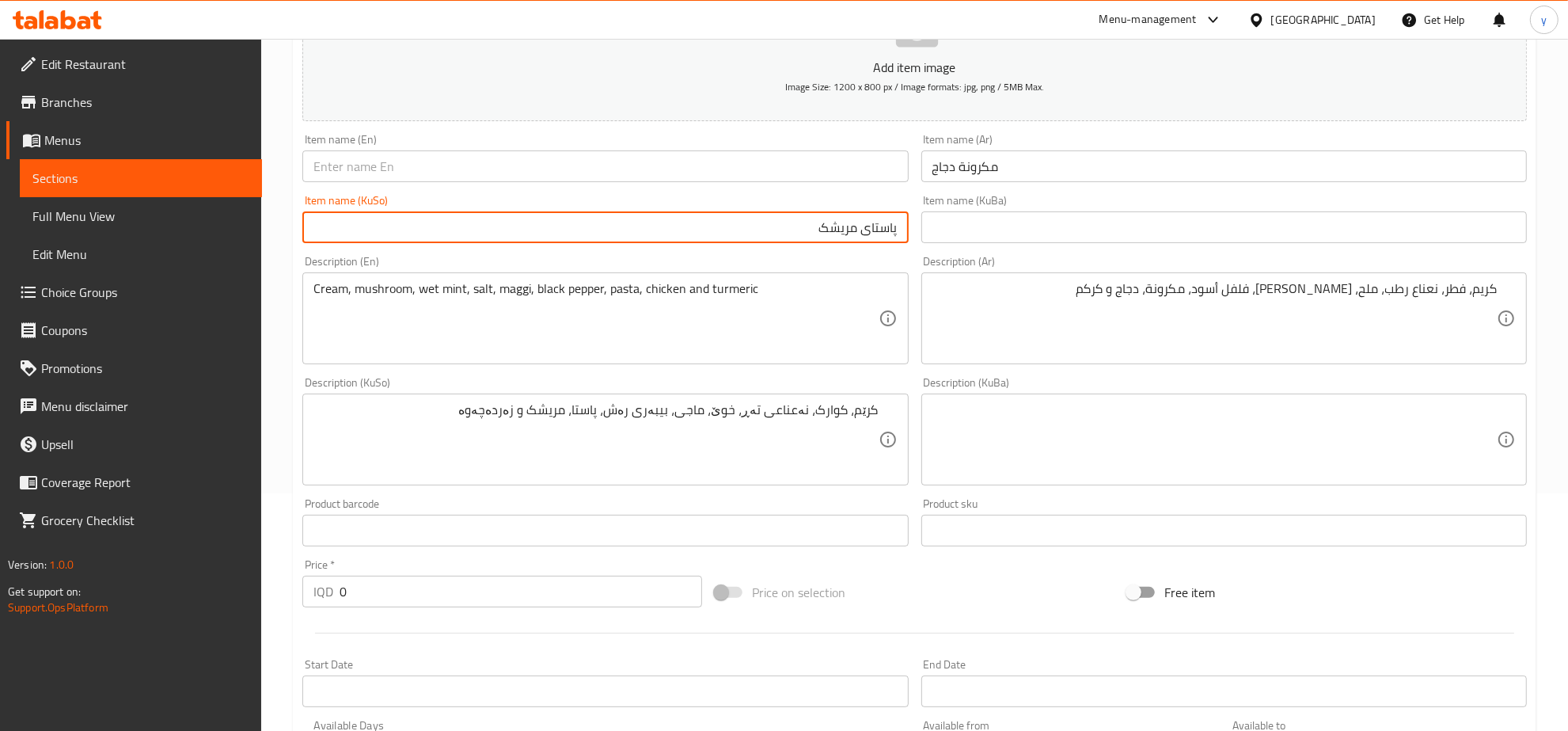
click at [810, 174] on input "text" at bounding box center [605, 166] width 606 height 32
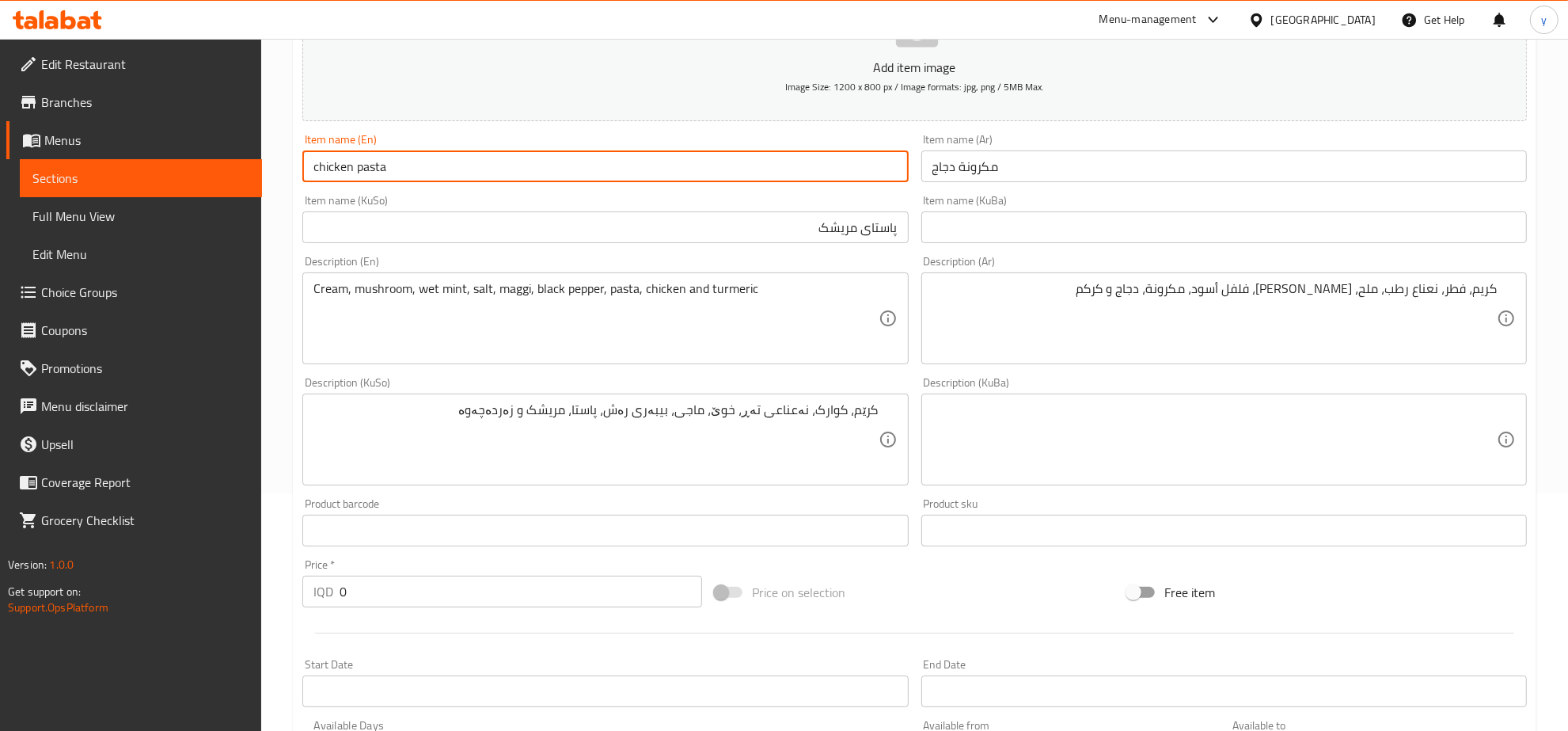
click at [361, 164] on input "chicken pasta" at bounding box center [605, 166] width 606 height 32
click at [315, 177] on input "chicken Pasta" at bounding box center [605, 166] width 606 height 32
type input "Chicken Pasta"
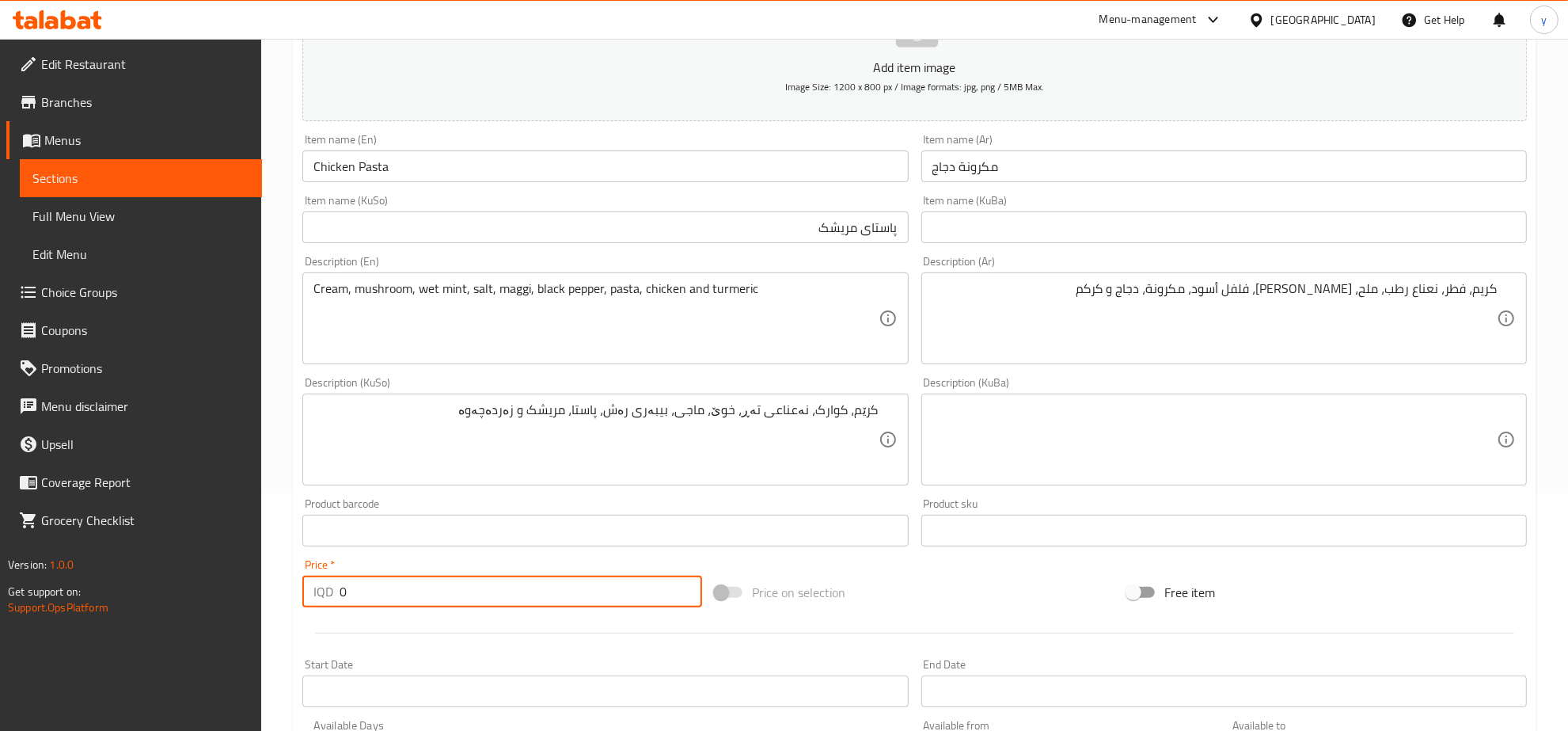
drag, startPoint x: 330, startPoint y: 606, endPoint x: 330, endPoint y: 596, distance: 10.0
click at [329, 606] on div "IQD 0 Price *" at bounding box center [502, 591] width 400 height 32
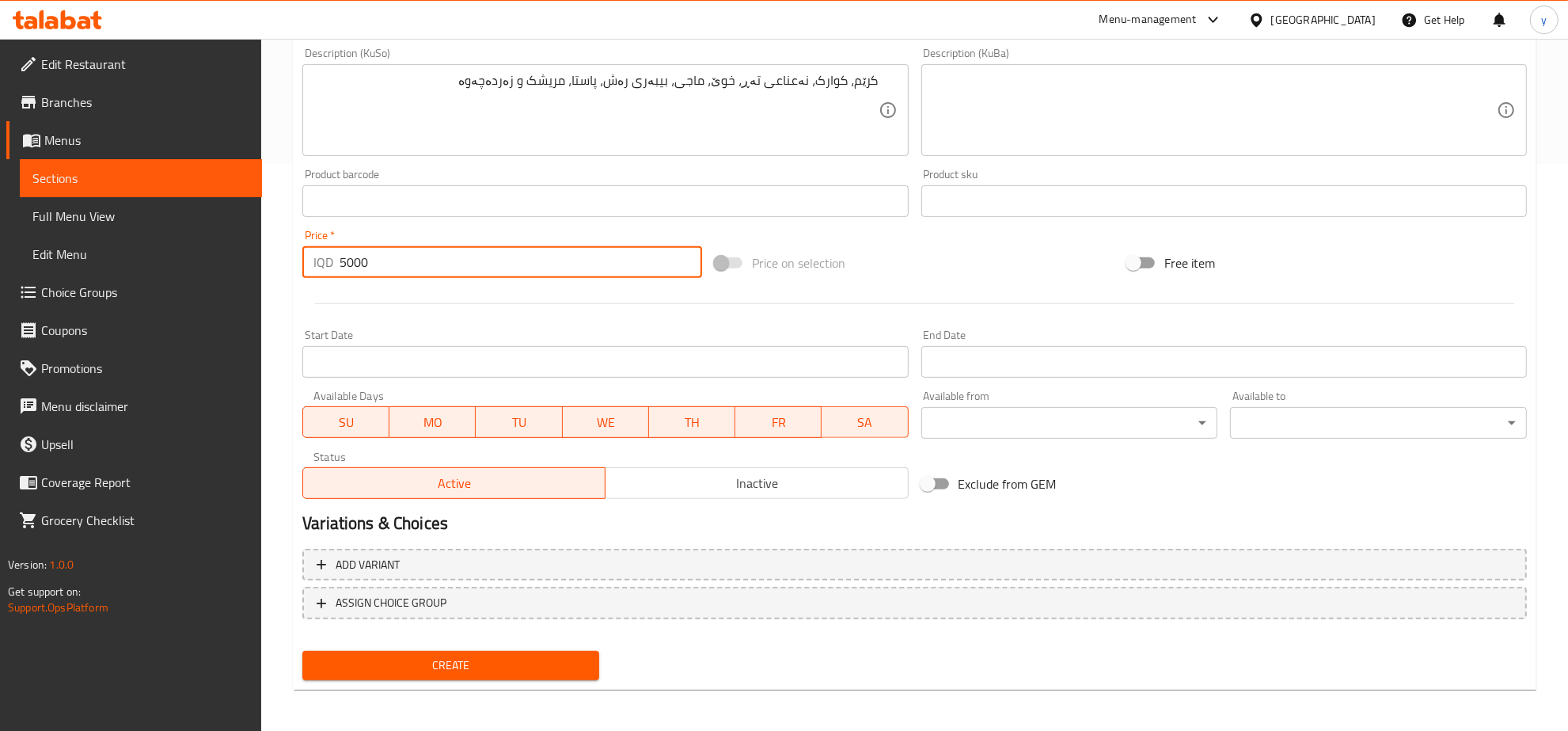
type input "5000"
click at [470, 667] on span "Create" at bounding box center [451, 665] width 271 height 20
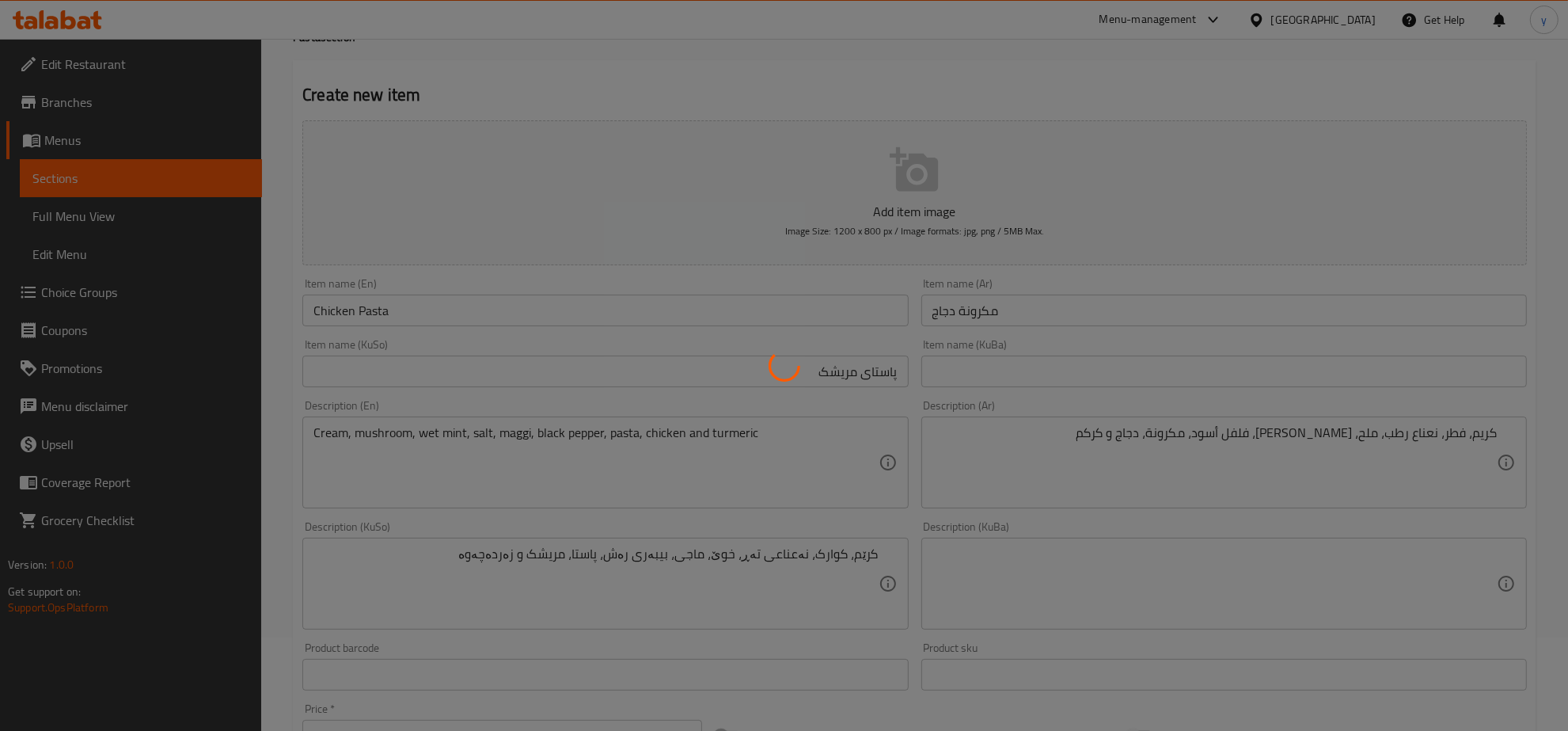
scroll to position [72, 0]
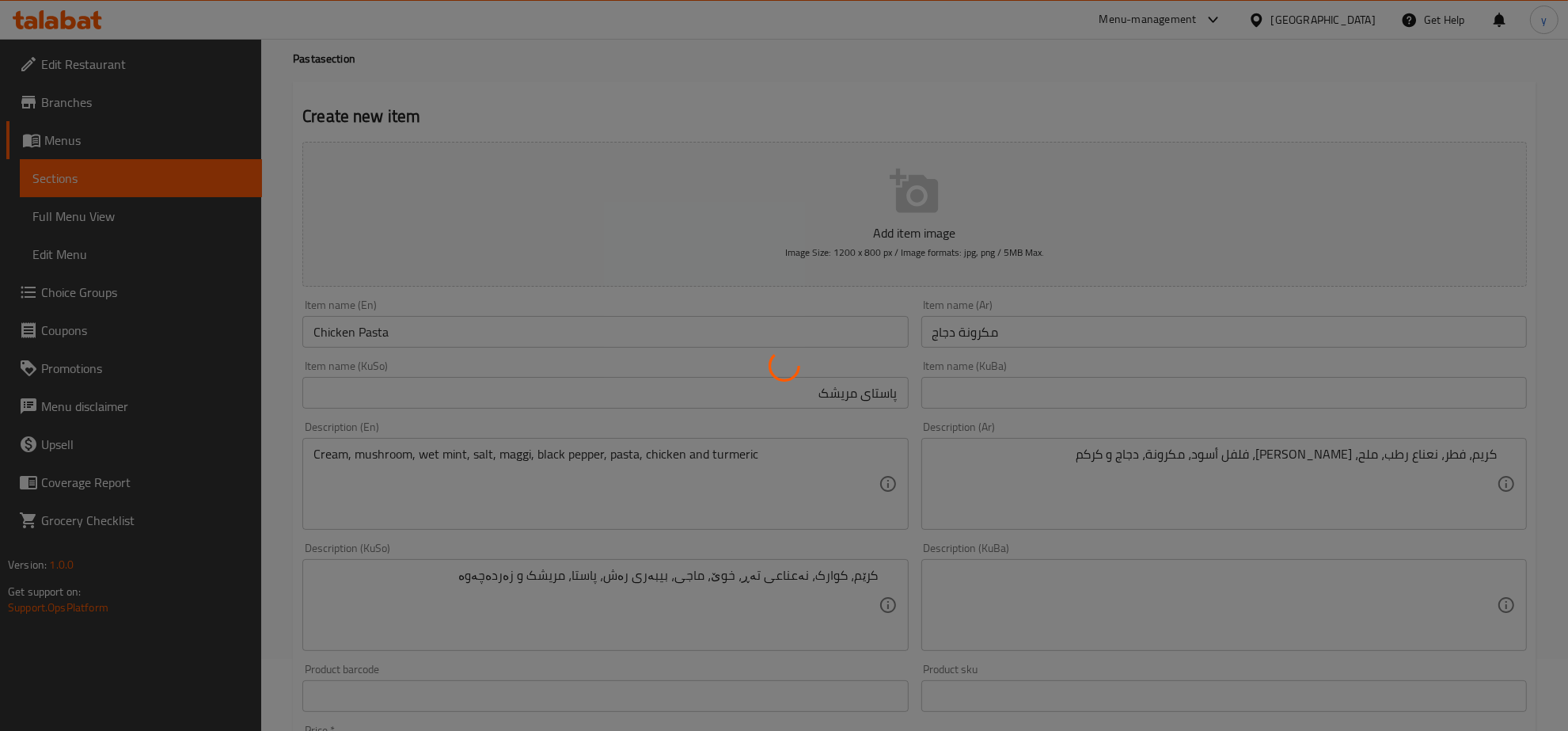
type input "0"
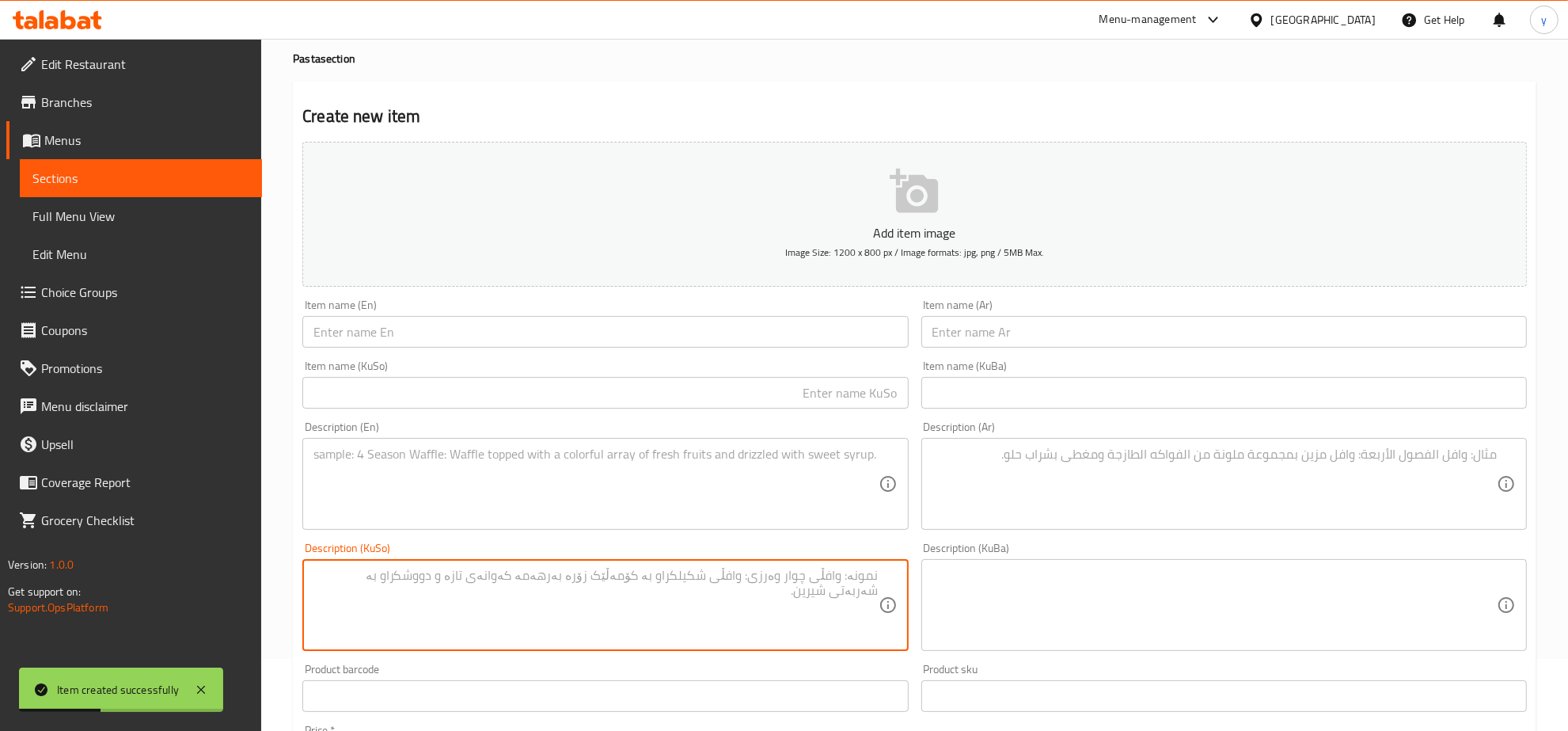
click at [527, 580] on textarea at bounding box center [595, 605] width 564 height 75
paste textarea "کرێمە + کوارک + نەعناعی تەڕ + خوێ + ماجی+ بیبەری رەش + پاستا + گۆشتی خۆماڵی + س…"
type textarea "کرێمە + کوارک + نەعناعی تەڕ + خوێ + ماجی+ بیبەری رەش + پاستا + گۆشتی خۆماڵی + س…"
click at [520, 335] on input "text" at bounding box center [605, 332] width 606 height 32
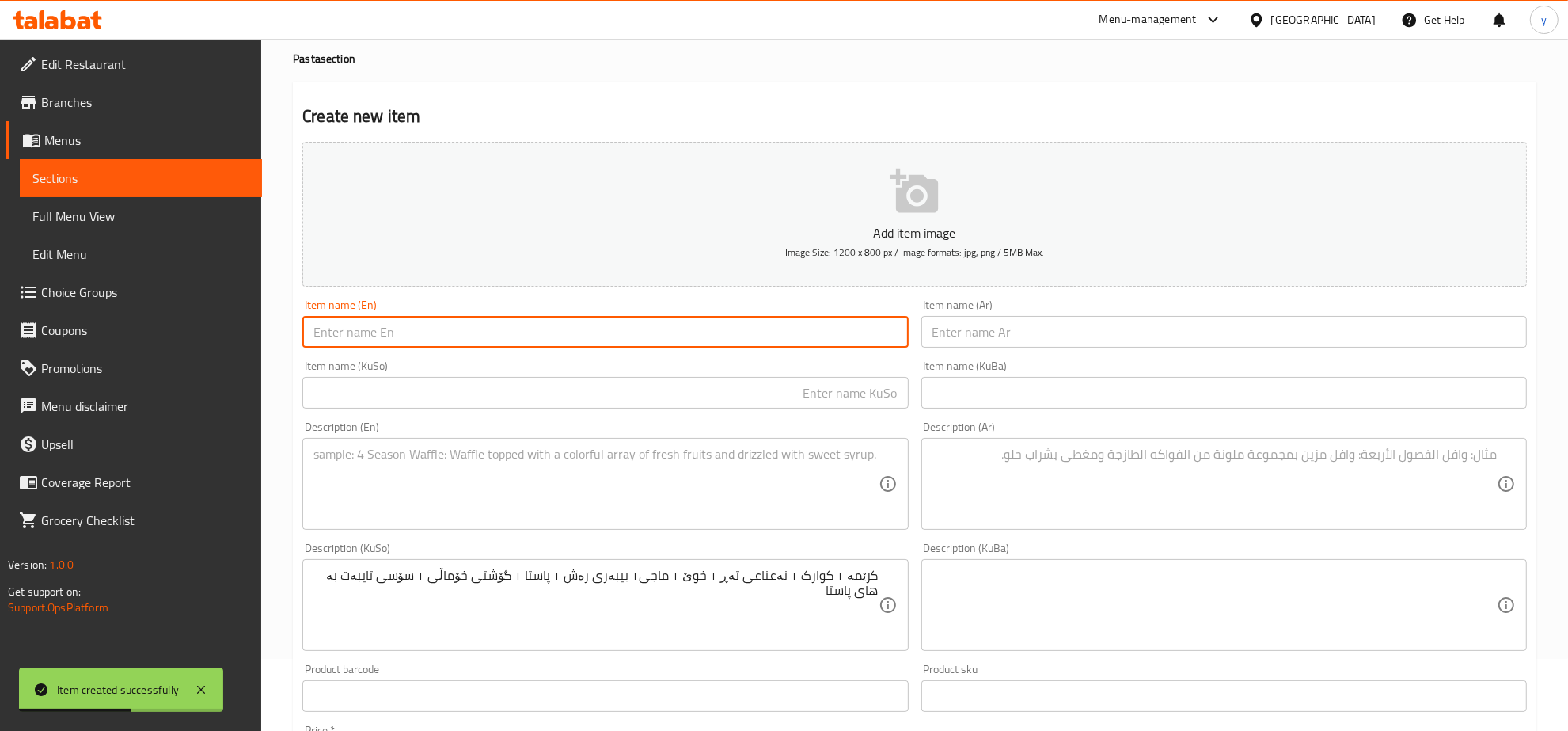
paste input "های پاستا"
type input "های پاستا"
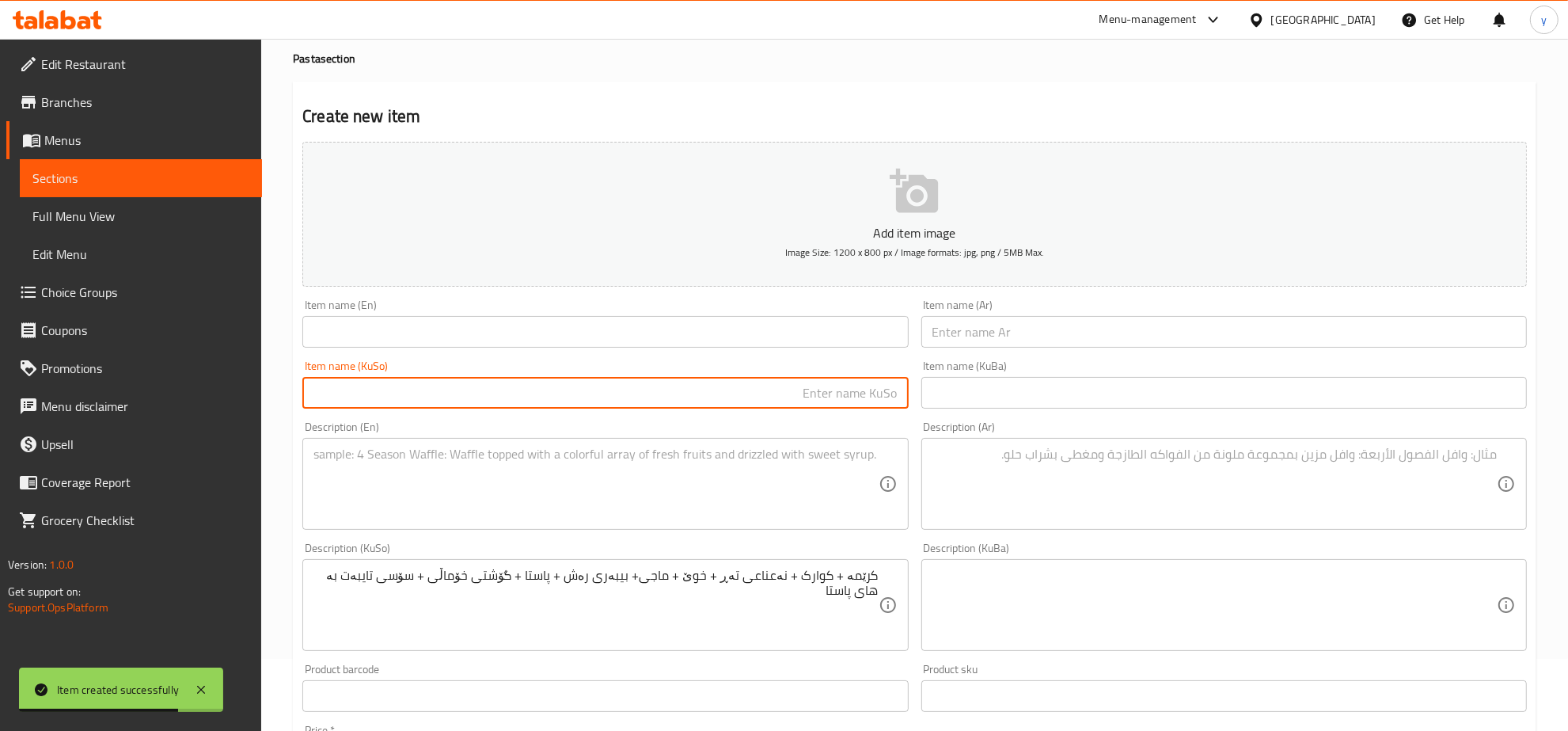
click at [462, 397] on input "text" at bounding box center [605, 392] width 606 height 32
paste input "های پاستا"
type input "های پاستا"
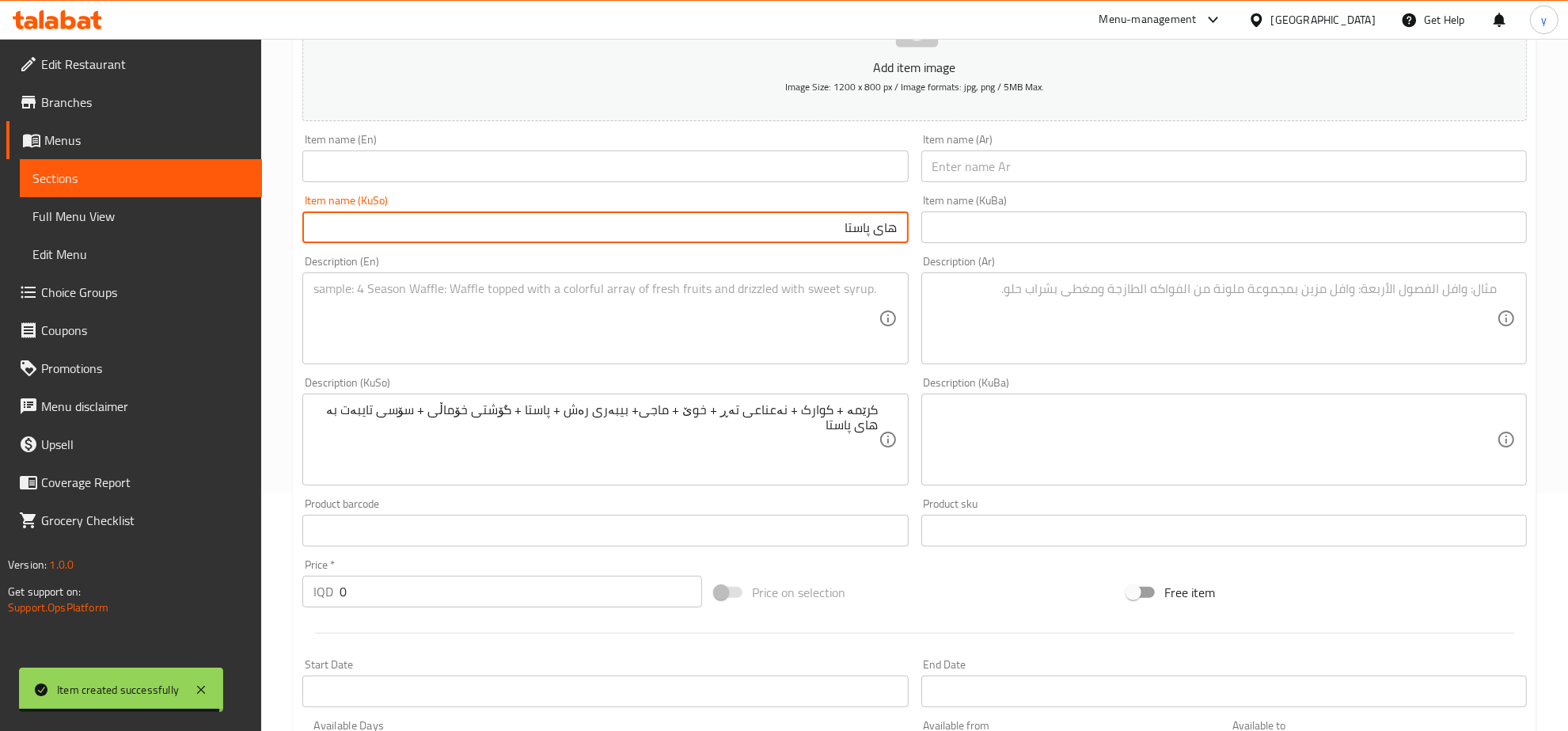
scroll to position [402, 0]
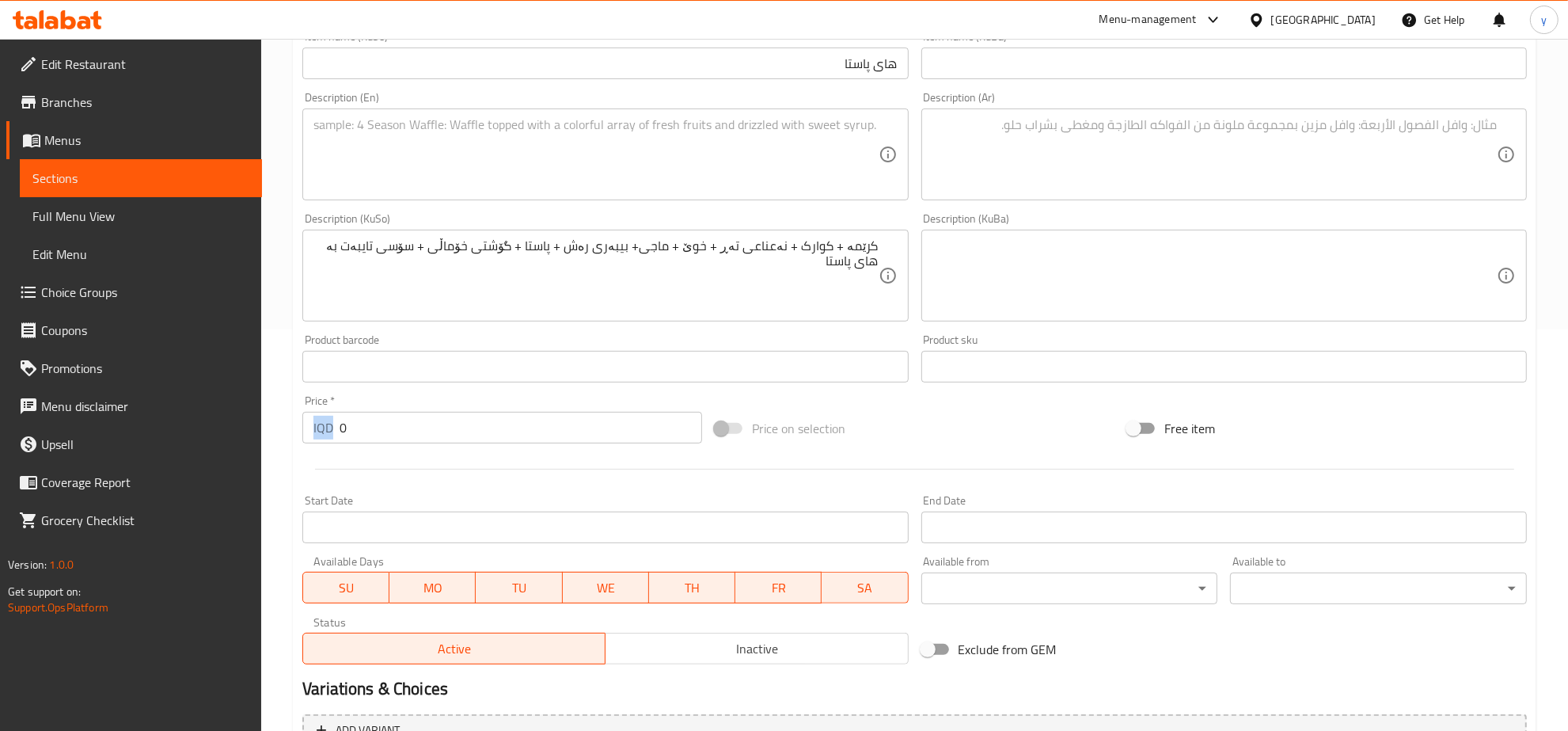
drag, startPoint x: 345, startPoint y: 408, endPoint x: 333, endPoint y: 423, distance: 19.2
click at [333, 423] on div "Price   * IQD 0 Price *" at bounding box center [502, 419] width 400 height 48
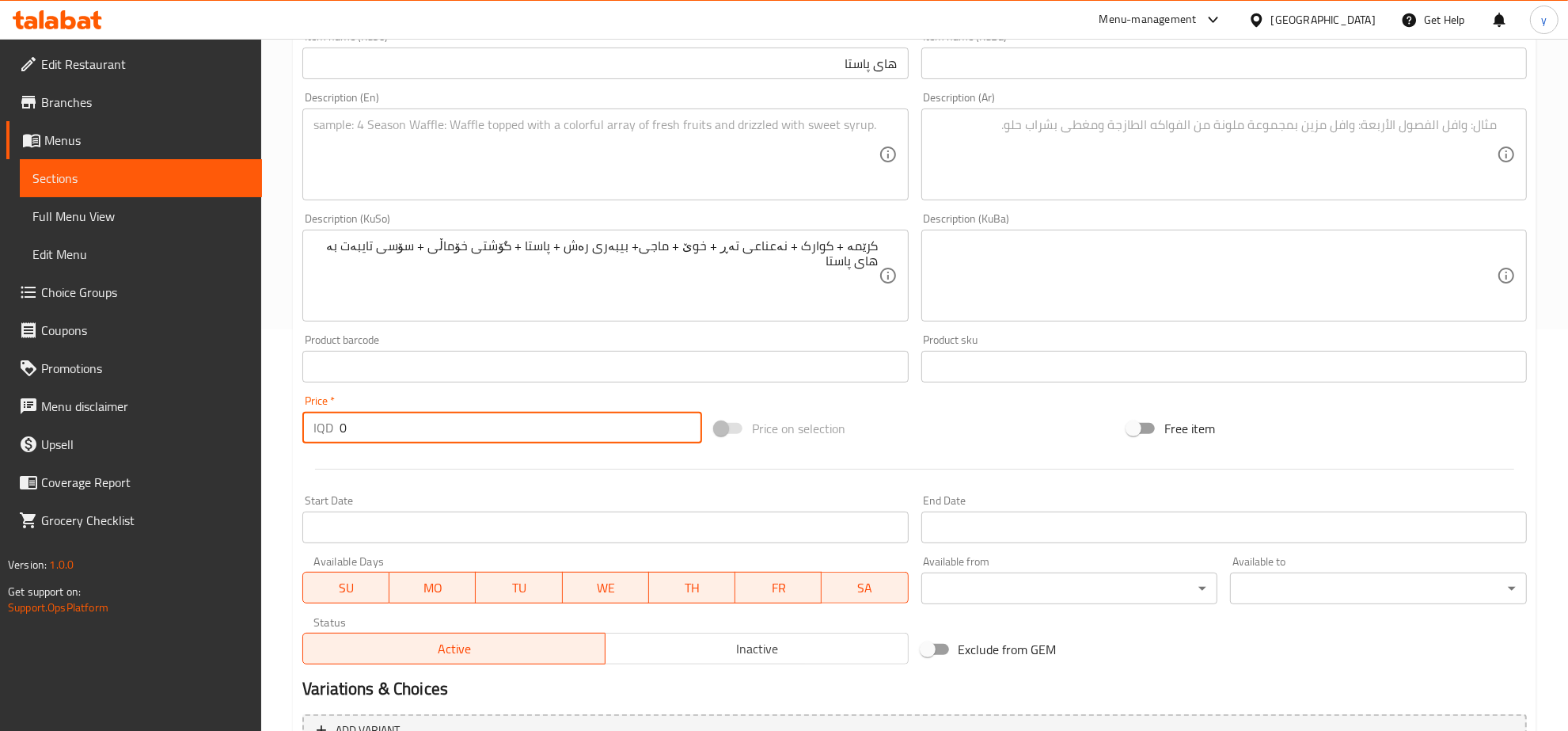
drag, startPoint x: 364, startPoint y: 436, endPoint x: 329, endPoint y: 438, distance: 35.1
click at [329, 438] on div "IQD 0 Price *" at bounding box center [502, 428] width 400 height 32
type input "6000"
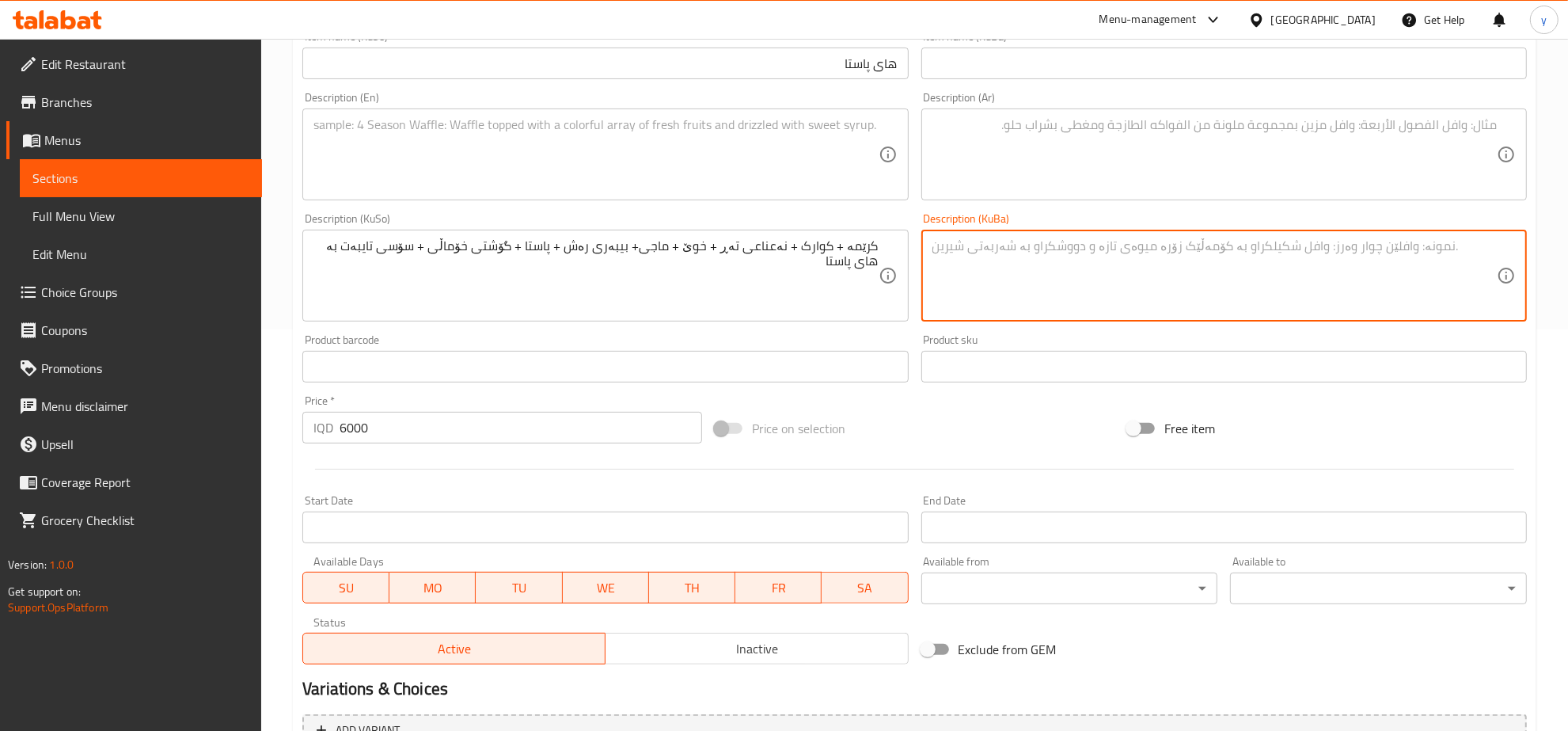
click at [1114, 297] on textarea at bounding box center [1214, 276] width 564 height 75
click at [1061, 145] on textarea at bounding box center [1214, 154] width 564 height 75
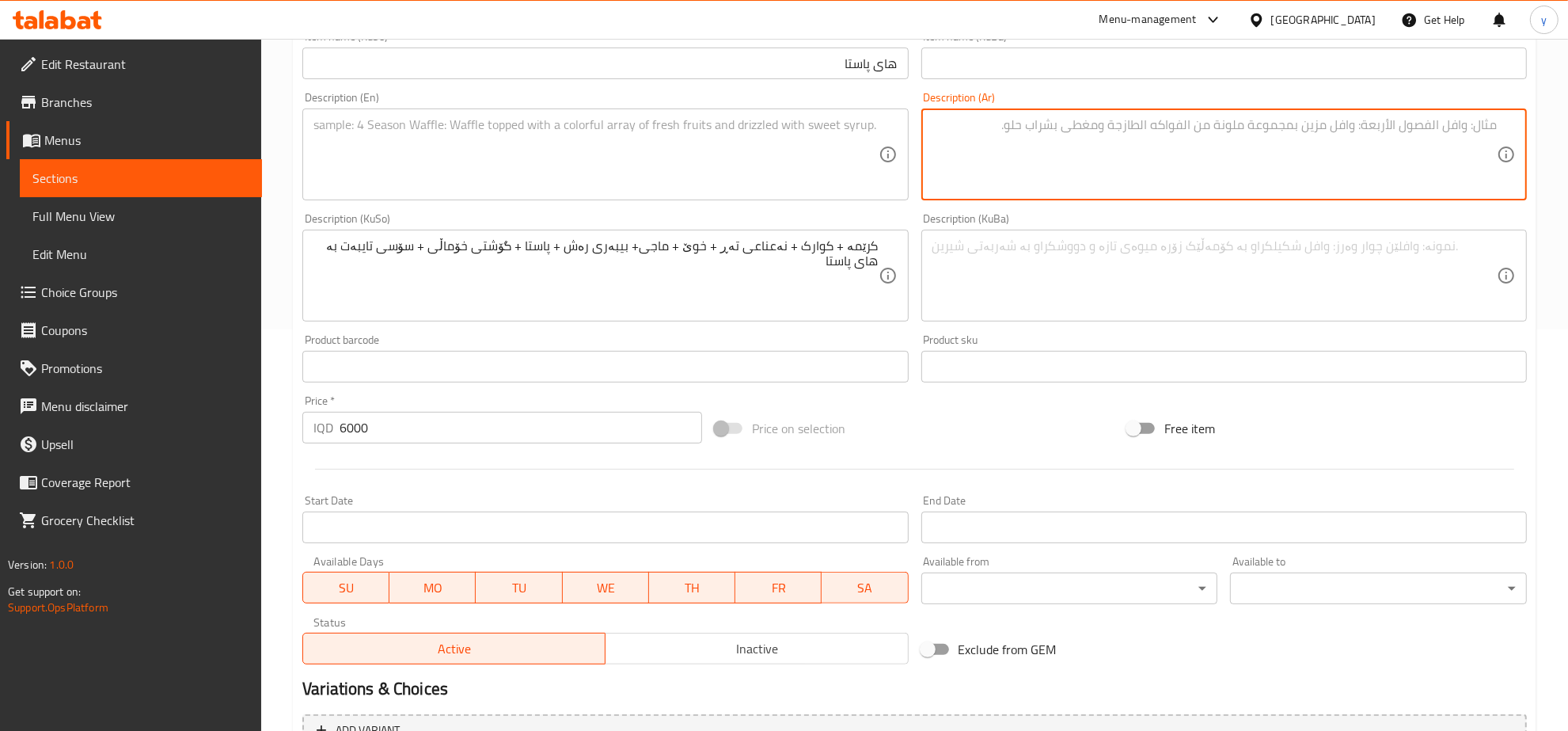
paste textarea "كريم، فطر، نعناع رطب، ملح، ماجي، فلفل أسود و مكرونة"
type textarea "كريم، فطر، نعناع رطب، ملح، ماجي، فلفل أسود و مكرونة"
click at [745, 129] on textarea at bounding box center [595, 154] width 564 height 75
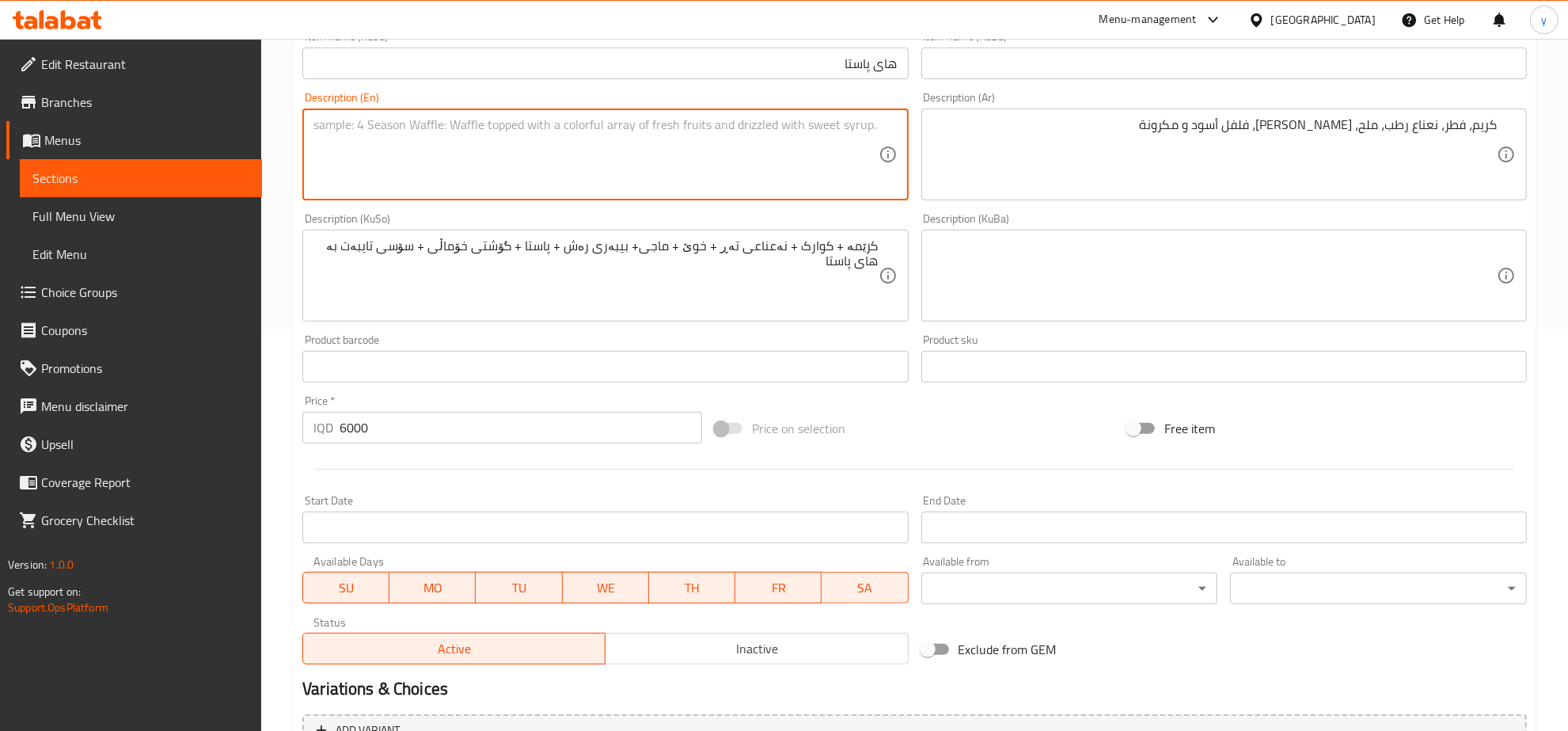
paste textarea "Cream, mushroom, wet mint, salt, maggi, black pepper and pasta"
click at [610, 128] on textarea "Cream, mushroom, wet mint, salt, maggi, black pepper and pasta" at bounding box center [595, 154] width 564 height 75
click at [647, 117] on textarea "Cream, mushroom, wet mint, salt, maggi, black pepper, pasta" at bounding box center [595, 154] width 564 height 75
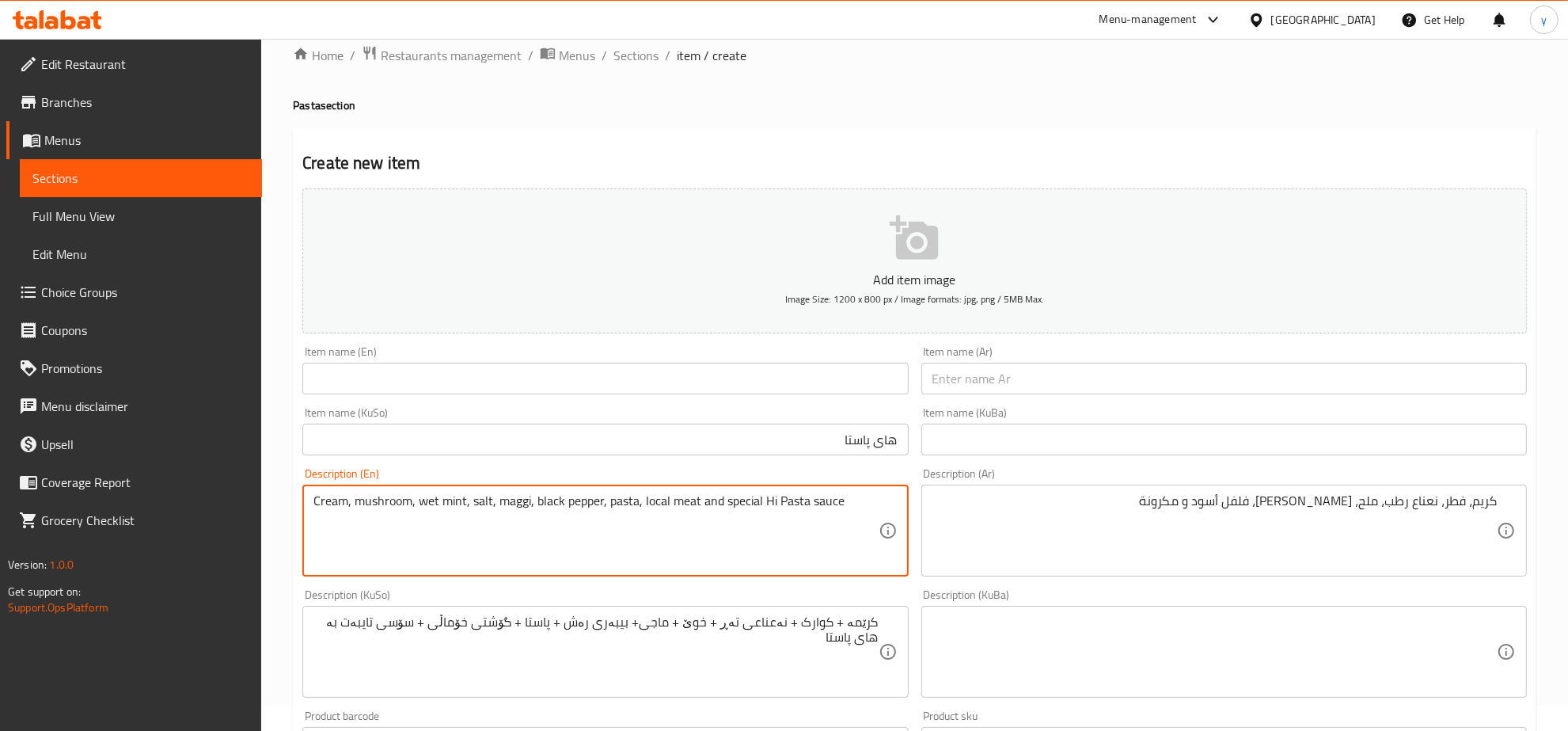
scroll to position [0, 0]
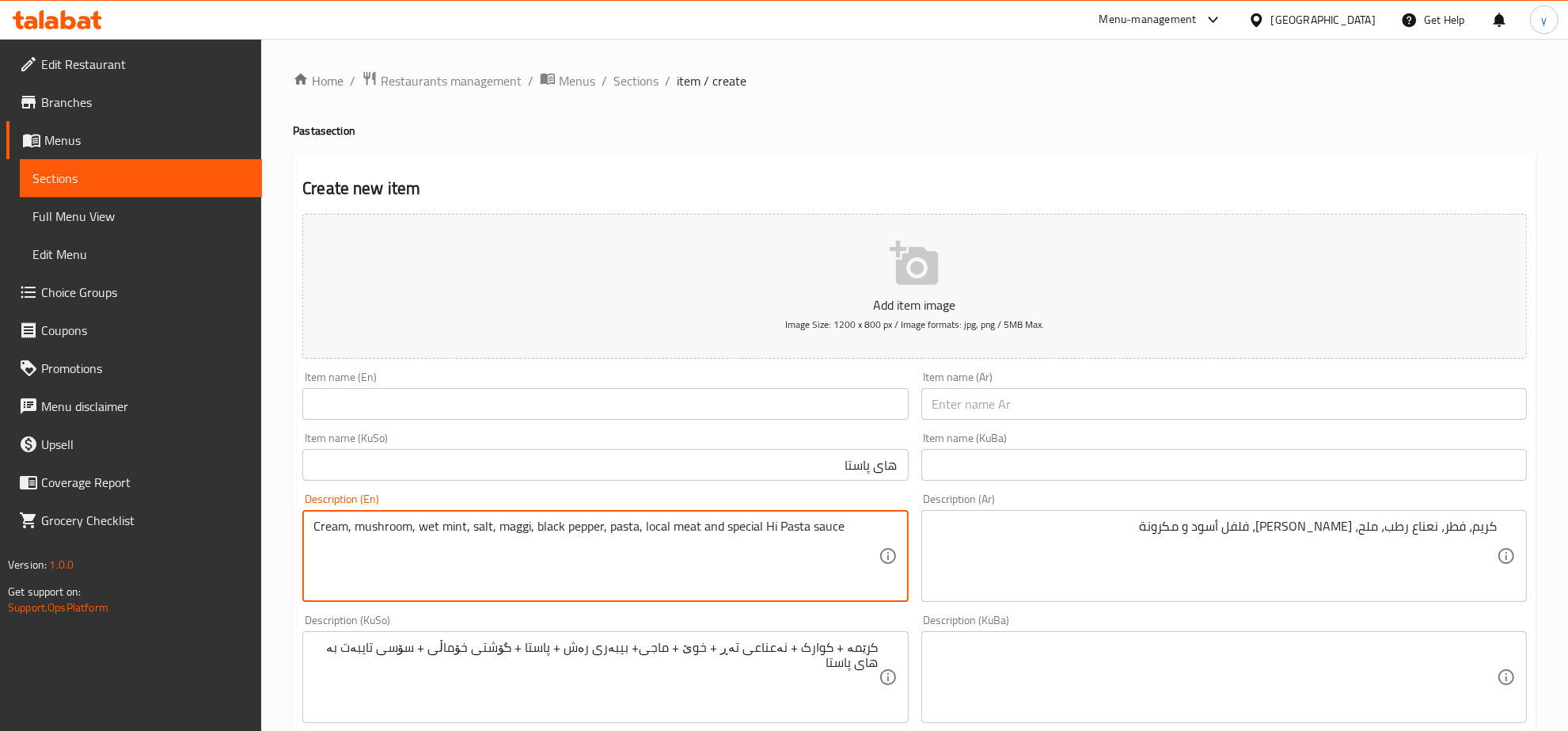
type textarea "Cream, mushroom, wet mint, salt, maggi, black pepper, pasta, local meat and spe…"
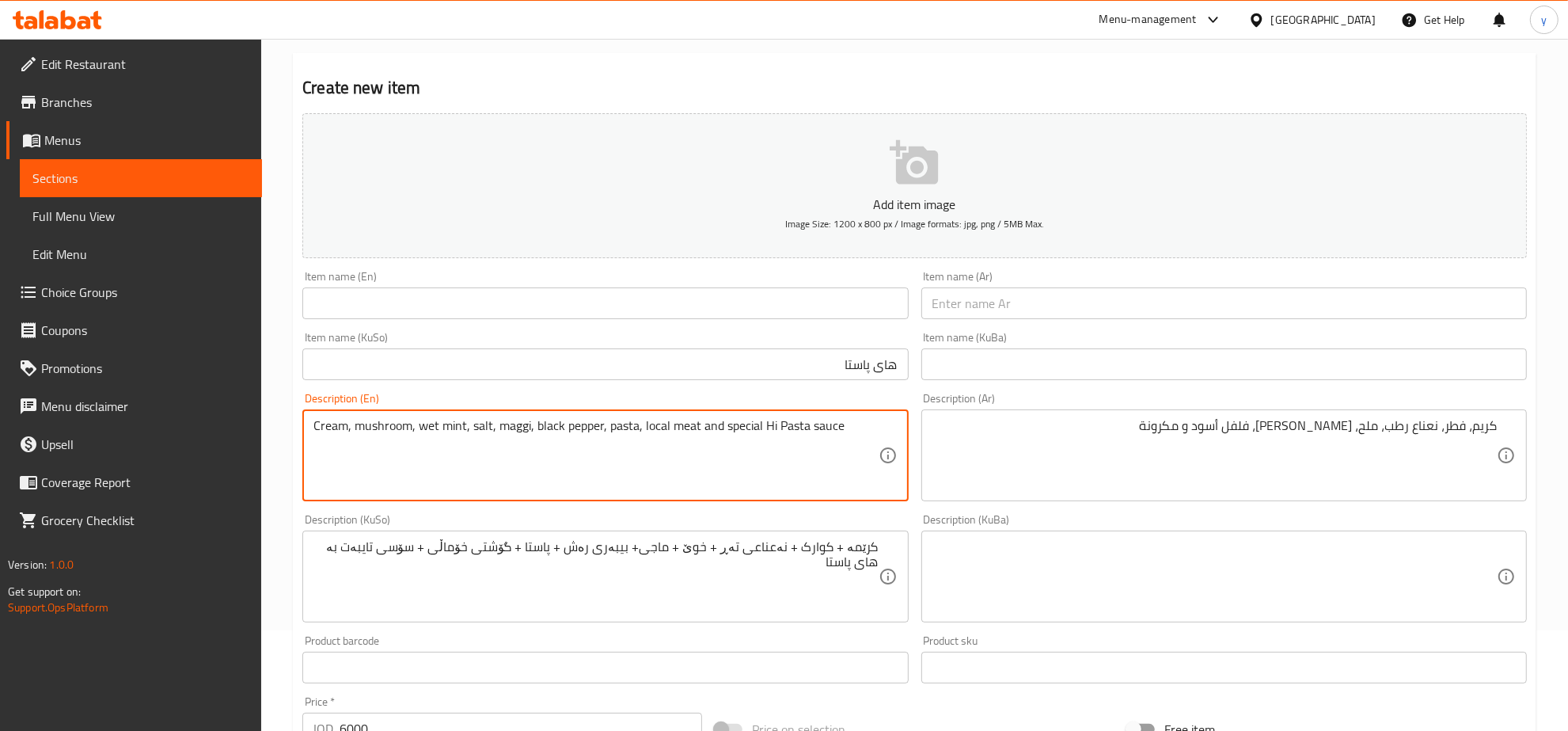
scroll to position [165, 0]
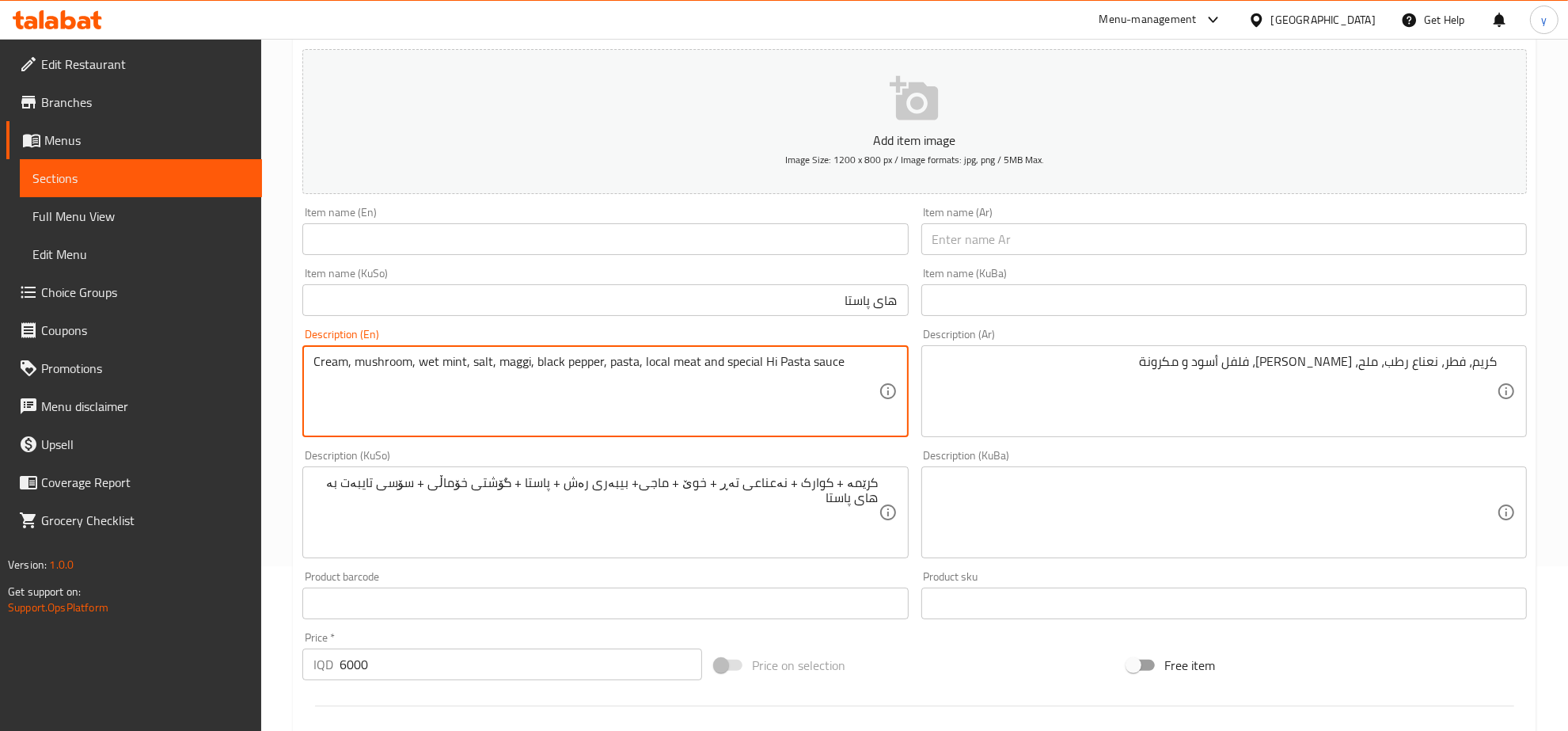
click at [800, 376] on textarea "Cream, mushroom, wet mint, salt, maggi, black pepper, pasta, local meat and spe…" at bounding box center [595, 391] width 564 height 75
click at [819, 366] on textarea "Cream, mushroom, wet mint, salt, maggi, black pepper, pasta, local meat and spe…" at bounding box center [595, 391] width 564 height 75
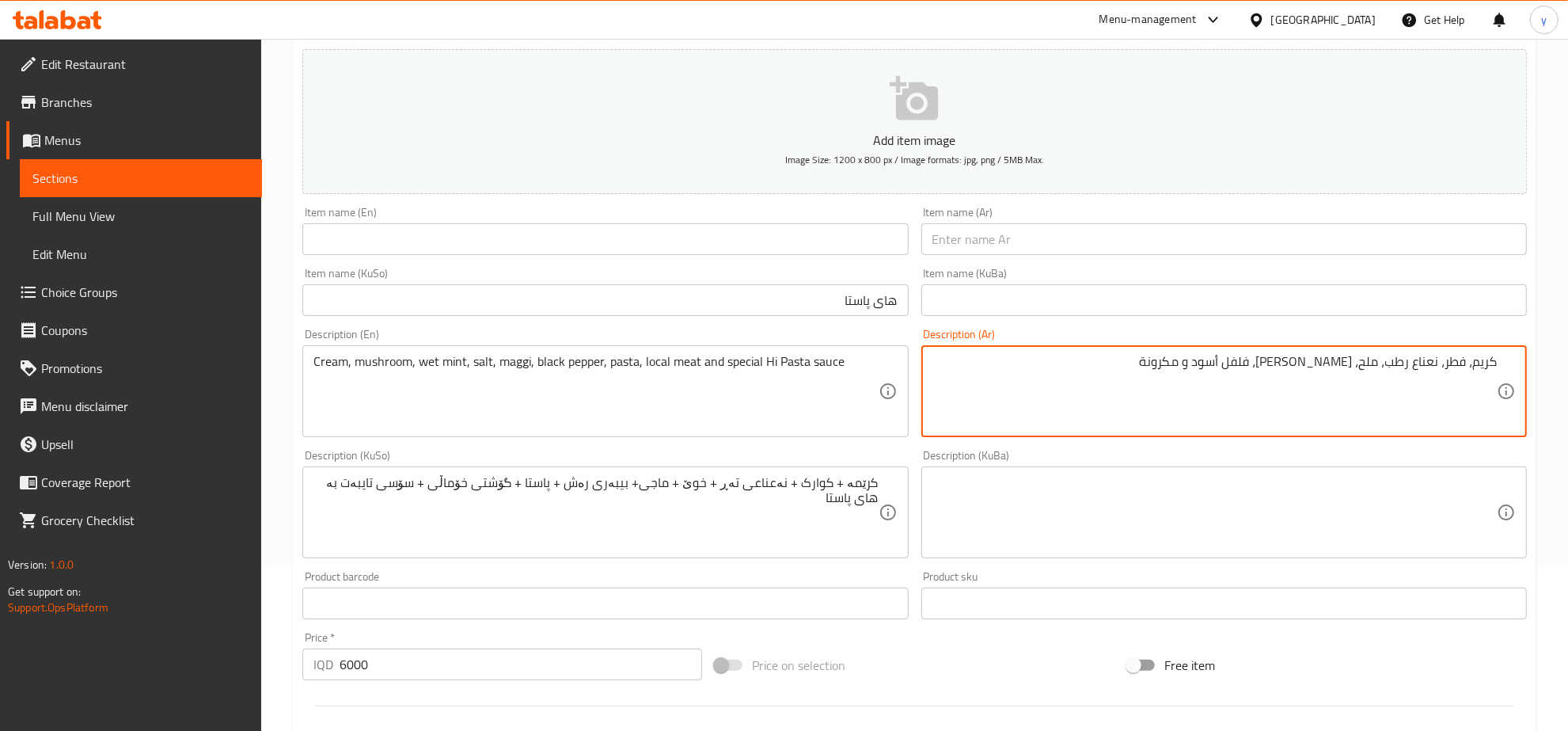
drag, startPoint x: 1249, startPoint y: 361, endPoint x: 1267, endPoint y: 365, distance: 18.4
click at [1267, 365] on textarea "كريم، فطر، نعناع رطب، ملح، ماجي، فلفل أسود و مكرونة" at bounding box center [1214, 391] width 564 height 75
click at [1253, 370] on textarea "كريم، فطر، نعناع رطب، ملح، ماجي، فلفل أسود و مكرونة" at bounding box center [1214, 391] width 564 height 75
drag, startPoint x: 1251, startPoint y: 370, endPoint x: 1262, endPoint y: 370, distance: 11.0
click at [1262, 370] on textarea "كريم، فطر، نعناع رطب، ملح، ماجي، فلفل أسود و مكرونة" at bounding box center [1214, 391] width 564 height 75
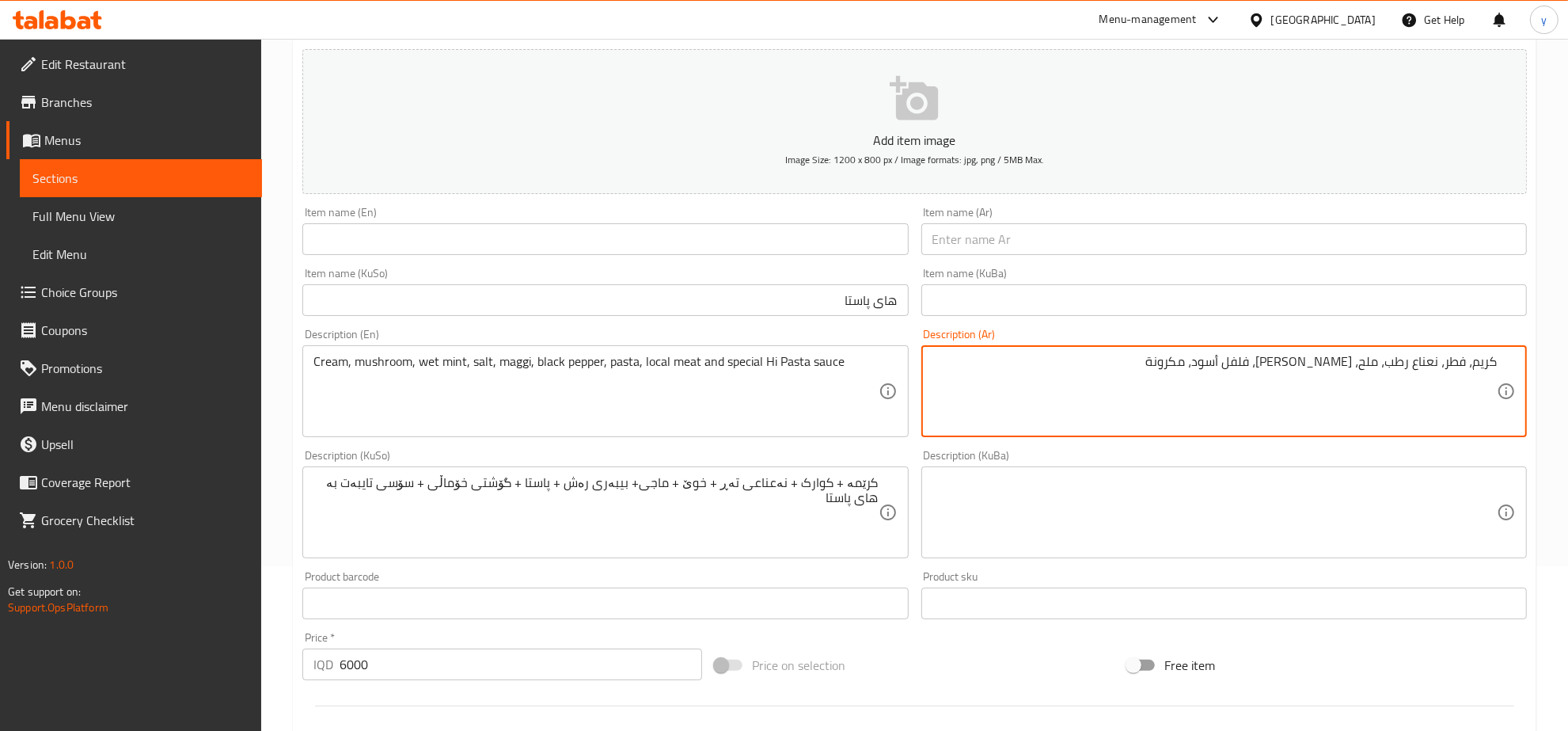
click at [1223, 370] on textarea "كريم، فطر، نعناع رطب، ملح، ماجي، فلفل أسود، مكرونة" at bounding box center [1214, 391] width 564 height 75
click at [1204, 368] on textarea "كريم، فطر، نعناع رطب، ملح، ماجي، فلفل أسود، مكرونة" at bounding box center [1214, 391] width 564 height 75
type textarea "كريم، فطر، نعناع رطب، ملح، ماجي، فلفل أسود، مكرونة، لحم محلي وصلصة هاي باستا خا…"
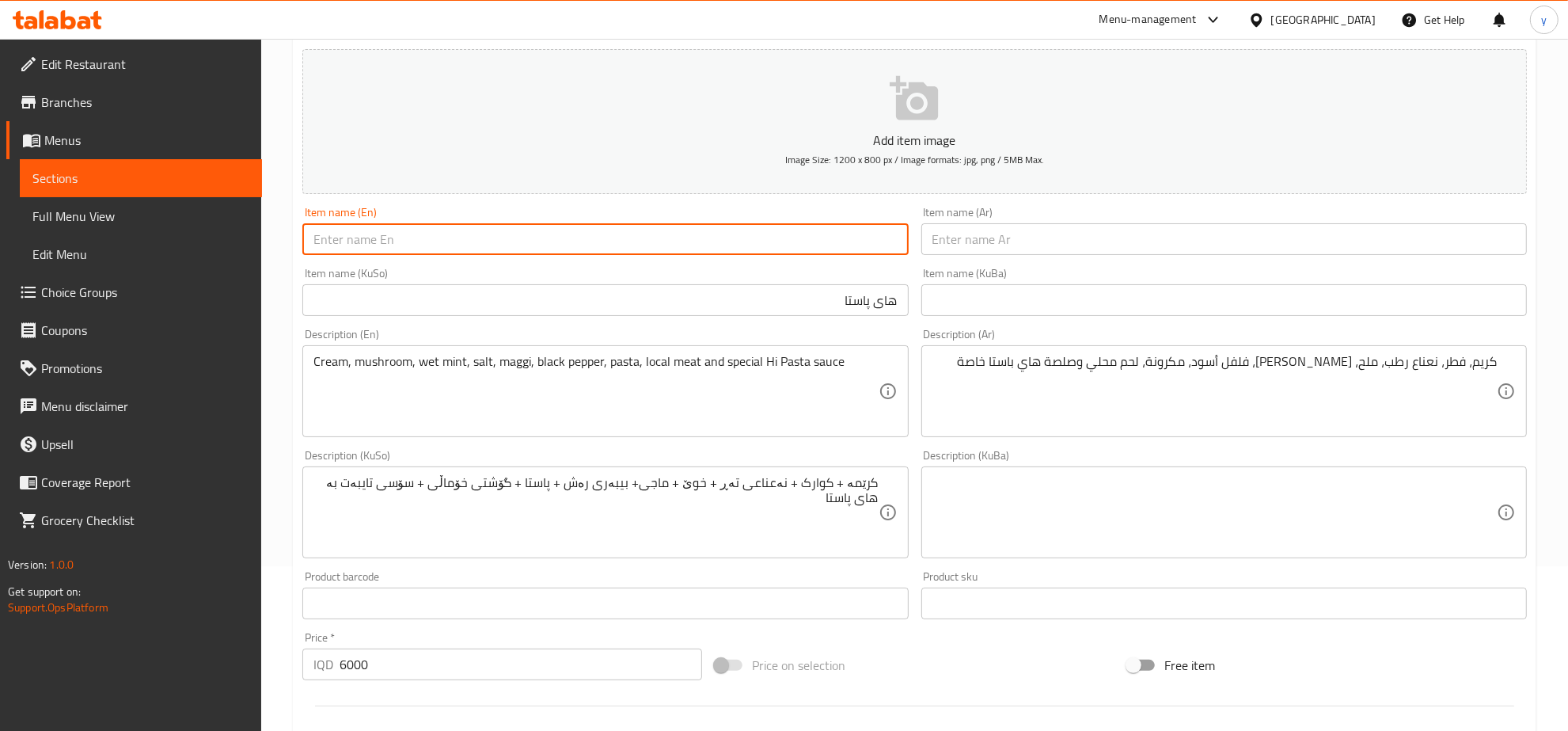
click at [792, 246] on input "text" at bounding box center [605, 239] width 606 height 32
type input "Hi Pasta"
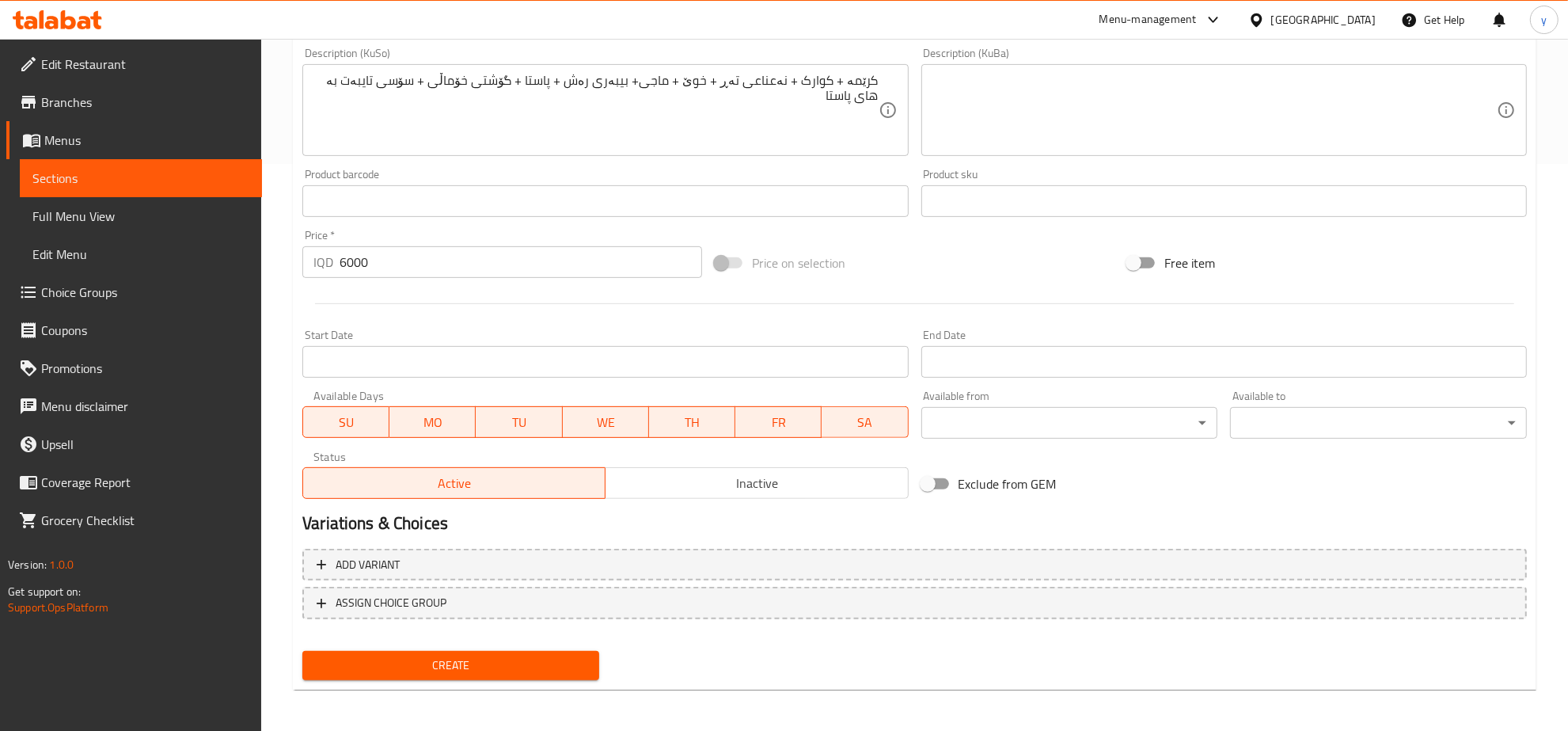
scroll to position [238, 0]
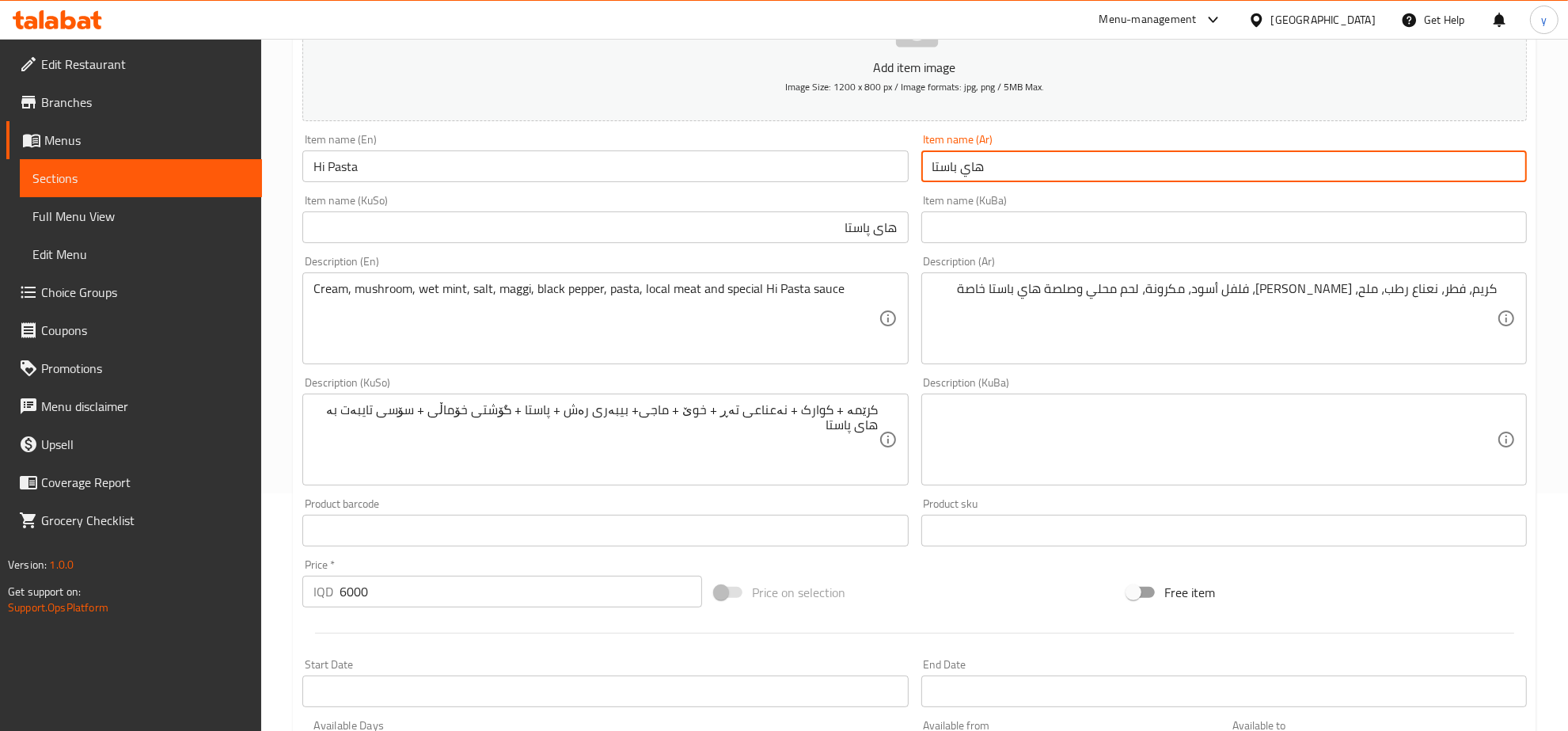
type input "هاي باستا"
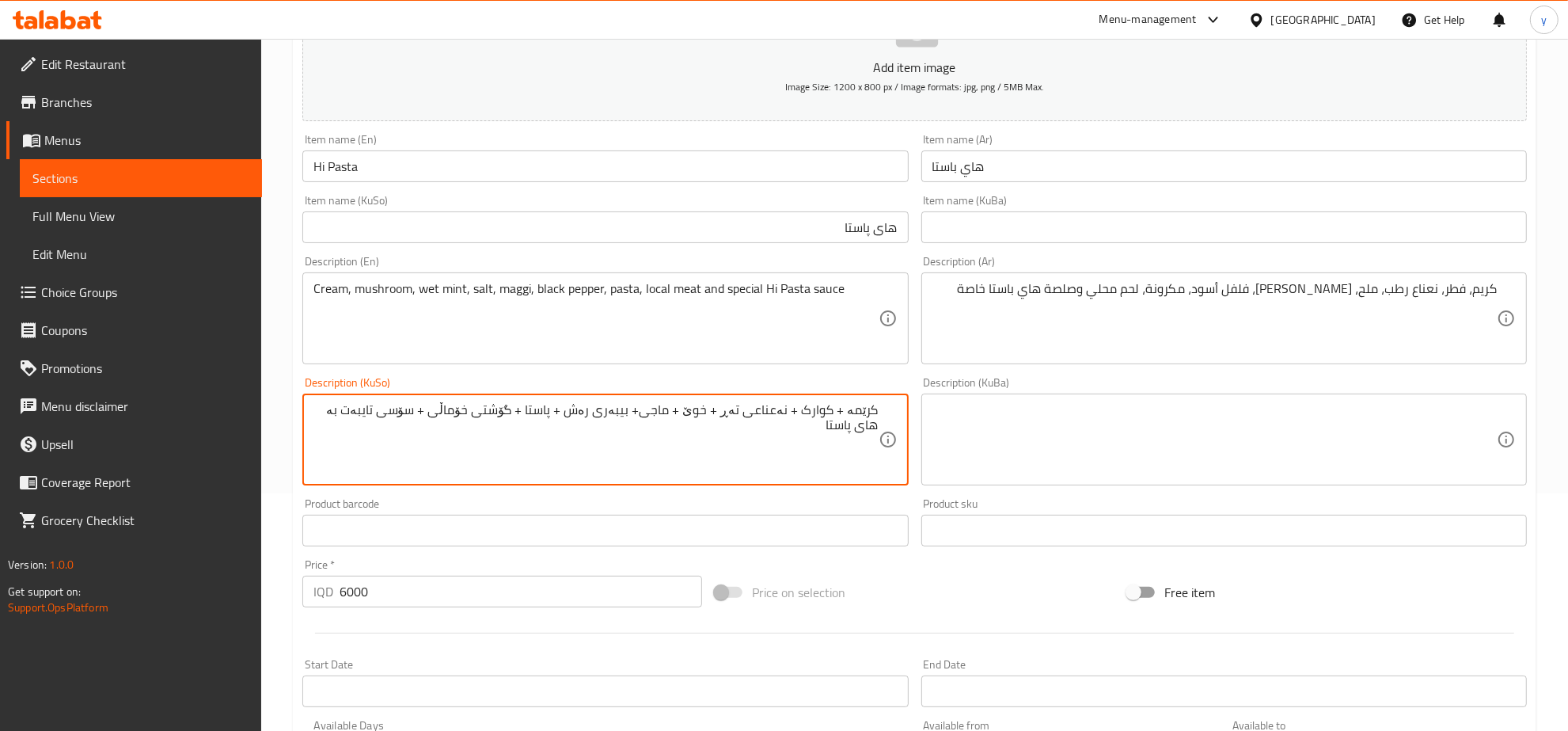
drag, startPoint x: 839, startPoint y: 412, endPoint x: 851, endPoint y: 412, distance: 12.0
drag, startPoint x: 803, startPoint y: 406, endPoint x: 812, endPoint y: 406, distance: 9.0
click at [812, 406] on textarea "کرێمە، کوارک + نەعناعی تەڕ + خوێ + ماجی+ بیبەری رەش + پاستا + گۆشتی خۆماڵی + سۆ…" at bounding box center [595, 440] width 564 height 75
drag, startPoint x: 734, startPoint y: 412, endPoint x: 744, endPoint y: 416, distance: 10.8
click at [744, 416] on textarea "کرێمە، کوارک، نەعناعی تەڕ + خوێ + ماجی+ بیبەری رەش + پاستا + گۆشتی خۆماڵی + سۆس…" at bounding box center [595, 440] width 564 height 75
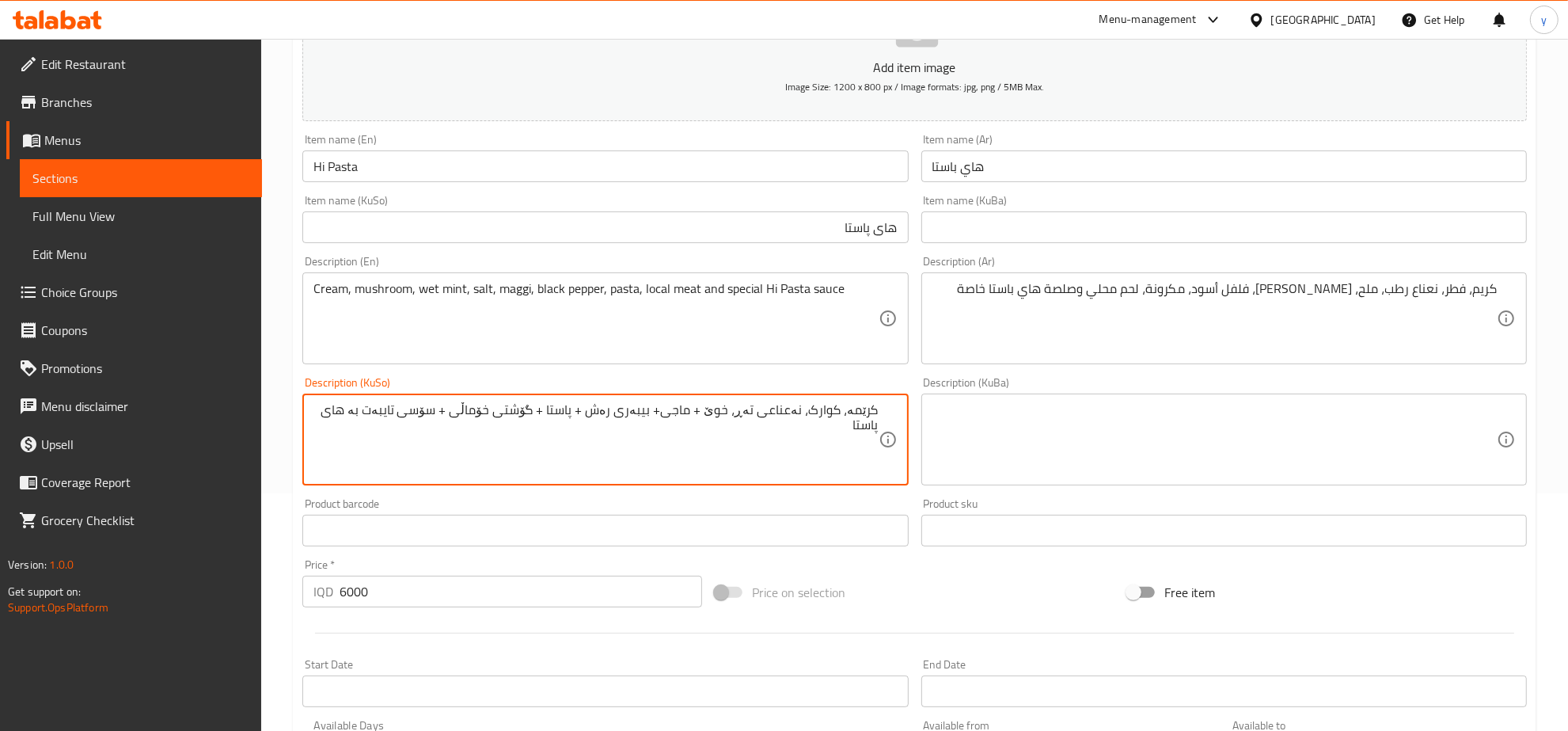
drag, startPoint x: 710, startPoint y: 413, endPoint x: 719, endPoint y: 413, distance: 9.0
click at [719, 413] on textarea "کرێمە، کوارک، نەعناعی تەڕ، خوێ + ماجی+ بیبەری رەش + پاستا + گۆشتی خۆماڵی + سۆسی…" at bounding box center [595, 440] width 564 height 75
click at [686, 413] on textarea "کرێمە، کوارک، نەعناعی تەڕ، خوێ، ماجی+ بیبەری رەش + پاستا + گۆشتی خۆماڵی + سۆسی …" at bounding box center [595, 440] width 564 height 75
drag, startPoint x: 611, startPoint y: 413, endPoint x: 621, endPoint y: 413, distance: 10.0
click at [621, 413] on textarea "کرێمە، کوارک، نەعناعی تەڕ، خوێ، ماجی، بیبەری رەش + پاستا + گۆشتی خۆماڵی + سۆسی …" at bounding box center [595, 440] width 564 height 75
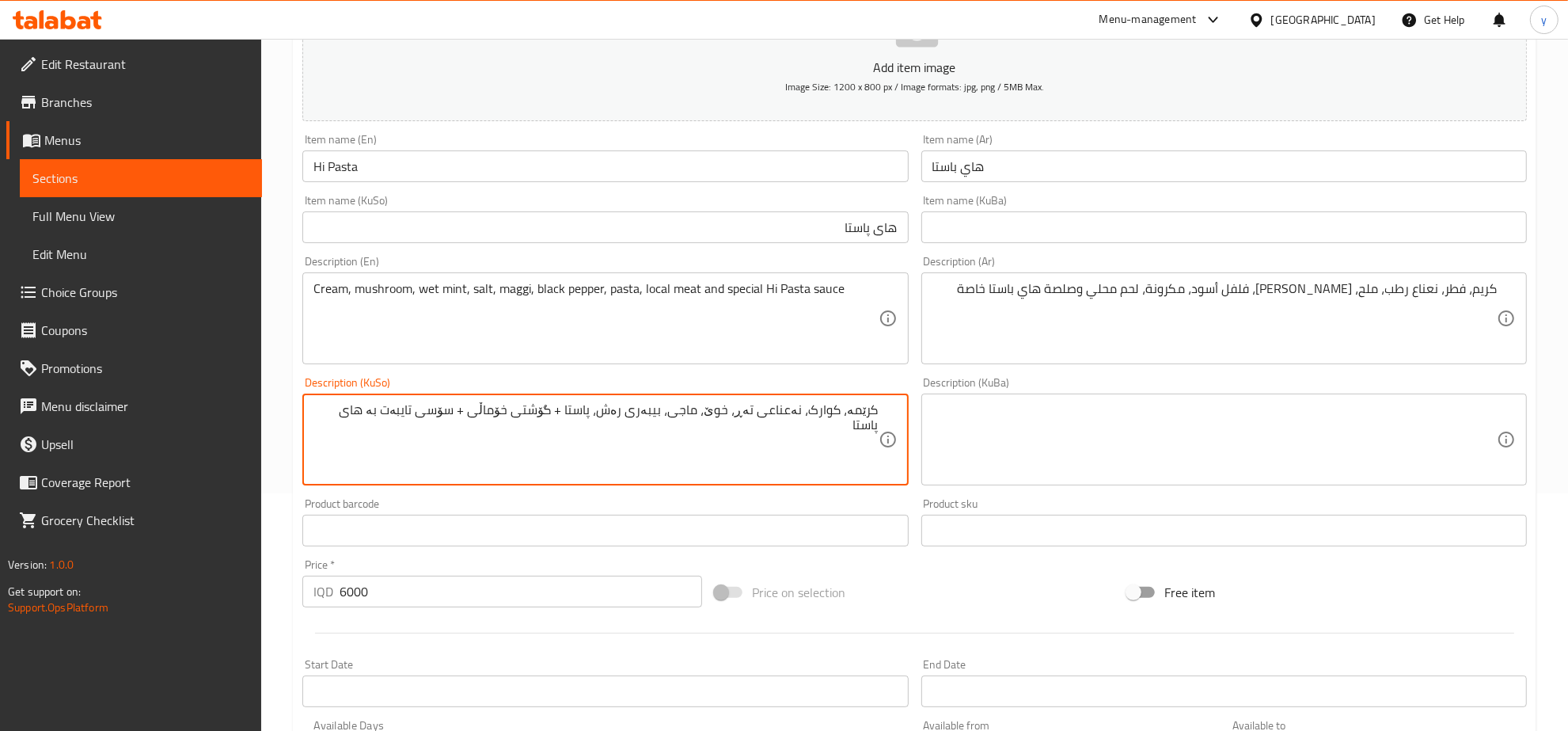
drag, startPoint x: 579, startPoint y: 414, endPoint x: 588, endPoint y: 414, distance: 9.0
click at [588, 414] on textarea "کرێمە، کوارک، نەعناعی تەڕ، خوێ، ماجی، بیبەری رەش، پاستا + گۆشتی خۆماڵی + سۆسی ت…" at bounding box center [595, 440] width 564 height 75
click at [495, 406] on textarea "کرێمە، کوارک، نەعناعی تەڕ، خوێ، ماجی، بیبەری رەش، پاستا، گۆشتی خۆماڵی + سۆسی تا…" at bounding box center [595, 440] width 564 height 75
drag, startPoint x: 500, startPoint y: 408, endPoint x: 491, endPoint y: 415, distance: 11.4
click at [491, 415] on textarea "کرێمە، کوارک، نەعناعی تەڕ، خوێ، ماجی، بیبەری رەش، پاستا، گۆشتی خۆماڵی + سۆسی تا…" at bounding box center [595, 440] width 564 height 75
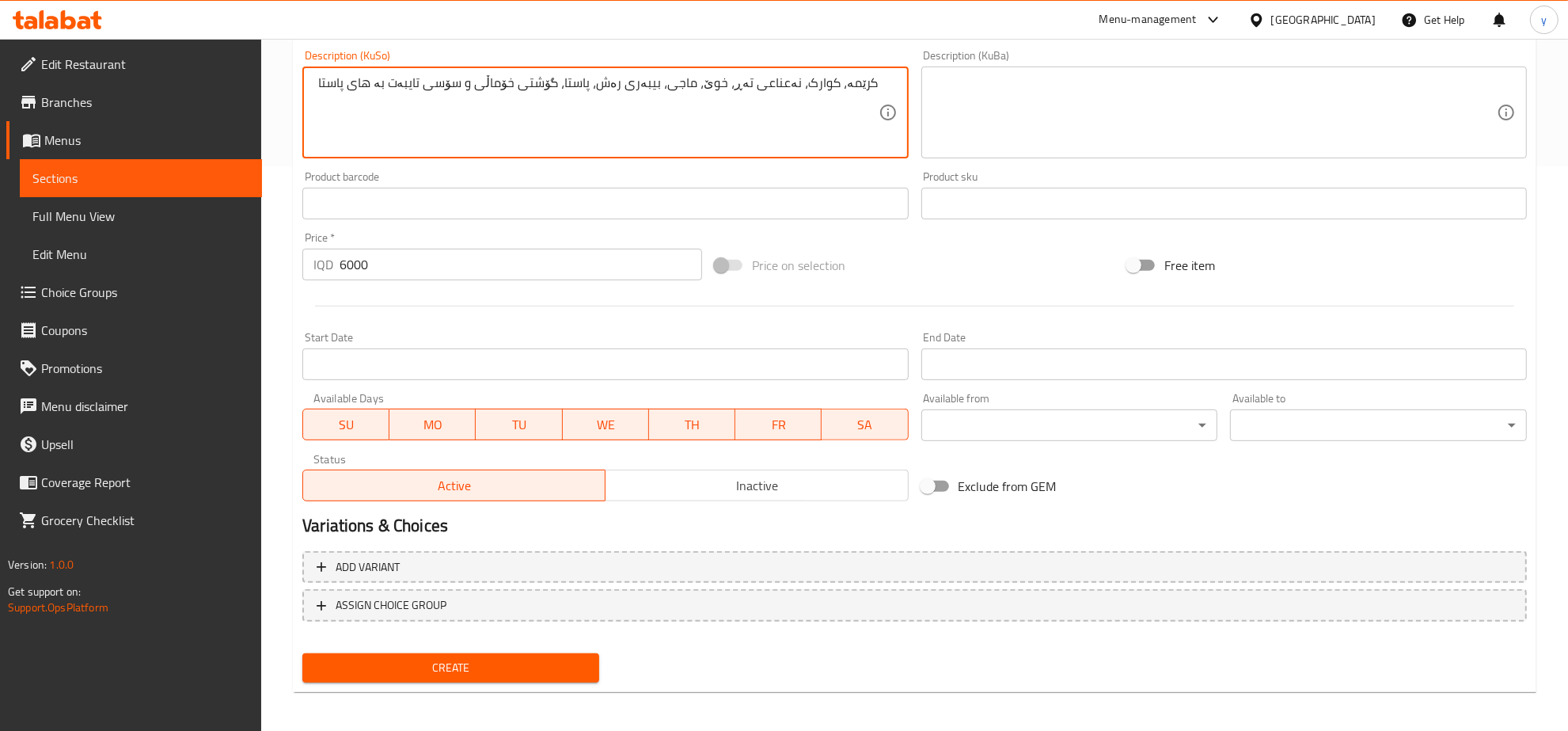
scroll to position [567, 0]
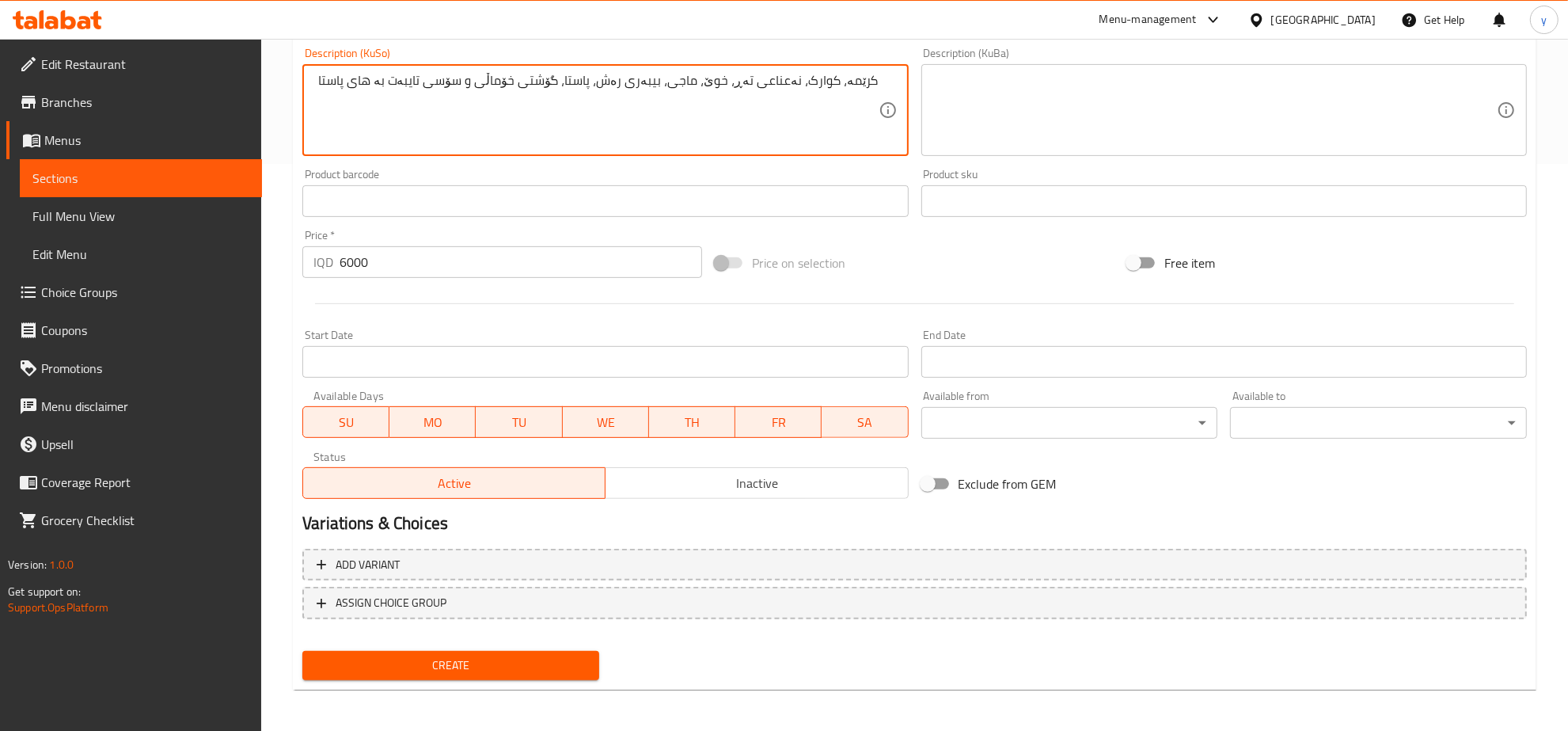
type textarea "کرێمە، کوارک، نەعناعی تەڕ، خوێ، ماجی، بیبەری رەش، پاستا، گۆشتی خۆماڵی و سۆسی تا…"
click at [501, 656] on span "Create" at bounding box center [451, 665] width 271 height 20
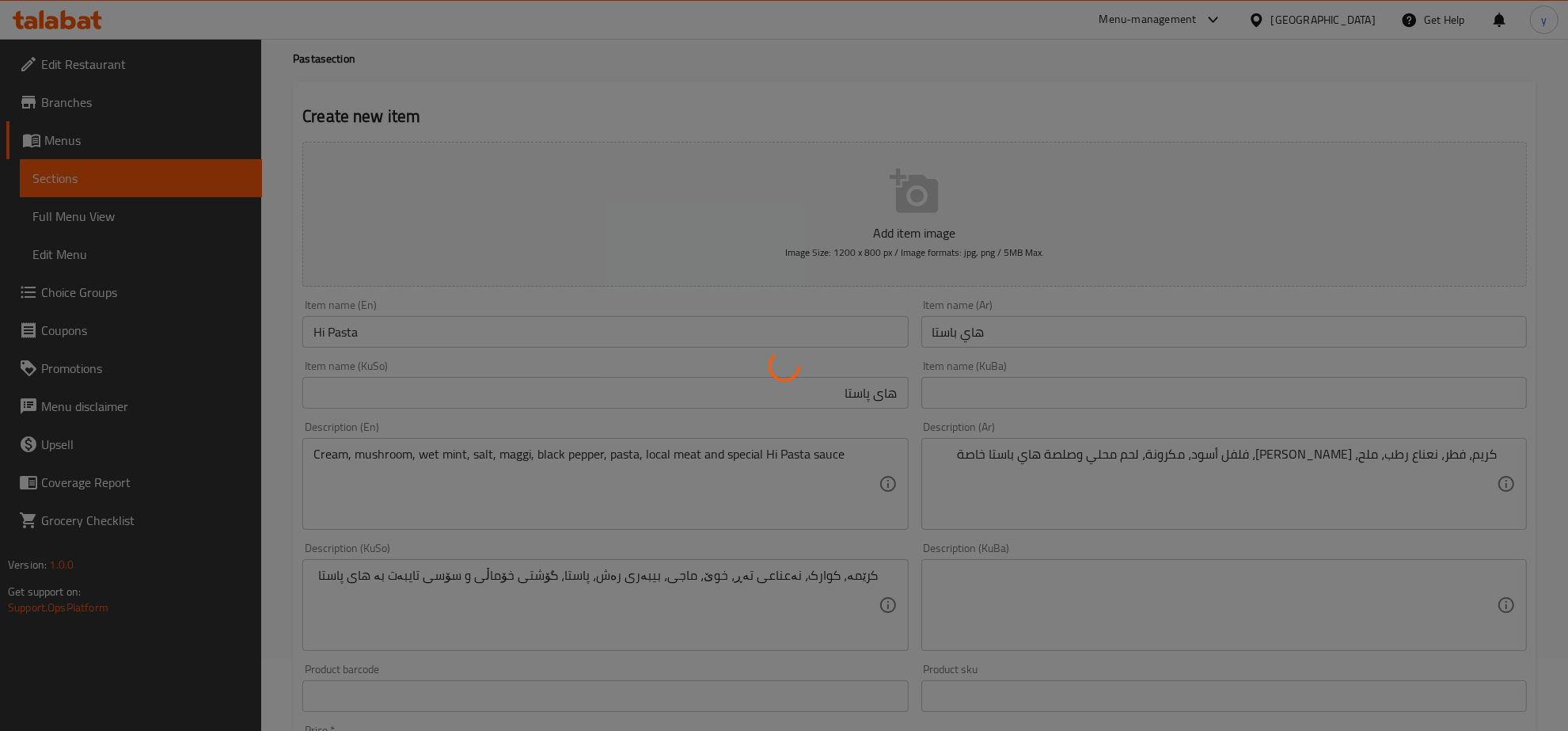
type input "0"
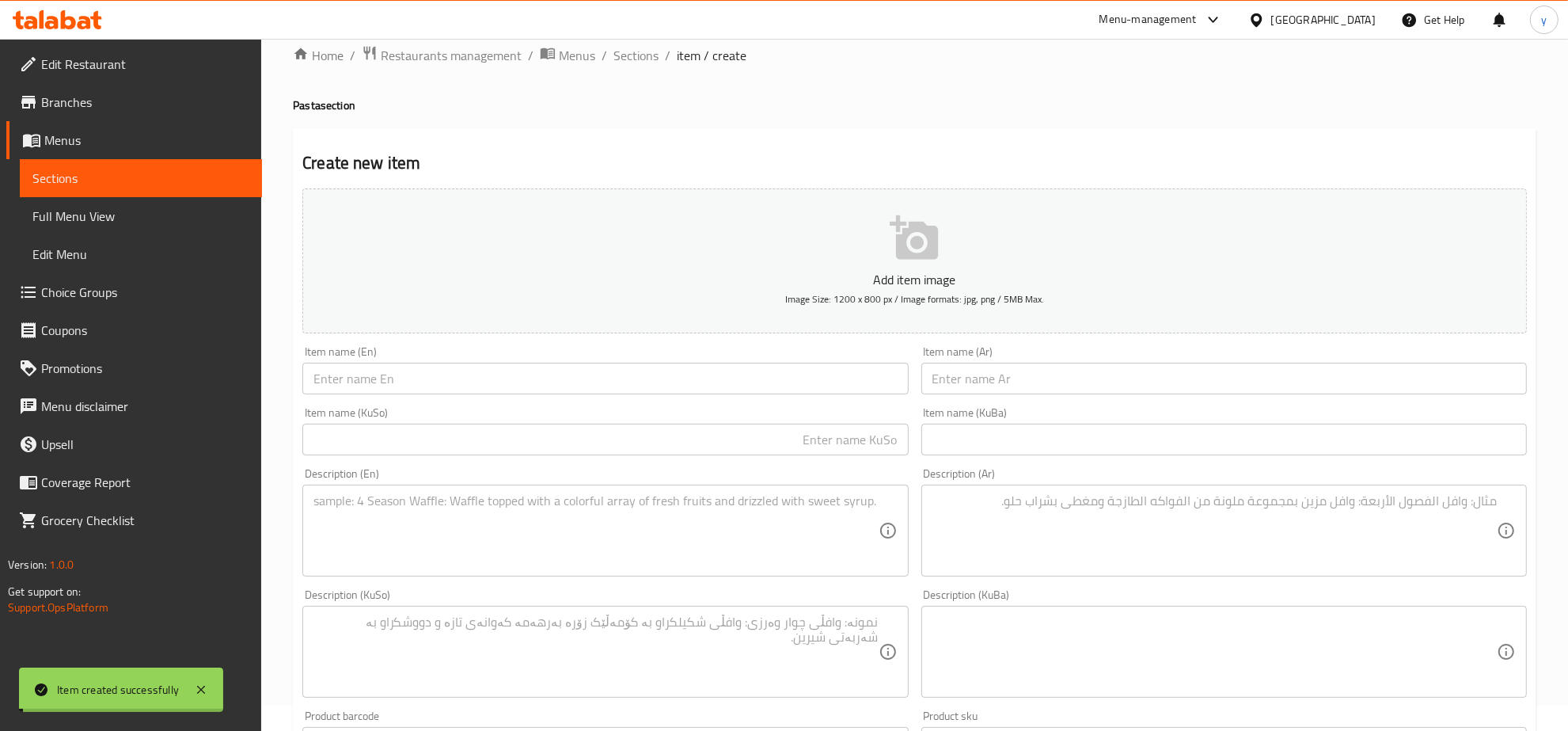
scroll to position [0, 0]
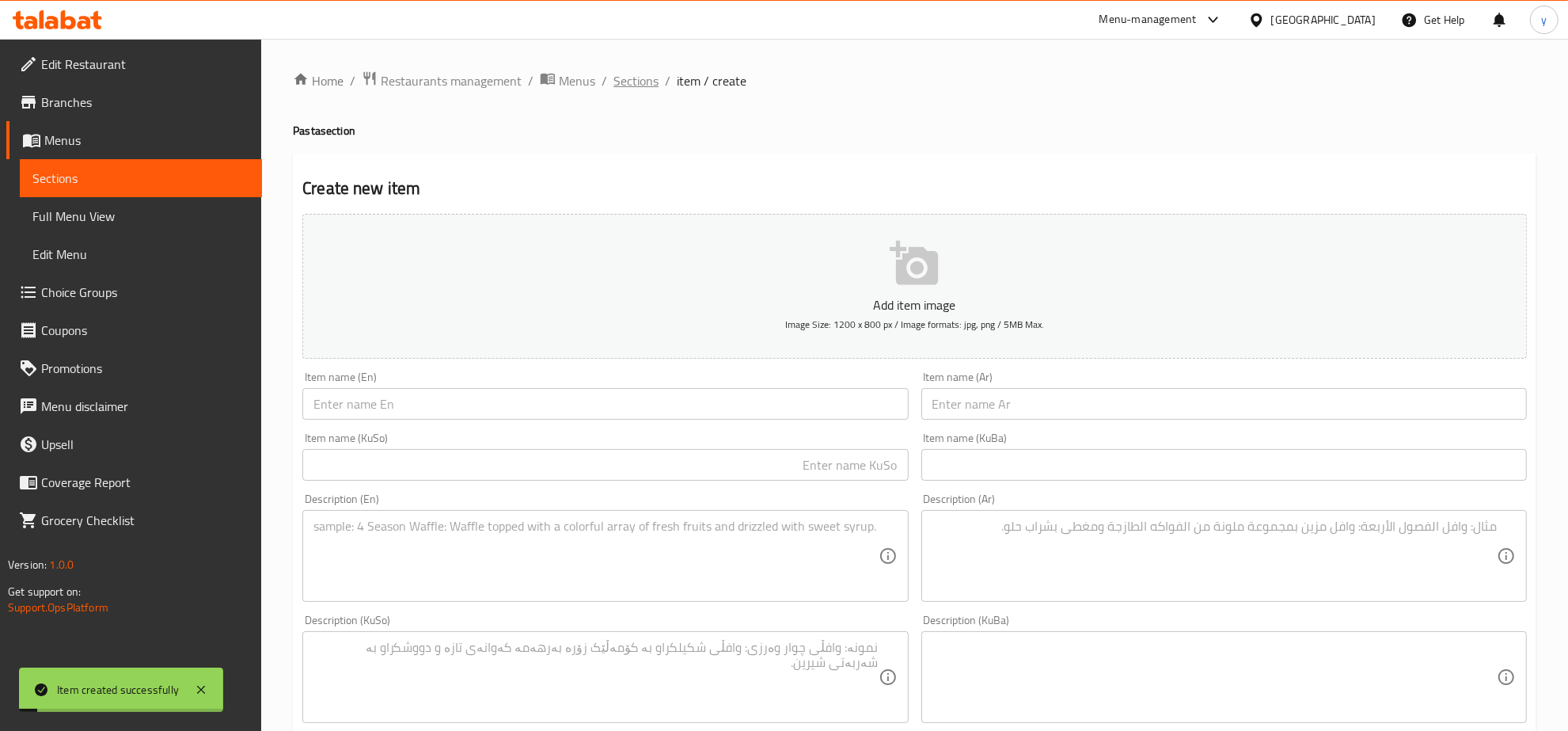
click at [637, 72] on span "Sections" at bounding box center [636, 81] width 45 height 19
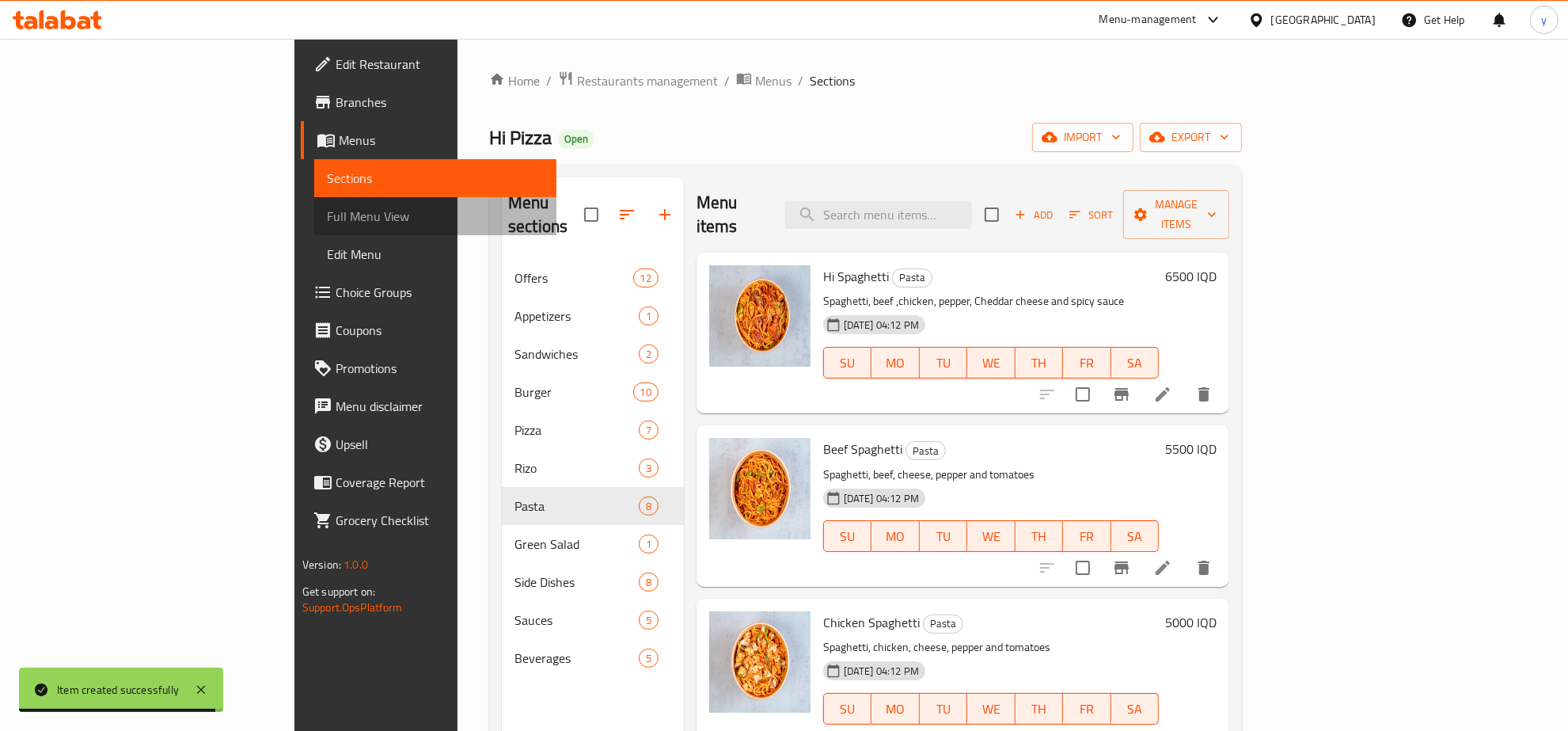
click at [327, 207] on span "Full Menu View" at bounding box center [435, 216] width 217 height 19
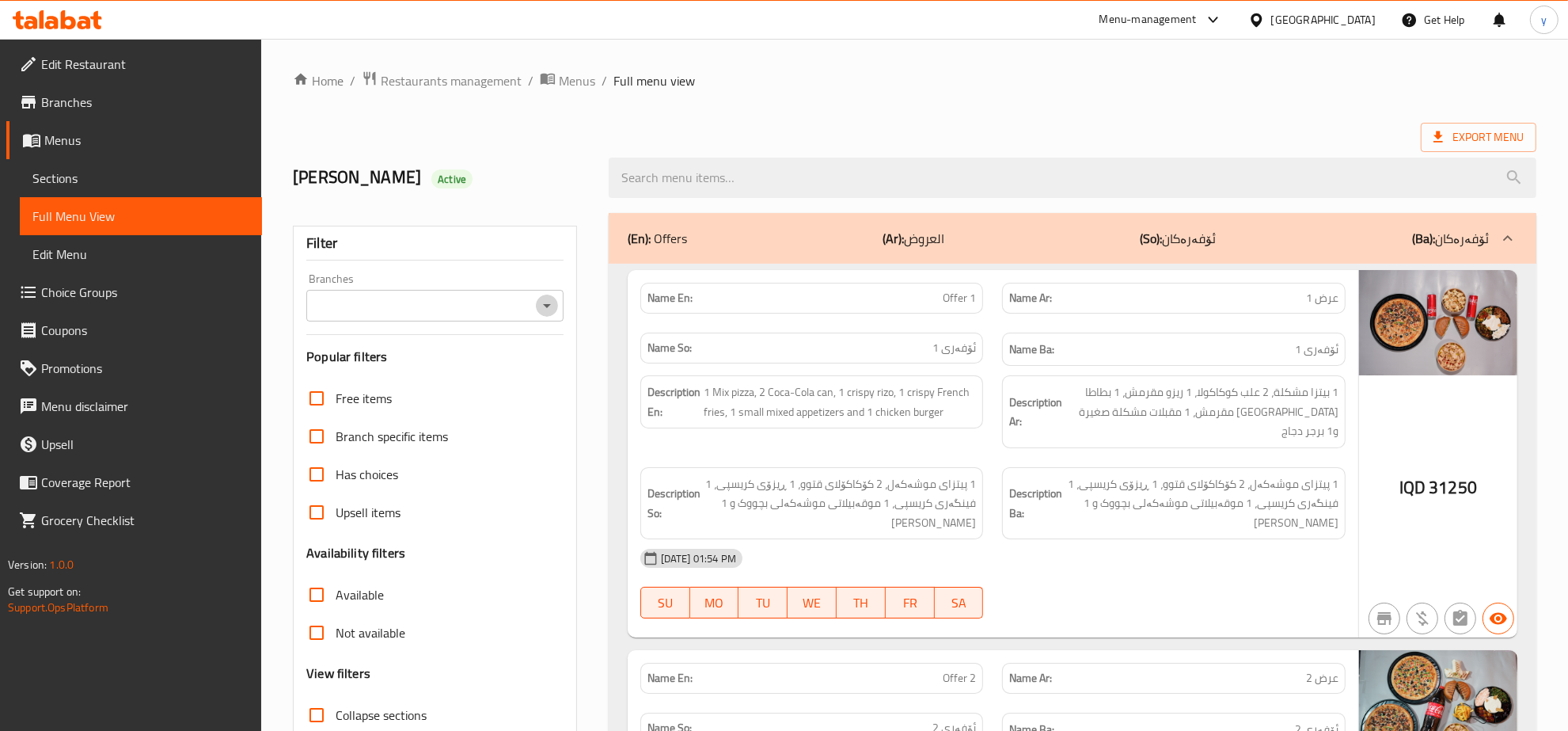
click at [550, 307] on icon "Open" at bounding box center [547, 306] width 19 height 19
click at [483, 374] on li "Hi Pizza, Nuseran" at bounding box center [435, 374] width 257 height 28
type input "Hi Pizza, Nuseran"
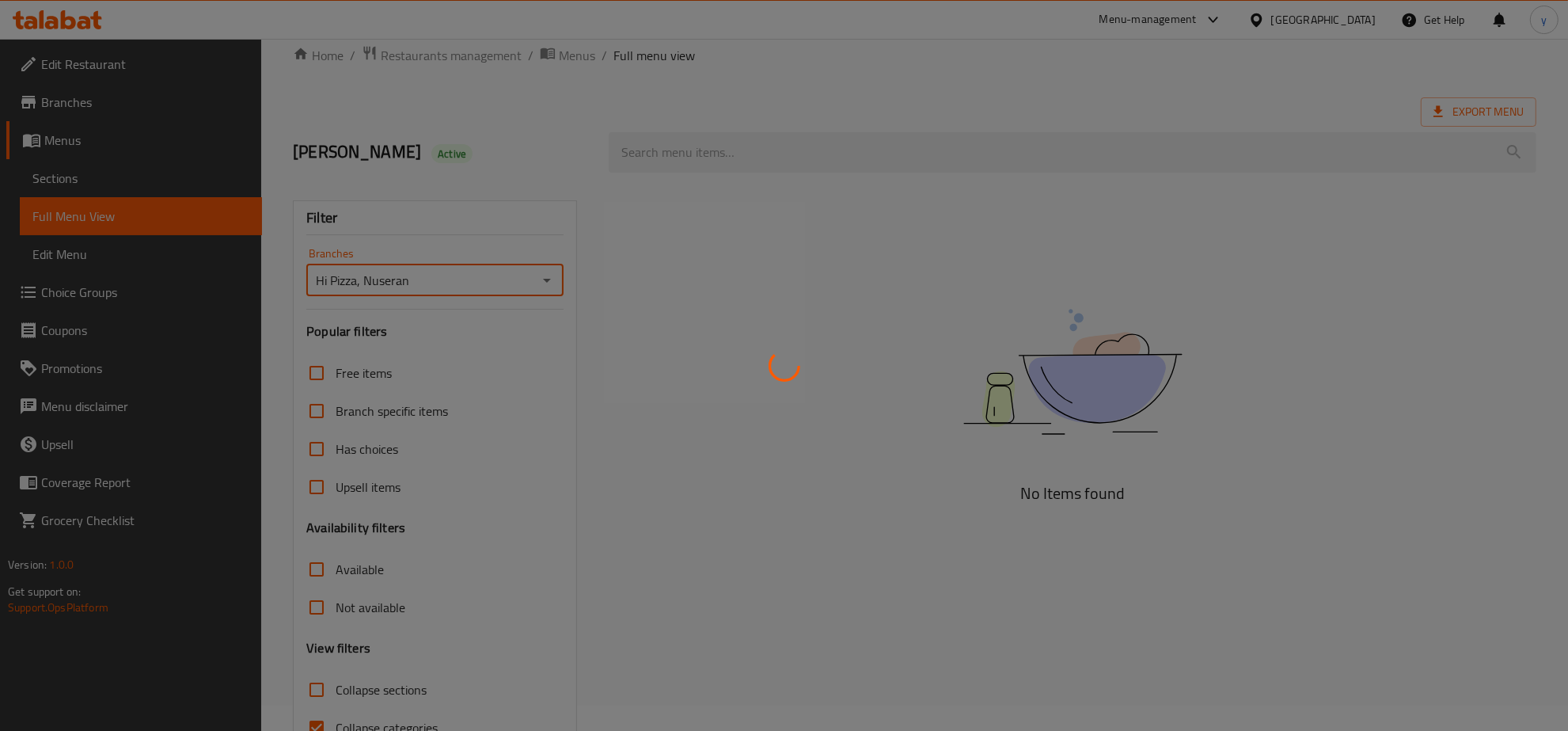
scroll to position [112, 0]
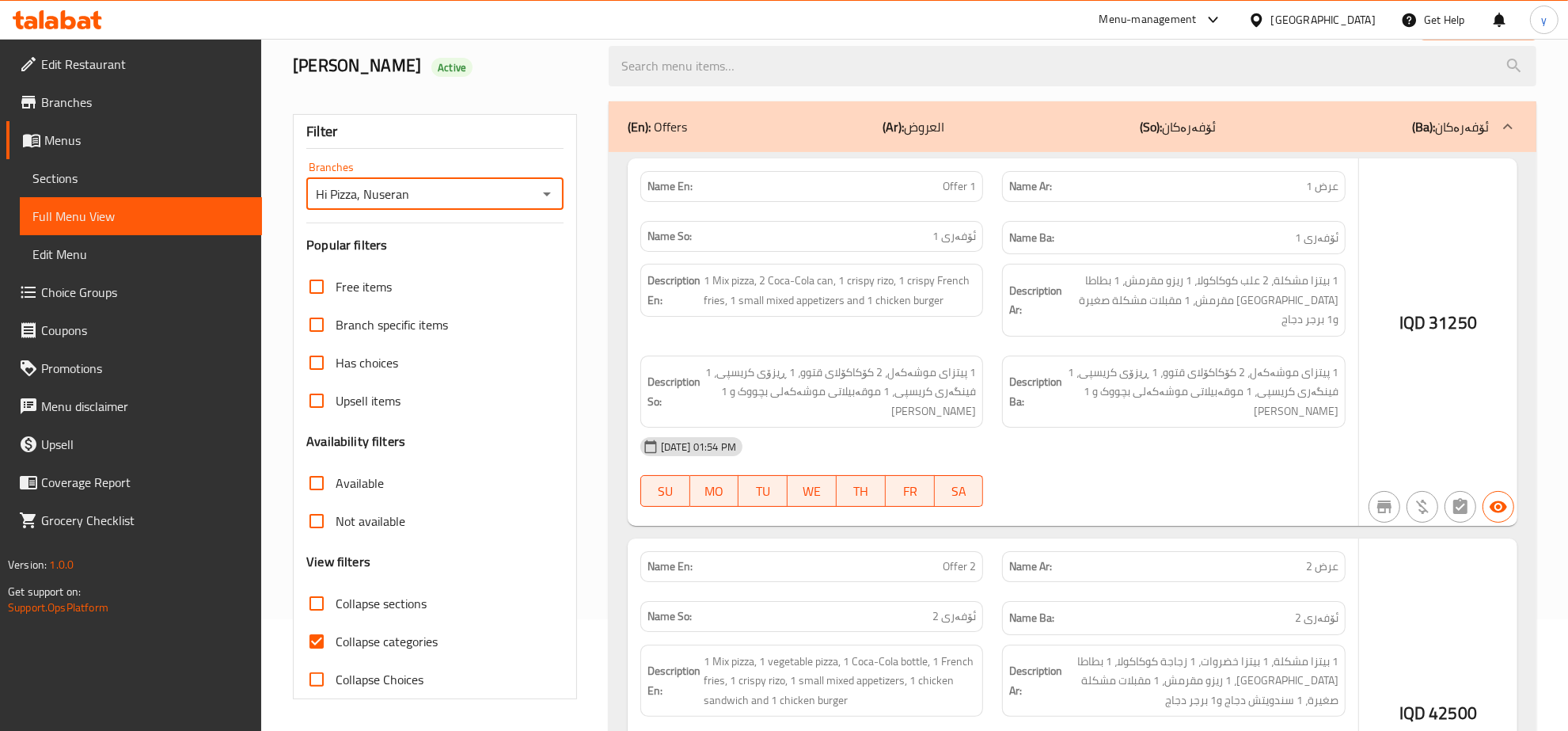
click at [322, 656] on div at bounding box center [784, 366] width 1568 height 731
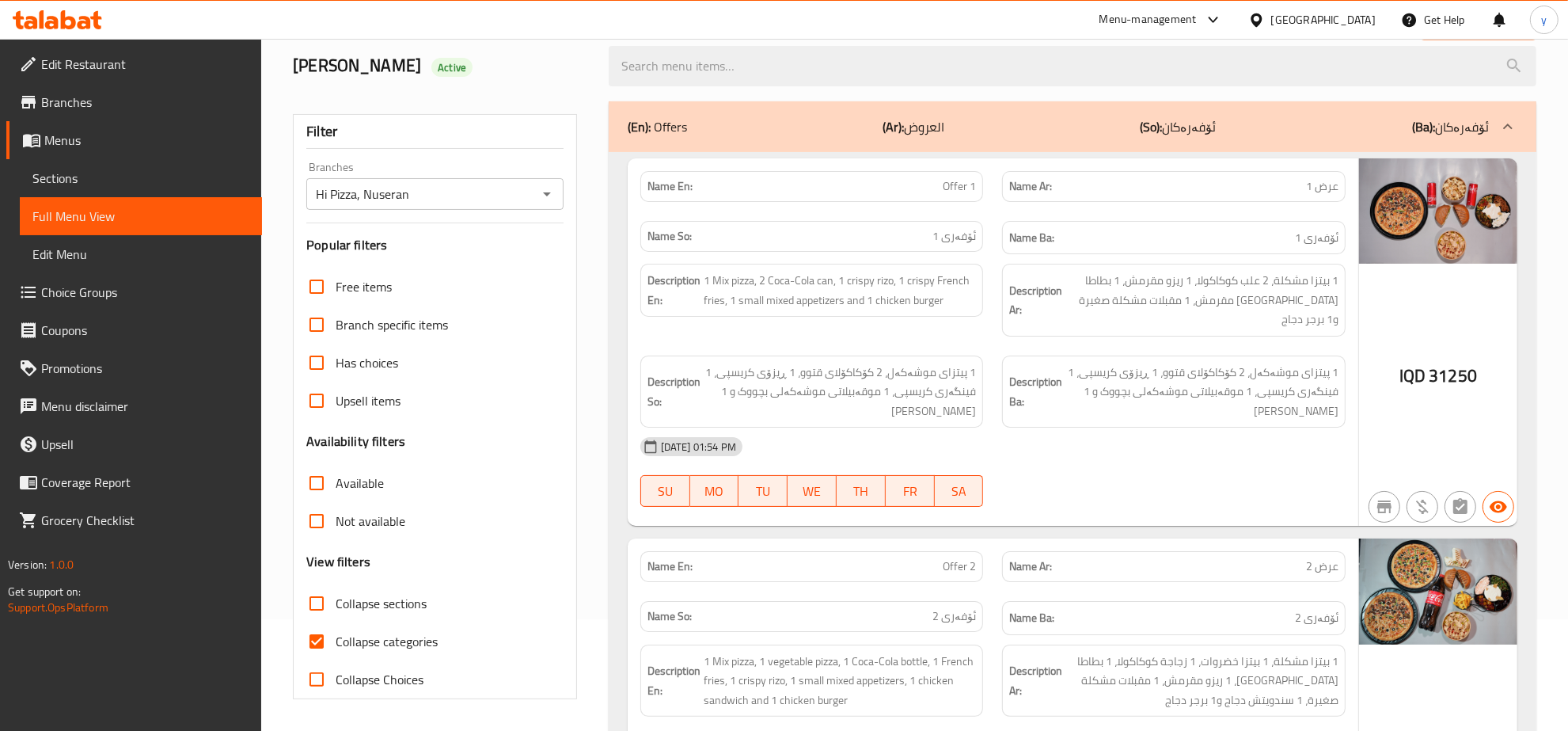
click at [322, 656] on input "Collapse categories" at bounding box center [316, 641] width 38 height 38
checkbox input "false"
click at [336, 598] on span "Collapse sections" at bounding box center [381, 603] width 91 height 19
click at [335, 598] on input "Collapse sections" at bounding box center [316, 603] width 38 height 38
checkbox input "true"
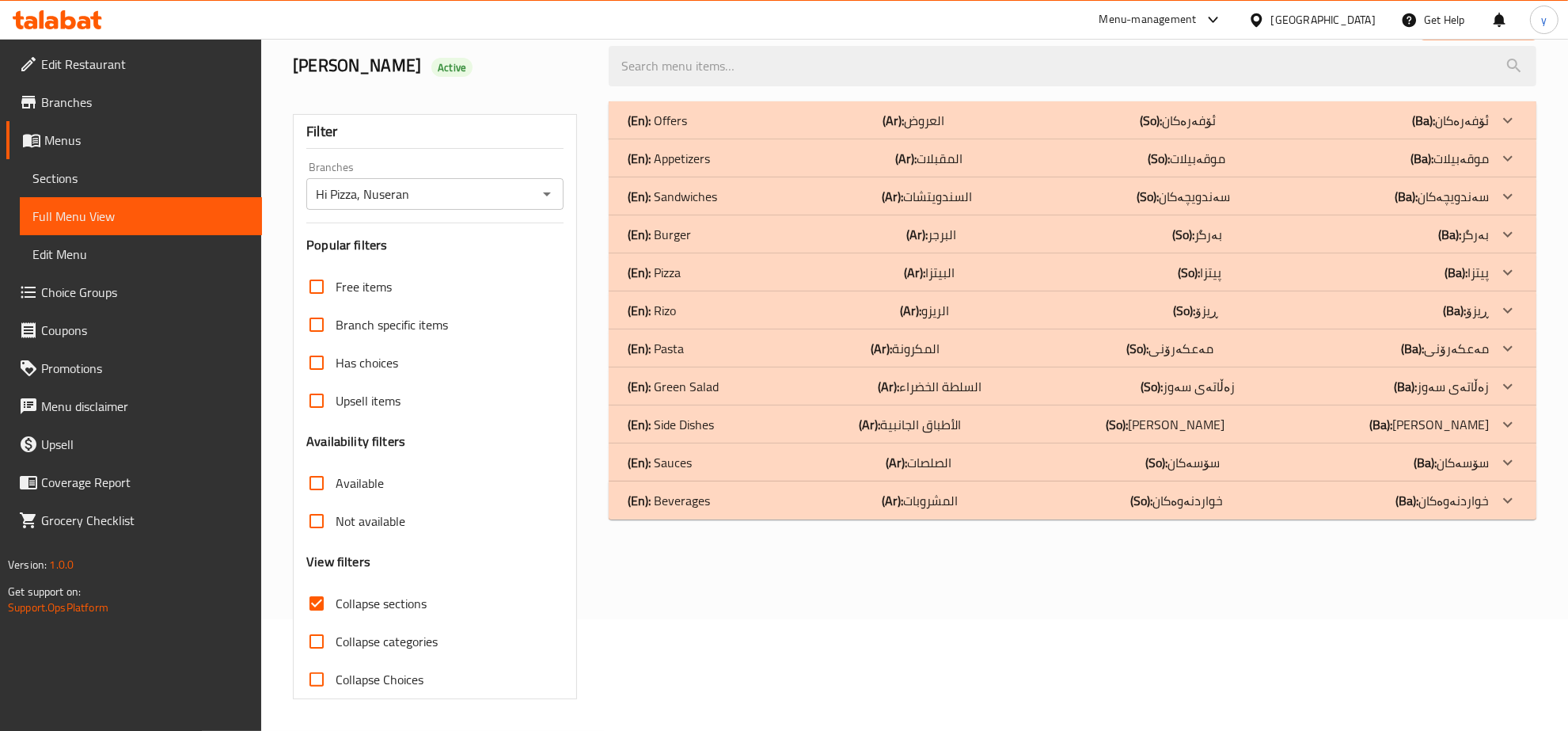
drag, startPoint x: 676, startPoint y: 276, endPoint x: 683, endPoint y: 305, distance: 29.8
click at [683, 305] on div "(En): Offers (Ar): العروض (So): ئۆفەرەکان (Ba): ئۆفەرەکان Name En: Offer 1 Name…" at bounding box center [1072, 310] width 928 height 418
click at [708, 130] on div "(En): Pasta (Ar): المكرونة (So): مەعکەرۆنی (Ba): مەعکەرۆنی" at bounding box center [1057, 121] width 861 height 19
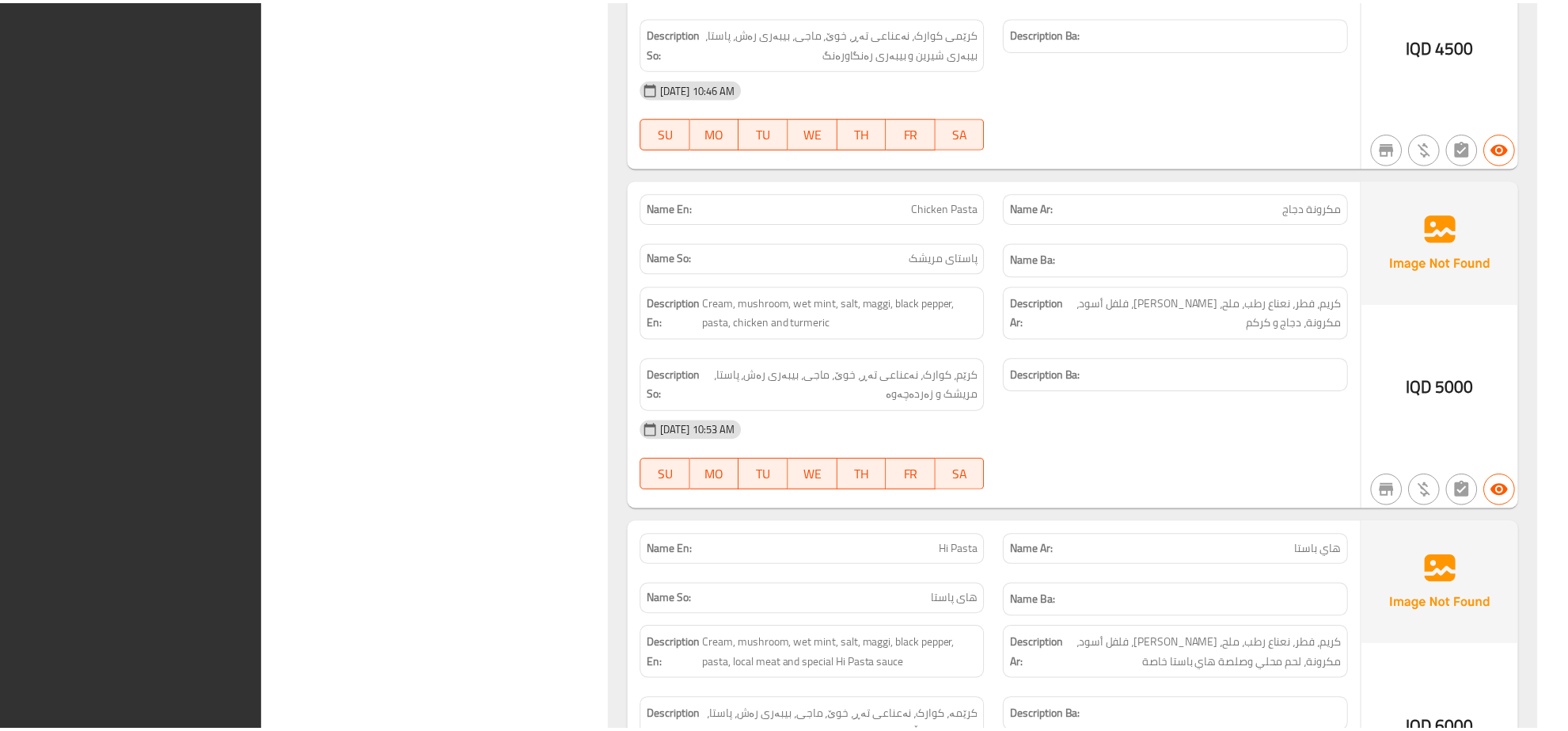
scroll to position [2622, 0]
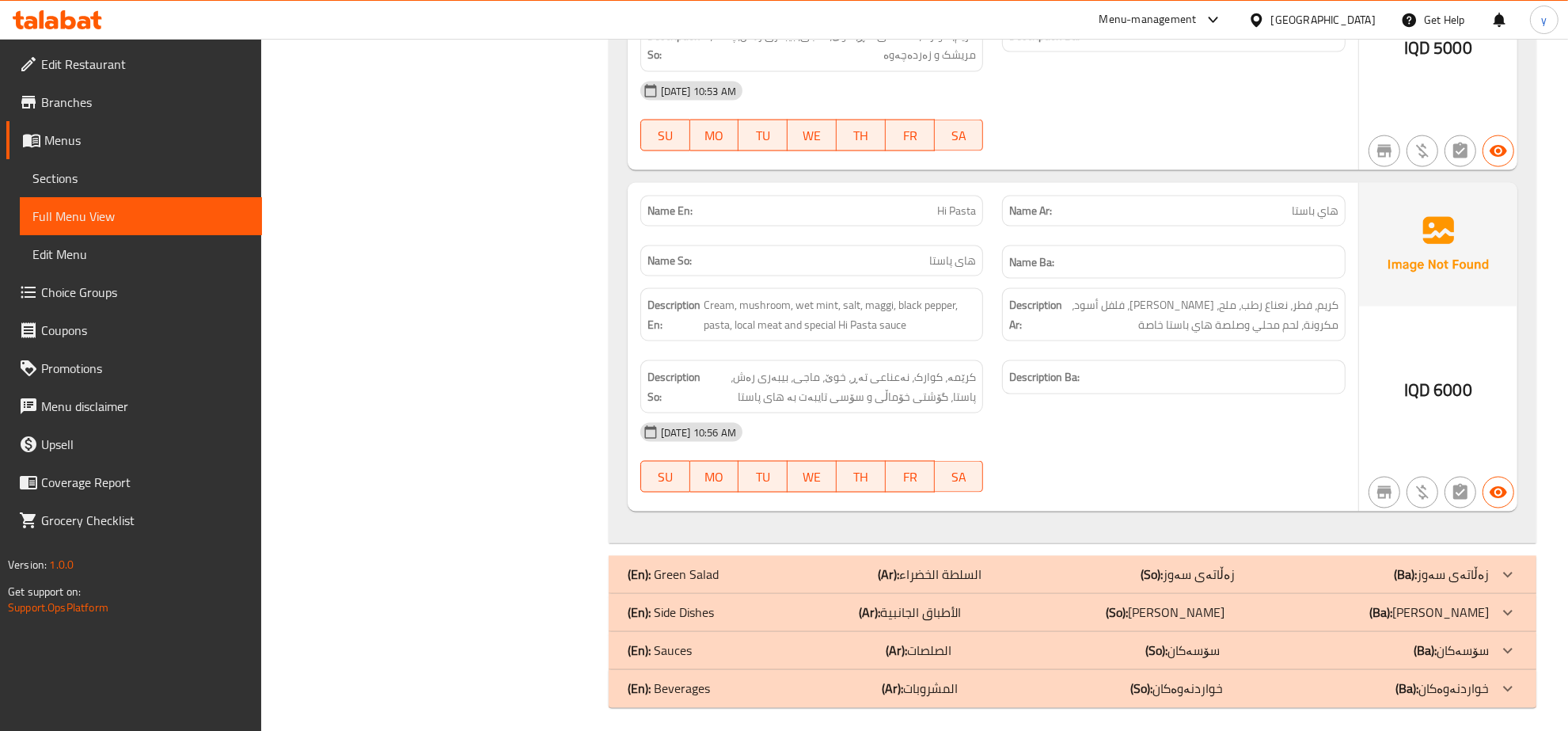
click at [58, 100] on span "Branches" at bounding box center [146, 102] width 208 height 19
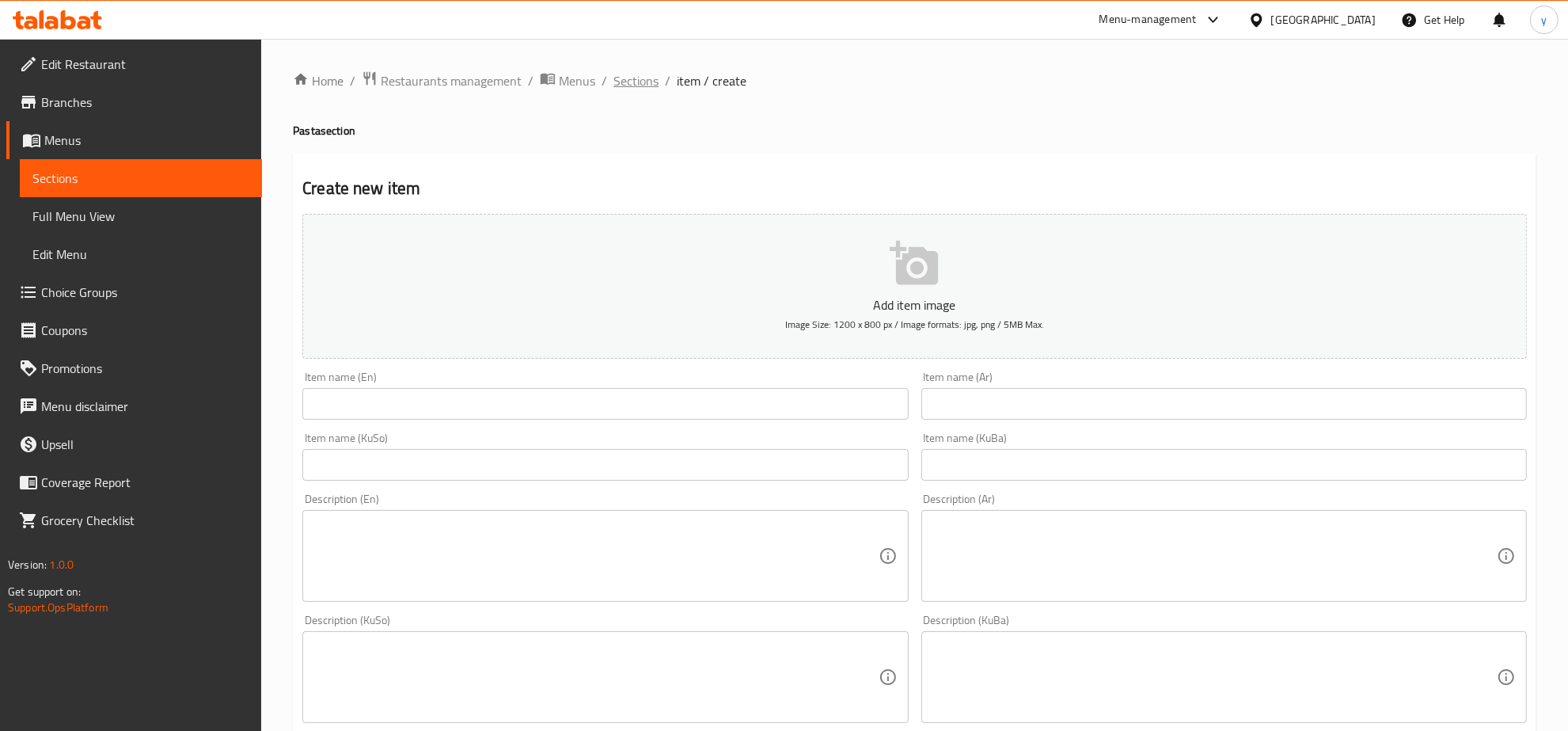
click at [624, 83] on span "Sections" at bounding box center [636, 81] width 45 height 19
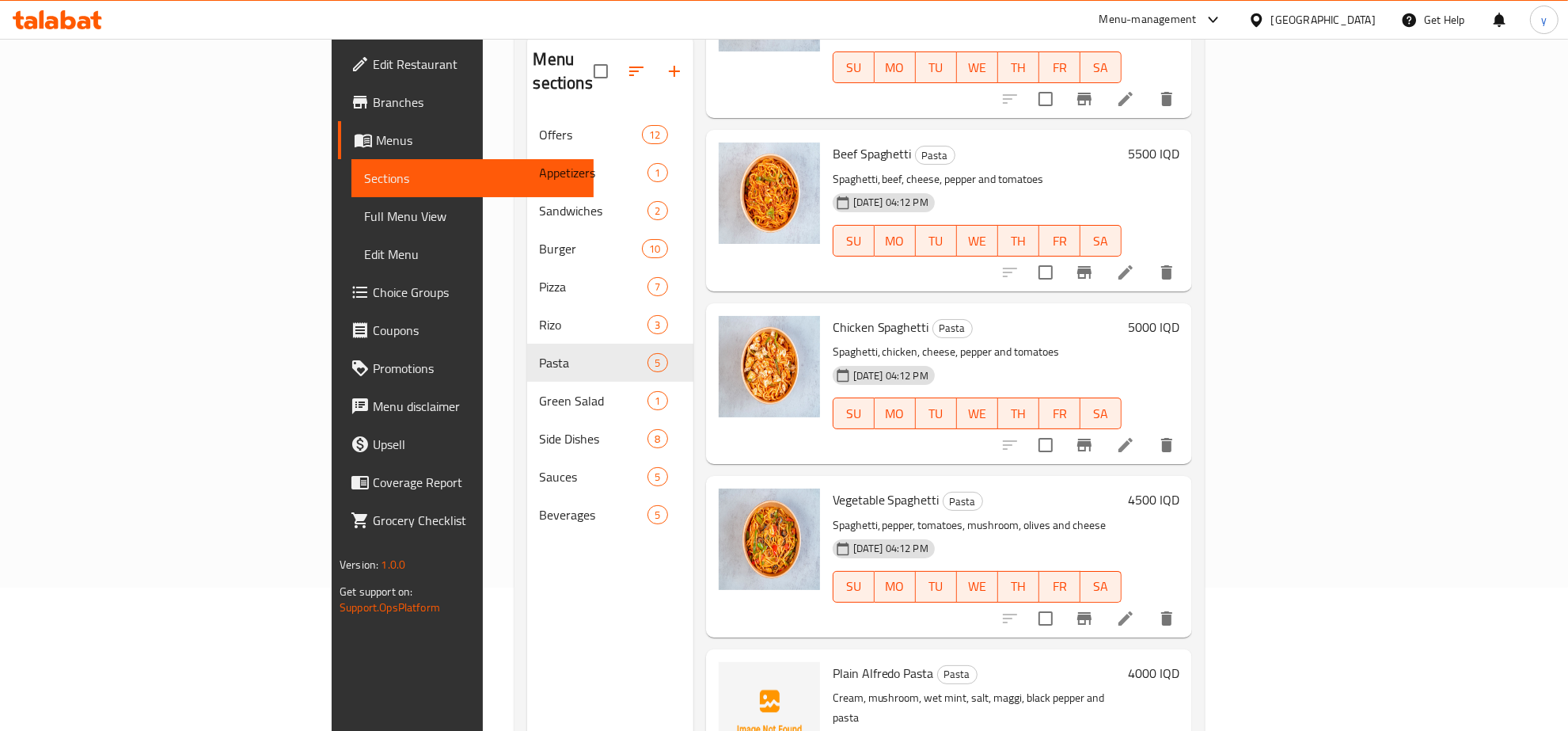
scroll to position [222, 0]
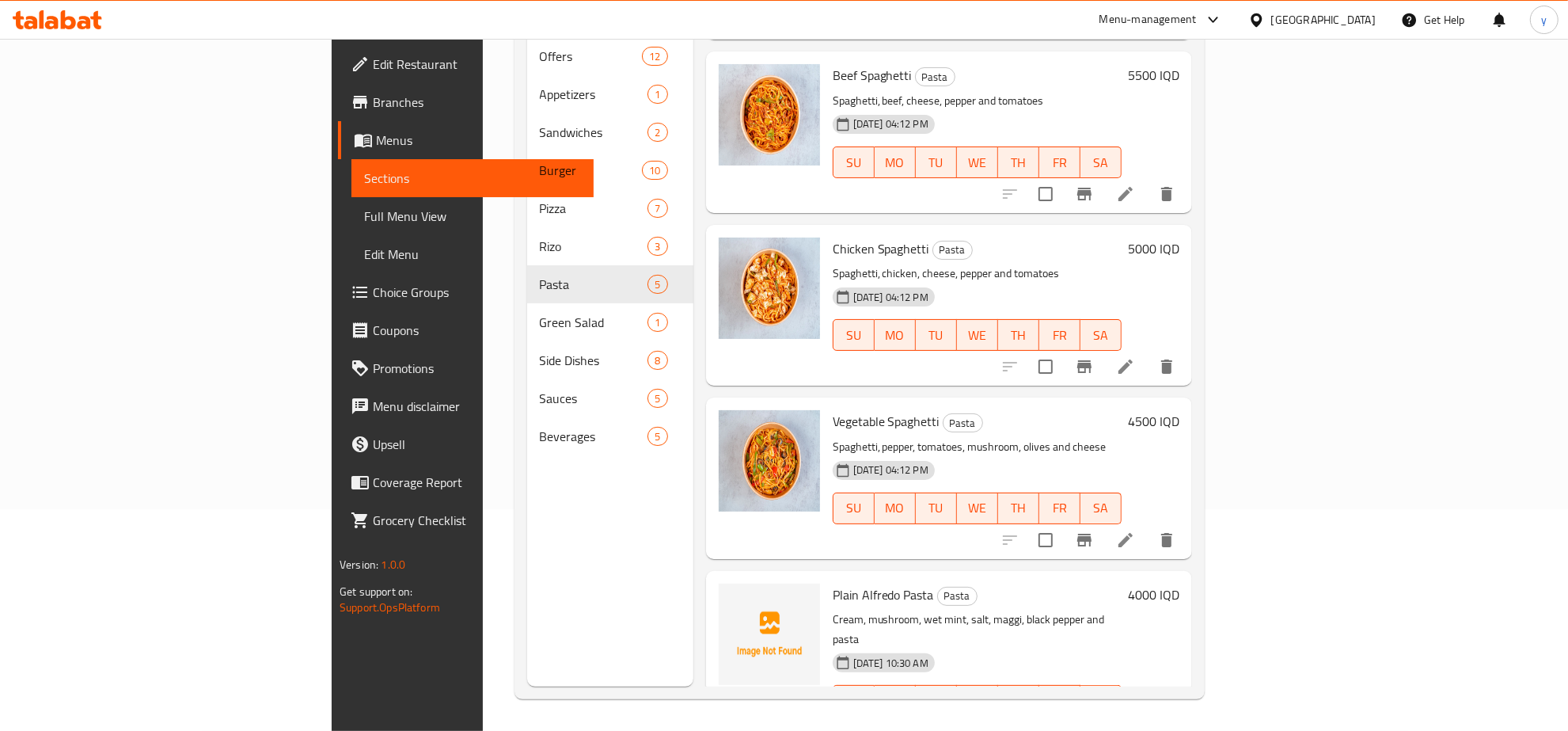
click at [1135, 723] on icon at bounding box center [1125, 733] width 19 height 19
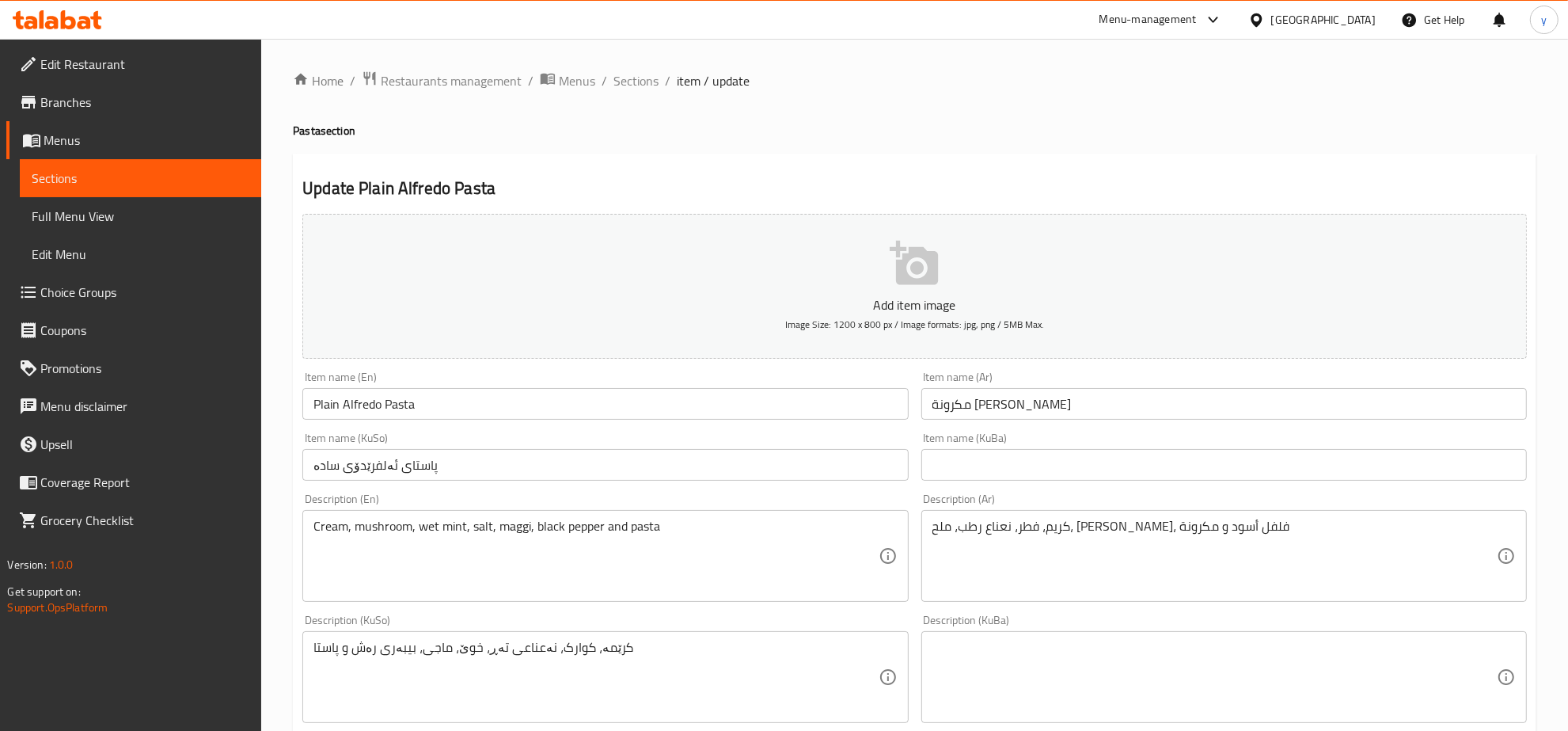
click at [1005, 401] on input "مكرونة ألفريدو سادة" at bounding box center [1223, 403] width 606 height 32
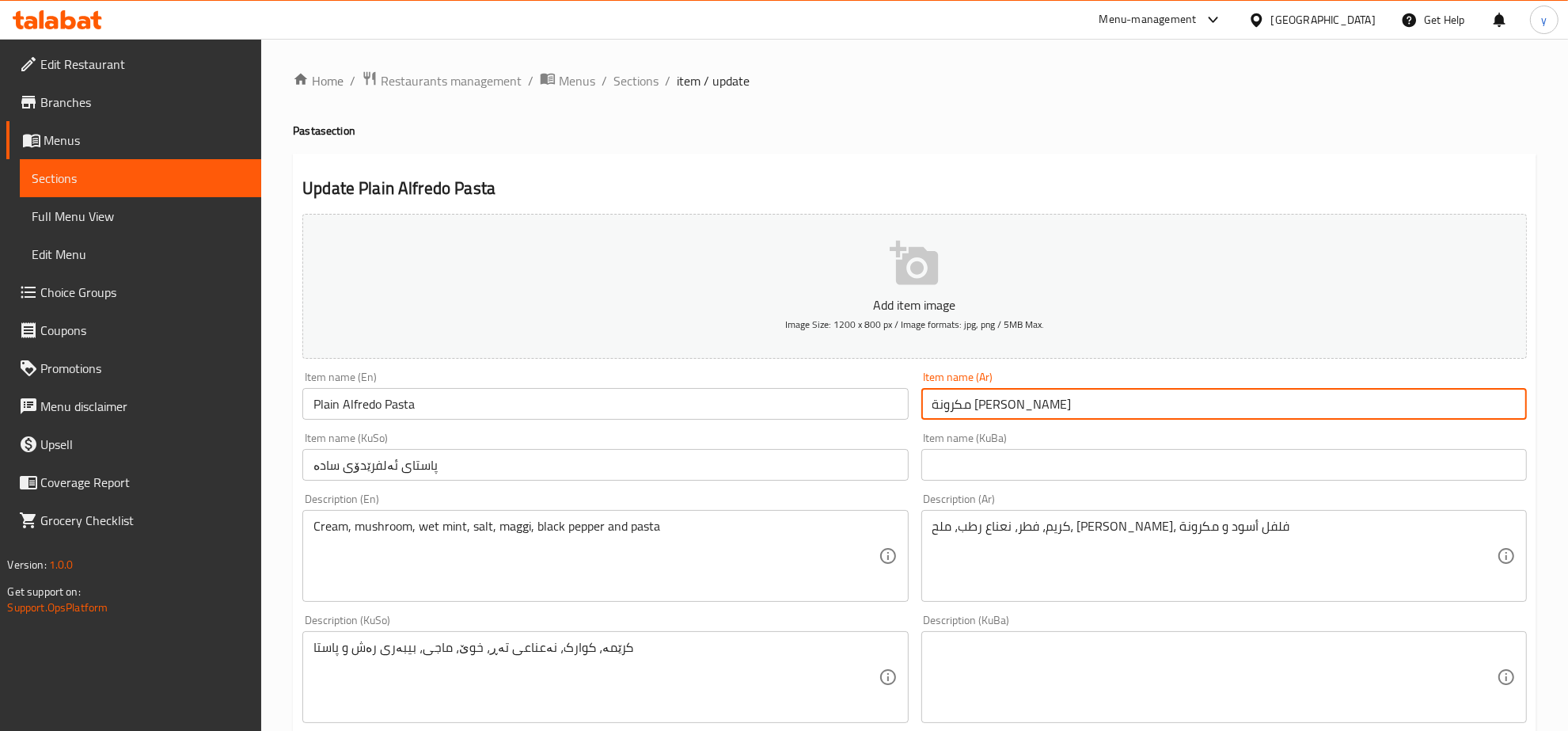
click at [1005, 401] on input "مكرونة ألفريدو سادة" at bounding box center [1223, 403] width 606 height 32
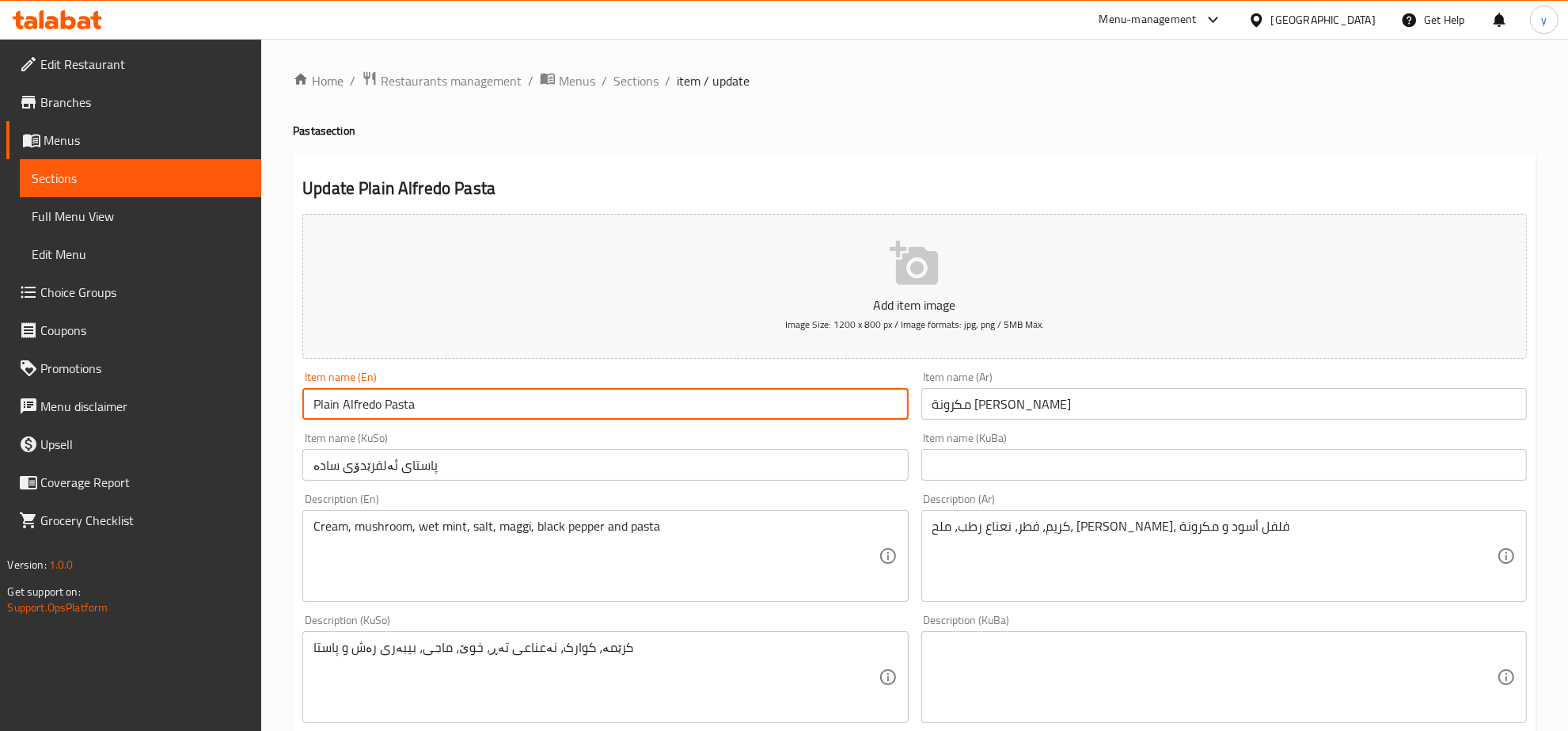
click at [808, 398] on input "Plain Alfredo Pasta" at bounding box center [605, 403] width 606 height 32
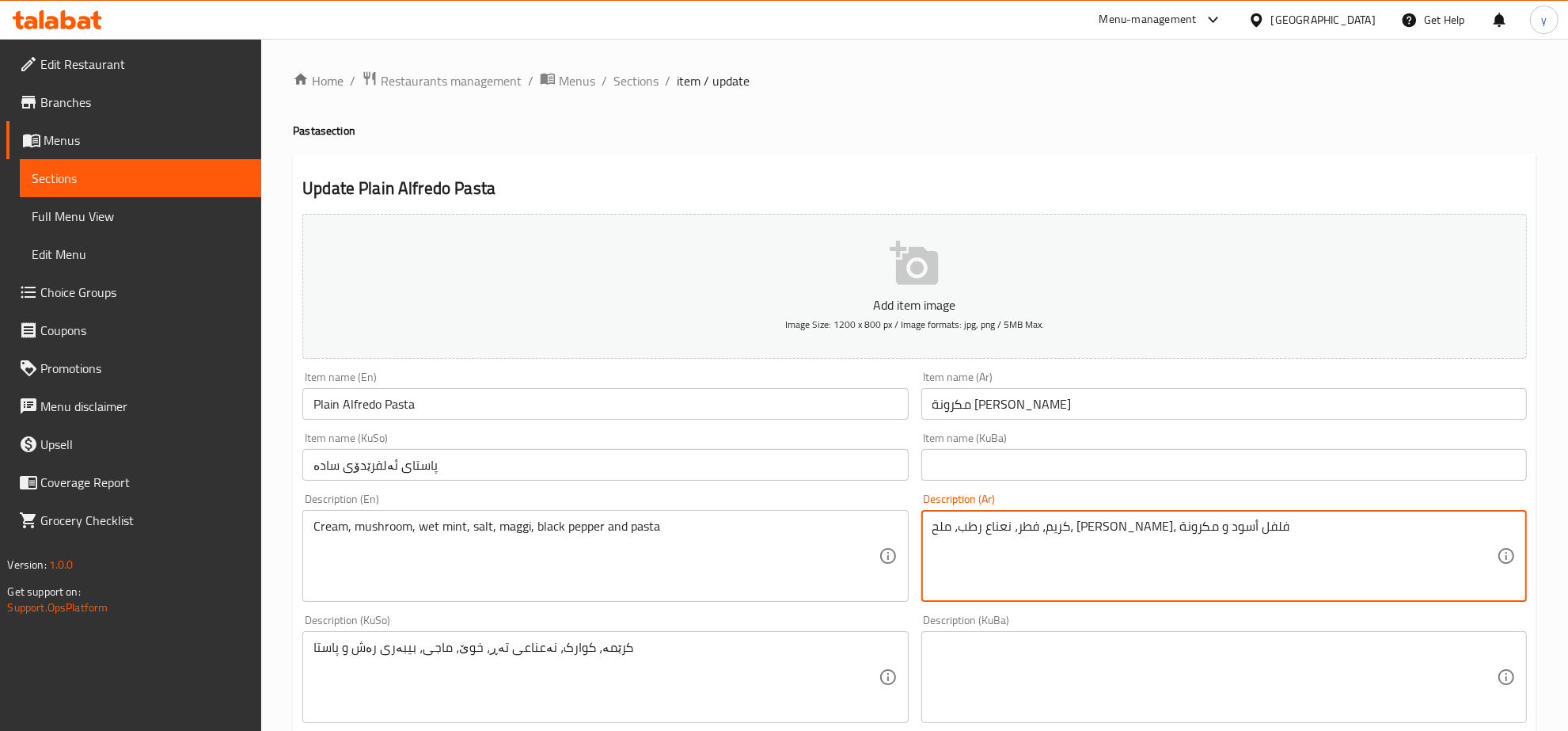
click at [1037, 544] on textarea "كريم، فطر، نعناع رطب، ملح، ماجي، فلفل أسود و مكرونة" at bounding box center [1214, 556] width 564 height 75
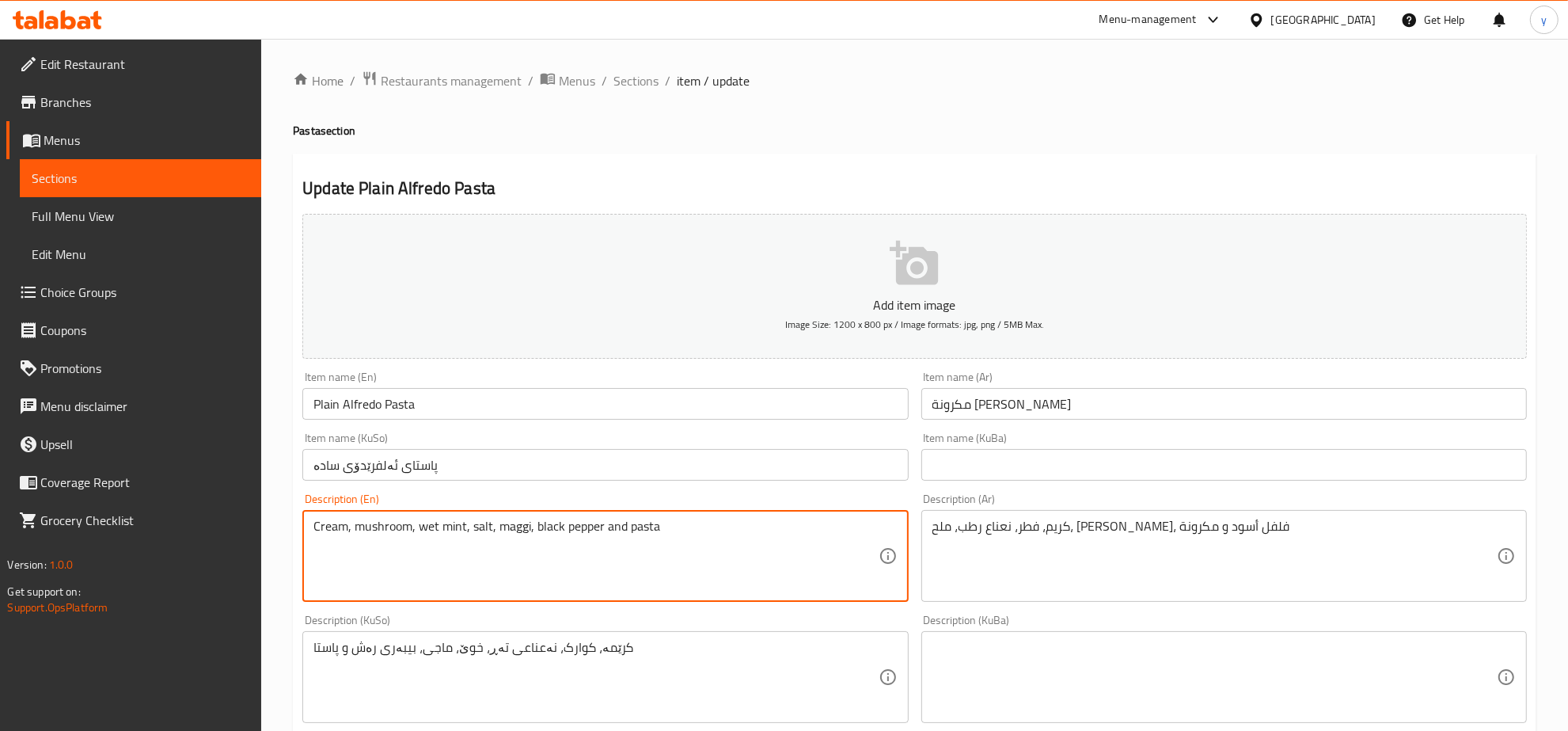
click at [768, 525] on textarea "Cream, mushroom, wet mint, salt, maggi, black pepper and pasta" at bounding box center [595, 556] width 564 height 75
click at [702, 528] on textarea "Cream, mushroom, wet mint, salt, maggi, black pepper and pasta" at bounding box center [595, 556] width 564 height 75
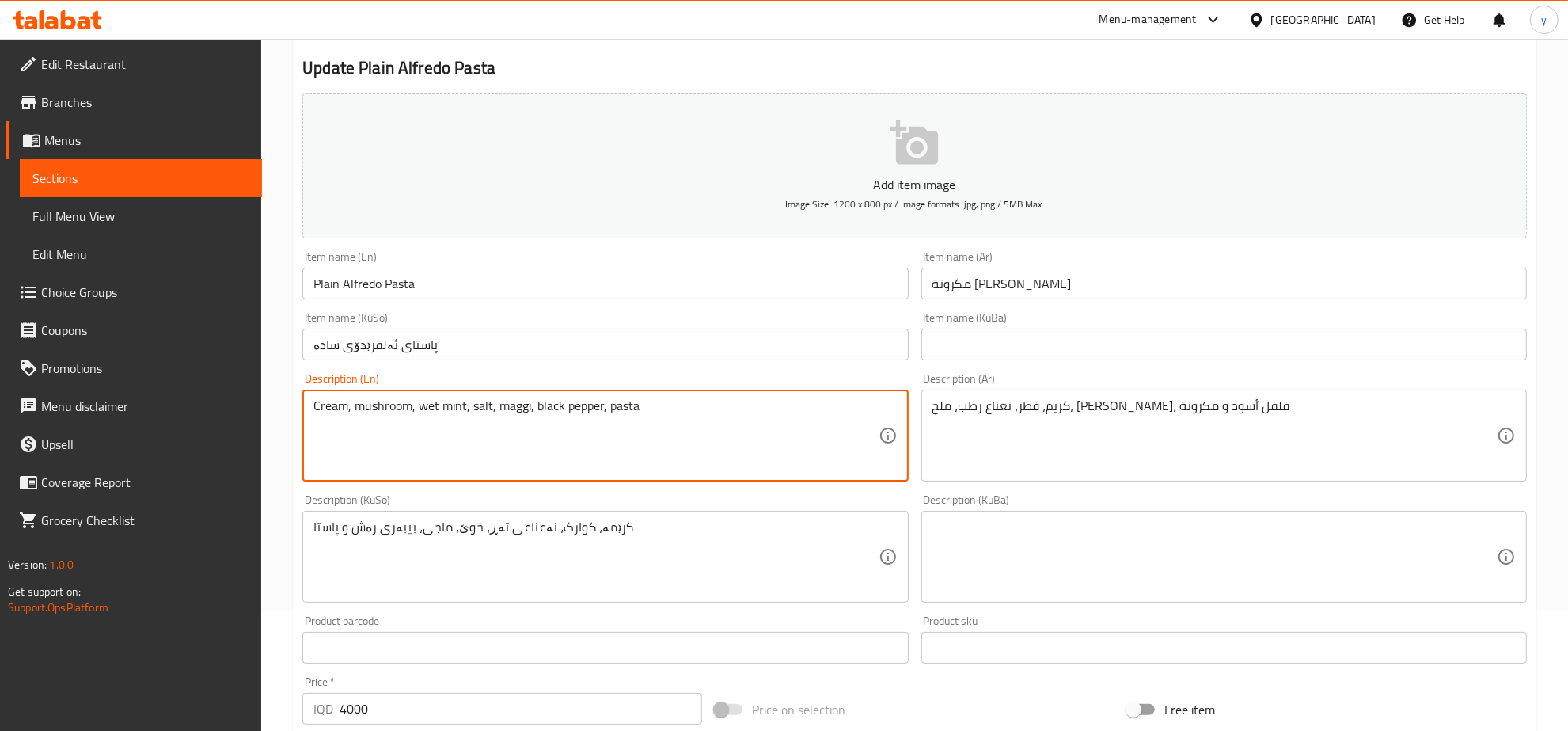
scroll to position [165, 0]
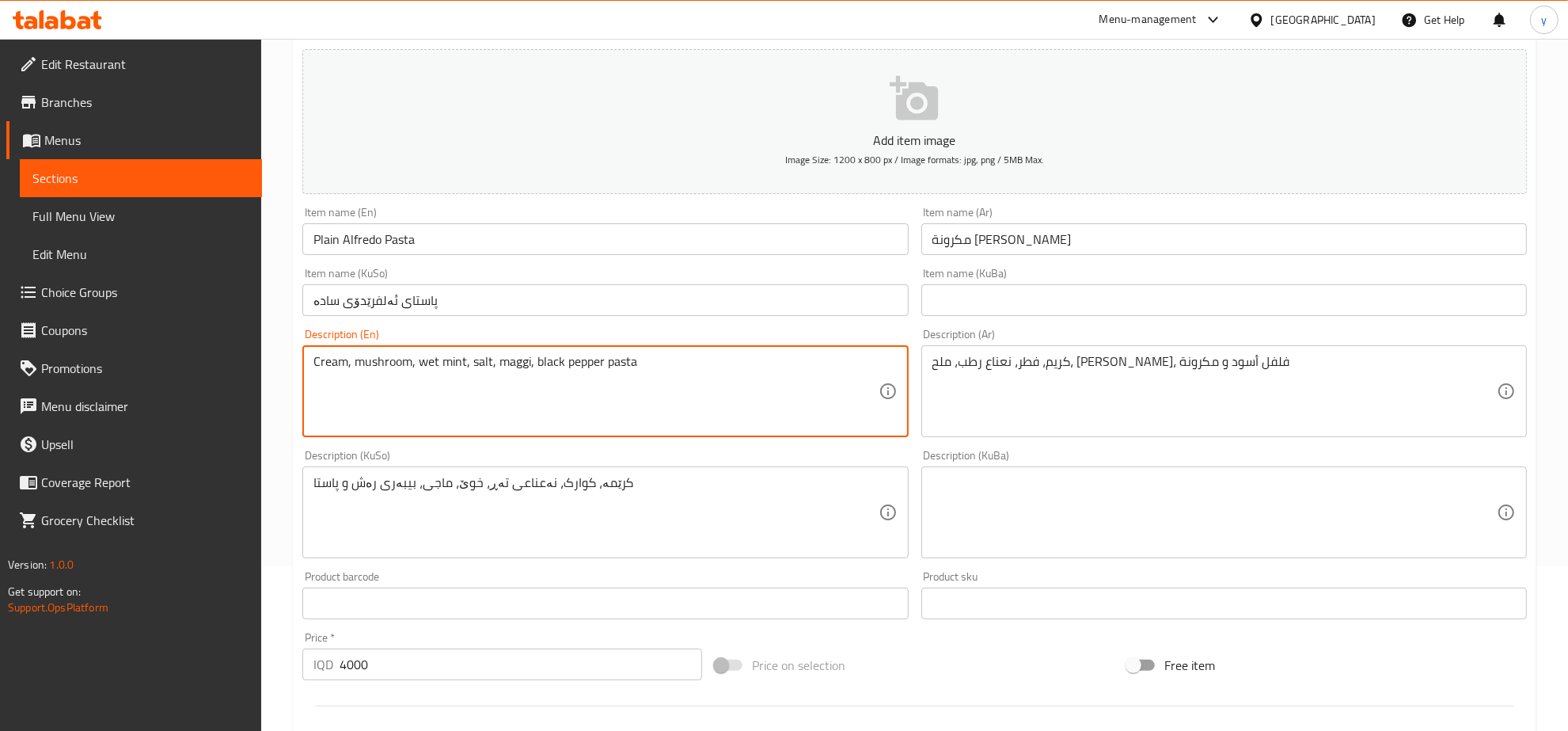
type textarea "Cream, mushroom, wet mint, salt, maggi, black pepper and pasta"
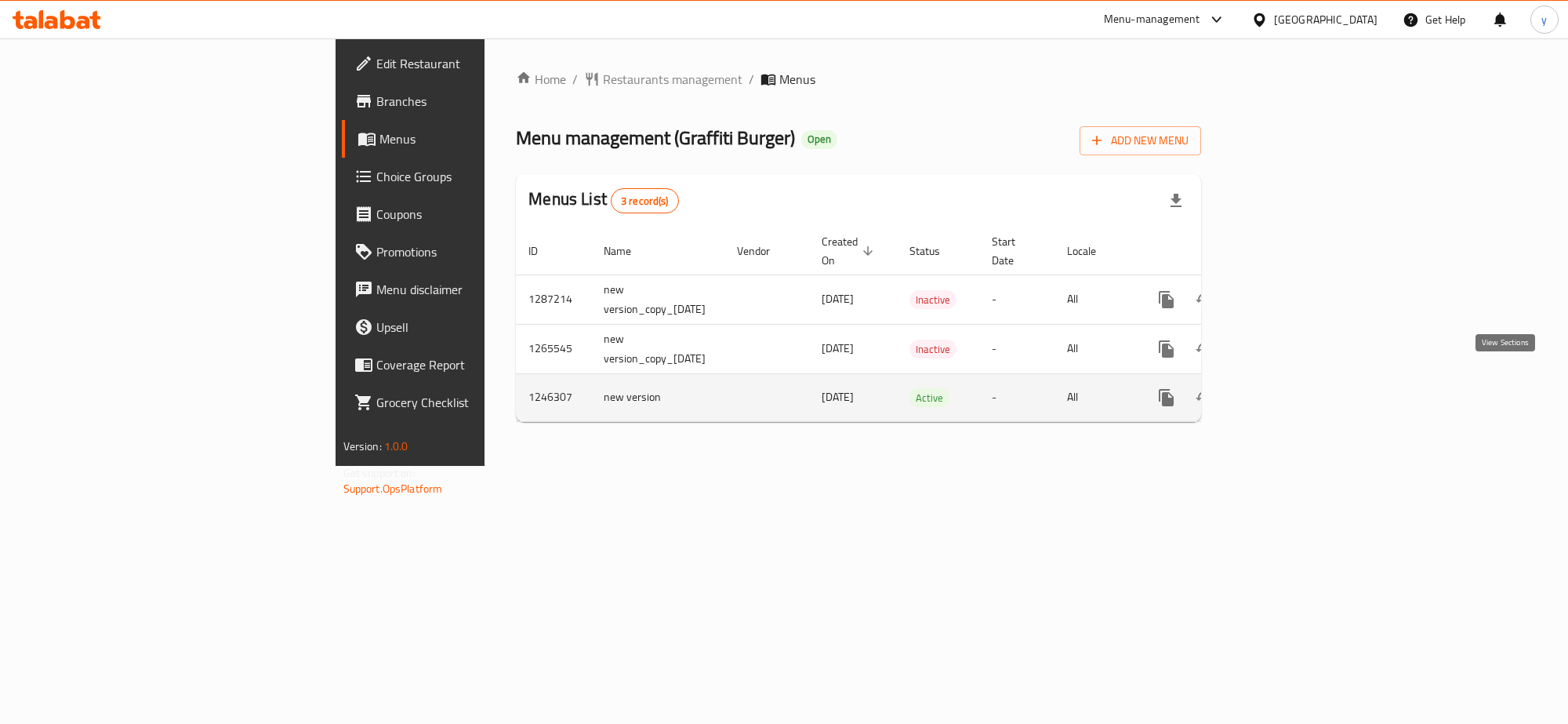
click at [1298, 379] on link "enhanced table" at bounding box center [1279, 398] width 38 height 38
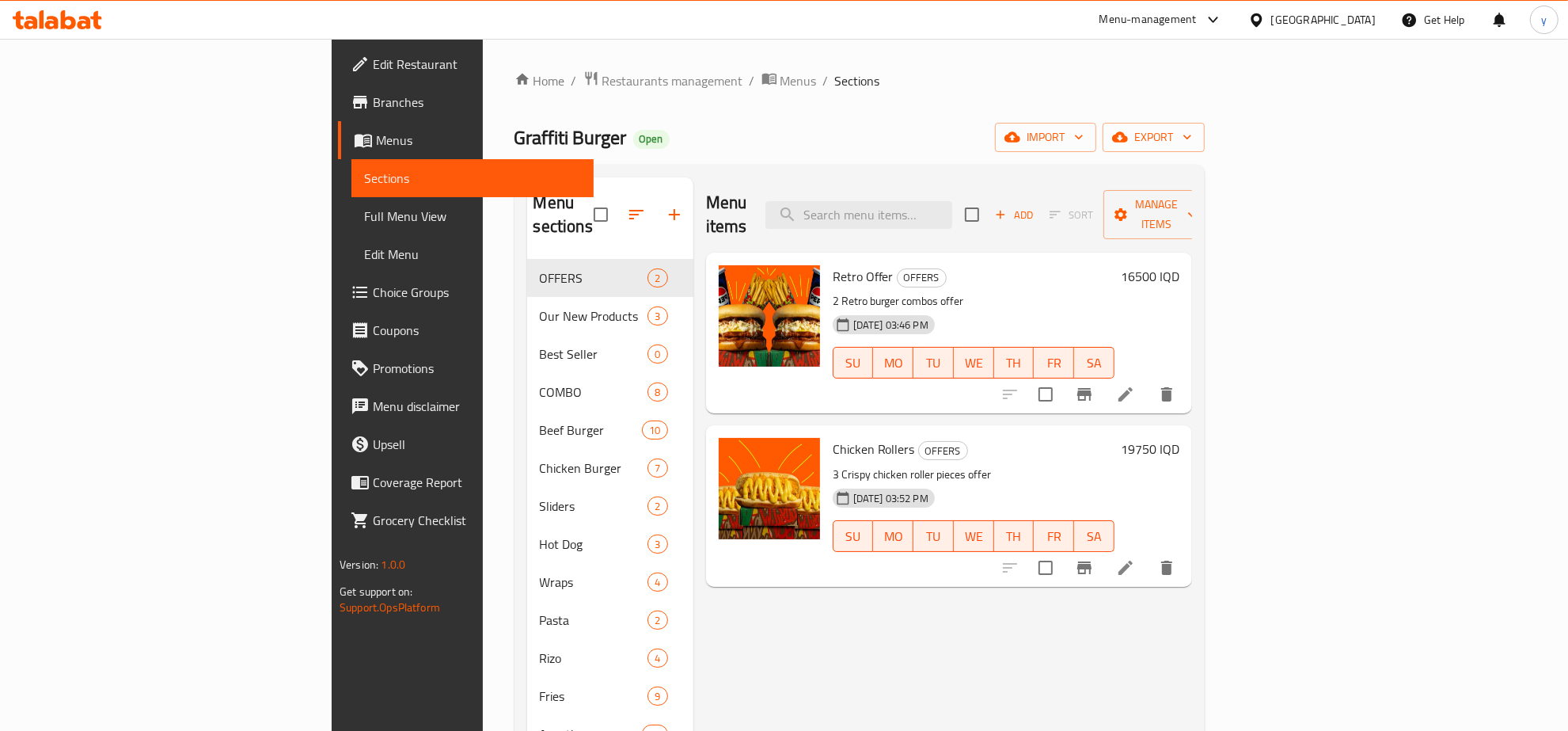
click at [364, 207] on span "Full Menu View" at bounding box center [473, 216] width 217 height 19
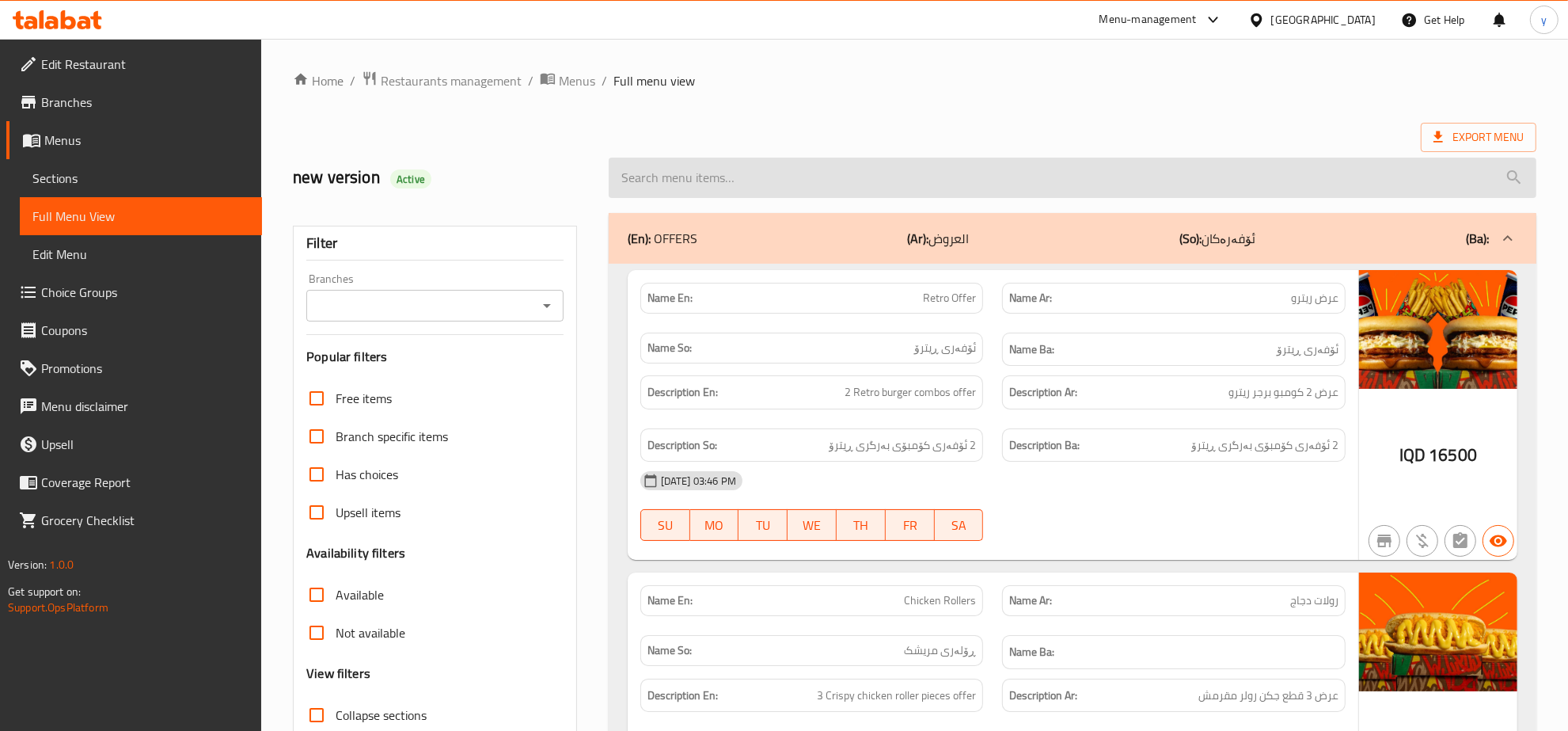
click at [946, 191] on input "search" at bounding box center [1072, 178] width 928 height 41
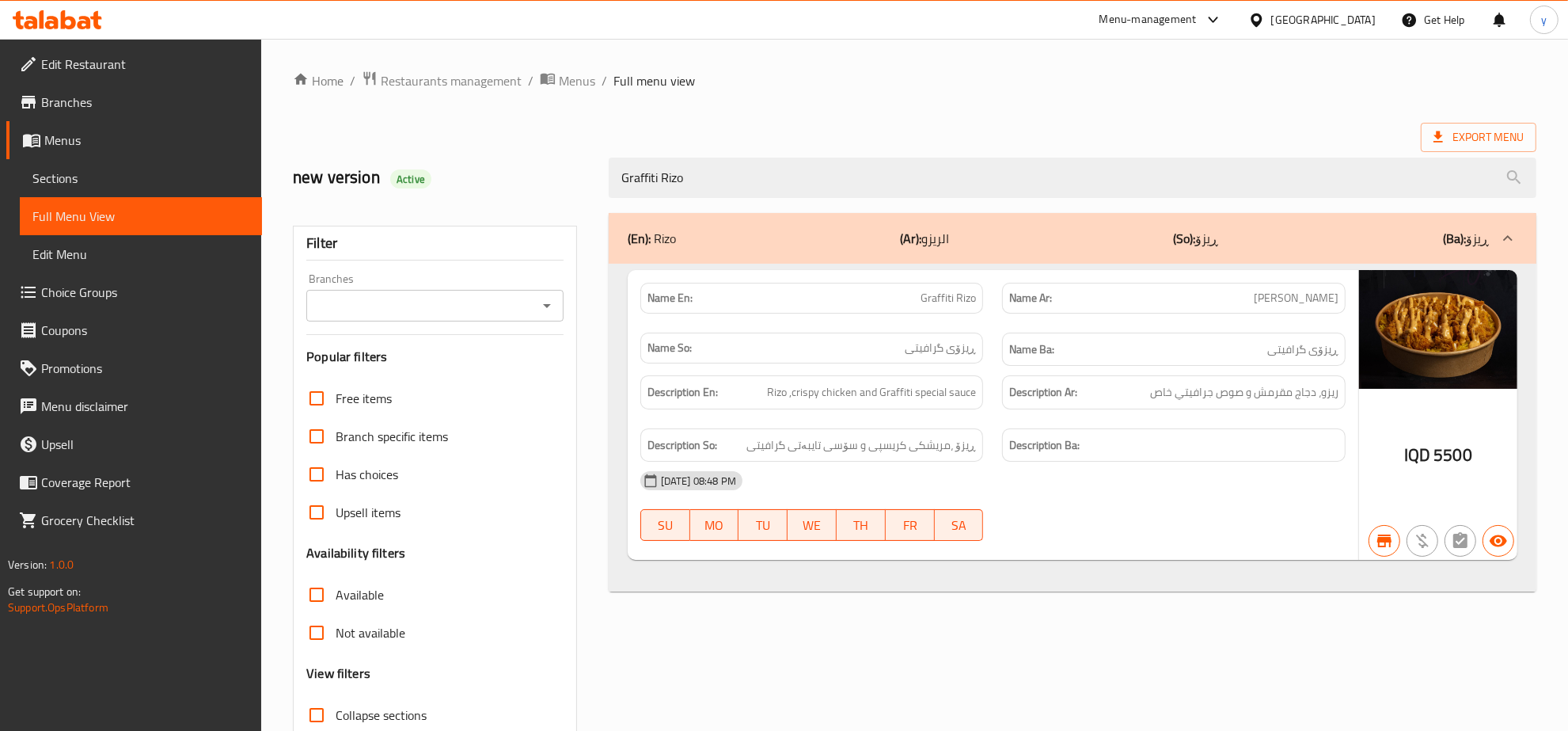
type input "Graffiti Rizo"
click at [958, 303] on span "Graffiti Rizo" at bounding box center [948, 297] width 55 height 16
copy span "Graffiti Rizo"
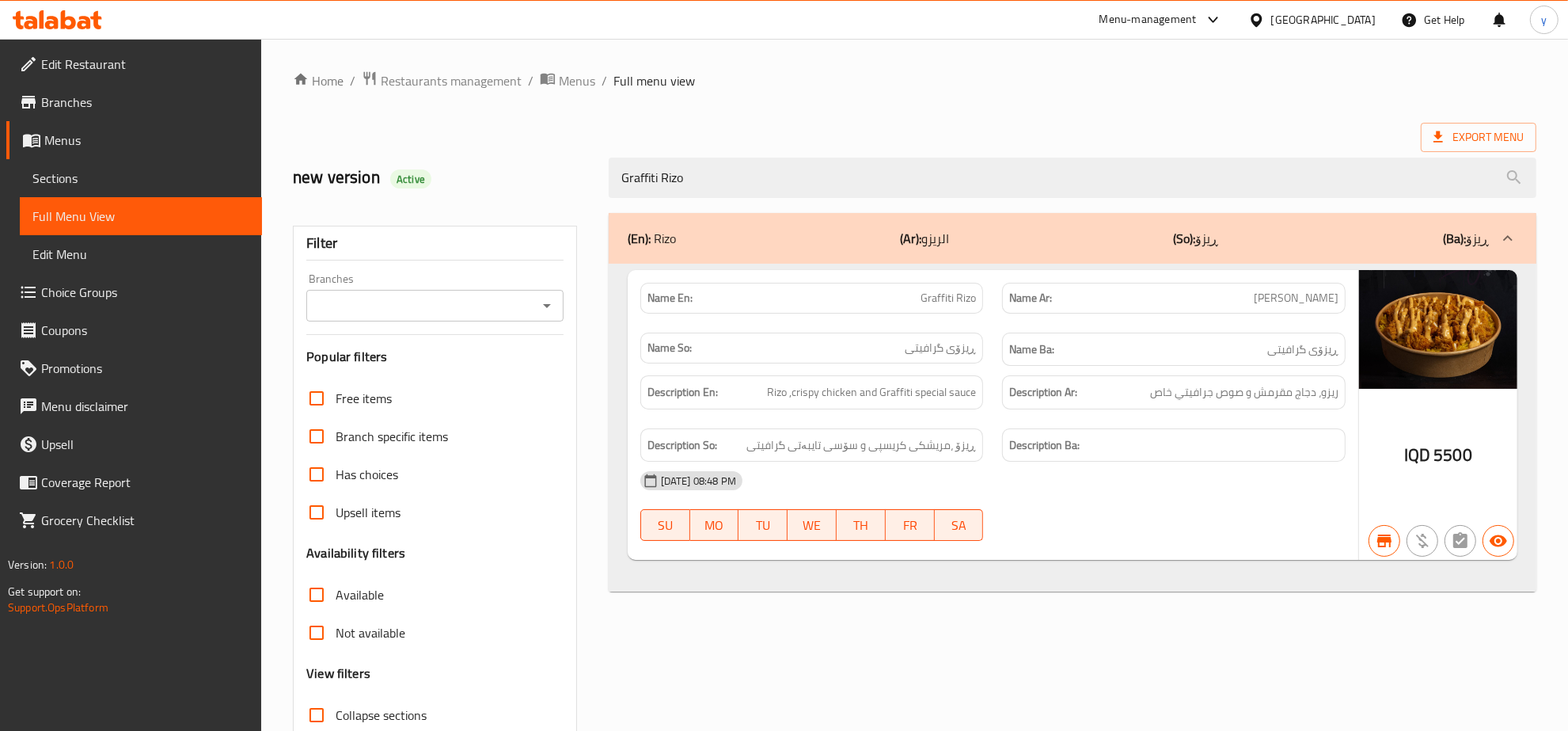
click at [1058, 348] on h6 "Name Ba: ڕیزۆی گرافیتی" at bounding box center [1173, 349] width 329 height 20
click at [548, 309] on icon "Open" at bounding box center [547, 306] width 19 height 19
click at [482, 371] on li "Graffiti Burger, Dream City" at bounding box center [435, 374] width 257 height 28
type input "Graffiti Burger, Dream City"
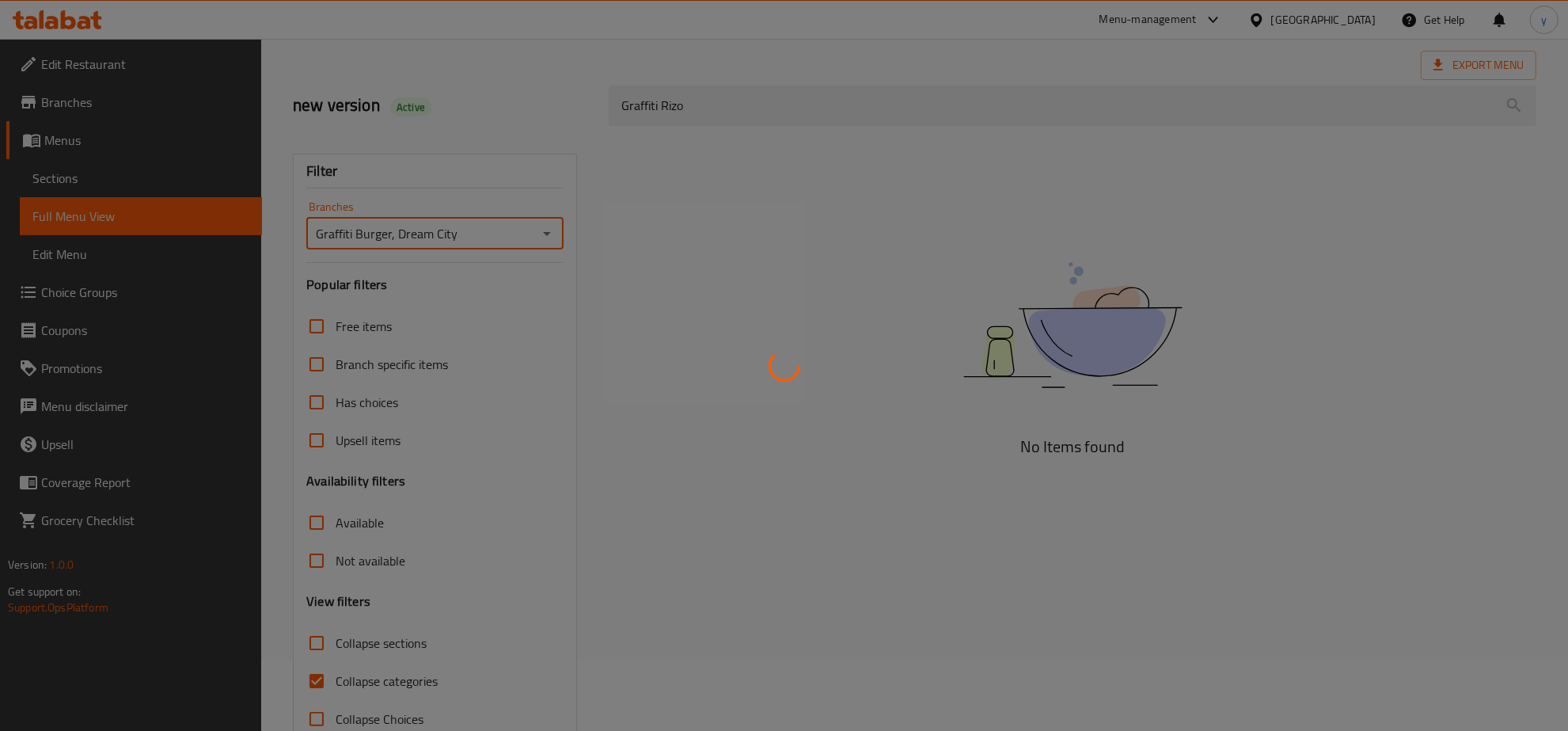
scroll to position [112, 0]
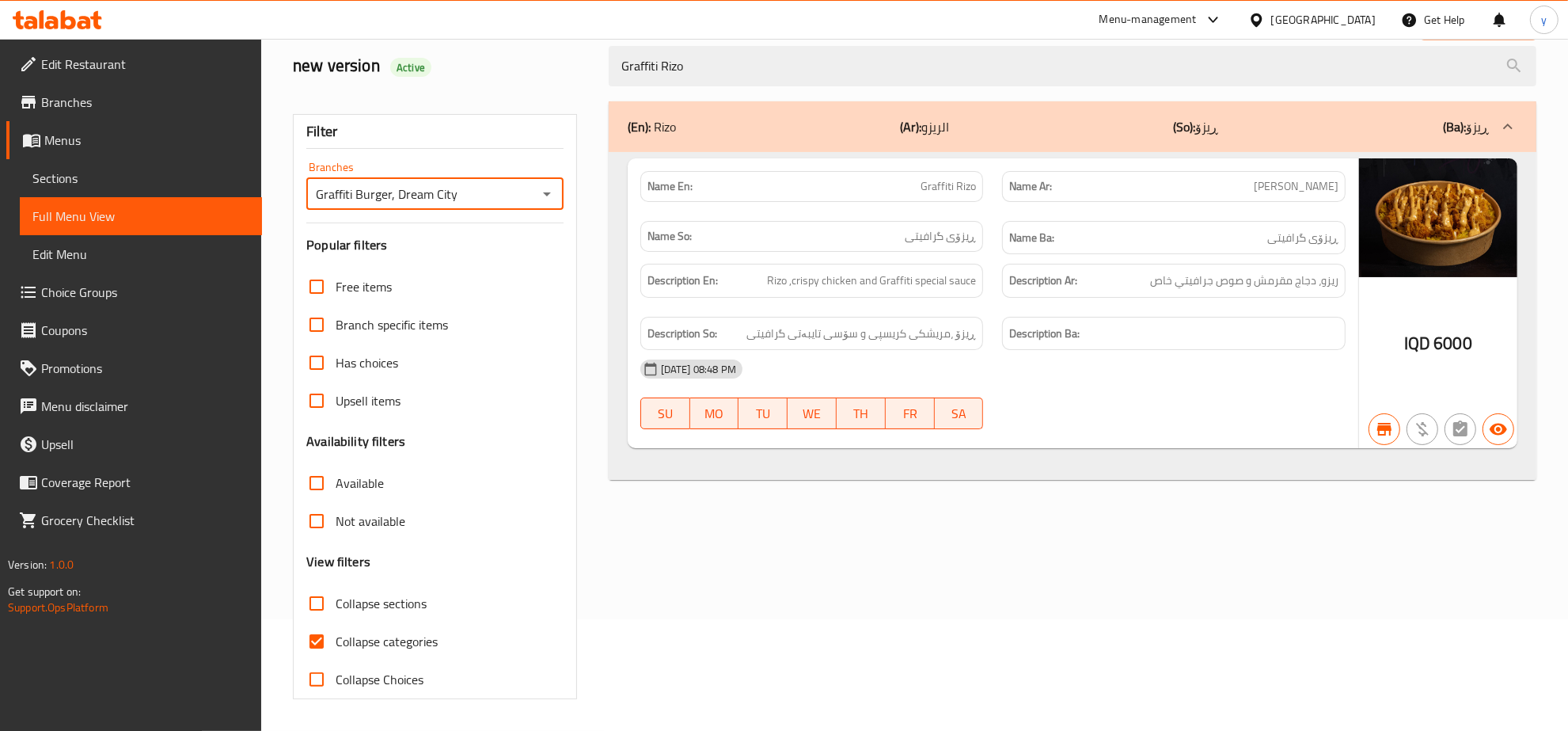
click at [315, 641] on input "Collapse categories" at bounding box center [316, 641] width 38 height 38
checkbox input "false"
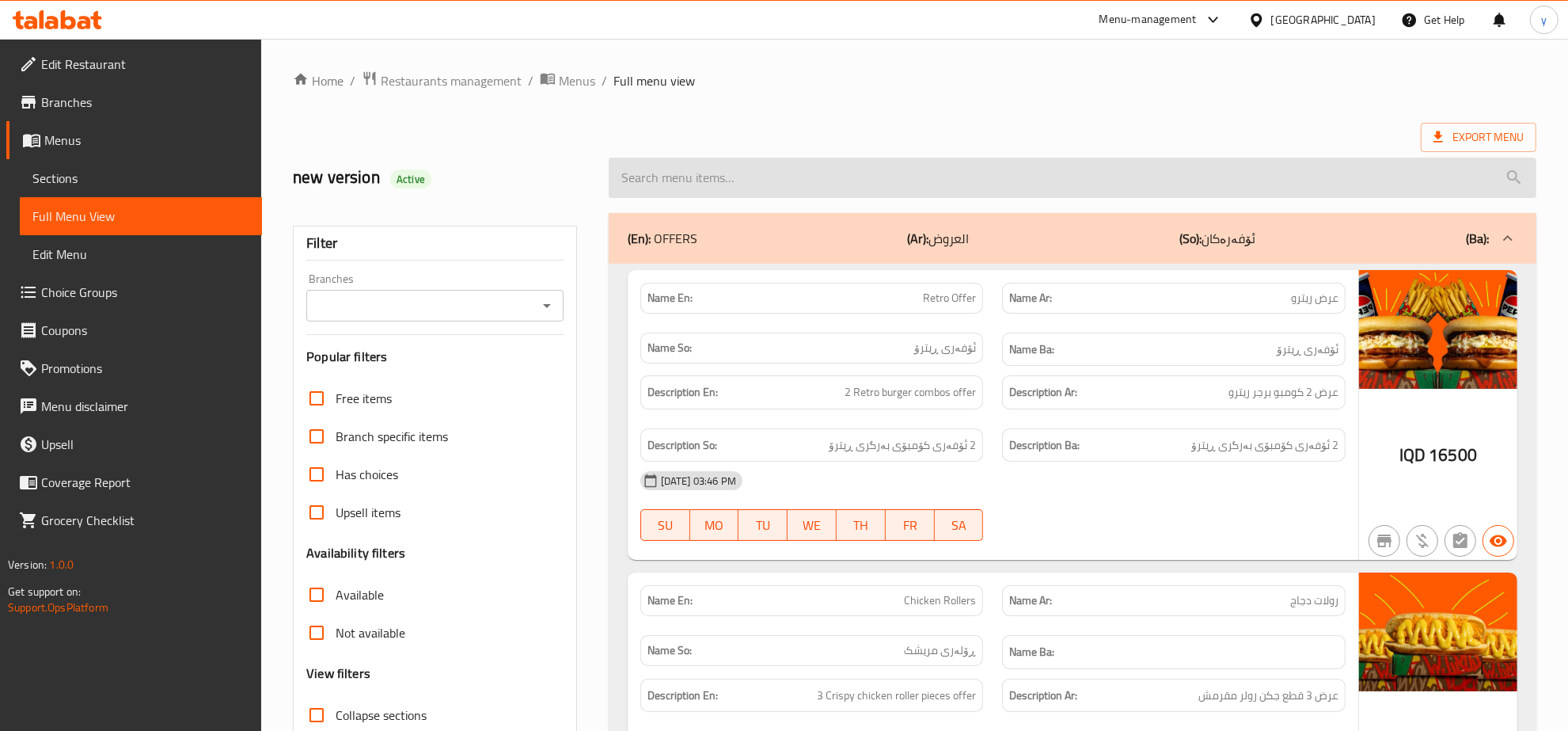
click at [737, 158] on input "search" at bounding box center [1072, 178] width 928 height 41
paste input "Mushroom Steak Rizo"
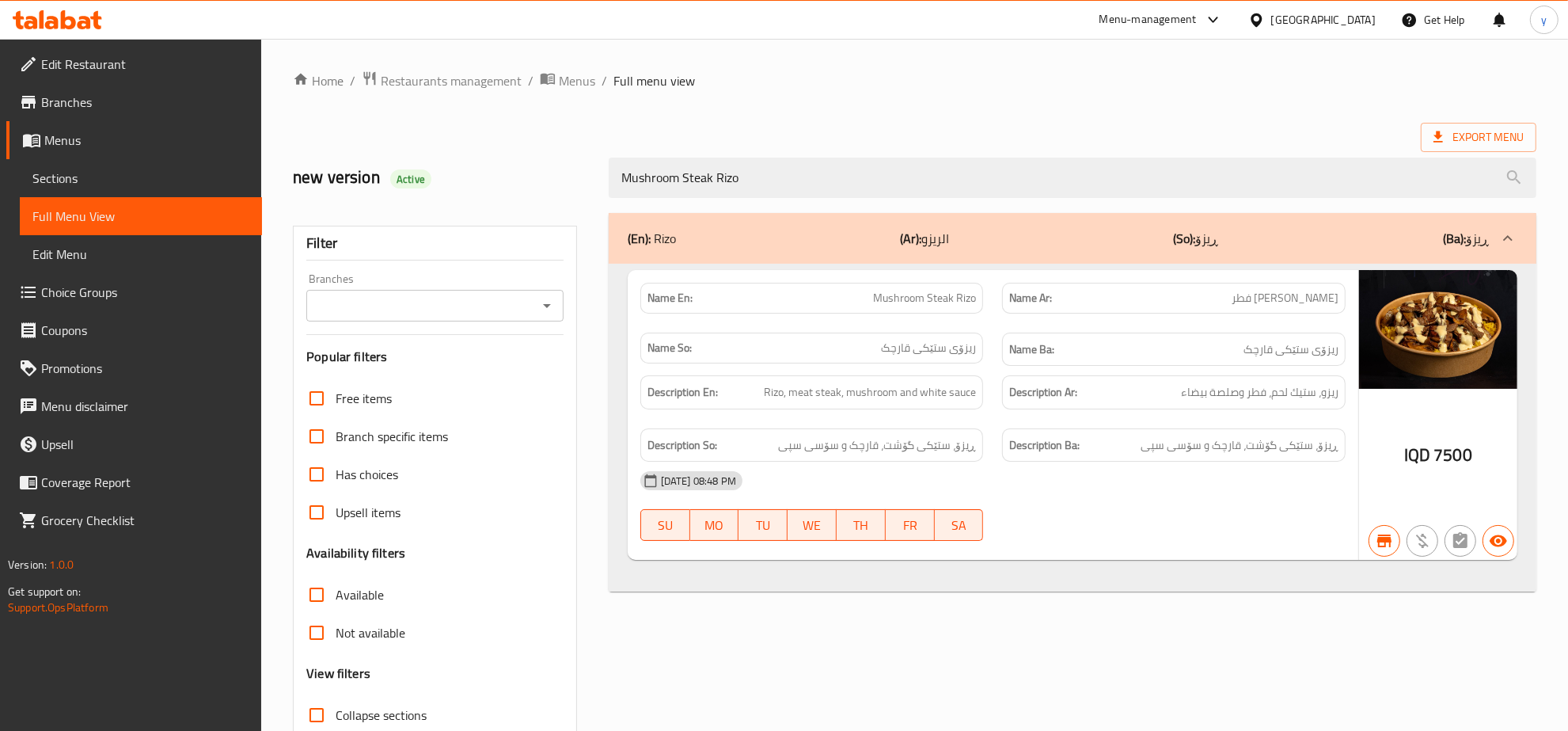
click at [544, 307] on icon "Open" at bounding box center [546, 306] width 8 height 4
type input "Mushroom Steak Rizo"
click at [488, 365] on li "Graffiti Burger, Dream City" at bounding box center [435, 374] width 257 height 28
type input "Graffiti Burger, Dream City"
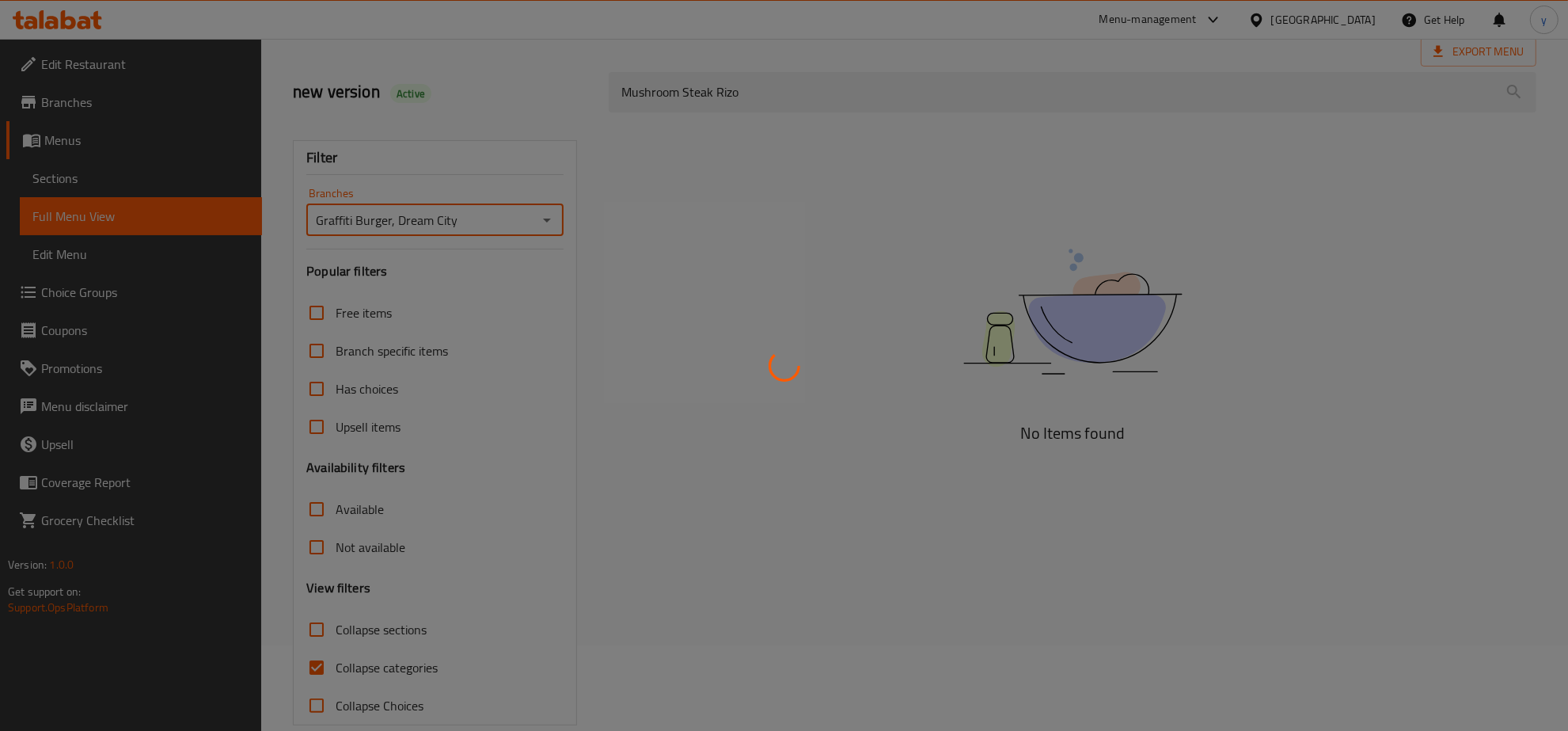
scroll to position [112, 0]
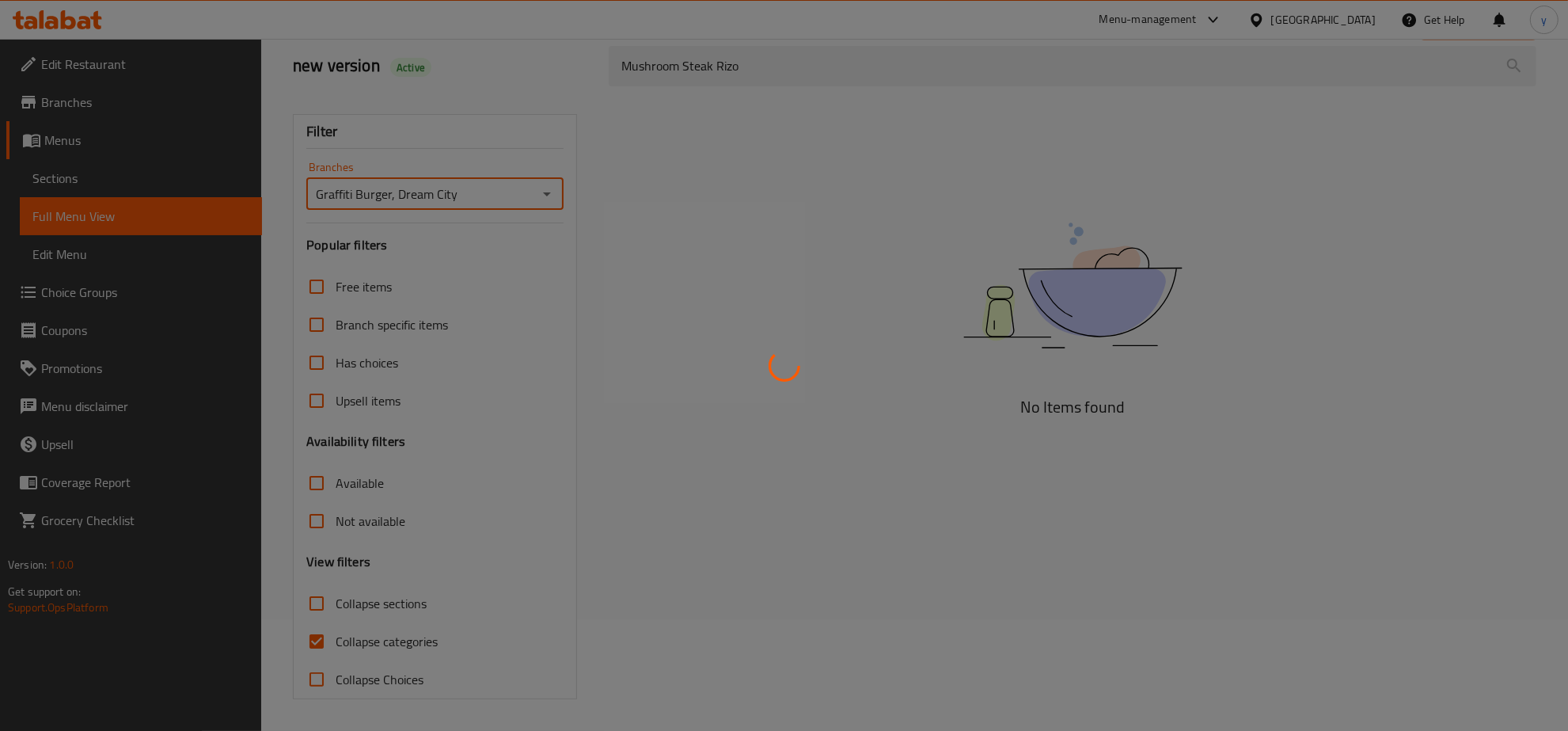
click at [320, 636] on div at bounding box center [784, 366] width 1568 height 731
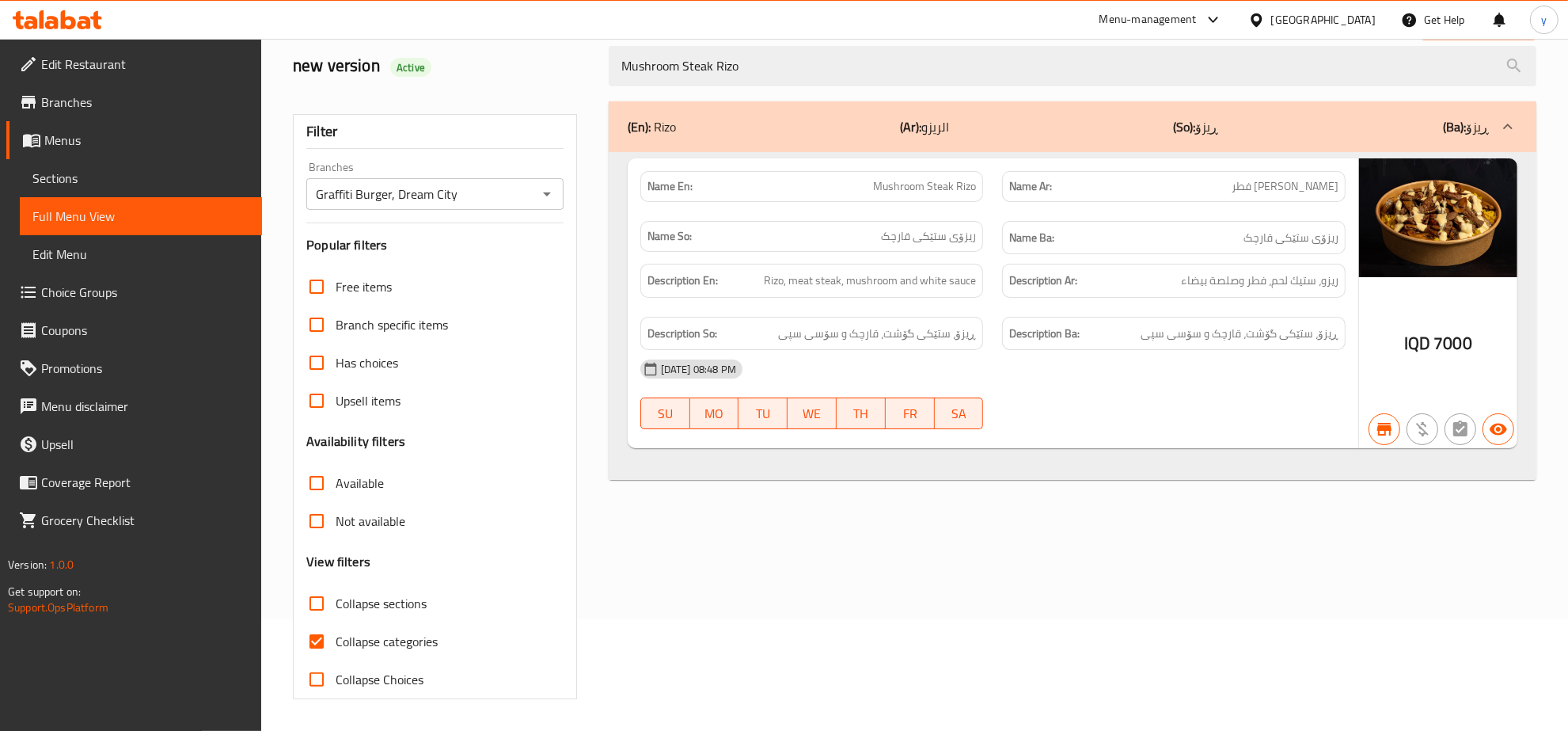
click at [582, 628] on div "Filter Branches Graffiti Burger, Dream City Branches Popular filters Free items…" at bounding box center [441, 401] width 316 height 617
click at [308, 647] on input "Collapse categories" at bounding box center [316, 641] width 38 height 38
checkbox input "false"
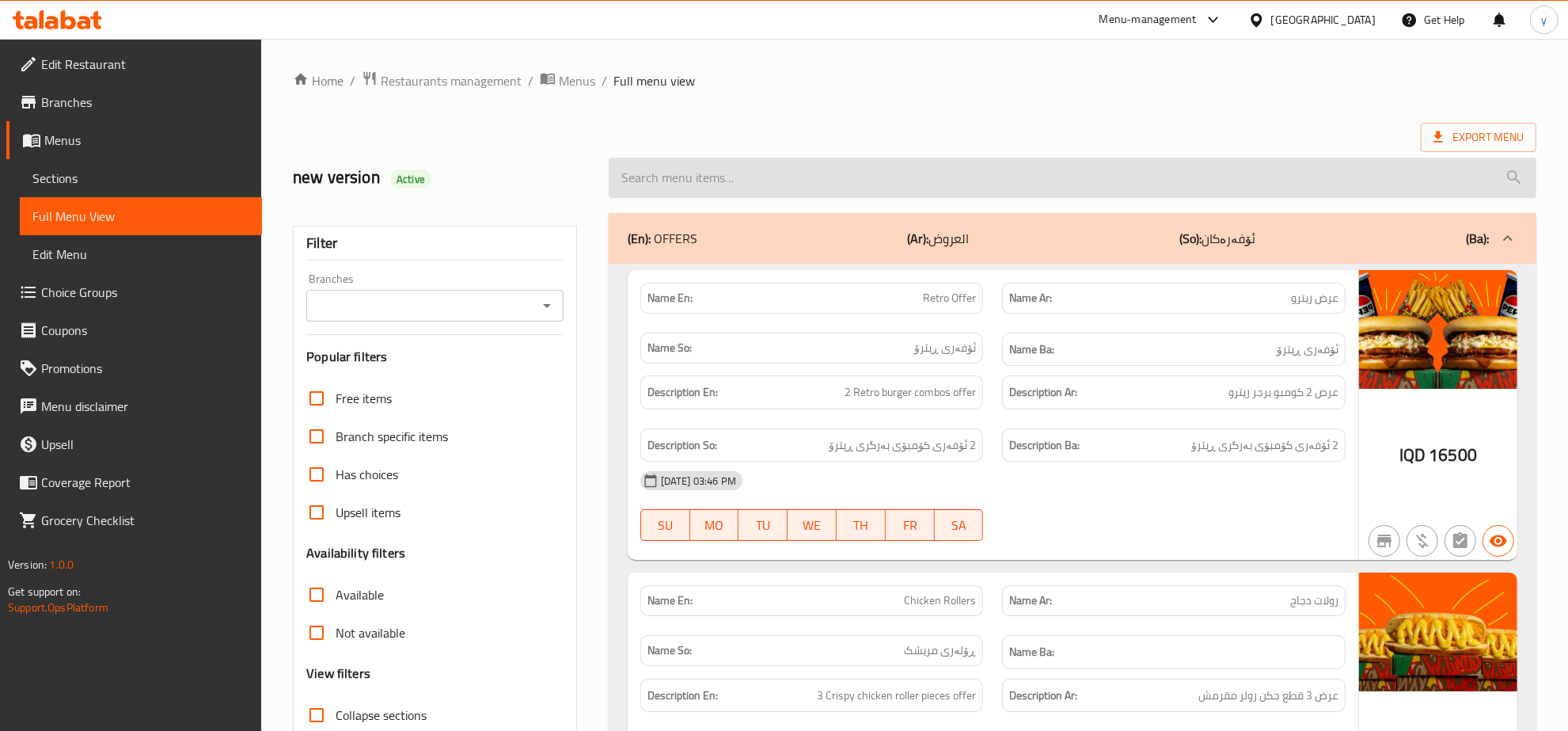
click at [822, 180] on input "search" at bounding box center [1072, 178] width 928 height 41
paste input "Mega Chicken Rizo"
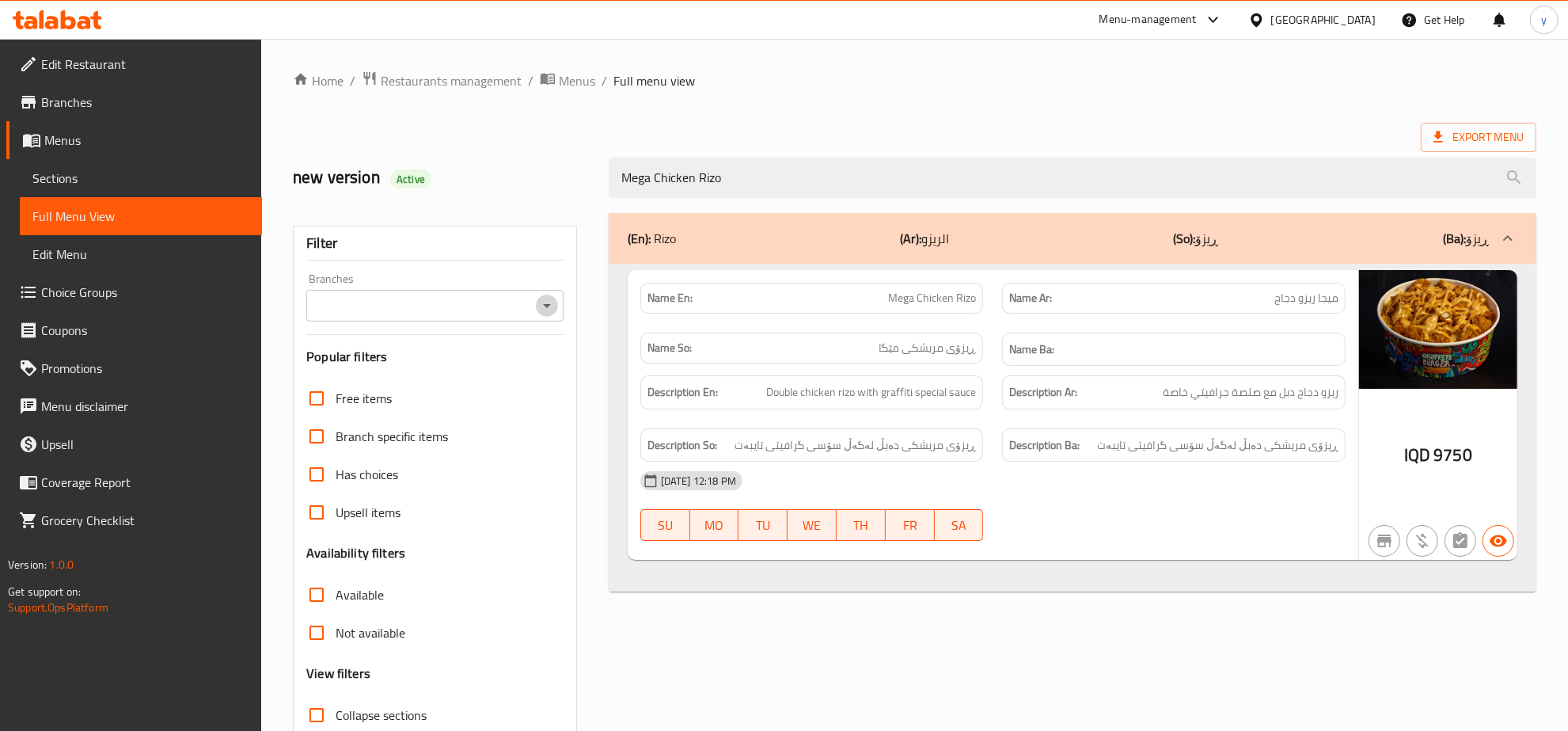
click at [538, 309] on icon "Open" at bounding box center [547, 306] width 19 height 19
type input "Mega Chicken Rizo"
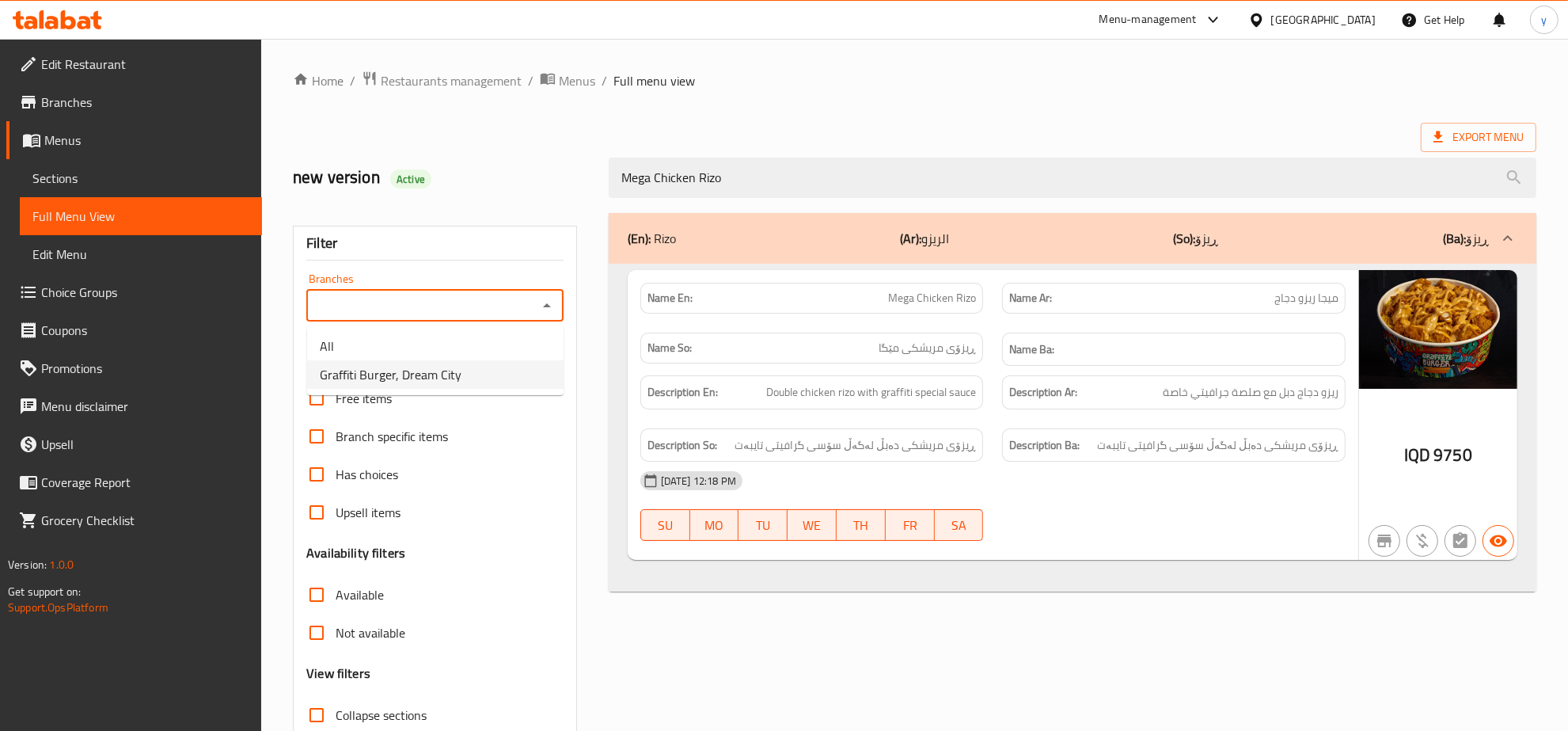
click at [464, 365] on li "Graffiti Burger, Dream City" at bounding box center [435, 374] width 257 height 28
type input "Graffiti Burger, Dream City"
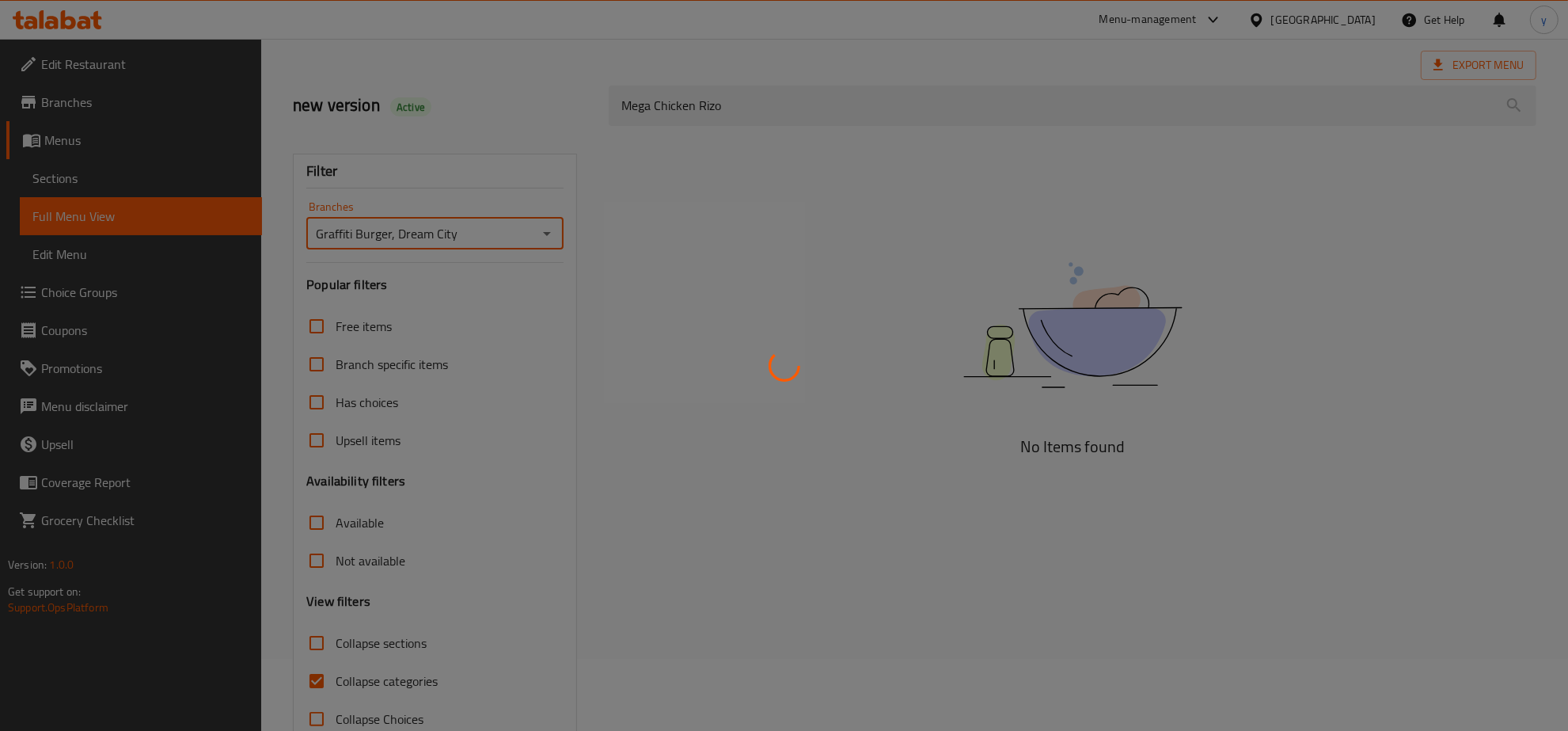
scroll to position [112, 0]
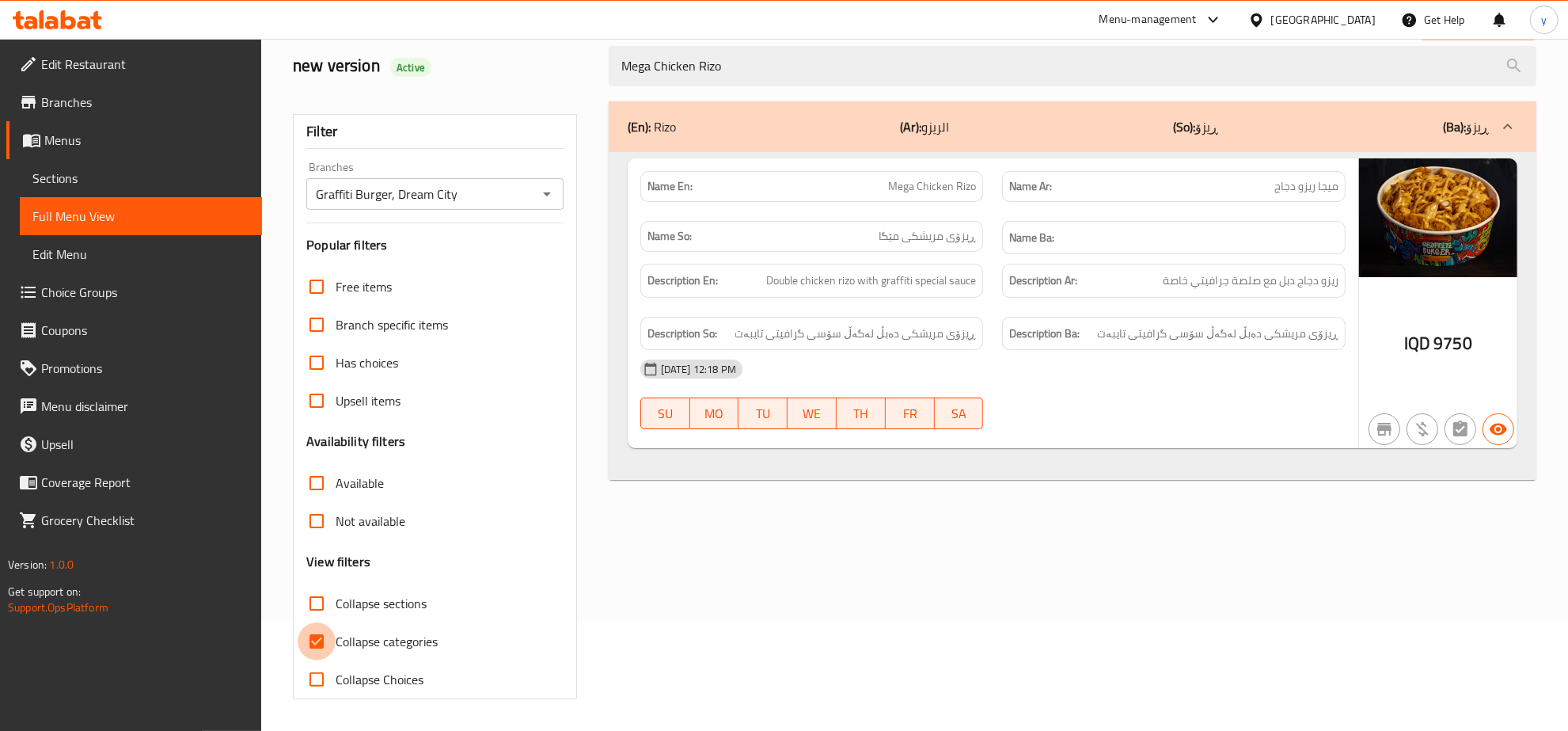
click at [322, 635] on input "Collapse categories" at bounding box center [316, 641] width 38 height 38
checkbox input "false"
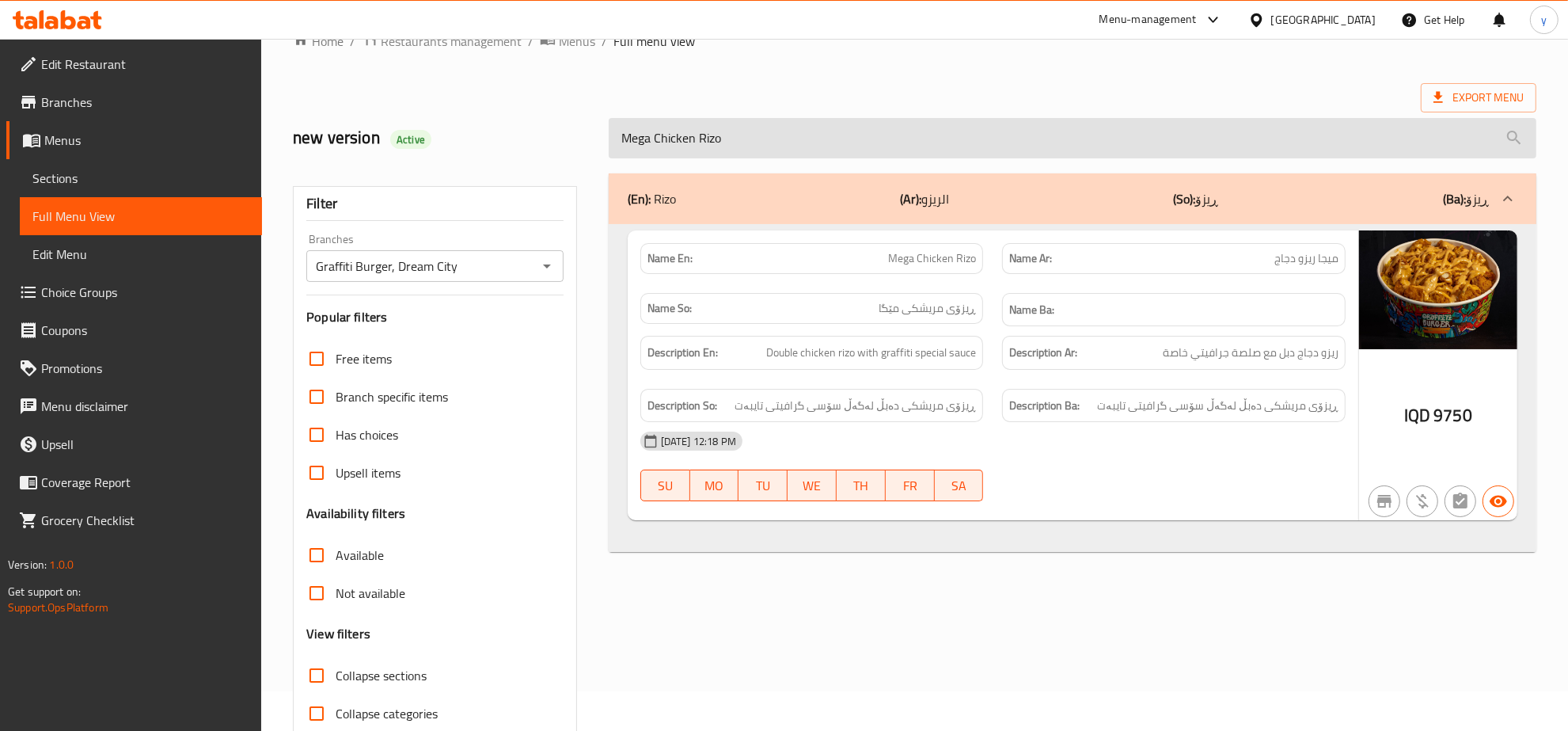
scroll to position [0, 0]
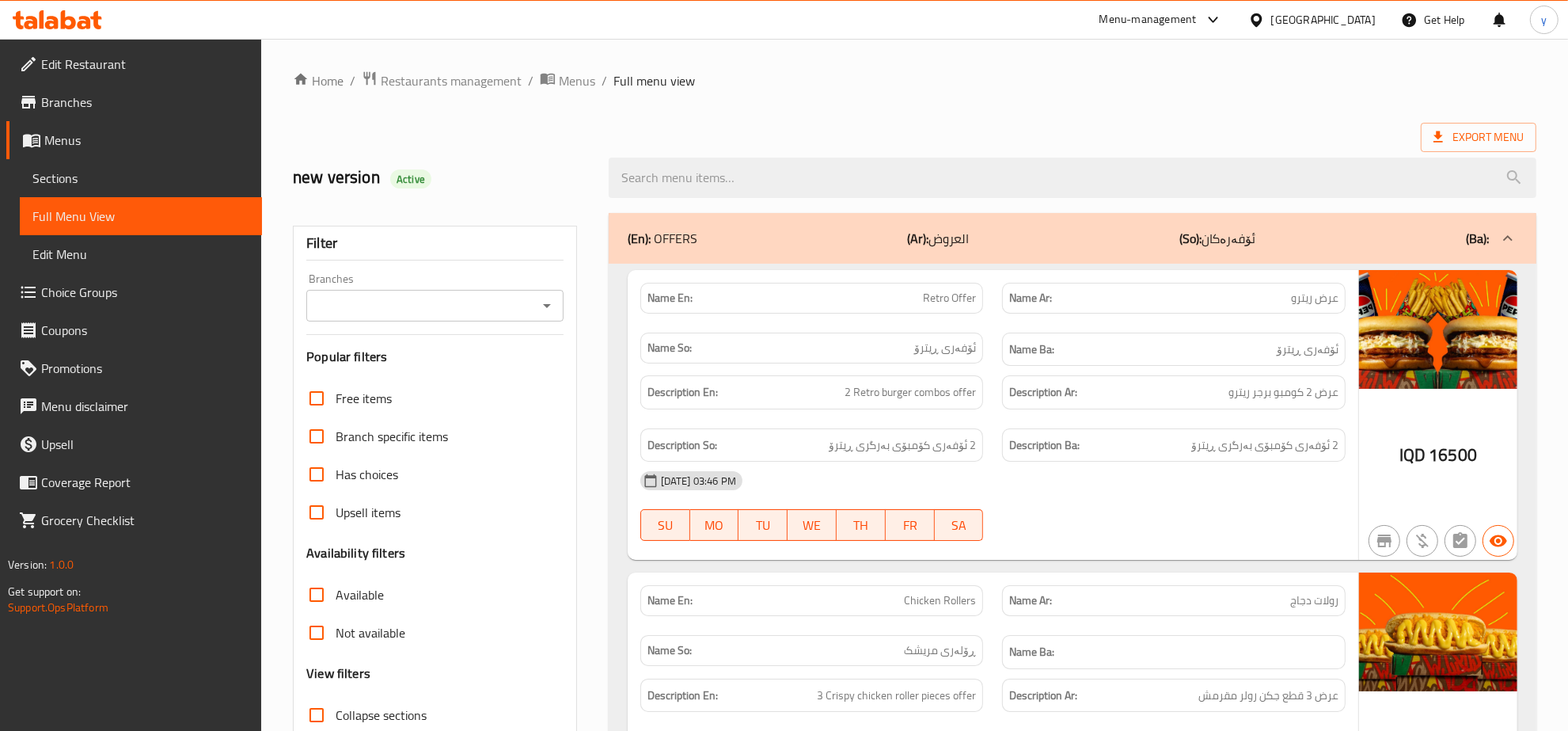
click at [719, 143] on div "new version Active" at bounding box center [914, 178] width 1262 height 71
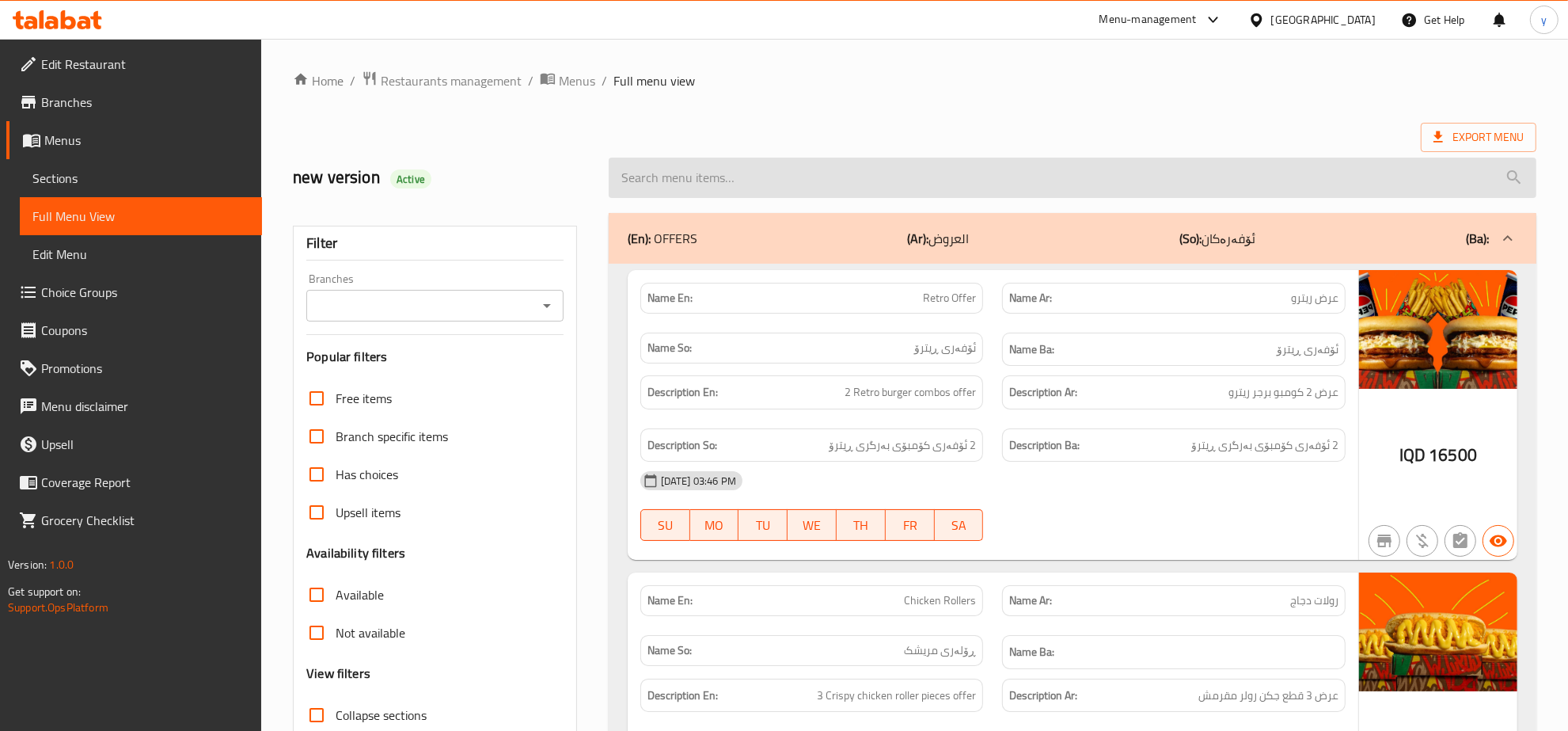
click at [734, 159] on input "search" at bounding box center [1072, 178] width 928 height 41
paste input "Mega Steak Rizo"
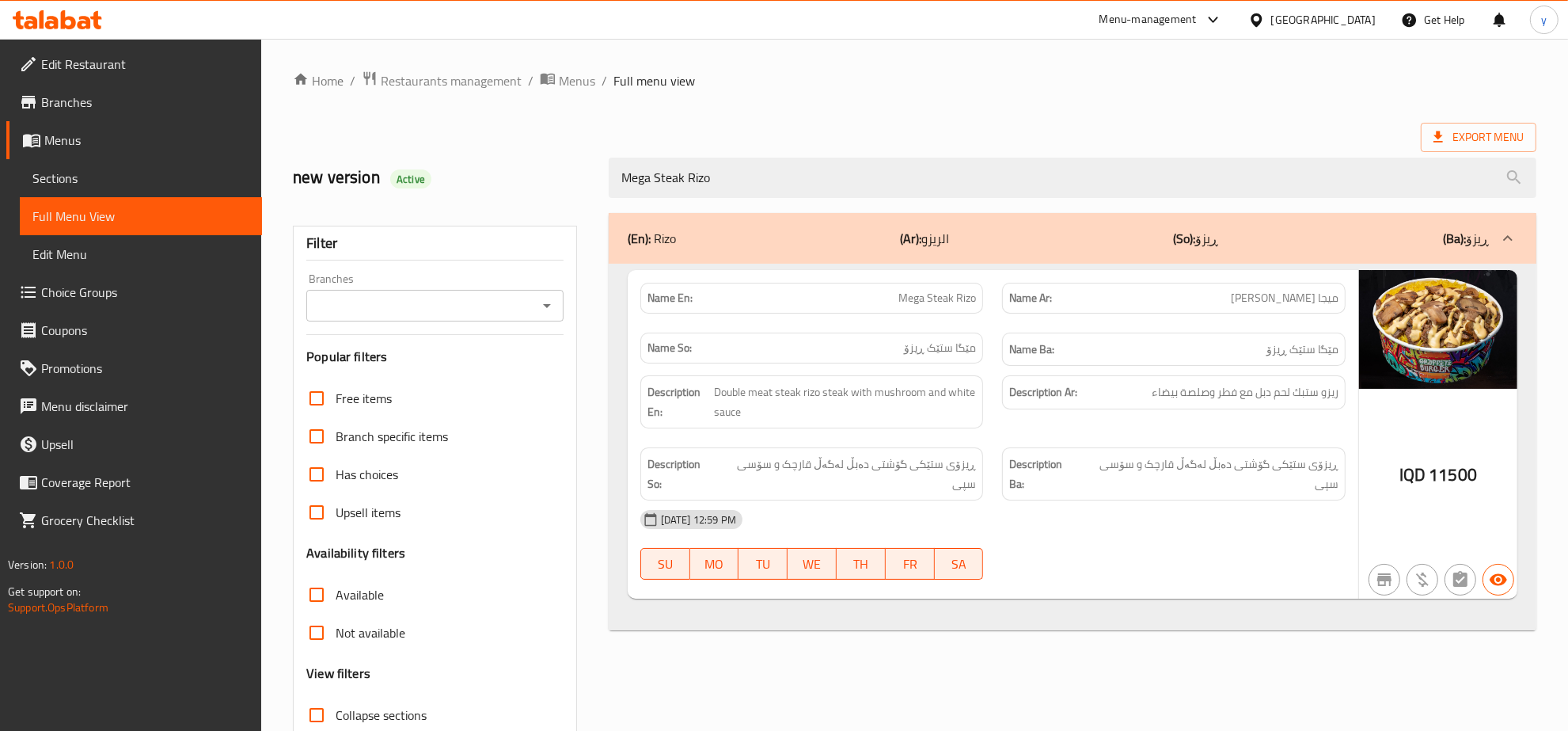
click at [550, 297] on icon "Open" at bounding box center [547, 306] width 19 height 19
type input "Mega Steak Rizo"
click at [451, 365] on span "Graffiti Burger, Dream City" at bounding box center [390, 374] width 141 height 19
type input "Graffiti Burger, Dream City"
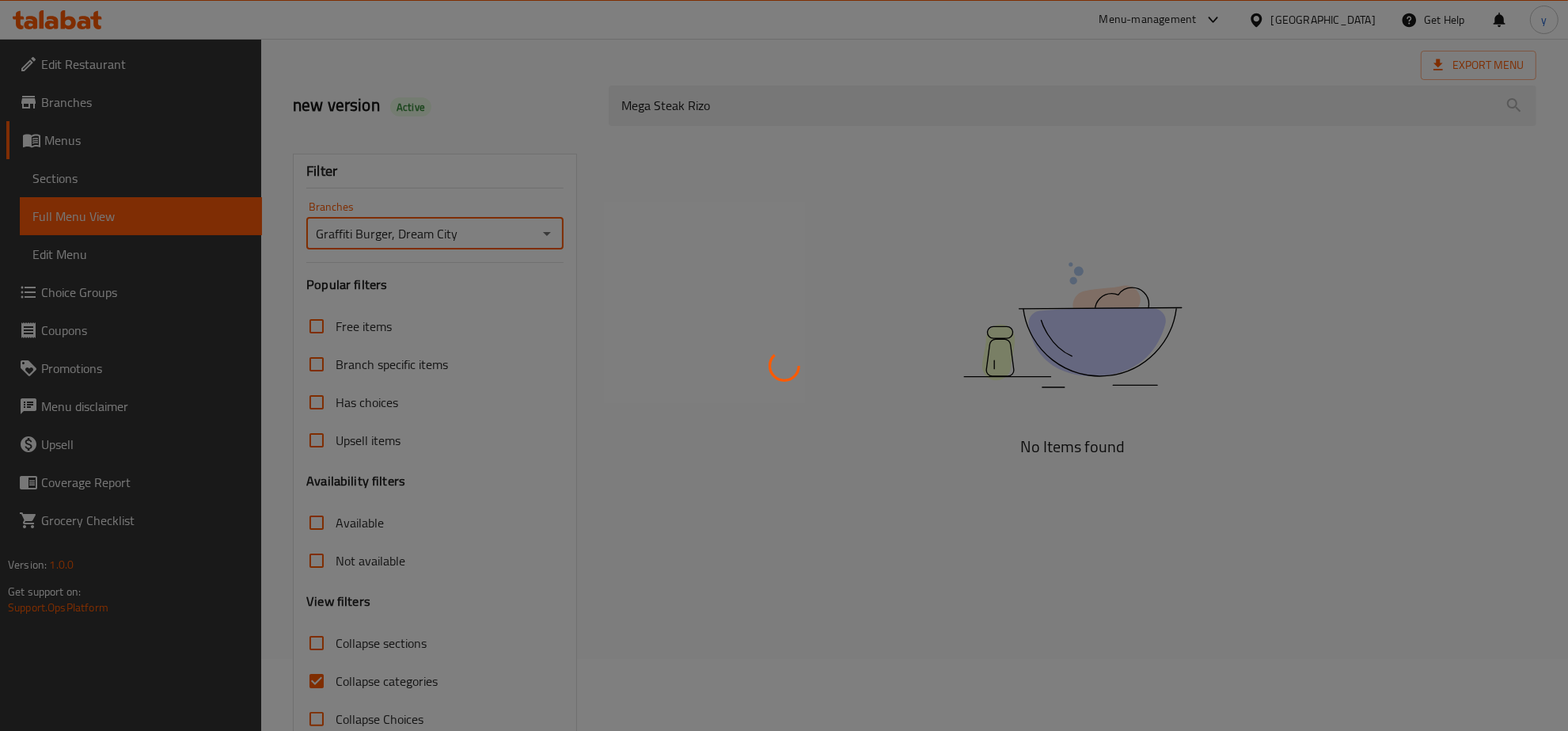
scroll to position [112, 0]
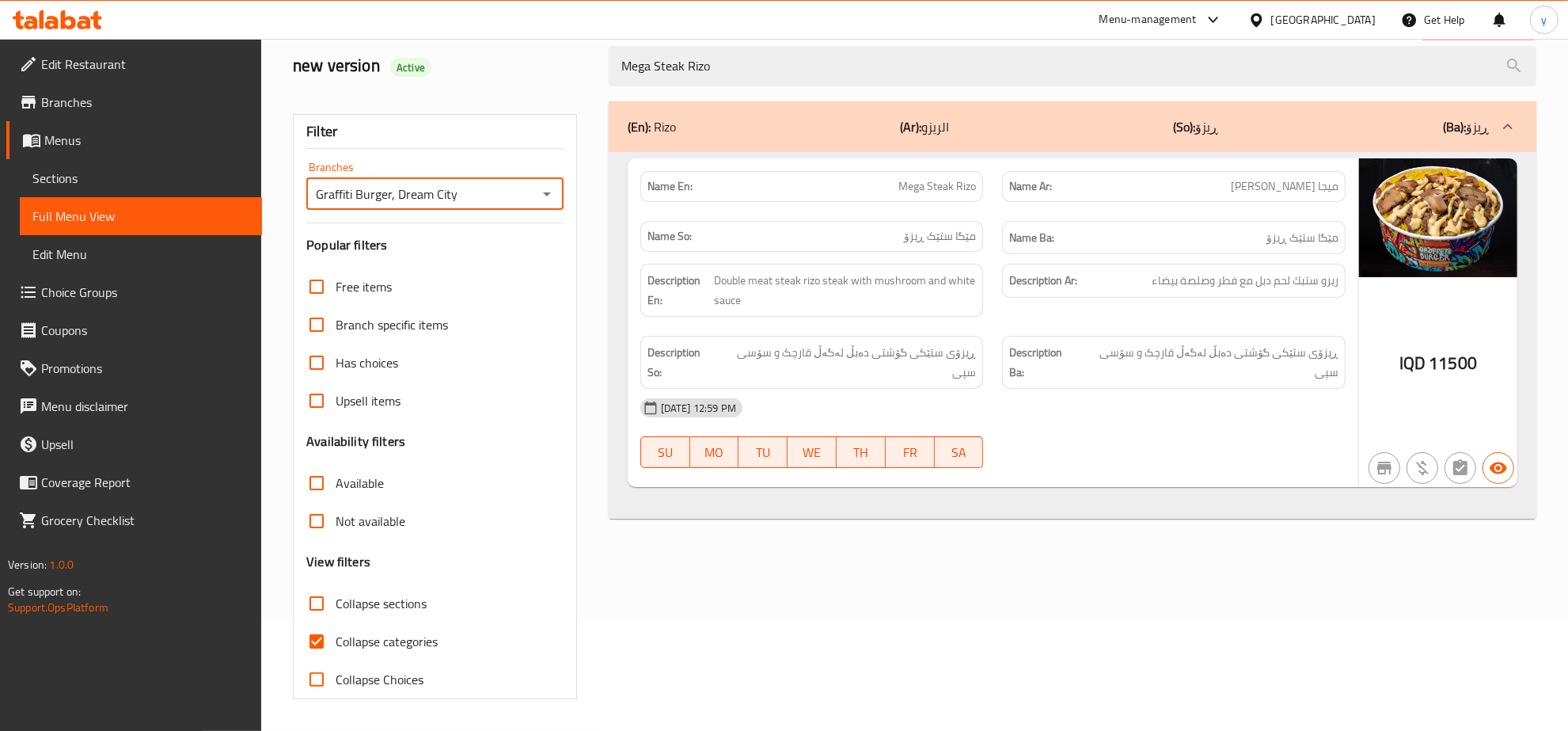
click at [330, 632] on input "Collapse categories" at bounding box center [316, 641] width 38 height 38
checkbox input "false"
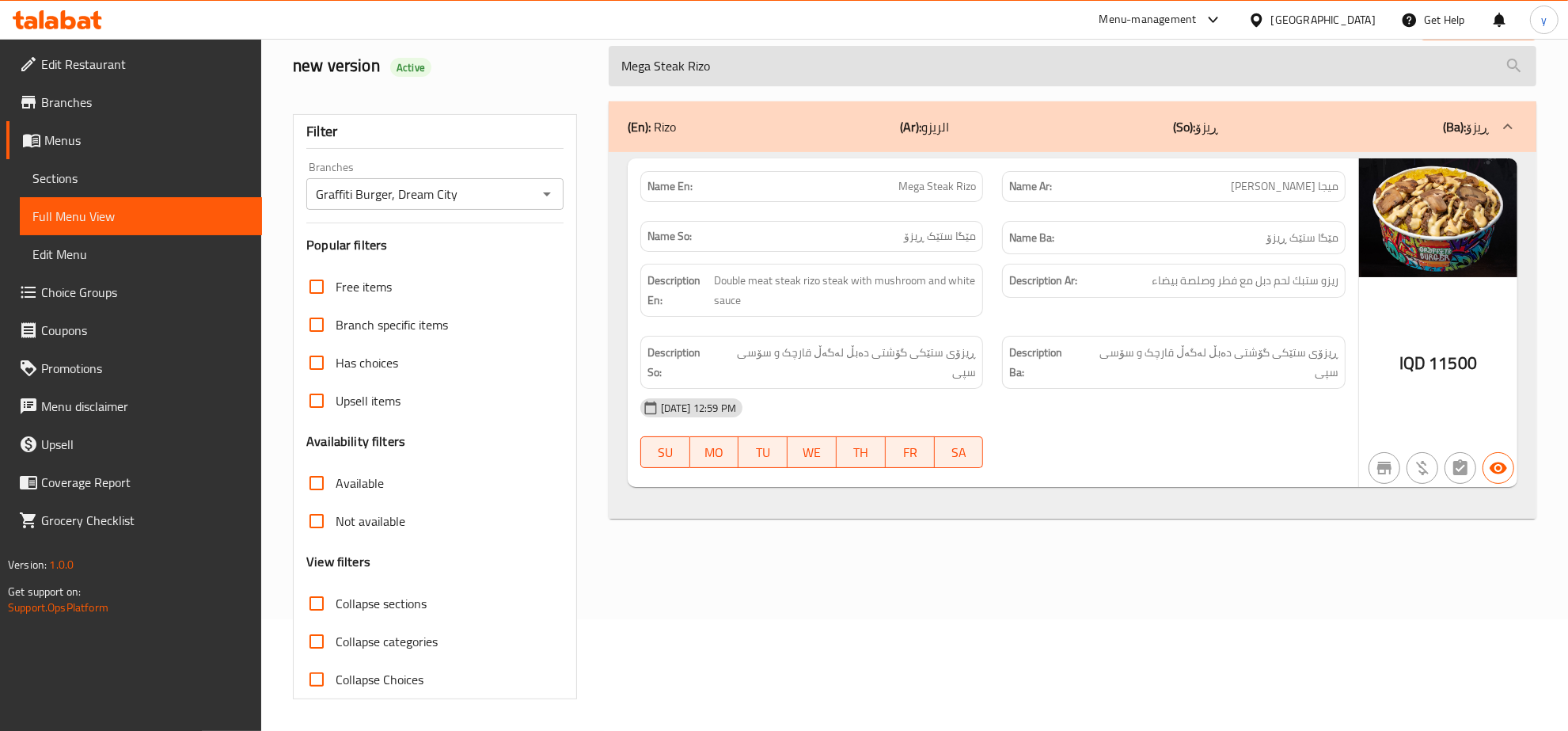
click at [750, 62] on input "Mega Steak Rizo" at bounding box center [1072, 66] width 928 height 41
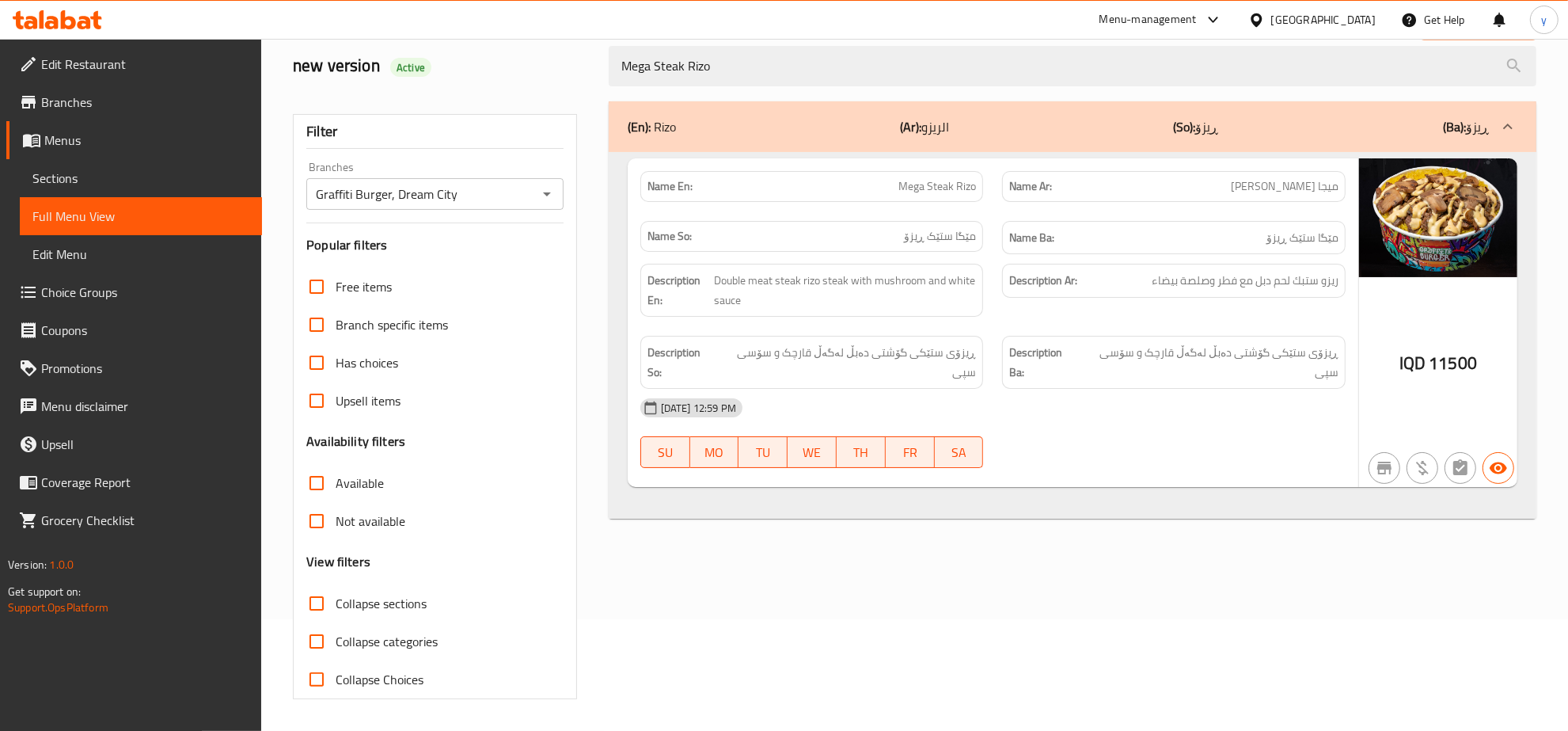
click at [123, 182] on span "Sections" at bounding box center [141, 178] width 217 height 19
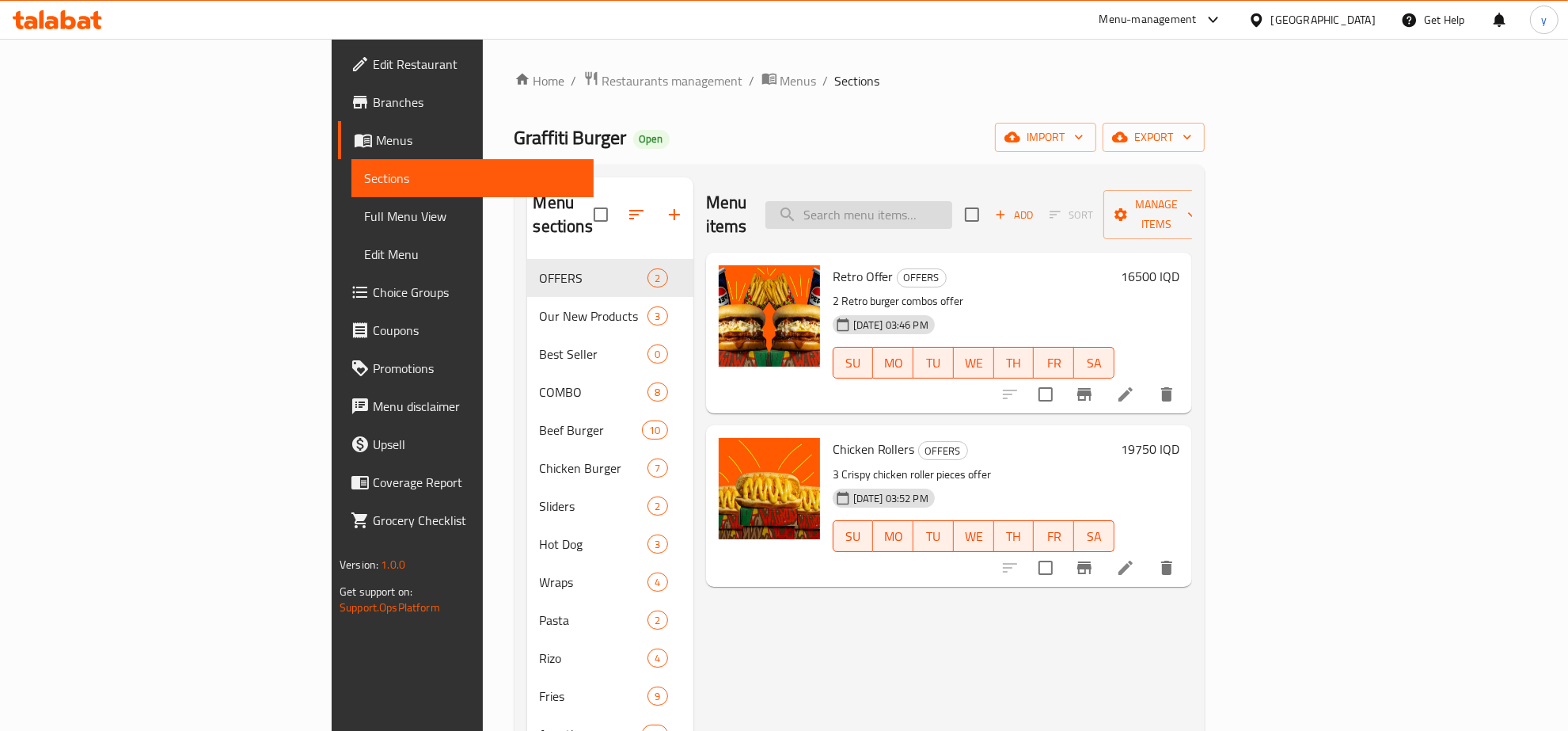
click at [949, 207] on input "search" at bounding box center [858, 215] width 187 height 28
paste input "Twister Style Fries"
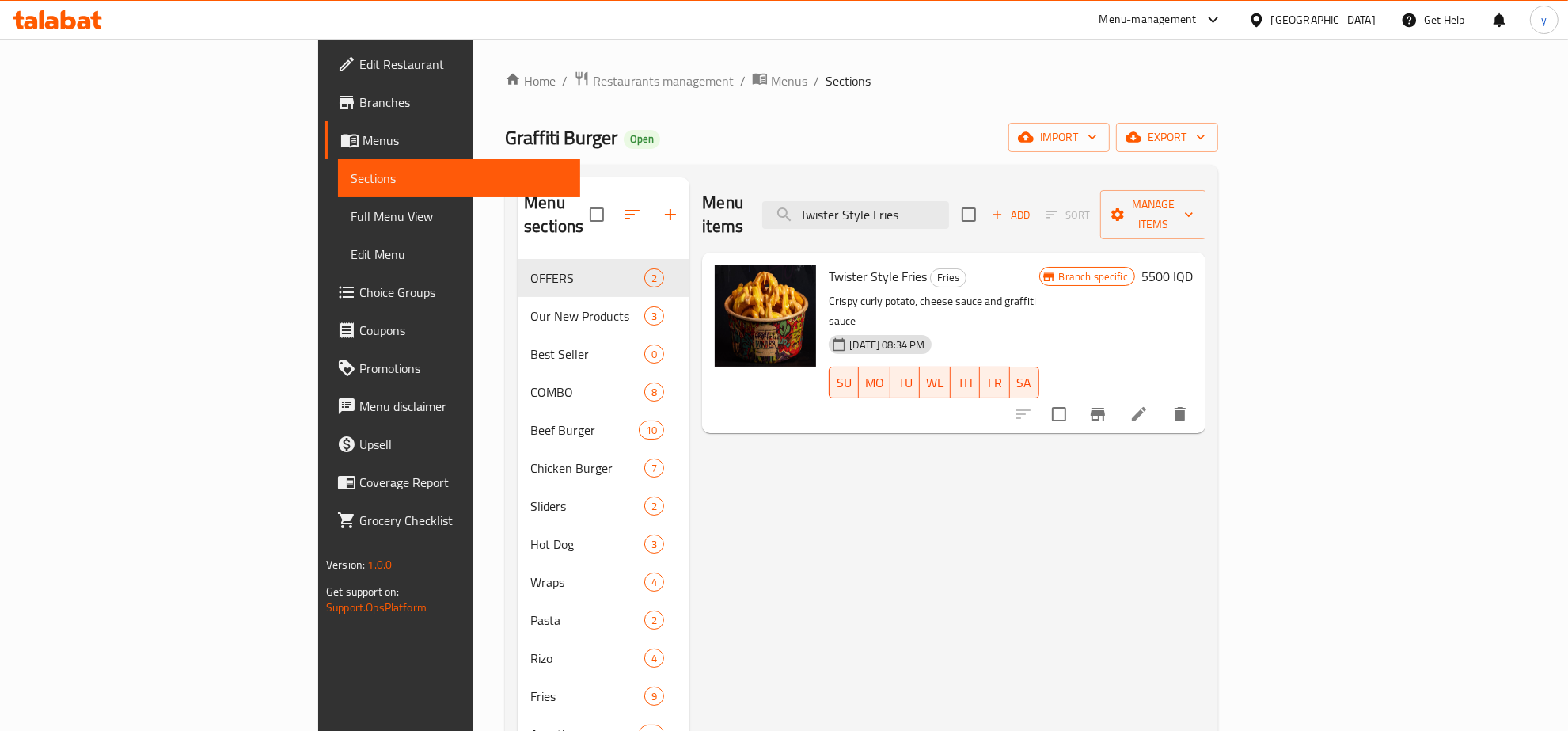
type input "Twister Style Fries"
click at [1161, 400] on li at bounding box center [1138, 414] width 44 height 28
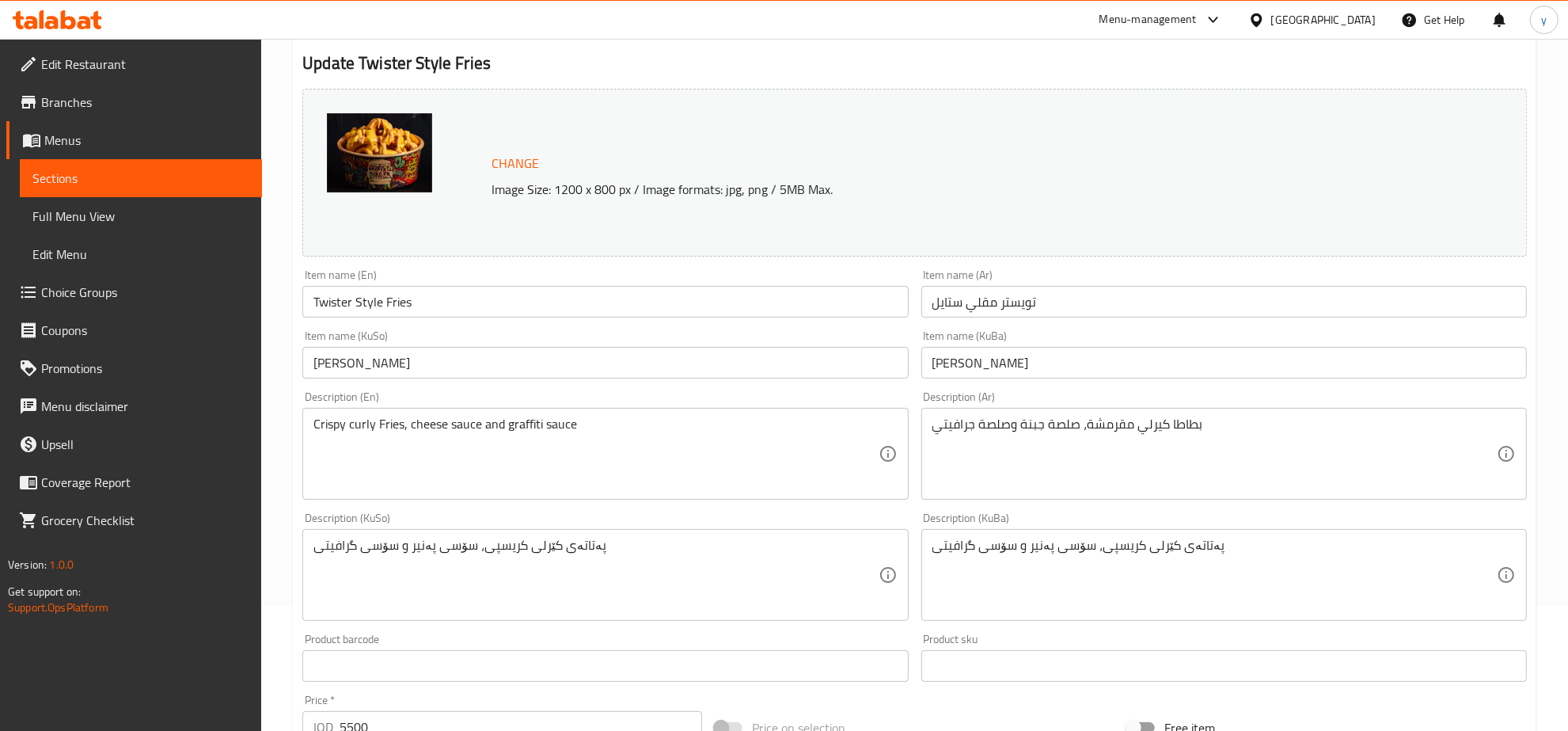
scroll to position [165, 0]
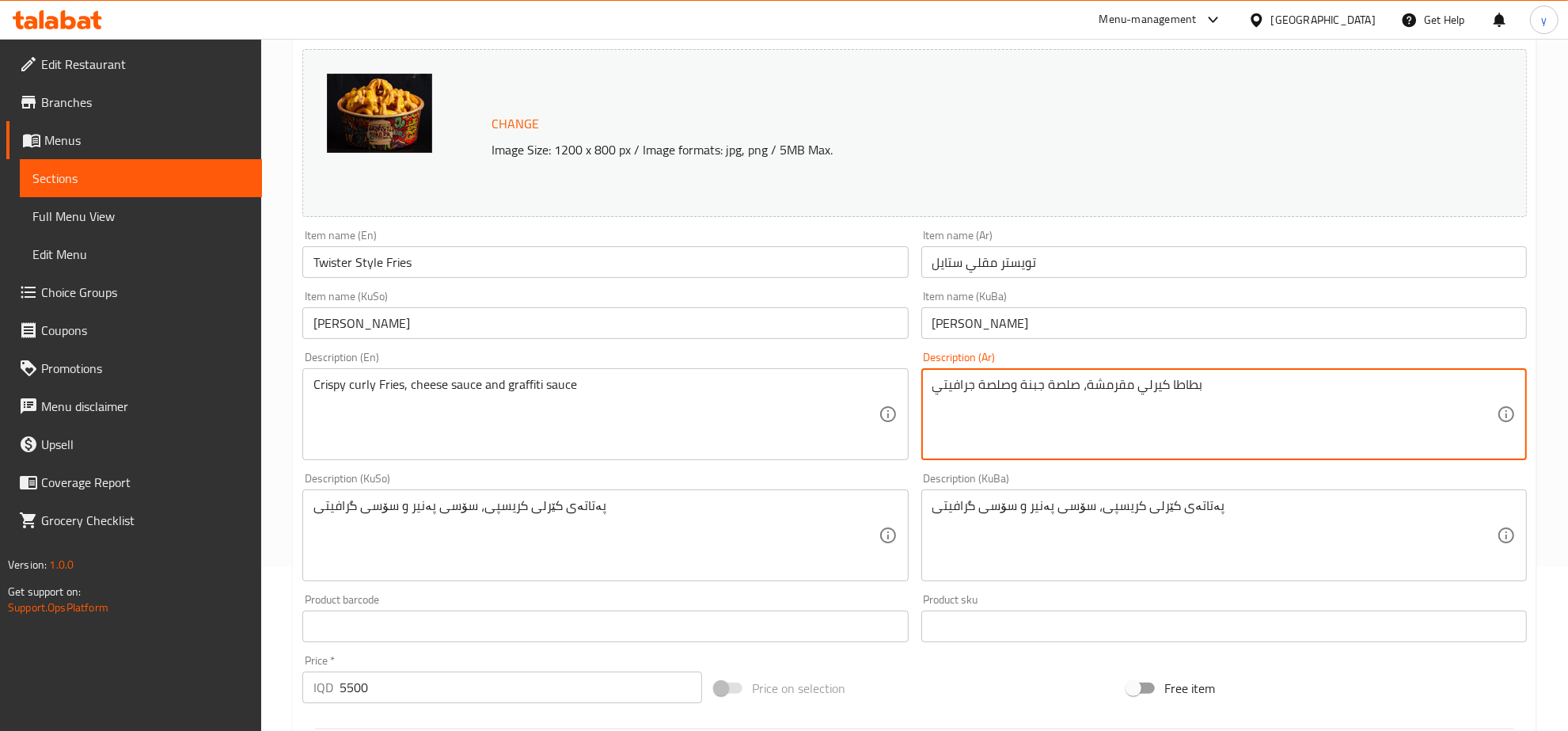
click at [1173, 394] on textarea "بطاطا كيرلي مقرمشة، صلصة جبنة وصلصة جرافيتي" at bounding box center [1214, 414] width 564 height 75
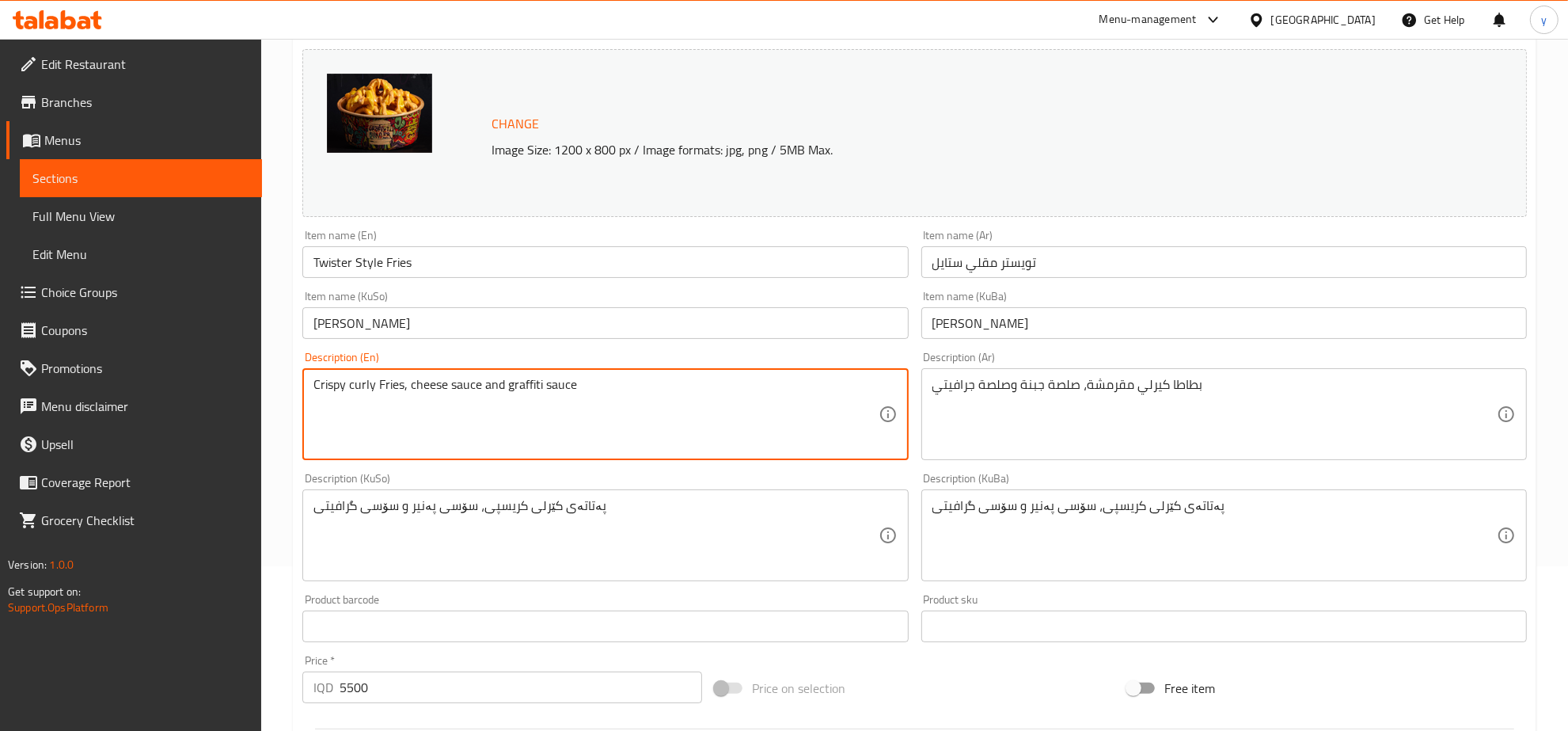
click at [400, 390] on textarea "Crispy curly Fries, cheese sauce and graffiti sauce" at bounding box center [595, 414] width 564 height 75
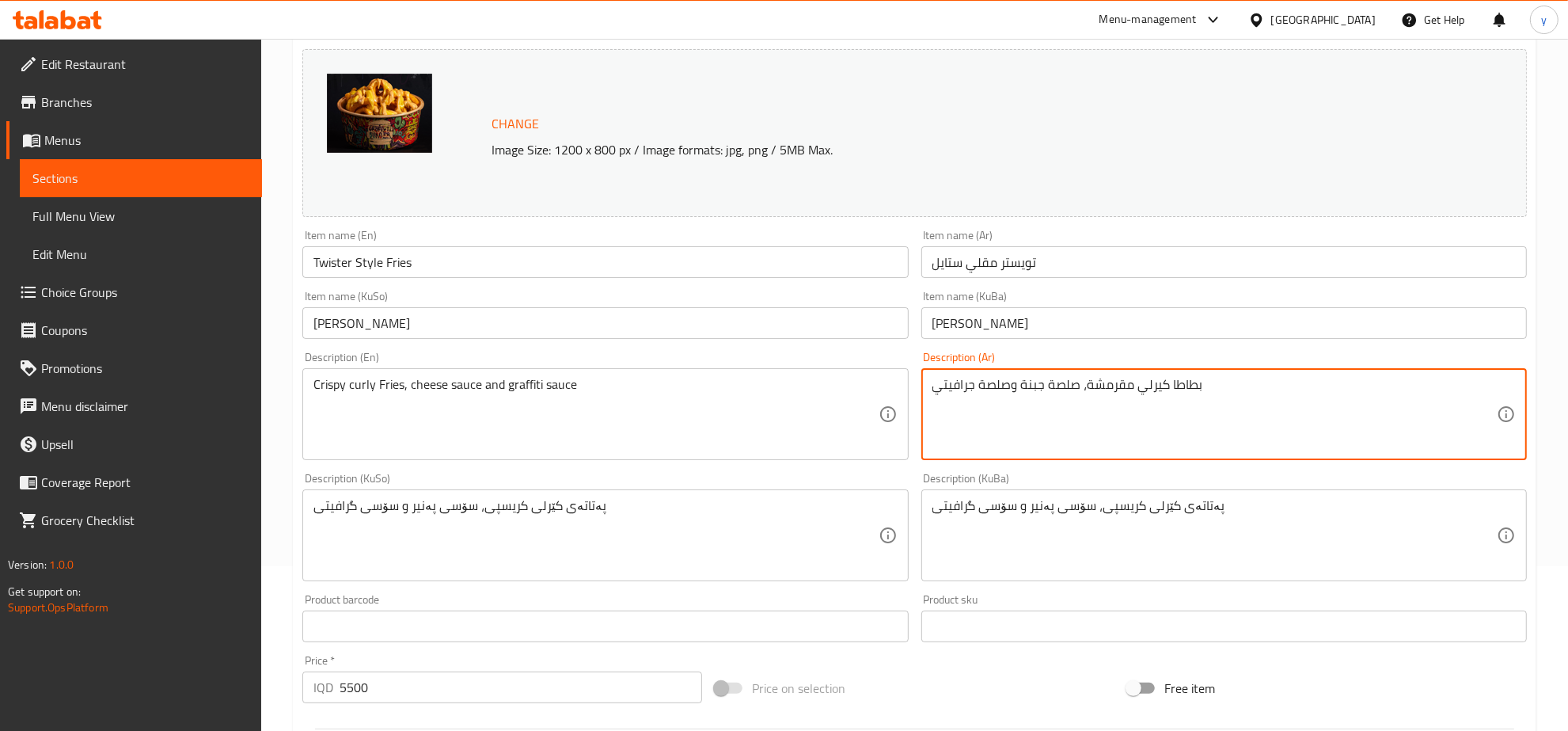
click at [1175, 377] on textarea "بطاطا كيرلي مقرمشة، صلصة جبنة وصلصة جرافيتي" at bounding box center [1214, 414] width 564 height 75
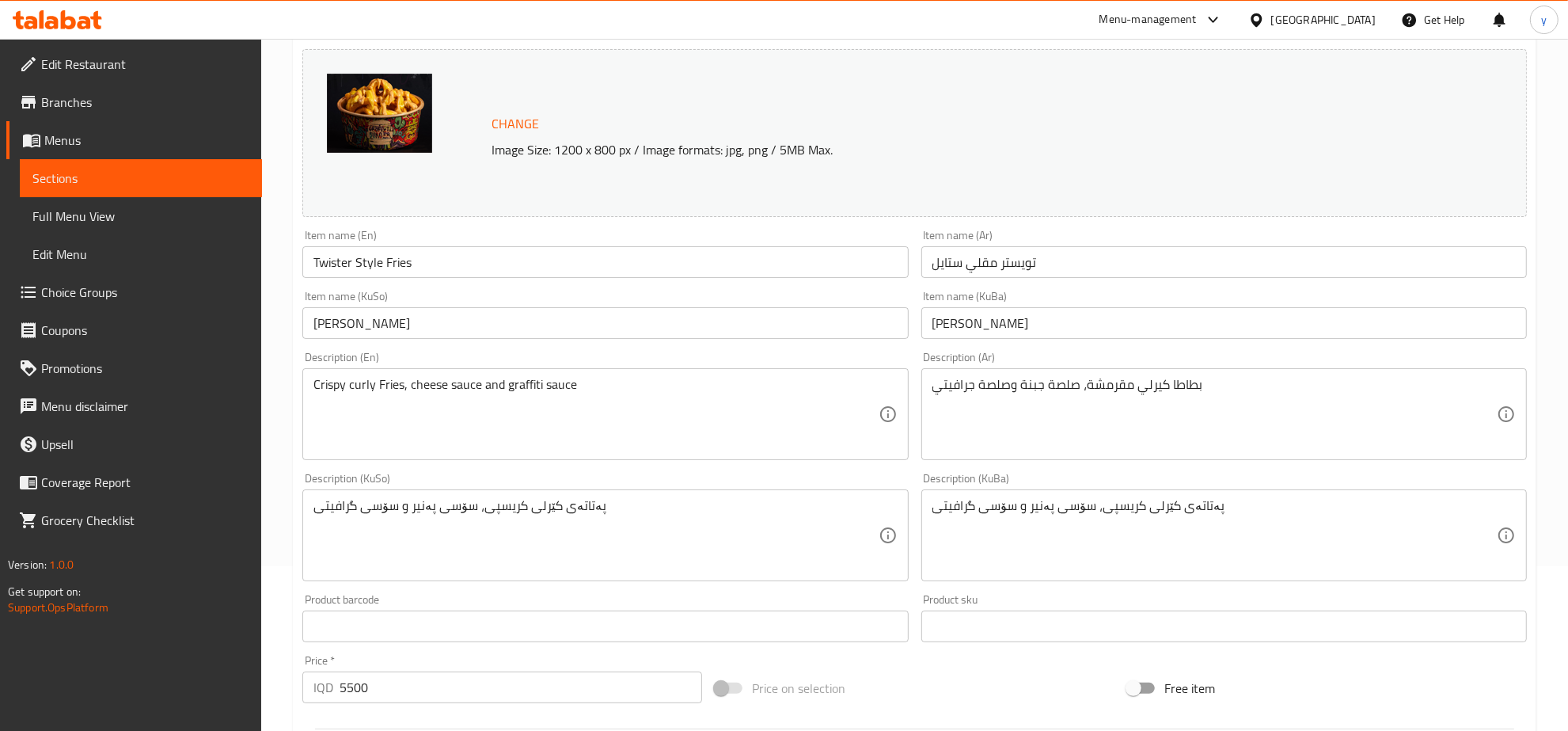
click at [863, 477] on div "Description (KuSo) پەتاتەی کێرلی کریسپی، سۆسی پەنیر و سۆسی گرافیتی Description …" at bounding box center [605, 527] width 606 height 109
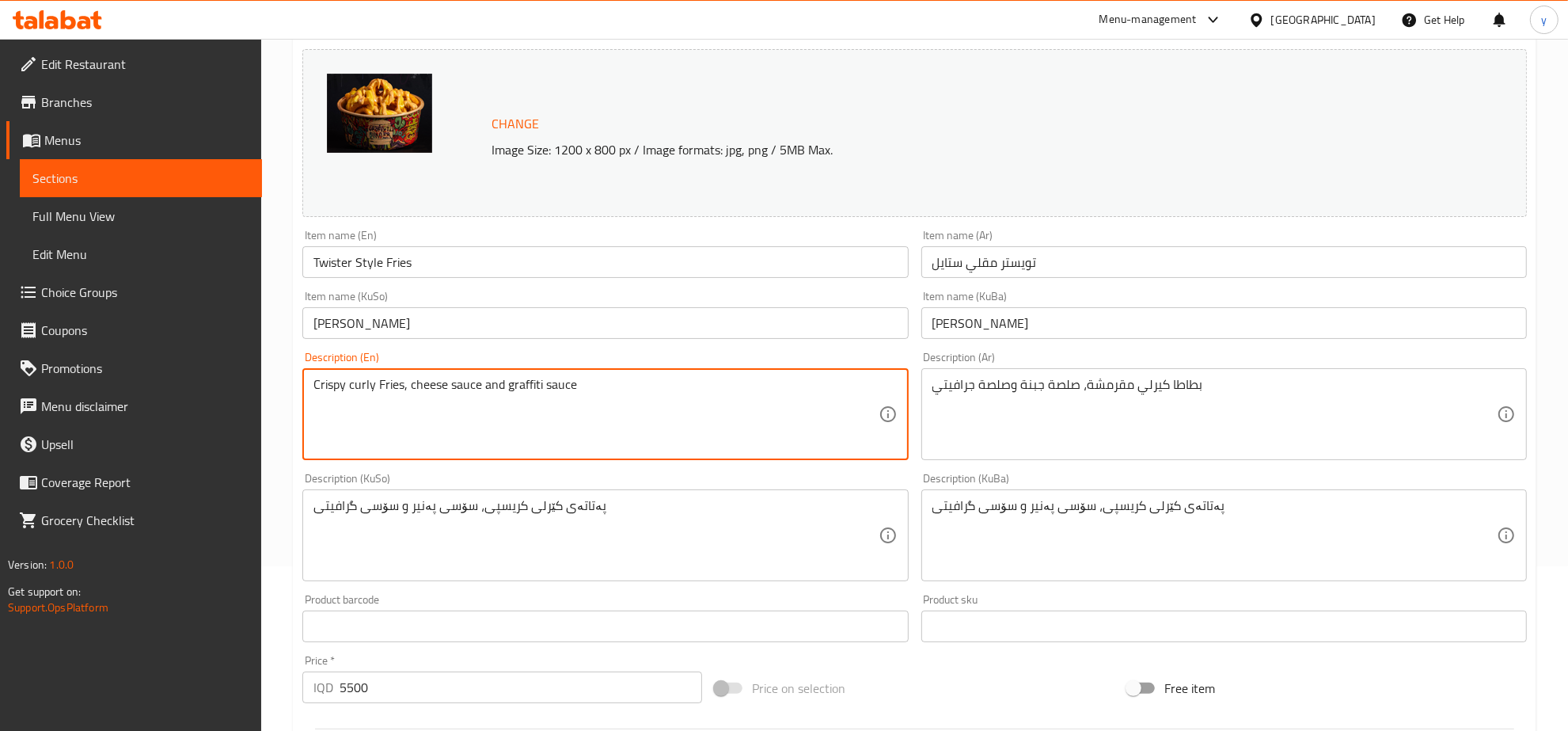
drag, startPoint x: 401, startPoint y: 389, endPoint x: 376, endPoint y: 389, distance: 25.0
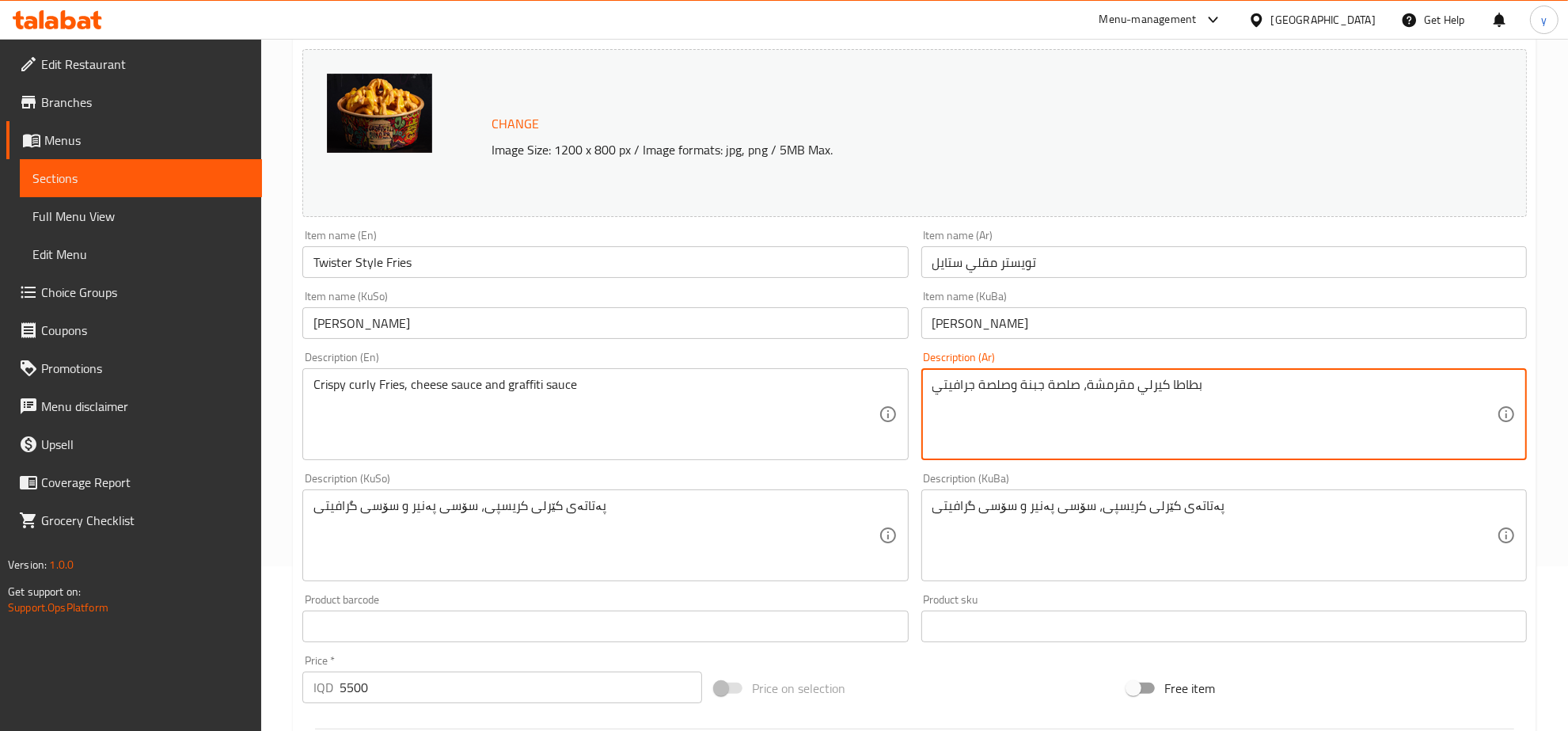
click at [1195, 381] on textarea "بطاطا كيرلي مقرمشة، صلصة جبنة وصلصة جرافيتي" at bounding box center [1214, 414] width 564 height 75
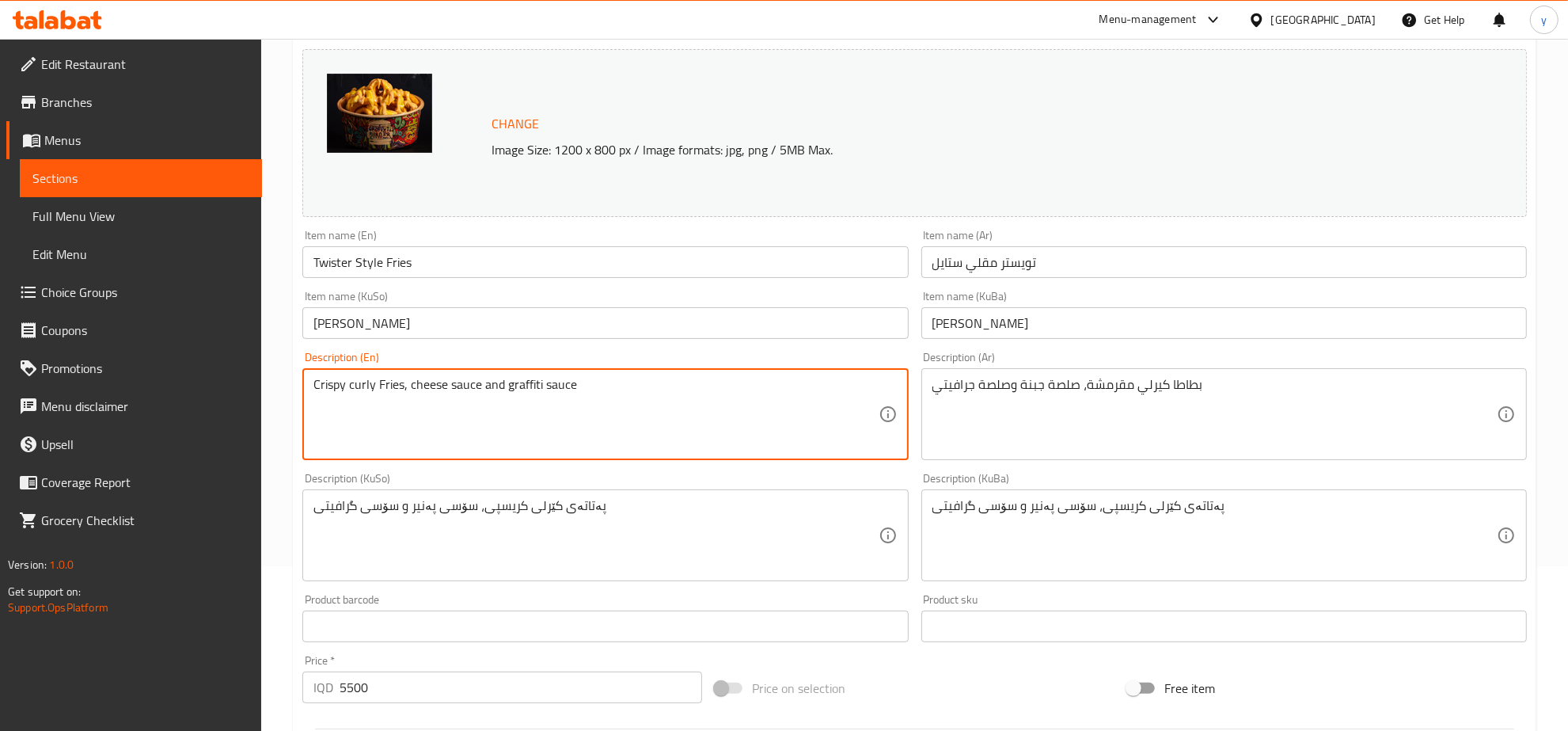
drag, startPoint x: 402, startPoint y: 384, endPoint x: 376, endPoint y: 390, distance: 26.7
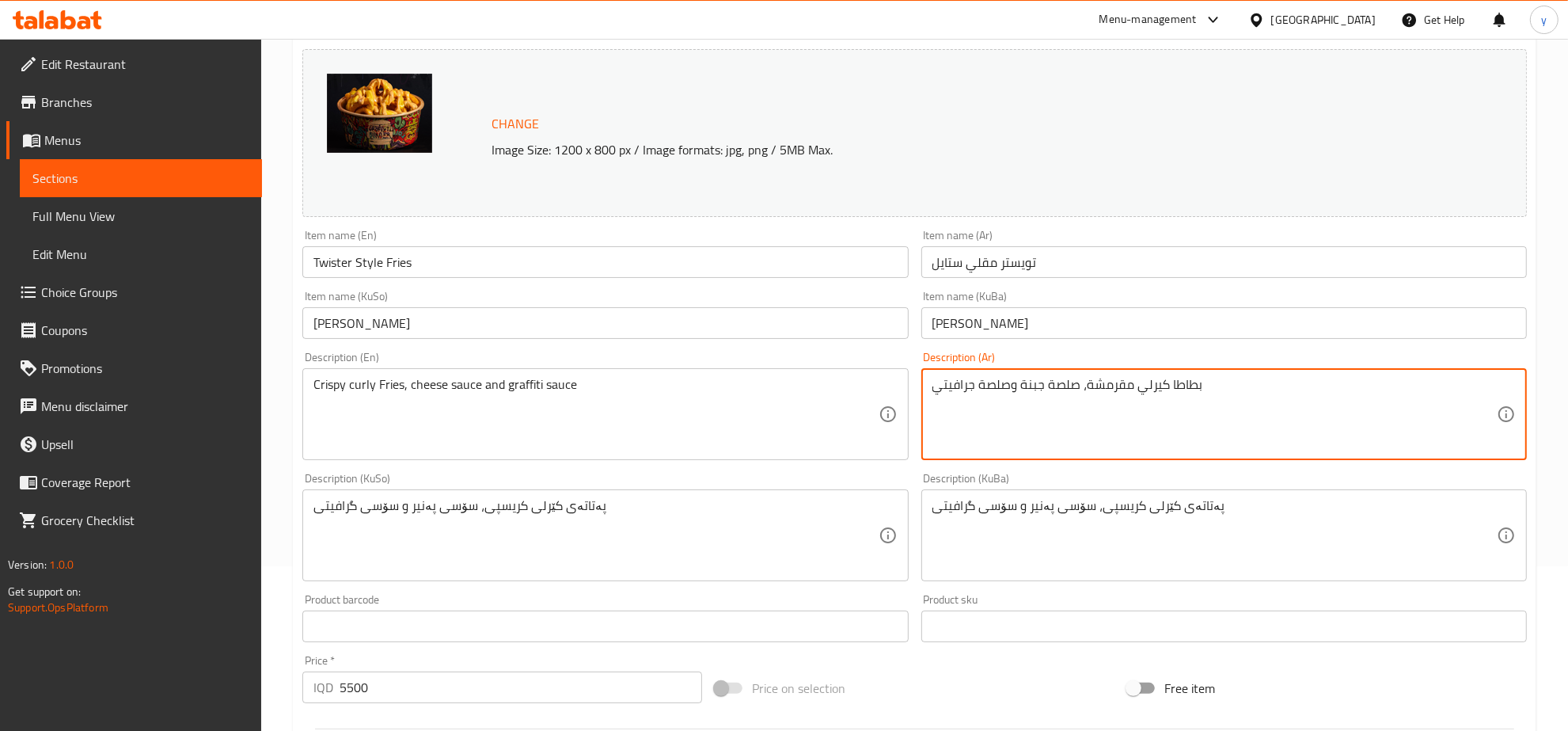
drag, startPoint x: 1208, startPoint y: 385, endPoint x: 1150, endPoint y: 376, distance: 58.7
click at [1177, 381] on textarea "بطاطا كيرلي مقرمشة، صلصة جبنة وصلصة جرافيتي" at bounding box center [1214, 414] width 564 height 75
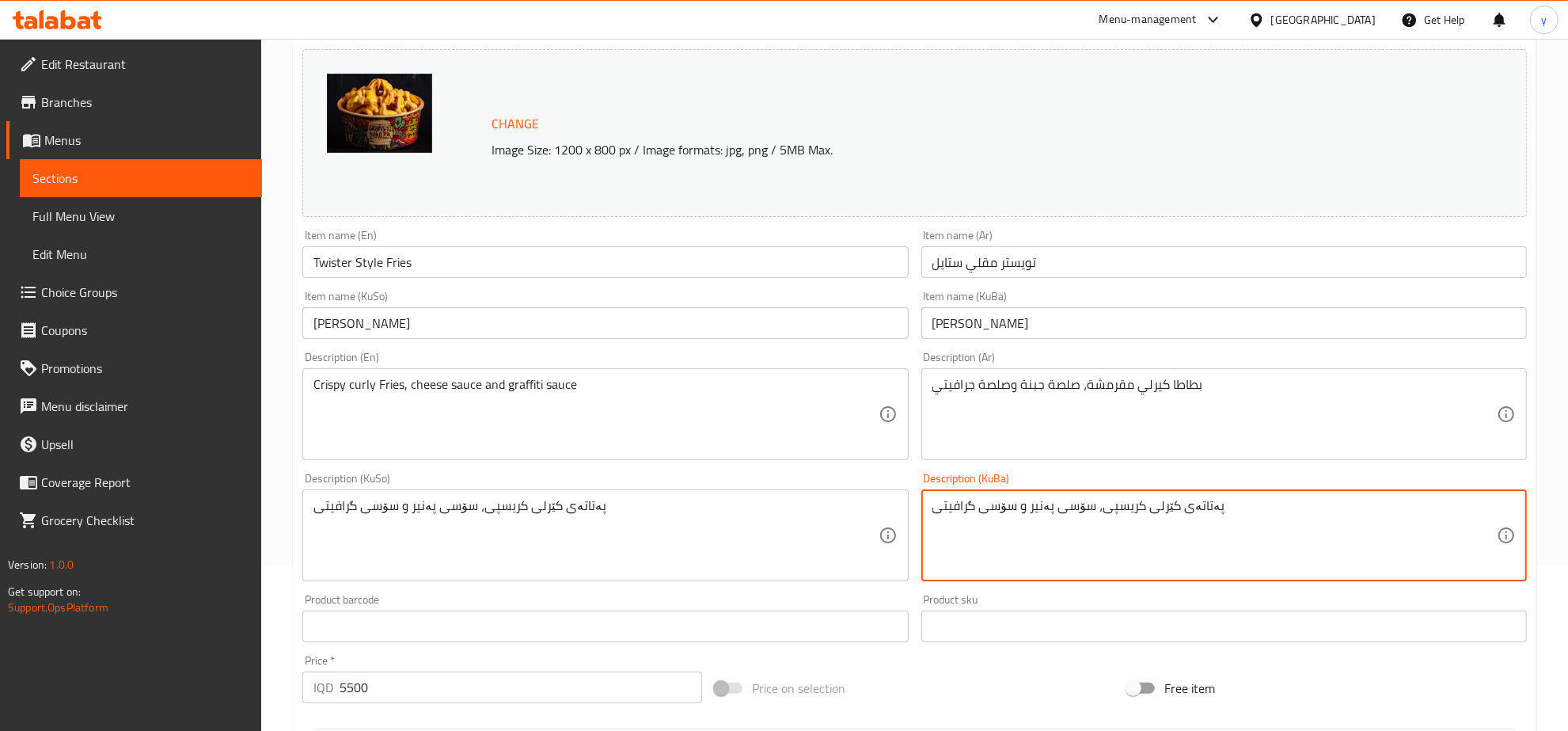
click at [1111, 508] on textarea "پەتاتەی کێرلی کریسپی، سۆسی پەنیر و سۆسی گرافیتی" at bounding box center [1214, 535] width 564 height 75
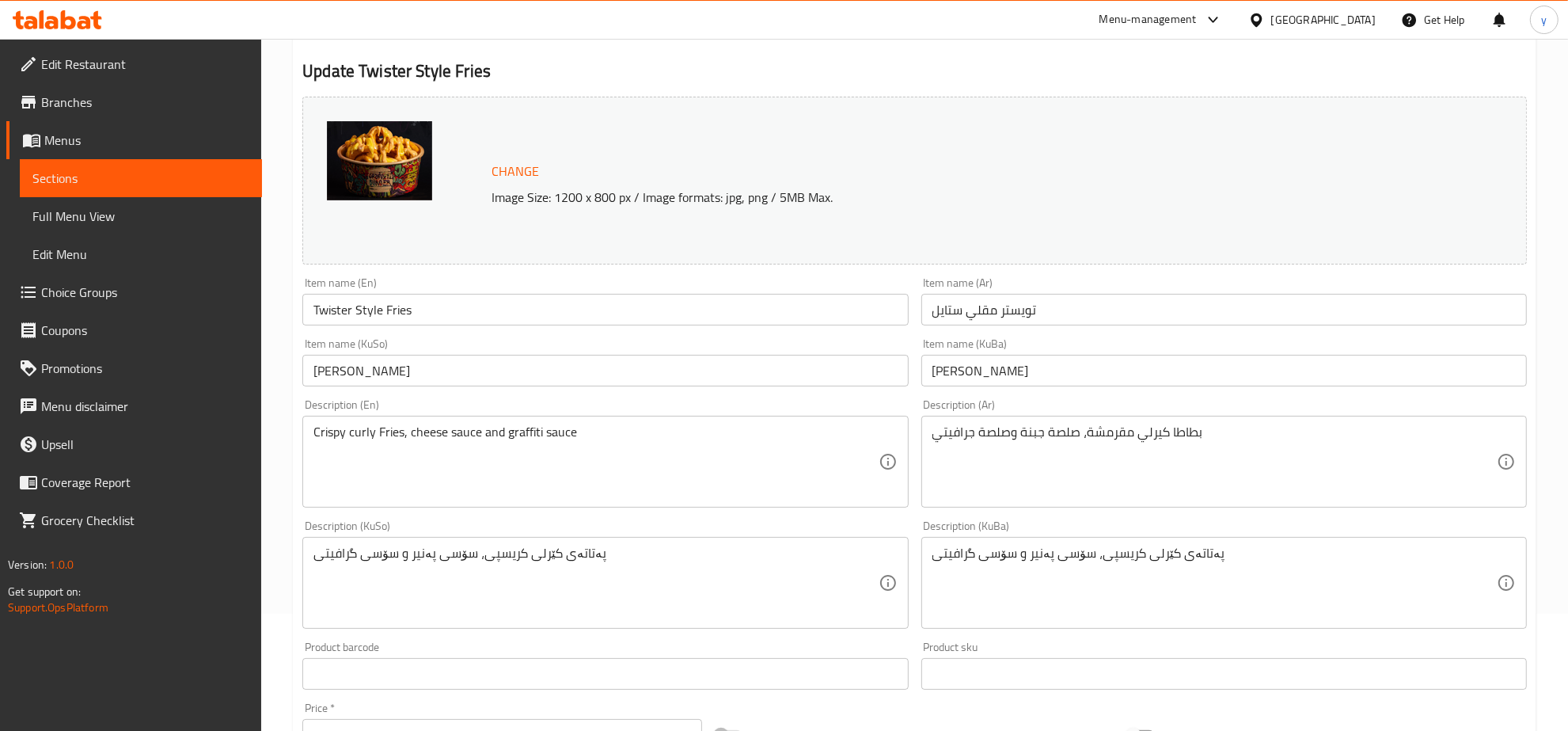
scroll to position [0, 0]
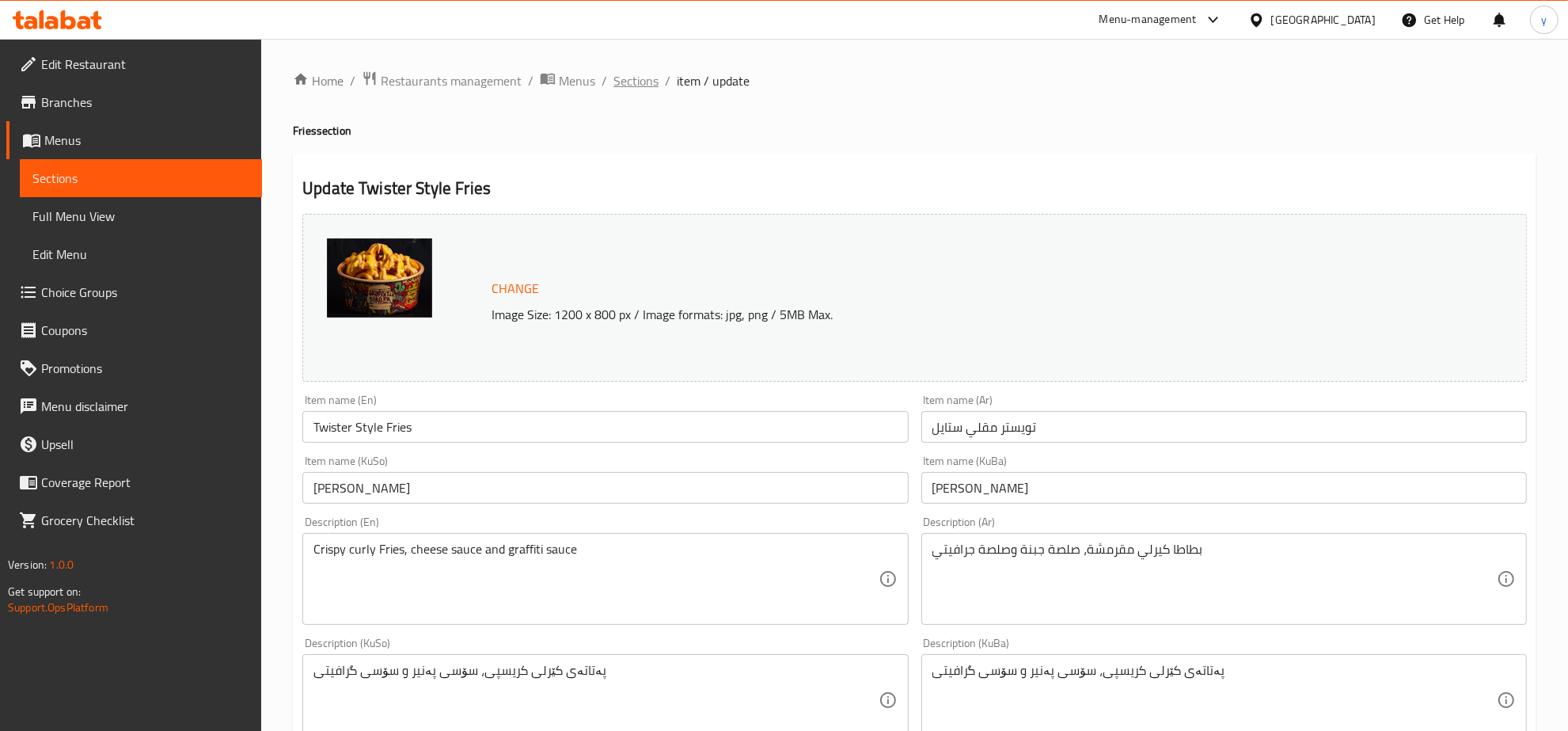
click at [626, 73] on span "Sections" at bounding box center [636, 81] width 45 height 19
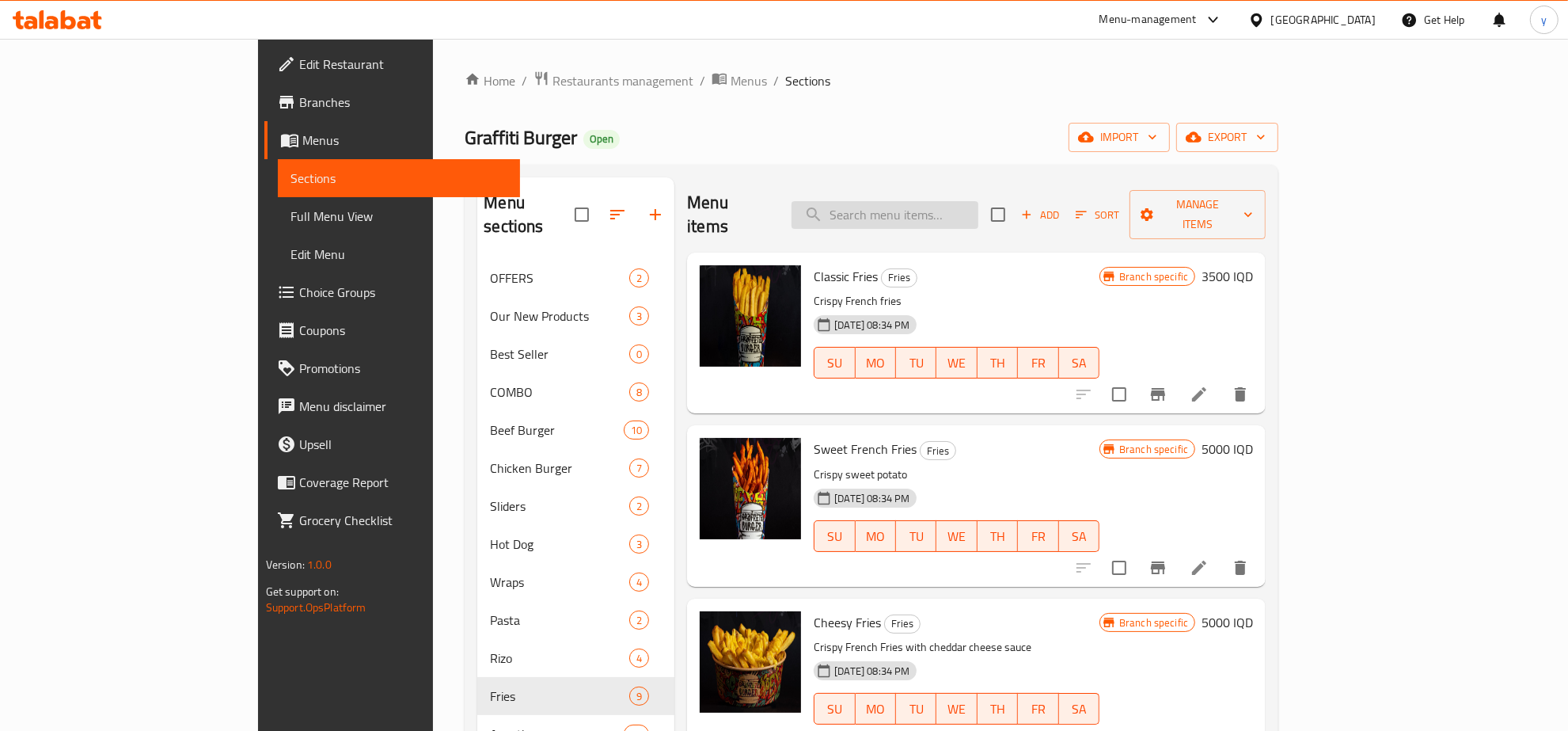
click at [969, 203] on input "search" at bounding box center [885, 215] width 187 height 28
paste input "Twister Style Fries"
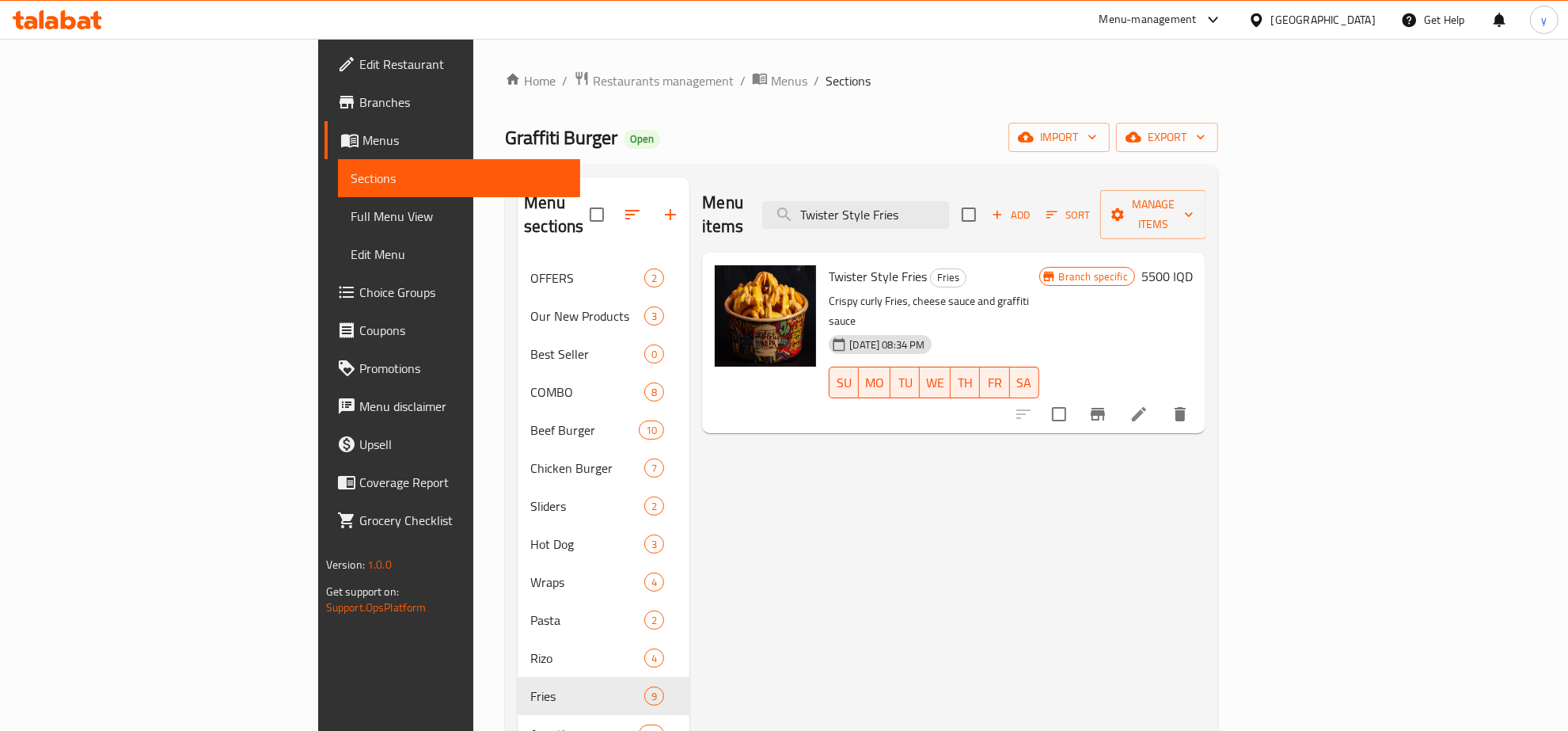
type input "Twister Style Fries"
click at [1161, 400] on li at bounding box center [1138, 414] width 44 height 28
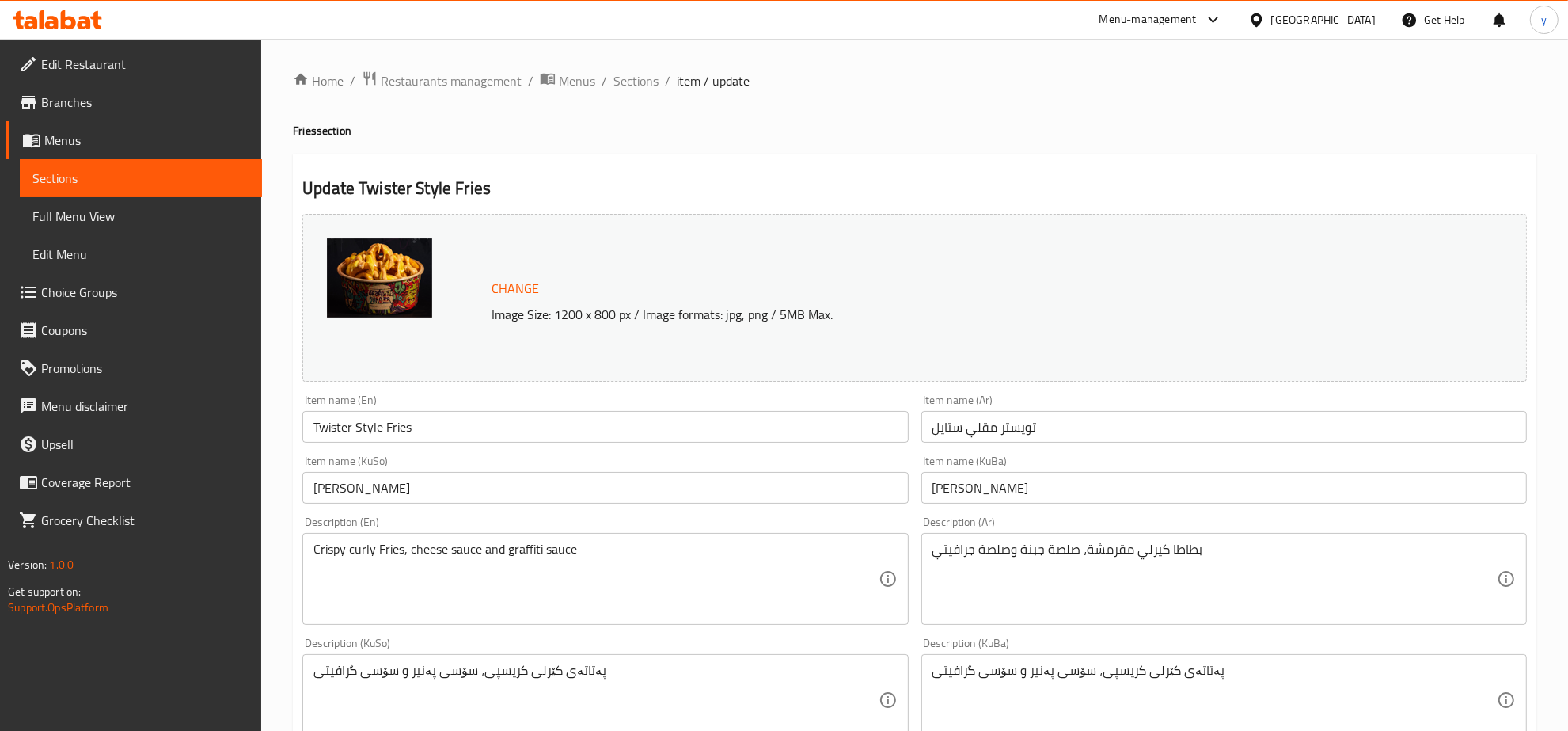
scroll to position [165, 0]
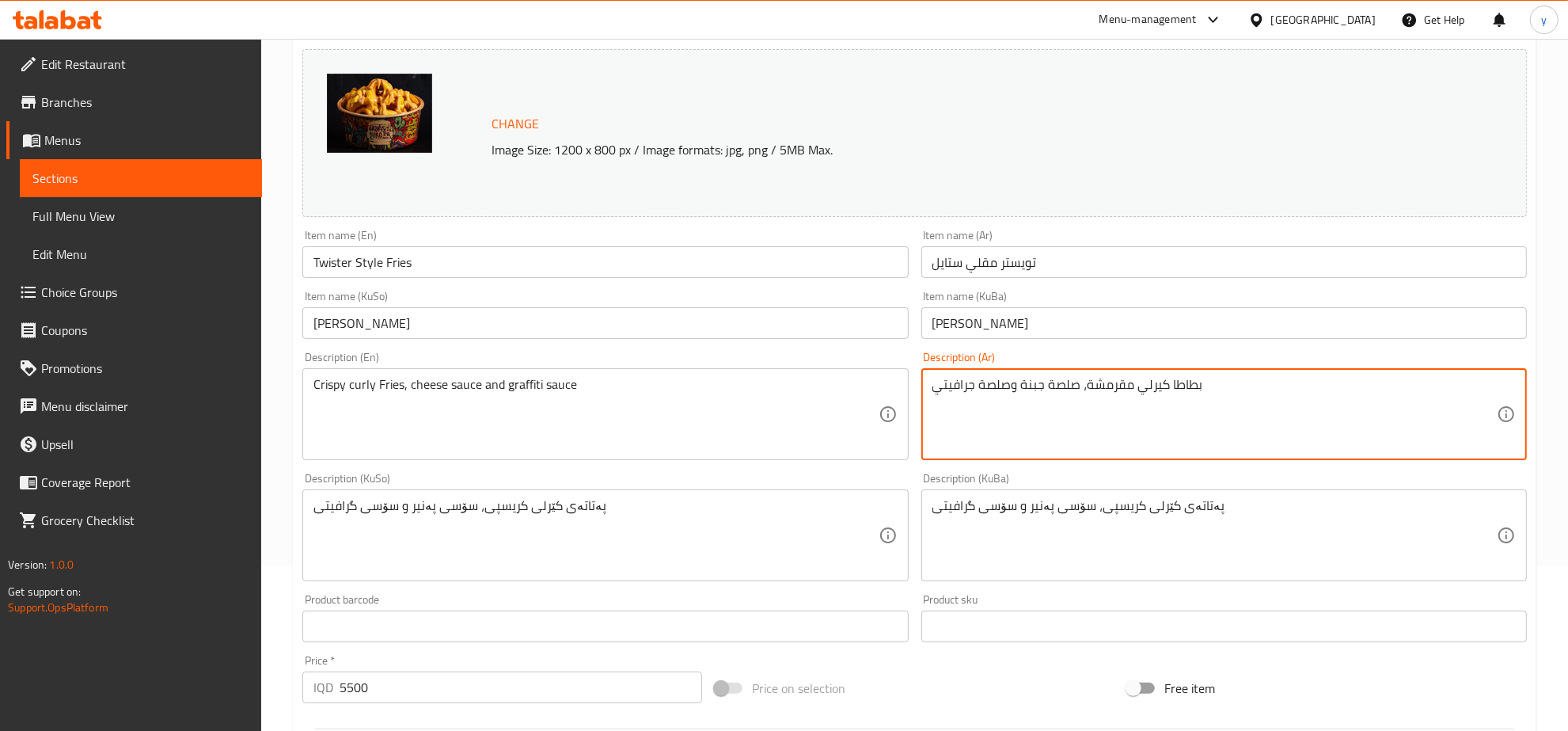
click at [1193, 388] on textarea "بطاطا كيرلي مقرمشة، صلصة جبنة وصلصة جرافيتي" at bounding box center [1214, 414] width 564 height 75
type textarea "فرايز كيرلي مقرمشة، صلصة جبنة وصلصة جرافيتي"
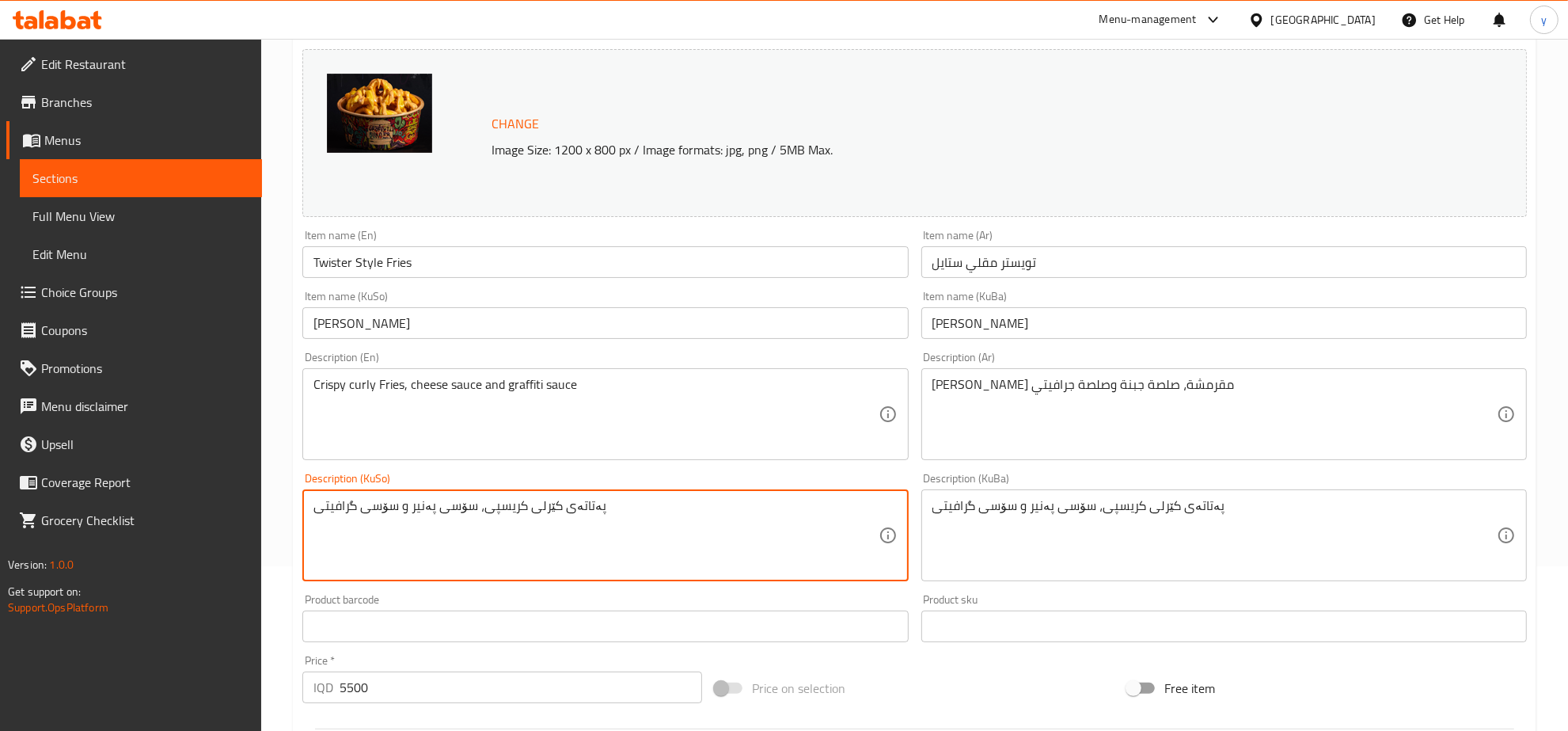
click at [588, 515] on textarea "پەتاتەی کێرلی کریسپی، سۆسی پەنیر و سۆسی گرافیتی" at bounding box center [595, 535] width 564 height 75
type textarea "فرایزی کێرلی کریسپی، سۆسی پەنیر و سۆسی گرافیتی"
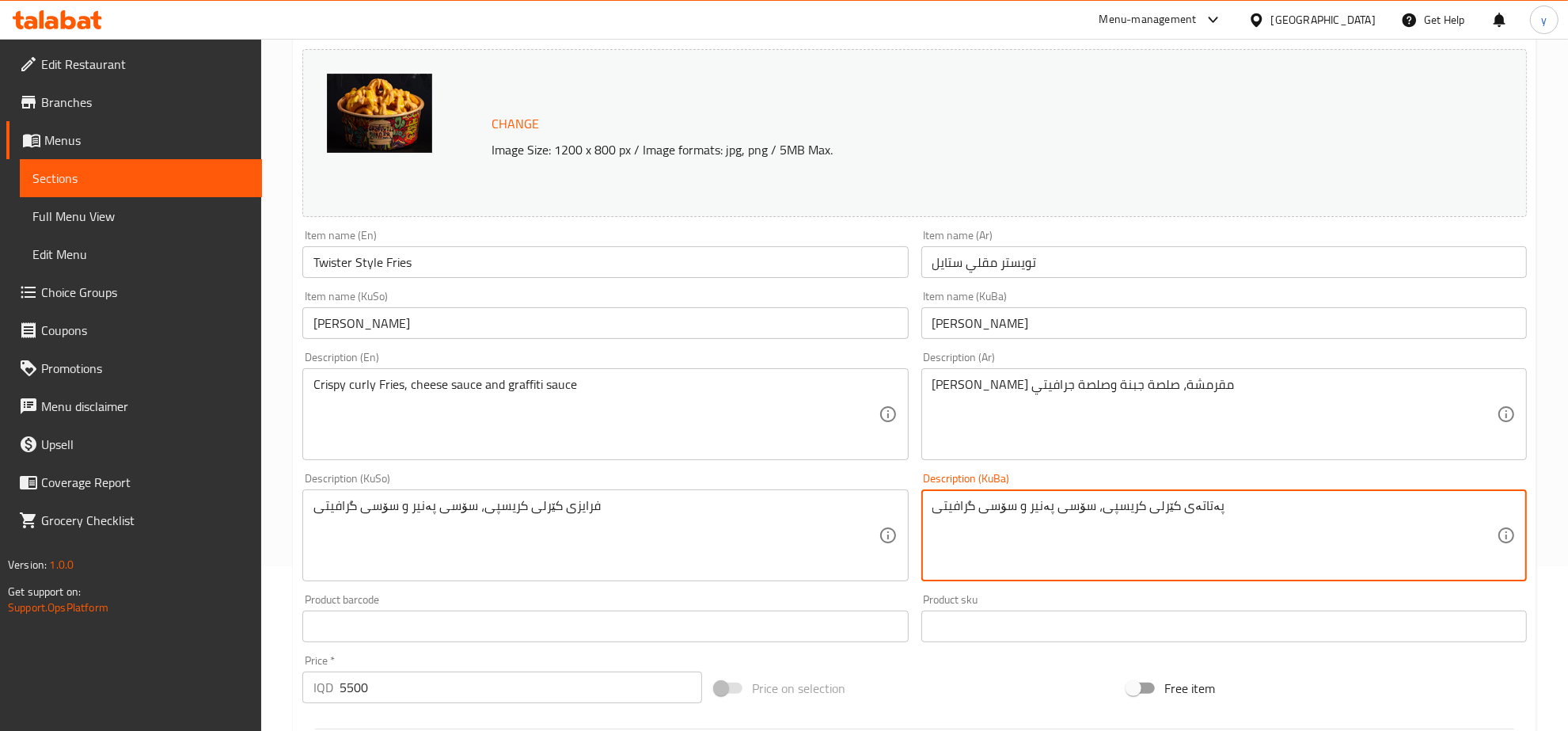
click at [1027, 529] on textarea "پەتاتەی کێرلی کریسپی، سۆسی پەنیر و سۆسی گرافیتی" at bounding box center [1214, 535] width 564 height 75
paste textarea "رایز"
type textarea "فرایزی کێرلی کریسپی، سۆسی پەنیر و سۆسی گرافیتی"
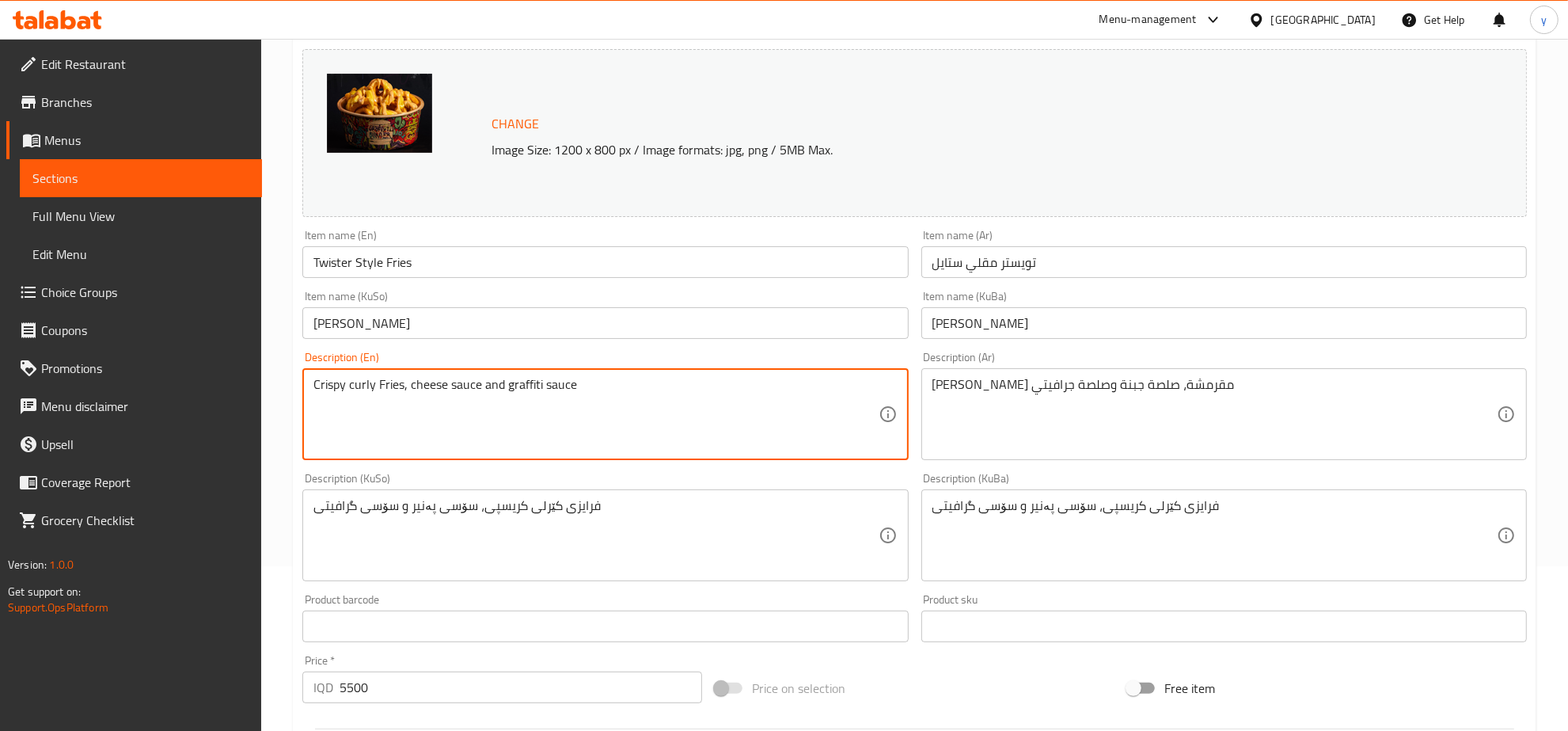
click at [390, 390] on textarea "Crispy curly Fries, cheese sauce and graffiti sauce" at bounding box center [595, 414] width 564 height 75
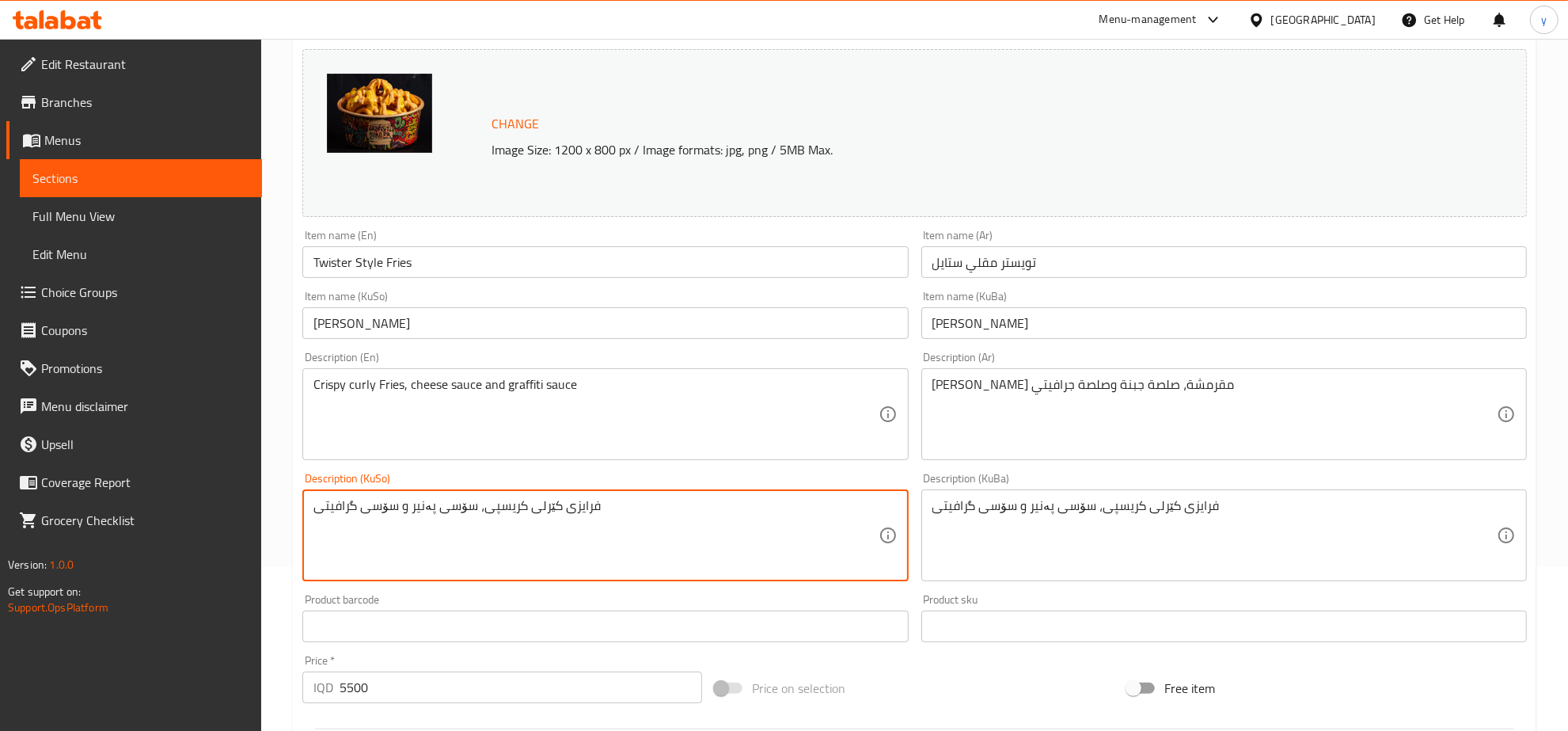
click at [576, 504] on textarea "فرایزی کێرلی کریسپی، سۆسی پەنیر و سۆسی گرافیتی" at bounding box center [595, 535] width 564 height 75
paste textarea "فرایس"
click at [582, 505] on textarea "فرافرایسزی کێرلی کریسپی، سۆسی پەنیر و سۆسی گرافیتی" at bounding box center [595, 535] width 564 height 75
click at [582, 505] on textarea "فرافرایسزی کێرلی کریسپی، سۆسی پەنیر و سۆسی گرافیتی" at bounding box center [595, 535] width 564 height 75
paste textarea "فرایس"
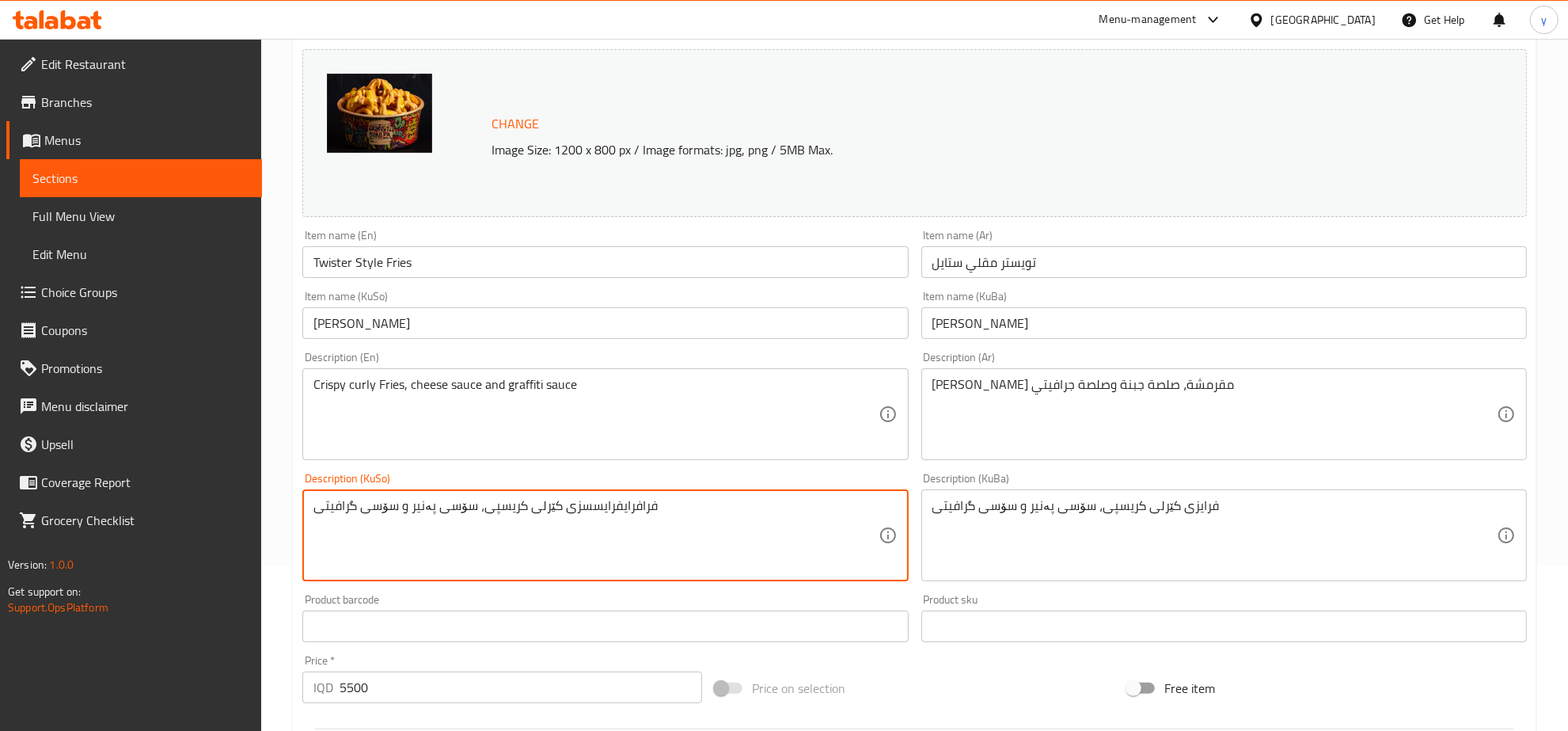
click at [616, 495] on div "فرافرایفرایسسزی کێرلی کریسپی، سۆسی پەنیر و سۆسی گرافیتی Description (KuSo)" at bounding box center [605, 535] width 606 height 92
click at [611, 520] on textarea "فرافرایفرایسسزی کێرلی کریسپی، سۆسی پەنیر و سۆسی گرافیتی" at bounding box center [595, 535] width 564 height 75
paste textarea "یس"
type textarea "فرایسی کێرلی کریسپی، سۆسی پەنیر و سۆسی گرافیتی"
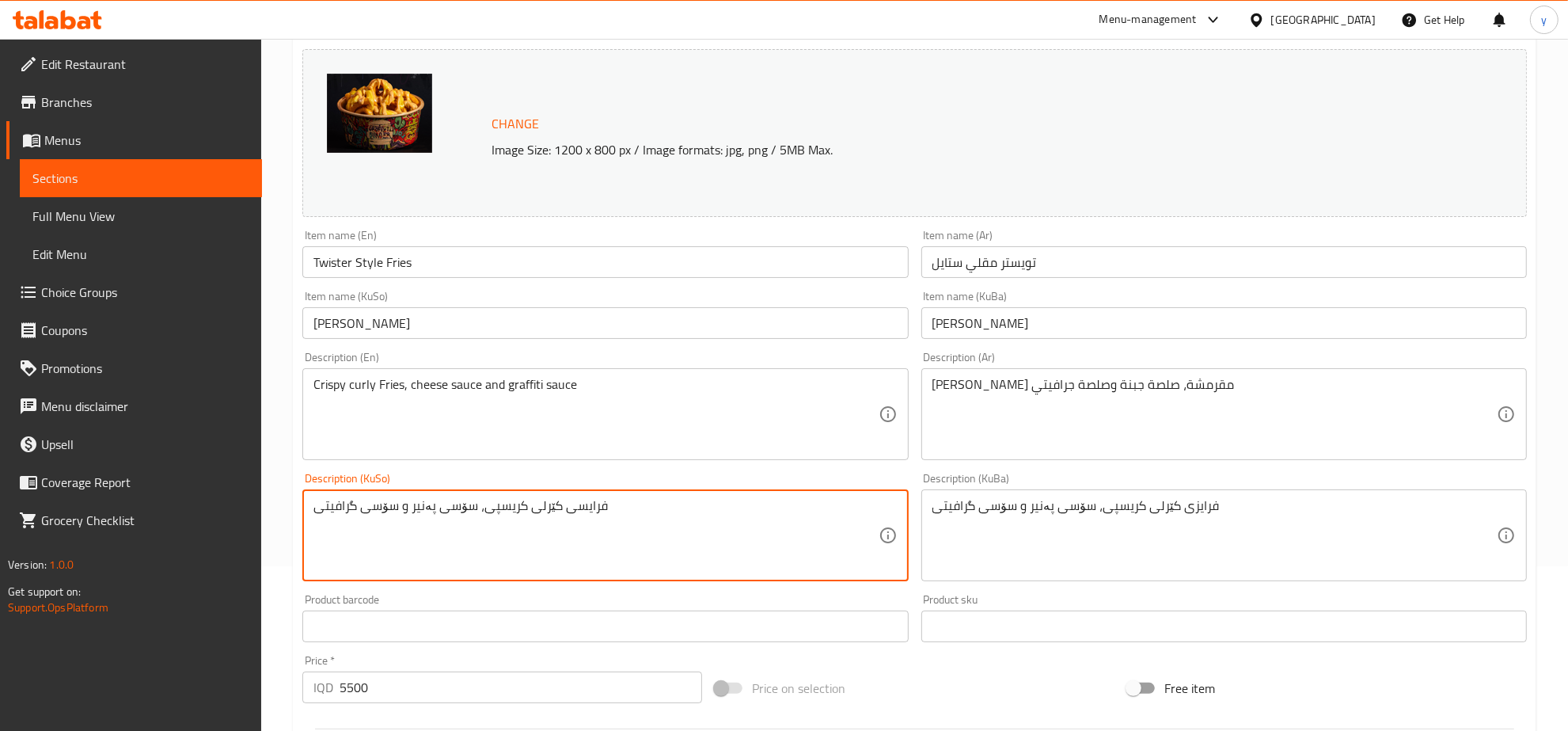
click at [576, 497] on div "فرایسی کێرلی کریسپی، سۆسی پەنیر و سۆسی گرافیتی Description (KuSo)" at bounding box center [605, 535] width 606 height 92
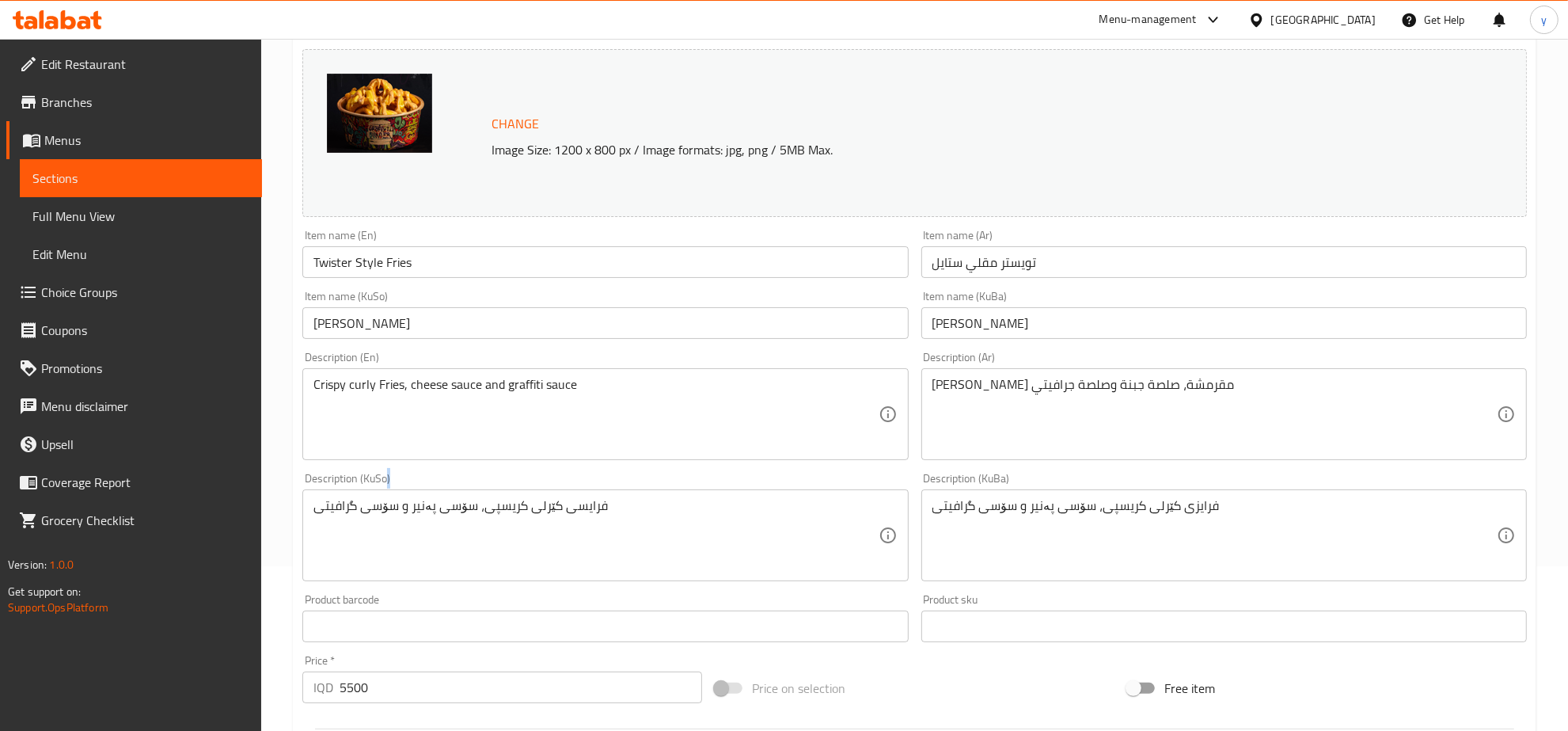
click at [576, 497] on div "فرایسی کێرلی کریسپی، سۆسی پەنیر و سۆسی گرافیتی Description (KuSo)" at bounding box center [605, 535] width 606 height 92
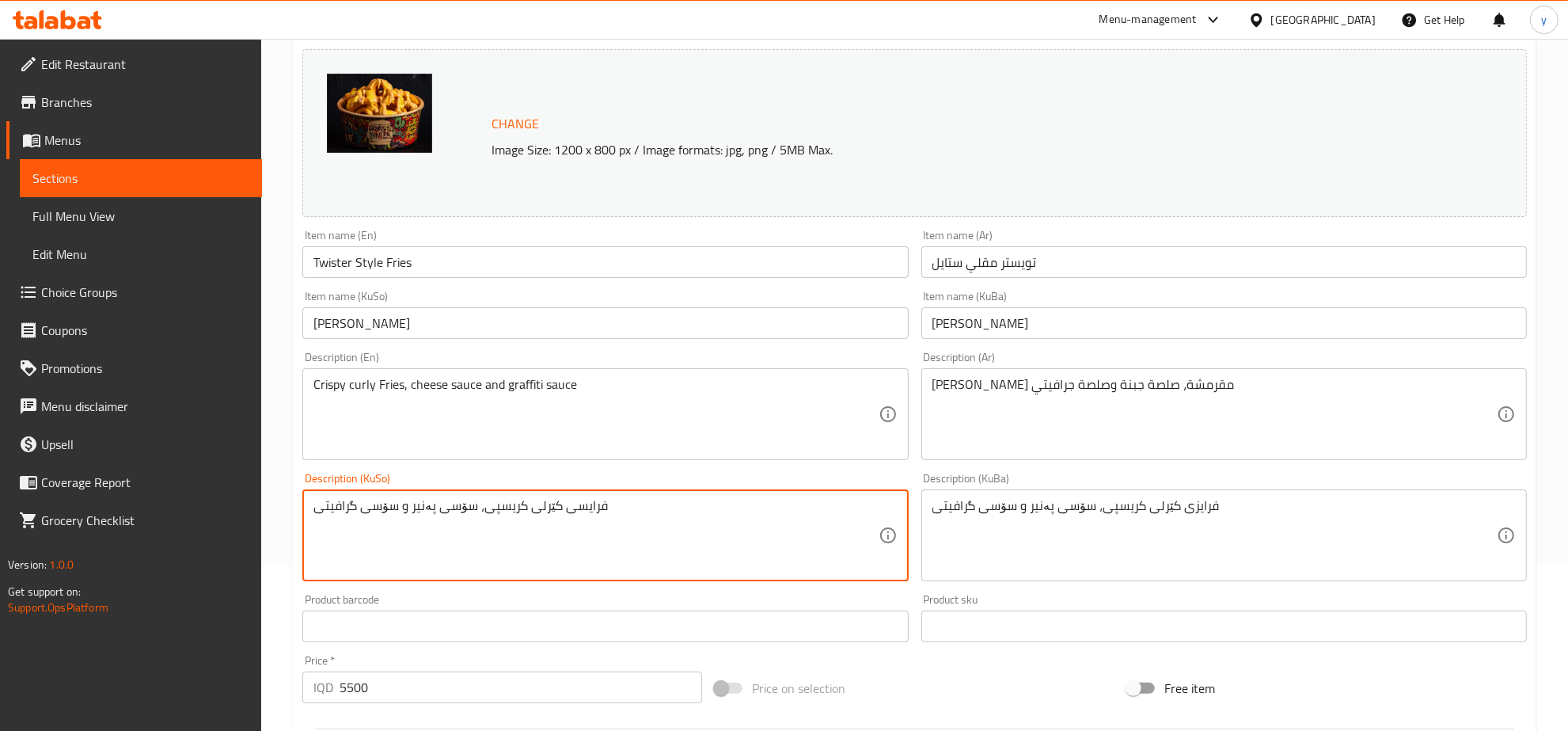
click at [563, 521] on textarea "فرایسی کێرلی کریسپی، سۆسی پەنیر و سۆسی گرافیتی" at bounding box center [595, 535] width 564 height 75
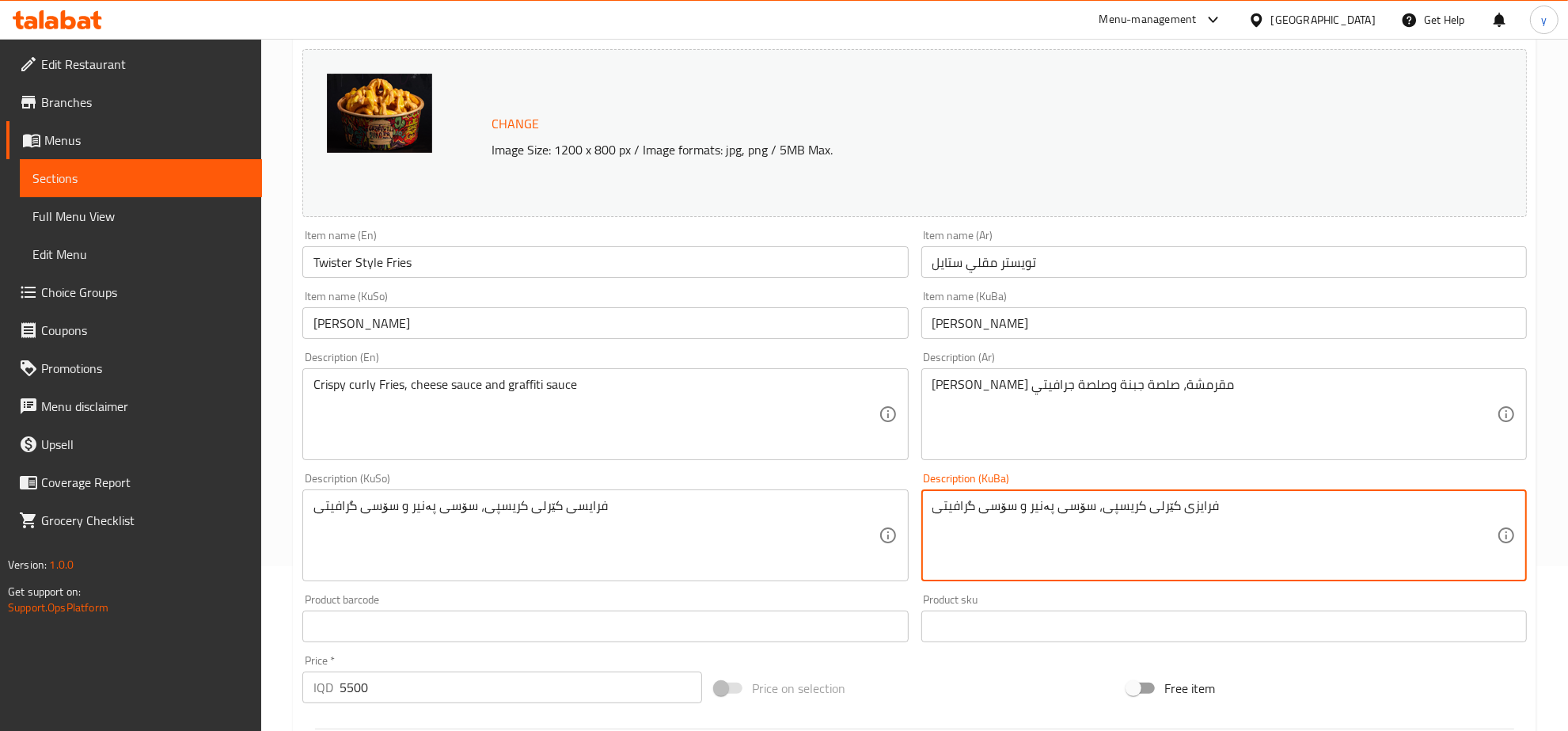
click at [1036, 528] on textarea "فرایزی کێرلی کریسپی، سۆسی پەنیر و سۆسی گرافیتی" at bounding box center [1214, 535] width 564 height 75
paste textarea
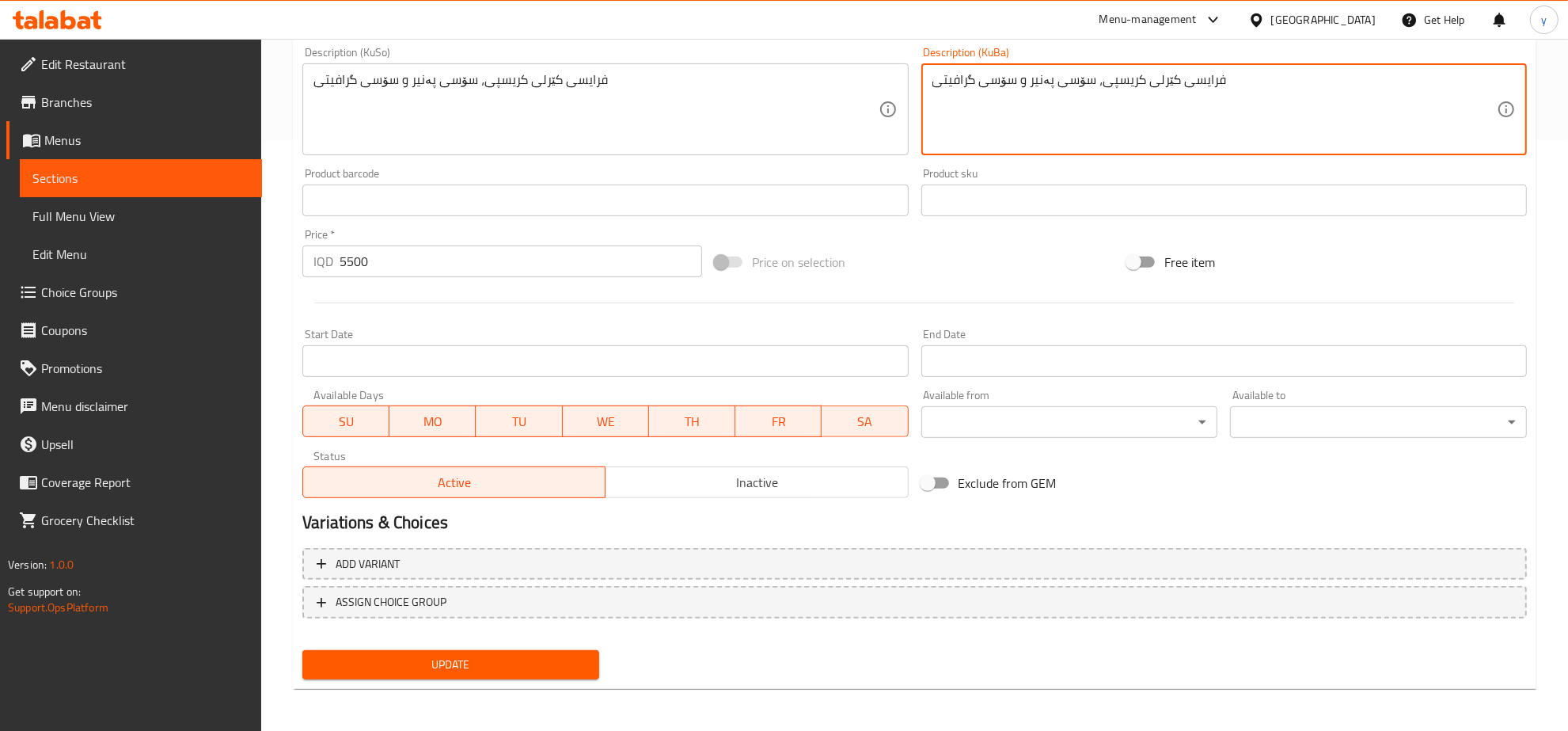
type textarea "فرایسی کێرلی کریسپی، سۆسی پەنیر و سۆسی گرافیتی"
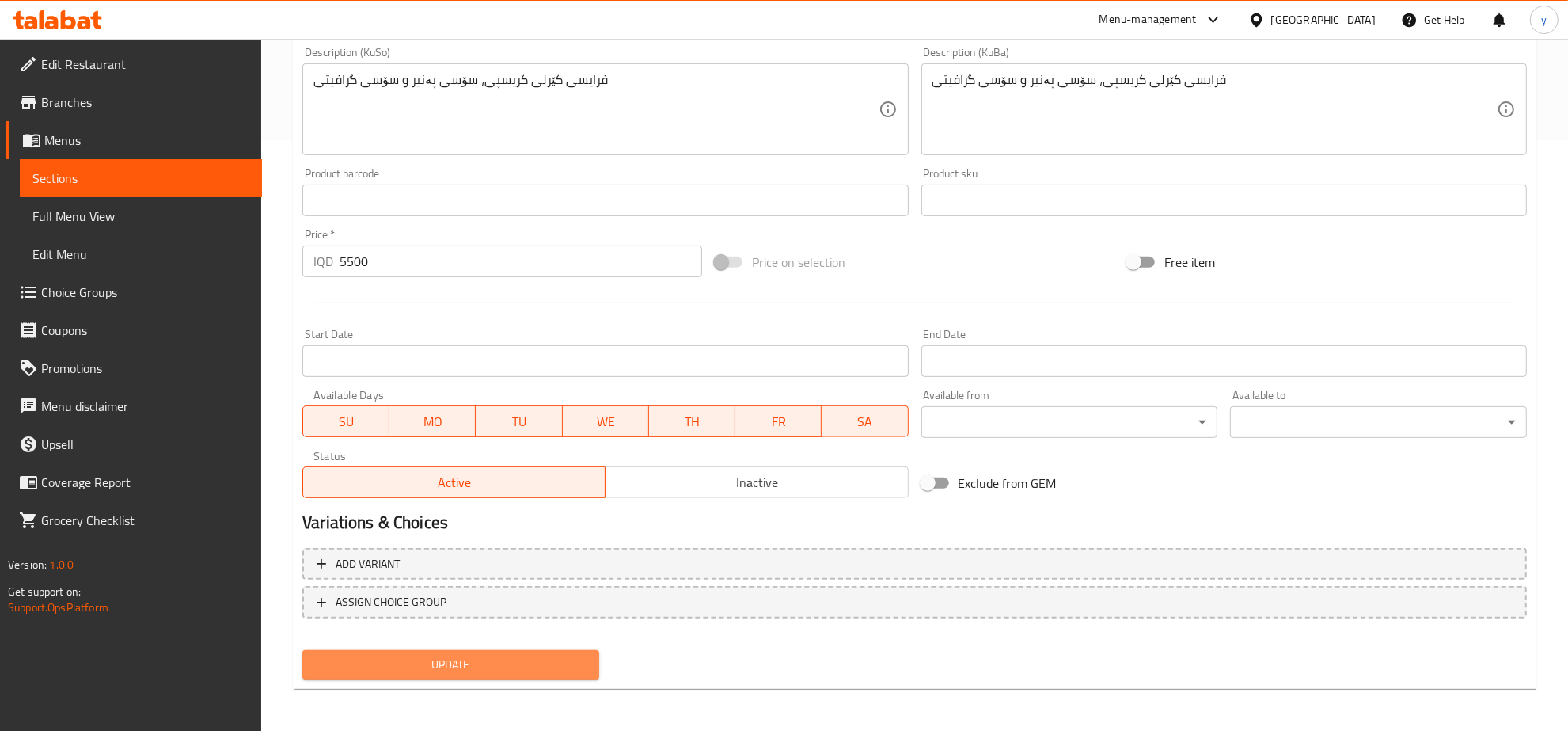
click at [456, 650] on button "Update" at bounding box center [451, 665] width 296 height 29
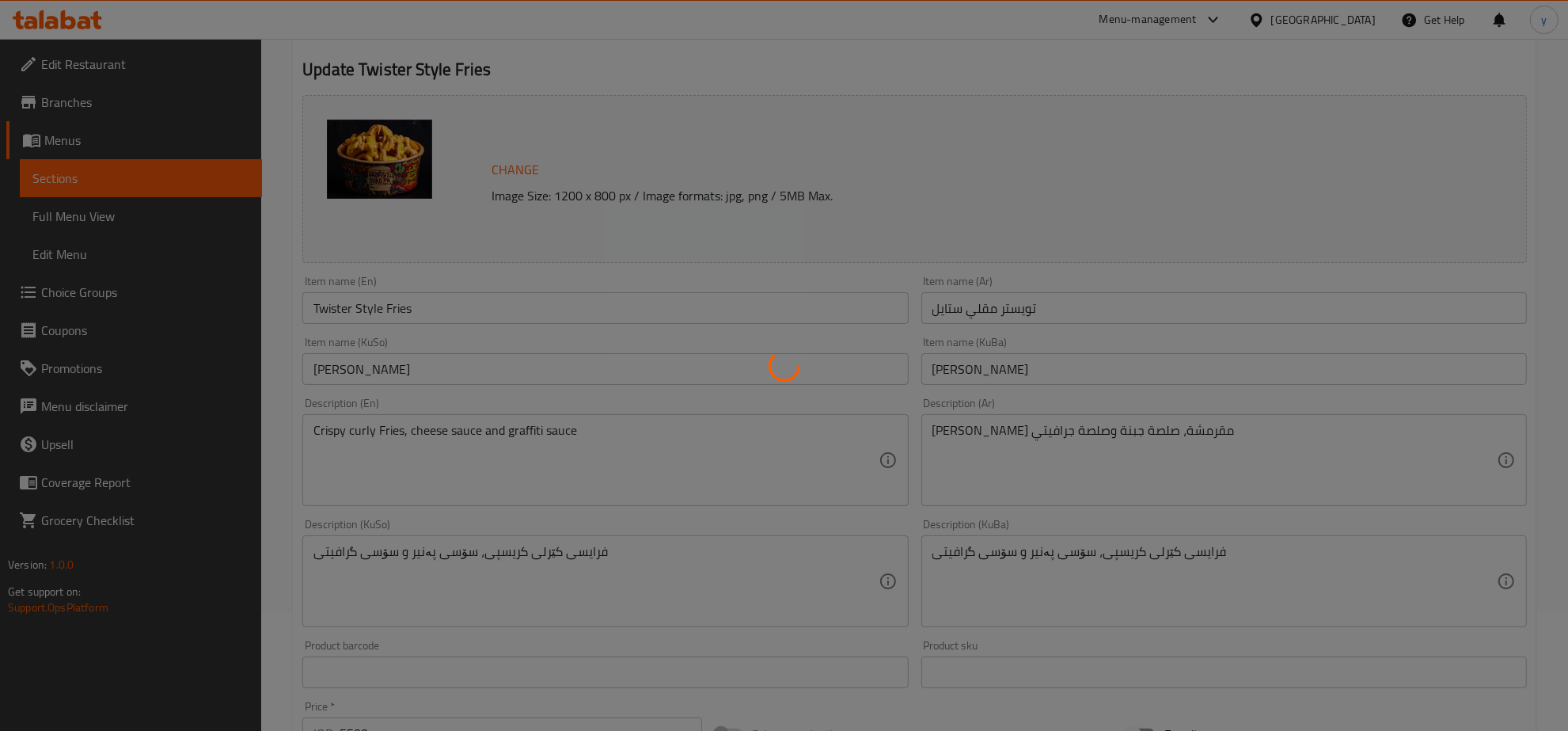
scroll to position [0, 0]
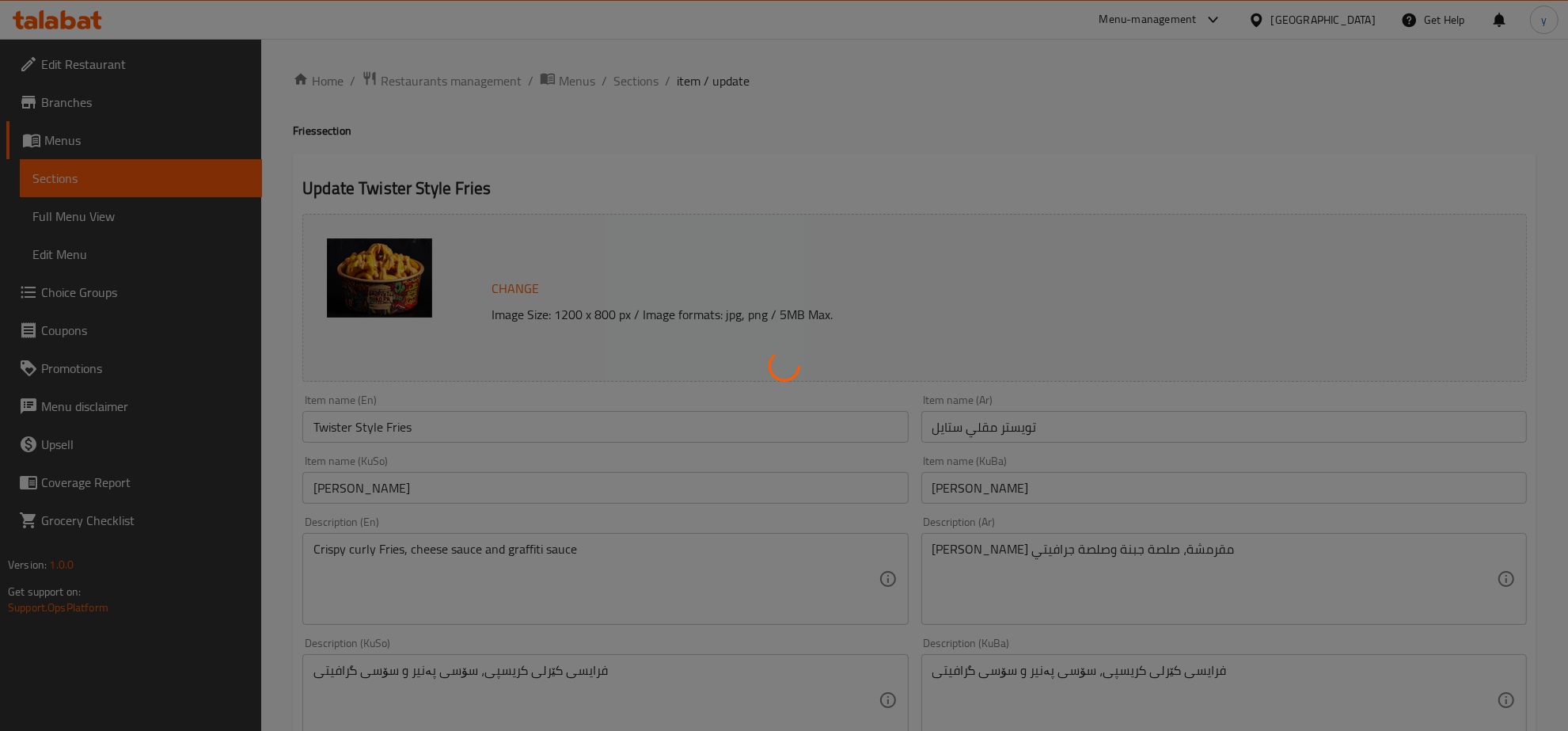
click at [384, 425] on div at bounding box center [784, 366] width 1568 height 731
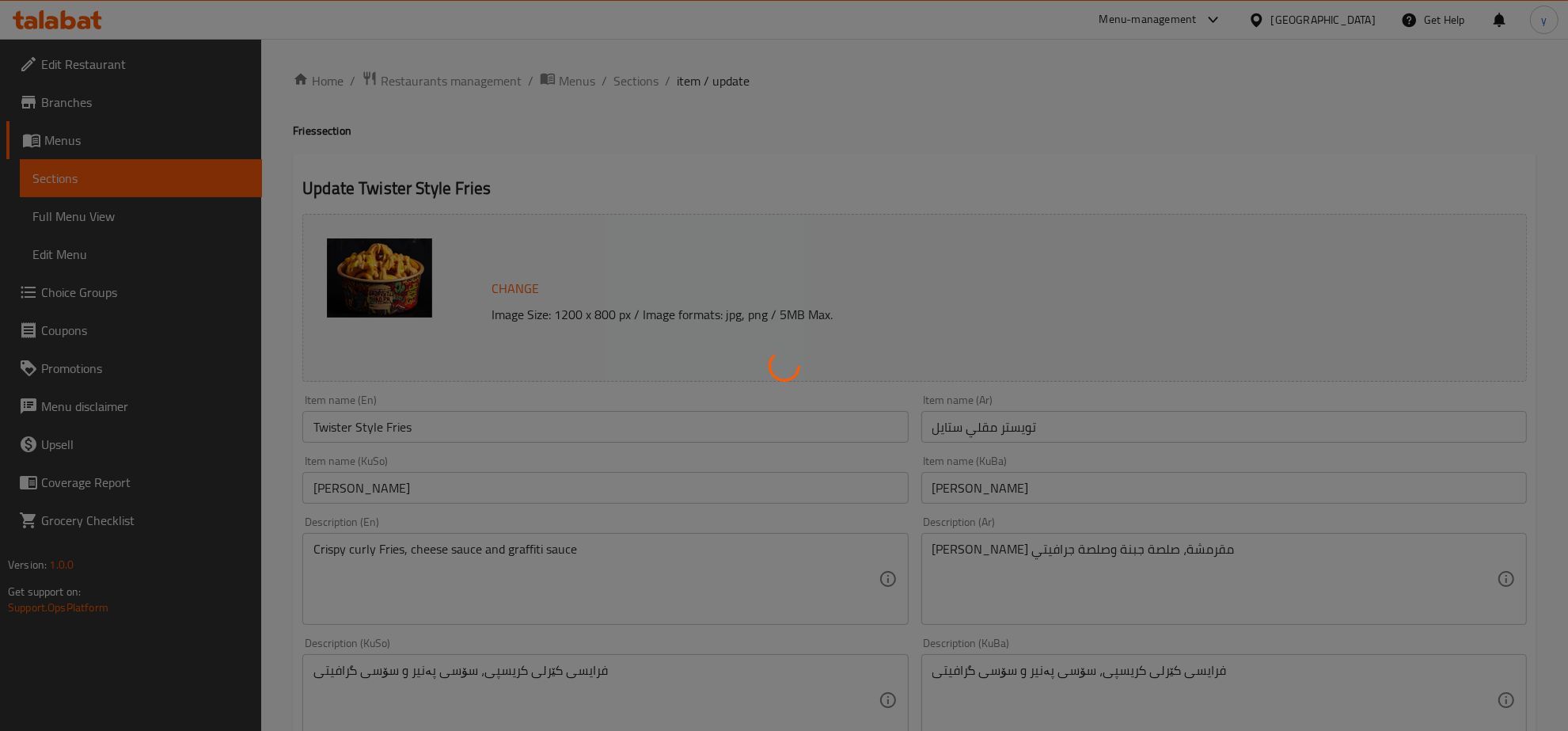
click at [384, 425] on div at bounding box center [784, 366] width 1568 height 731
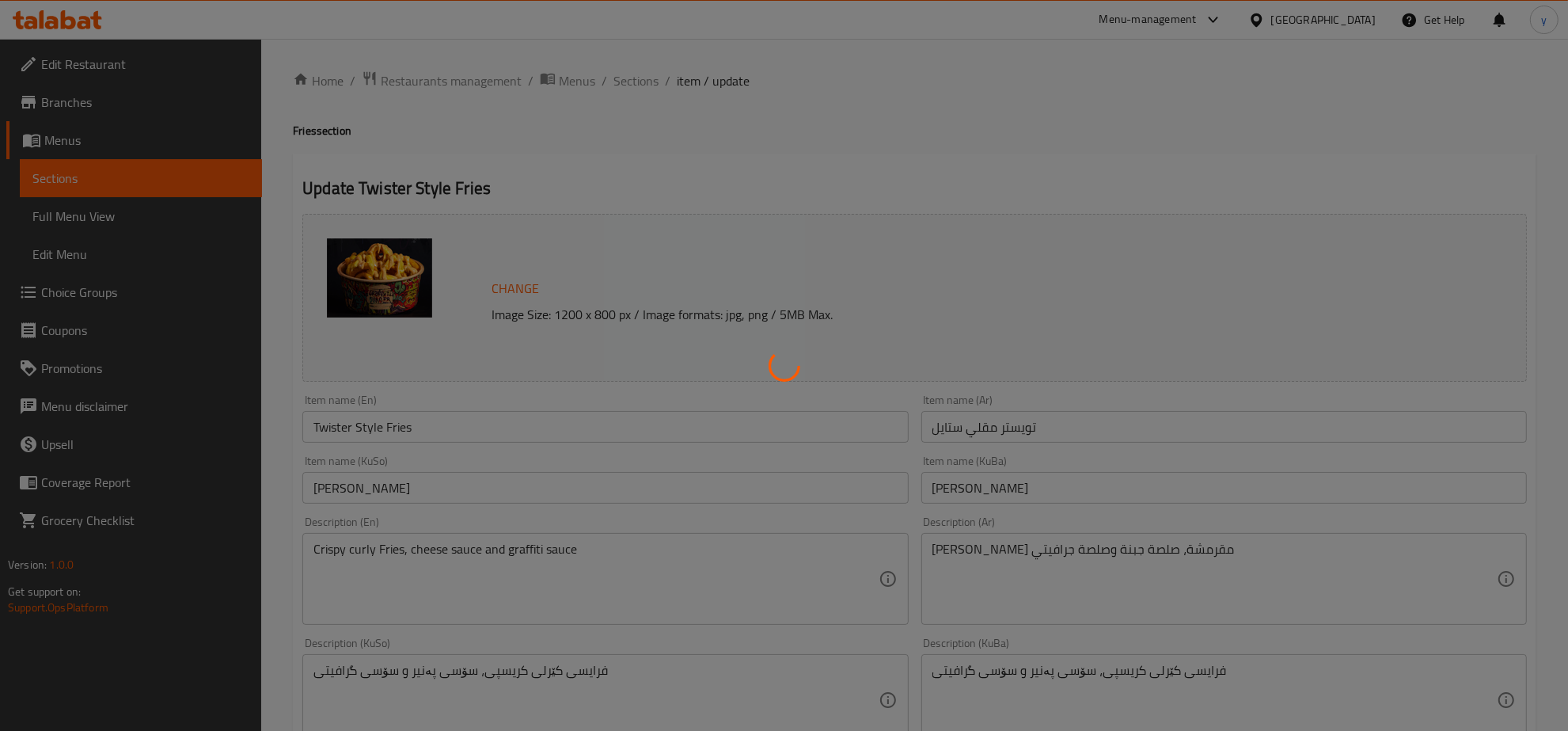
click at [384, 425] on div at bounding box center [784, 366] width 1568 height 731
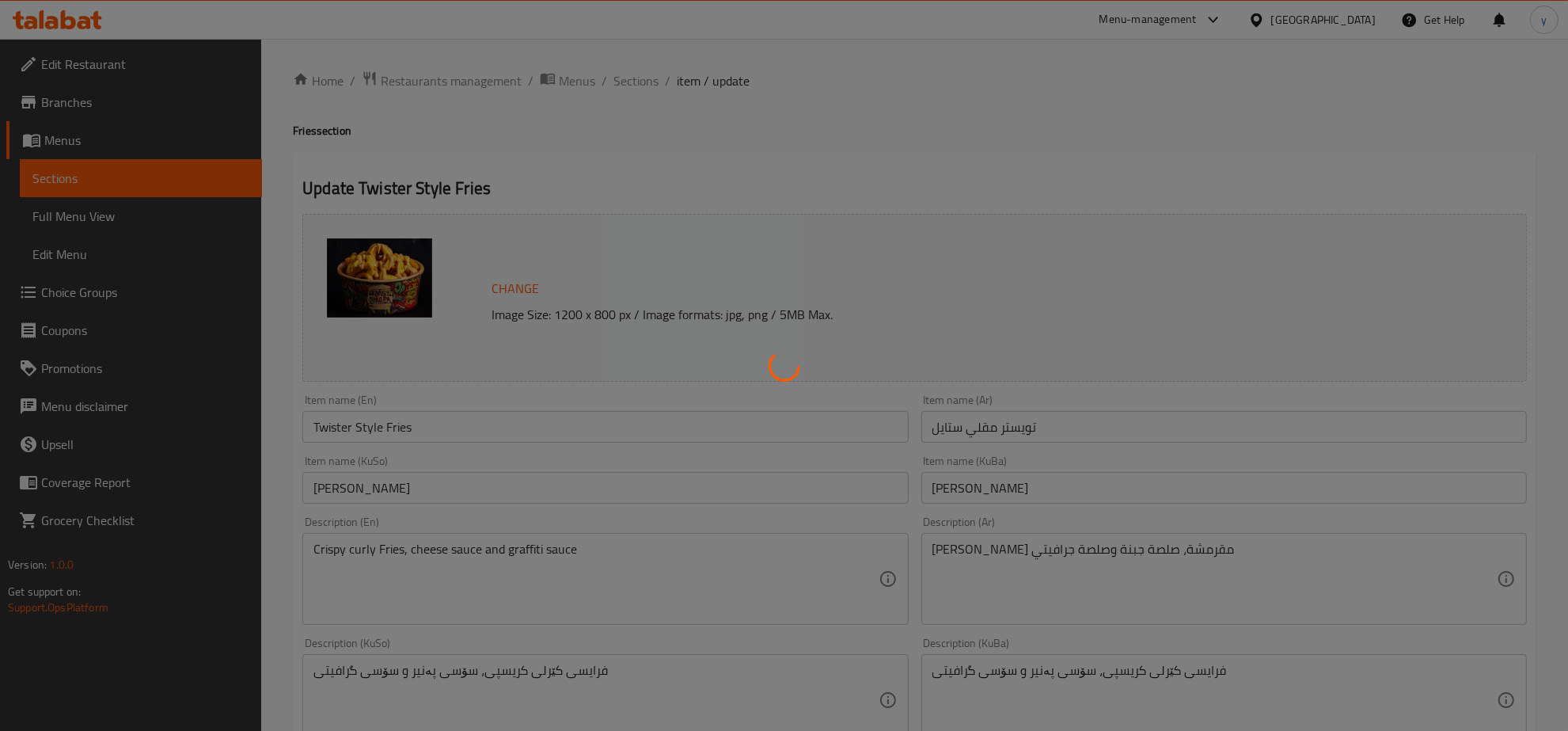
click at [384, 425] on div at bounding box center [784, 366] width 1568 height 731
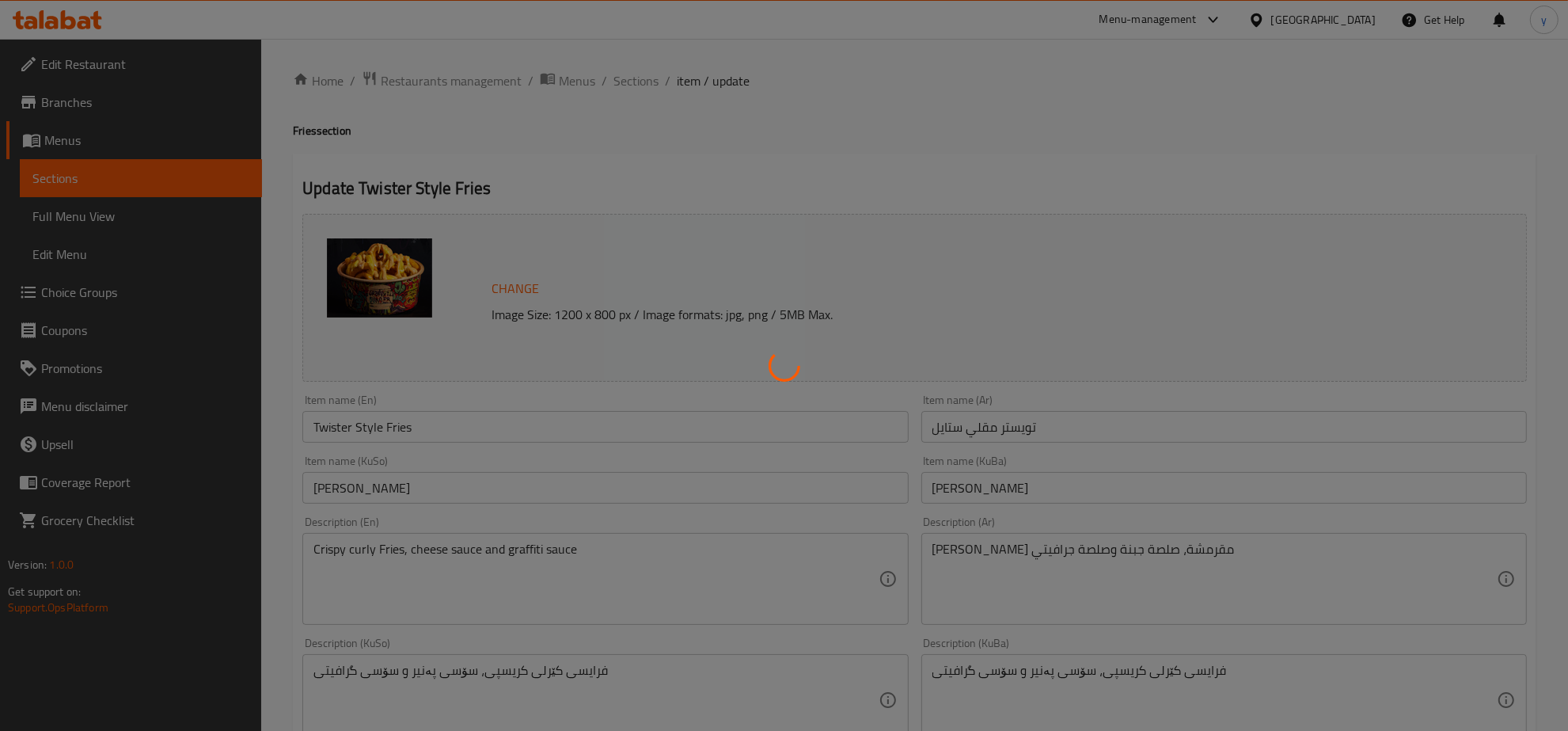
click at [384, 425] on div at bounding box center [784, 366] width 1568 height 731
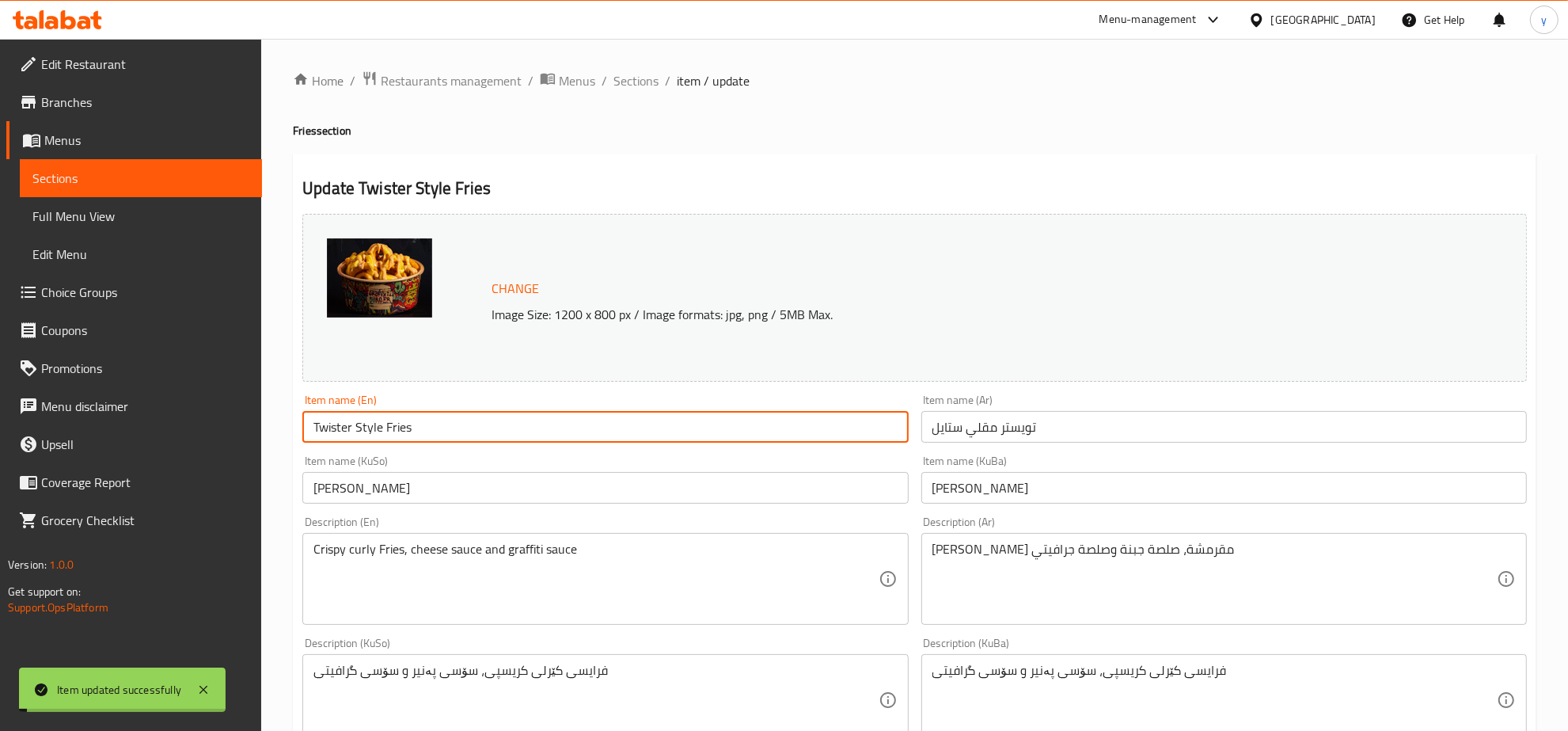
click at [384, 425] on input "Twister Style Fries" at bounding box center [605, 427] width 606 height 32
click at [175, 219] on span "Full Menu View" at bounding box center [141, 216] width 217 height 19
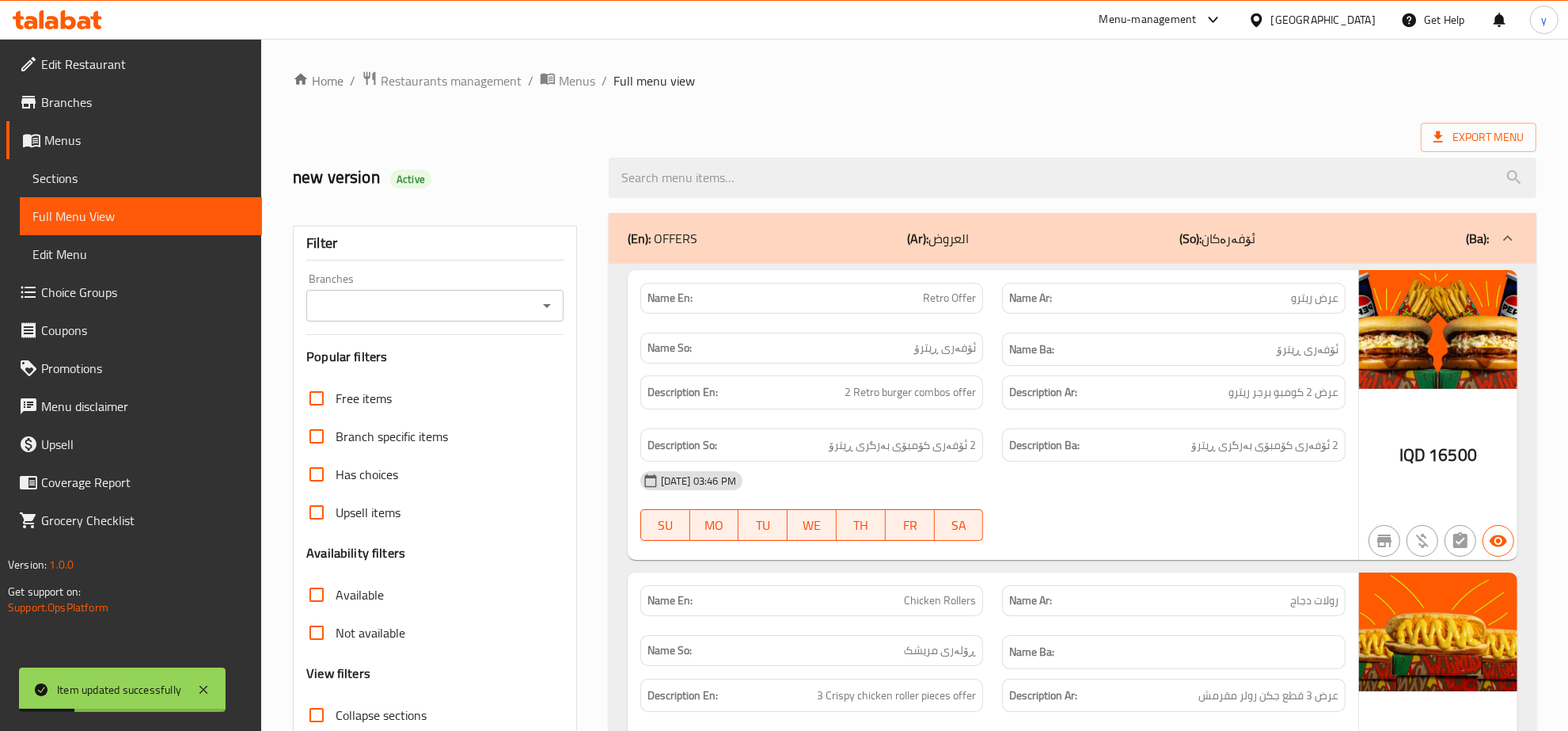
click at [633, 151] on div at bounding box center [1072, 178] width 947 height 59
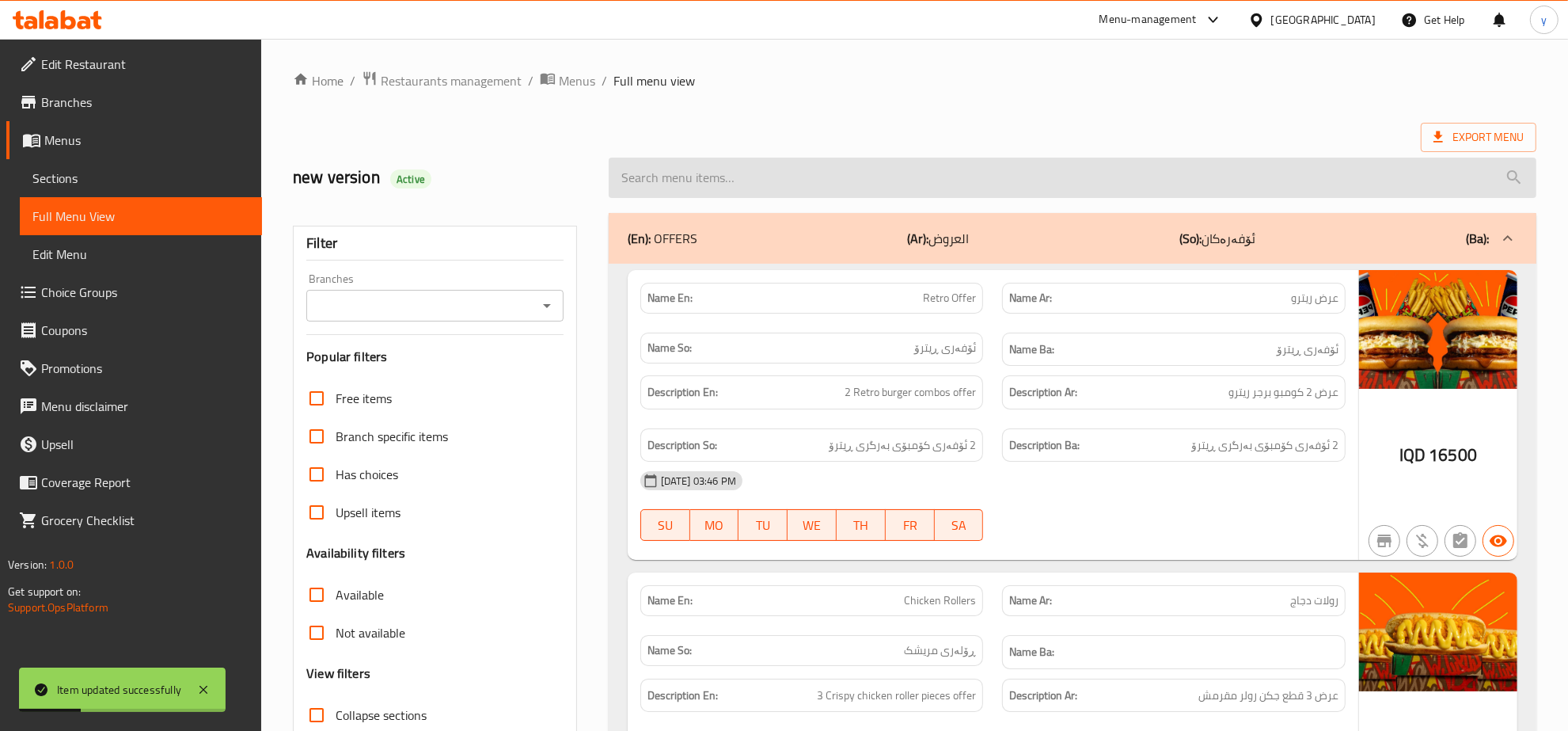
click at [653, 174] on input "search" at bounding box center [1072, 178] width 928 height 41
paste input "Twister Style Fries"
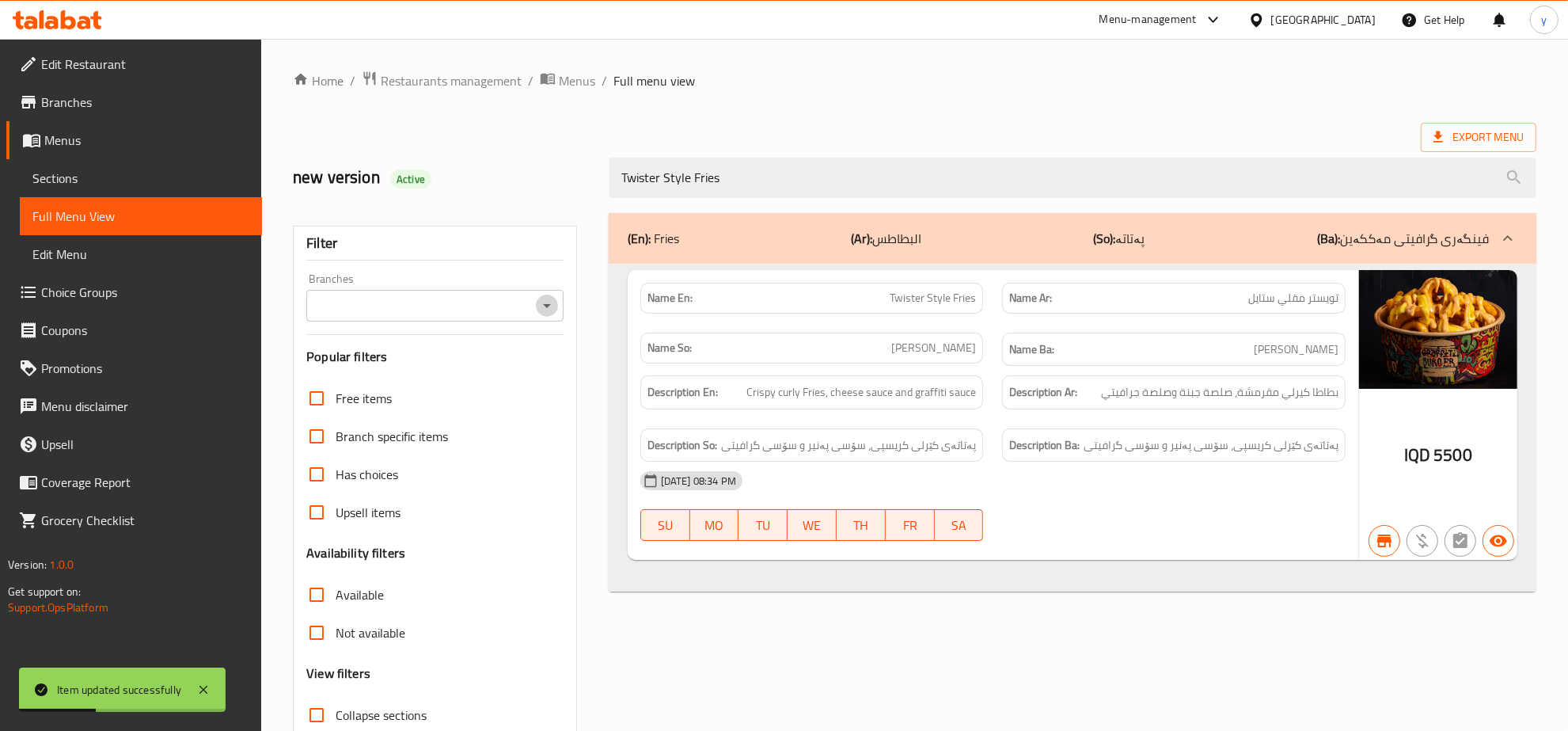
click at [544, 309] on icon "Open" at bounding box center [547, 306] width 19 height 19
type input "Twister Style Fries"
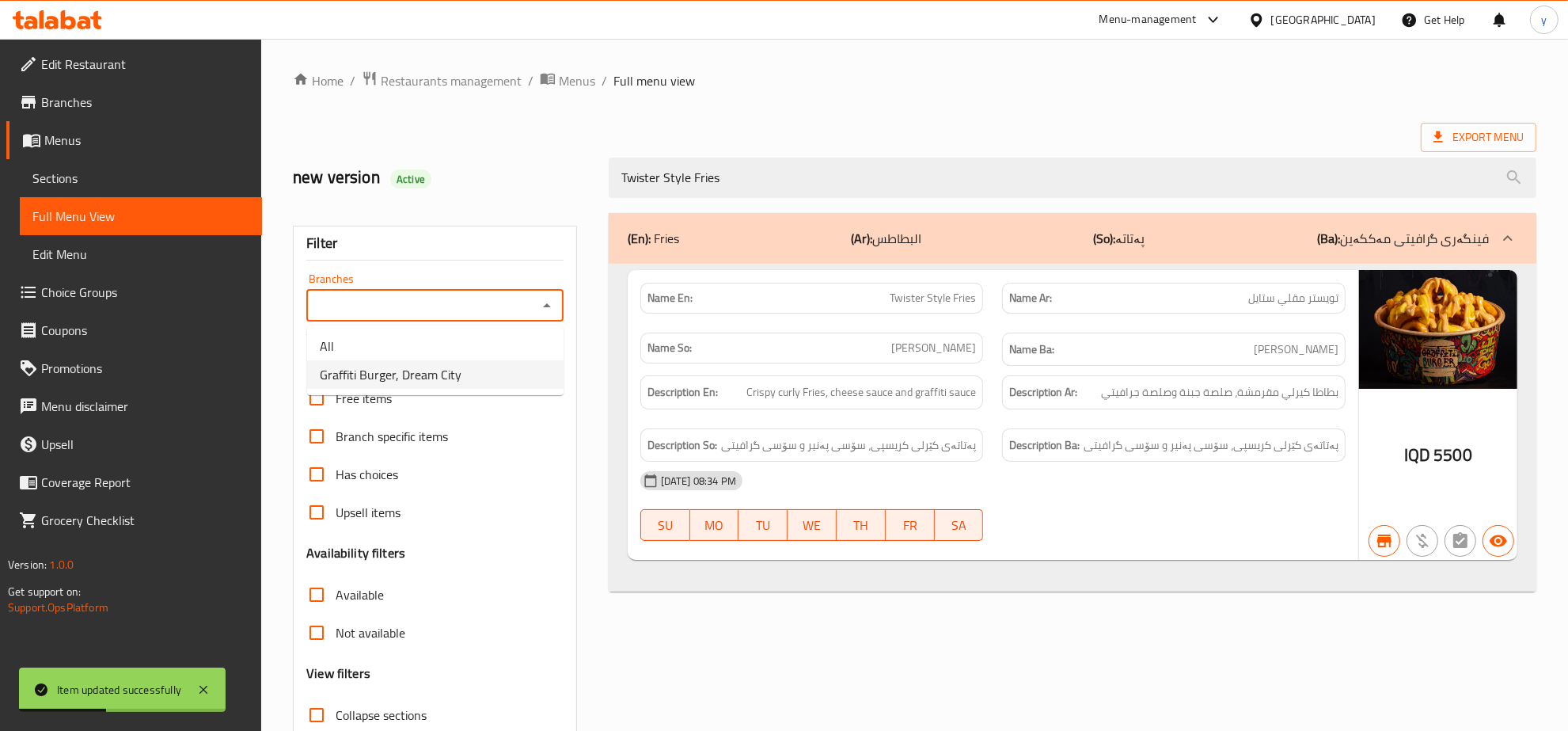
click at [452, 360] on li "Graffiti Burger, Dream City" at bounding box center [435, 374] width 257 height 28
type input "Graffiti Burger, Dream City"
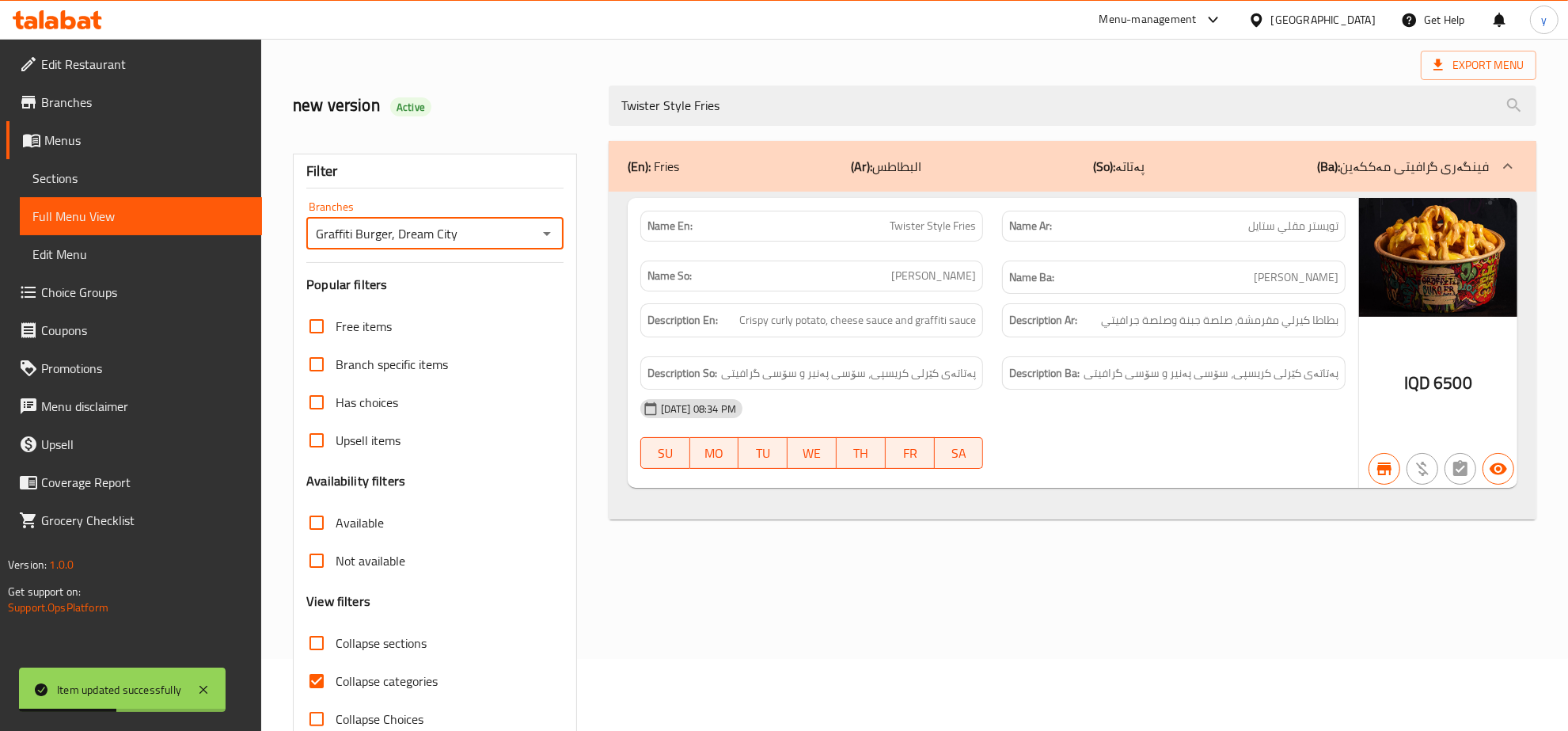
scroll to position [112, 0]
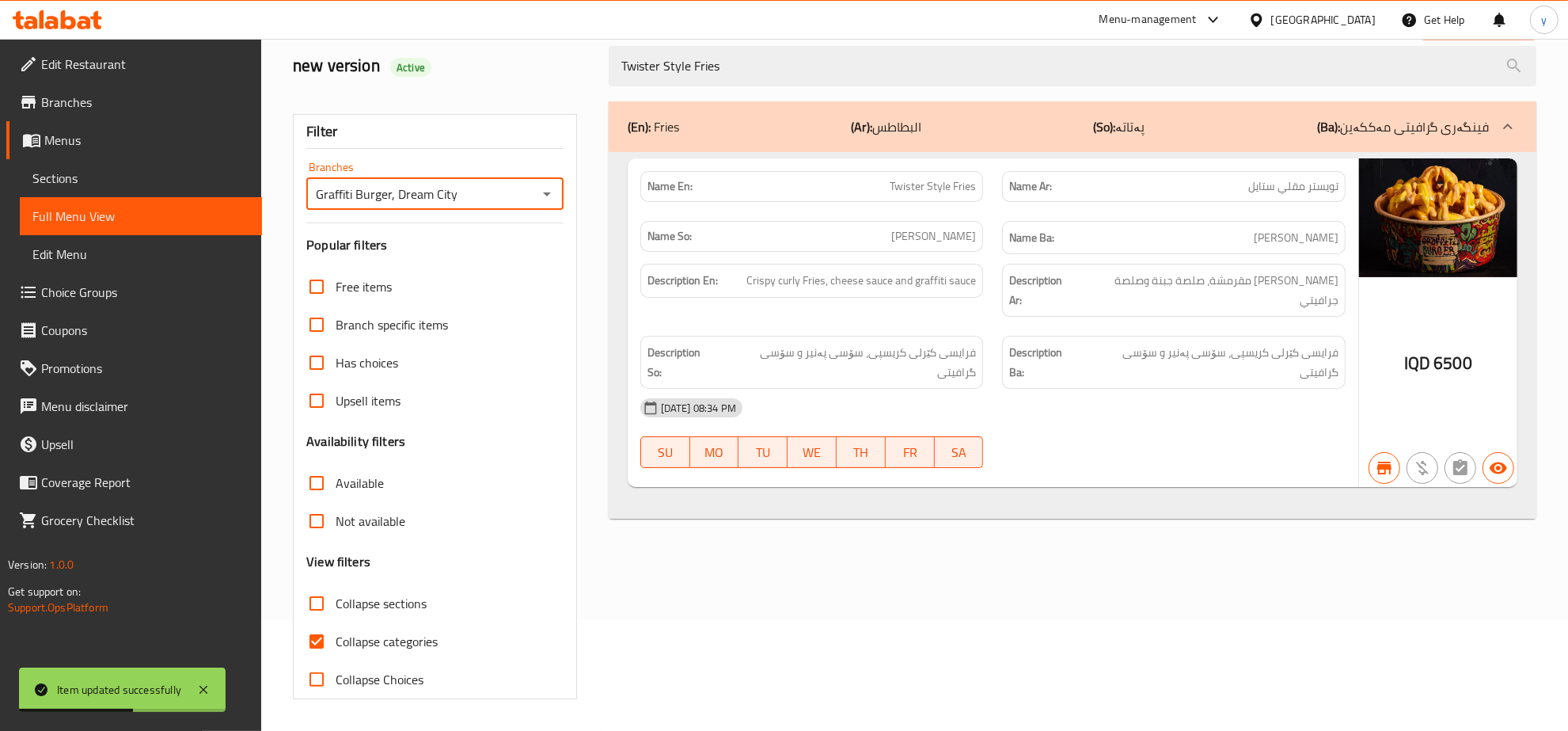
click at [314, 628] on input "Collapse categories" at bounding box center [316, 641] width 38 height 38
checkbox input "false"
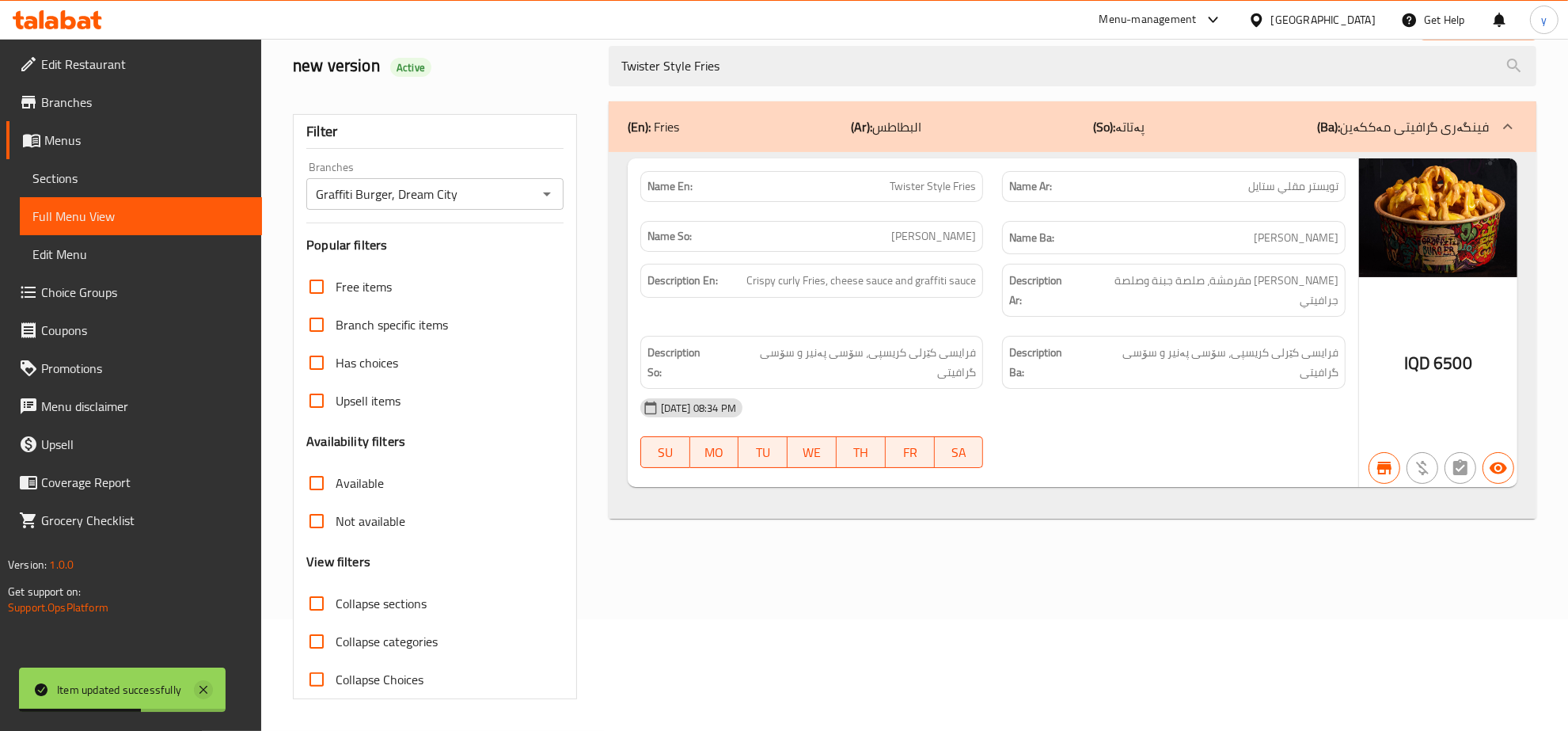
click at [199, 681] on icon at bounding box center [203, 690] width 19 height 19
click at [35, 21] on icon at bounding box center [31, 22] width 14 height 14
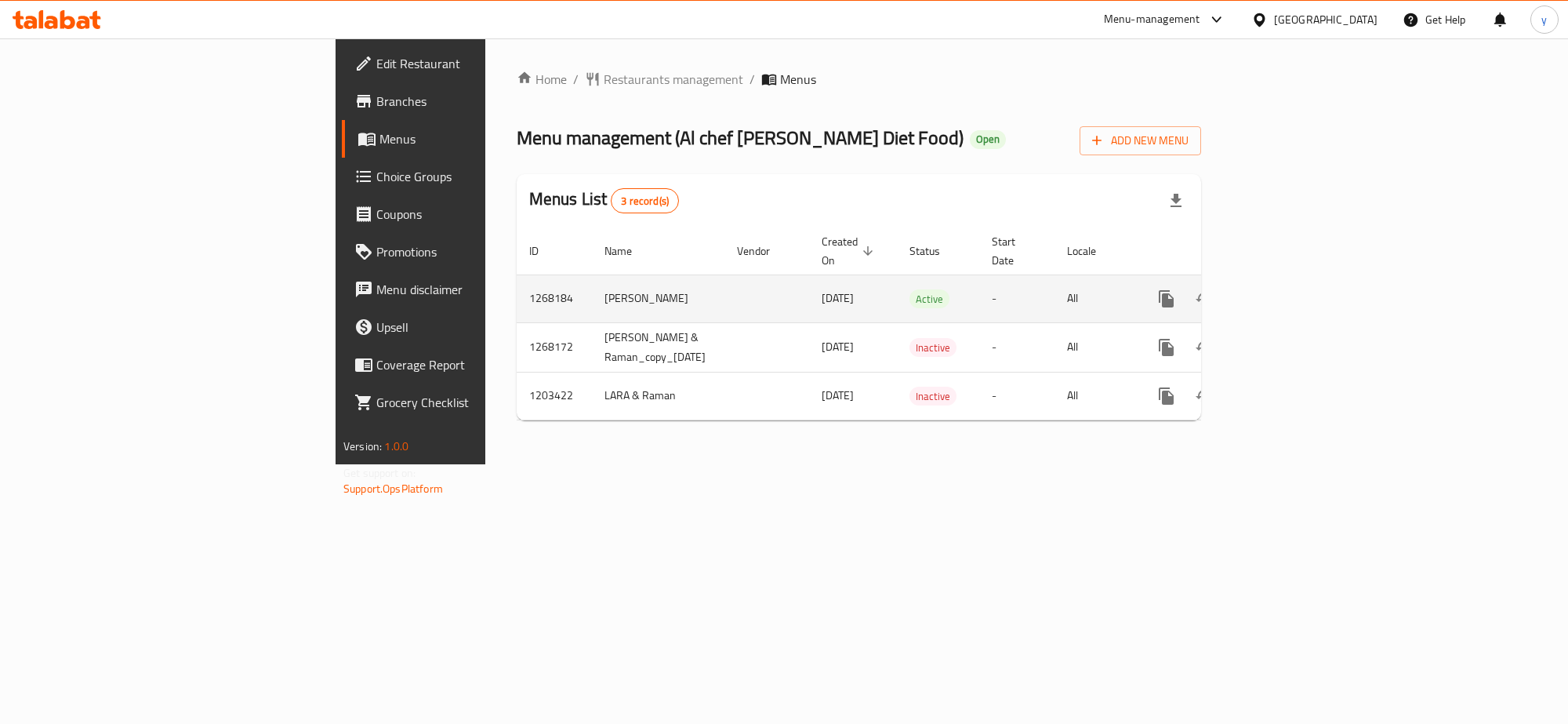
click at [1298, 280] on link "enhanced table" at bounding box center [1279, 299] width 38 height 38
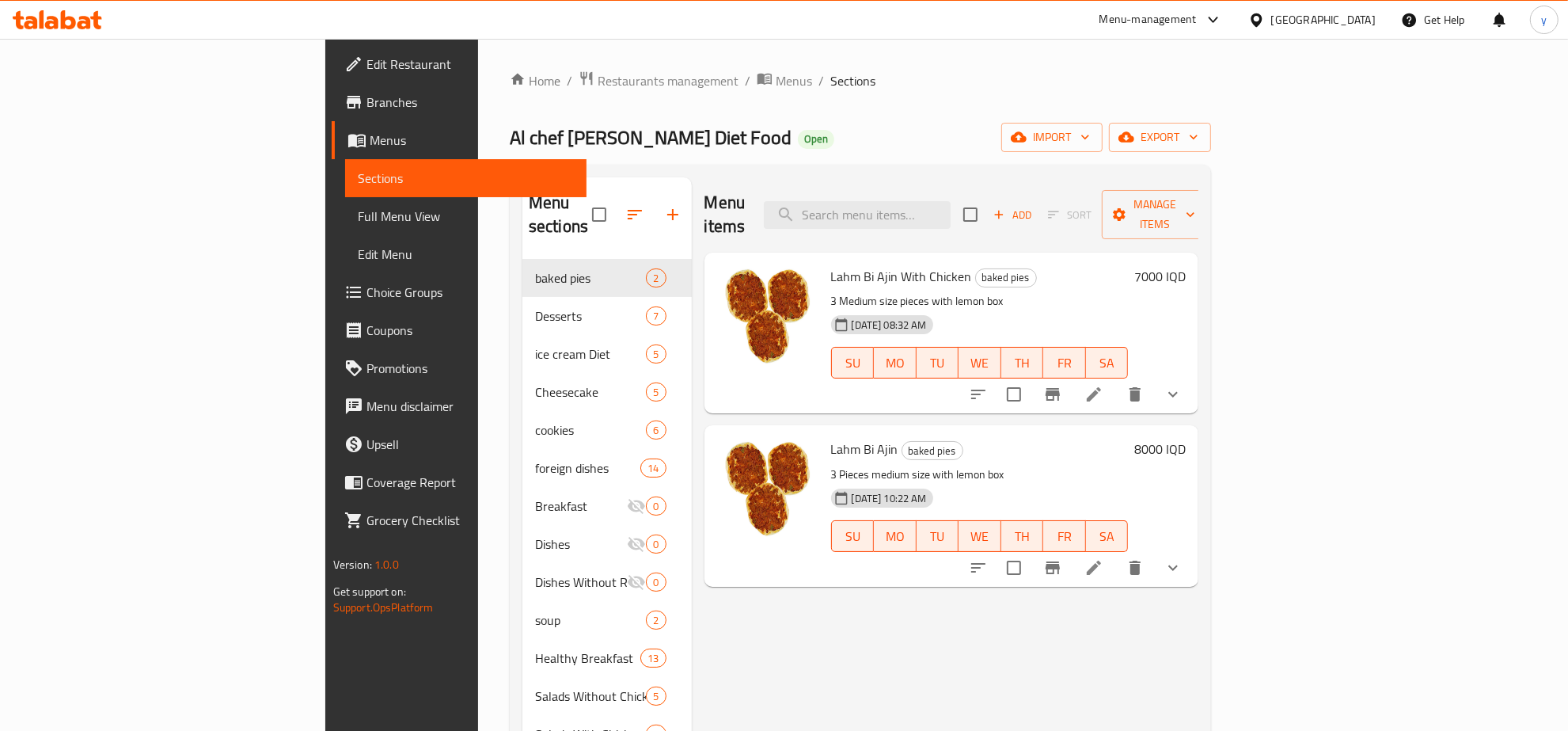
click at [366, 290] on span "Choice Groups" at bounding box center [470, 292] width 208 height 19
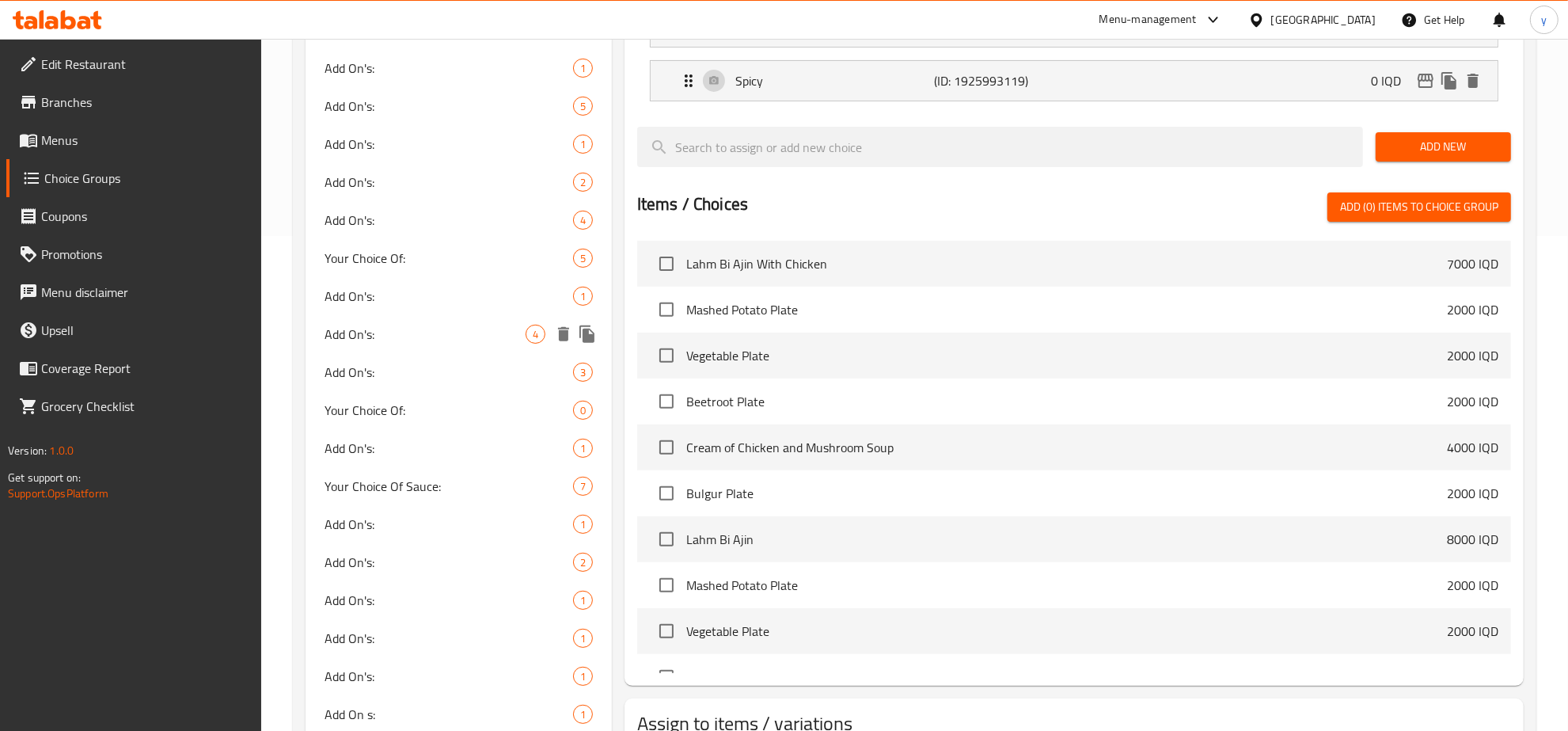
scroll to position [659, 0]
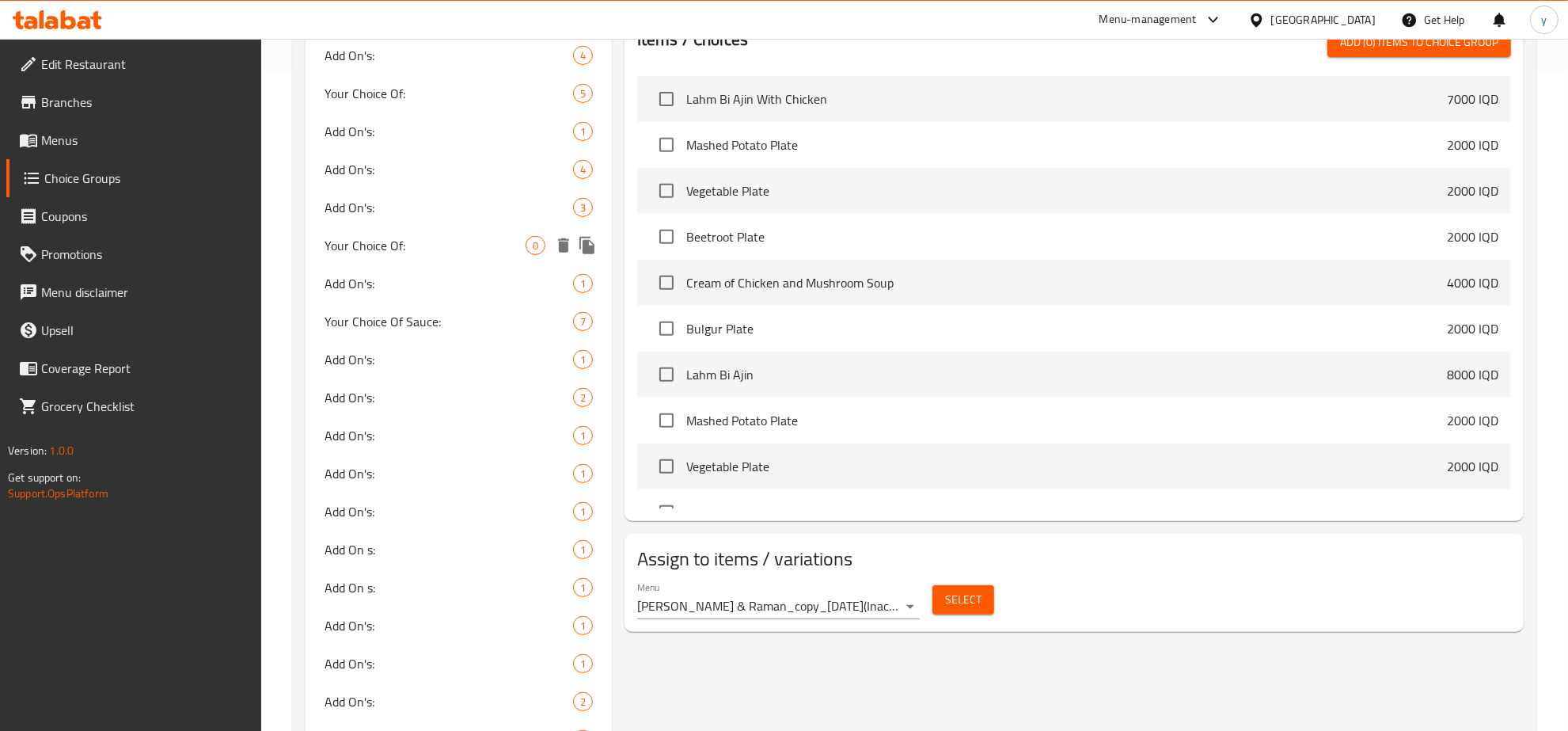
click at [475, 253] on span "Your Choice Of:" at bounding box center [425, 246] width 201 height 19
type input "Your Choice Of:"
type input "إختيارك من:"
type input "هەڵبژاردنت لە:"
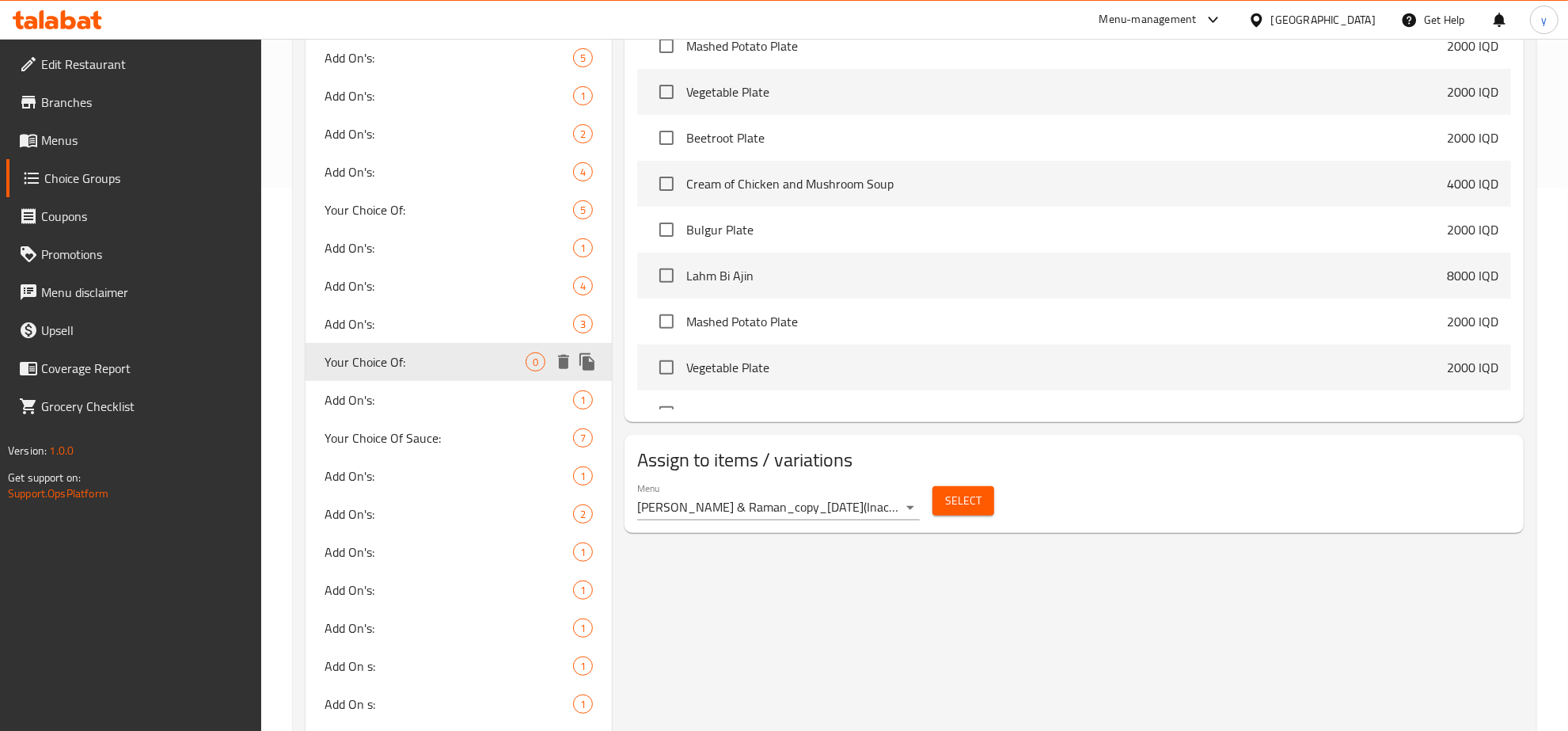
scroll to position [495, 0]
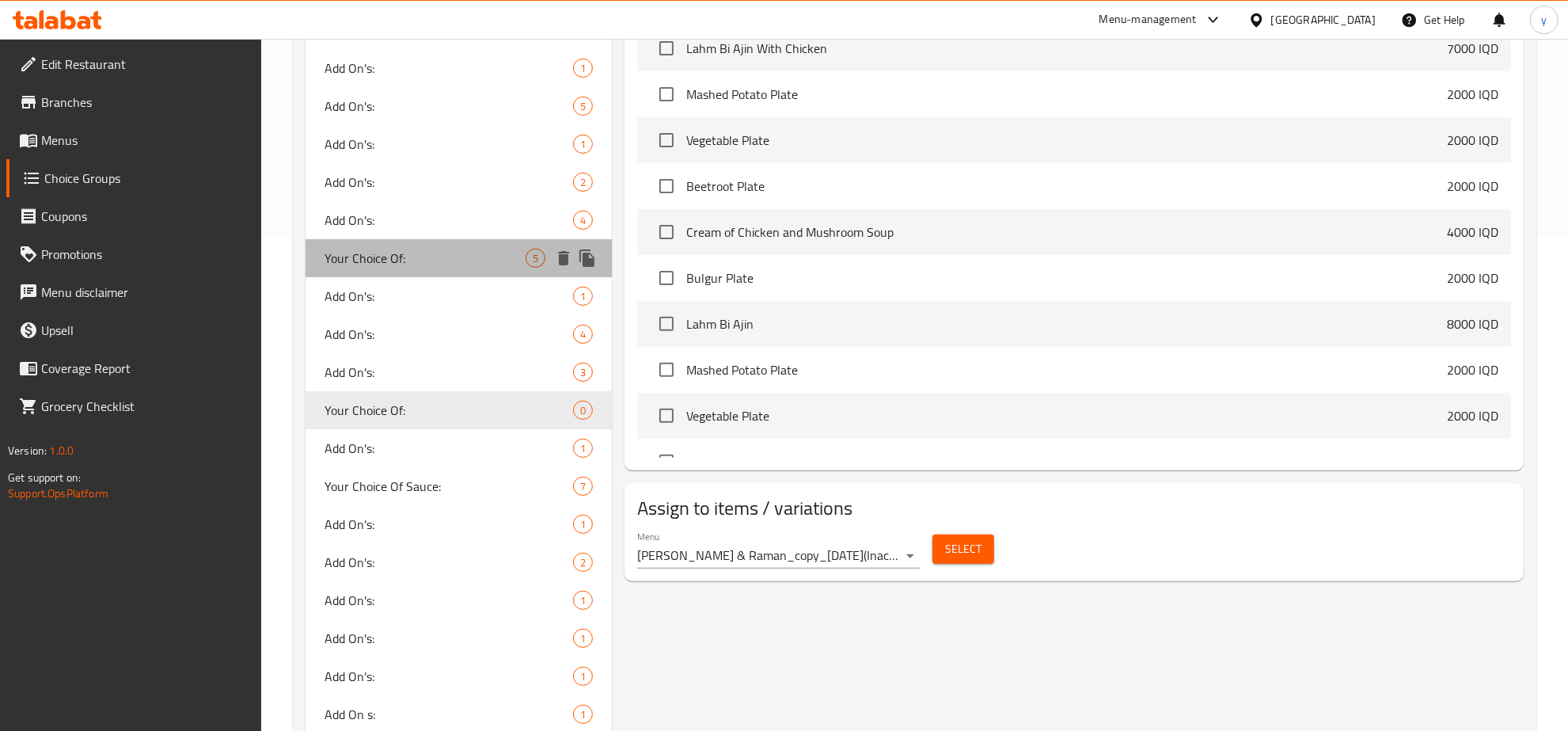
click at [460, 253] on span "Your Choice Of:" at bounding box center [425, 258] width 201 height 19
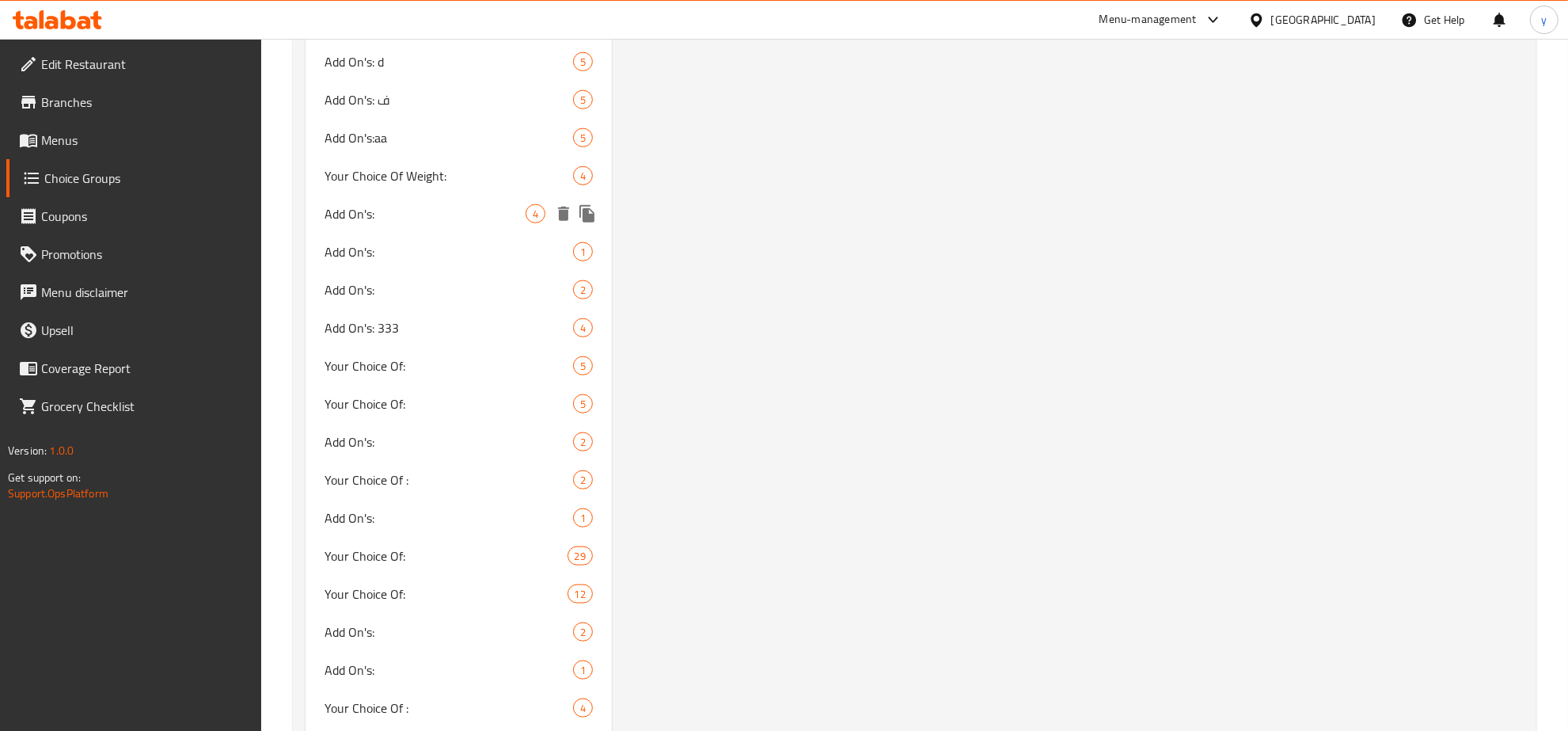
scroll to position [1815, 0]
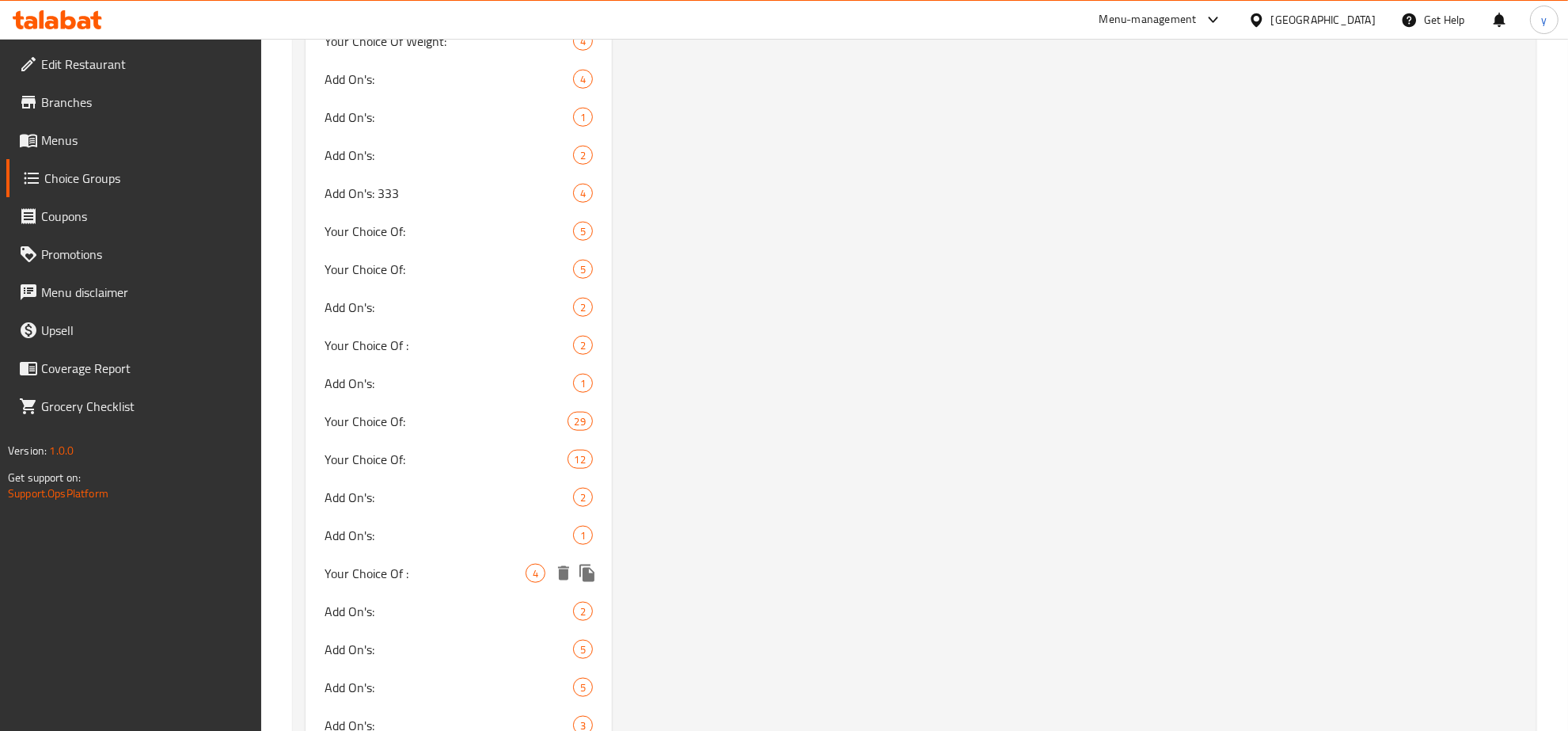
click at [471, 559] on div "Your Choice Of : 4" at bounding box center [459, 573] width 307 height 38
type input "Your Choice Of :"
type input "إختيارك من:"
type input "هەڵبژاردنت لە:"
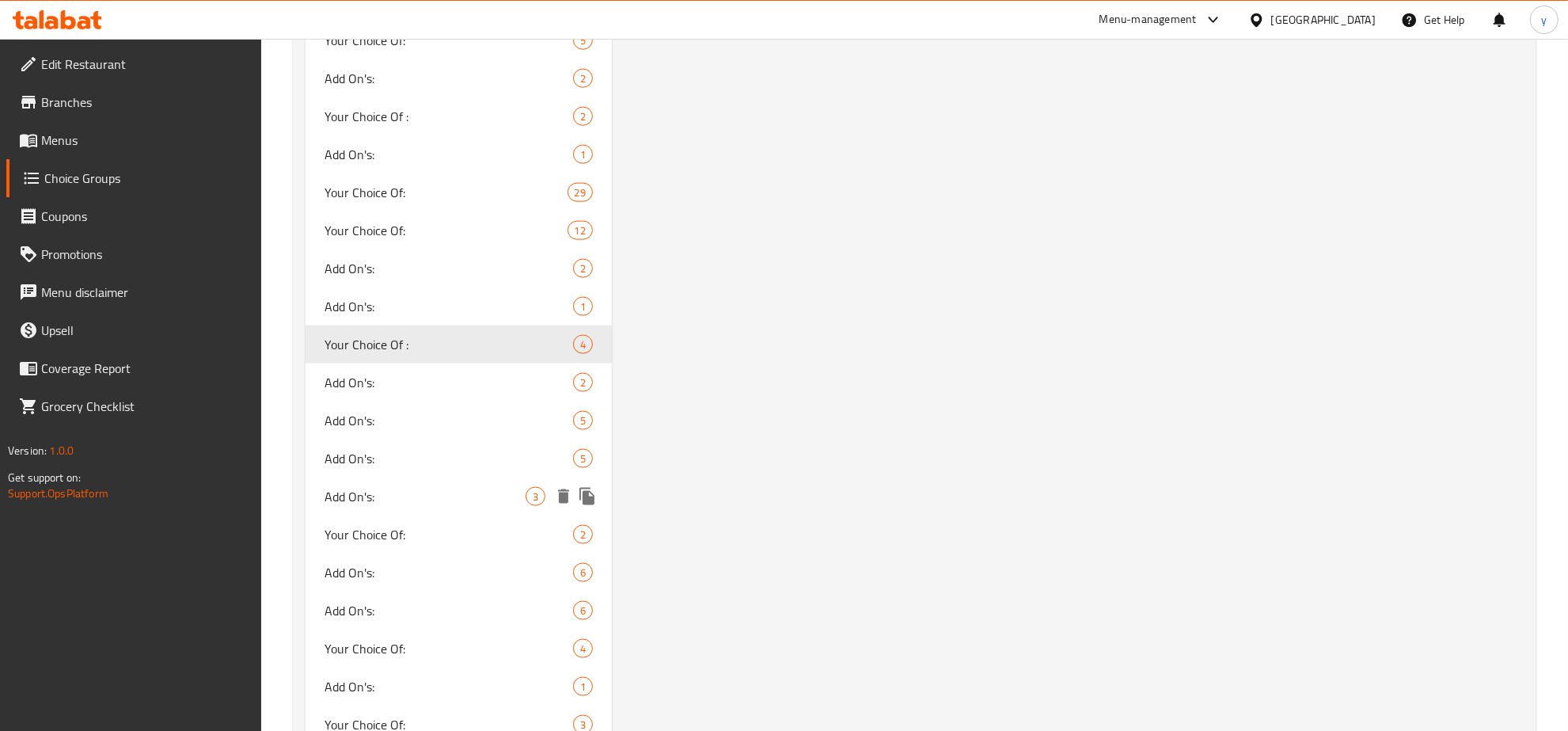
scroll to position [2102, 0]
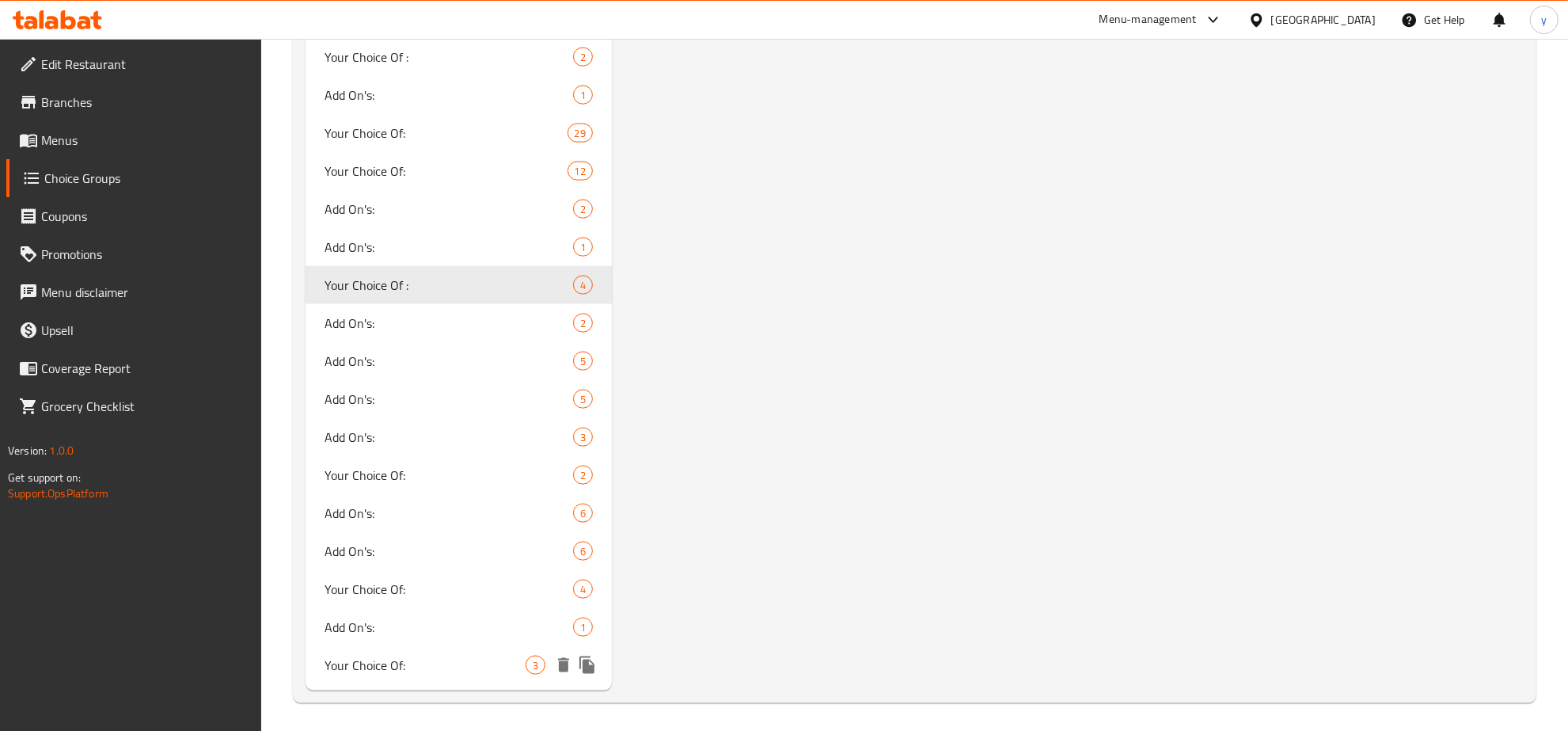
click at [462, 656] on span "Your Choice Of:" at bounding box center [425, 665] width 201 height 19
type input "Your Choice Of:"
type input "اختيارك من:"
type input "هەڵبژاردنت لە:"
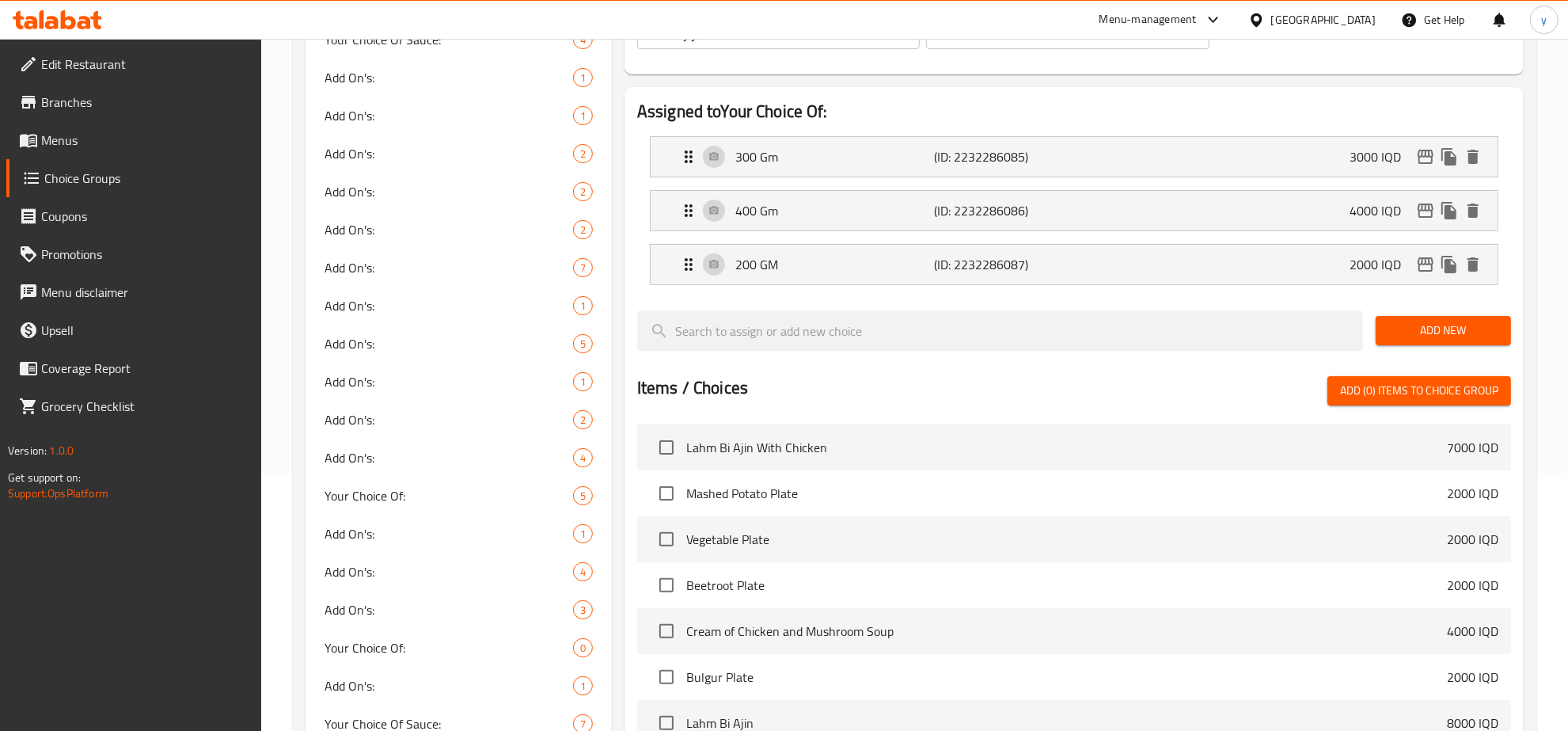
scroll to position [122, 0]
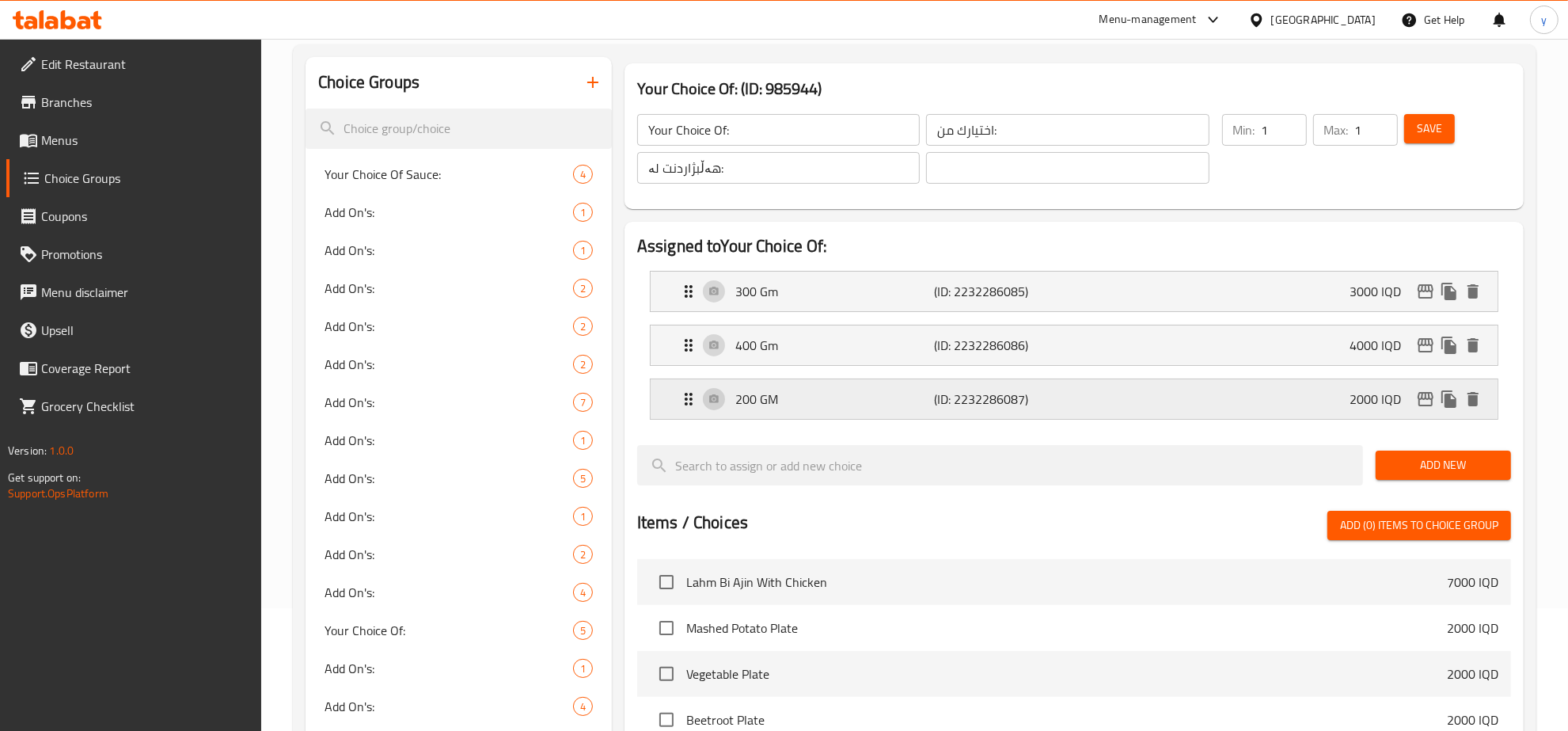
click at [849, 408] on p "200 GM" at bounding box center [834, 399] width 199 height 19
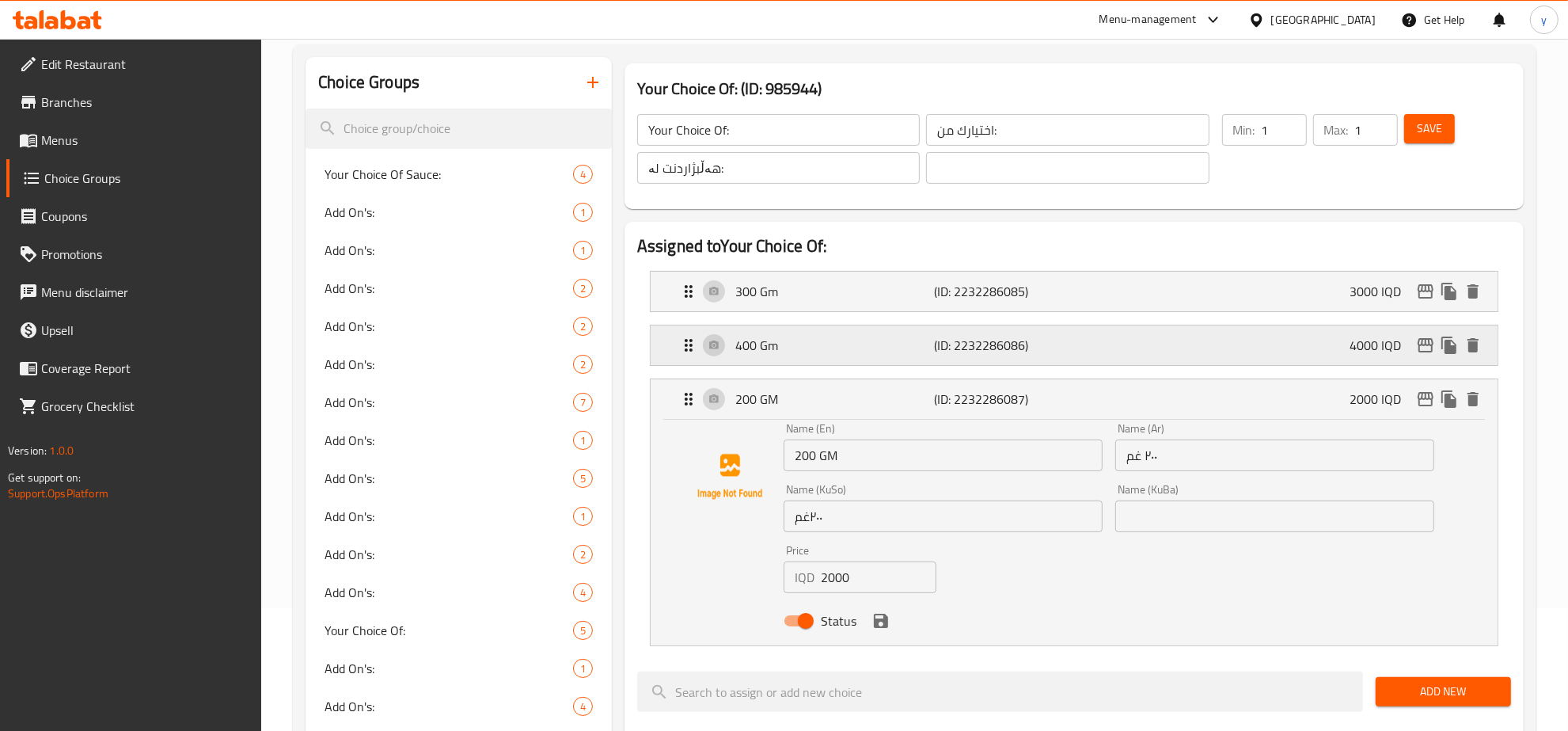
click at [899, 363] on div "400 Gm (ID: 2232286086) 4000 IQD" at bounding box center [1079, 346] width 800 height 40
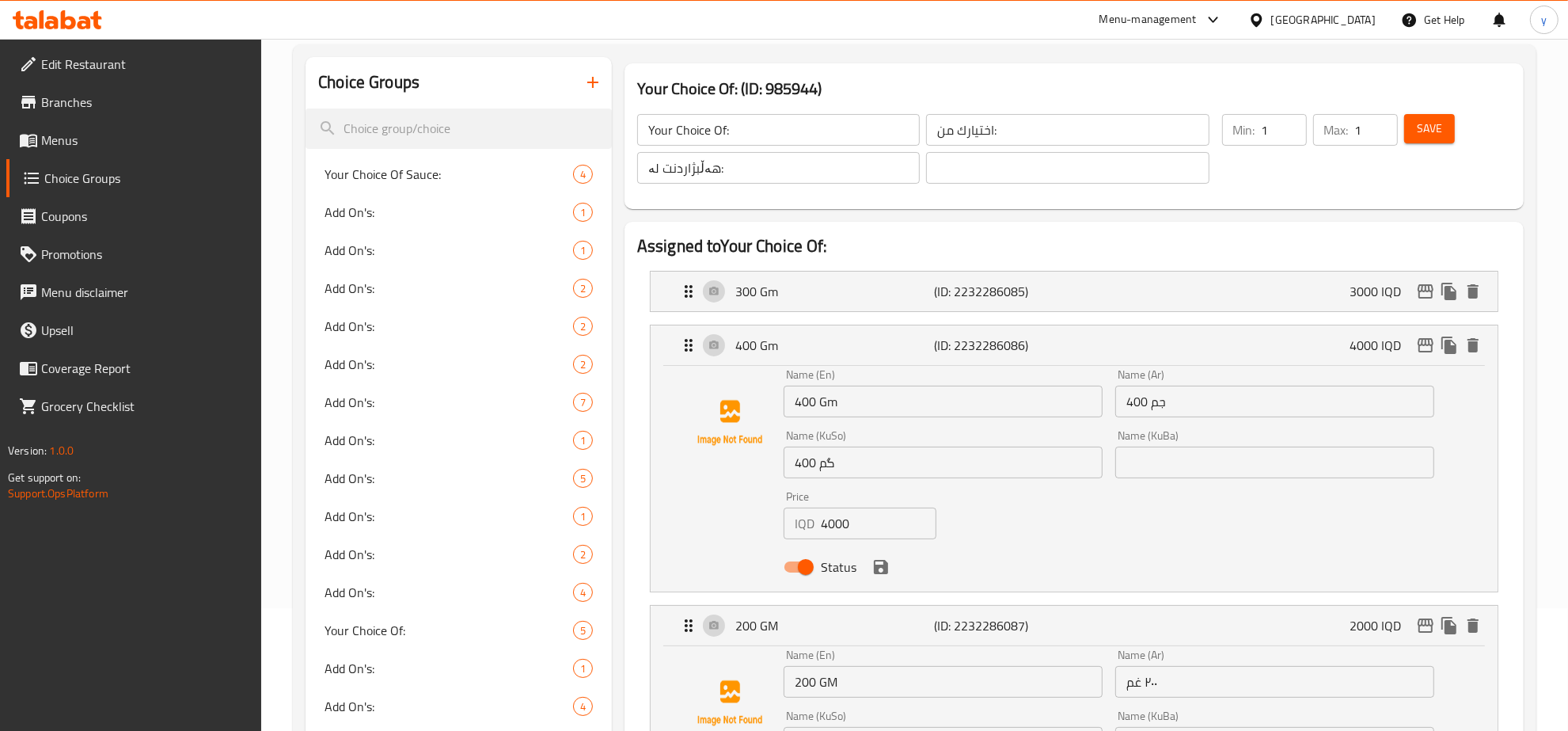
click at [952, 313] on li "300 Gm (ID: 2232286085) 3000 IQD Name (En) 300 Gm Name (En) Name (Ar) 300 جم Na…" at bounding box center [1073, 291] width 874 height 53
click at [1192, 297] on div "300 Gm (ID: 2232286085) 3000 IQD" at bounding box center [1079, 291] width 800 height 40
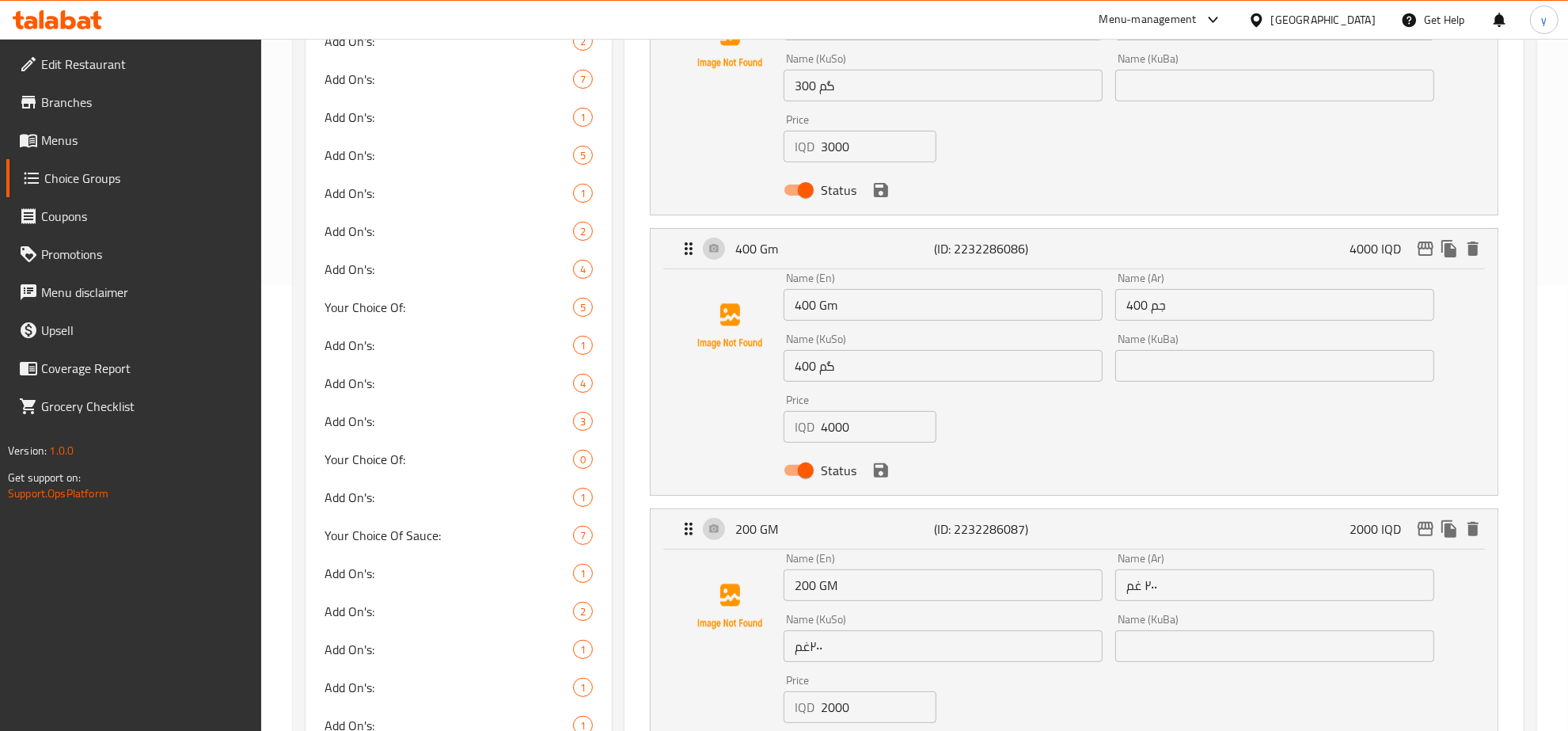
scroll to position [453, 0]
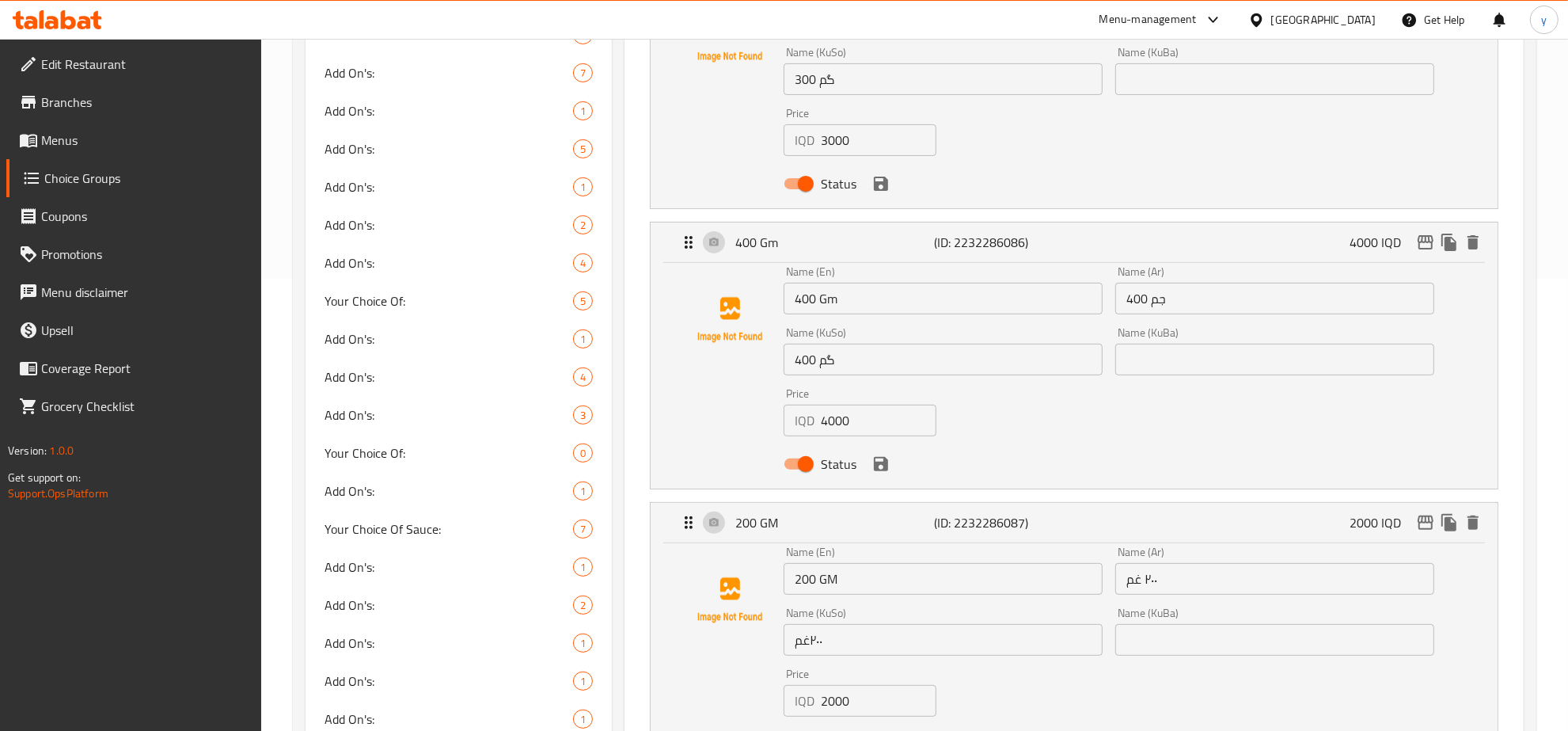
drag, startPoint x: 952, startPoint y: 266, endPoint x: 952, endPoint y: 251, distance: 15.0
click at [952, 251] on nav "300 Gm (ID: 2232286085) 3000 IQD Name (En) 300 Gm Name (En) Name (Ar) 300 جم Na…" at bounding box center [1073, 355] width 874 height 853
drag, startPoint x: 958, startPoint y: 247, endPoint x: 963, endPoint y: 176, distance: 71.2
click at [963, 176] on nav "300 Gm (ID: 2232286085) 3000 IQD Name (En) 300 Gm Name (En) Name (Ar) 300 جم Na…" at bounding box center [1073, 355] width 874 height 853
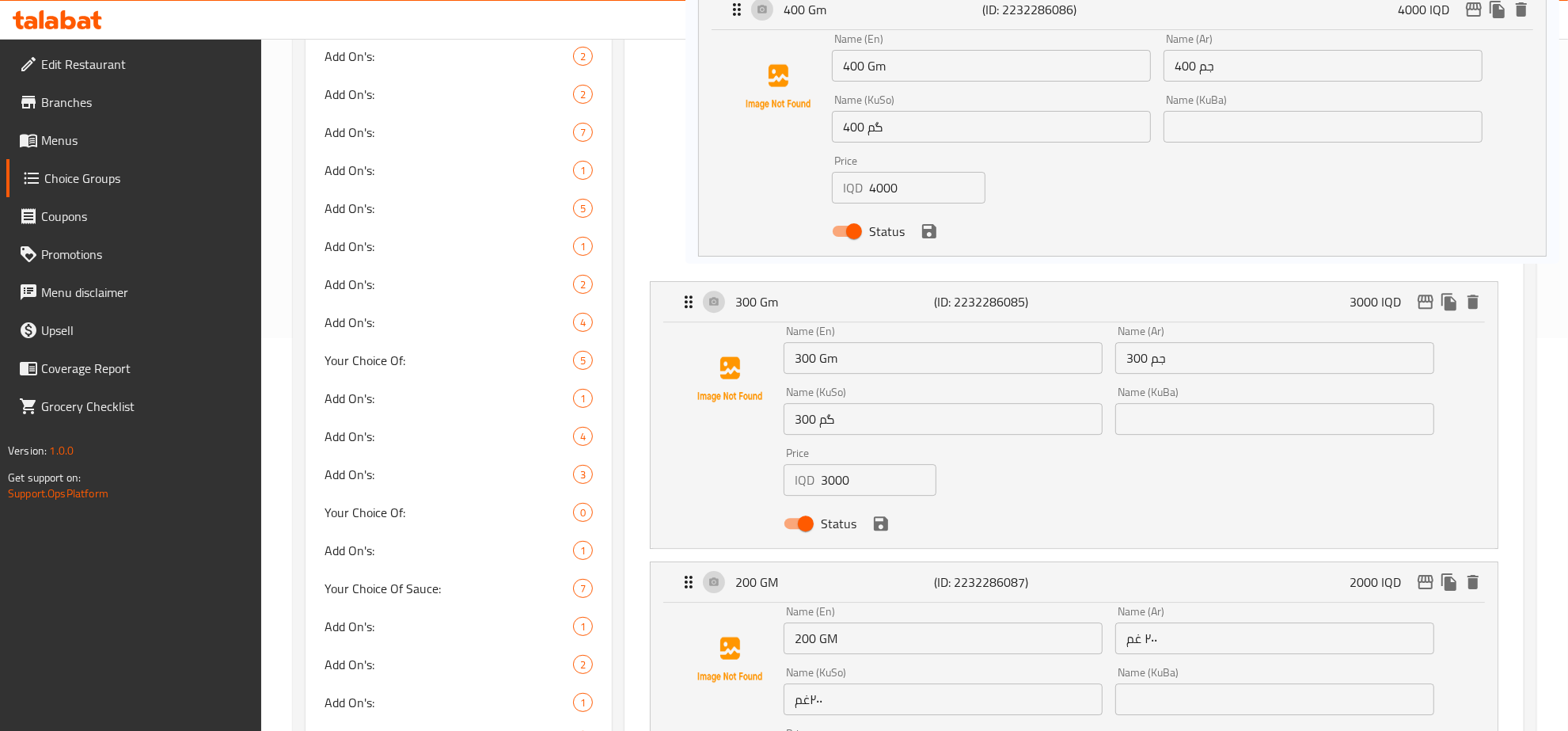
scroll to position [337, 0]
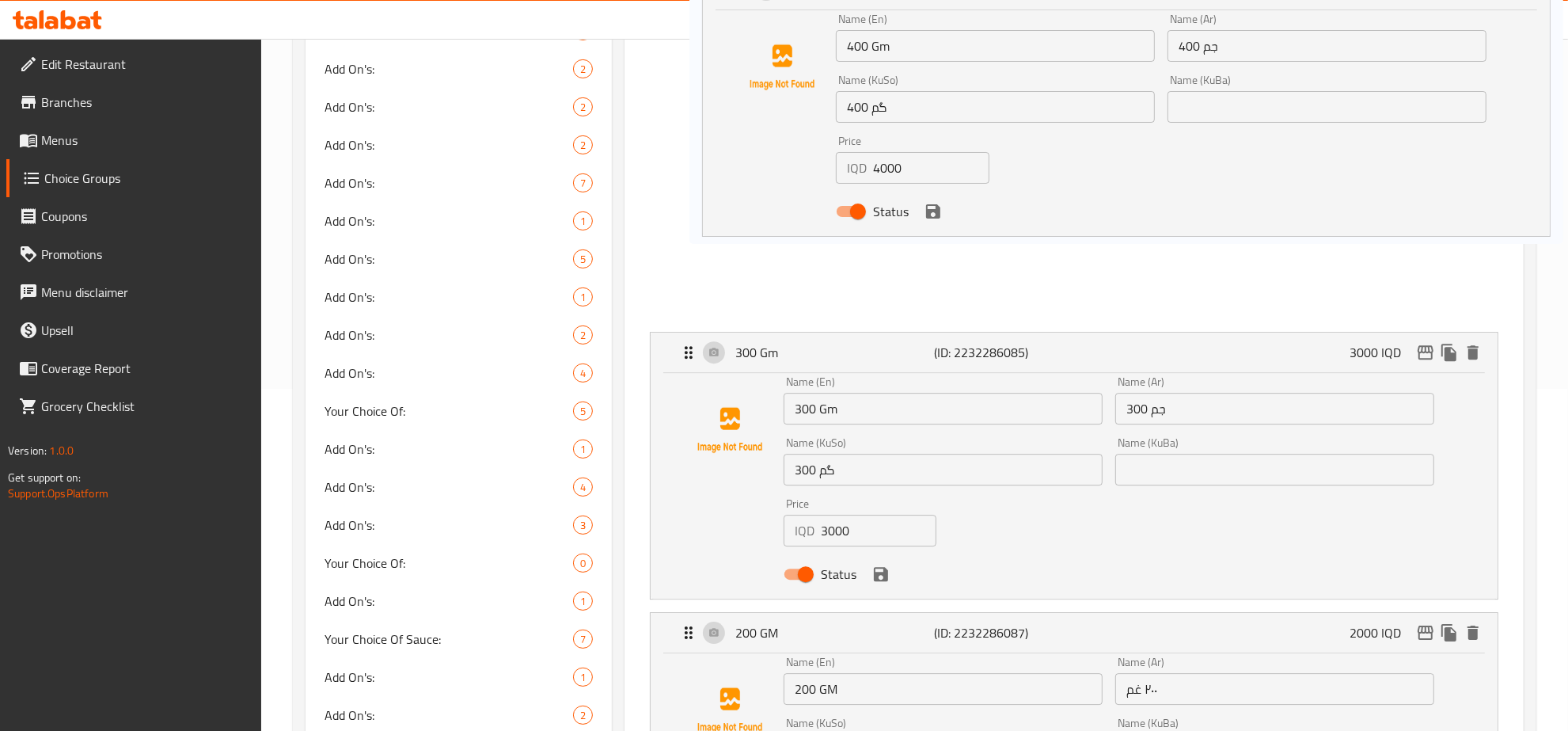
drag, startPoint x: 947, startPoint y: 227, endPoint x: 999, endPoint y: -31, distance: 263.2
click at [999, 0] on html "​ Menu-management Iraq Get Help y Edit Restaurant Branches Menus Choice Groups …" at bounding box center [784, 23] width 1568 height 731
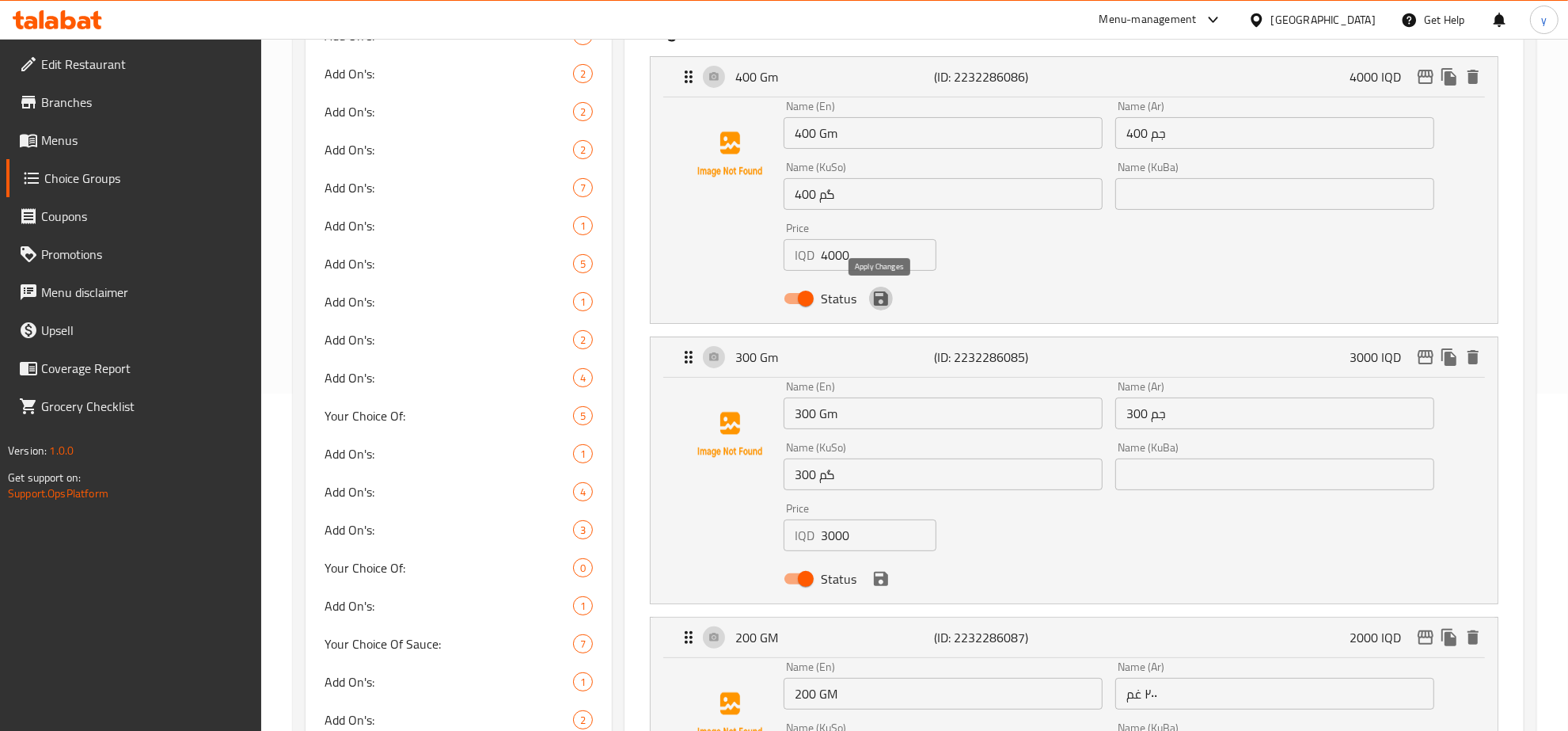
click at [887, 291] on icon "save" at bounding box center [880, 298] width 19 height 19
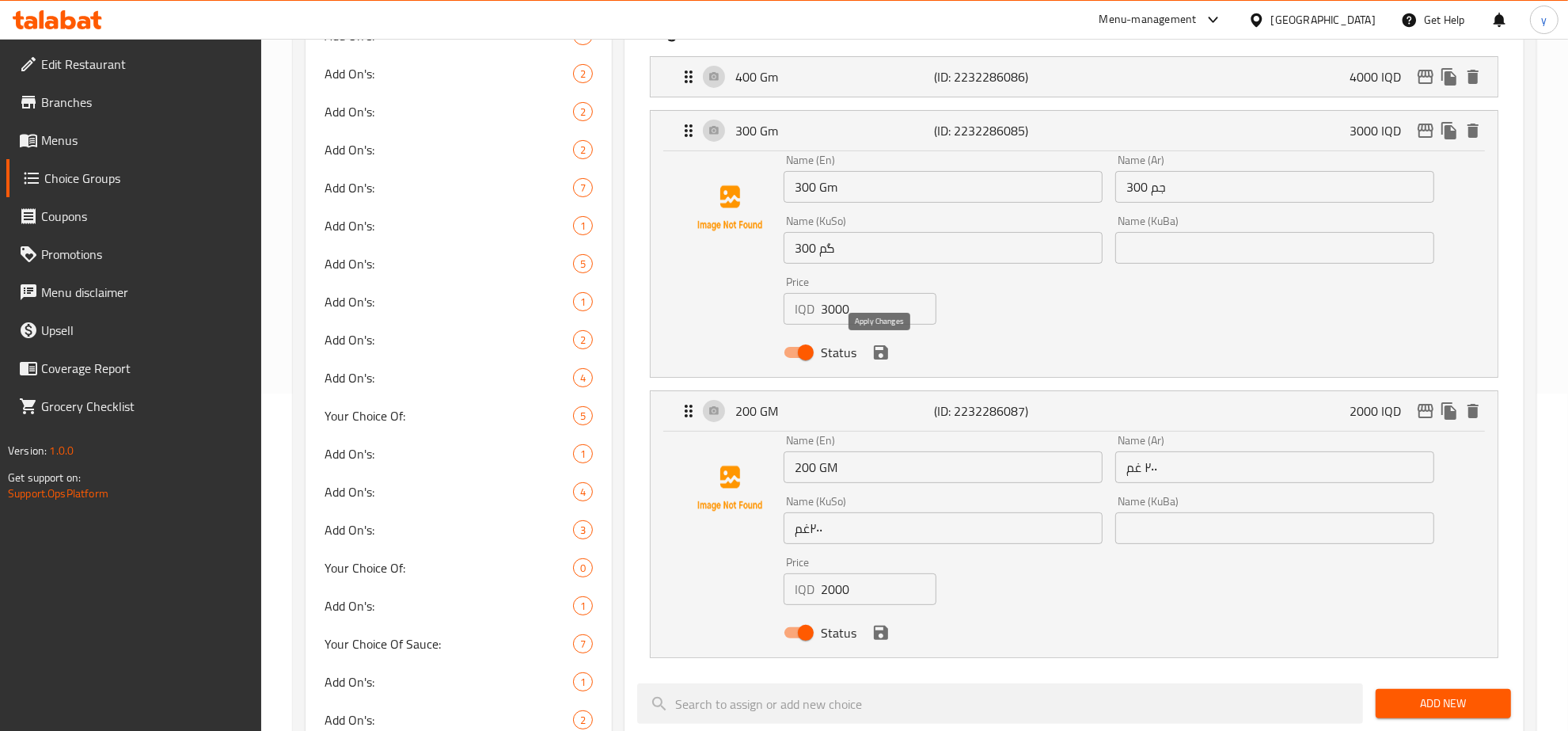
click at [875, 359] on icon "save" at bounding box center [880, 353] width 15 height 15
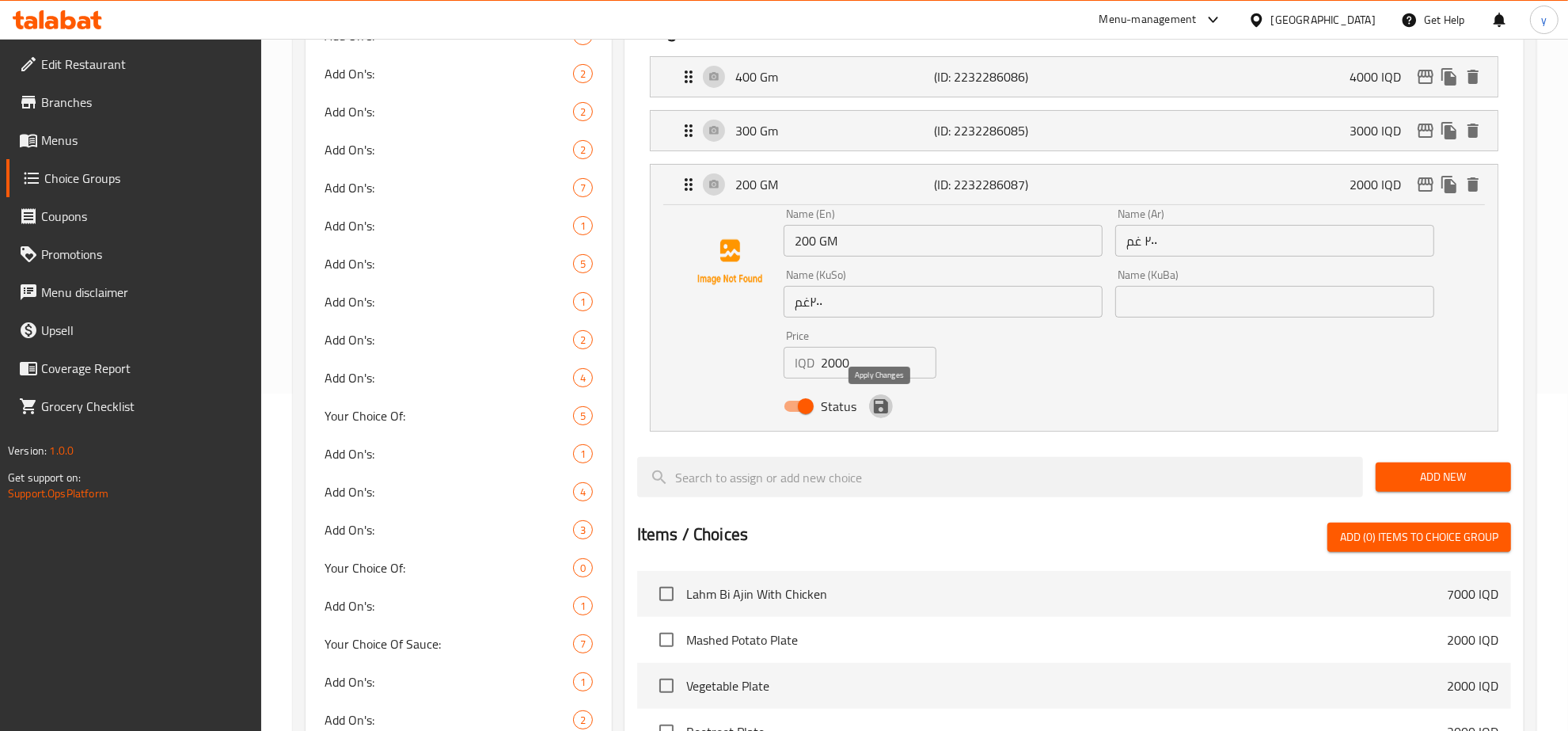
click at [876, 409] on icon "save" at bounding box center [880, 406] width 15 height 15
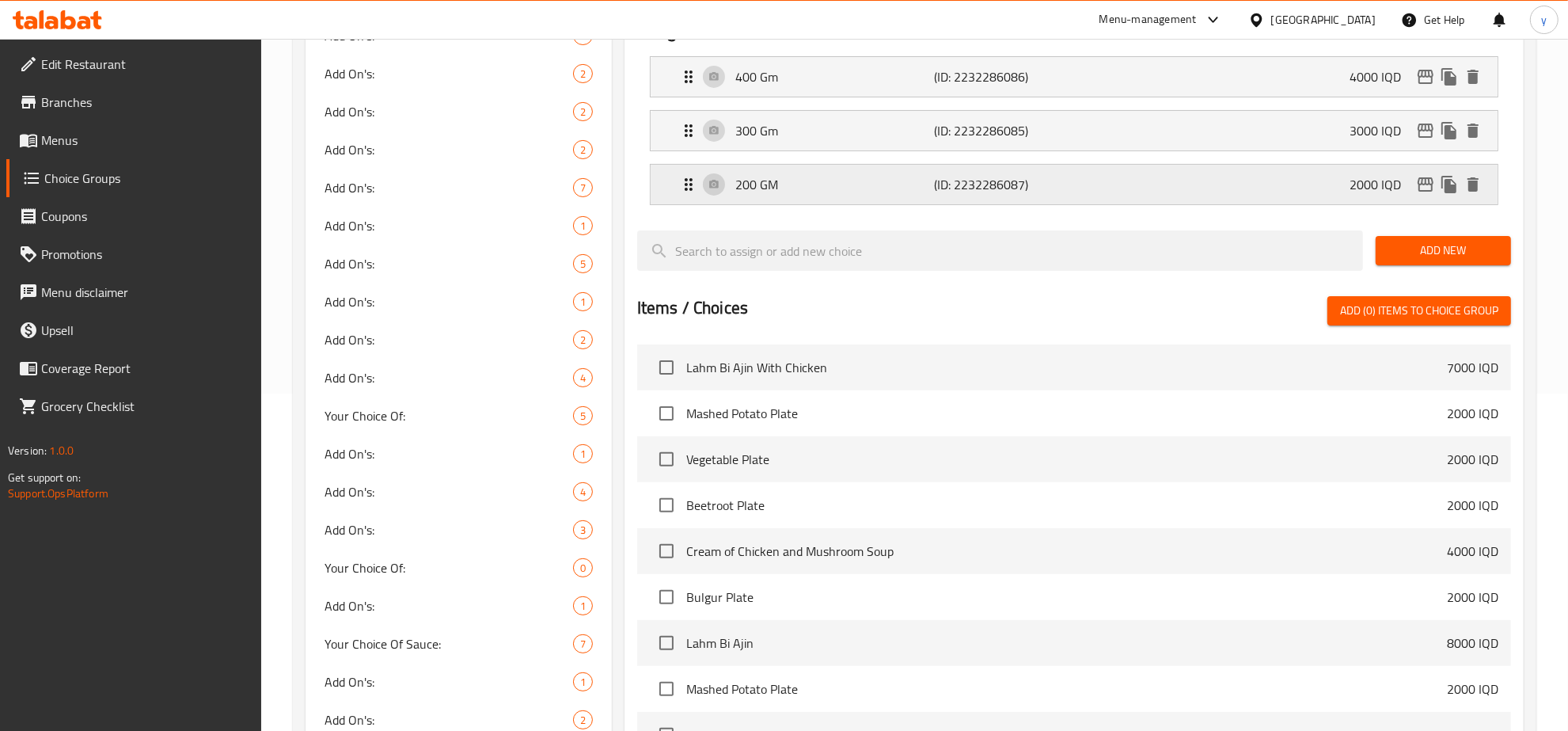
click at [845, 197] on div "200 GM (ID: 2232286087) 2000 IQD" at bounding box center [1079, 184] width 800 height 40
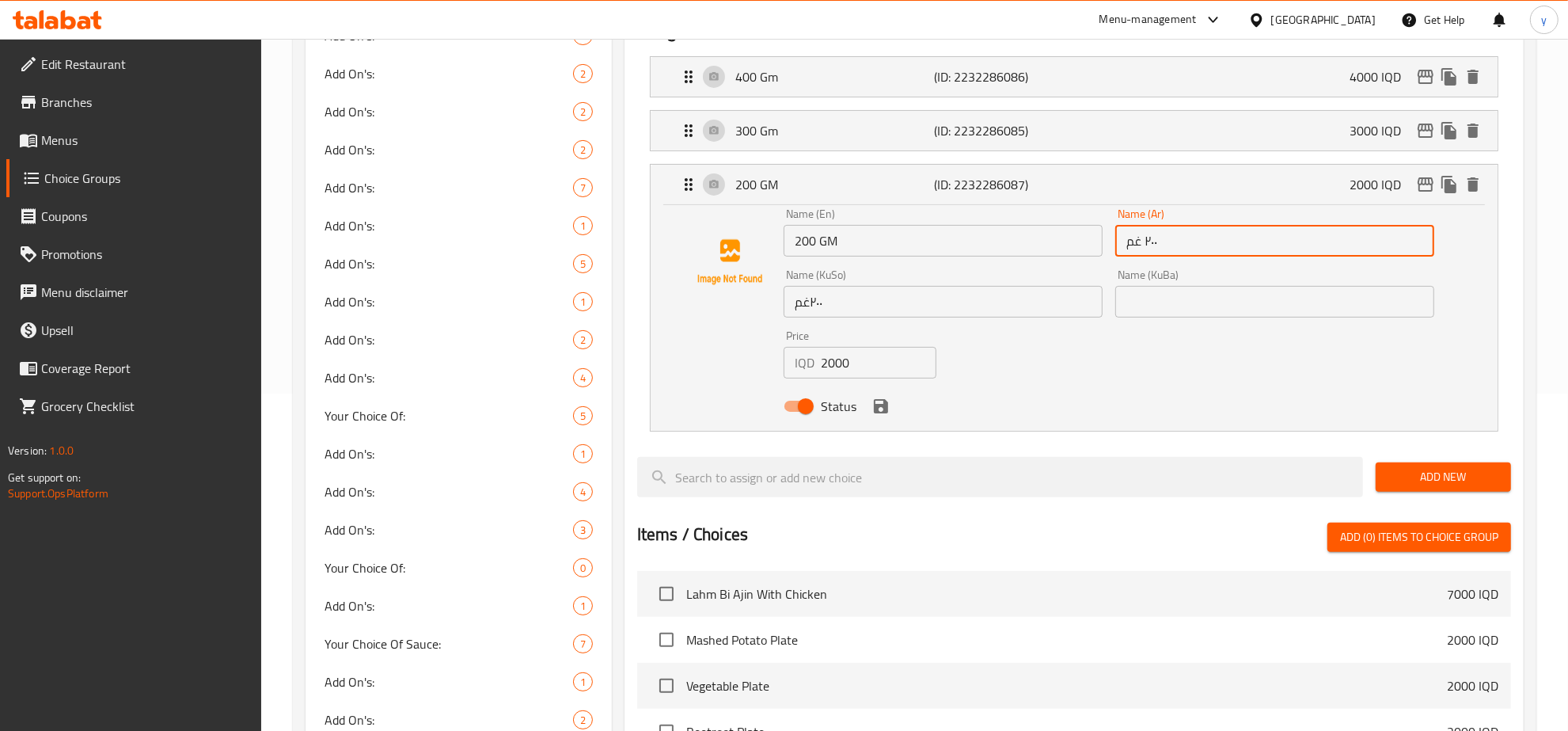
drag, startPoint x: 1164, startPoint y: 241, endPoint x: 1111, endPoint y: 243, distance: 53.0
click at [1111, 243] on div "Name (Ar) ٢٠٠ غم Name (Ar)" at bounding box center [1274, 232] width 332 height 61
click at [1154, 241] on input "2000 جم" at bounding box center [1274, 241] width 319 height 32
click at [1414, 244] on input "2000 جم" at bounding box center [1274, 241] width 319 height 32
type input "200 جم"
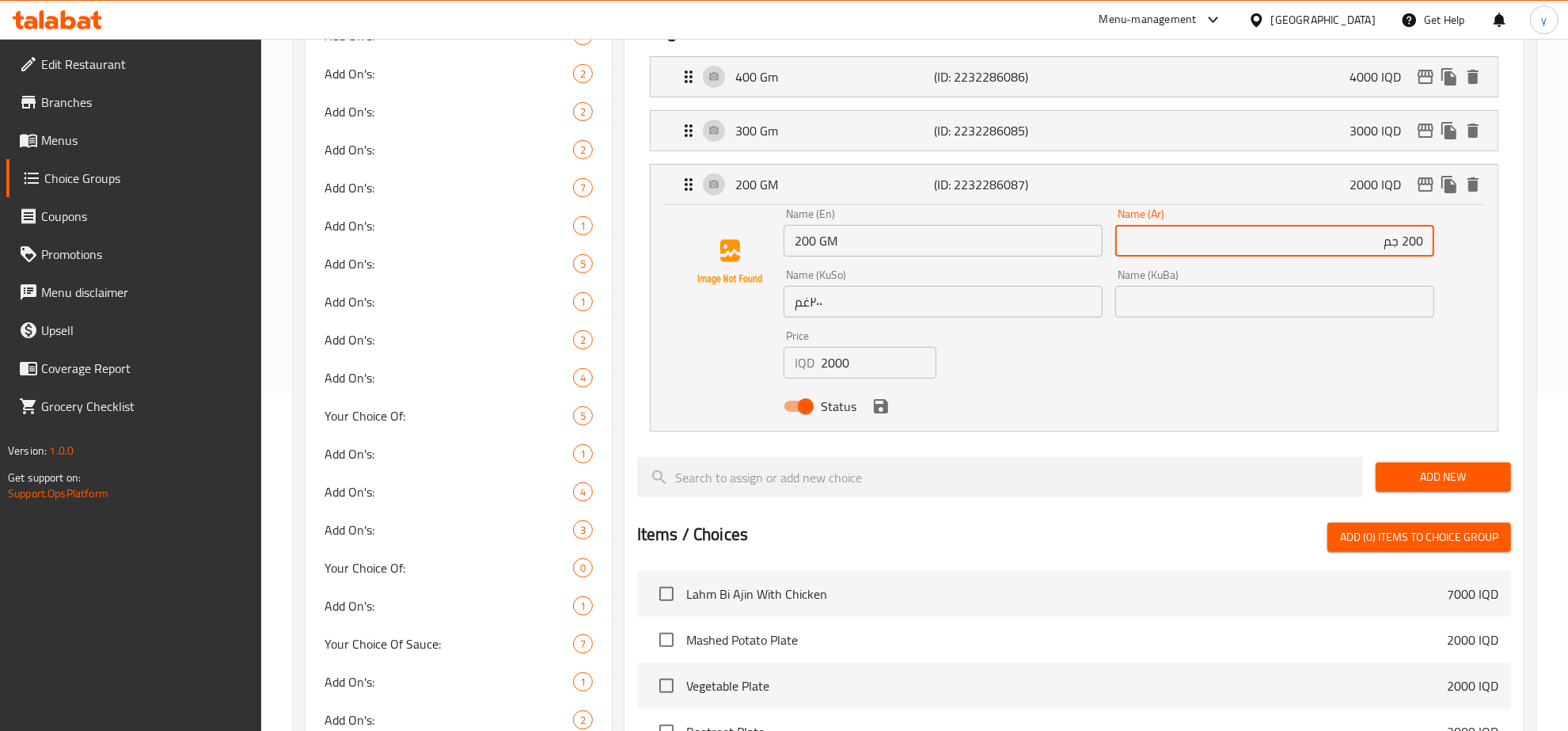
click at [943, 307] on input "٢٠٠غم" at bounding box center [943, 302] width 319 height 32
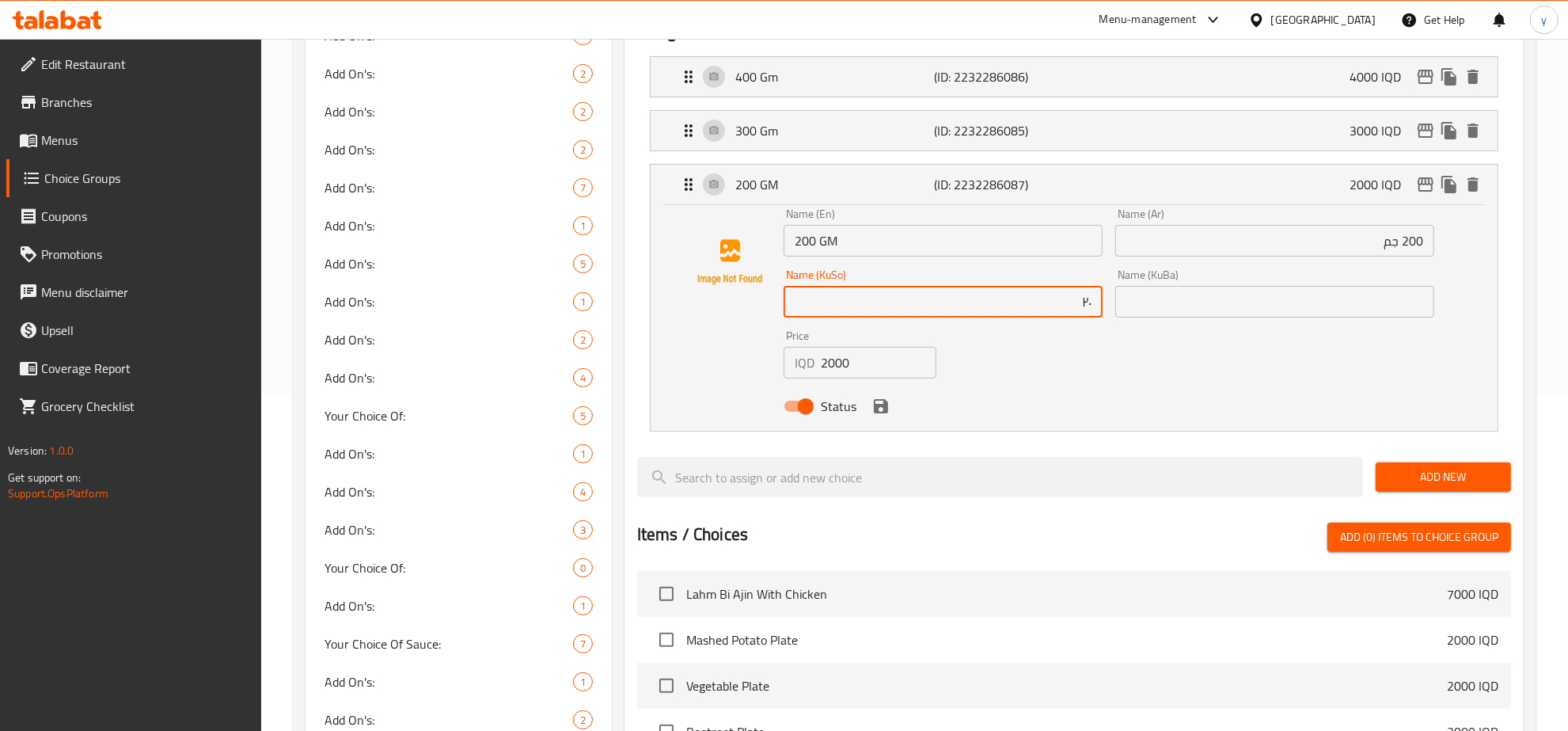
type input "٢"
click at [1053, 305] on input "200 گرام" at bounding box center [943, 302] width 319 height 32
click at [880, 409] on icon "save" at bounding box center [880, 406] width 19 height 19
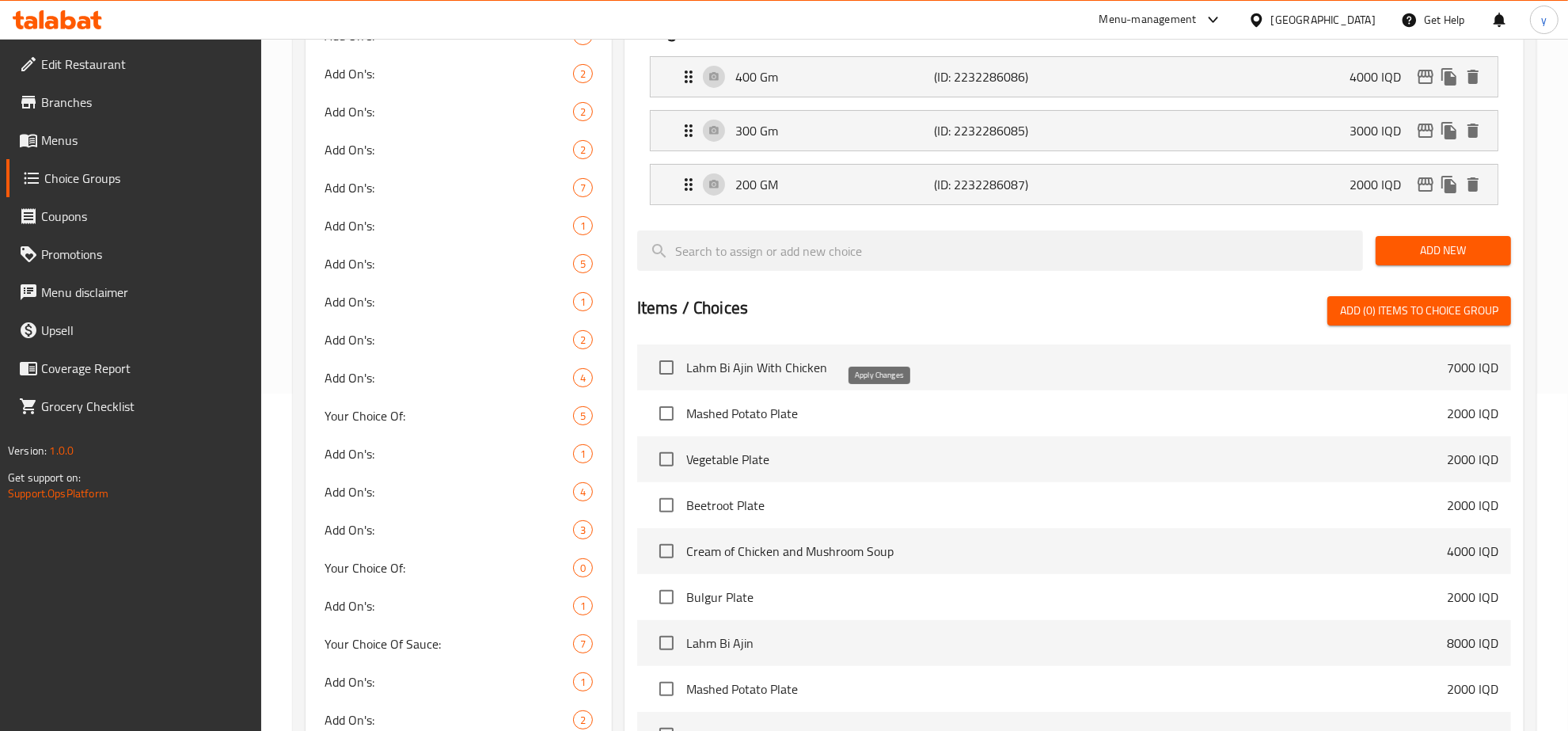
type input "200 گم"
click at [943, 159] on li "200 GM (ID: 2232286087) 2000 IQD Name (En) 200 GM Name (En) Name (Ar) 200 جم Na…" at bounding box center [1073, 184] width 874 height 53
click at [940, 177] on p "(ID: 2232286087)" at bounding box center [1000, 184] width 133 height 19
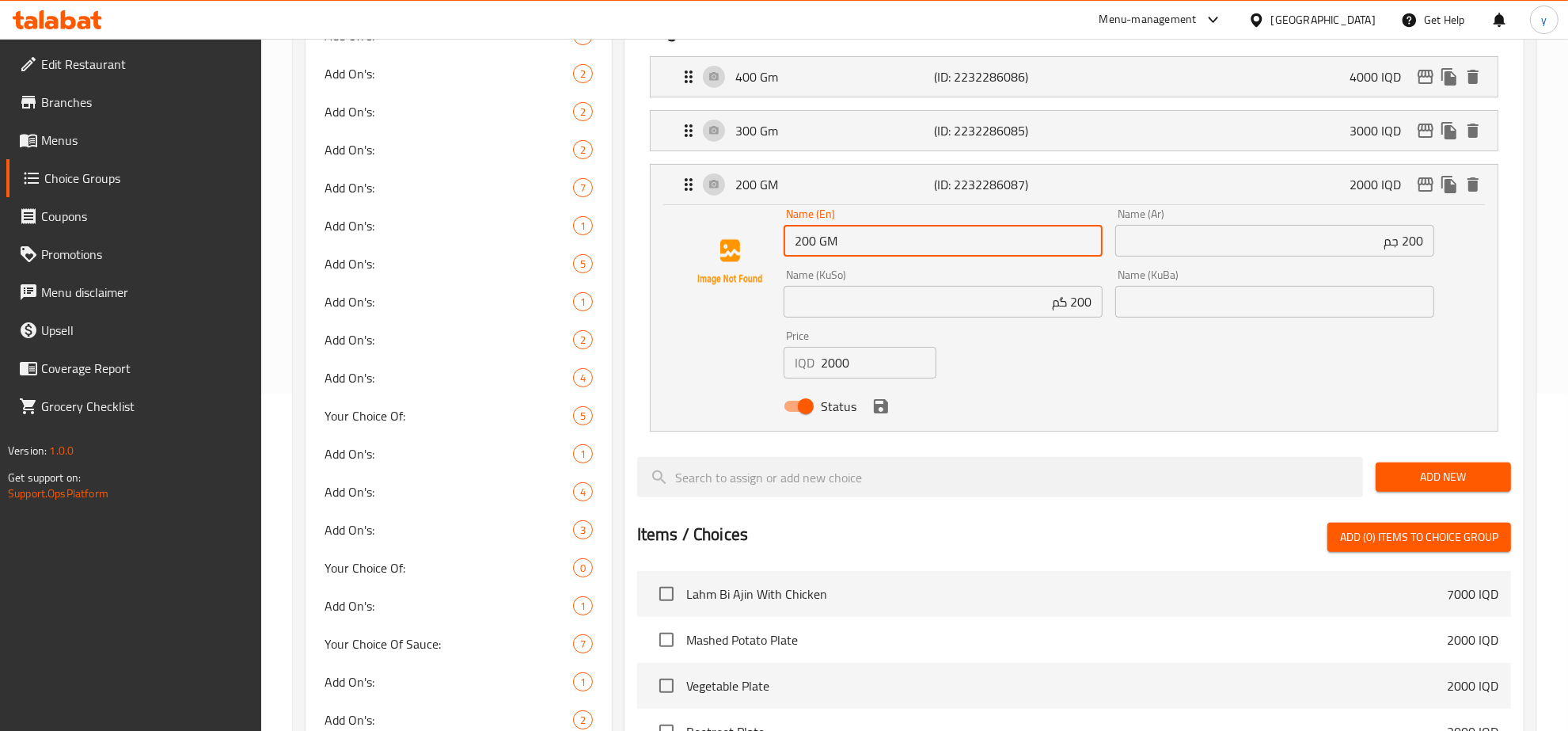
drag, startPoint x: 833, startPoint y: 239, endPoint x: 827, endPoint y: 246, distance: 9.2
click at [827, 246] on input "200 GM" at bounding box center [943, 241] width 319 height 32
click at [889, 402] on icon "save" at bounding box center [880, 406] width 19 height 19
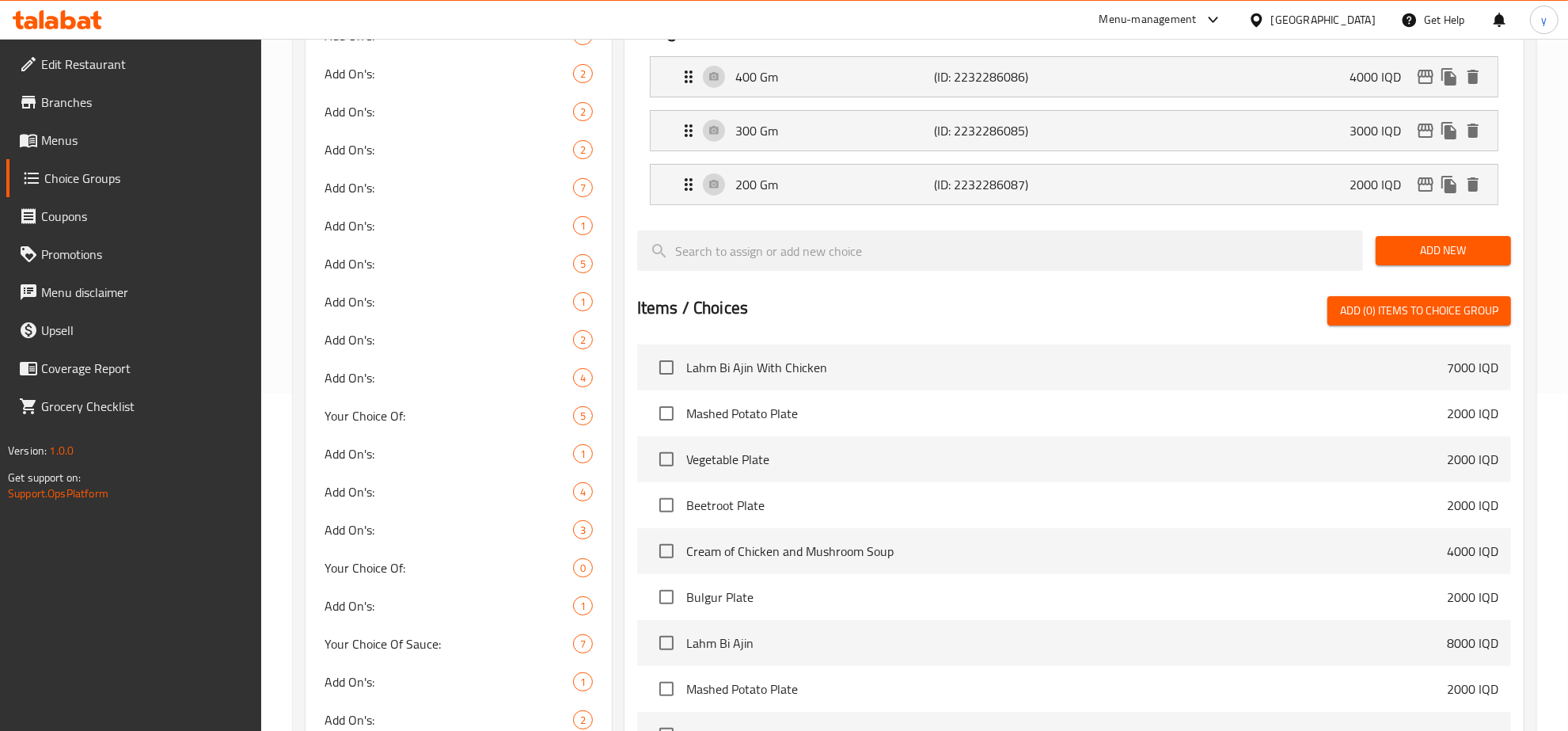
type input "200 Gm"
click at [907, 113] on div "300 Gm (ID: 2232286085) 3000 IQD" at bounding box center [1079, 131] width 800 height 40
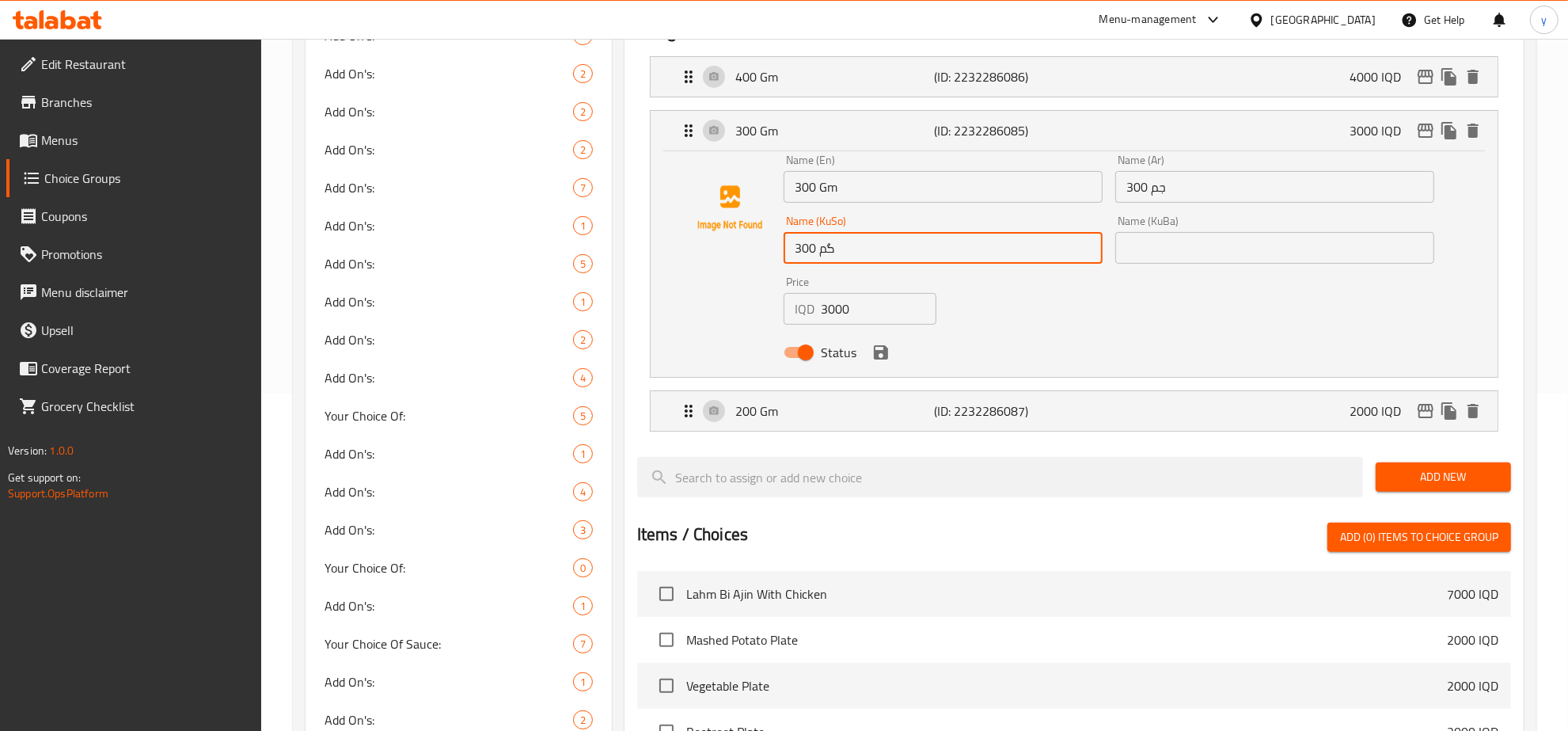
click at [980, 248] on input "300 گم" at bounding box center [943, 247] width 319 height 32
click at [1192, 199] on input "300 جم" at bounding box center [1274, 186] width 319 height 32
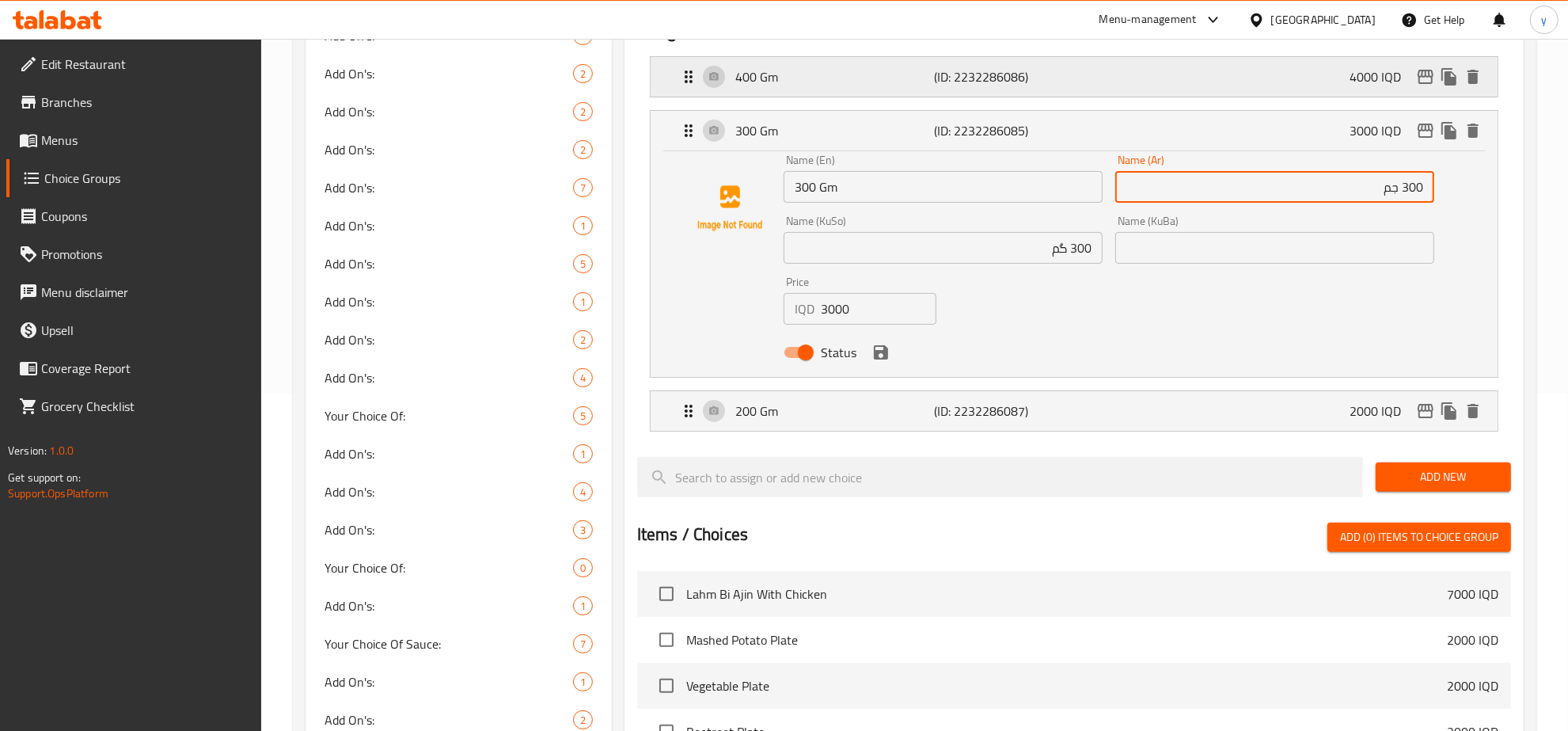
click at [984, 79] on p "(ID: 2232286086)" at bounding box center [1000, 77] width 133 height 19
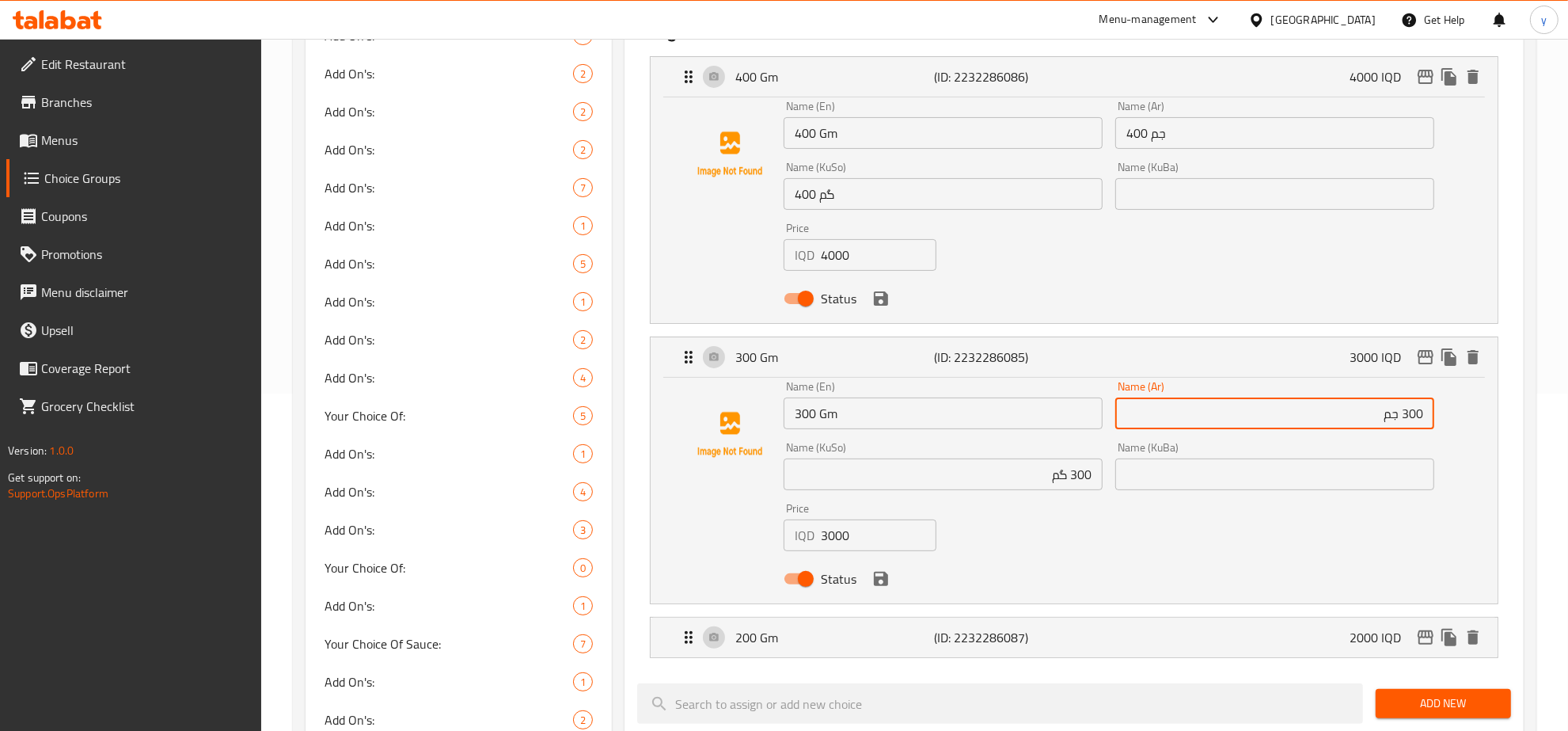
click at [919, 202] on input "400 گم" at bounding box center [943, 194] width 319 height 32
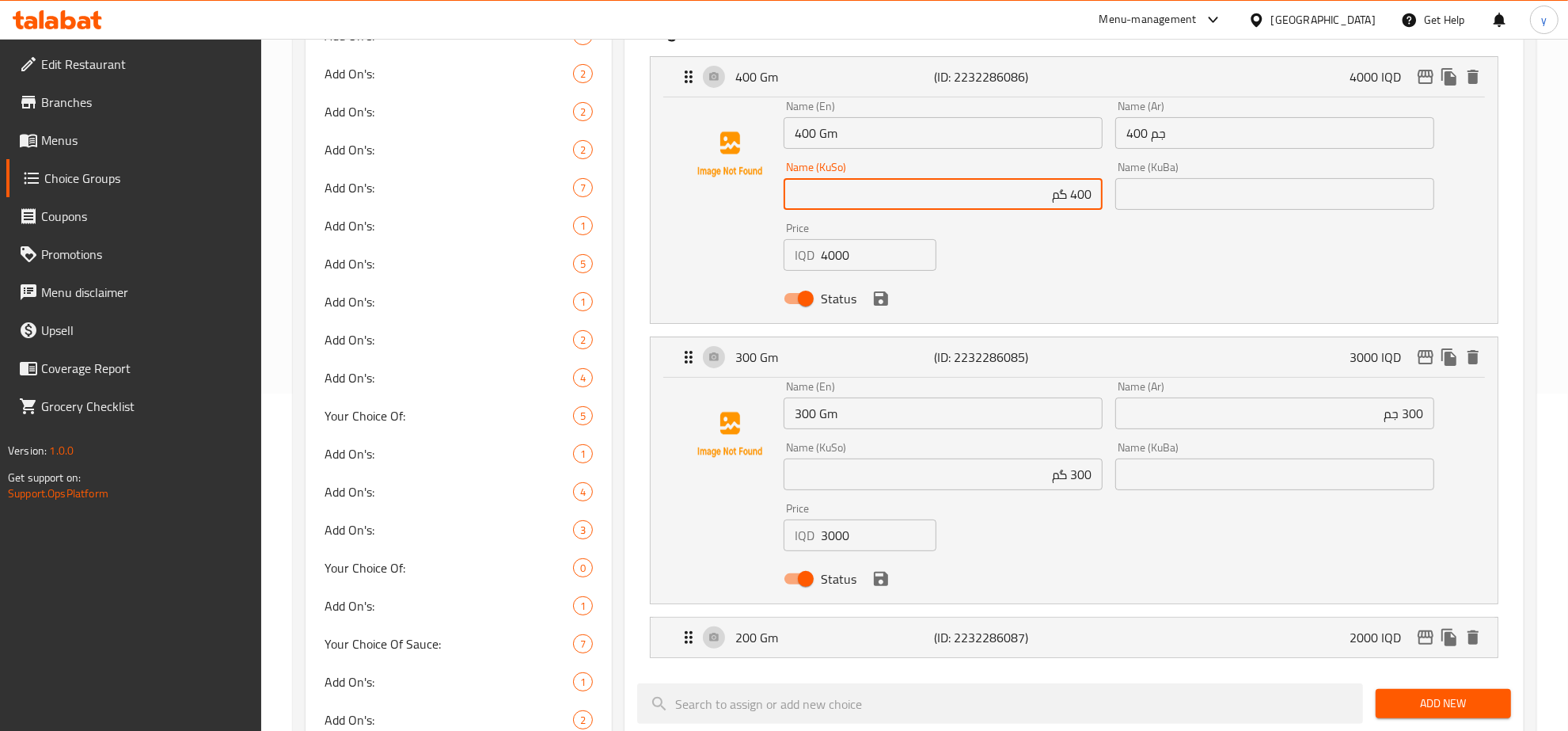
click at [1190, 153] on div "Name (Ar) 400 جم Name (Ar)" at bounding box center [1274, 124] width 332 height 61
click at [1199, 133] on input "400 جم" at bounding box center [1274, 133] width 319 height 32
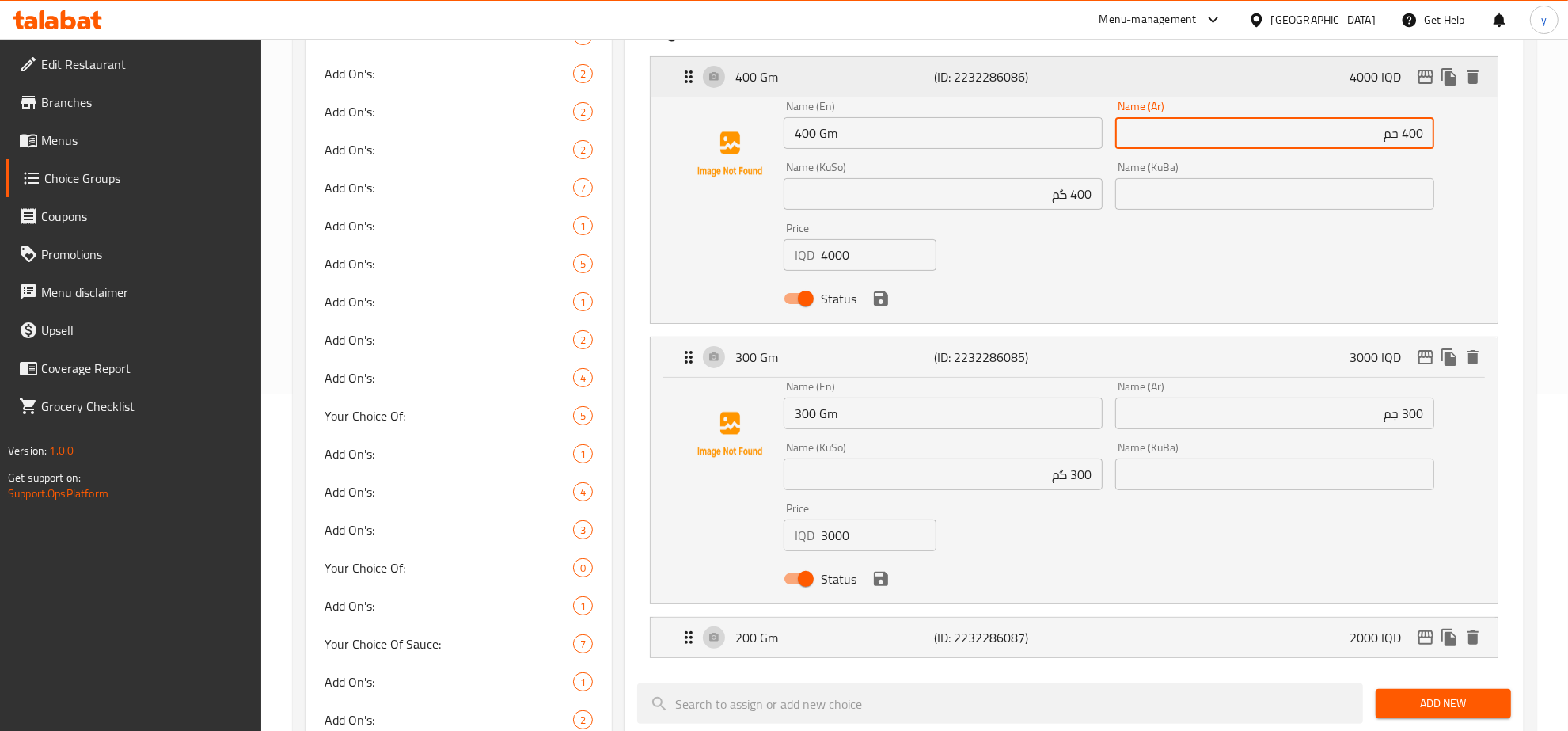
click at [975, 73] on p "(ID: 2232286086)" at bounding box center [1000, 77] width 133 height 19
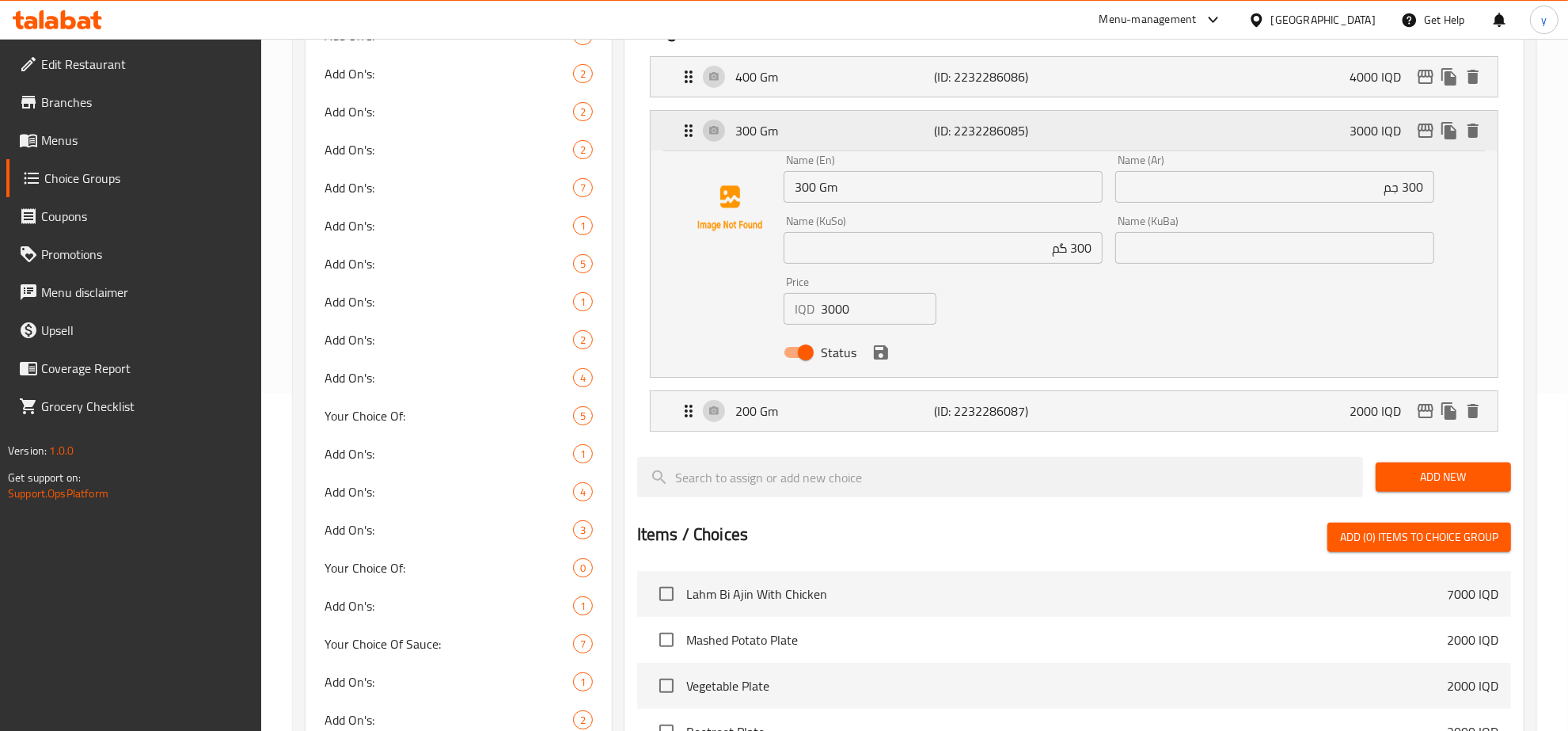
click at [923, 145] on div "300 Gm (ID: 2232286085) 3000 IQD" at bounding box center [1079, 131] width 800 height 40
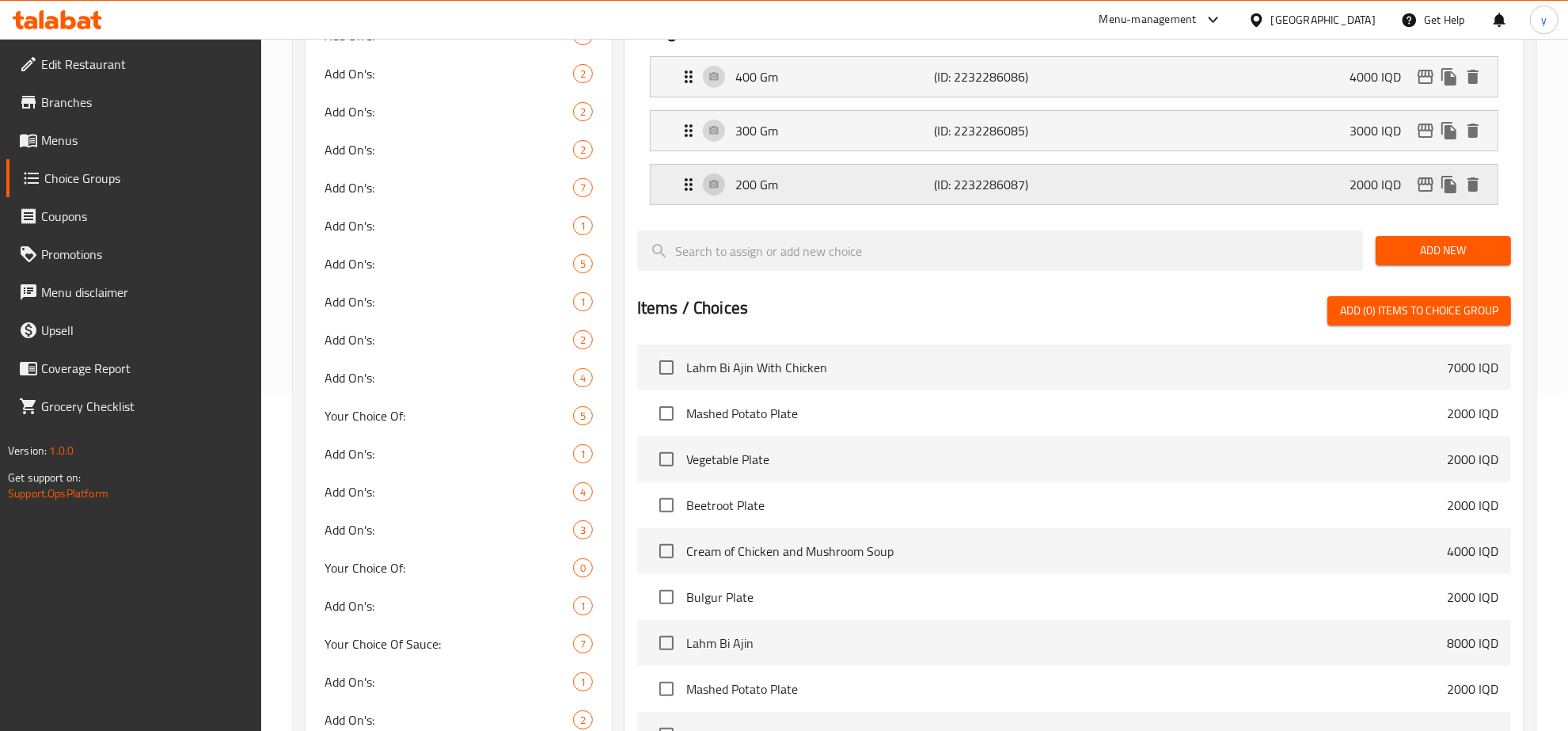
click at [922, 176] on p "200 Gm" at bounding box center [834, 184] width 199 height 19
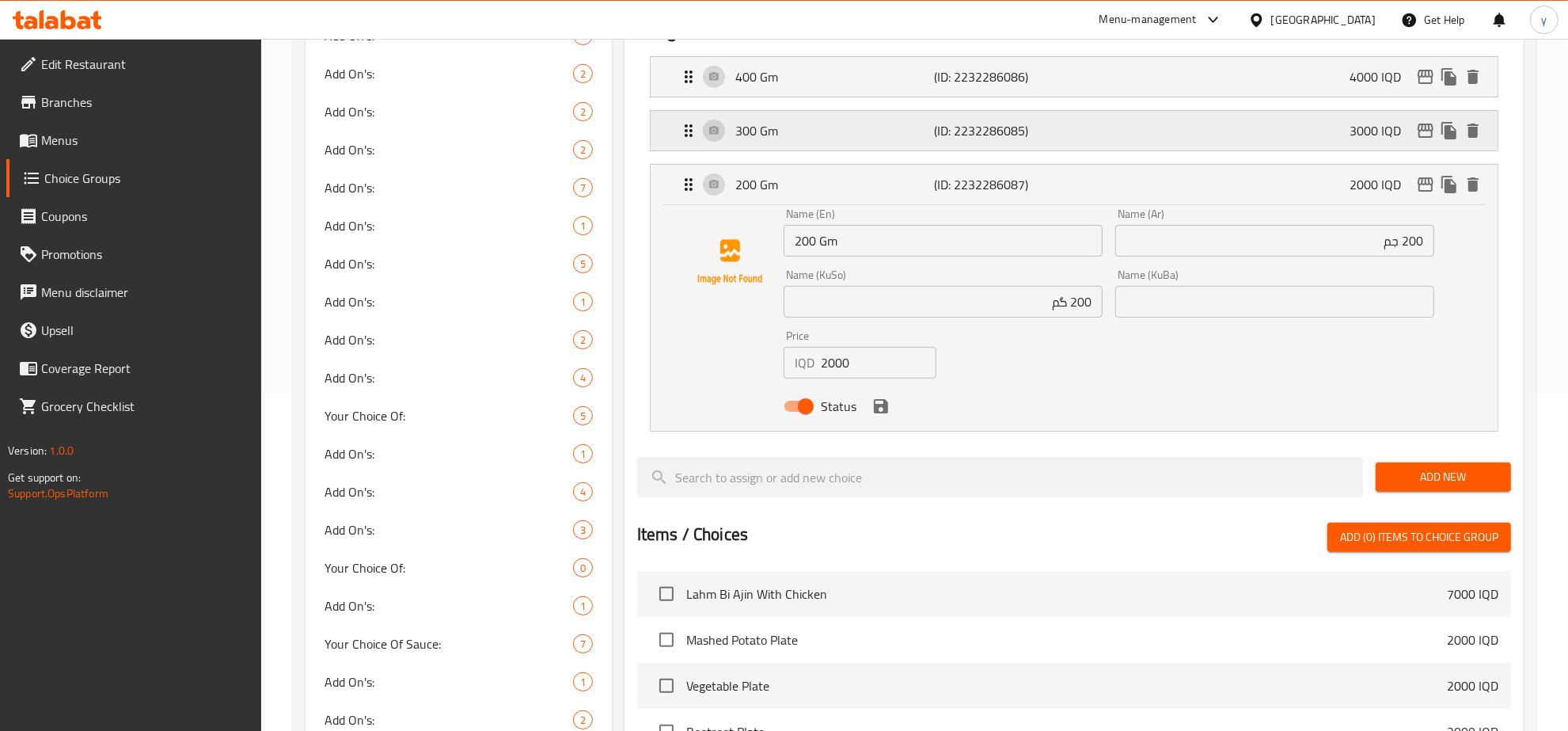
click at [944, 132] on p "(ID: 2232286085)" at bounding box center [1000, 131] width 133 height 19
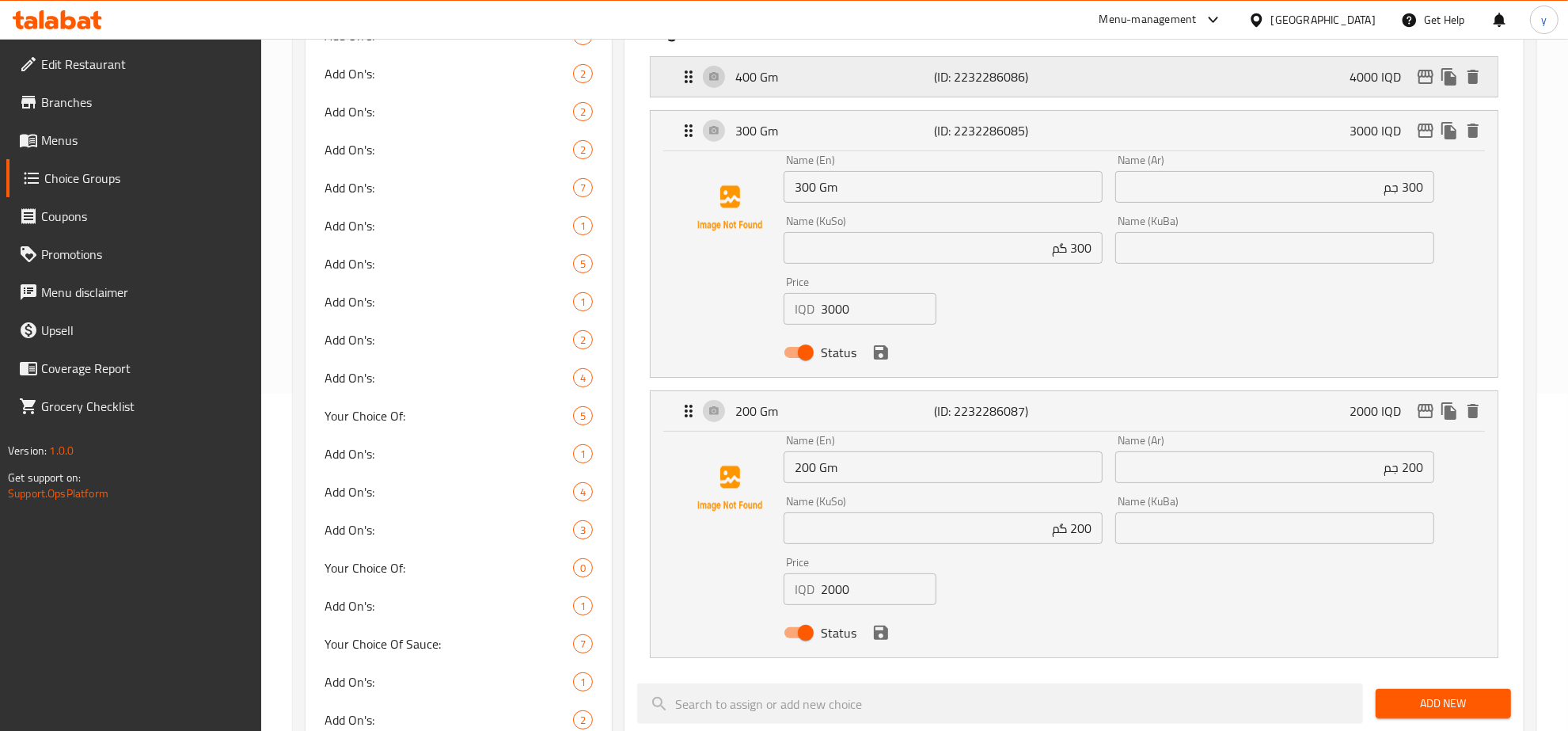
click at [977, 84] on p "(ID: 2232286086)" at bounding box center [1000, 77] width 133 height 19
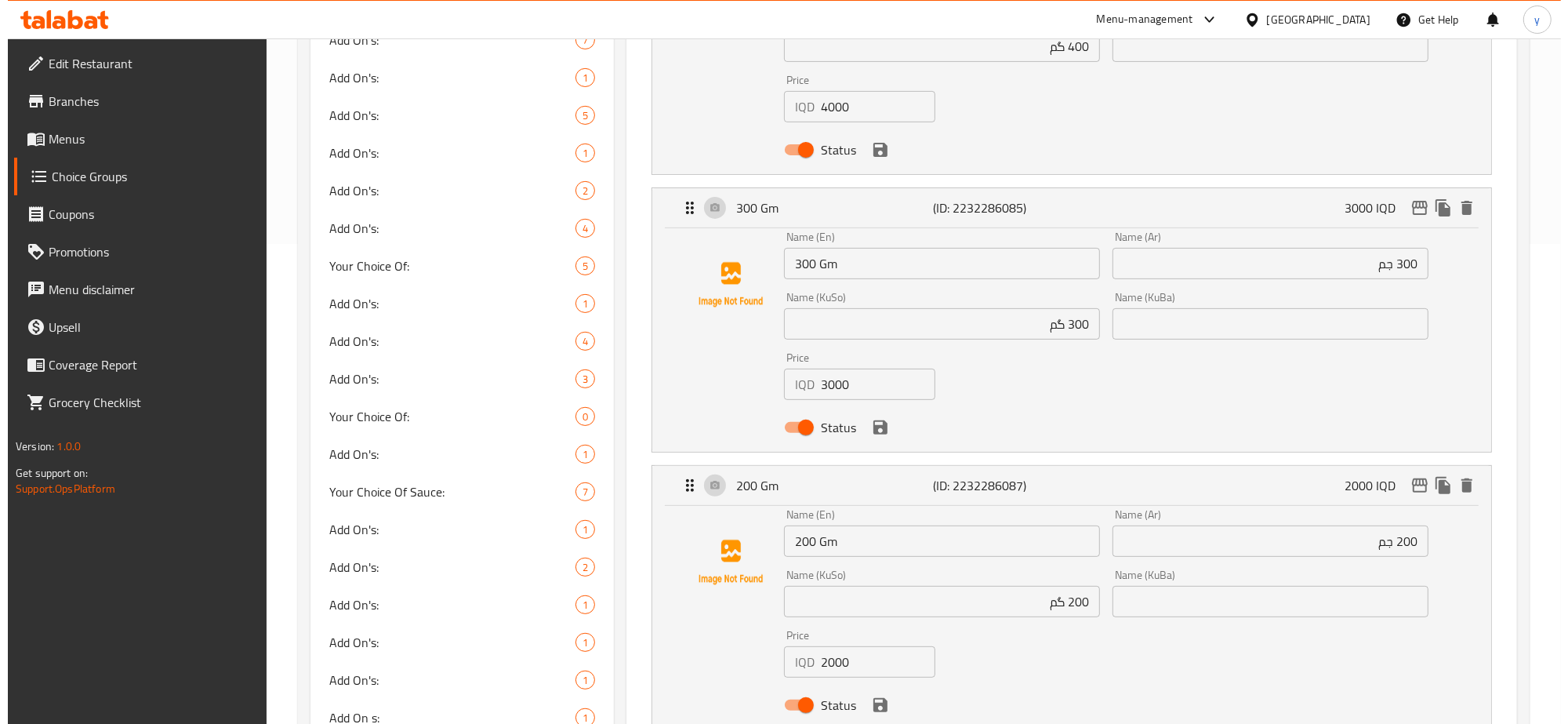
scroll to position [0, 0]
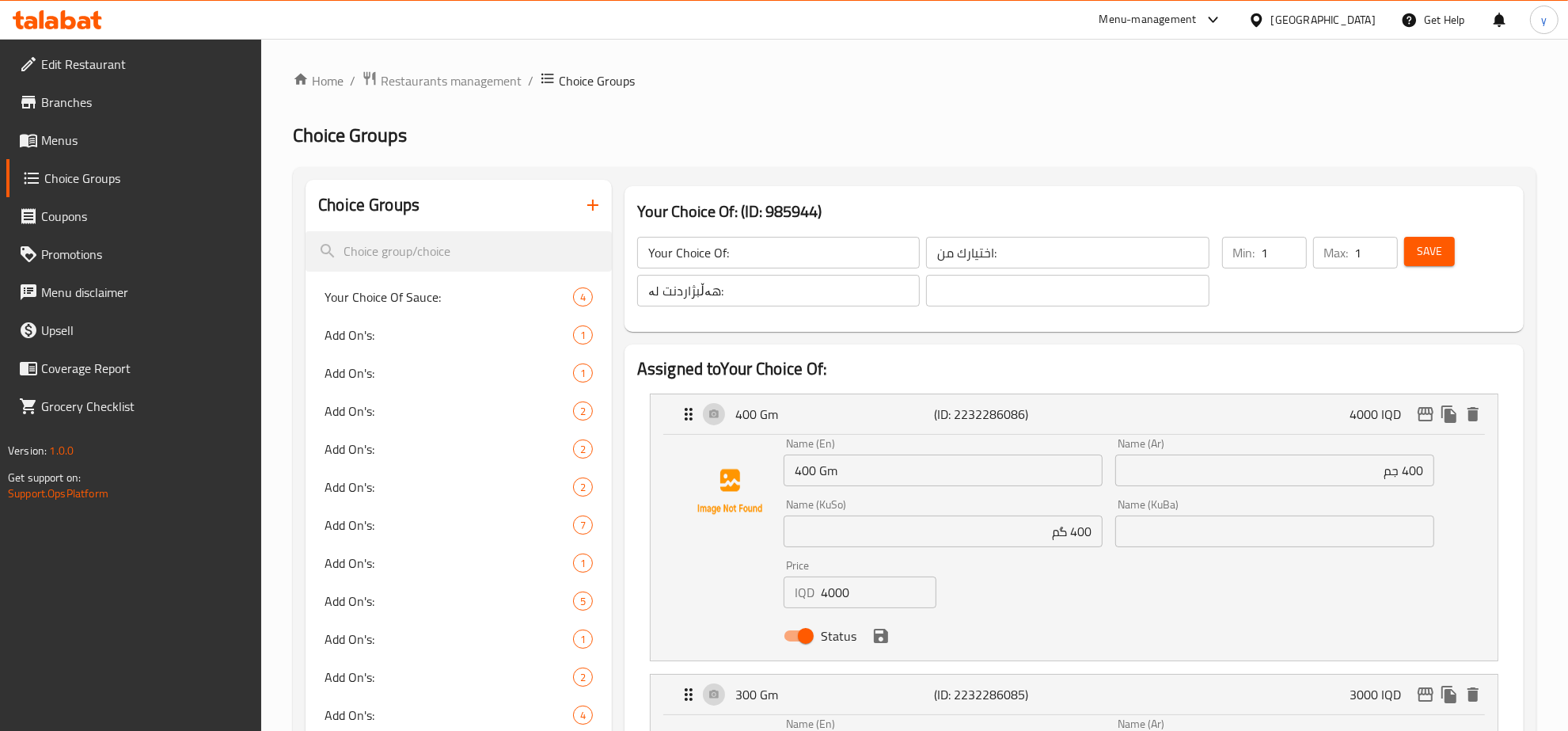
click at [746, 285] on input "هەڵبژاردنت لە:" at bounding box center [778, 291] width 283 height 32
click at [997, 287] on input "text" at bounding box center [1067, 291] width 283 height 32
paste input "هەڵبژاردنت لە:"
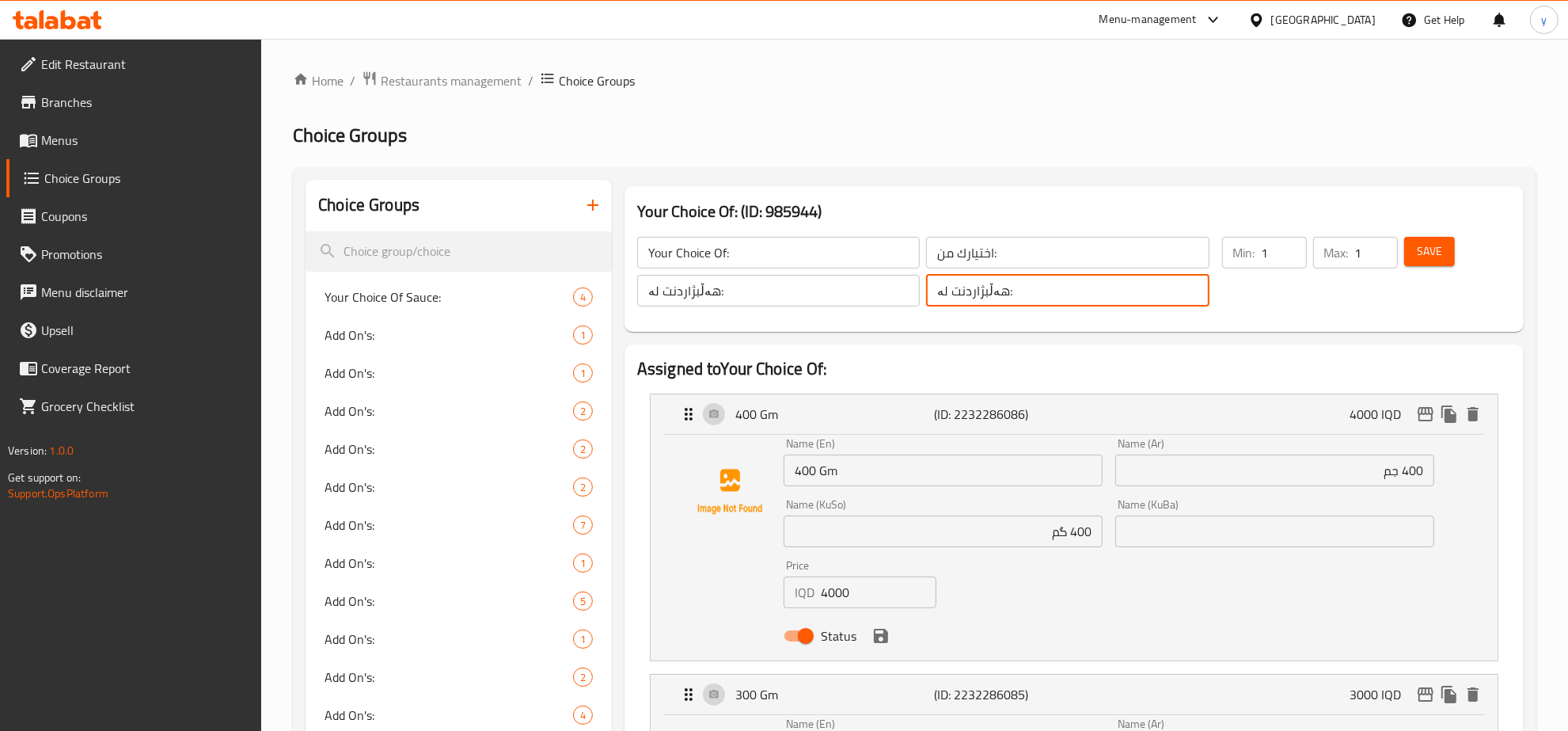
type input "هەڵبژاردنت لە:"
click at [1204, 135] on h2 "Choice Groups" at bounding box center [914, 134] width 1243 height 25
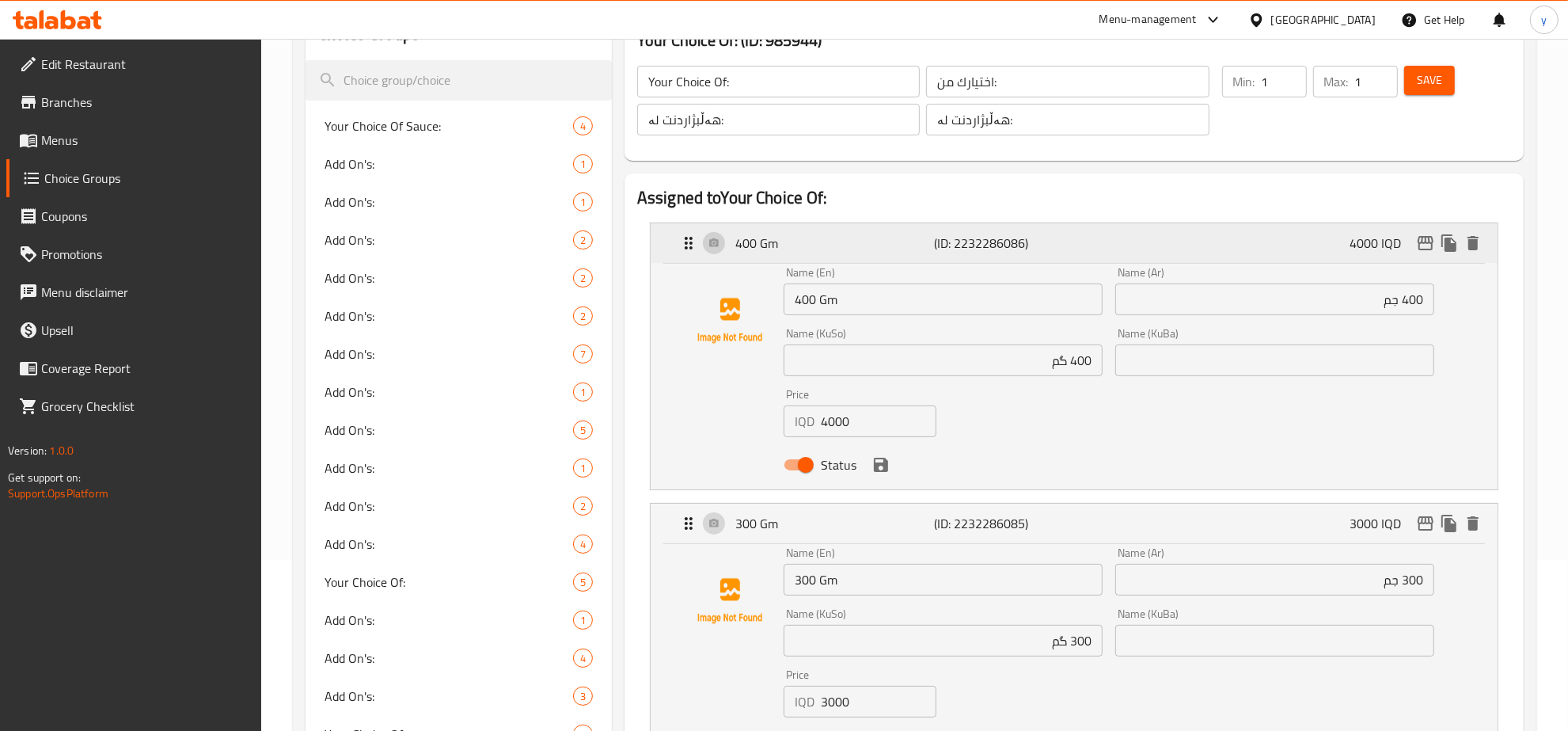
scroll to position [122, 0]
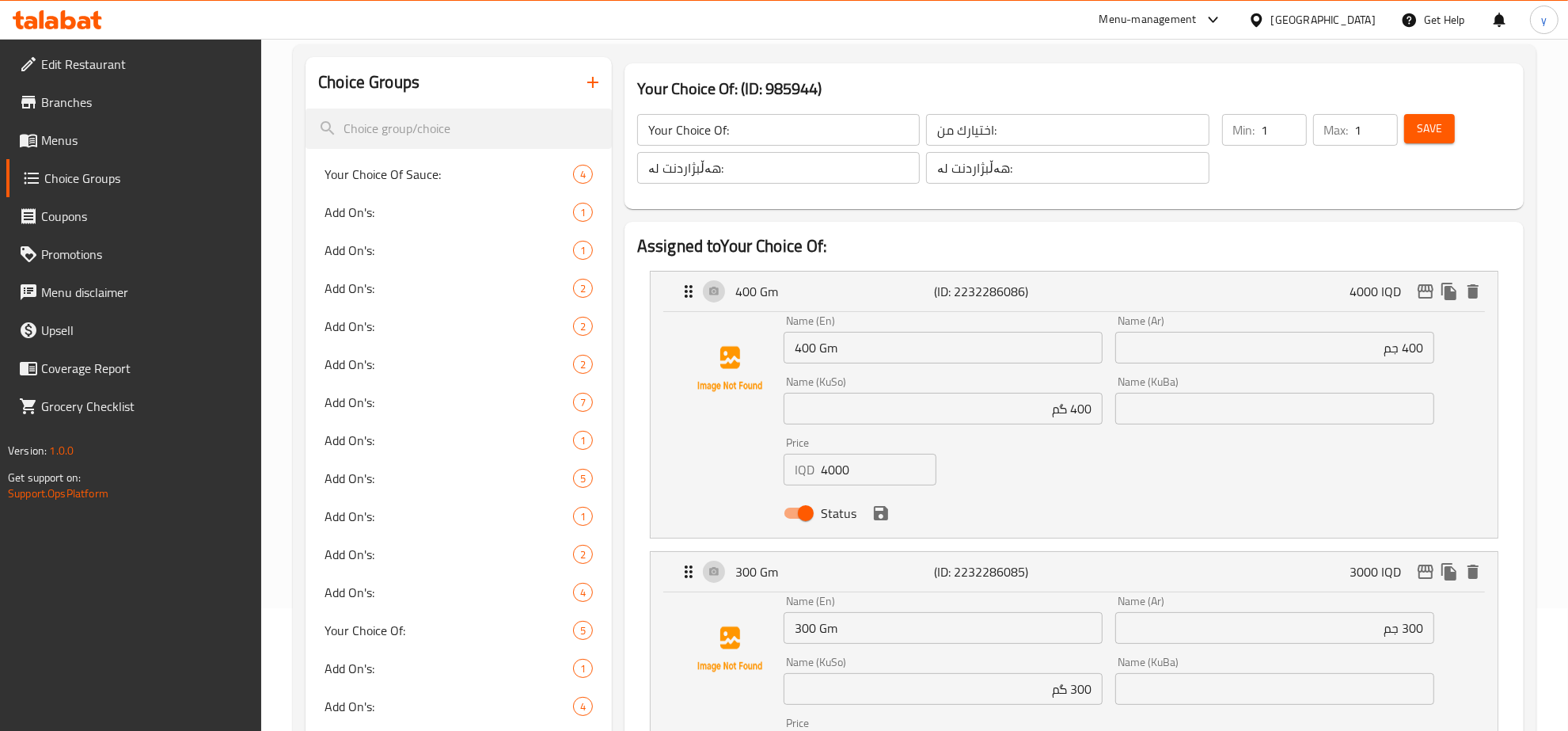
click at [1422, 136] on span "Save" at bounding box center [1428, 128] width 25 height 20
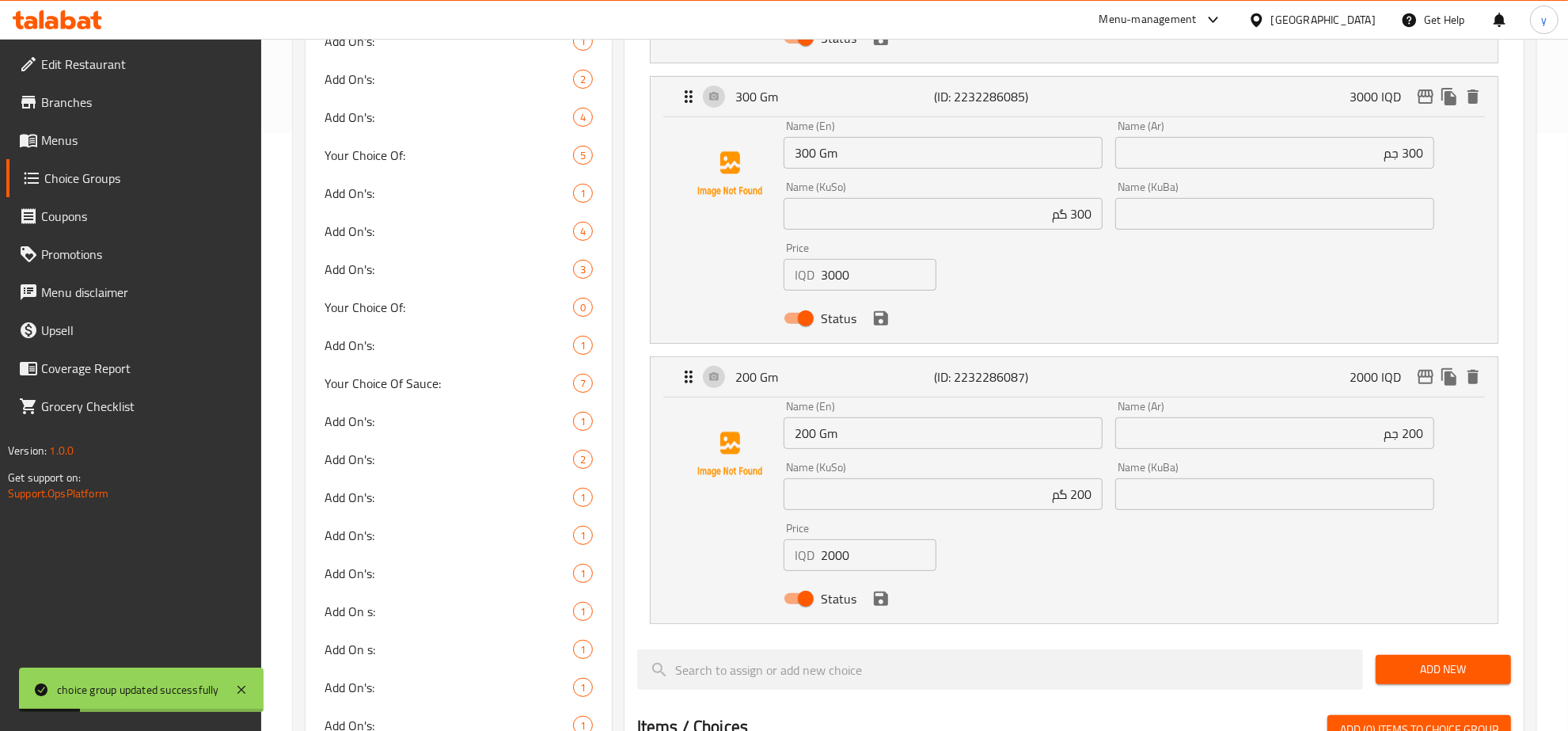
scroll to position [783, 0]
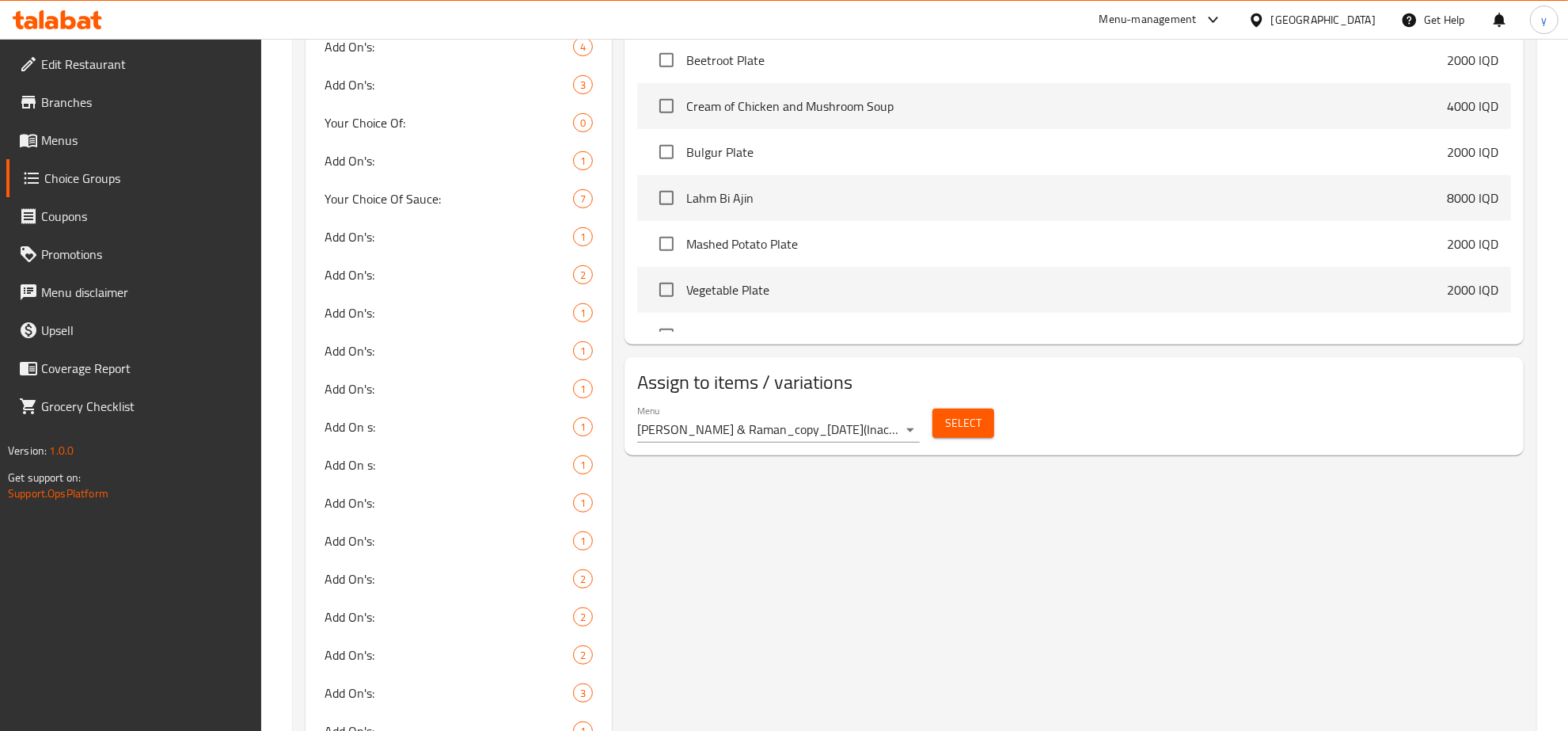
click at [75, 26] on icon at bounding box center [58, 20] width 90 height 19
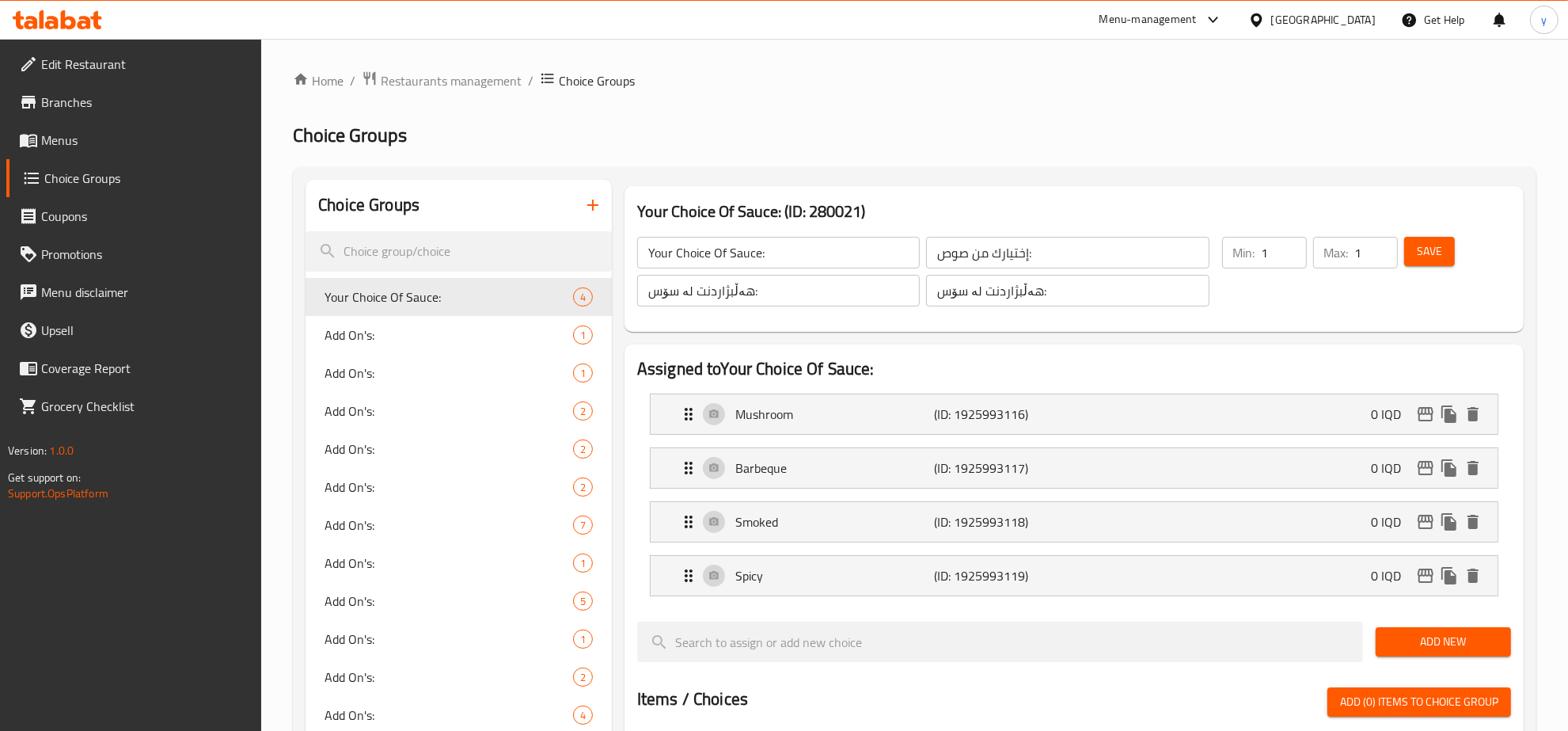
click at [1197, 17] on div "Menu-management" at bounding box center [1148, 20] width 97 height 19
click at [1179, 105] on div "Agent Campaigns Center" at bounding box center [1145, 107] width 120 height 17
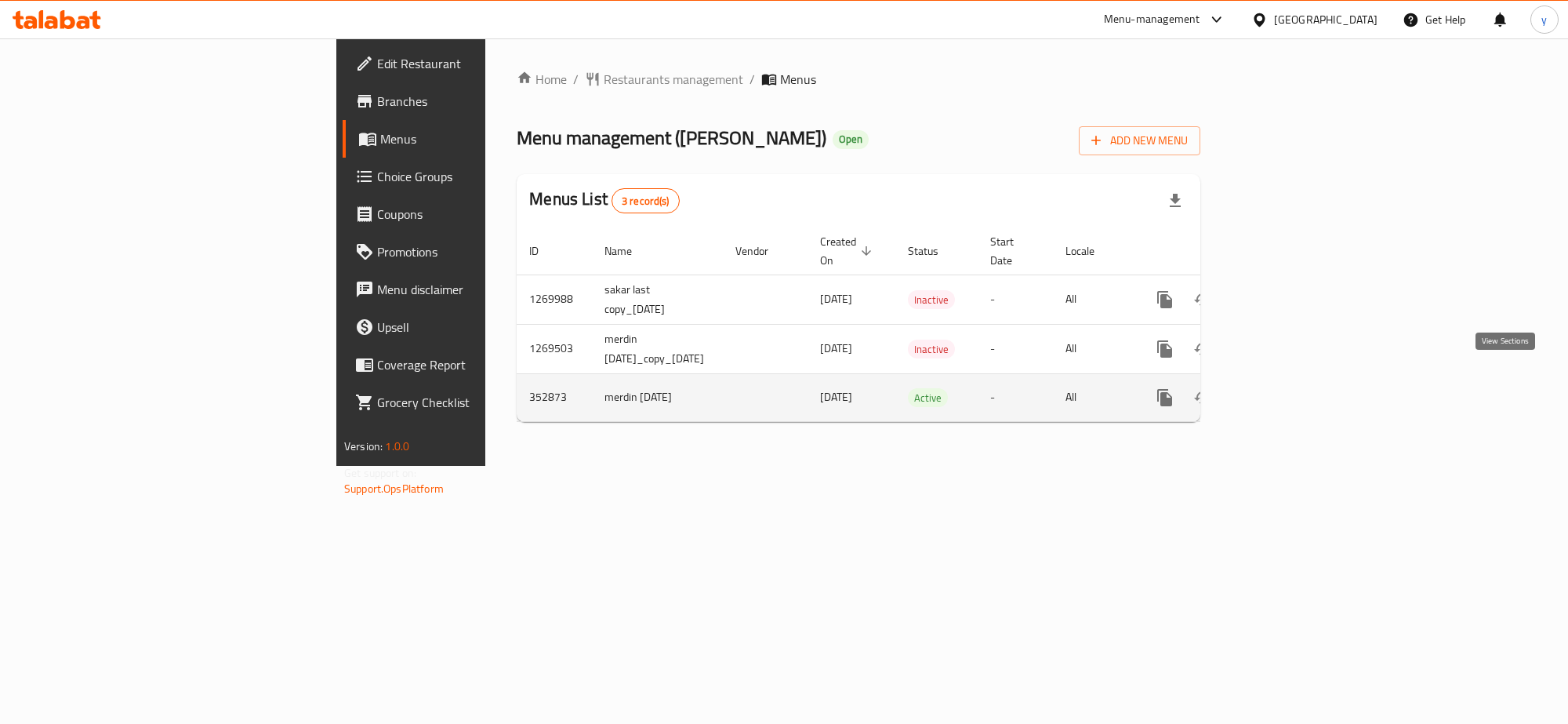
click at [1297, 379] on link "enhanced table" at bounding box center [1278, 398] width 38 height 38
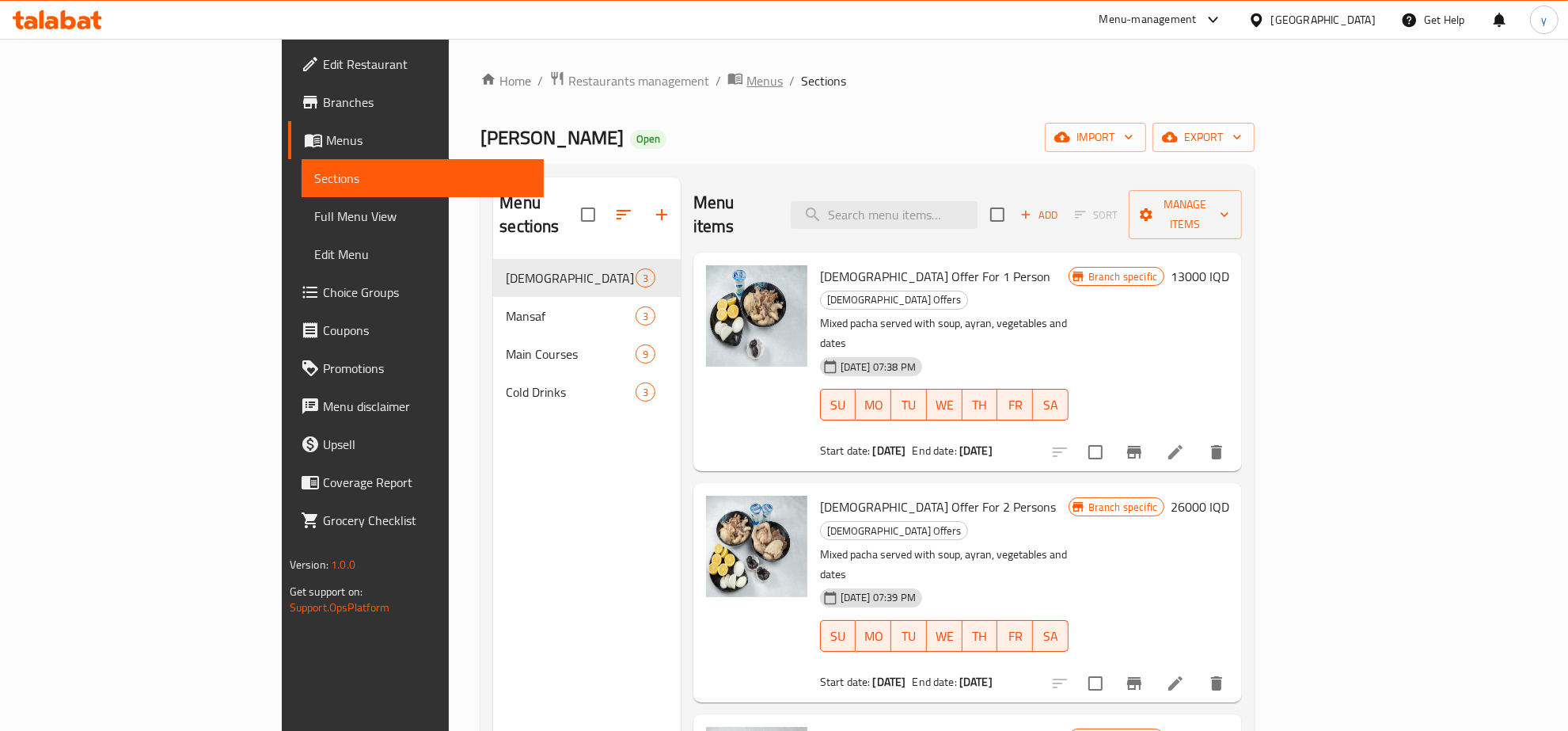
click at [746, 76] on span "Menus" at bounding box center [764, 81] width 36 height 19
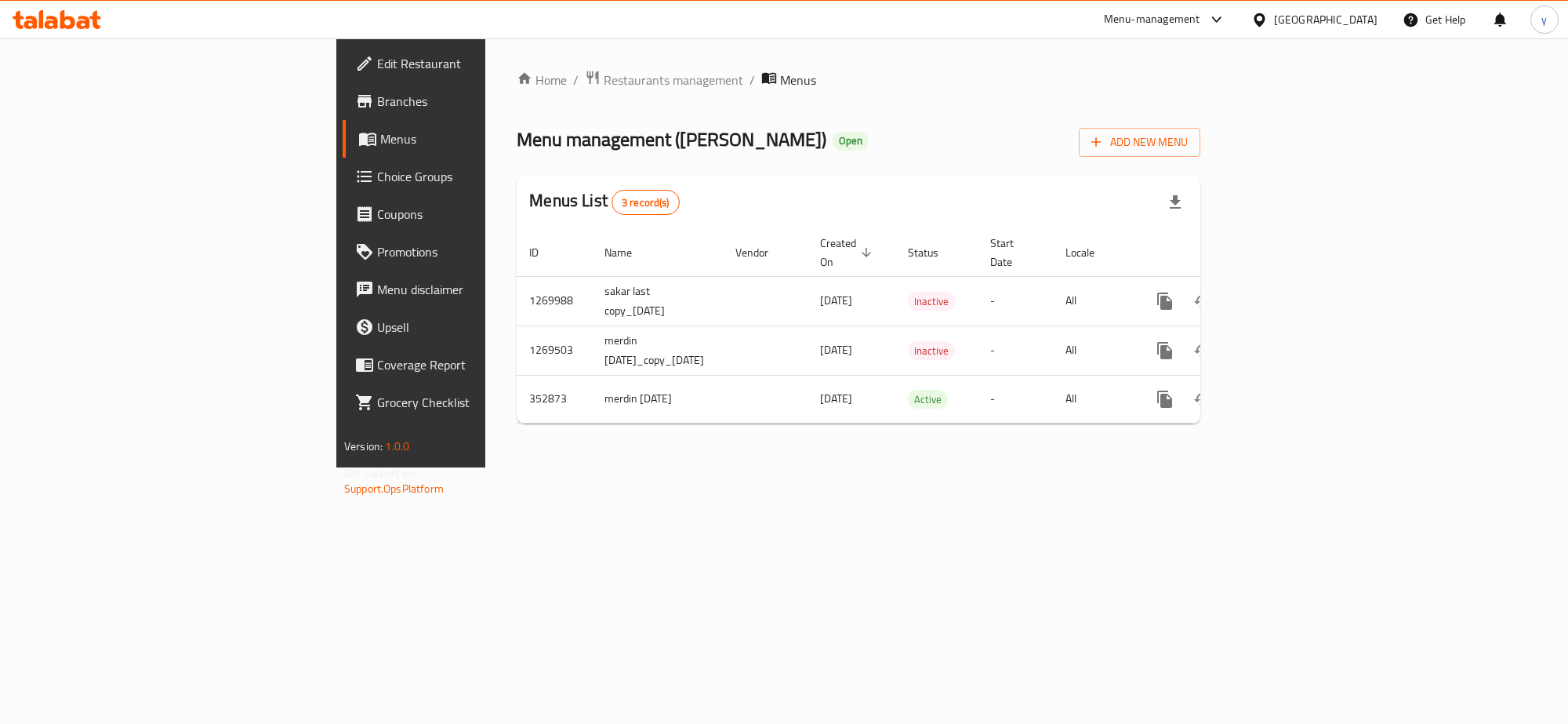
click at [73, 32] on div at bounding box center [56, 20] width 114 height 32
click at [79, 18] on icon at bounding box center [84, 22] width 14 height 14
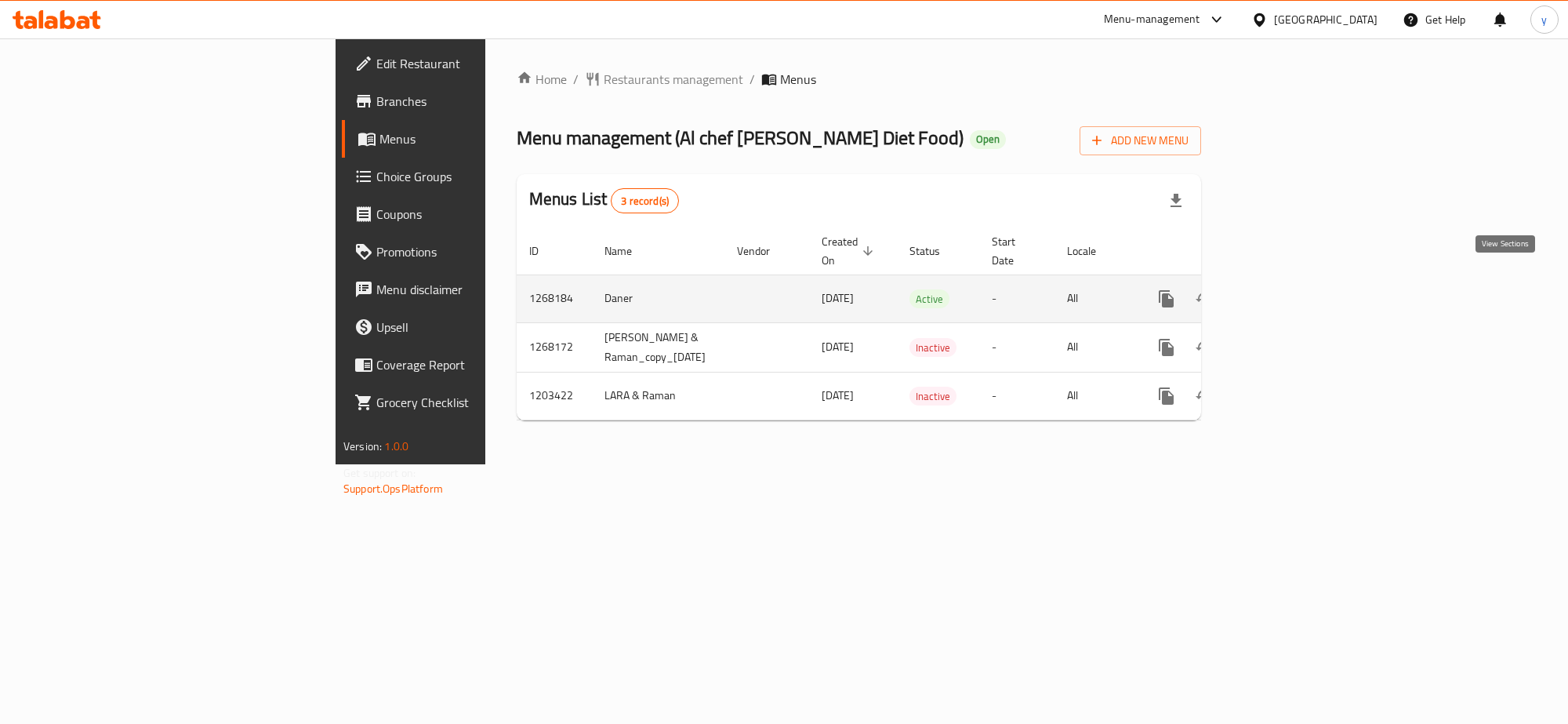
click at [1289, 289] on icon "enhanced table" at bounding box center [1279, 299] width 19 height 19
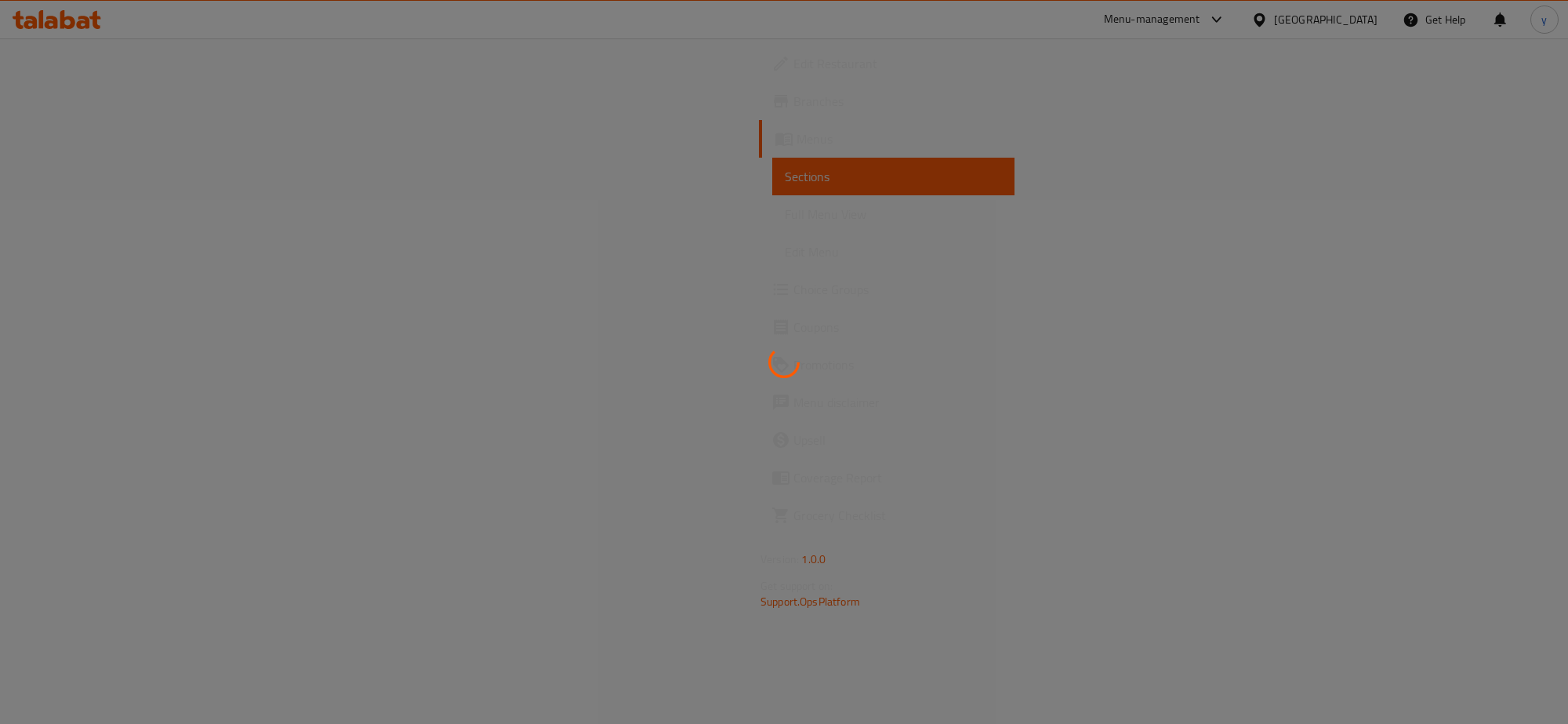
click at [209, 201] on div at bounding box center [784, 362] width 1568 height 724
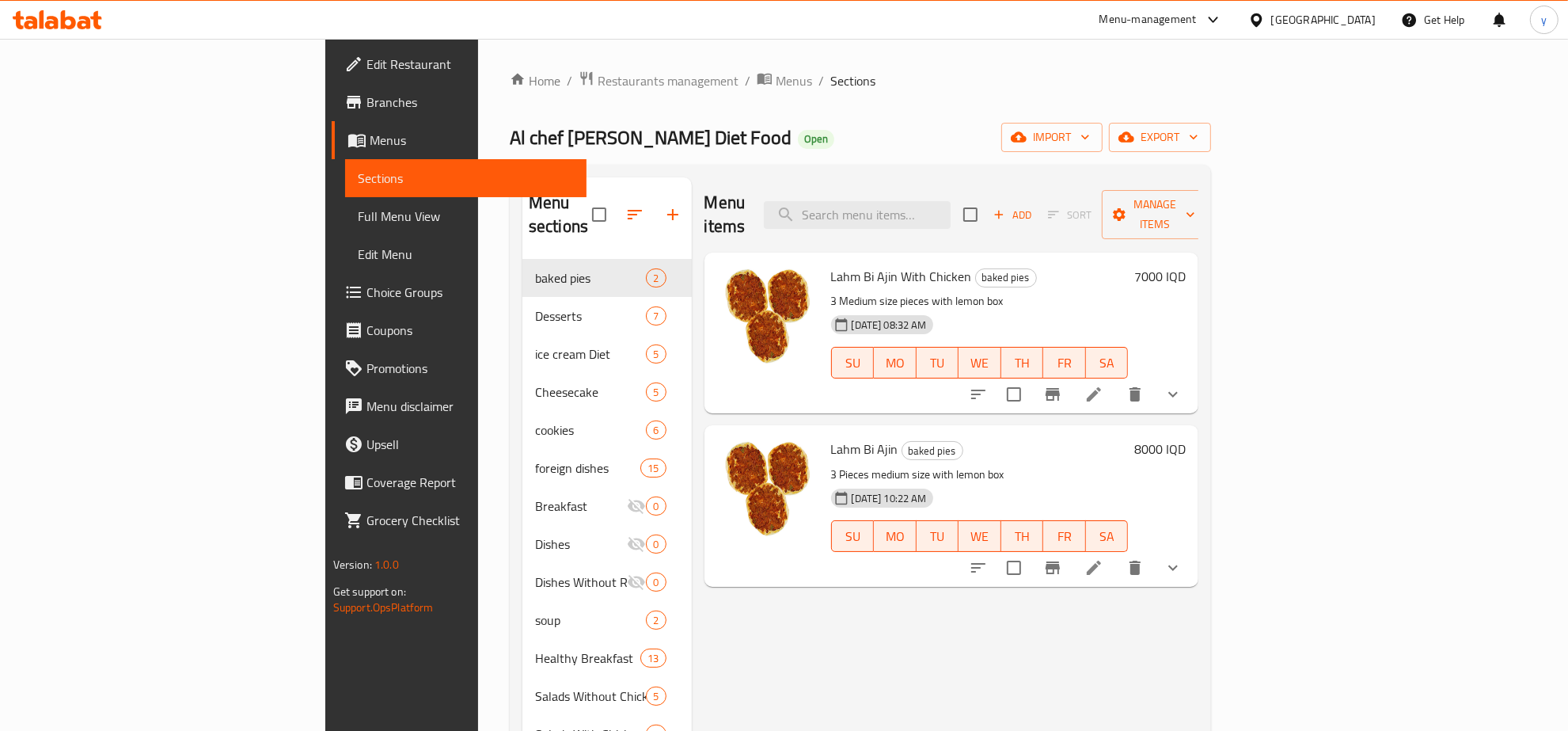
click at [955, 224] on div "Menu items Add Sort Manage items" at bounding box center [952, 215] width 495 height 75
click at [950, 207] on input "search" at bounding box center [856, 215] width 187 height 28
paste input "Diet Rice"
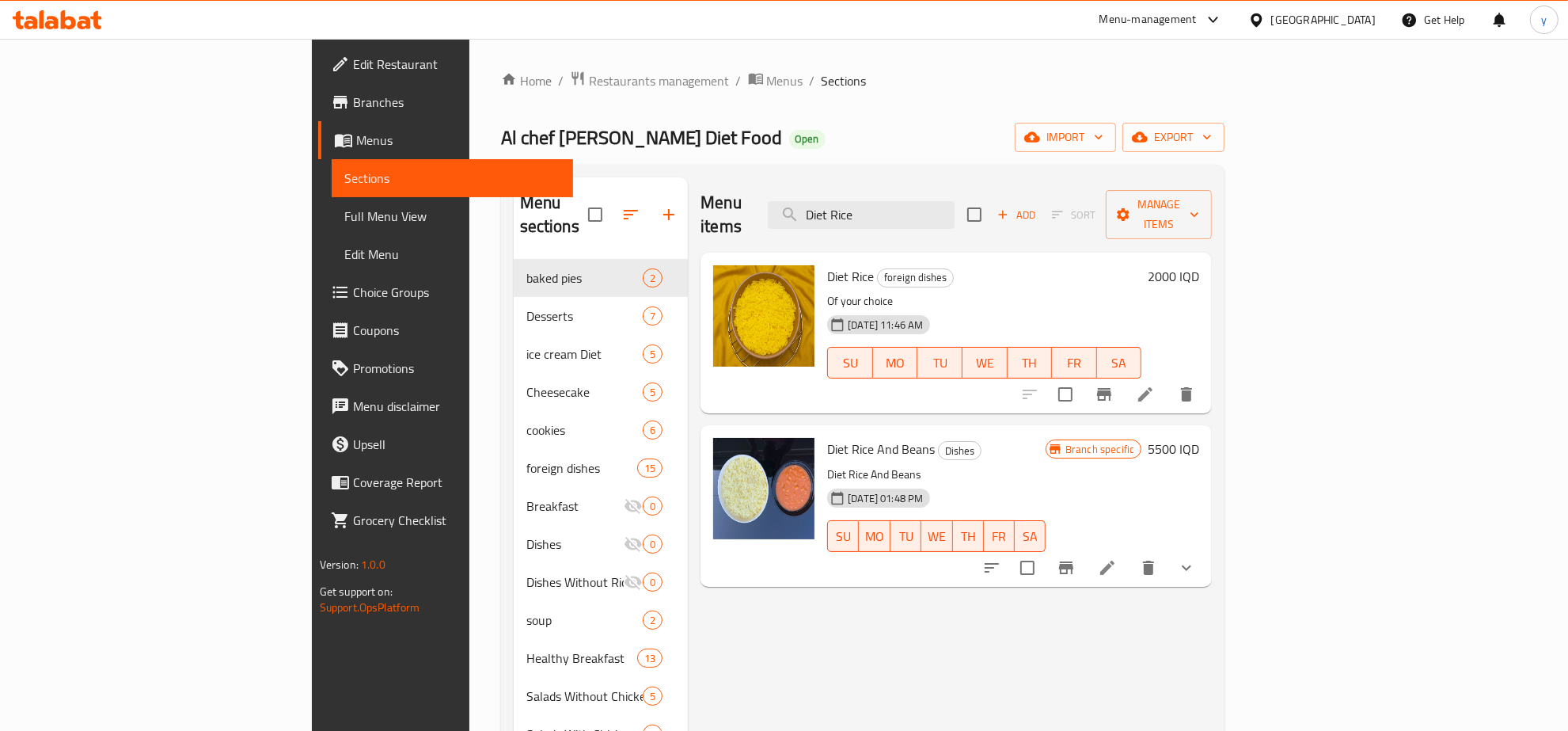
type input "Diet Rice"
click at [1167, 383] on li at bounding box center [1145, 394] width 44 height 28
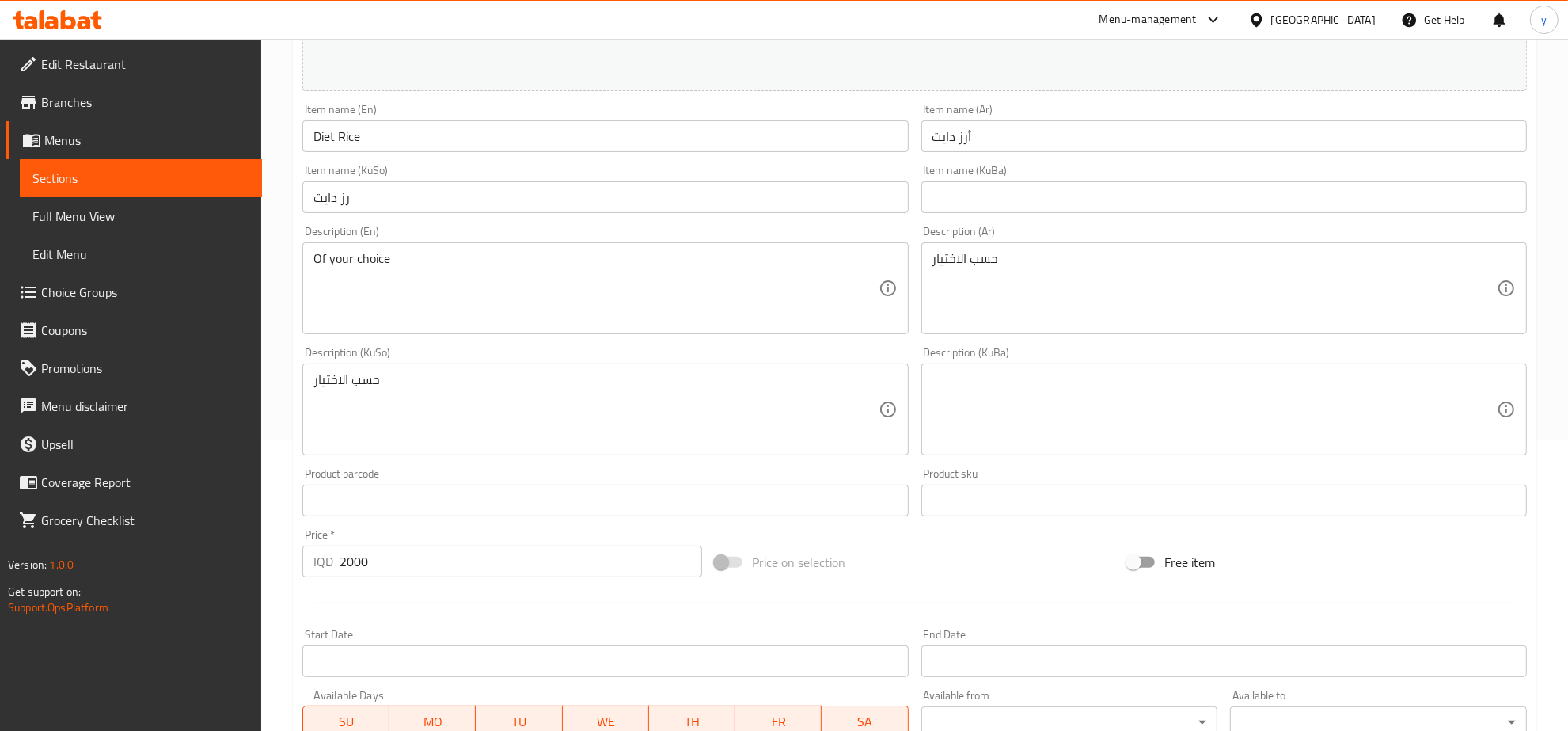
scroll to position [261, 0]
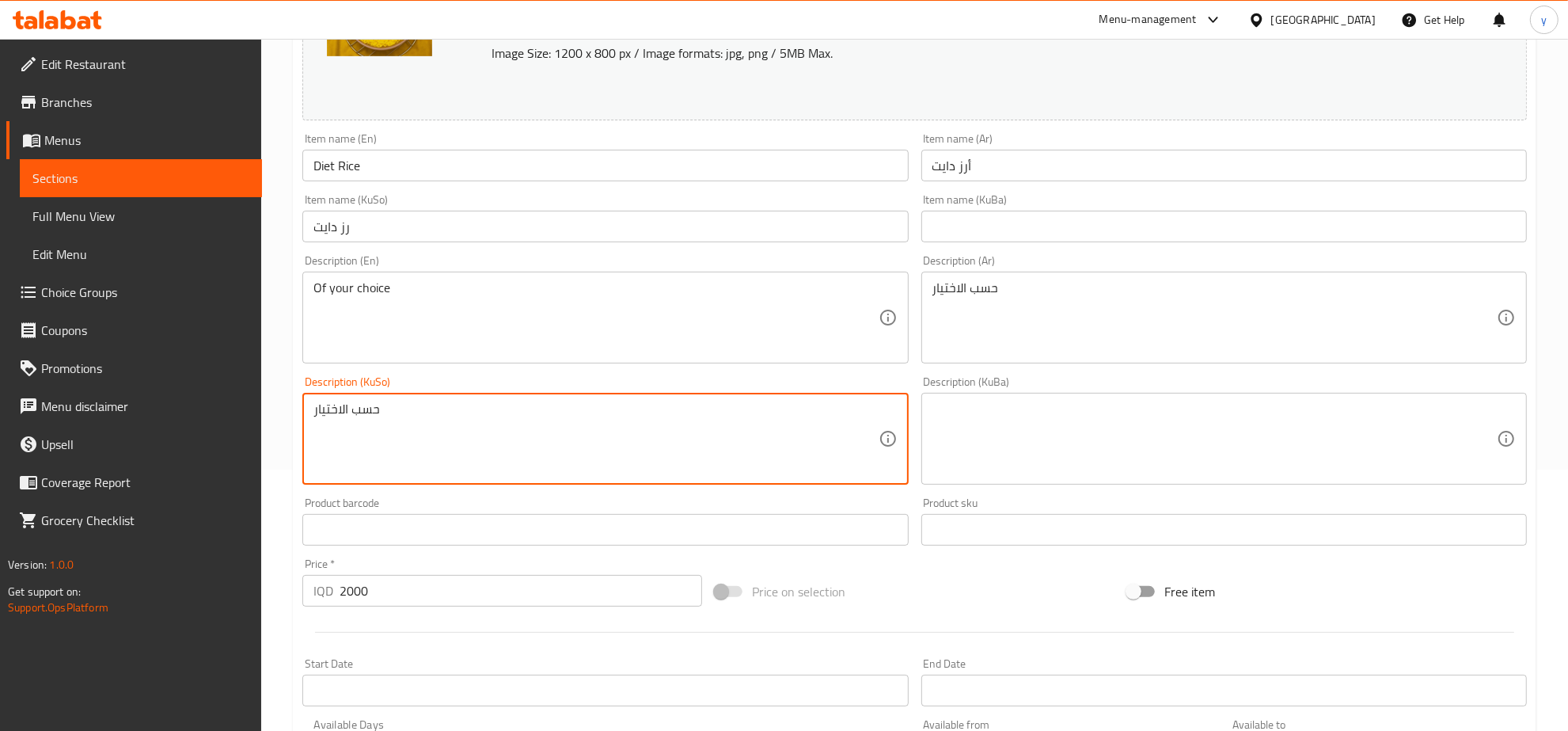
click at [483, 415] on textarea "حسب الاختيار" at bounding box center [595, 439] width 564 height 75
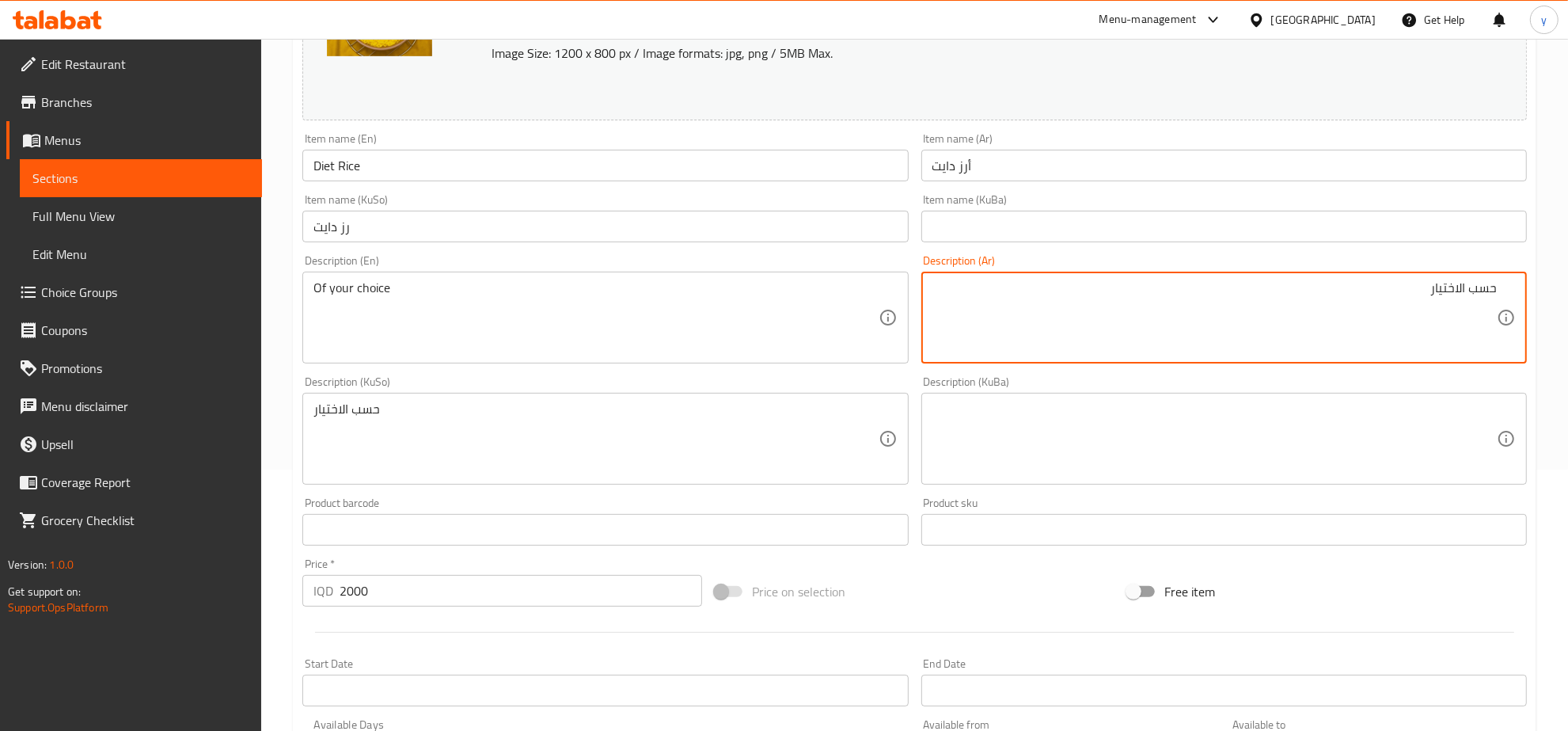
drag, startPoint x: 1378, startPoint y: 298, endPoint x: 1572, endPoint y: 278, distance: 195.0
click at [1568, 278] on html "​ Menu-management Iraq Get Help y Edit Restaurant Branches Menus Sections Full …" at bounding box center [784, 104] width 1568 height 731
click at [1488, 278] on div "حسب الاختيار Description (Ar)" at bounding box center [1223, 317] width 606 height 92
click at [1466, 287] on textarea "حسب الاختيار" at bounding box center [1214, 317] width 564 height 75
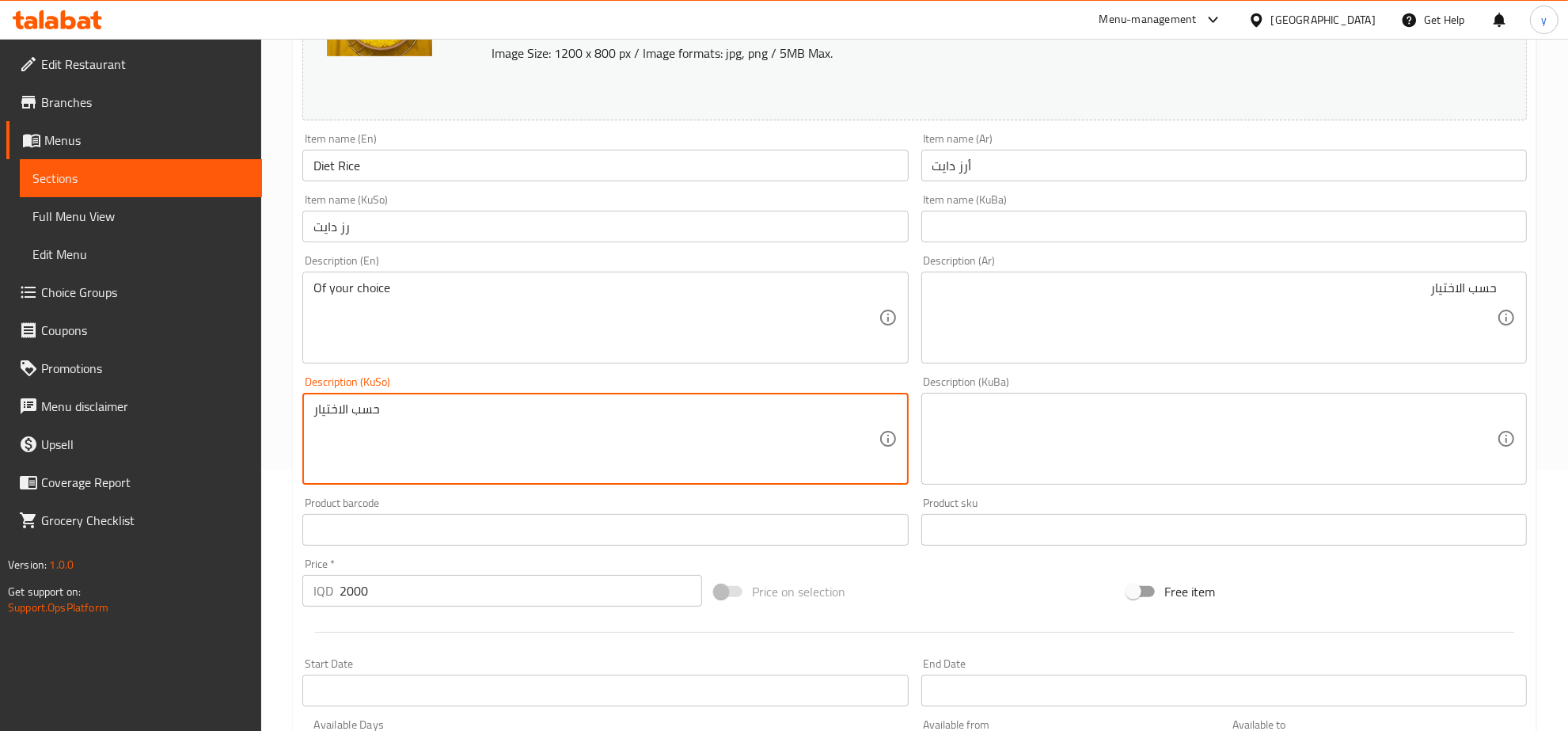
click at [830, 417] on textarea "حسب الاختيار" at bounding box center [595, 439] width 564 height 75
type textarea "لە هەڵبژاردنت"
click at [370, 229] on input "رز دايت" at bounding box center [605, 226] width 606 height 32
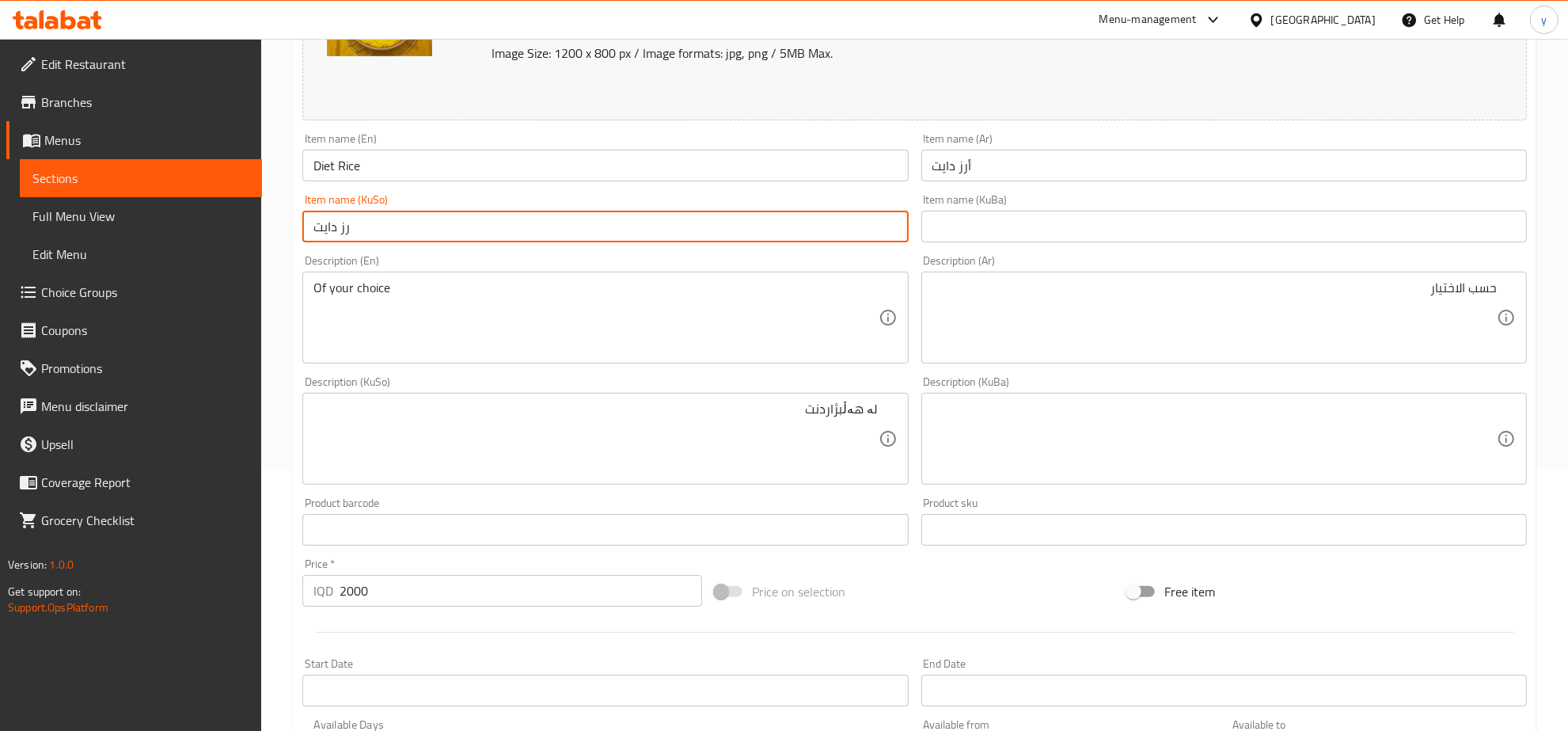
click at [370, 229] on input "رز دايت" at bounding box center [605, 226] width 606 height 32
click at [370, 229] on input "رز دايت" at bounding box center [605, 226] width 606 height 32
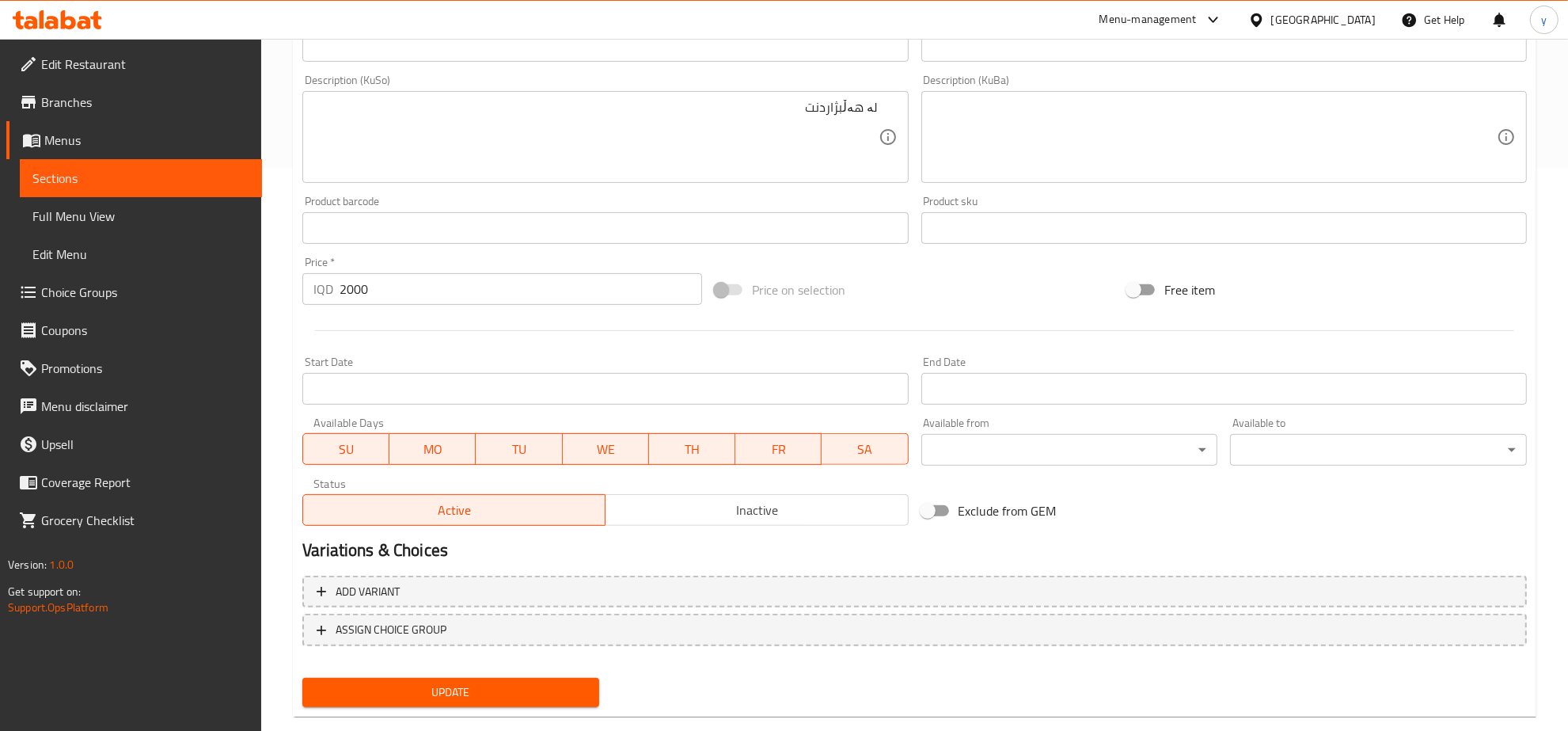
scroll to position [590, 0]
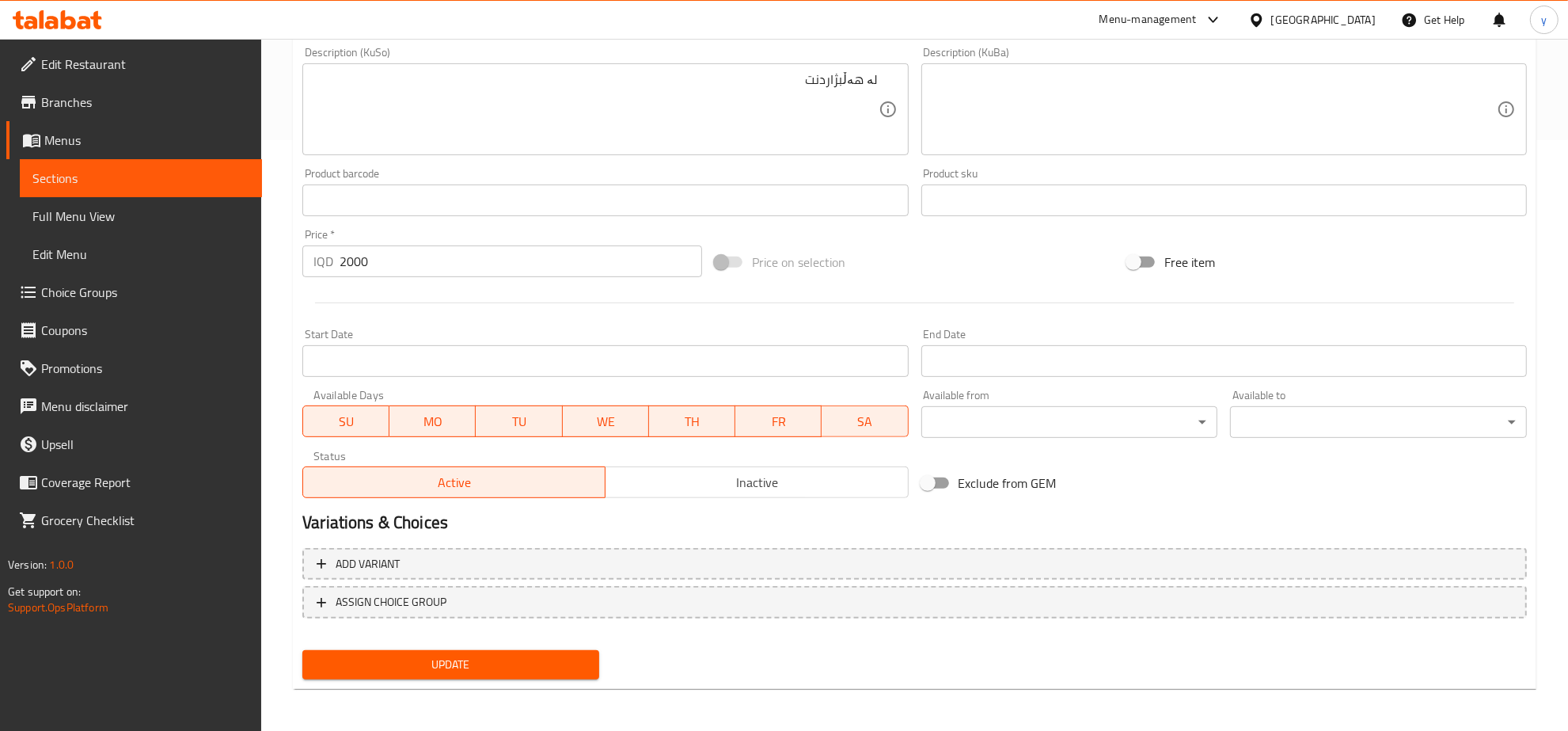
type input "برنجی دایت"
click at [504, 647] on div "Update" at bounding box center [451, 665] width 309 height 42
click at [511, 647] on div "Update" at bounding box center [451, 665] width 309 height 42
click at [511, 665] on span "Update" at bounding box center [451, 665] width 271 height 20
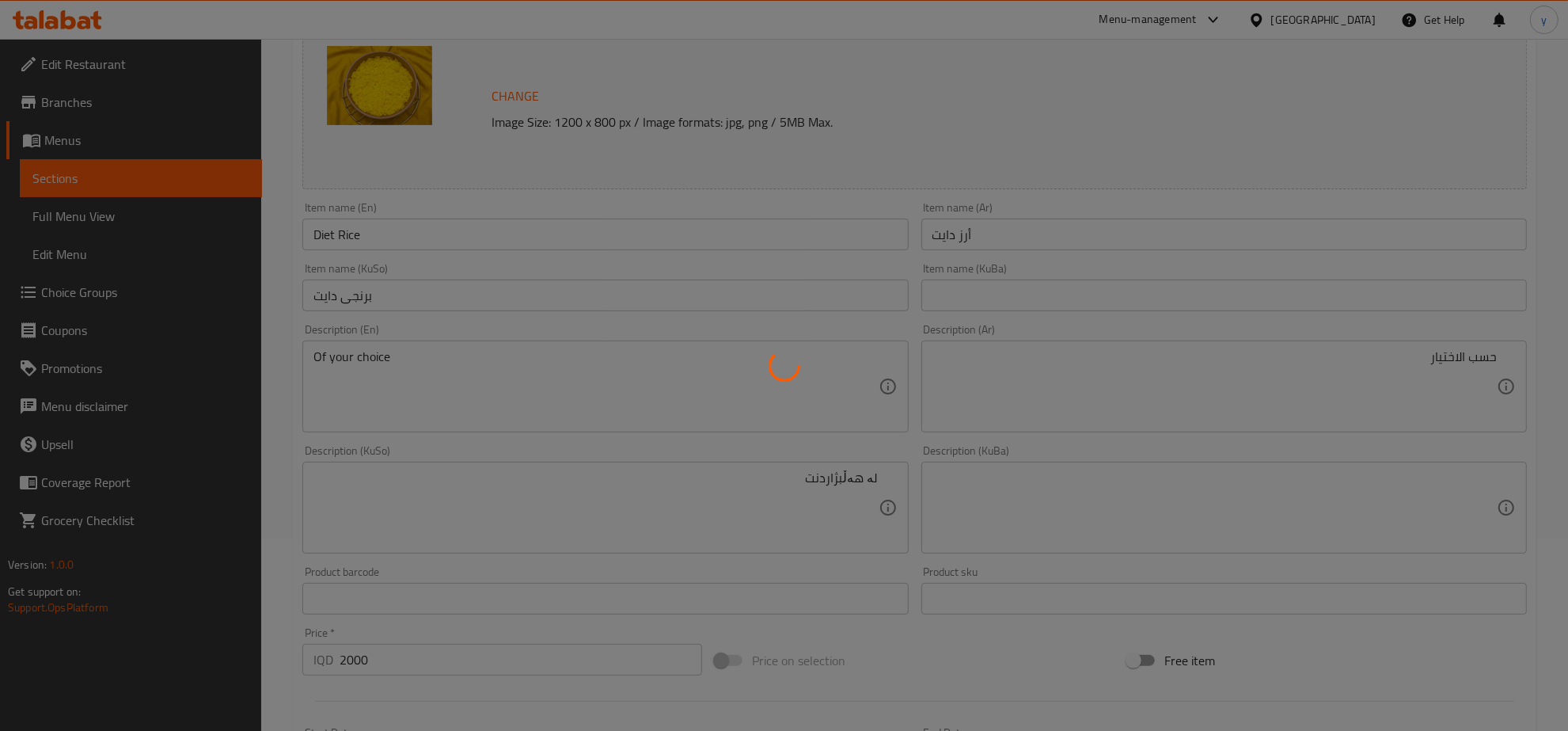
scroll to position [0, 0]
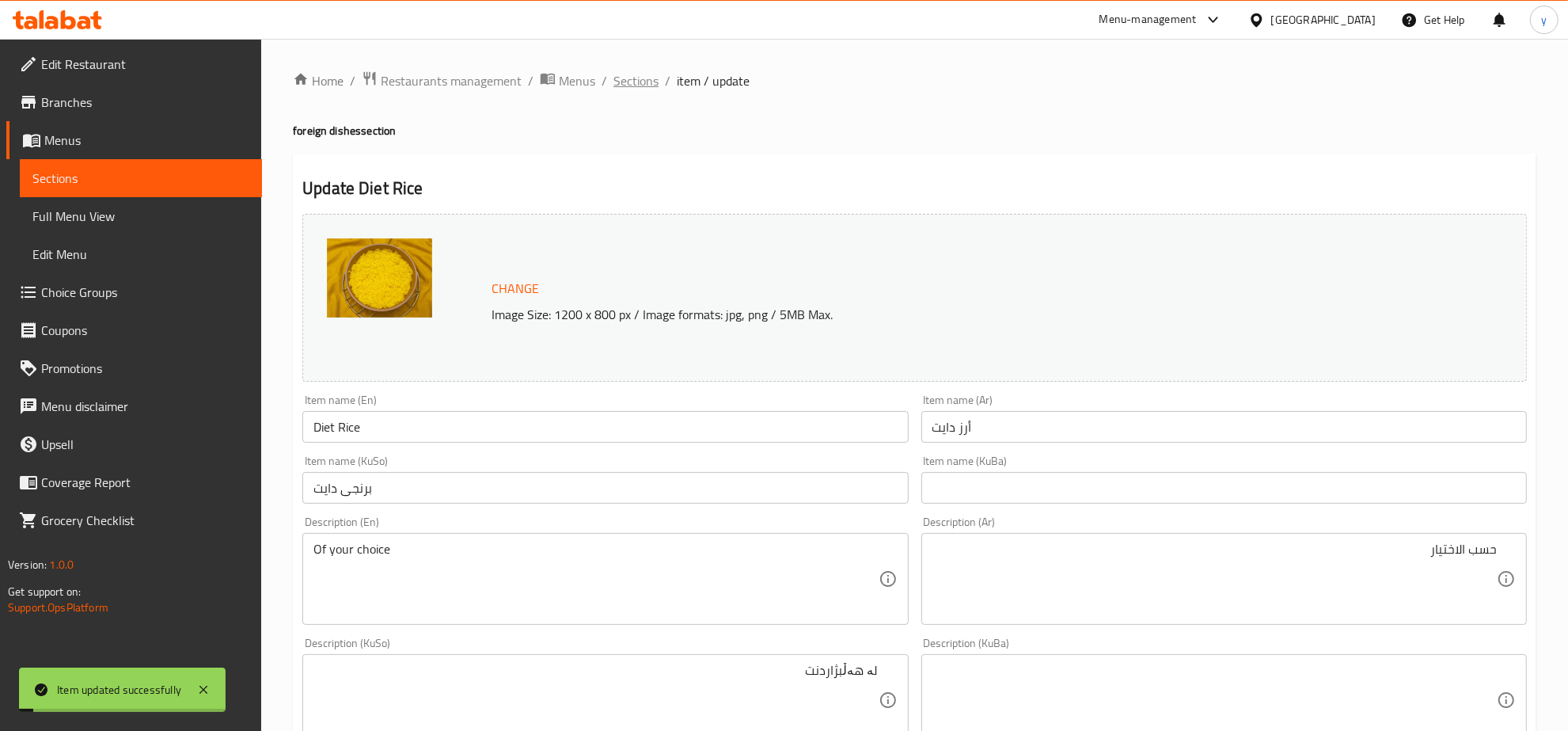
click at [631, 73] on span "Sections" at bounding box center [636, 81] width 45 height 19
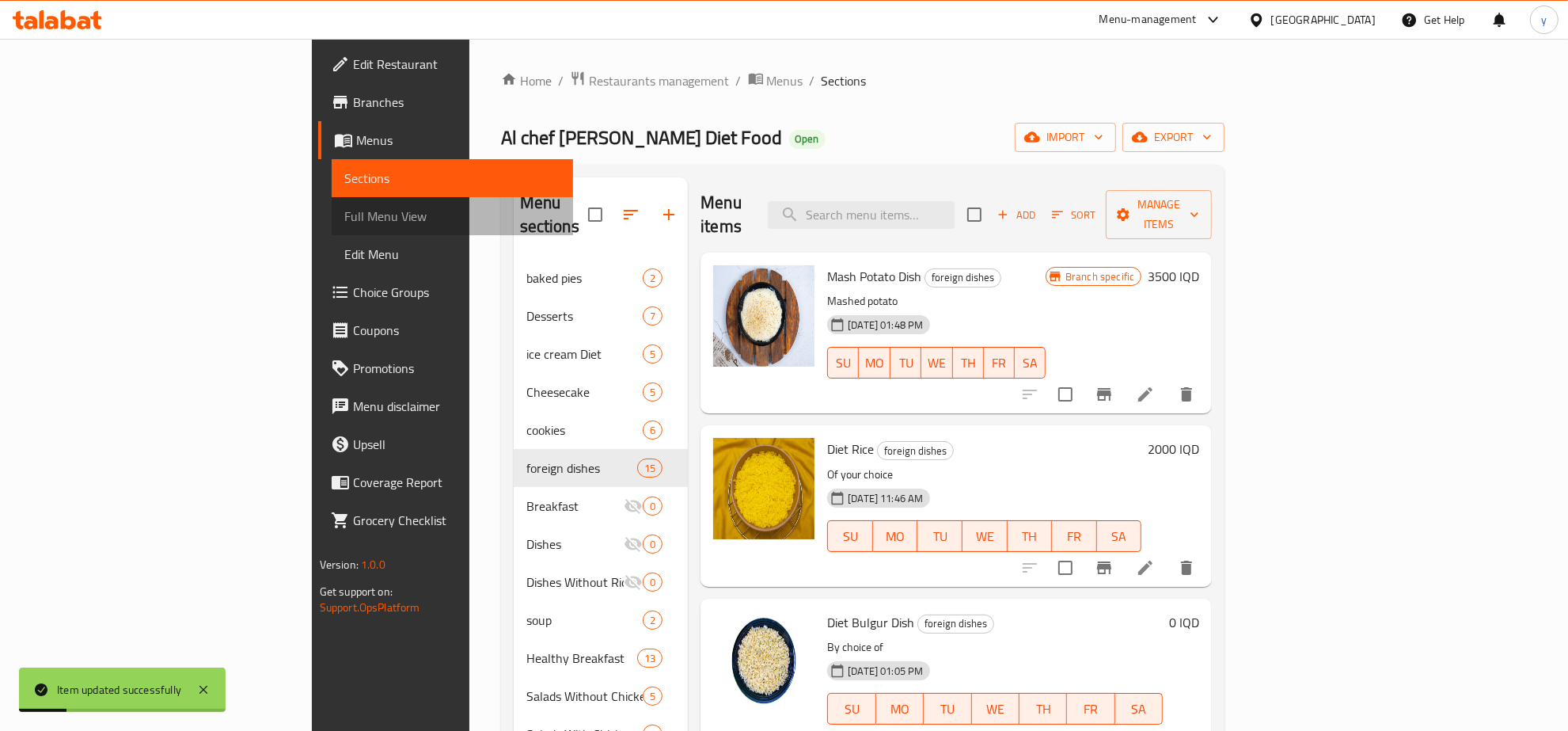
click at [345, 216] on span "Full Menu View" at bounding box center [453, 216] width 217 height 19
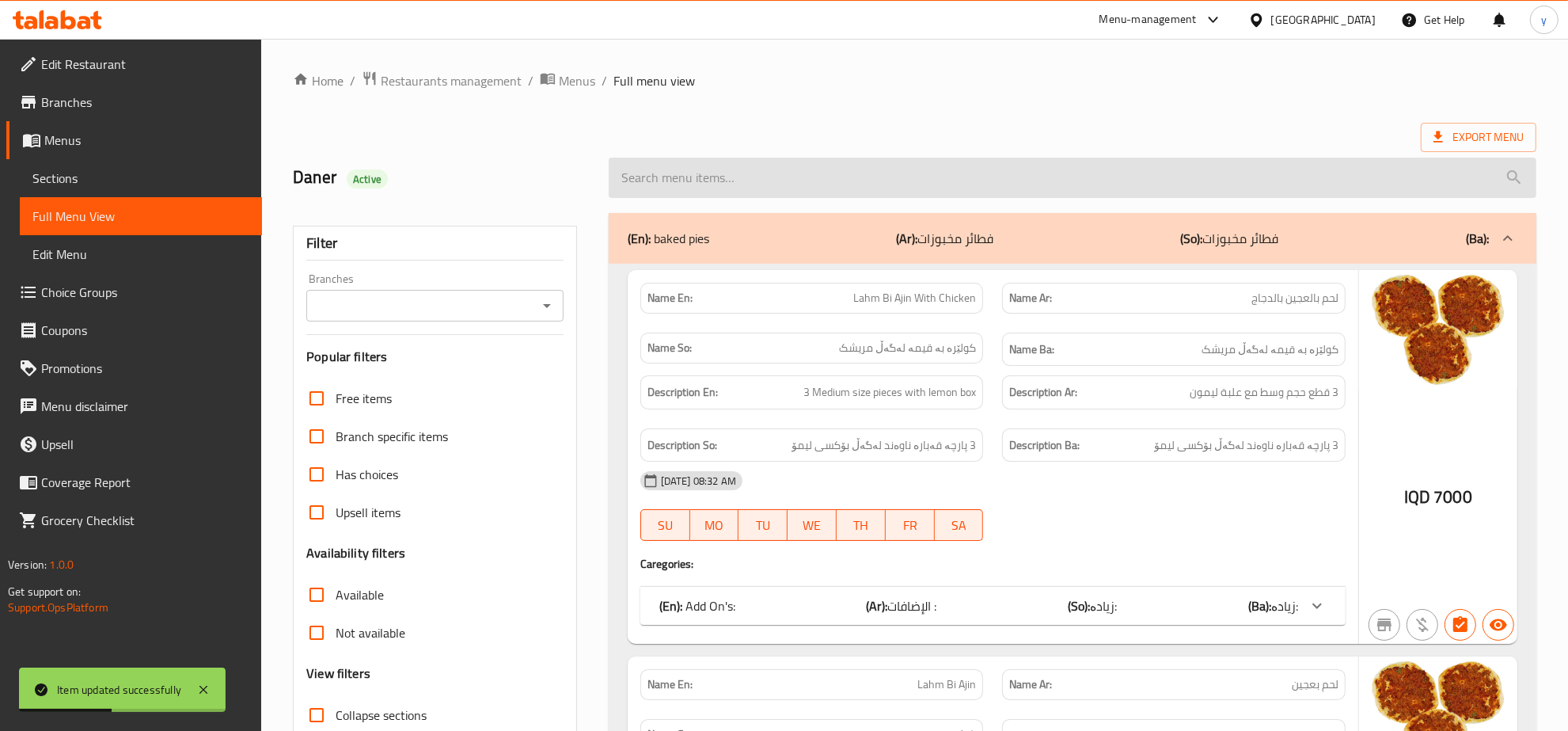
click at [776, 160] on input "search" at bounding box center [1072, 178] width 928 height 41
paste input "Diet Rice"
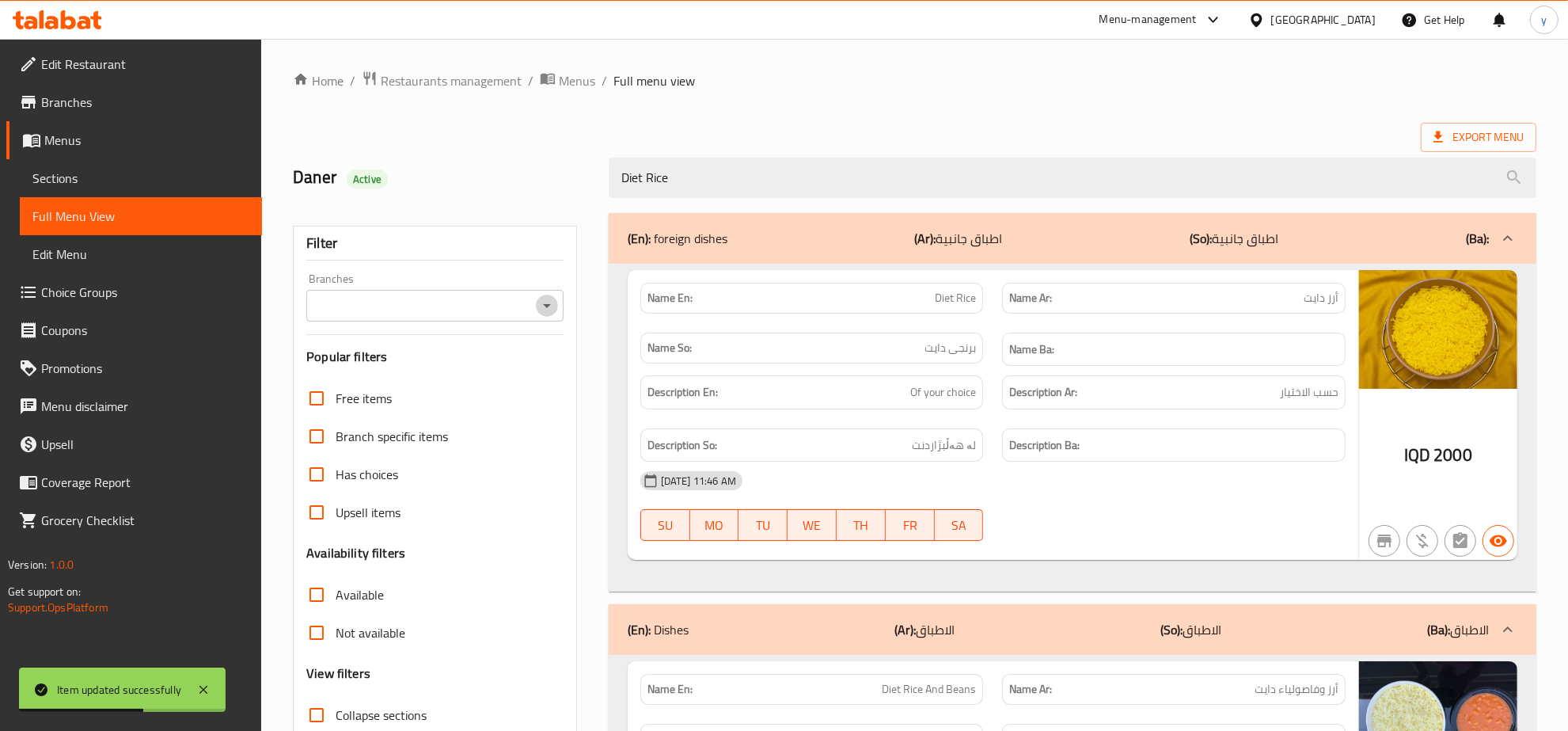
click at [551, 298] on icon "Open" at bounding box center [547, 306] width 19 height 19
type input "Diet Rice"
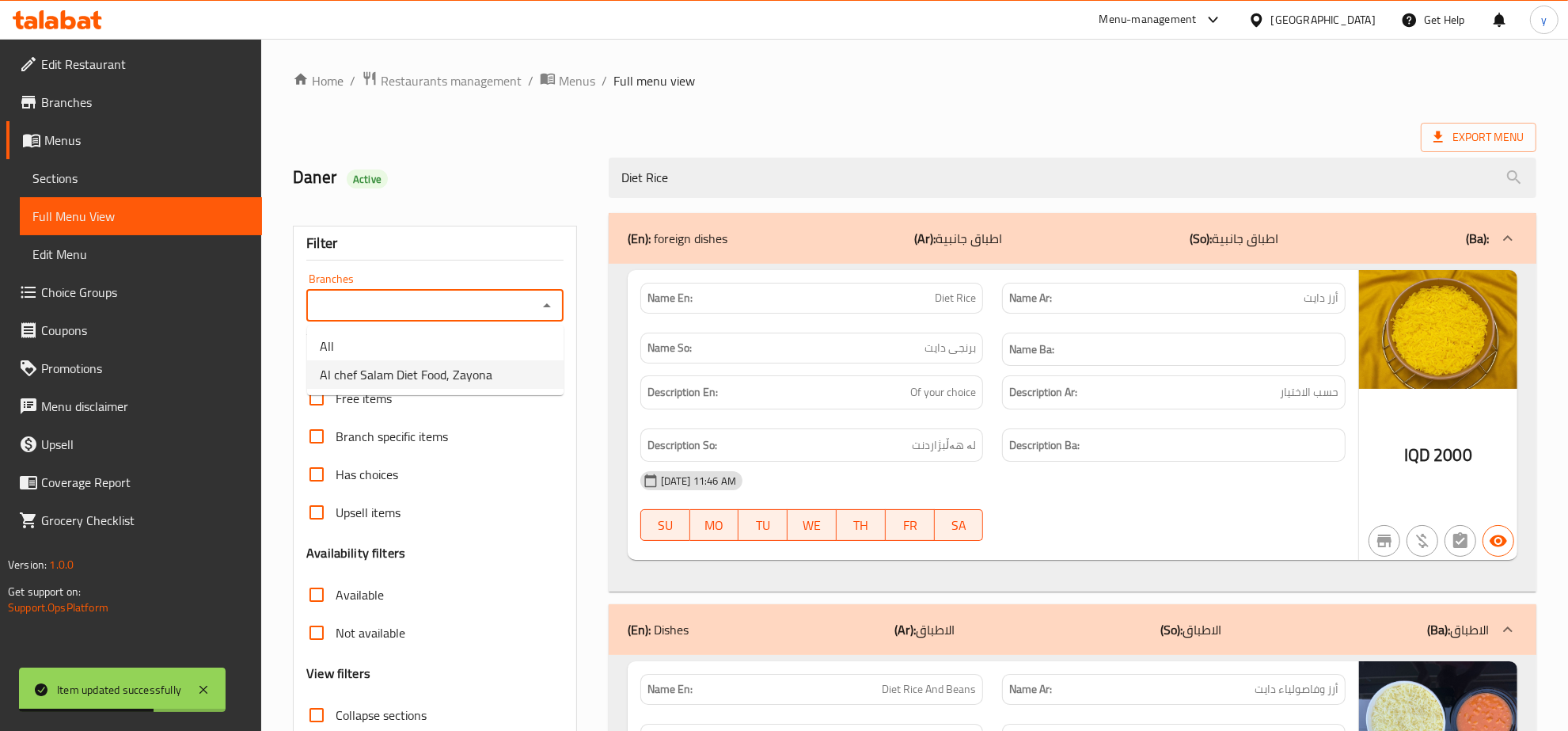
click at [469, 365] on span "Al chef Salam Diet Food, Zayona" at bounding box center [406, 374] width 172 height 19
type input "Al chef Salam Diet Food, Zayona"
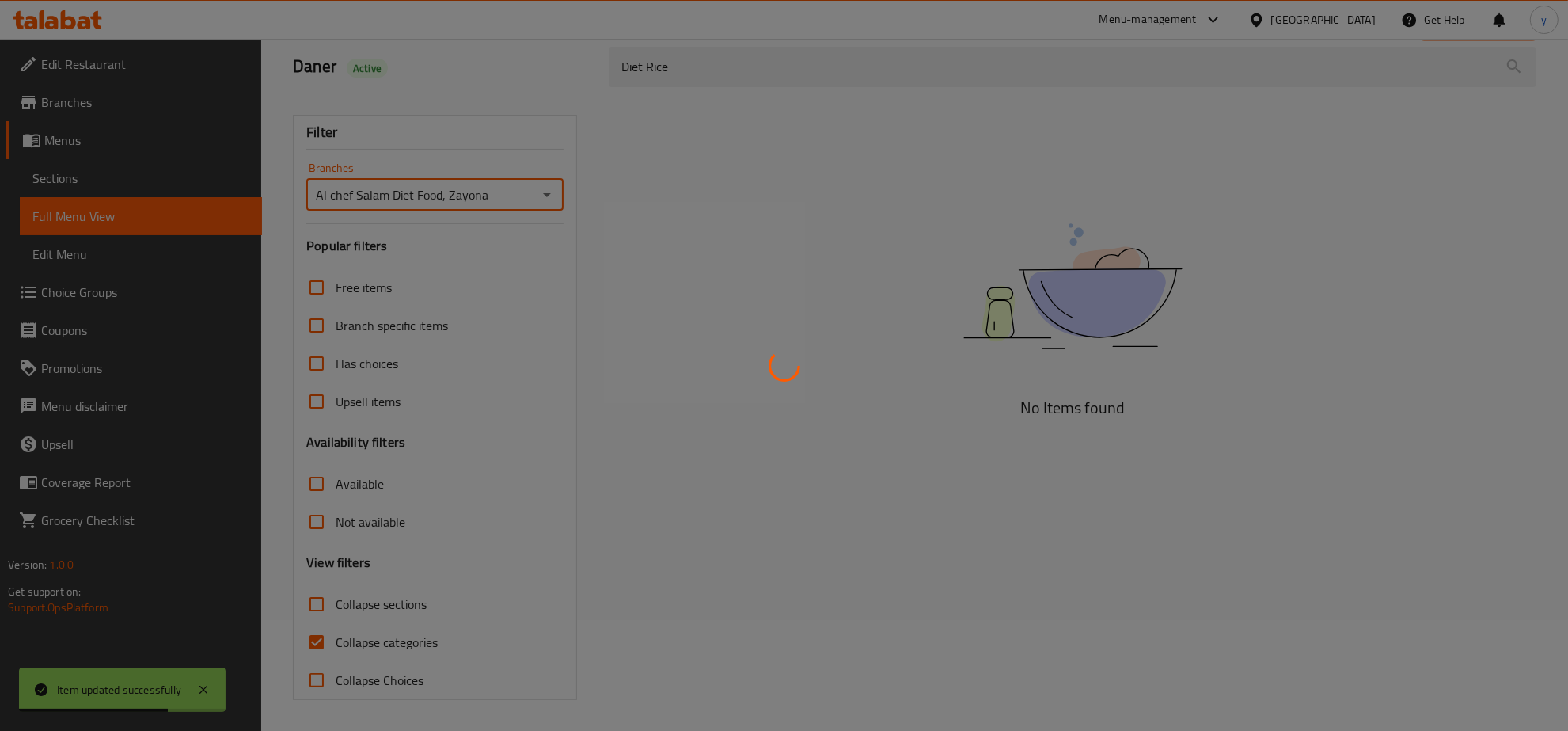
scroll to position [112, 0]
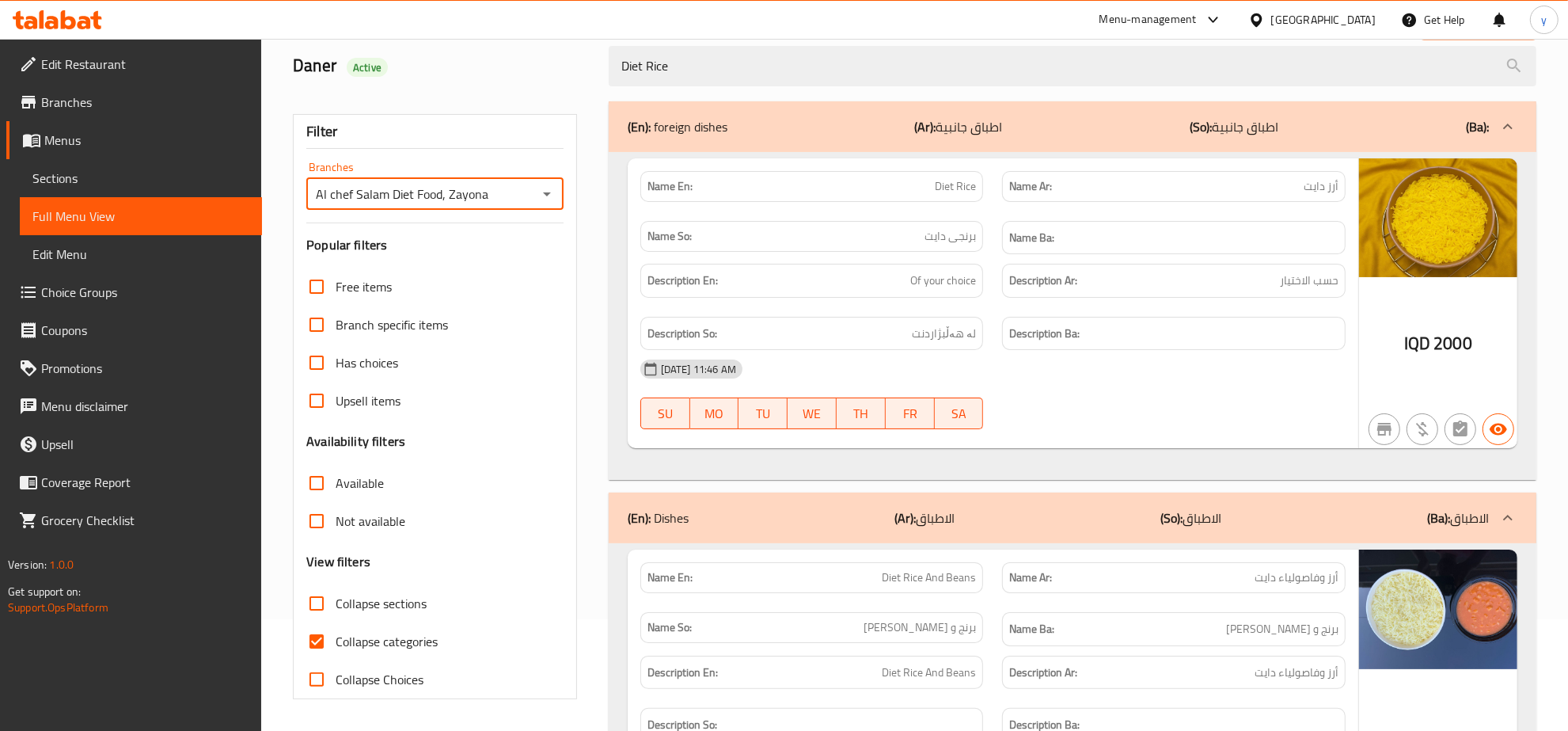
click at [321, 647] on input "Collapse categories" at bounding box center [316, 641] width 38 height 38
checkbox input "false"
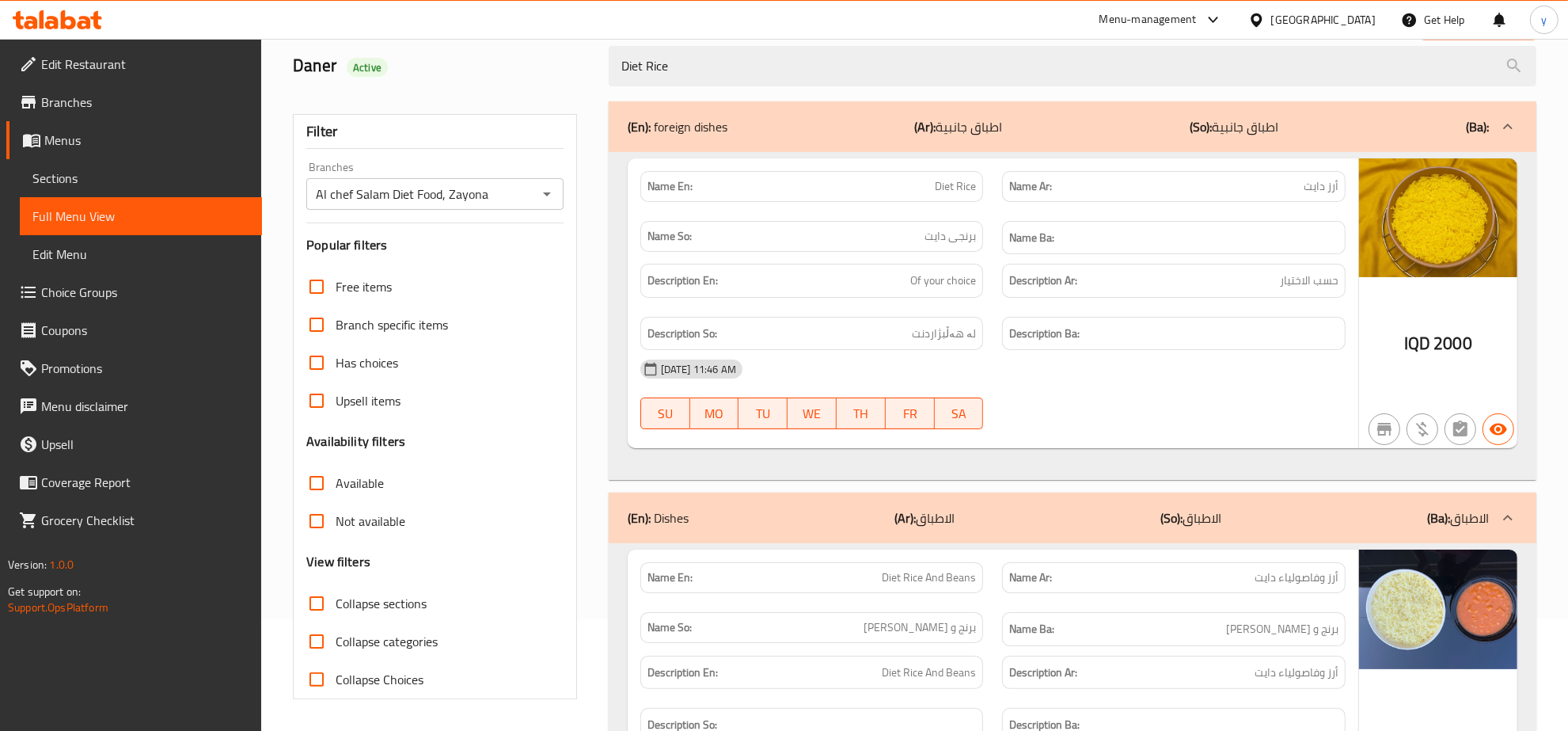
click at [725, 211] on div "Name En: Diet Rice And Beans" at bounding box center [812, 186] width 363 height 50
click at [738, 152] on div "(En): Dishes (Ar): الاطباق (So): الاطباق (Ba): الاطباق" at bounding box center [1072, 127] width 928 height 51
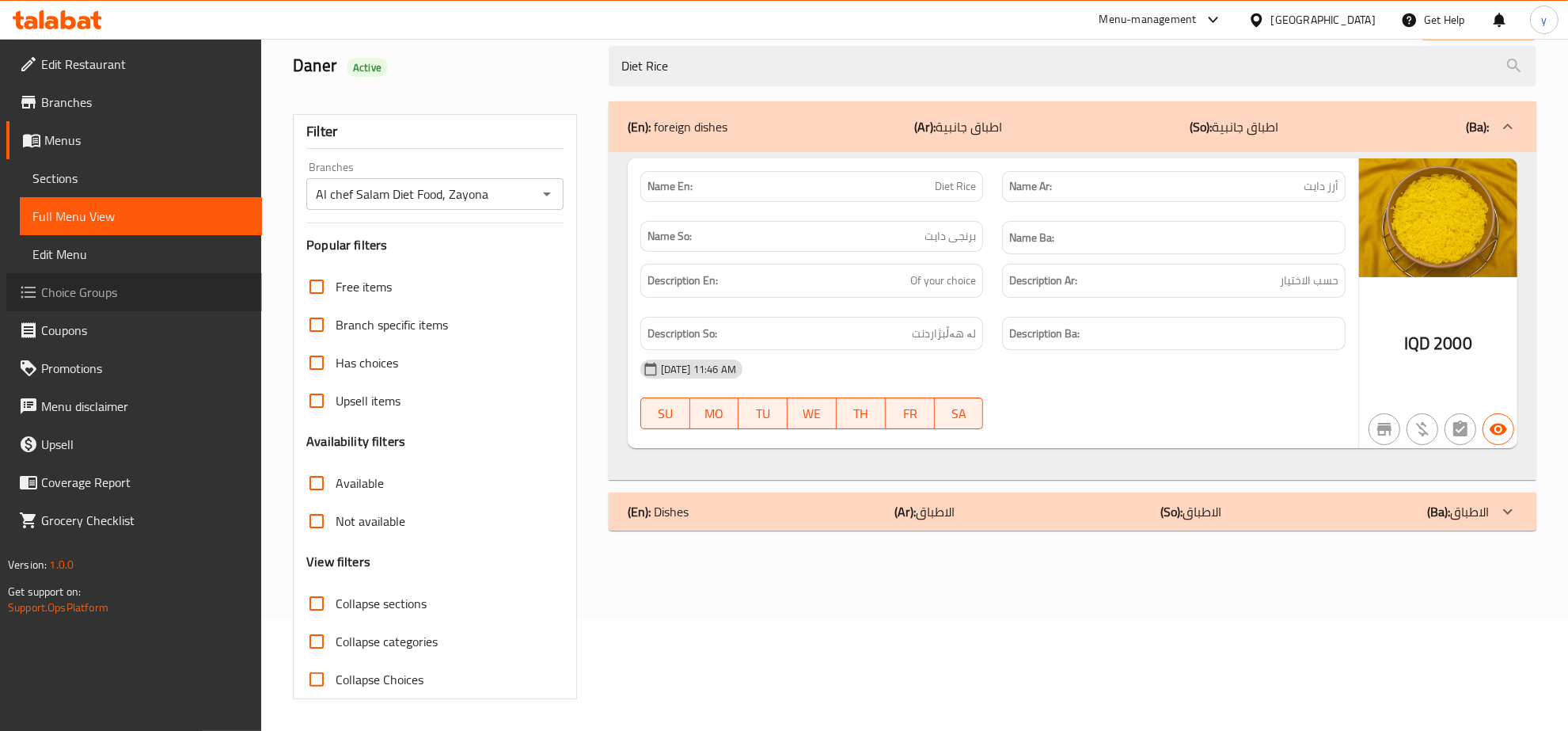
click at [132, 279] on link "Choice Groups" at bounding box center [134, 292] width 256 height 38
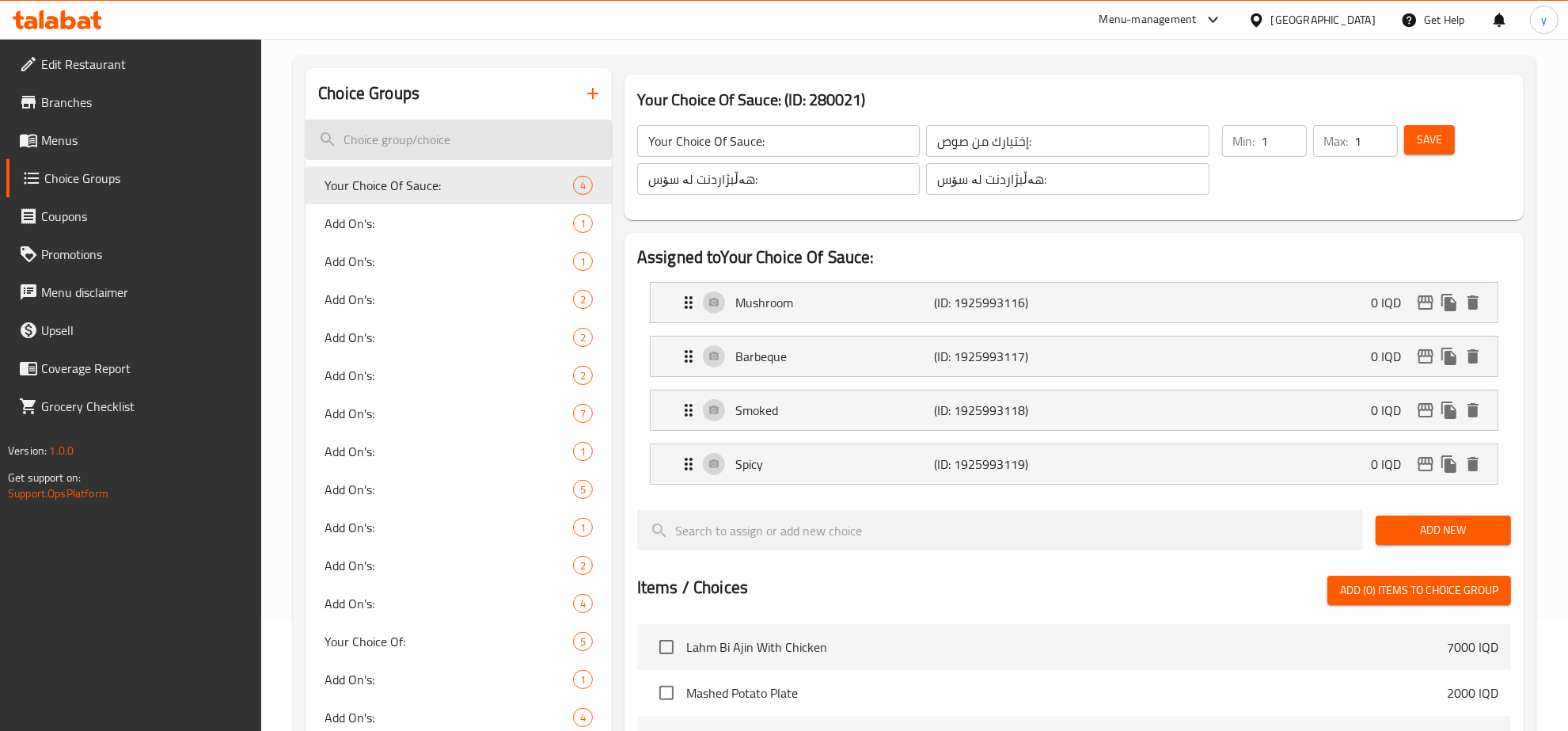
click at [525, 122] on input "search" at bounding box center [459, 140] width 307 height 41
paste input "Cream Of Chicken Soup"
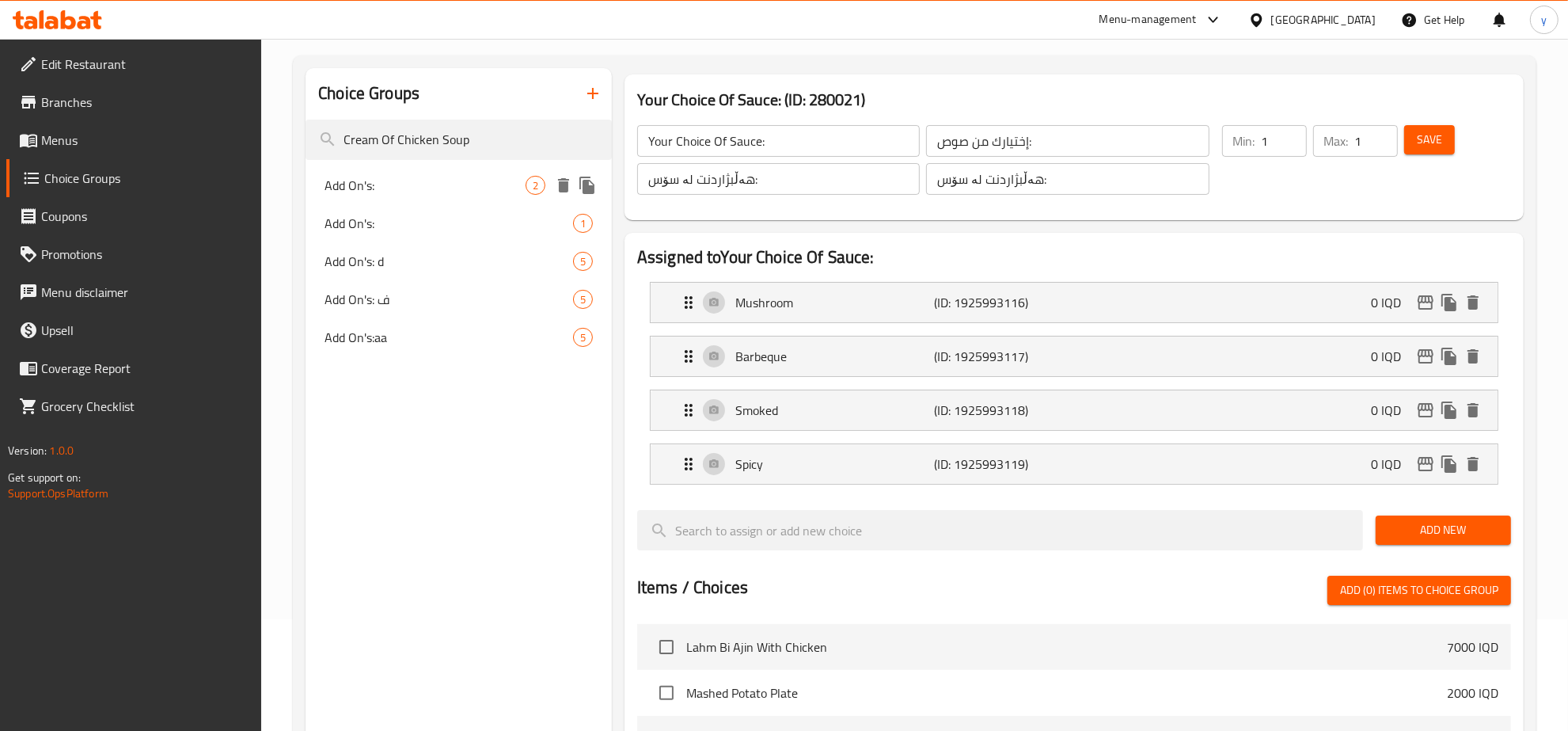
type input "Cream Of Chicken Soup"
click at [435, 178] on span "Add On's:" at bounding box center [425, 185] width 201 height 19
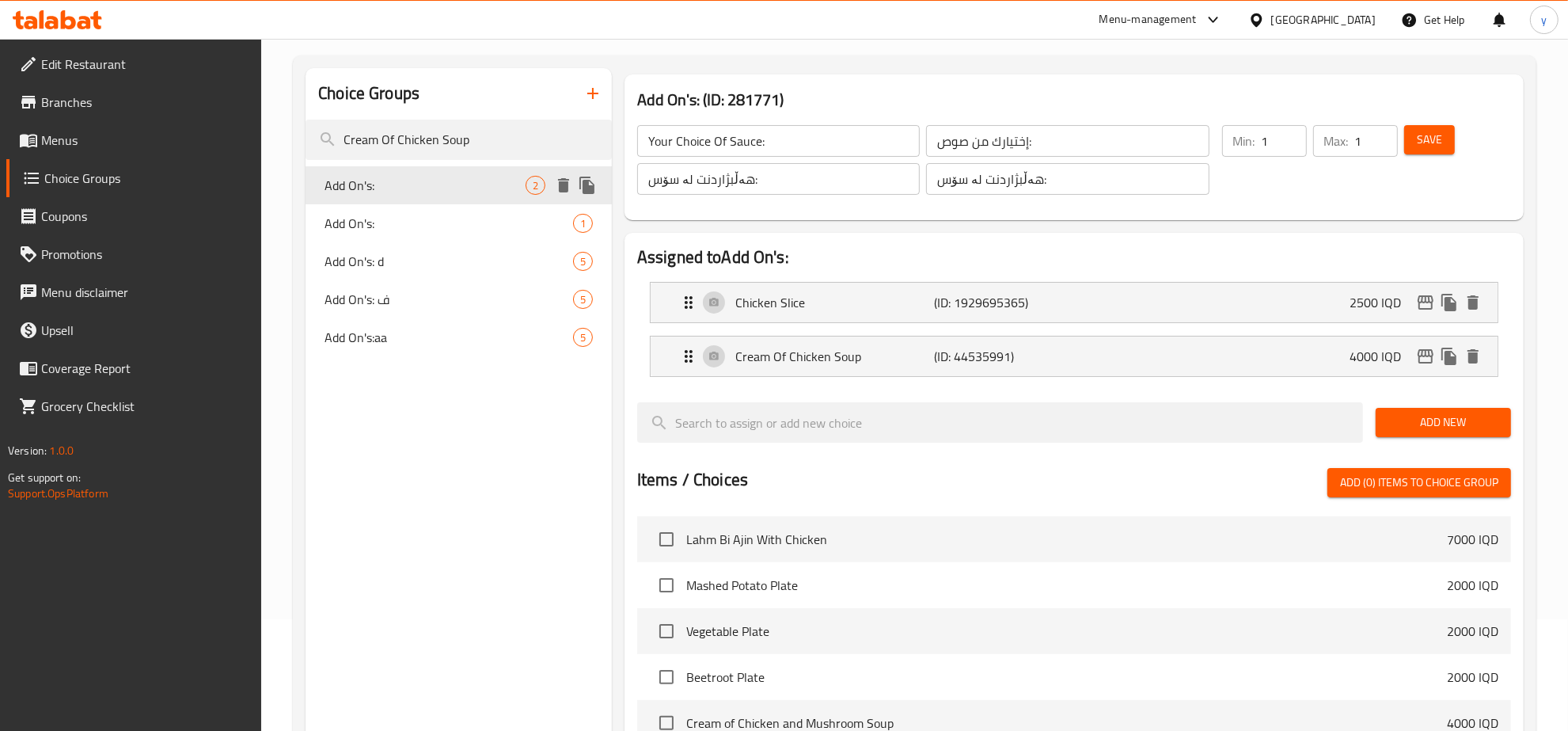
type input "Add On's:"
type input "الإضافات:"
type input "زیادە:"
type input "0"
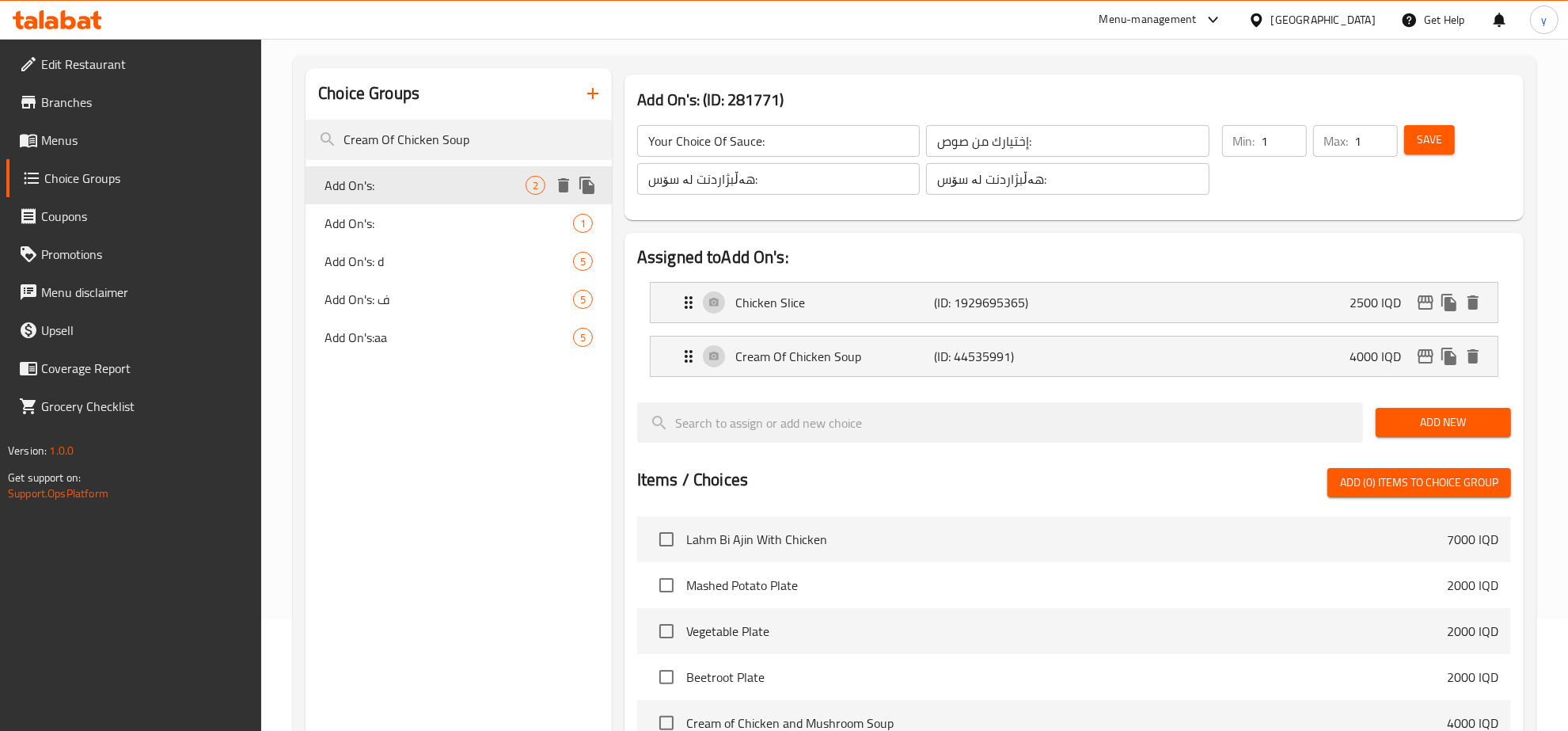
type input "0"
click at [435, 219] on span "Add On's:" at bounding box center [425, 223] width 201 height 19
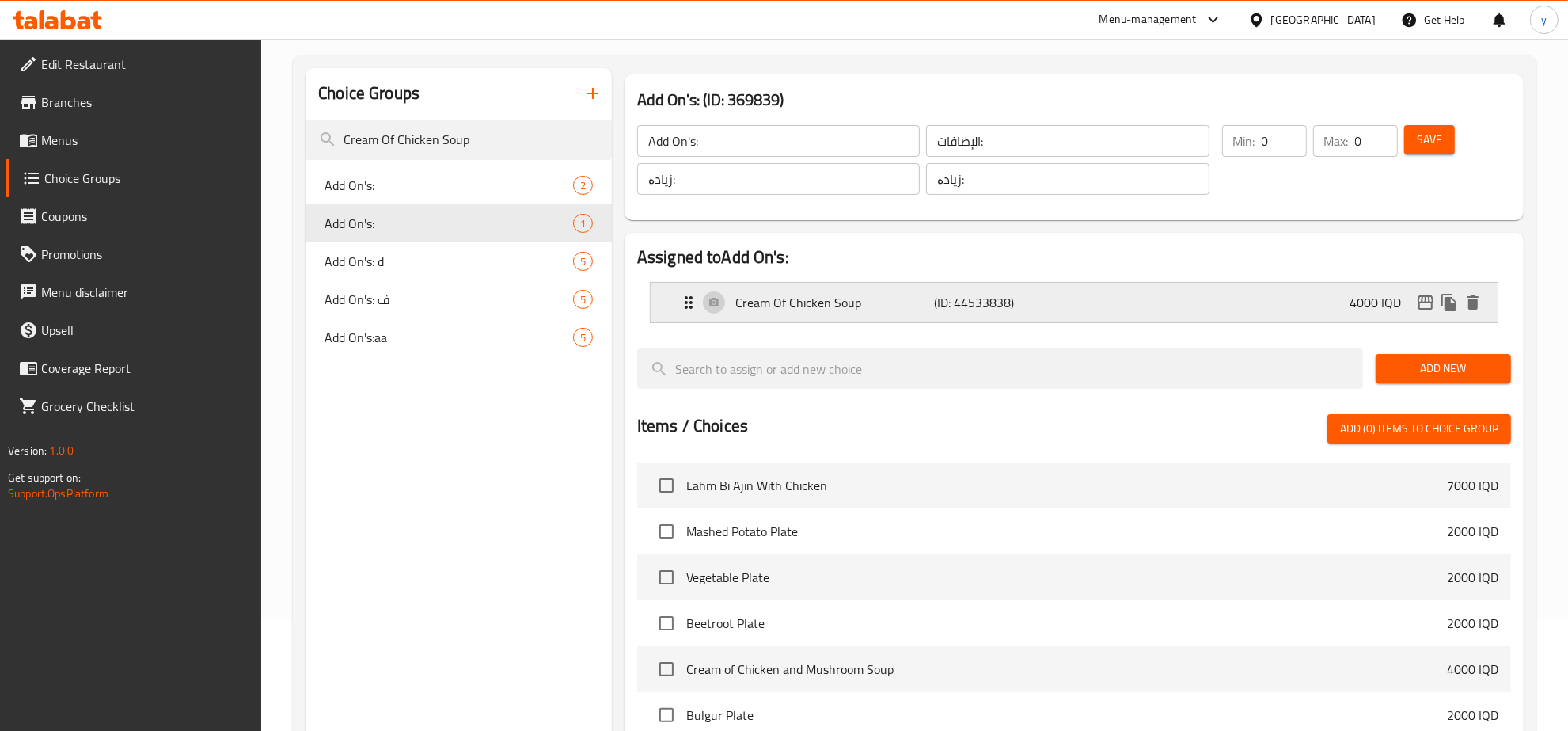
click at [885, 305] on p "Cream Of Chicken Soup" at bounding box center [834, 303] width 199 height 19
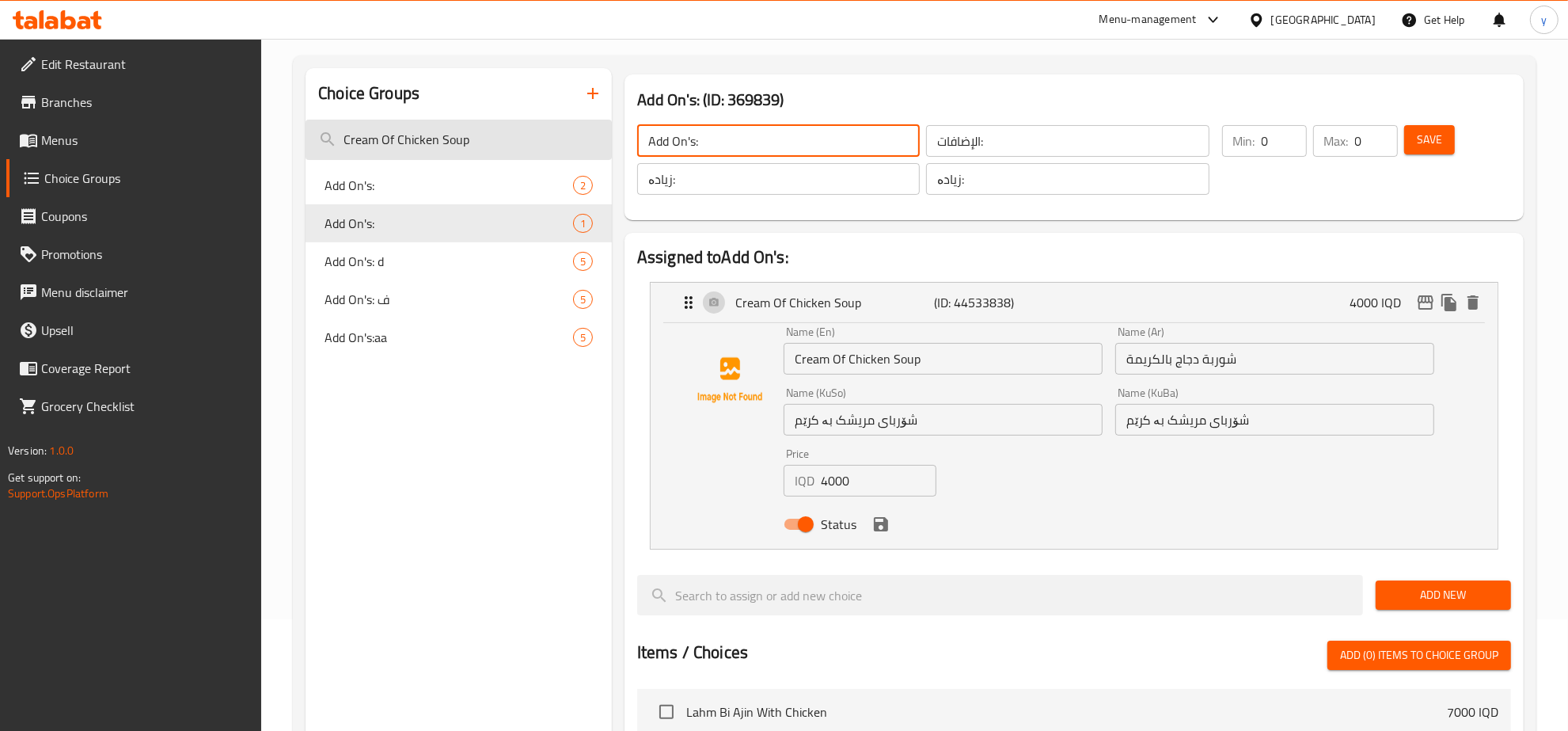
drag, startPoint x: 679, startPoint y: 141, endPoint x: 594, endPoint y: 144, distance: 85.1
click at [594, 144] on div "Choice Groups Cream Of Chicken Soup Add On's: 2 Add On's: 1 Add On's: d 5 Add O…" at bounding box center [918, 659] width 1224 height 1183
click at [762, 133] on input "Add On's:" at bounding box center [778, 141] width 283 height 32
type input "Add On's:"
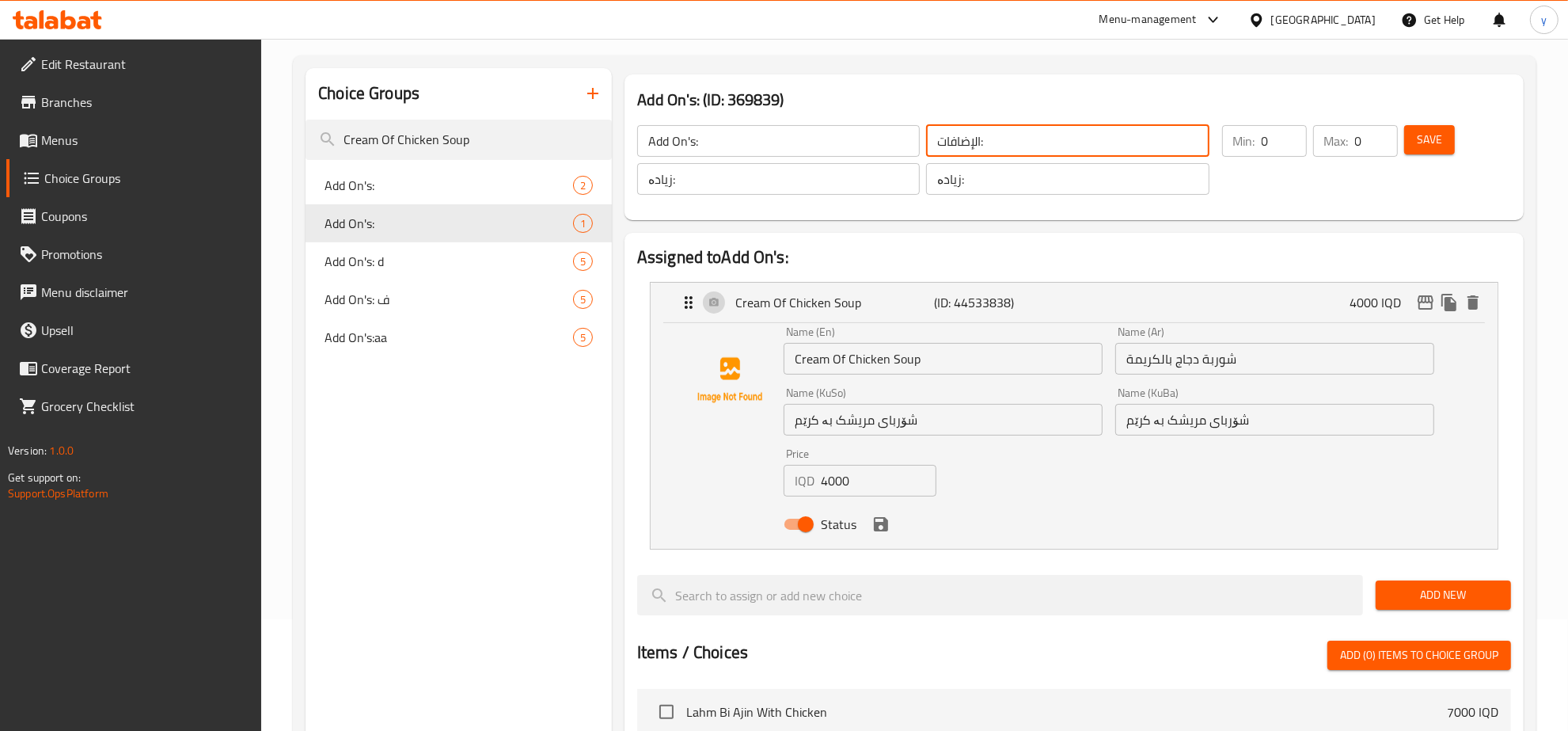
click at [997, 139] on input "الإضافات:" at bounding box center [1067, 141] width 283 height 32
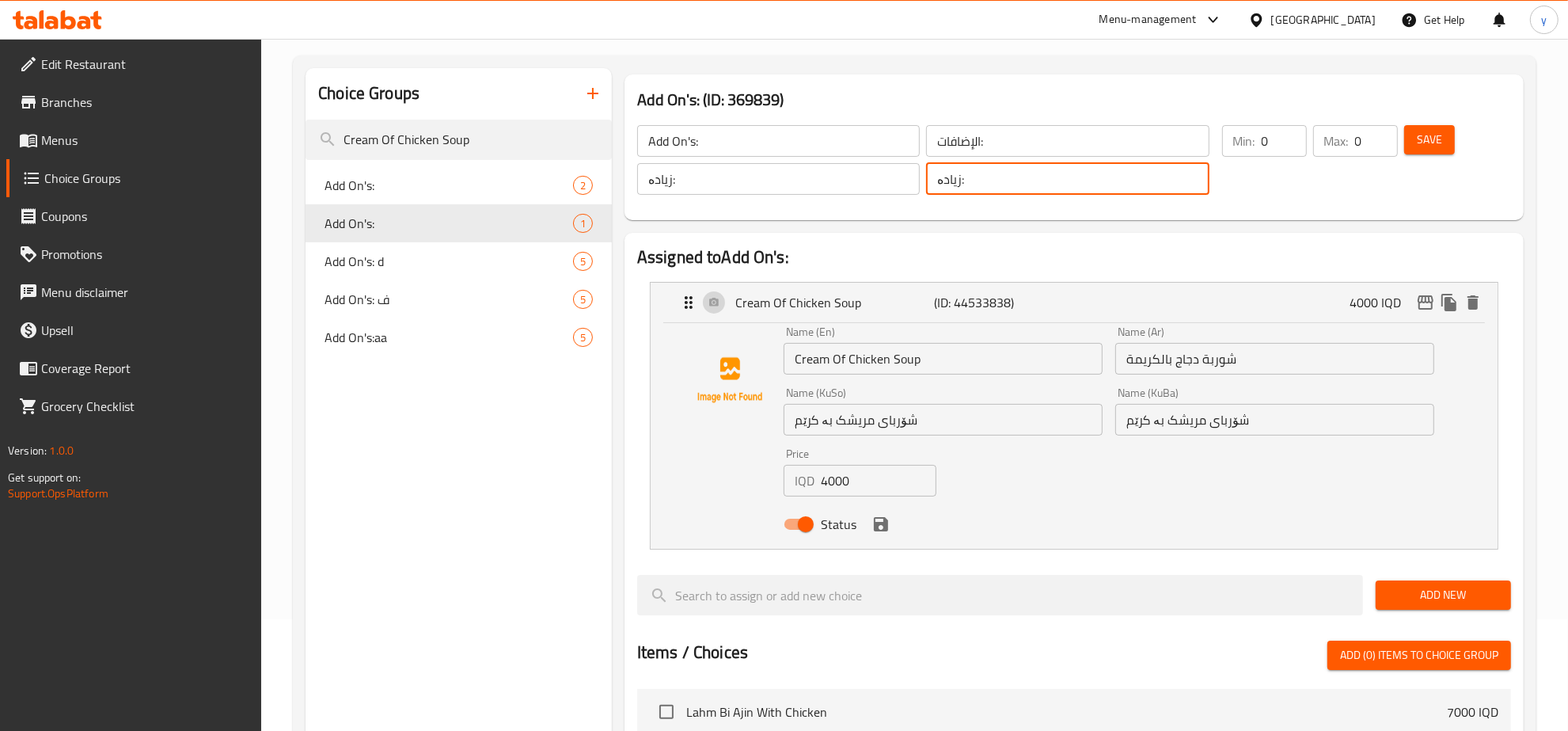
click at [981, 178] on input "زیادە:" at bounding box center [1067, 178] width 283 height 32
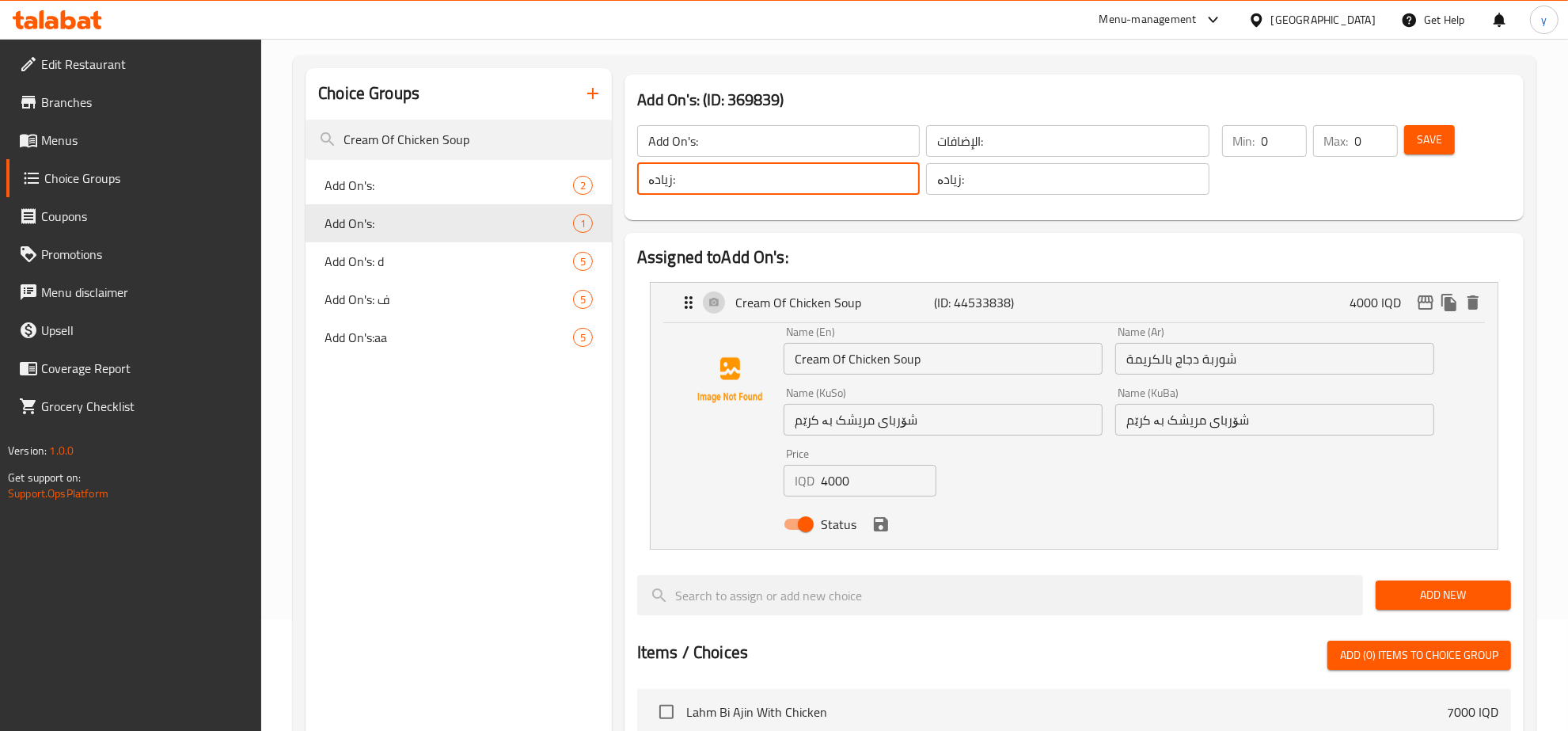
drag, startPoint x: 872, startPoint y: 182, endPoint x: 841, endPoint y: 187, distance: 31.4
click at [872, 182] on input "زیادە:" at bounding box center [778, 178] width 283 height 32
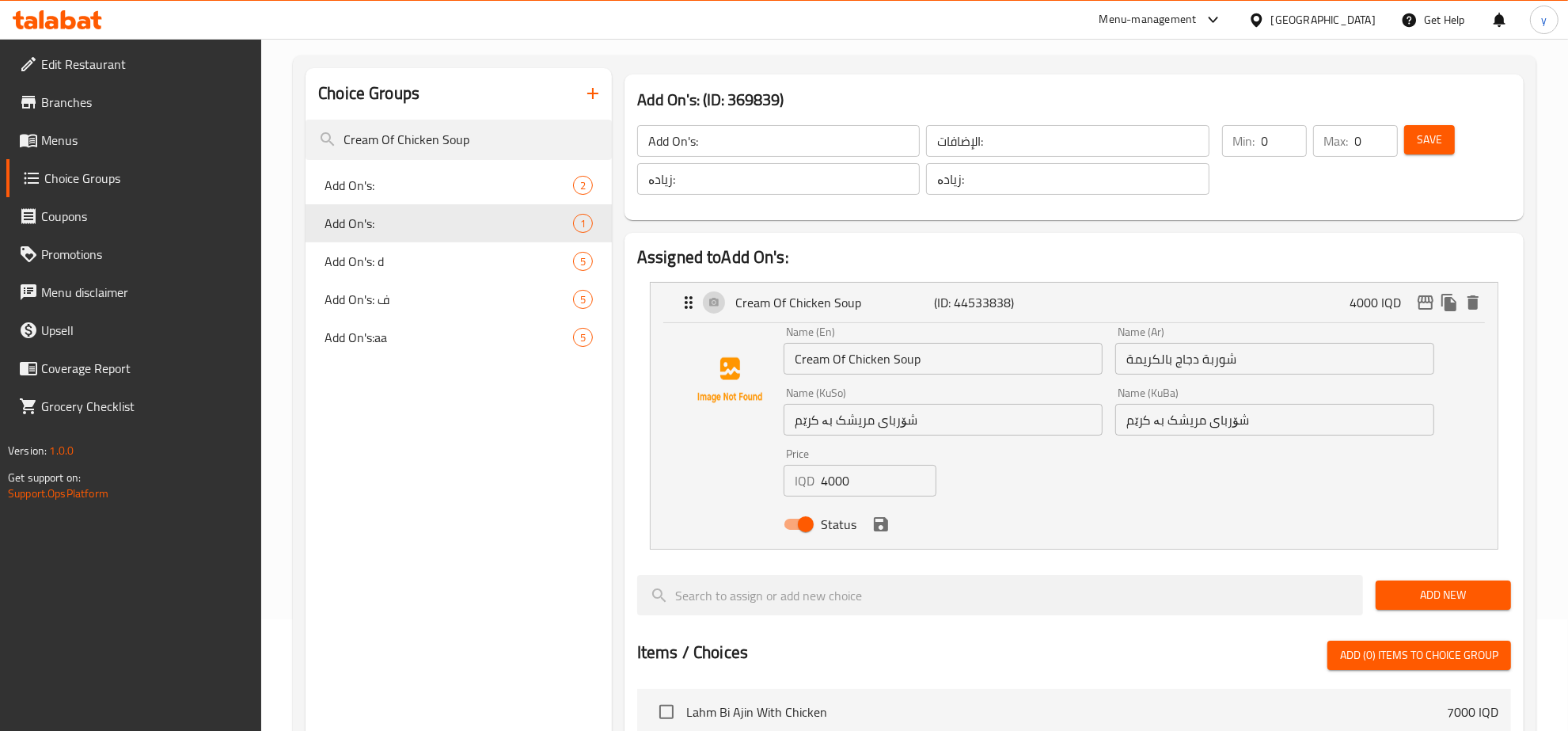
click at [1045, 207] on div "Add On's: ​ الإضافات: ​ زیادە: ​ زیادە: ​ Min: 0 ​ Max: 0 ​ Save" at bounding box center [1073, 159] width 887 height 108
click at [1290, 136] on input "1" at bounding box center [1284, 141] width 45 height 32
click at [1414, 147] on button "Save" at bounding box center [1429, 140] width 51 height 29
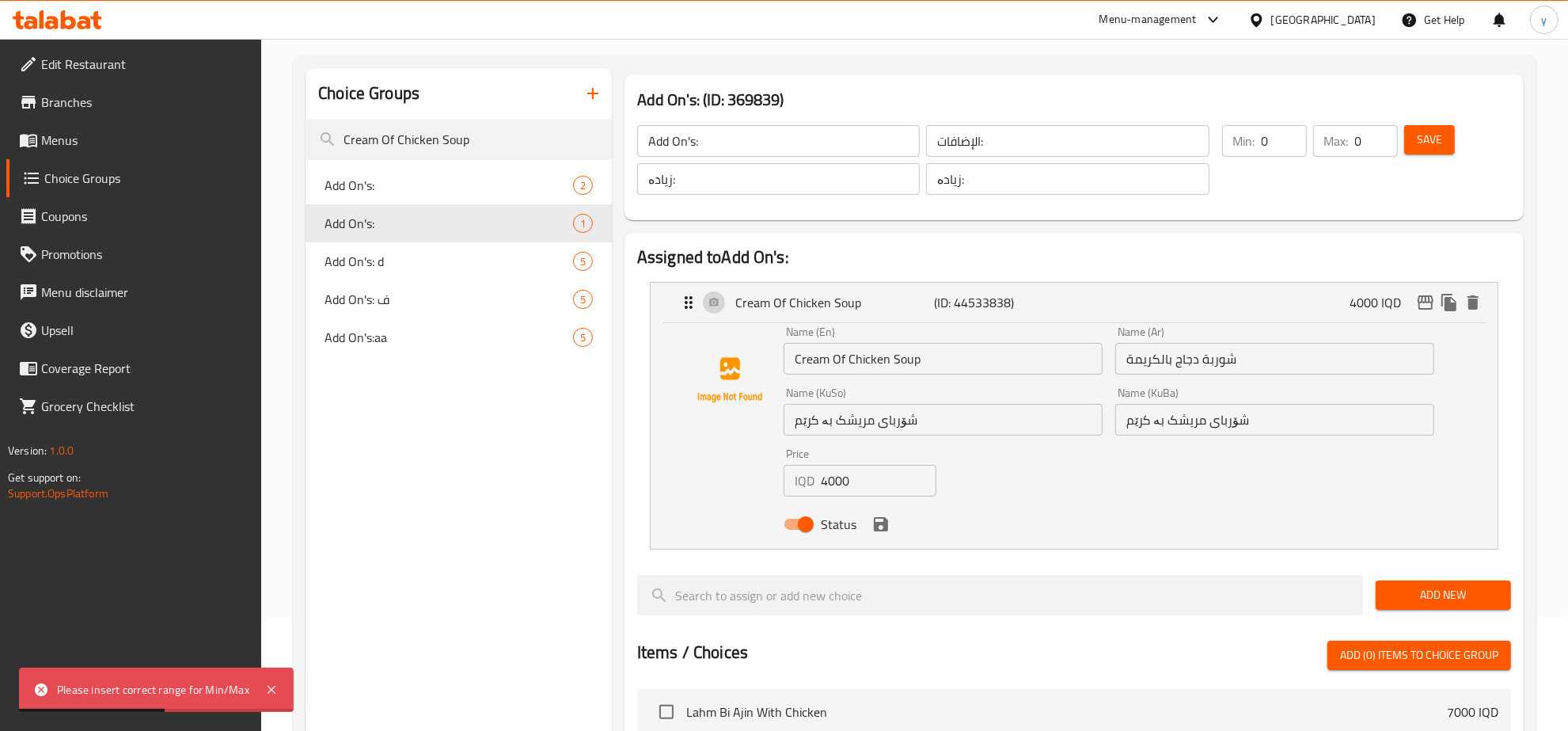
type input "0"
click at [1294, 143] on input "0" at bounding box center [1284, 141] width 45 height 32
type input "1"
click at [1386, 133] on input "1" at bounding box center [1377, 141] width 43 height 32
click at [1453, 135] on button "Save" at bounding box center [1429, 140] width 51 height 29
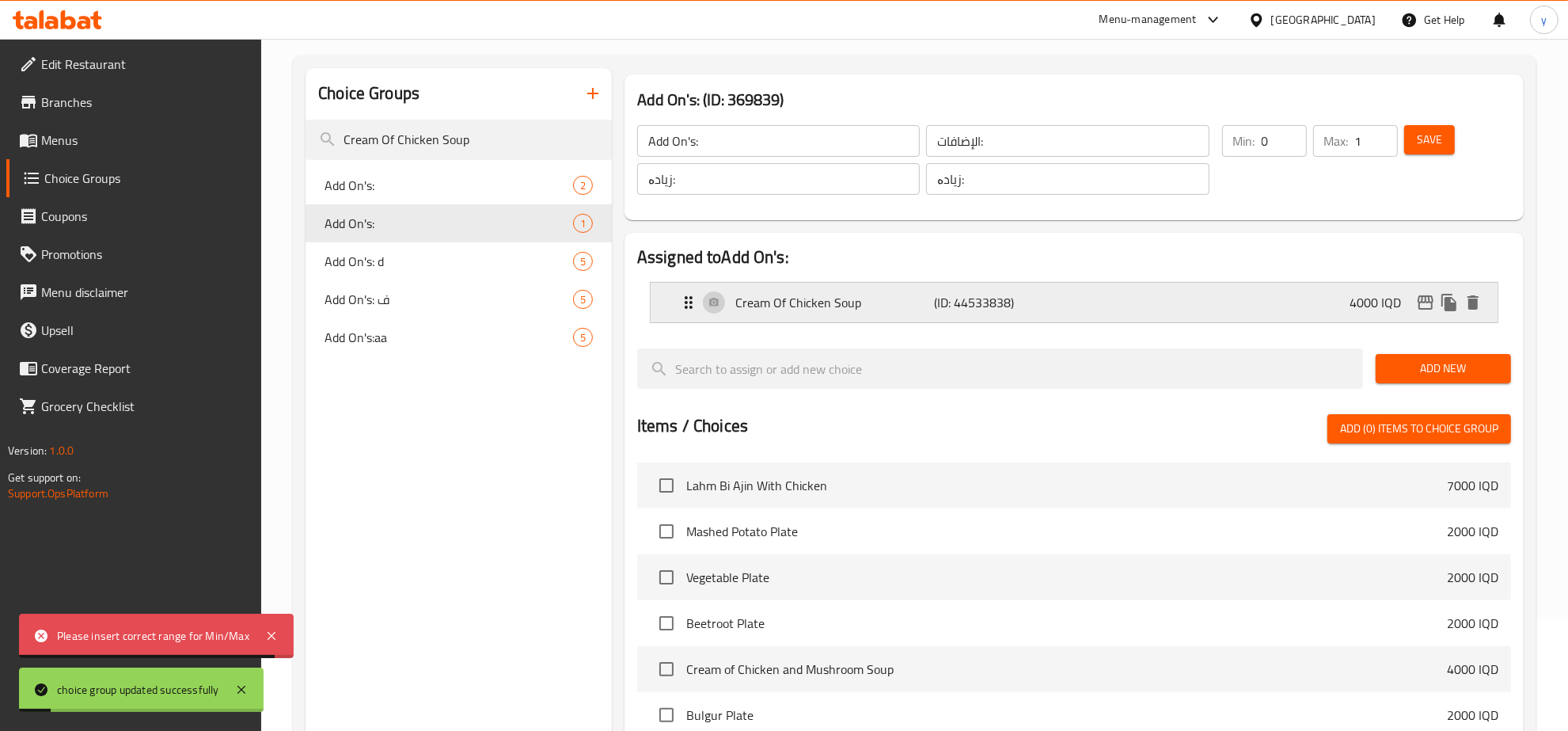
click at [1034, 307] on p "(ID: 44533838)" at bounding box center [1000, 303] width 133 height 19
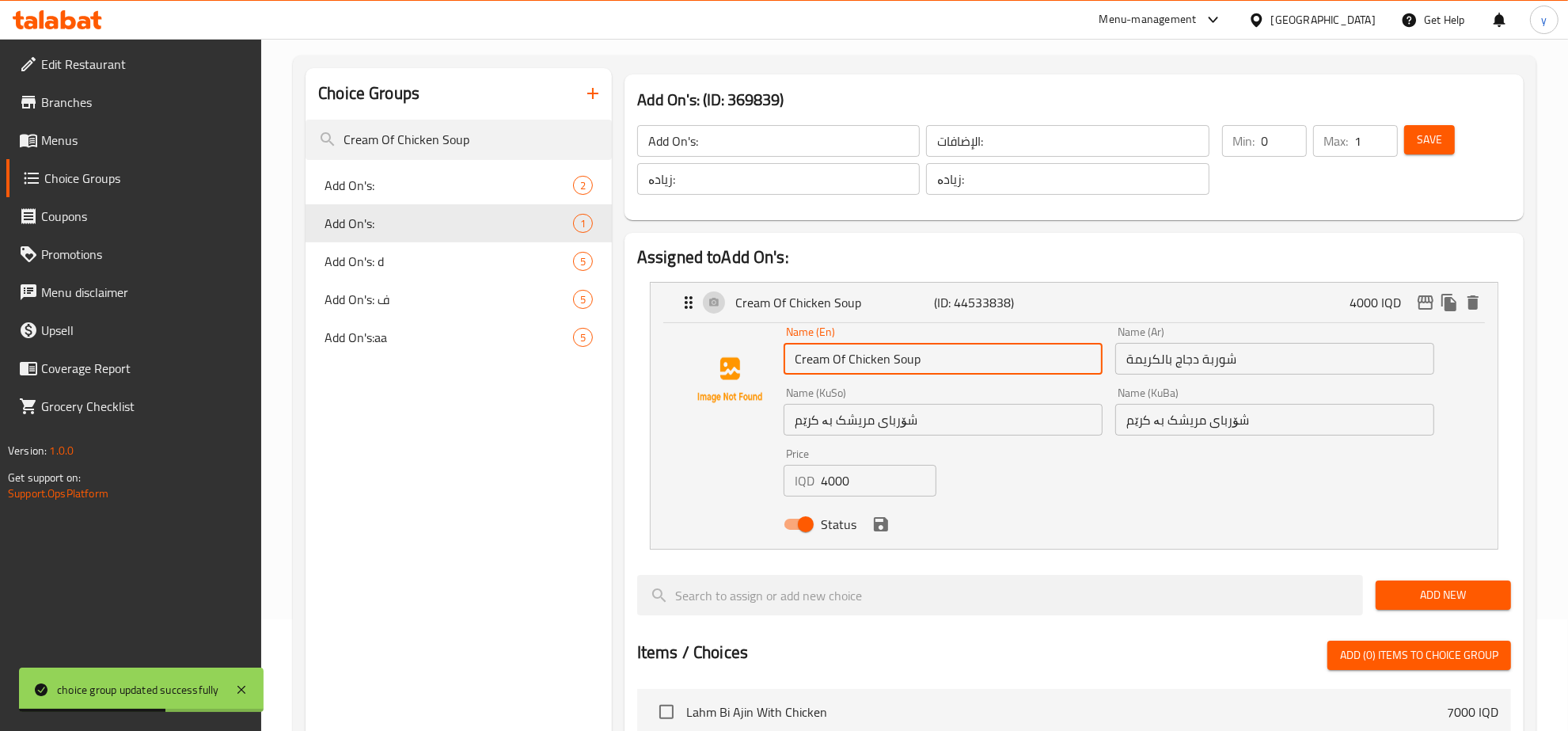
drag, startPoint x: 930, startPoint y: 370, endPoint x: 787, endPoint y: 365, distance: 143.1
click at [787, 365] on input "Cream Of Chicken Soup" at bounding box center [943, 359] width 319 height 32
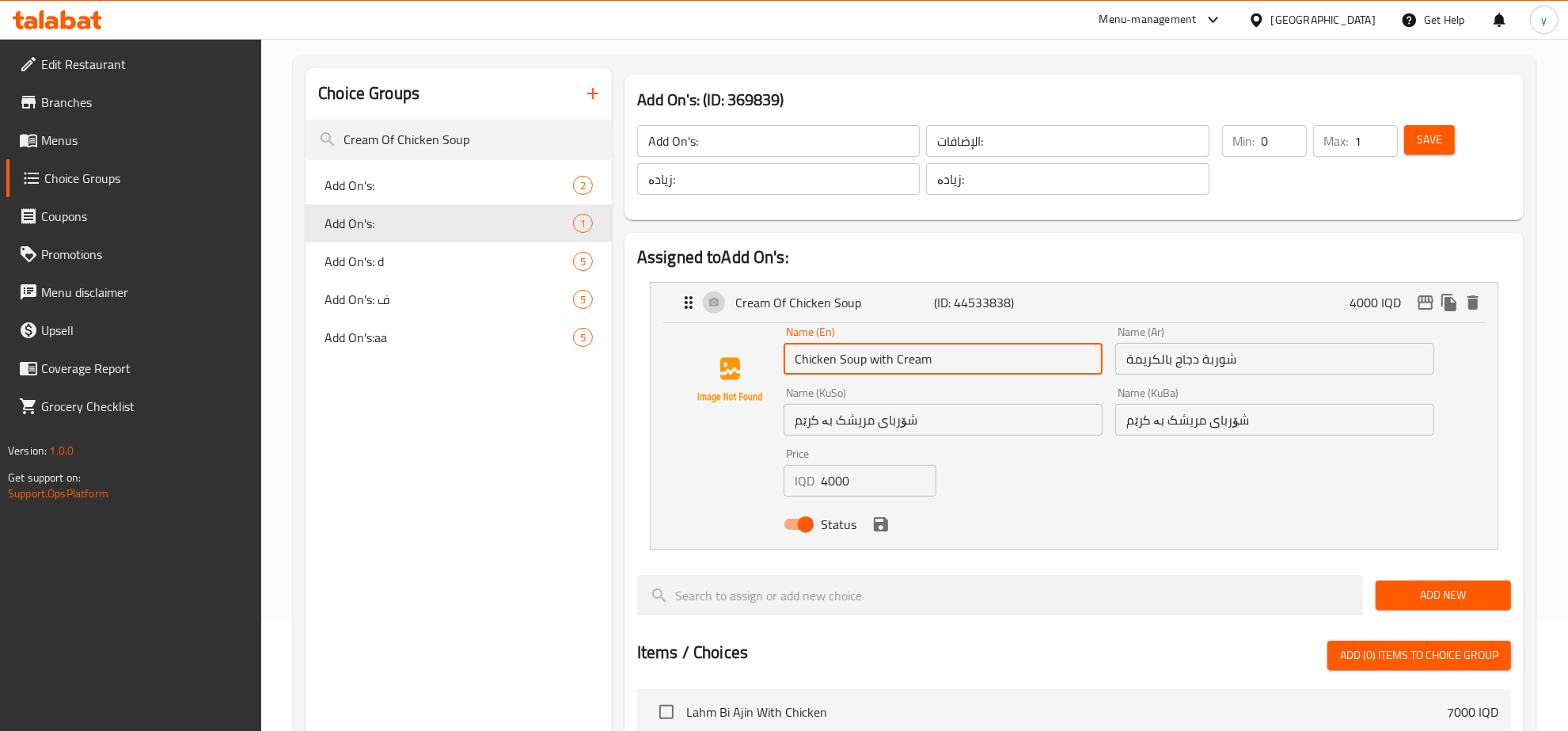
type input "Chicken Soup with Cream"
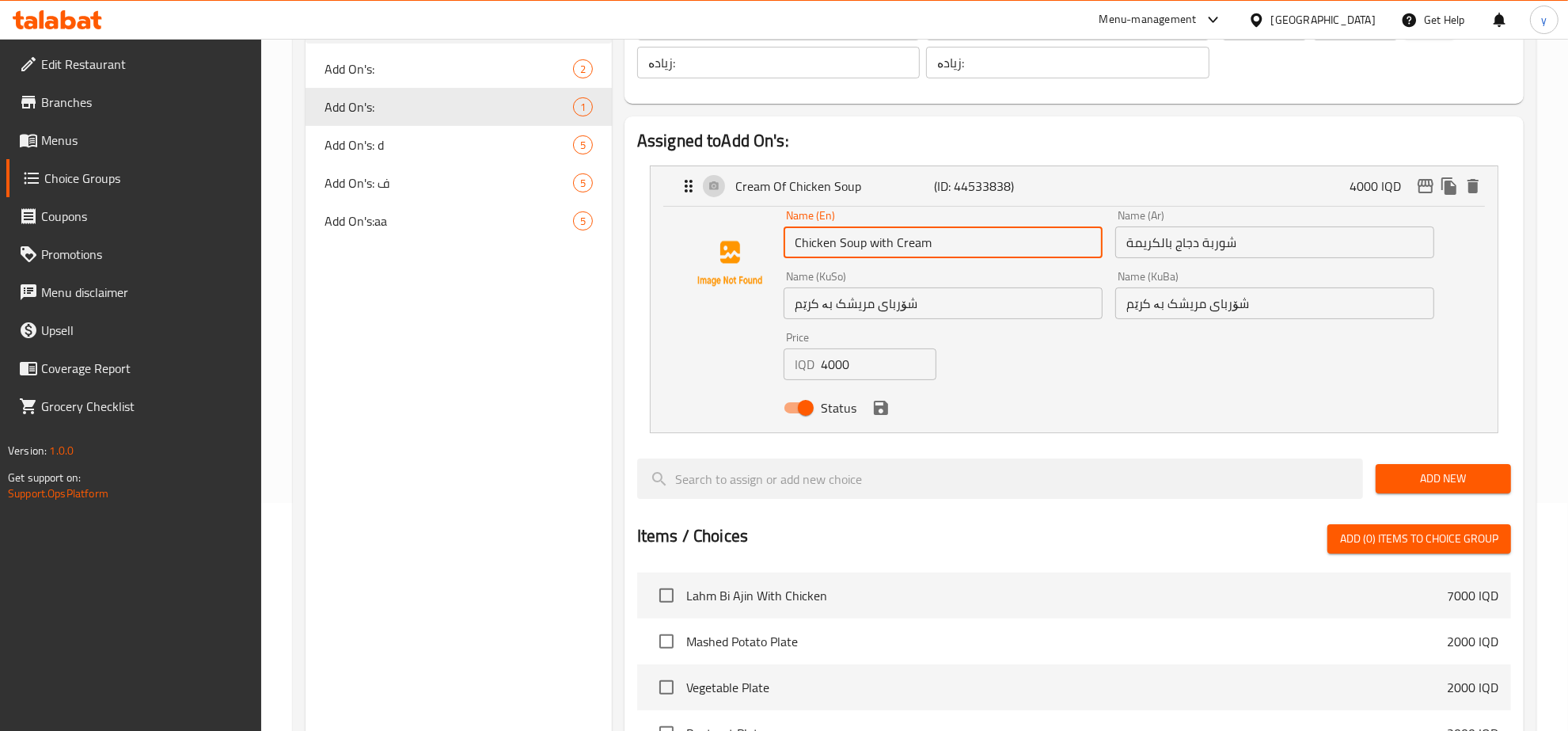
scroll to position [180, 0]
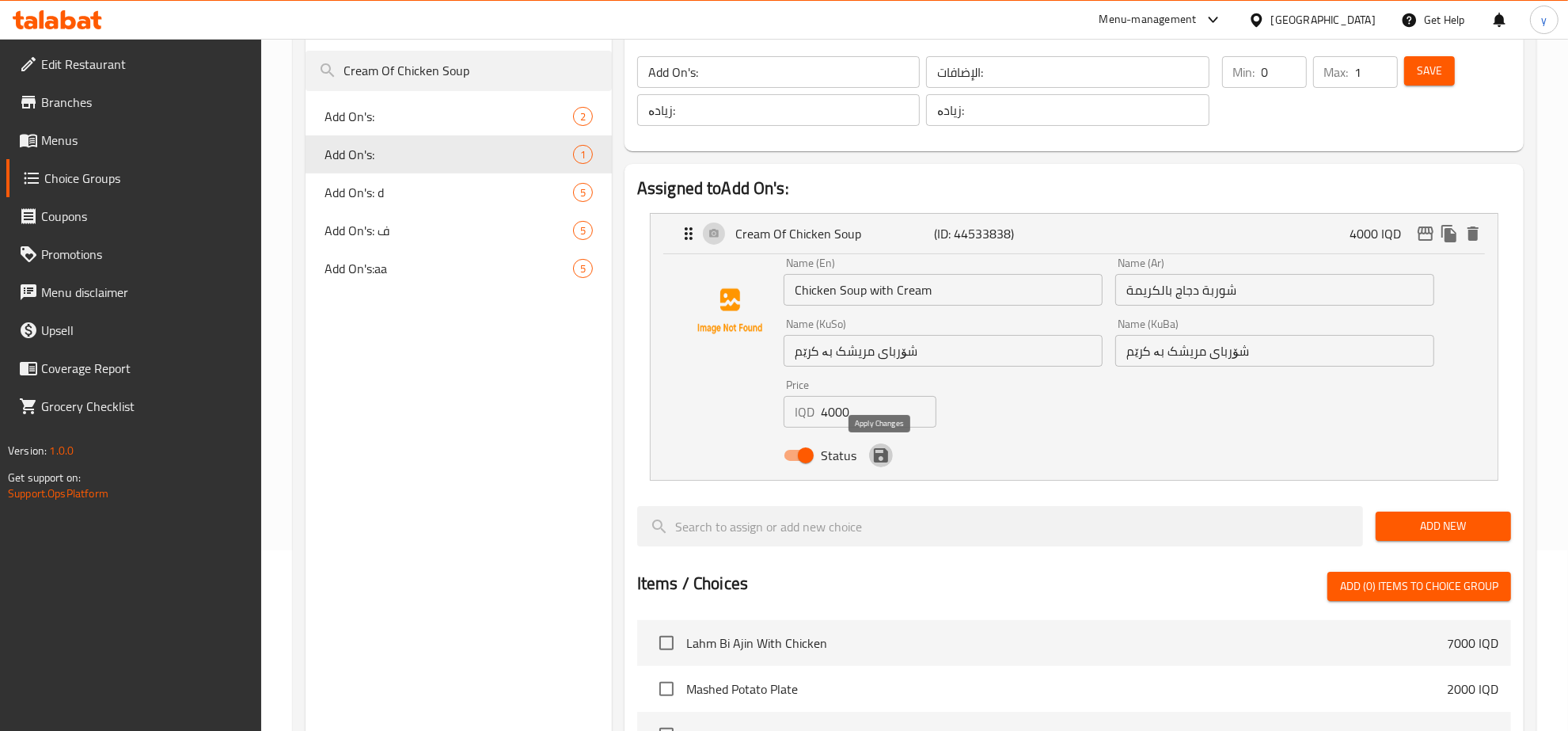
click at [883, 443] on button "save" at bounding box center [881, 455] width 24 height 24
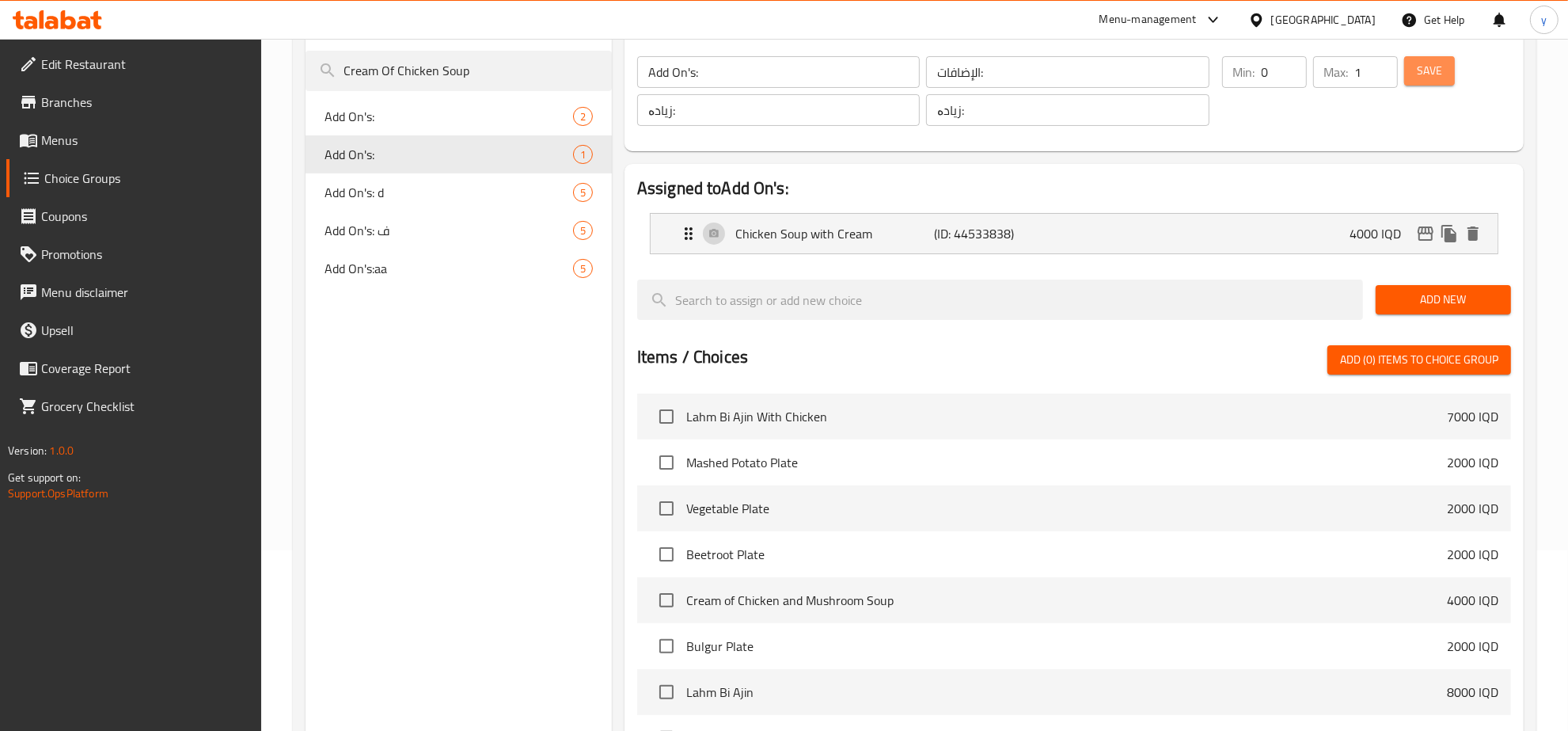
click at [1419, 72] on span "Save" at bounding box center [1428, 71] width 25 height 20
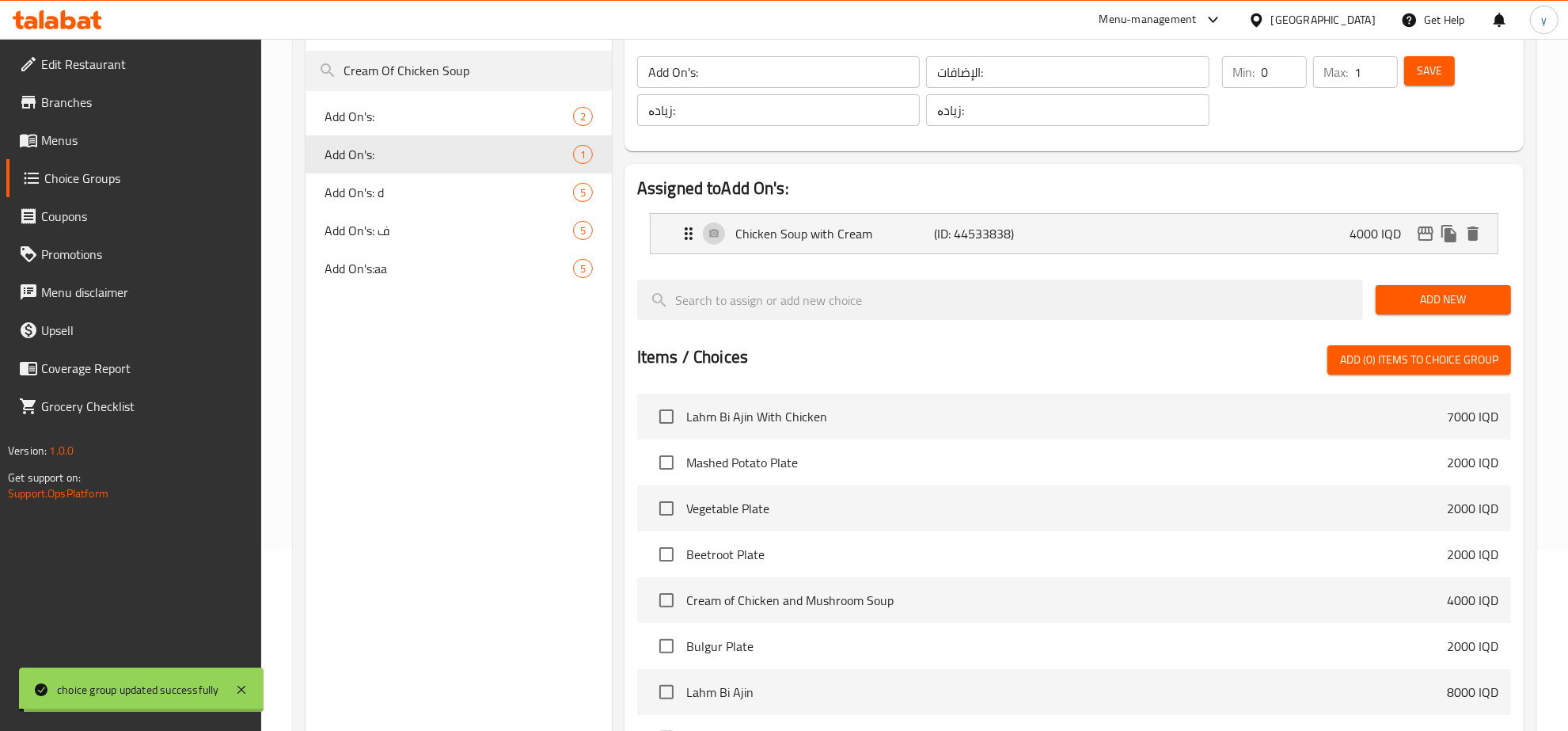
click at [1038, 230] on p "(ID: 44533838)" at bounding box center [1000, 234] width 133 height 19
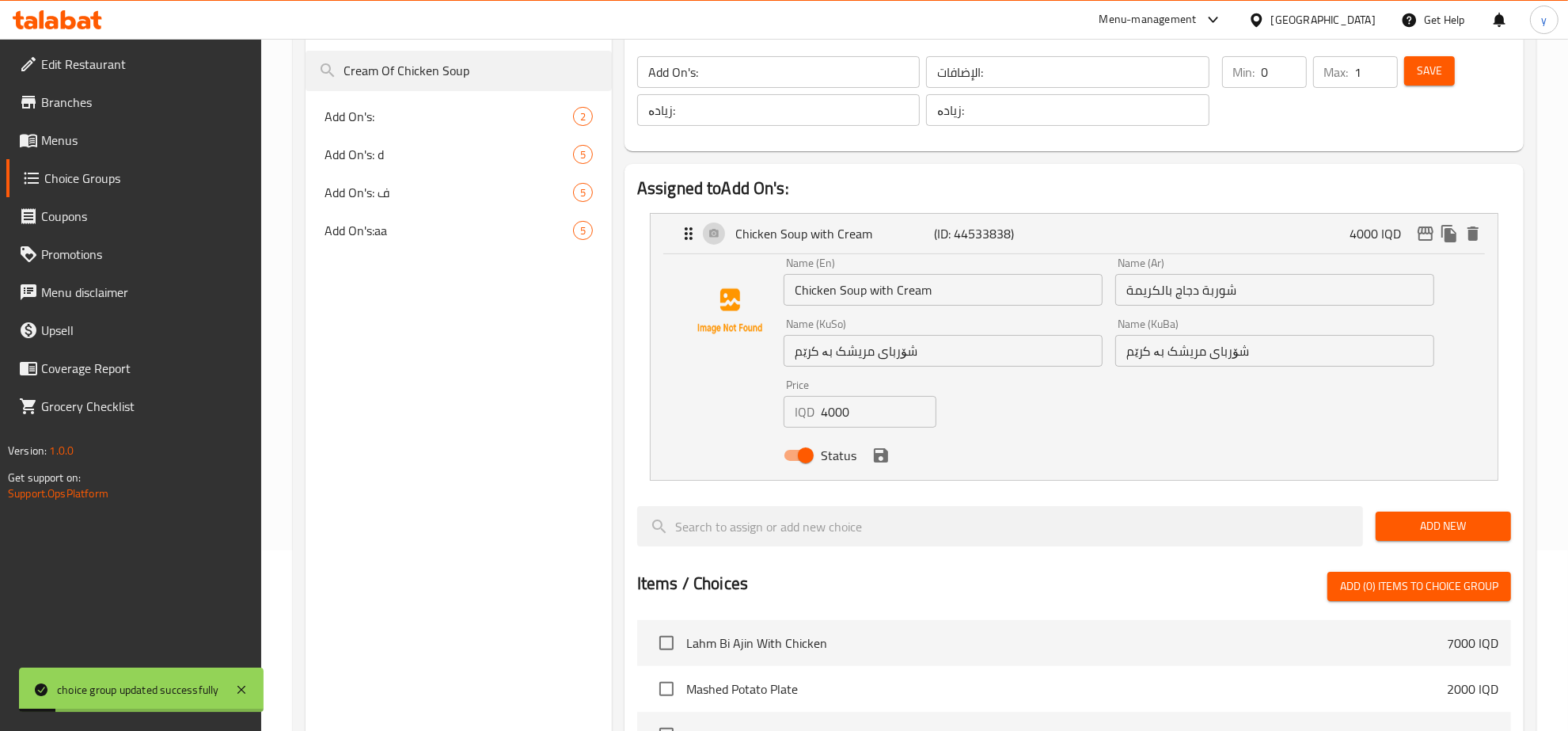
click at [1038, 230] on p "(ID: 44533838)" at bounding box center [1000, 234] width 133 height 19
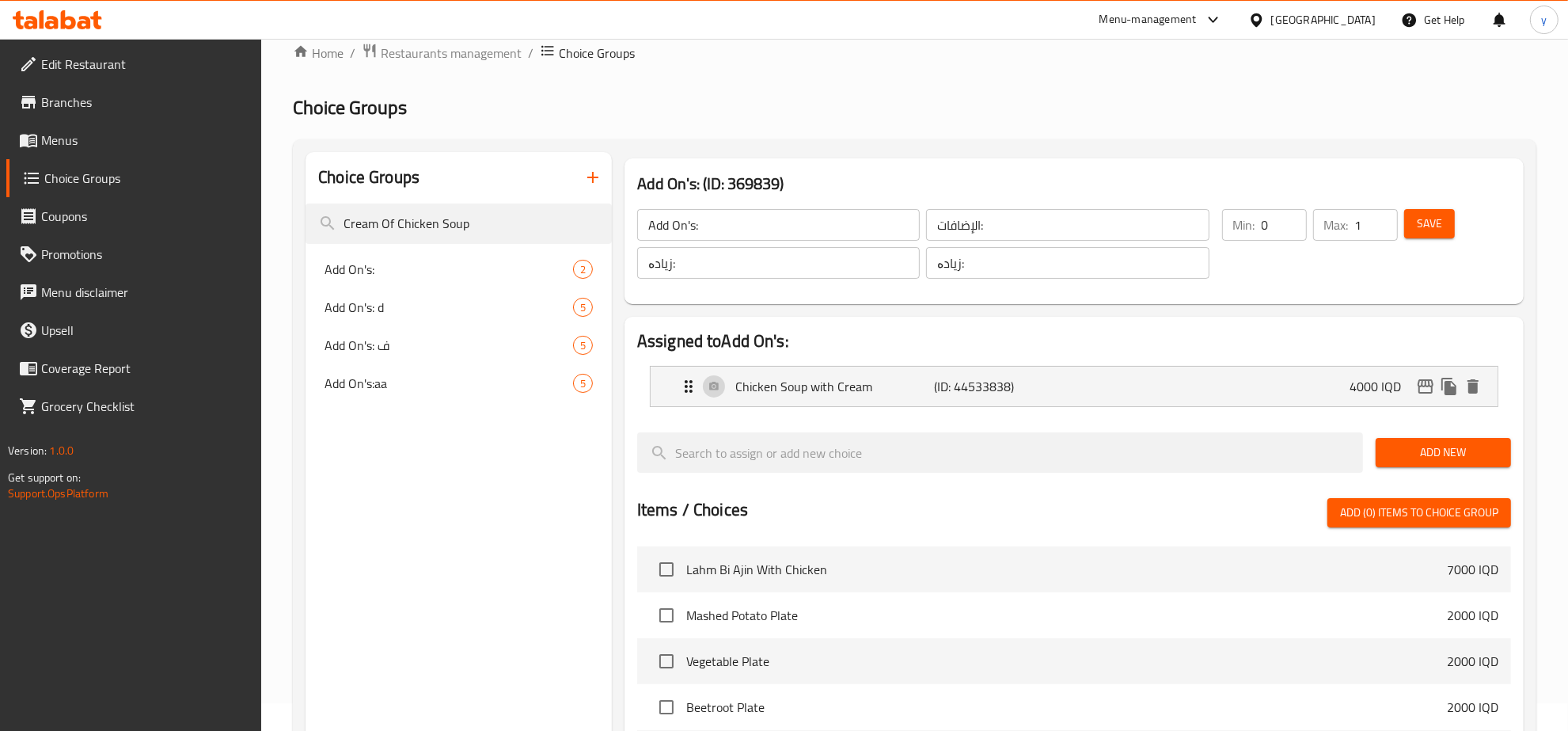
scroll to position [0, 0]
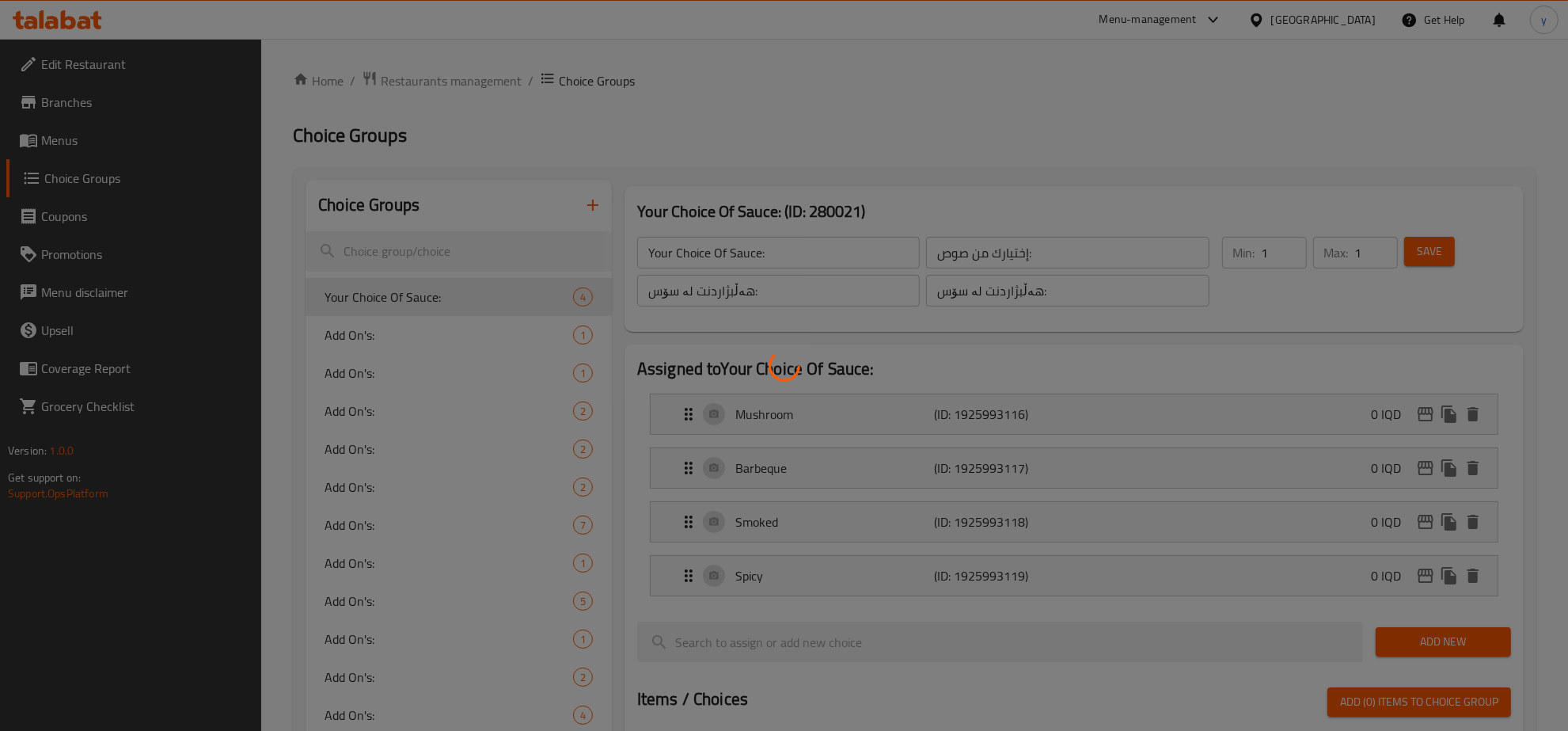
click at [464, 250] on div at bounding box center [784, 366] width 1568 height 731
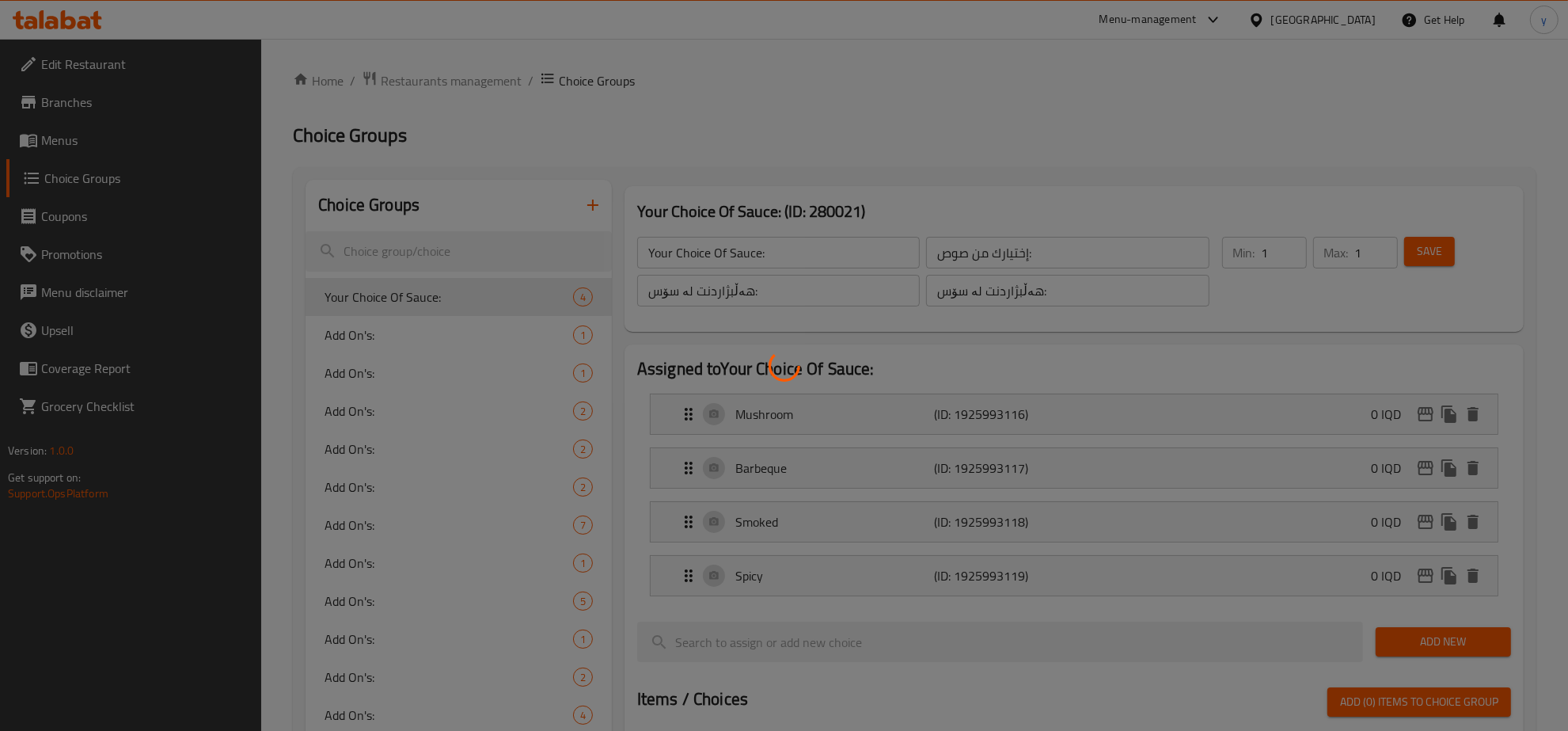
click at [464, 250] on div at bounding box center [784, 366] width 1568 height 731
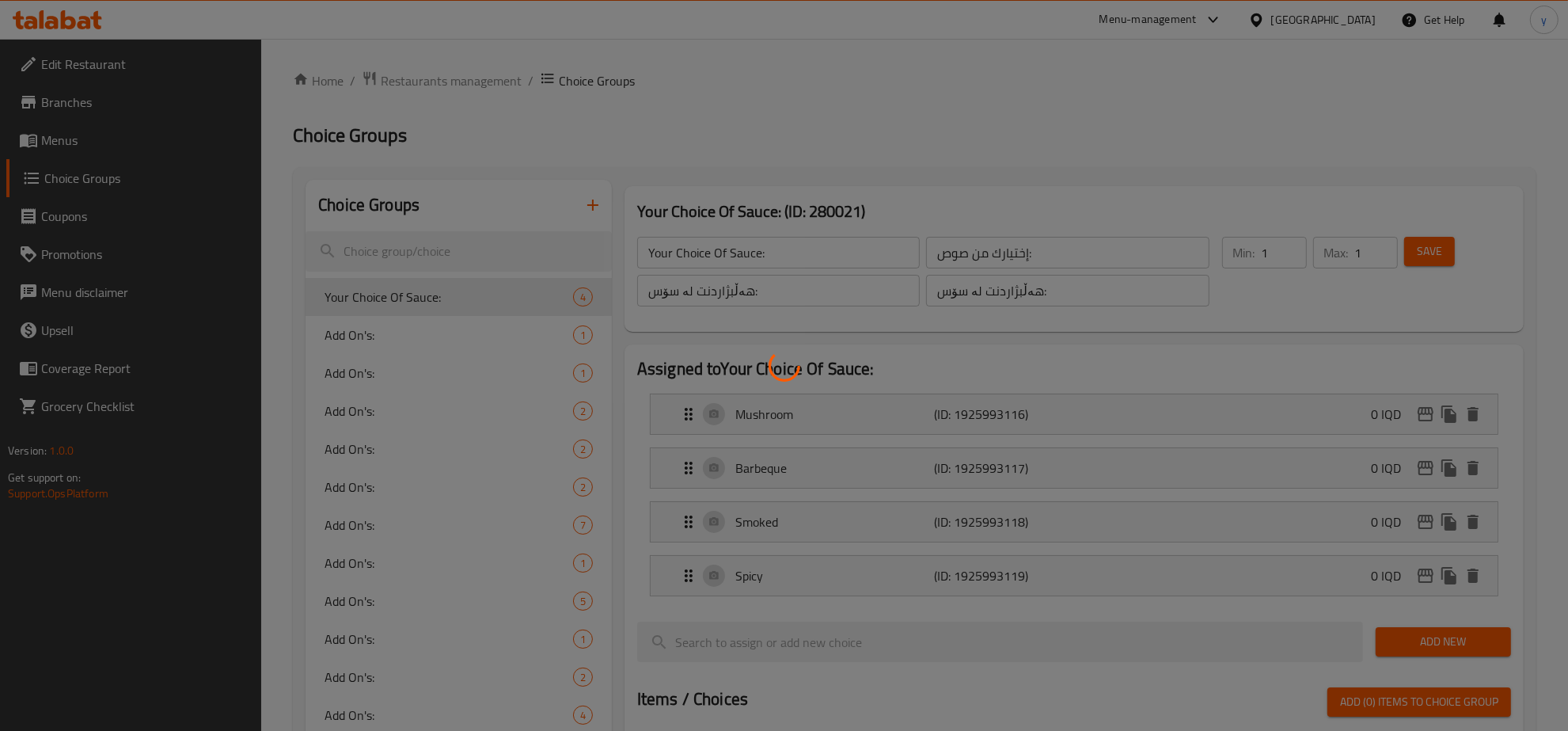
click at [464, 250] on div at bounding box center [784, 366] width 1568 height 731
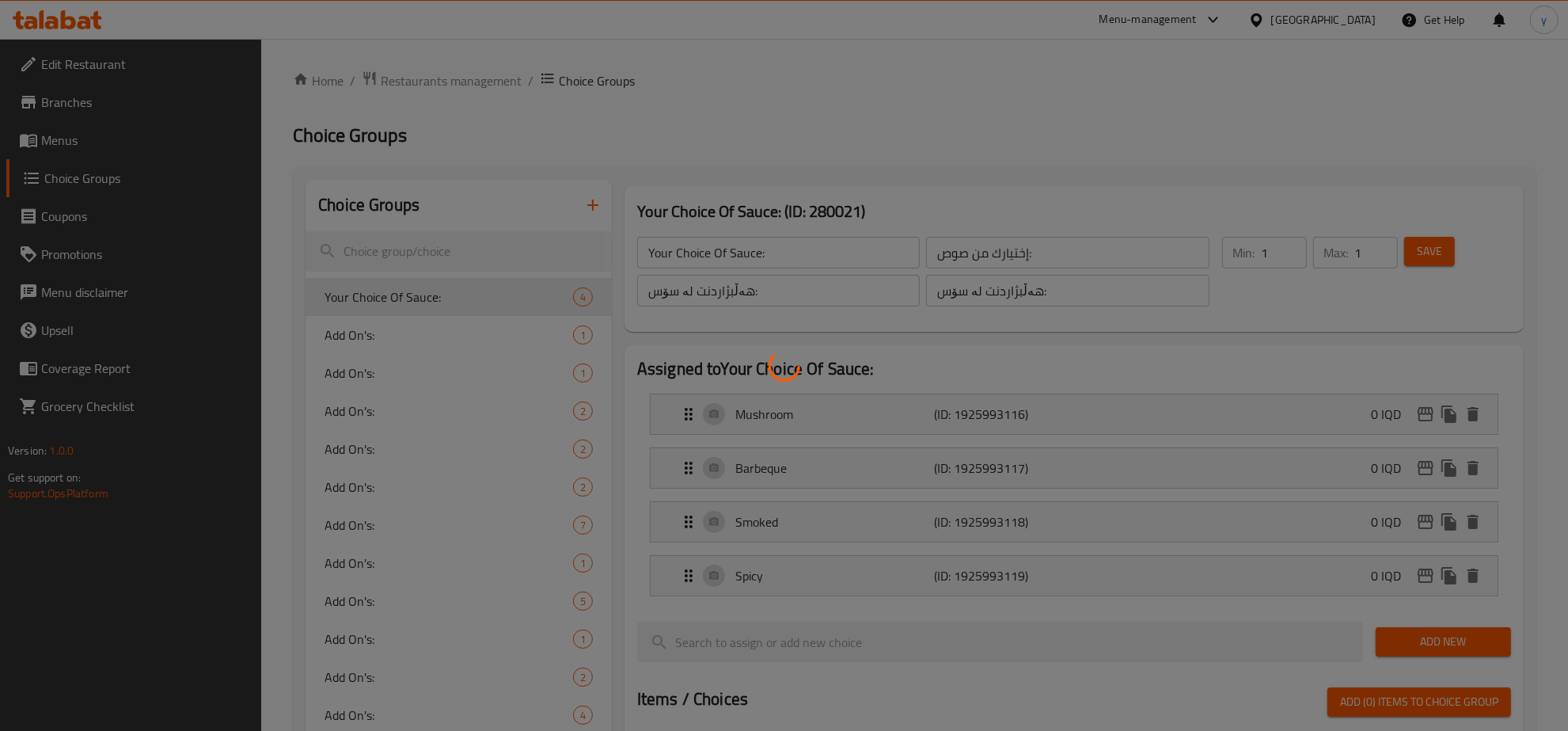
click at [467, 250] on div at bounding box center [784, 366] width 1568 height 731
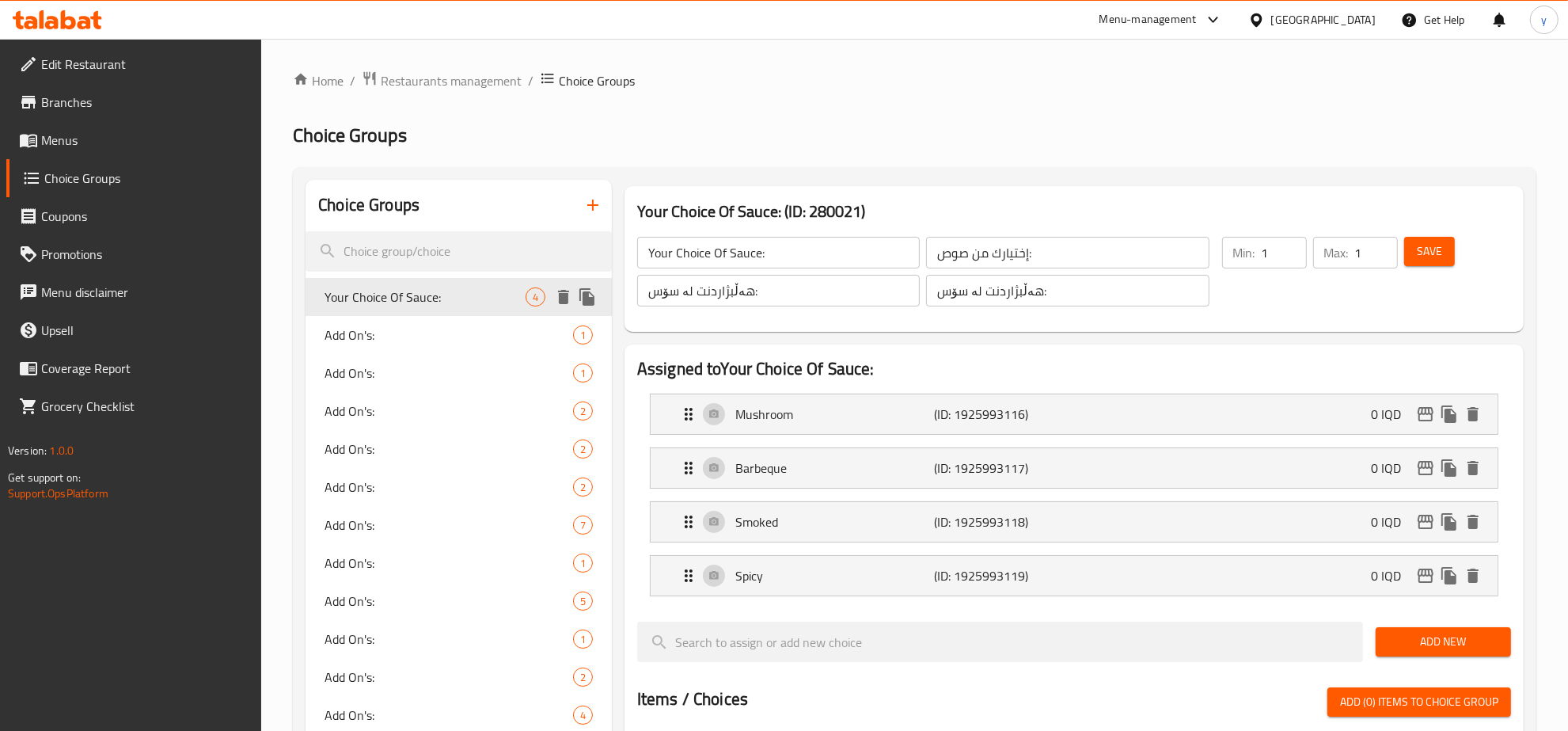
click at [472, 278] on div "Your Choice Of Sauce: 4" at bounding box center [459, 297] width 307 height 38
click at [493, 256] on input "search" at bounding box center [459, 251] width 307 height 41
paste input "Cream Of Chicken Soup"
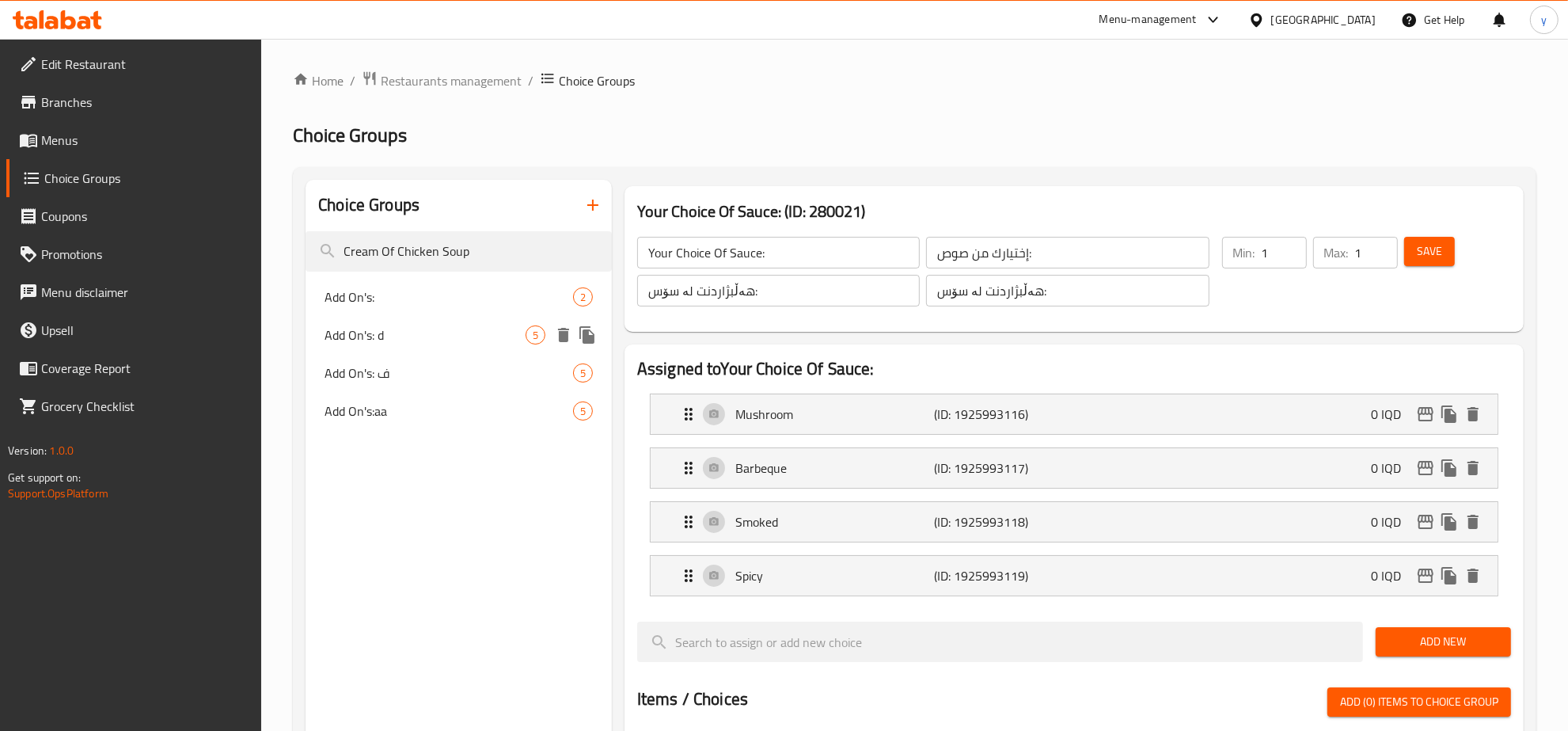
type input "Cream Of Chicken Soup"
click at [520, 327] on span "Add On's: d" at bounding box center [425, 335] width 201 height 19
type input "Add On's: d"
type input "الإضافات"
type input "زیادە:"
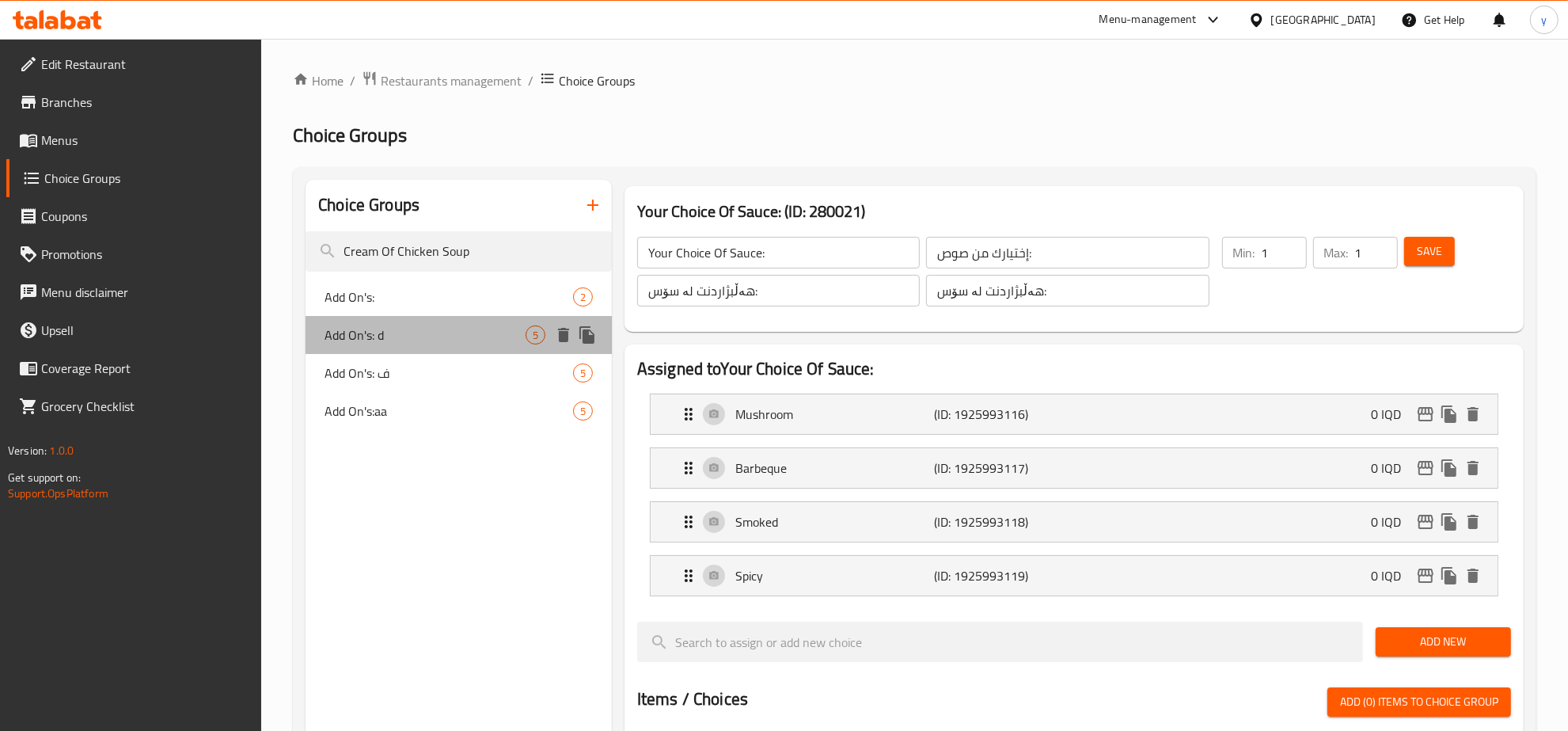
type input "زیادە:"
type input "0"
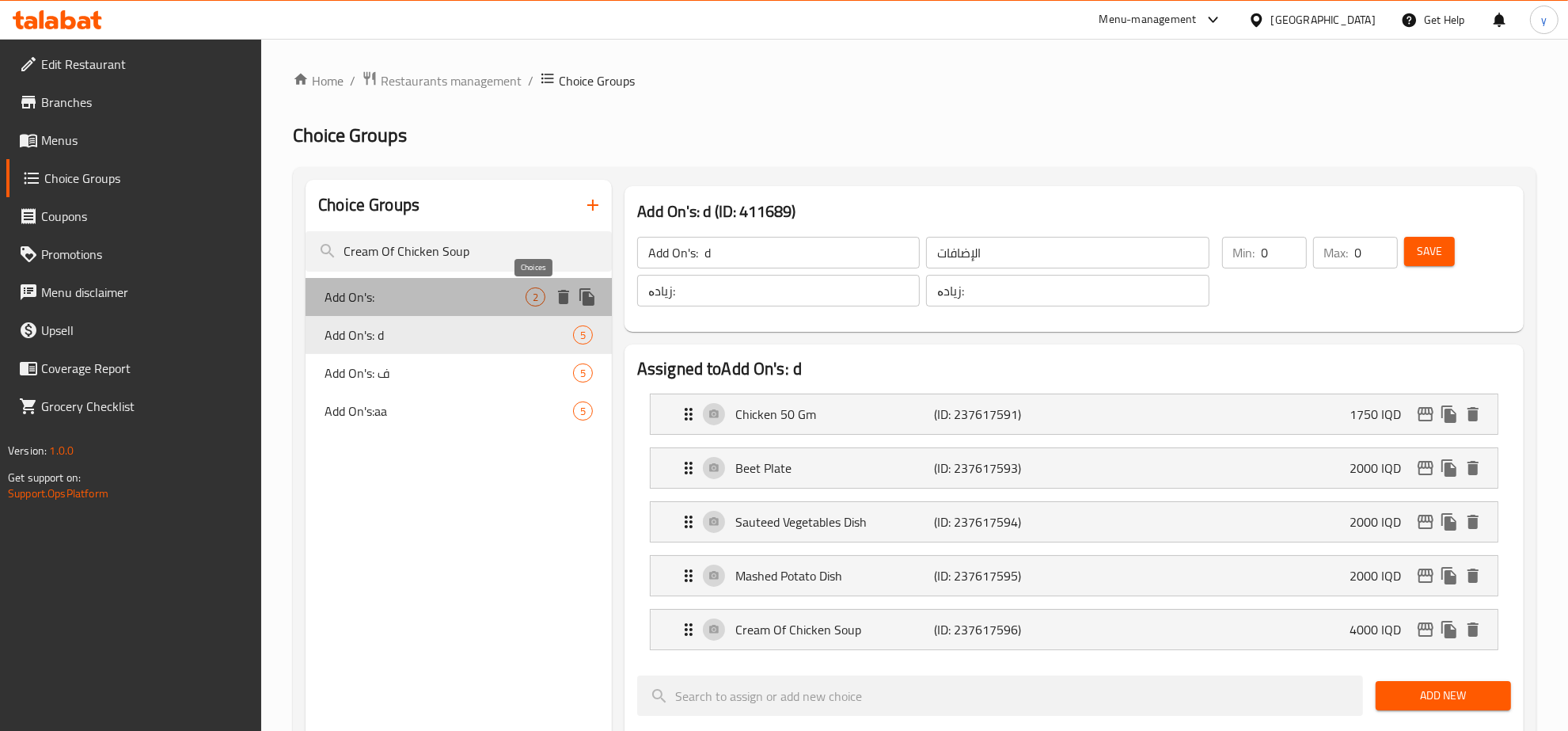
click at [528, 296] on span "2" at bounding box center [535, 297] width 18 height 15
type input "Add On's:"
type input "الإضافات:"
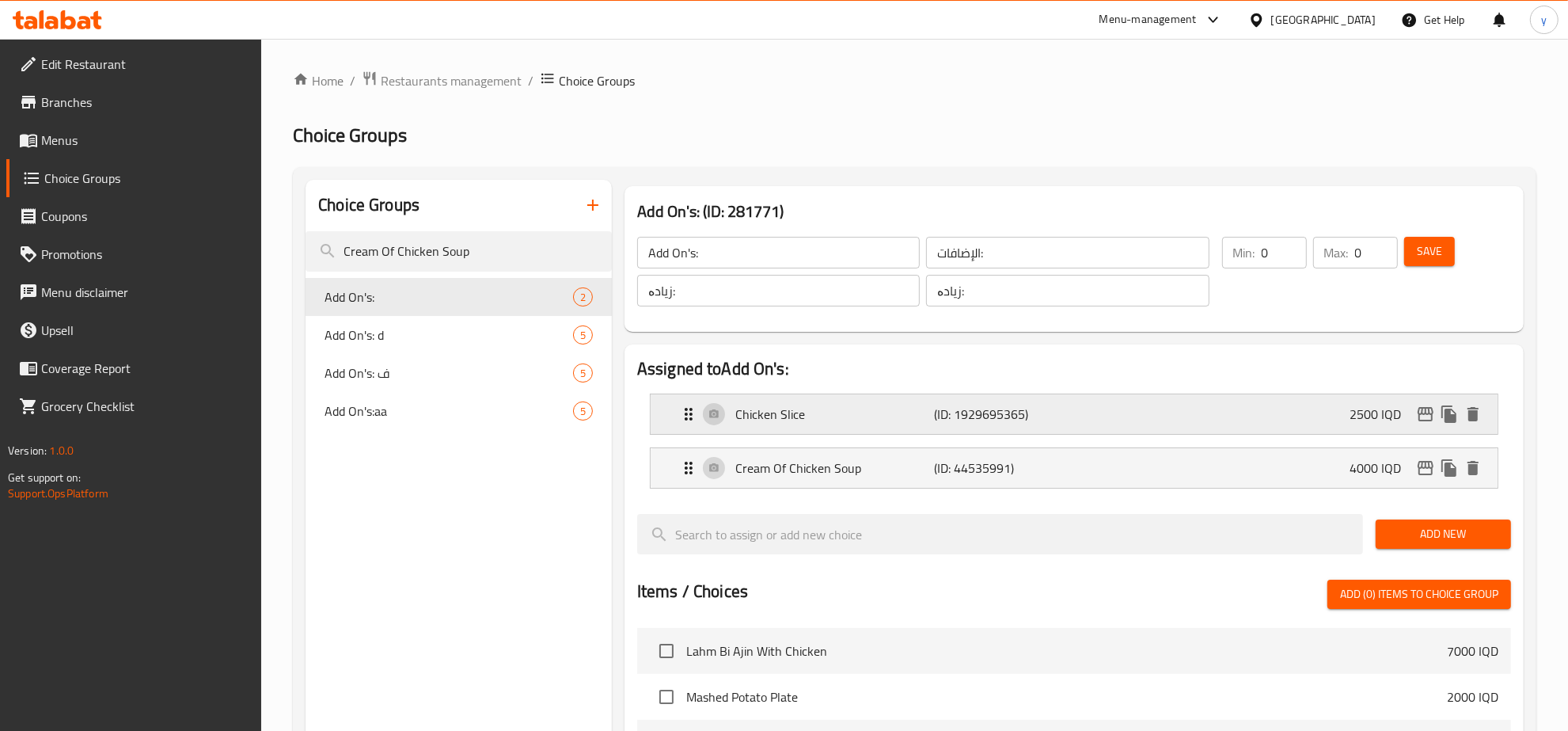
click at [820, 418] on p "Chicken Slice" at bounding box center [834, 414] width 199 height 19
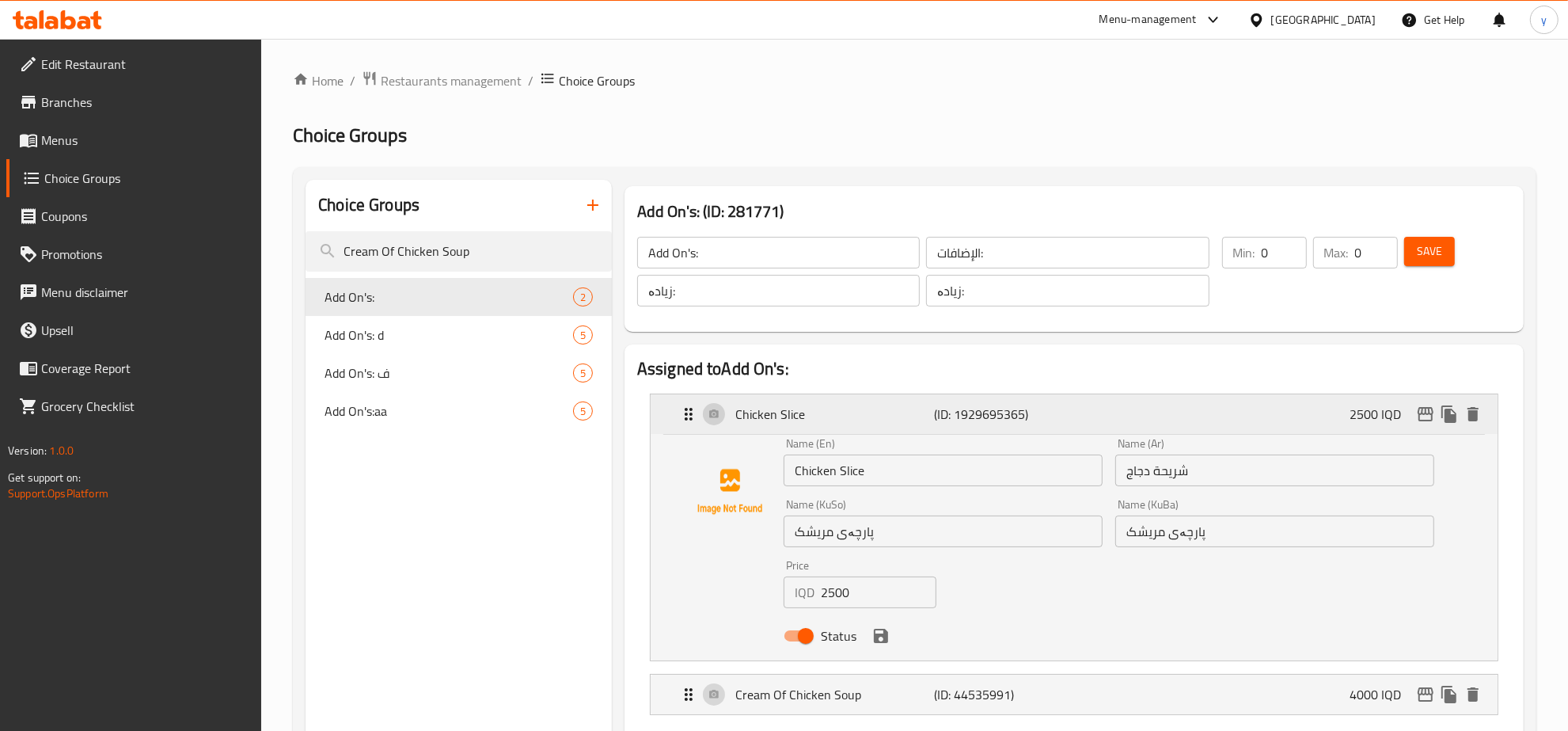
click at [820, 418] on p "Chicken Slice" at bounding box center [834, 414] width 199 height 19
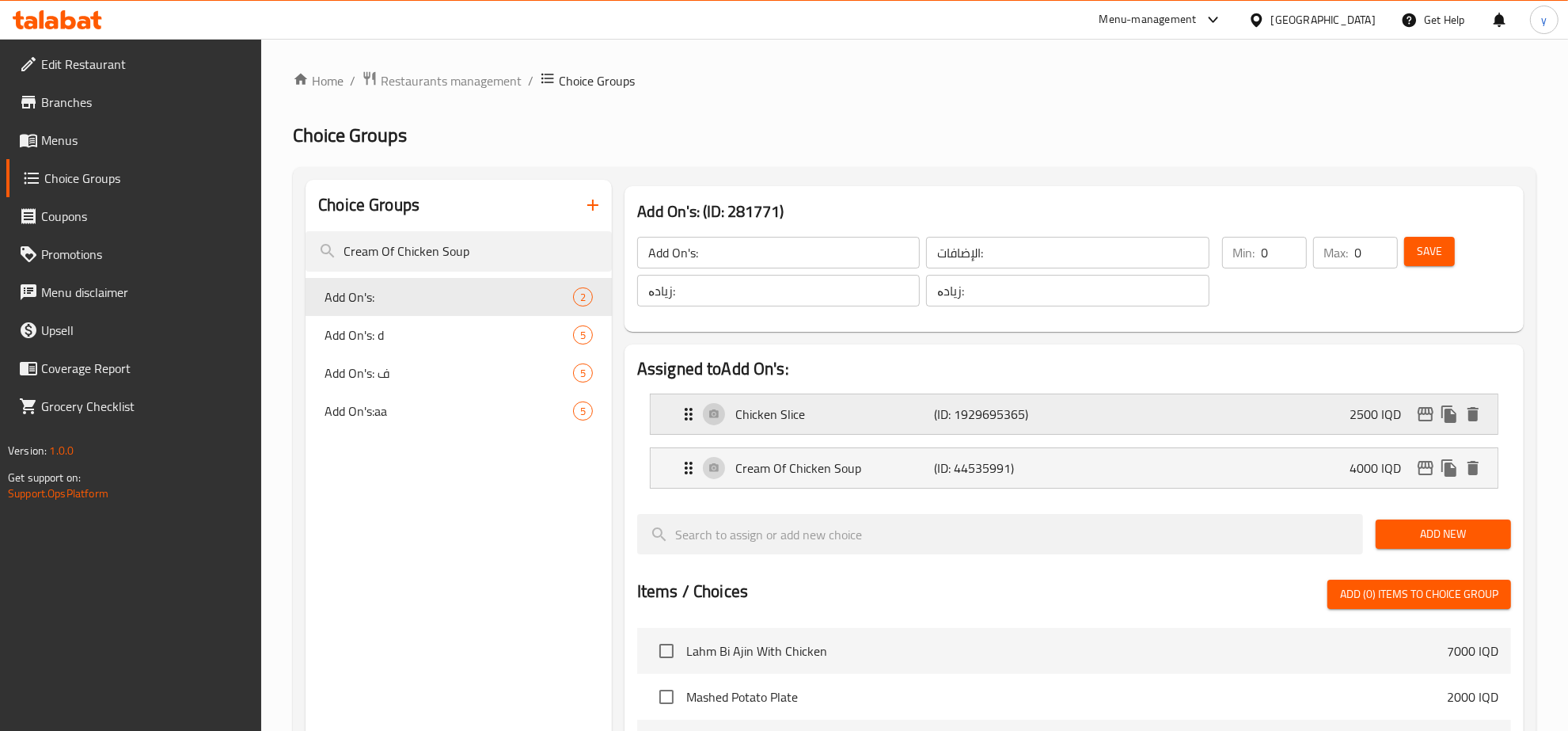
click at [782, 414] on p "Chicken Slice" at bounding box center [834, 414] width 199 height 19
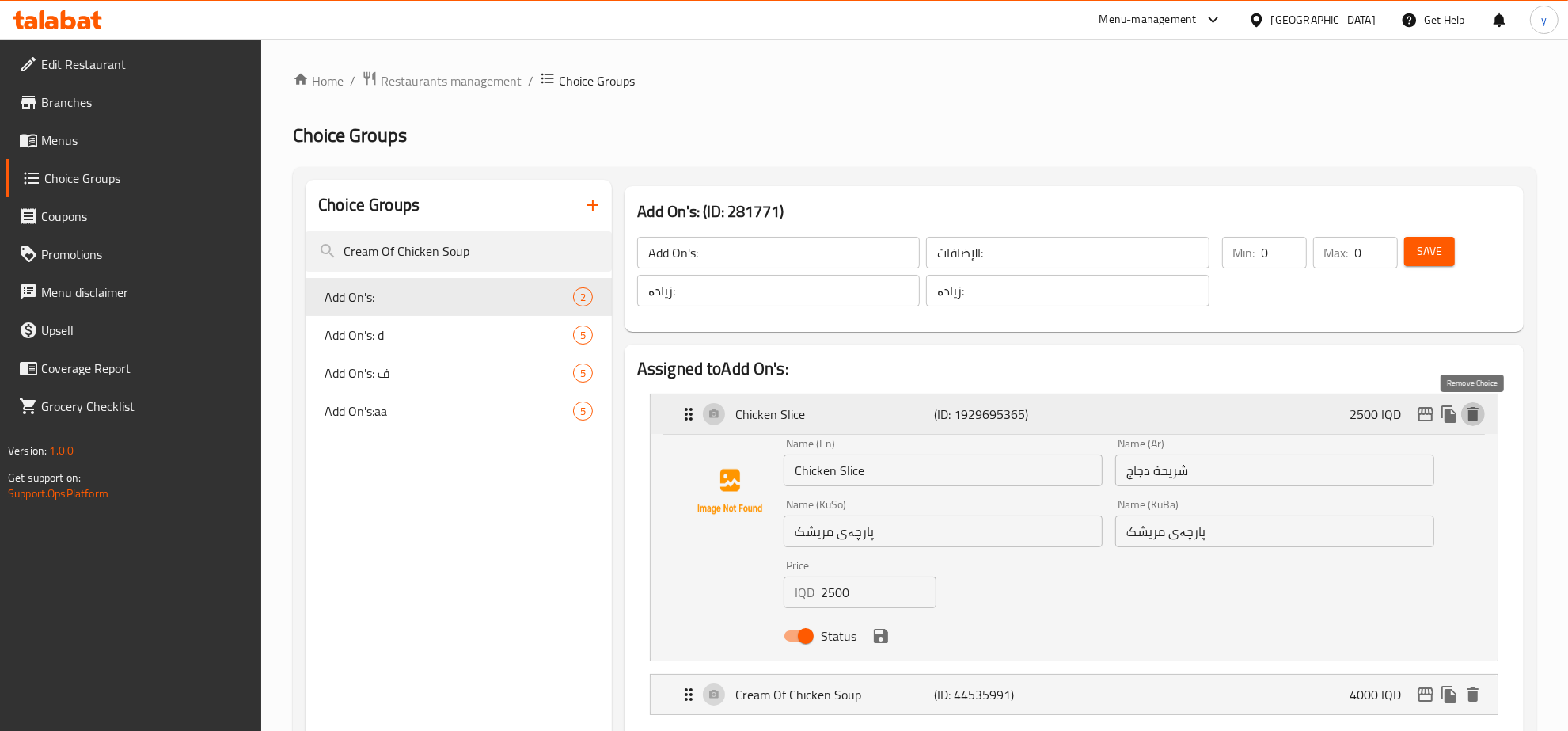
click at [1473, 424] on button "delete" at bounding box center [1473, 415] width 24 height 24
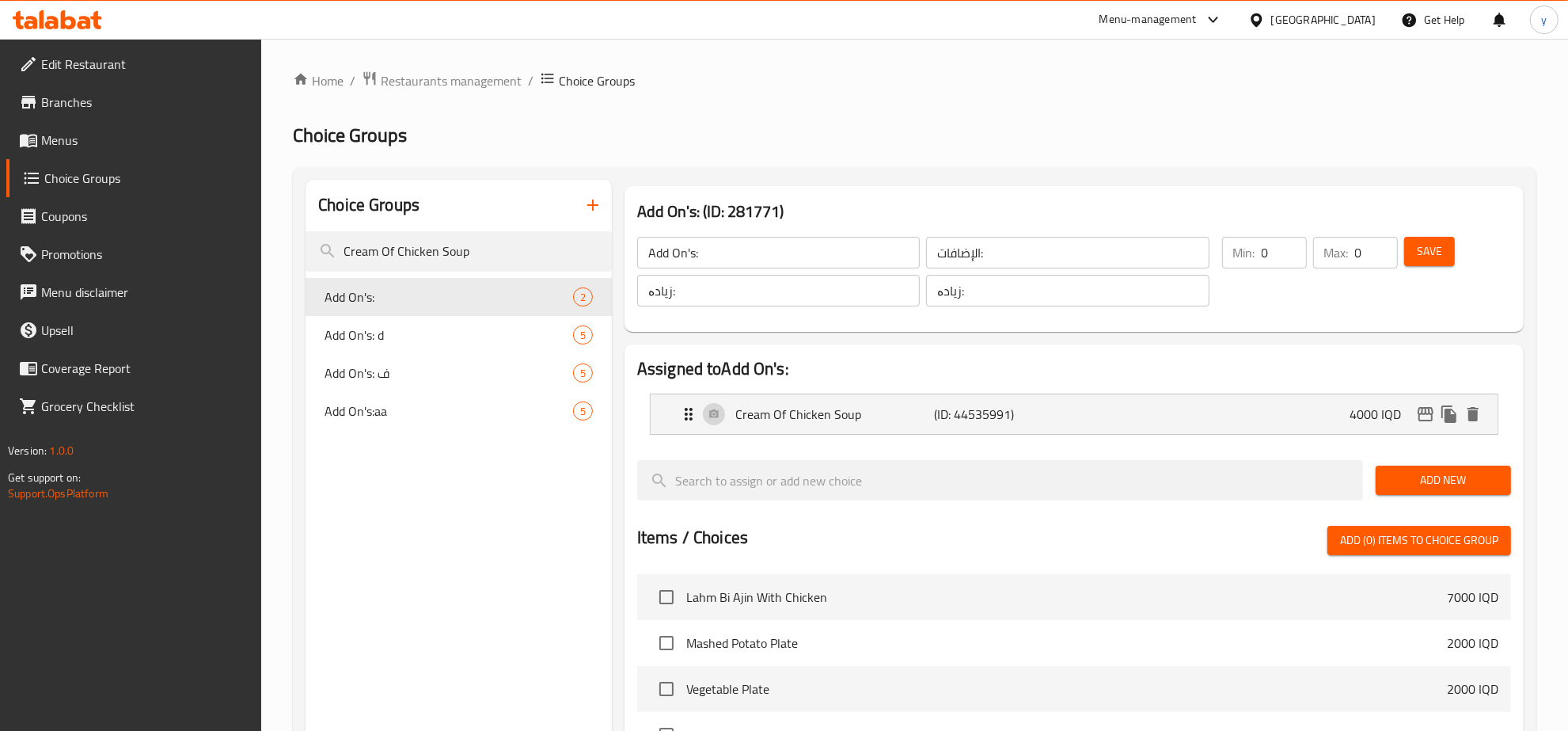
click at [1185, 392] on li "Cream Of Chicken Soup (ID: 44535991) 4000 IQD Name (En) Cream Of Chicken Soup N…" at bounding box center [1073, 414] width 874 height 53
click at [1181, 396] on div "Cream Of Chicken Soup (ID: 44535991) 4000 IQD" at bounding box center [1079, 414] width 800 height 40
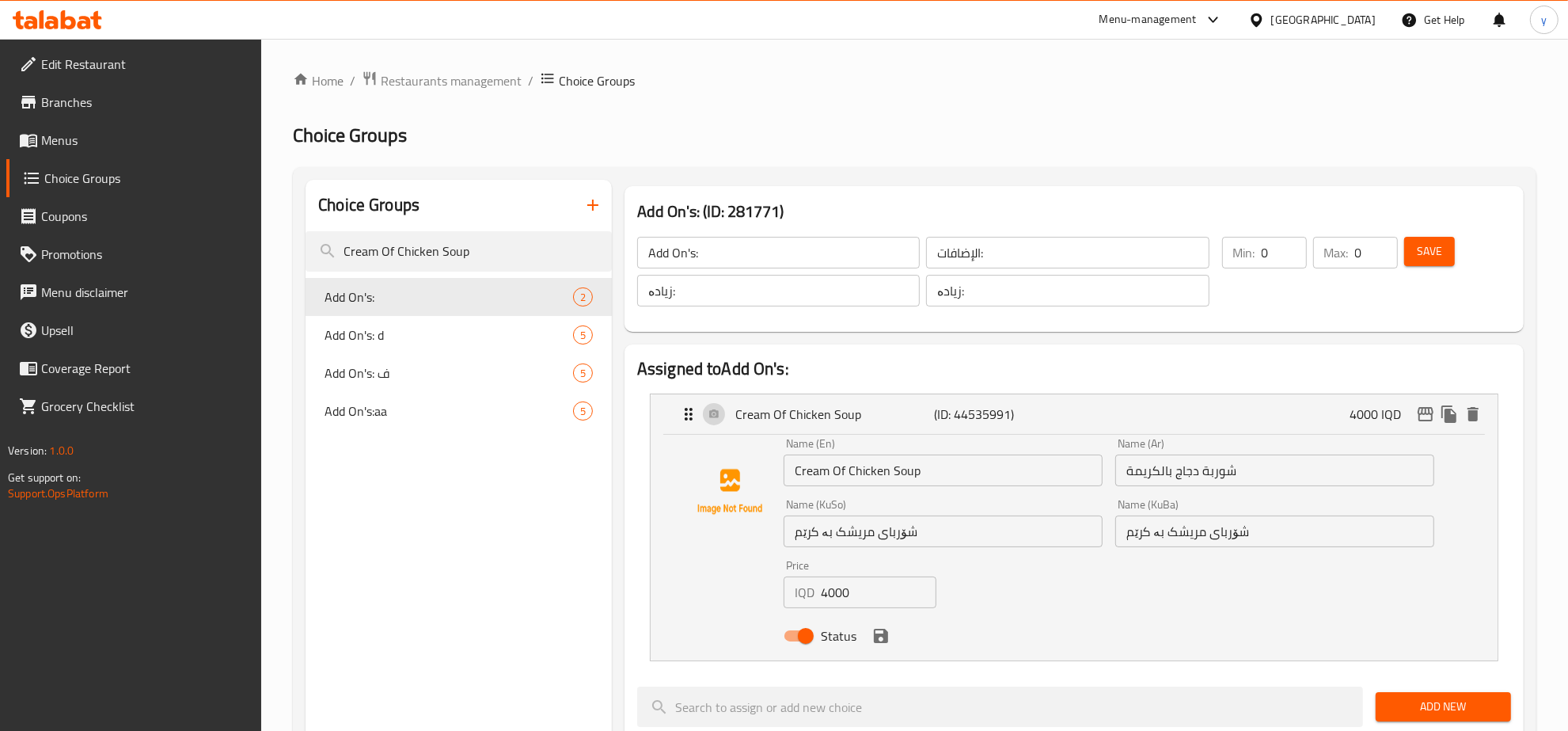
click at [910, 462] on input "Cream Of Chicken Soup" at bounding box center [943, 470] width 319 height 32
click at [865, 509] on div "Name (KuSo) شۆربای مریشک بە کرێم Name (KuSo)" at bounding box center [943, 523] width 319 height 48
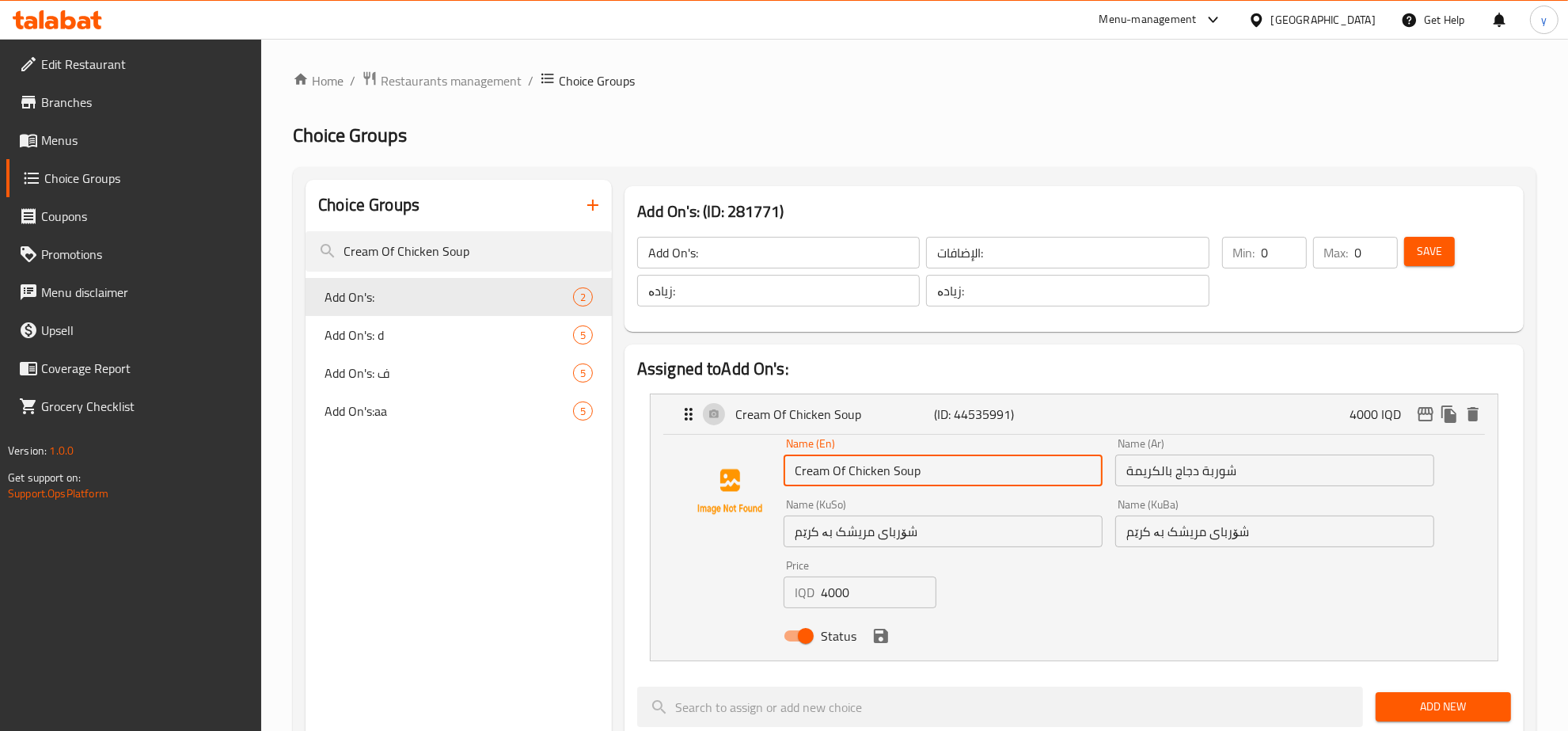
click at [928, 472] on input "Cream Of Chicken Soup" at bounding box center [943, 470] width 319 height 32
drag, startPoint x: 935, startPoint y: 476, endPoint x: 837, endPoint y: 472, distance: 98.1
click at [837, 472] on input "Cream Of Chicken Soup" at bounding box center [943, 470] width 319 height 32
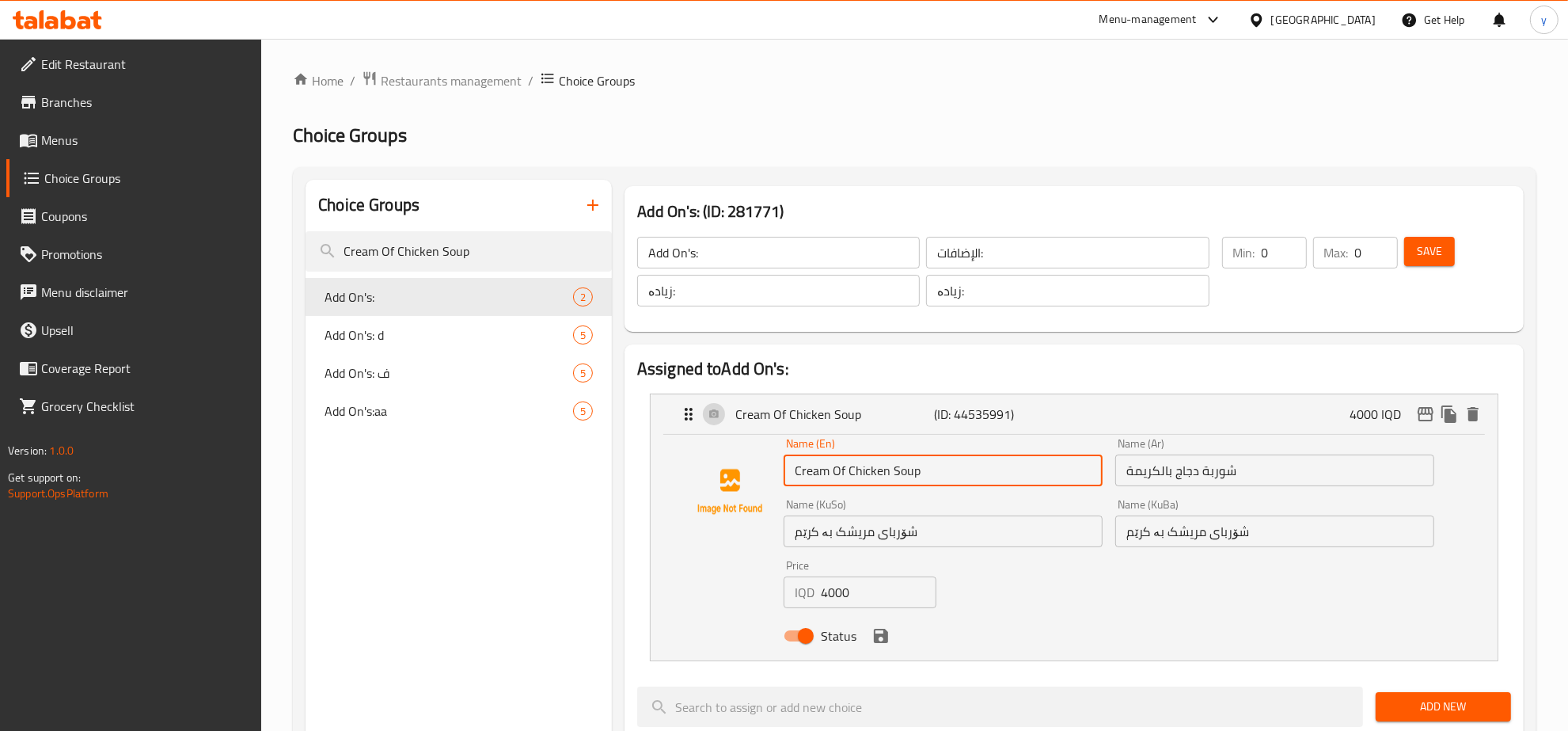
drag, startPoint x: 930, startPoint y: 469, endPoint x: 843, endPoint y: 462, distance: 87.3
click at [843, 462] on input "Cream Of Chicken Soup" at bounding box center [943, 470] width 319 height 32
click at [796, 470] on input "Cream Of" at bounding box center [943, 470] width 319 height 32
paste input "Chicken Soup"
click at [923, 472] on input "Chicken Soup Cream Of" at bounding box center [943, 470] width 319 height 32
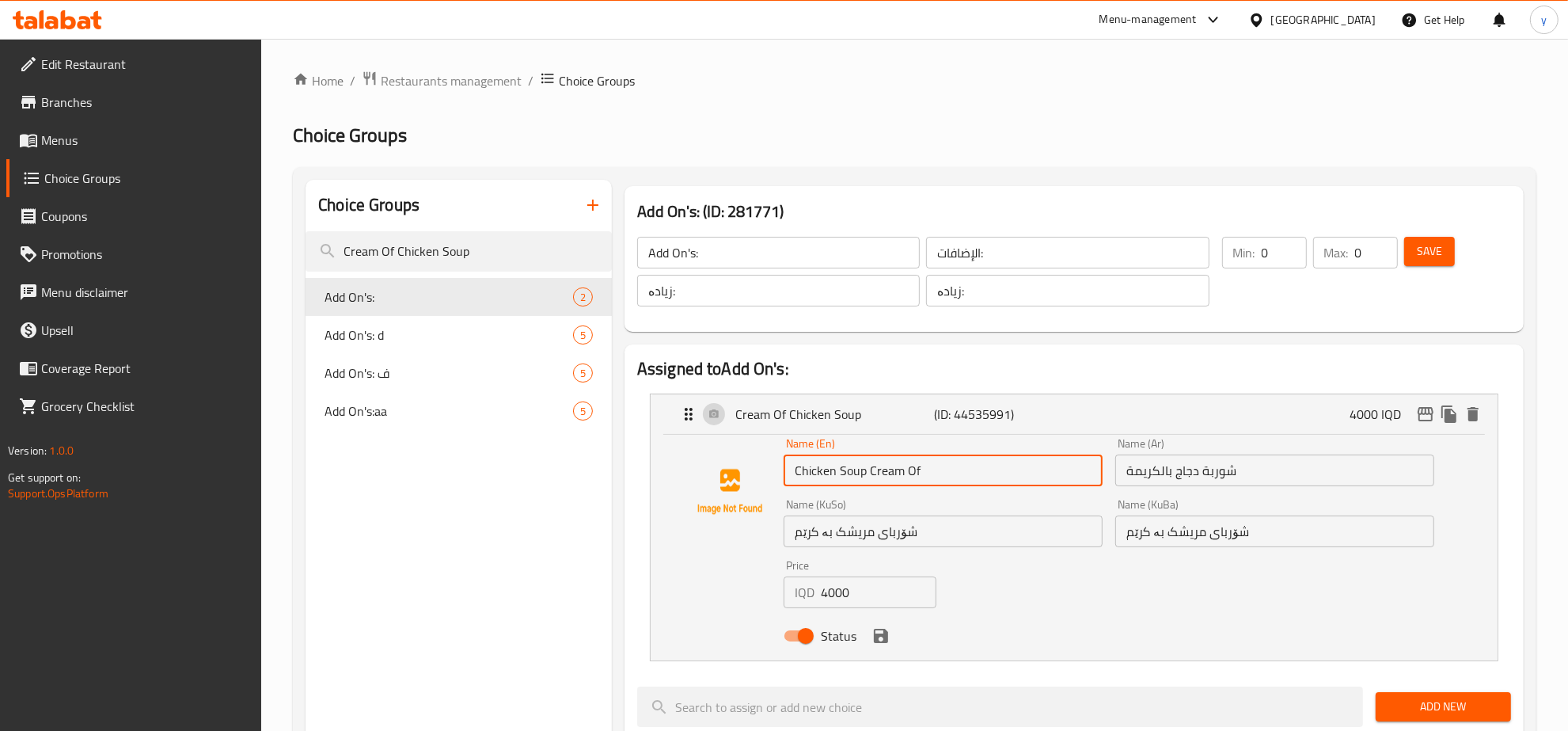
drag, startPoint x: 924, startPoint y: 472, endPoint x: 882, endPoint y: 465, distance: 42.6
click at [882, 465] on input "Chicken Soup Cream Of" at bounding box center [943, 470] width 319 height 32
drag, startPoint x: 796, startPoint y: 473, endPoint x: 766, endPoint y: 472, distance: 30.0
click at [766, 472] on div "Name (En) Chicken Soup with Cream Name (En) Name (Ar) شوربة دجاج بالكريمة Name …" at bounding box center [1074, 544] width 796 height 213
click at [978, 460] on input "Chicken Soup with Cream" at bounding box center [943, 470] width 319 height 32
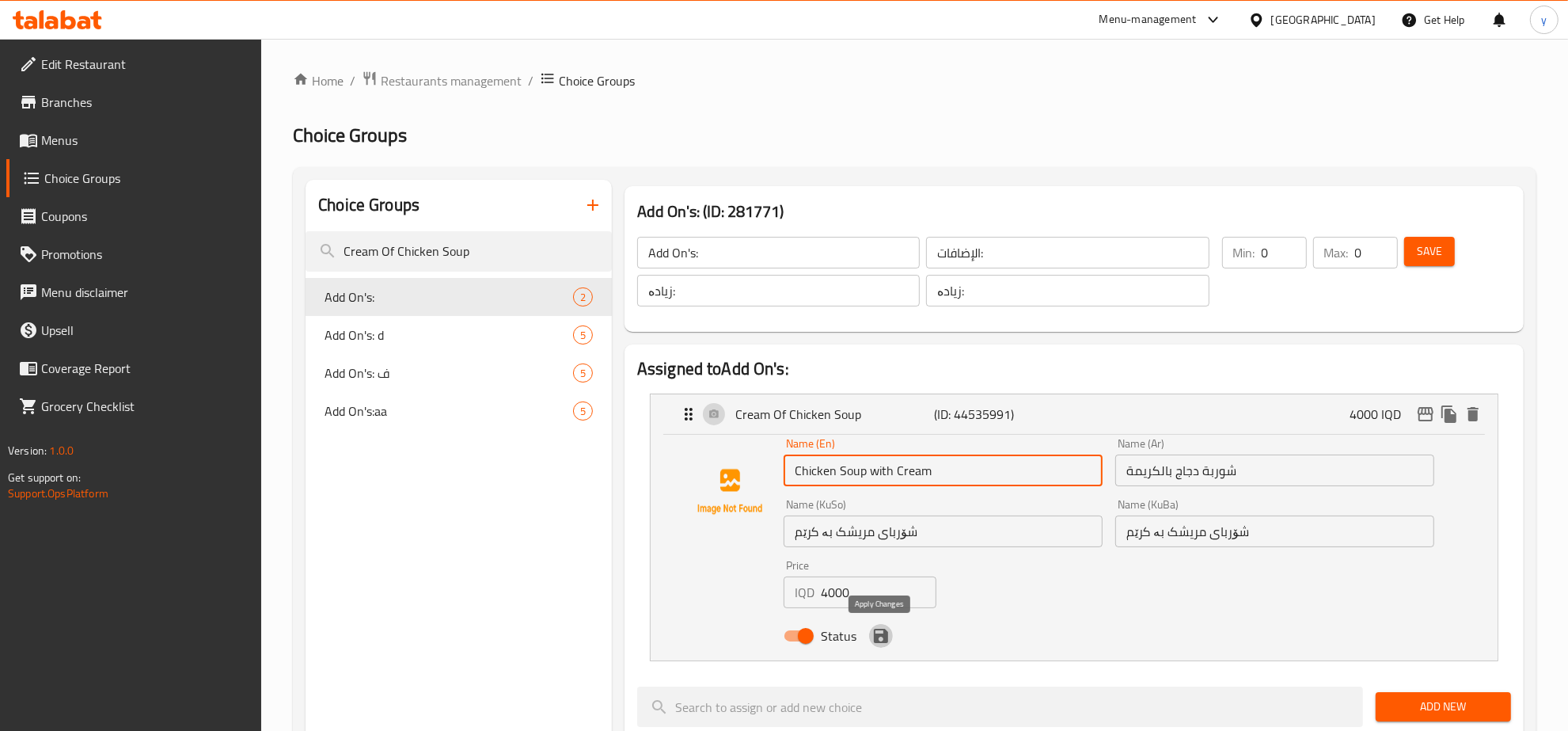
click at [888, 644] on icon "save" at bounding box center [880, 636] width 19 height 19
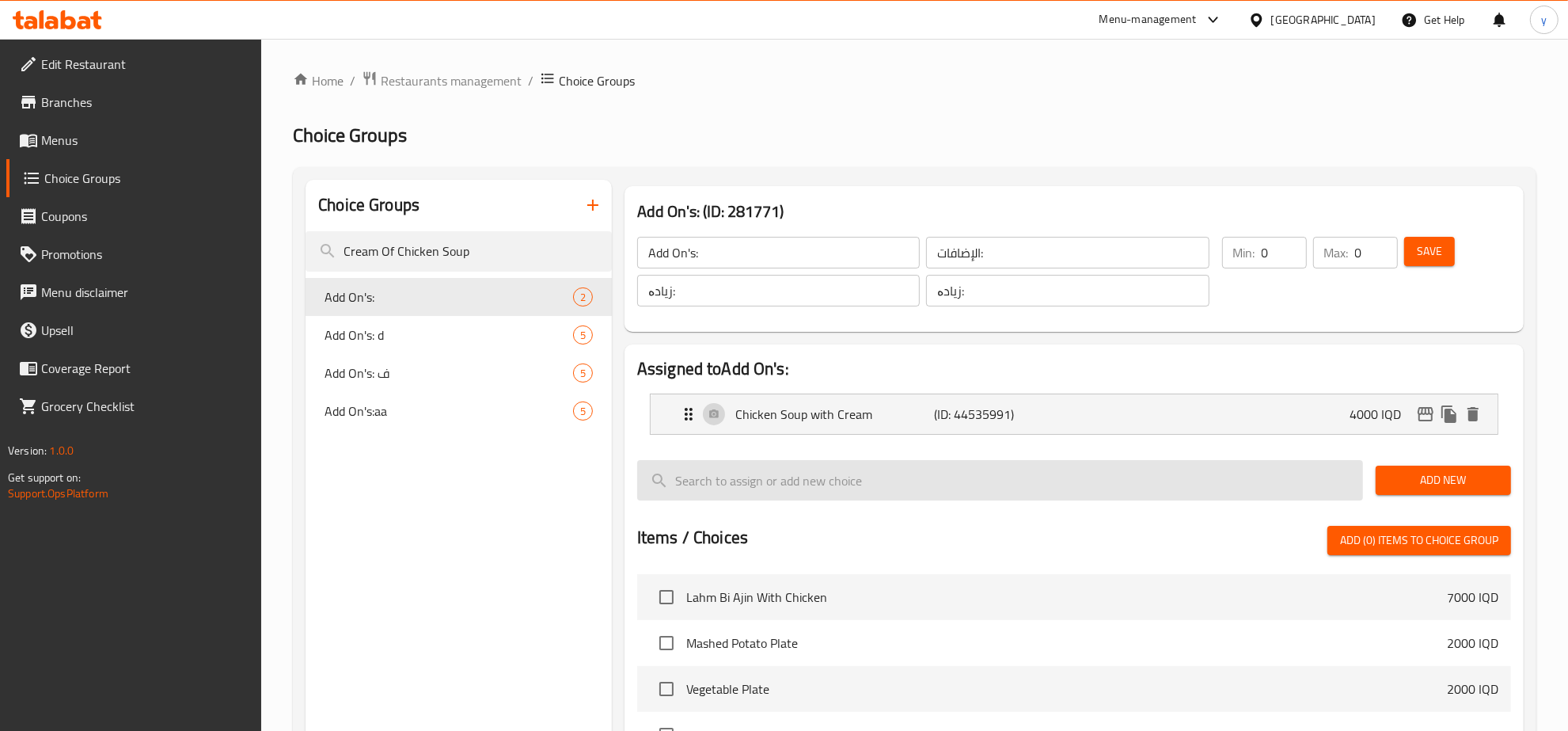
type input "Chicken Soup with Cream"
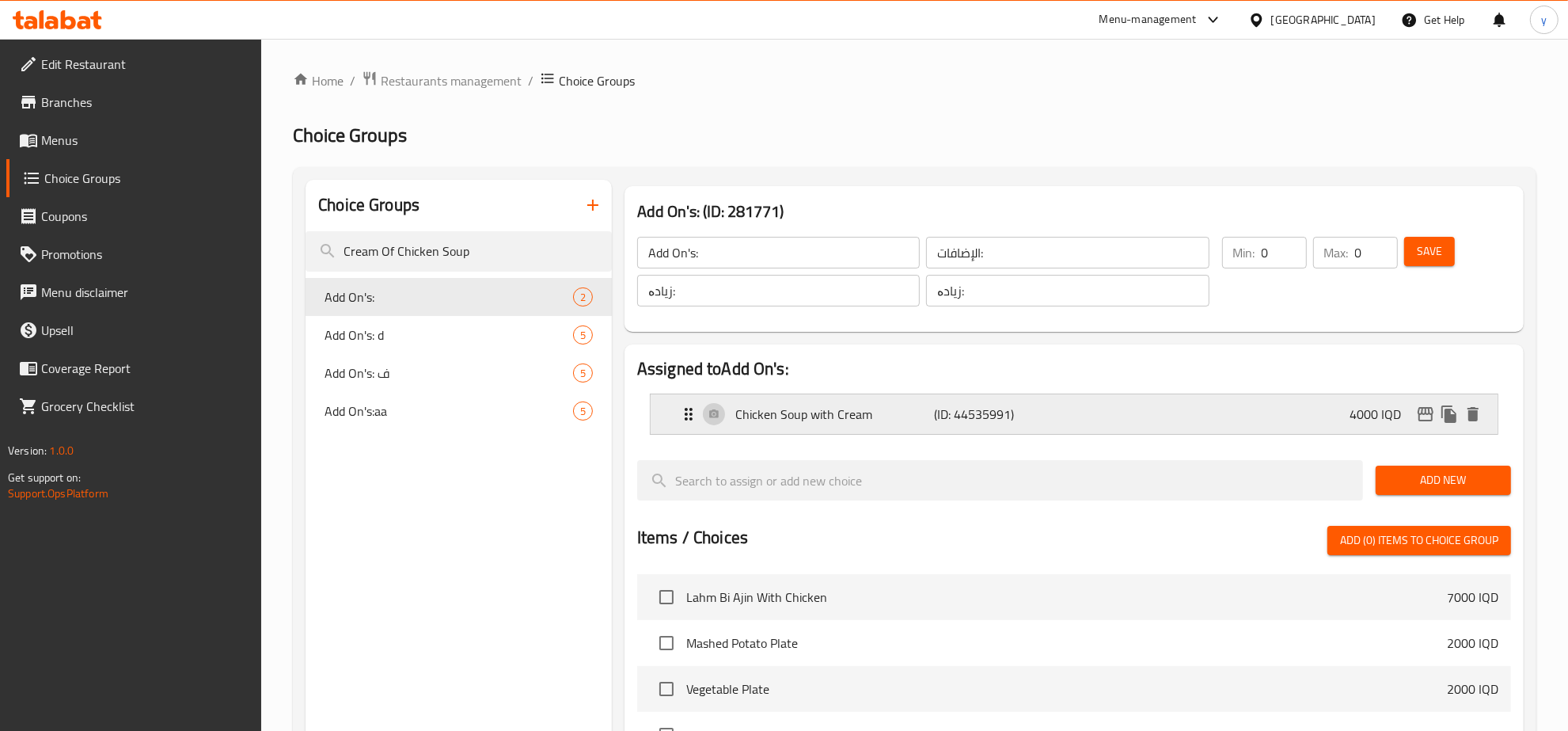
click at [952, 415] on p "(ID: 44535991)" at bounding box center [1000, 414] width 133 height 19
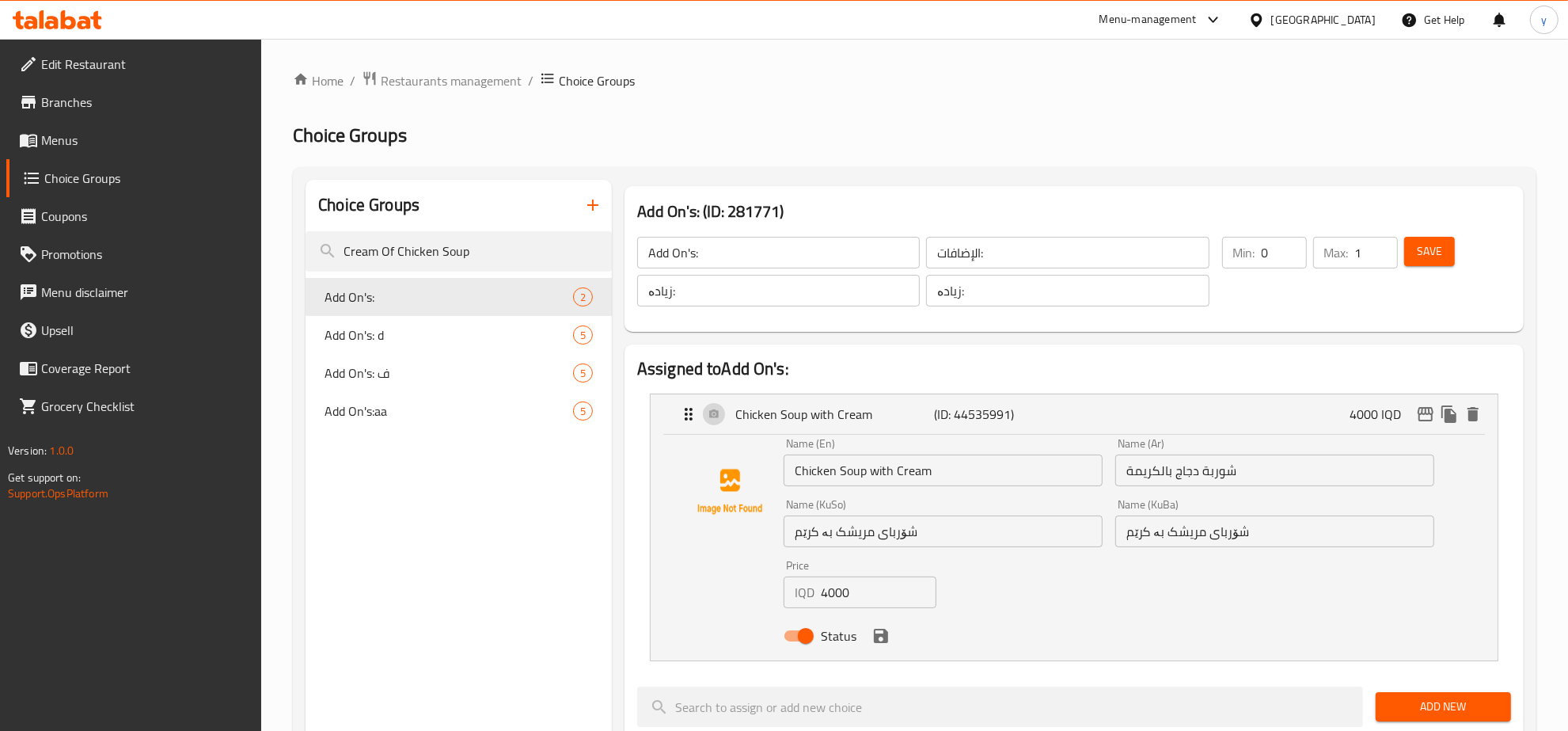
type input "1"
click at [1379, 243] on input "1" at bounding box center [1377, 253] width 43 height 32
click at [1425, 247] on span "Save" at bounding box center [1428, 251] width 25 height 20
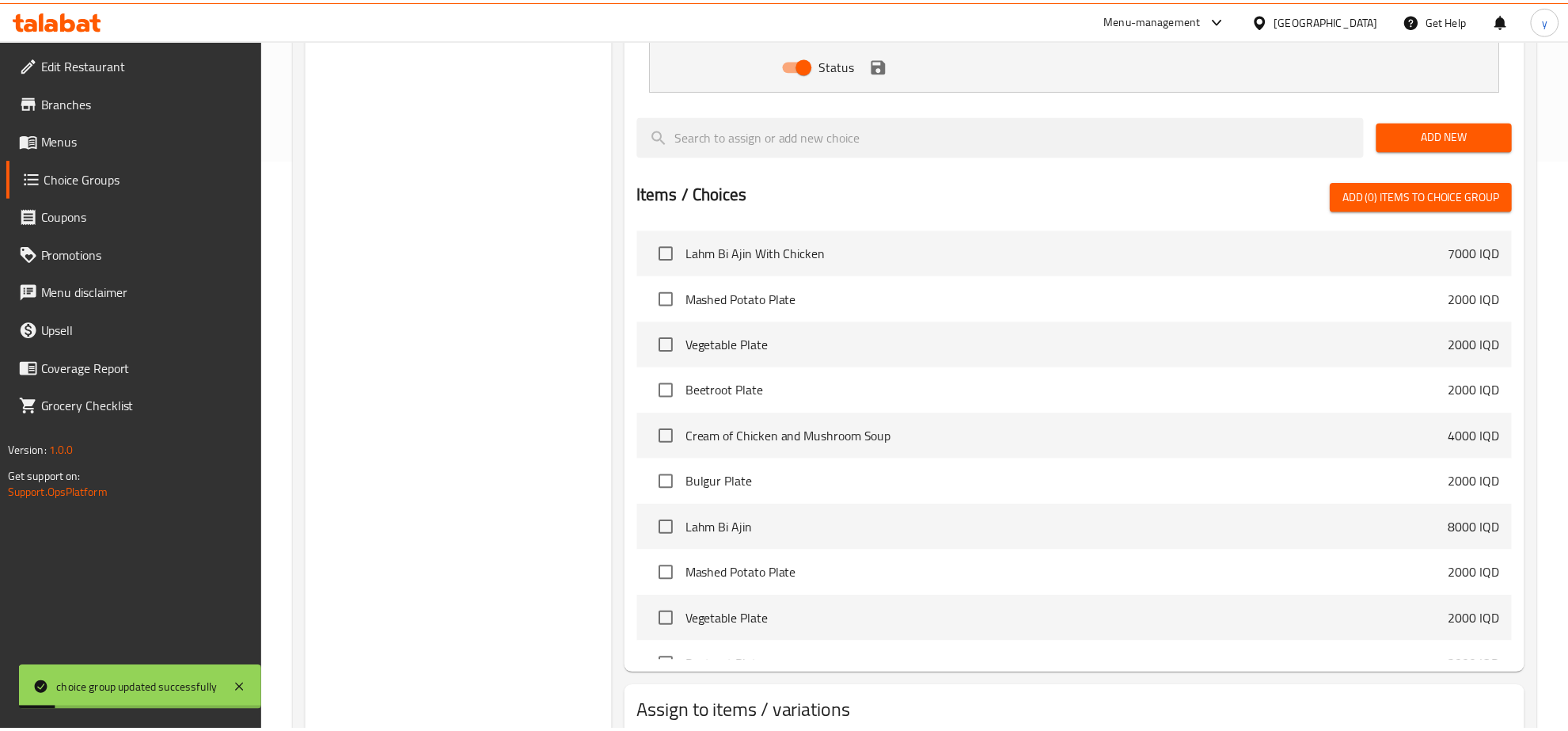
scroll to position [676, 0]
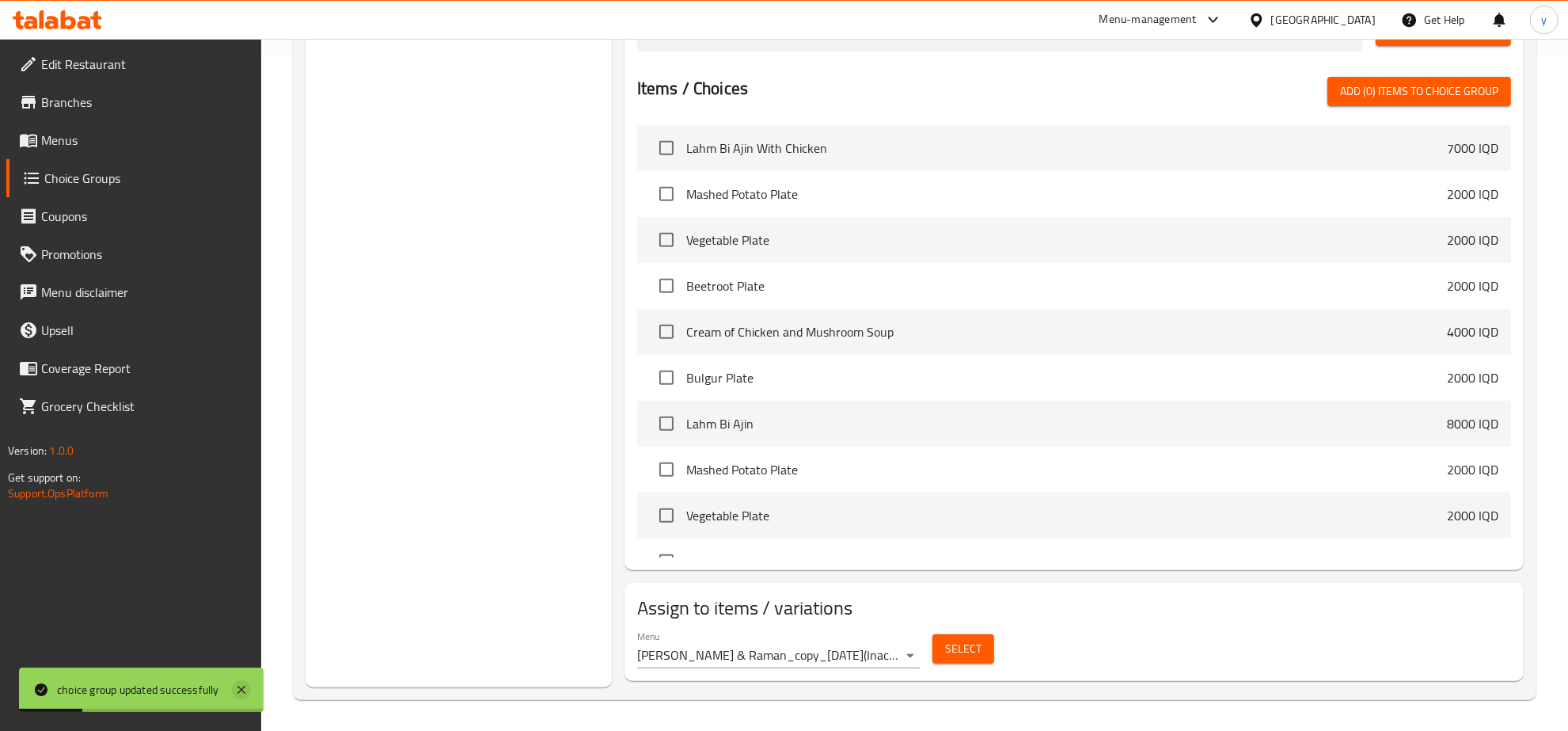
click at [234, 686] on icon at bounding box center [241, 690] width 19 height 19
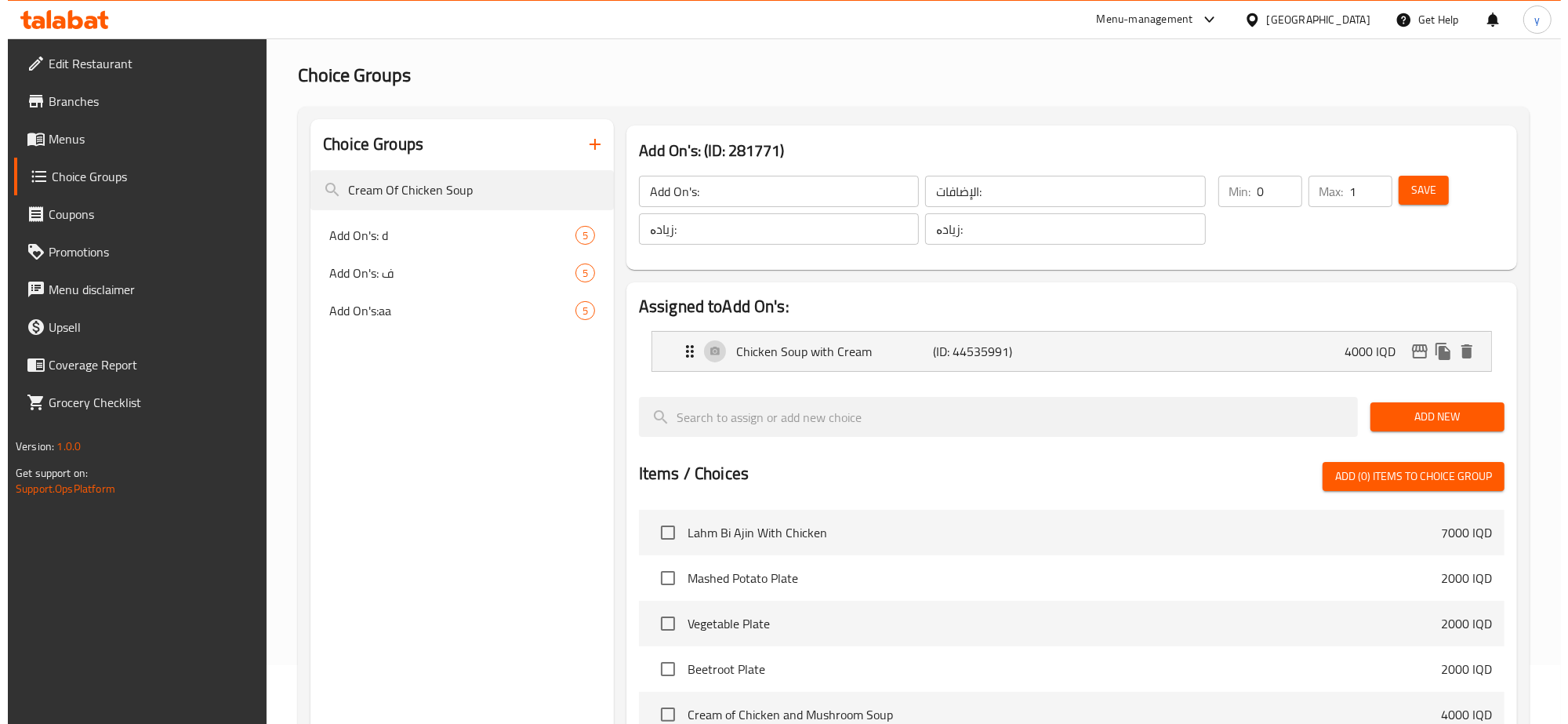
scroll to position [0, 0]
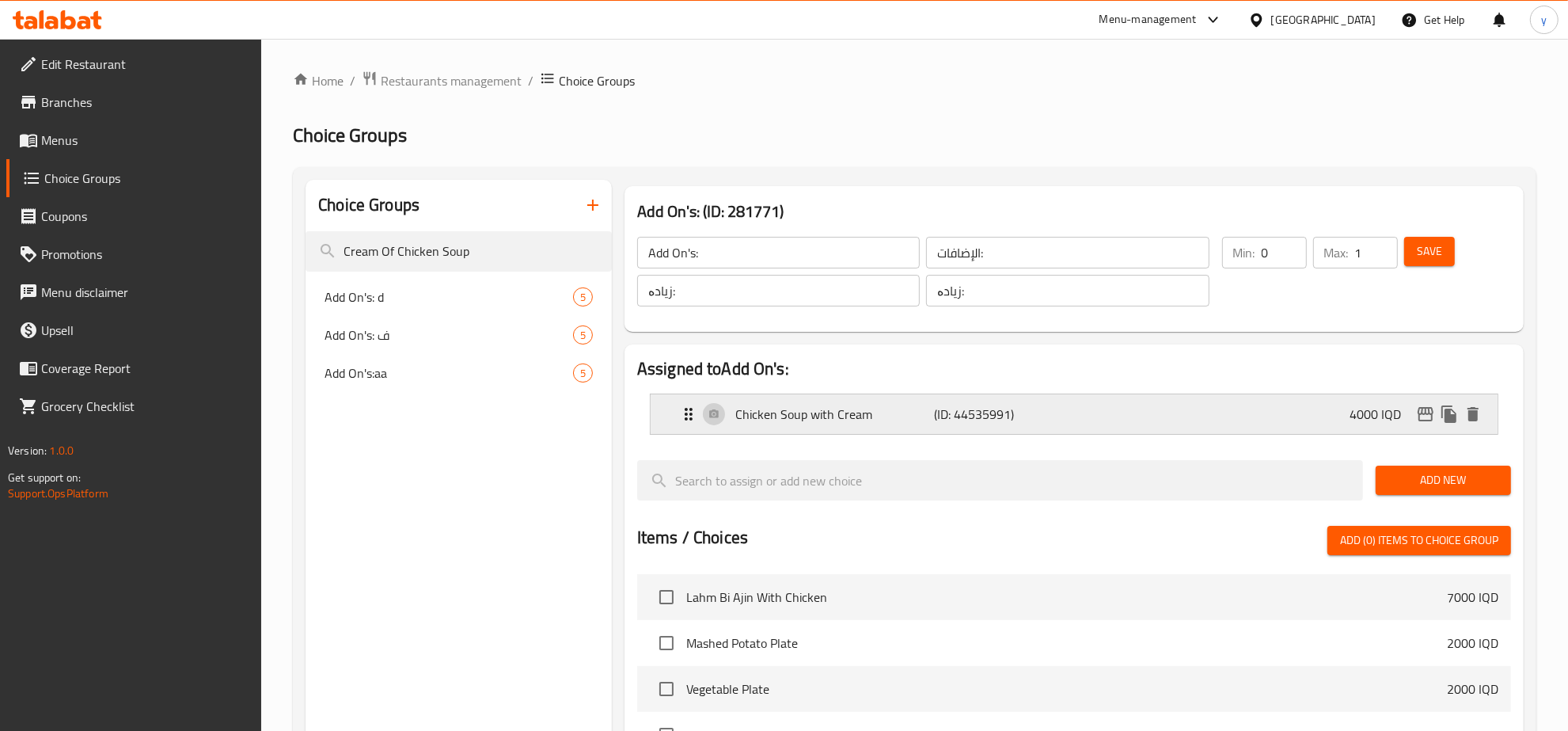
click at [1296, 398] on div "Chicken Soup with Cream (ID: 44535991) 4000 IQD" at bounding box center [1079, 414] width 800 height 40
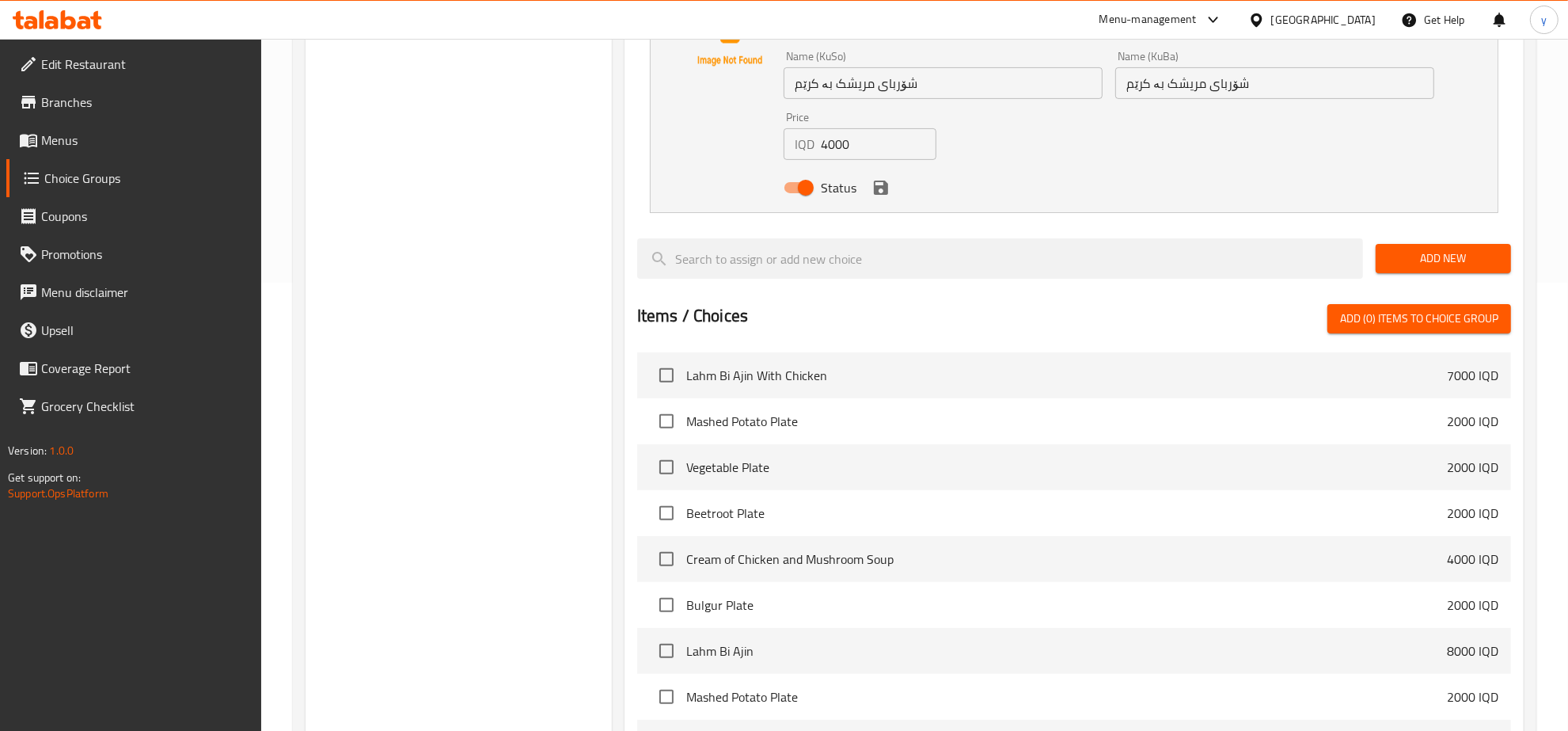
scroll to position [346, 0]
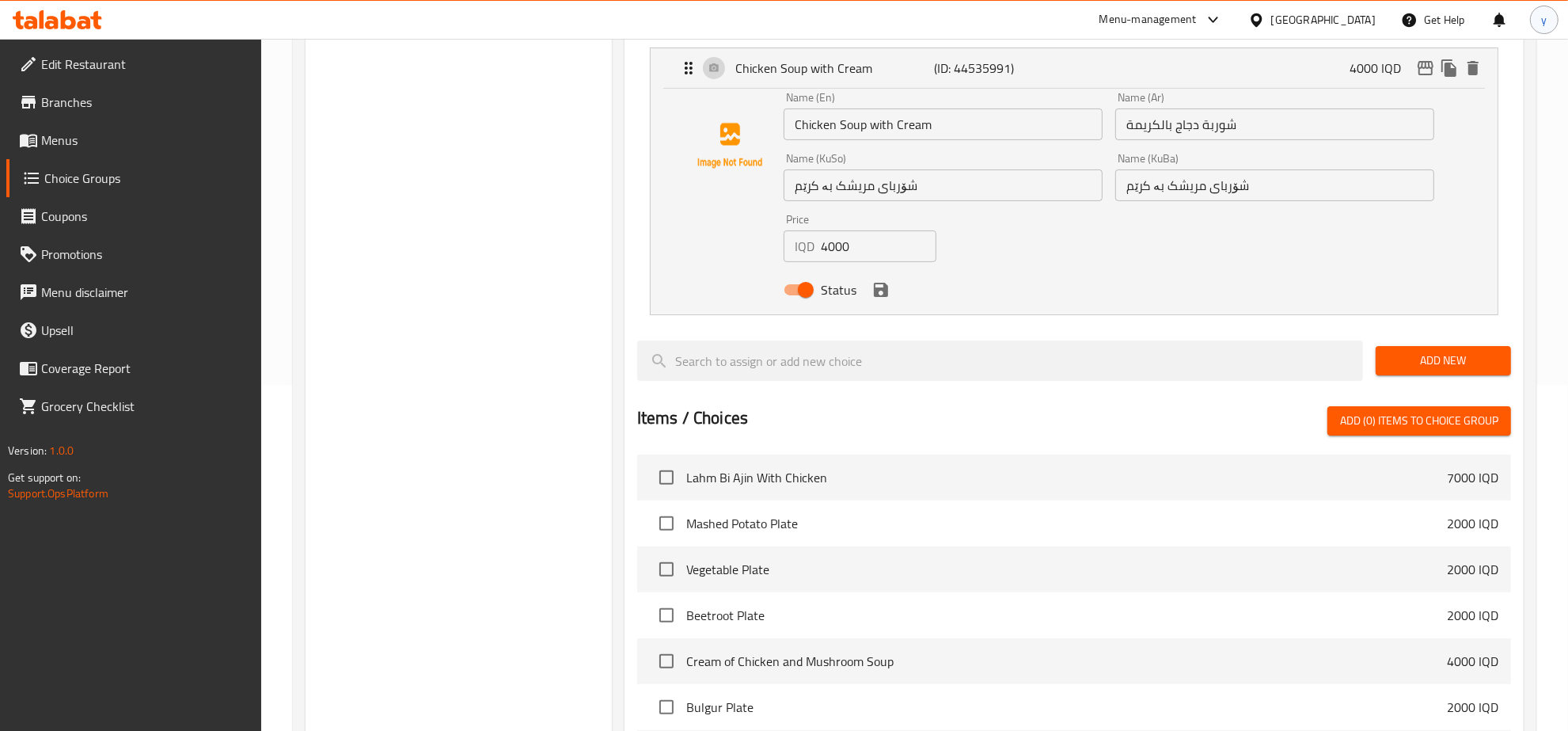
click at [1544, 24] on span "y" at bounding box center [1544, 20] width 5 height 17
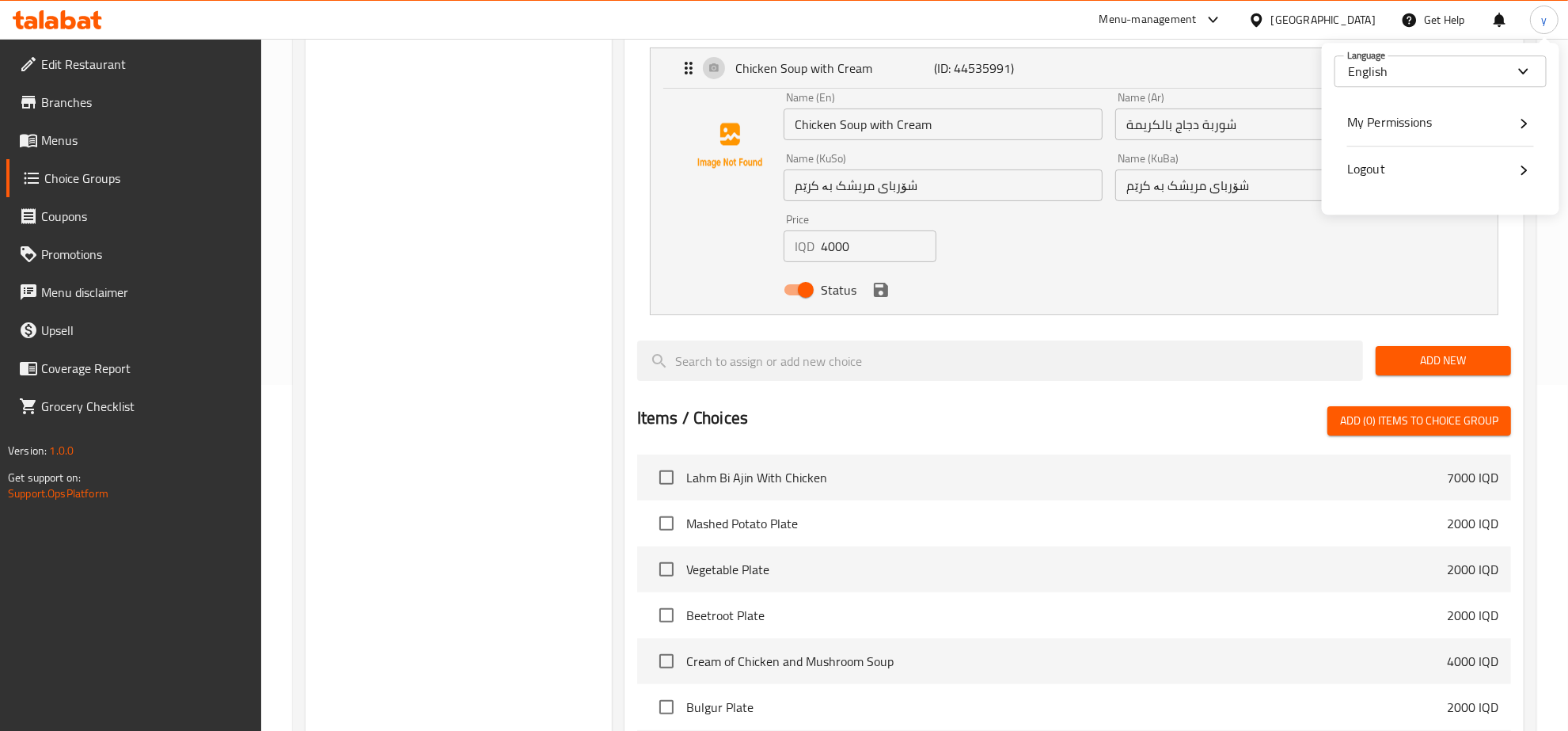
click at [1397, 155] on div "Logout" at bounding box center [1440, 169] width 212 height 46
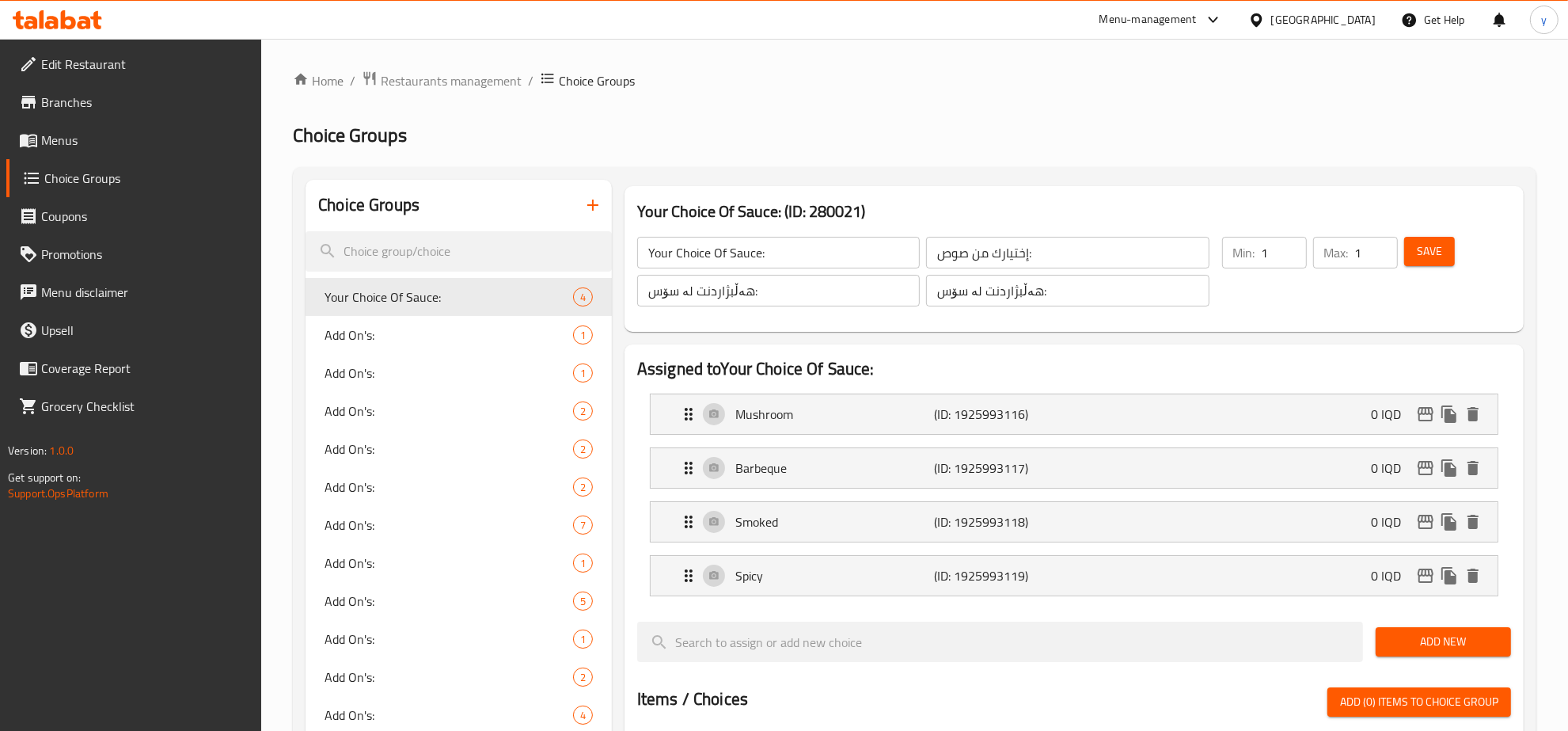
click at [61, 20] on icon at bounding box center [68, 20] width 15 height 19
